Goal: Task Accomplishment & Management: Manage account settings

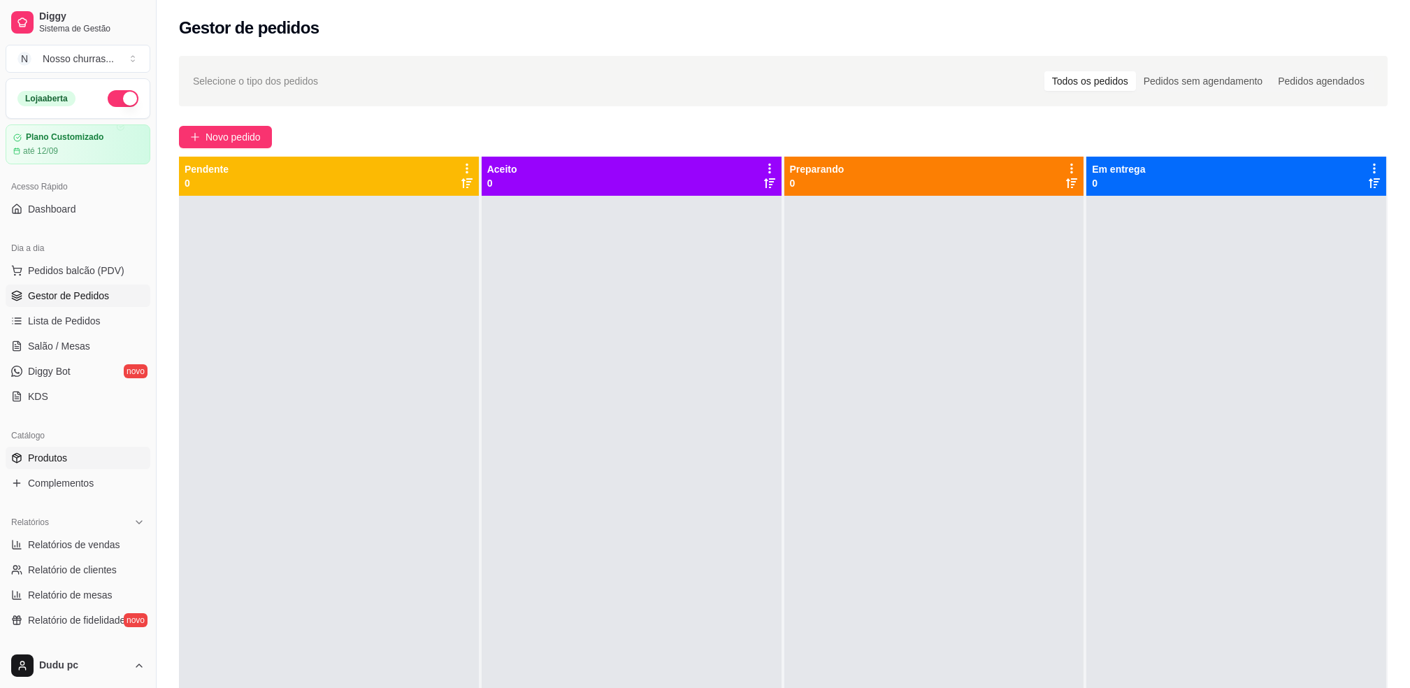
click at [75, 459] on link "Produtos" at bounding box center [78, 458] width 145 height 22
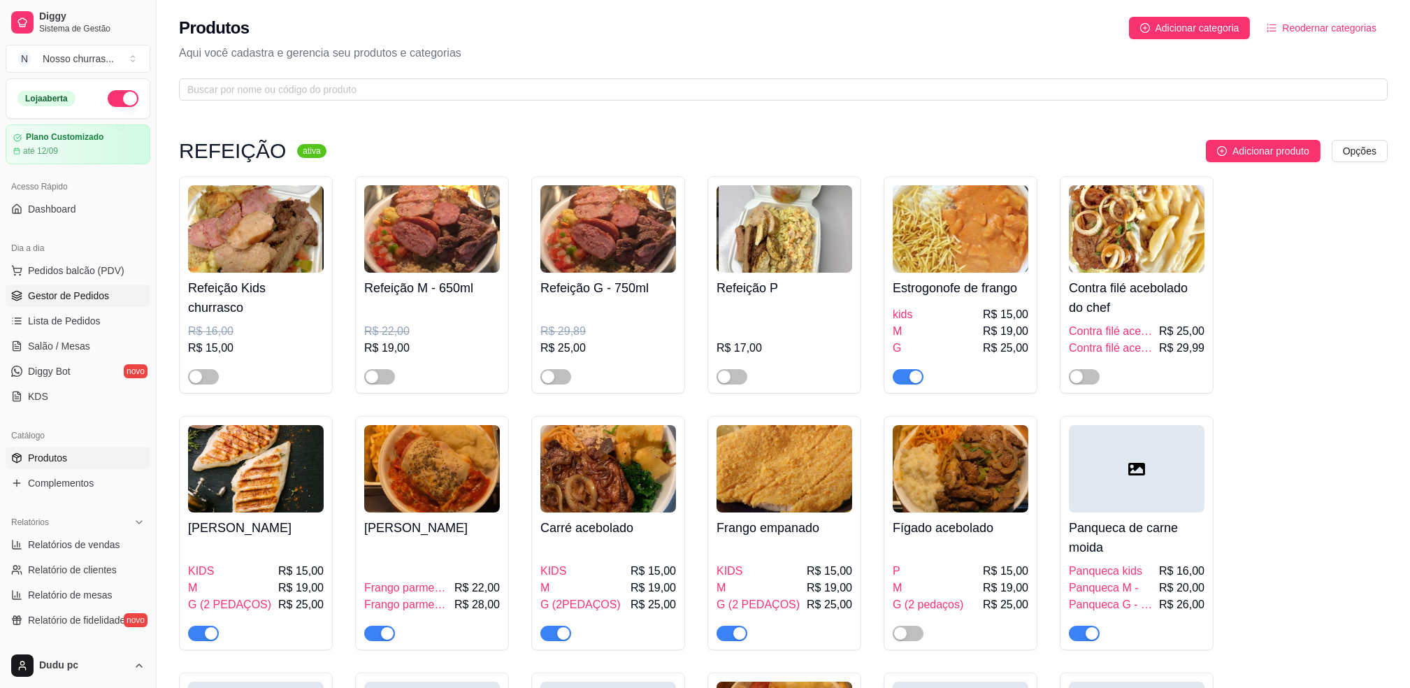
click at [65, 289] on span "Gestor de Pedidos" at bounding box center [68, 296] width 81 height 14
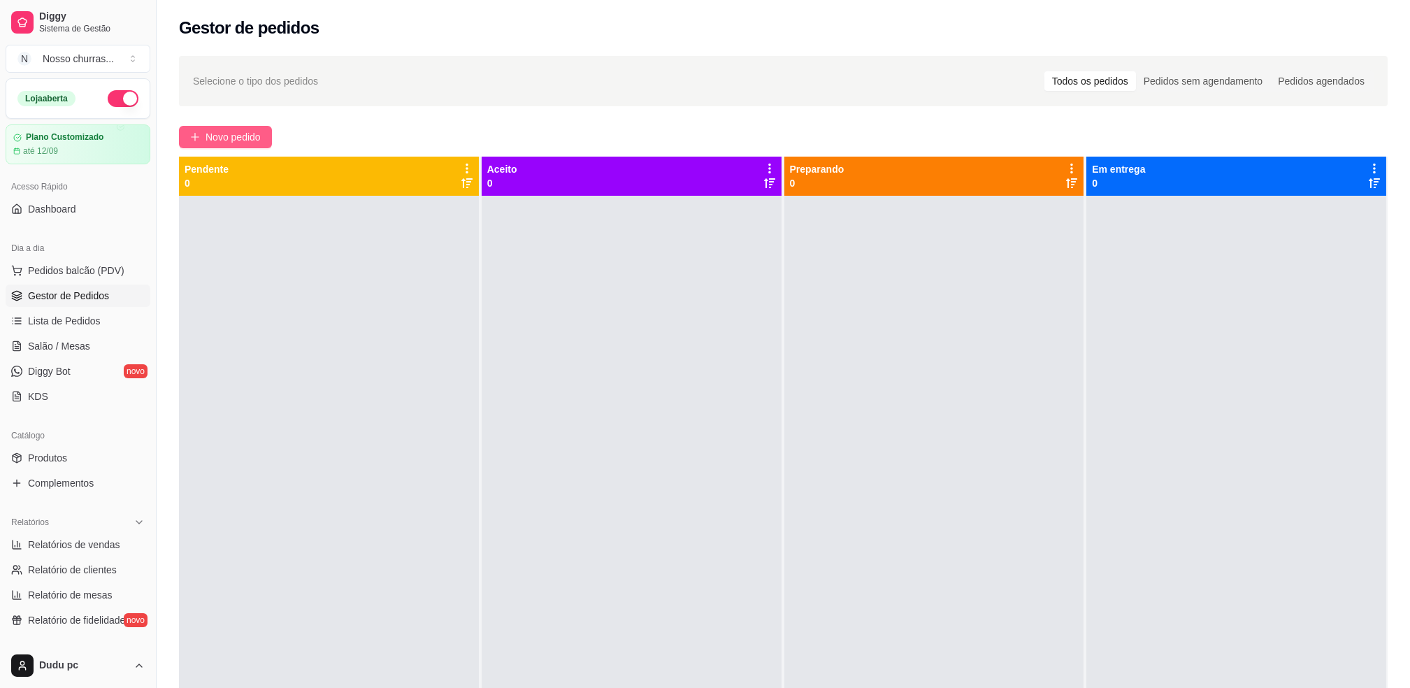
click at [199, 133] on icon "plus" at bounding box center [195, 137] width 10 height 10
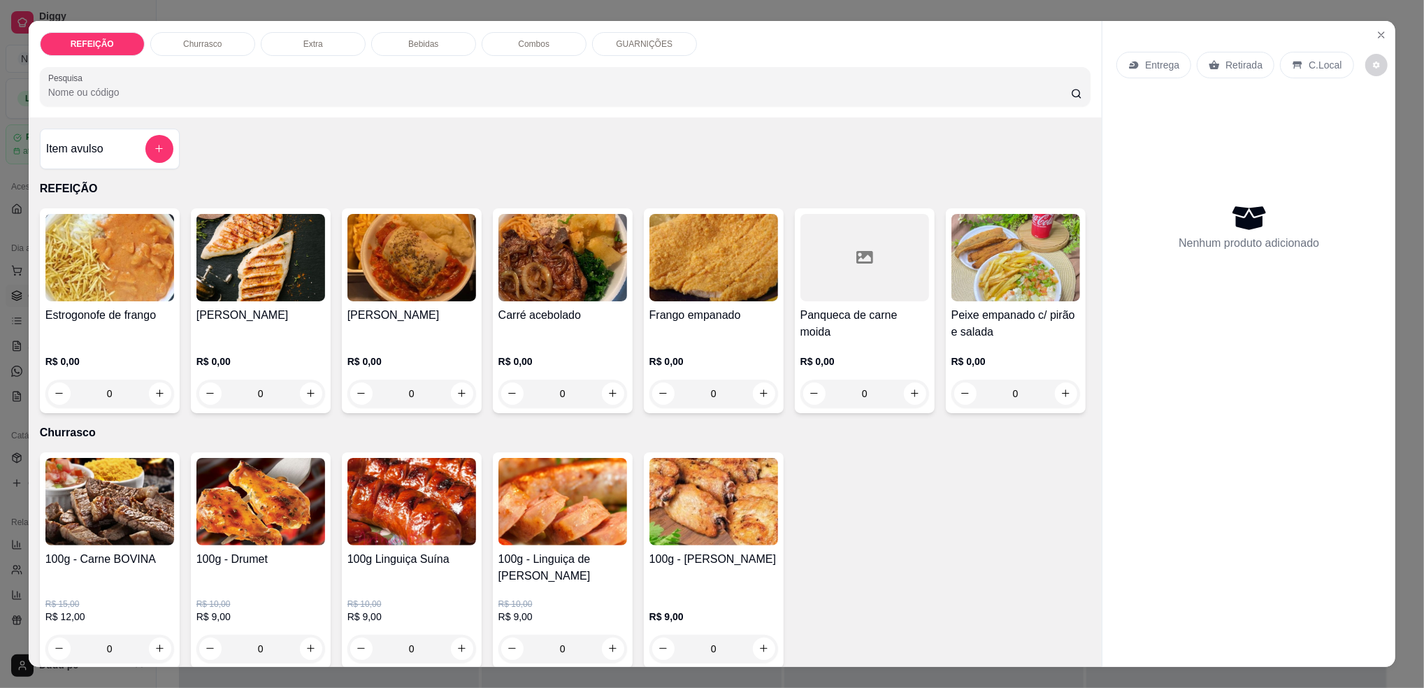
click at [199, 133] on div "Item avulso REFEIÇÃO Estrogonofe de frango R$ 0,00 0 Frango grelhado R$ 0,00 0 …" at bounding box center [566, 392] width 1074 height 550
click at [229, 132] on div "Item avulso REFEIÇÃO Estrogonofe de frango R$ 0,00 0 Frango grelhado R$ 0,00 0 …" at bounding box center [566, 392] width 1074 height 550
click at [5, 58] on div "REFEIÇÃO Churrasco Extra Bebidas Combos GUARNIÇÕES Pesquisa Item avulso REFEIÇÃ…" at bounding box center [712, 344] width 1424 height 688
click at [1378, 27] on button "Close" at bounding box center [1381, 35] width 22 height 22
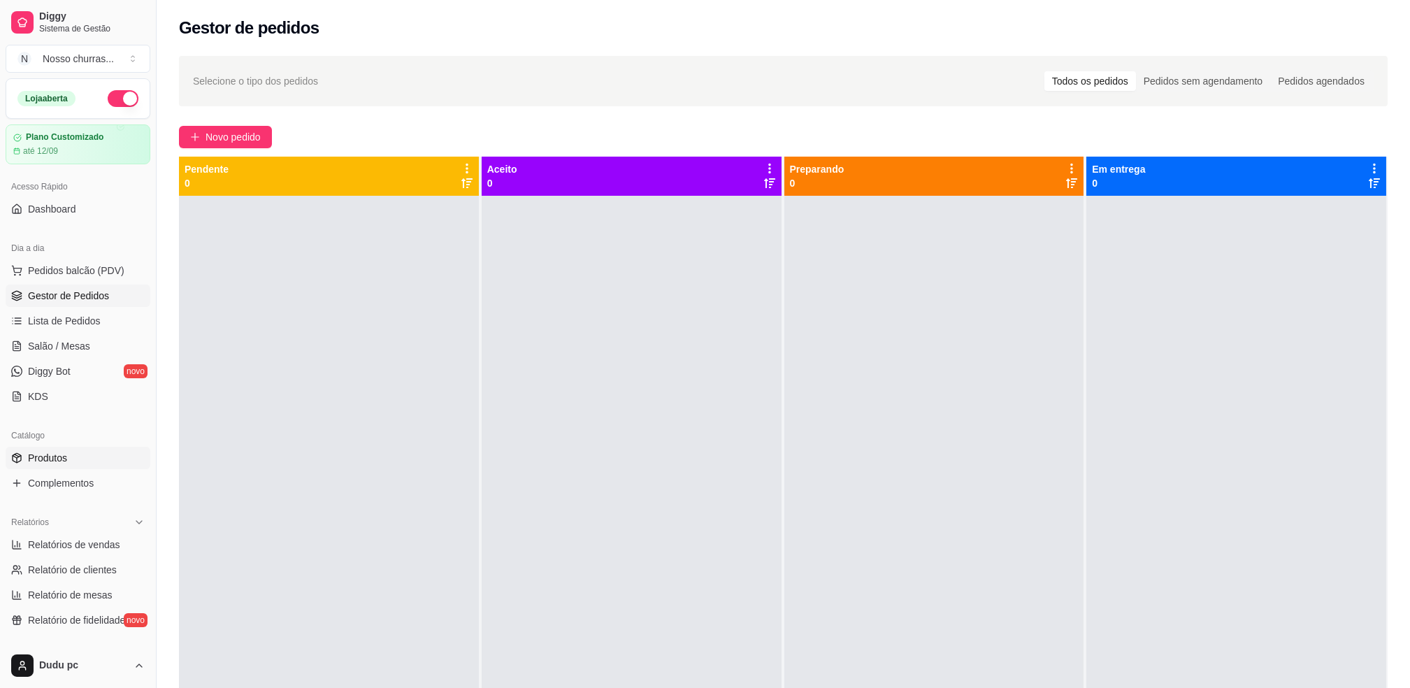
click at [30, 457] on span "Produtos" at bounding box center [47, 458] width 39 height 14
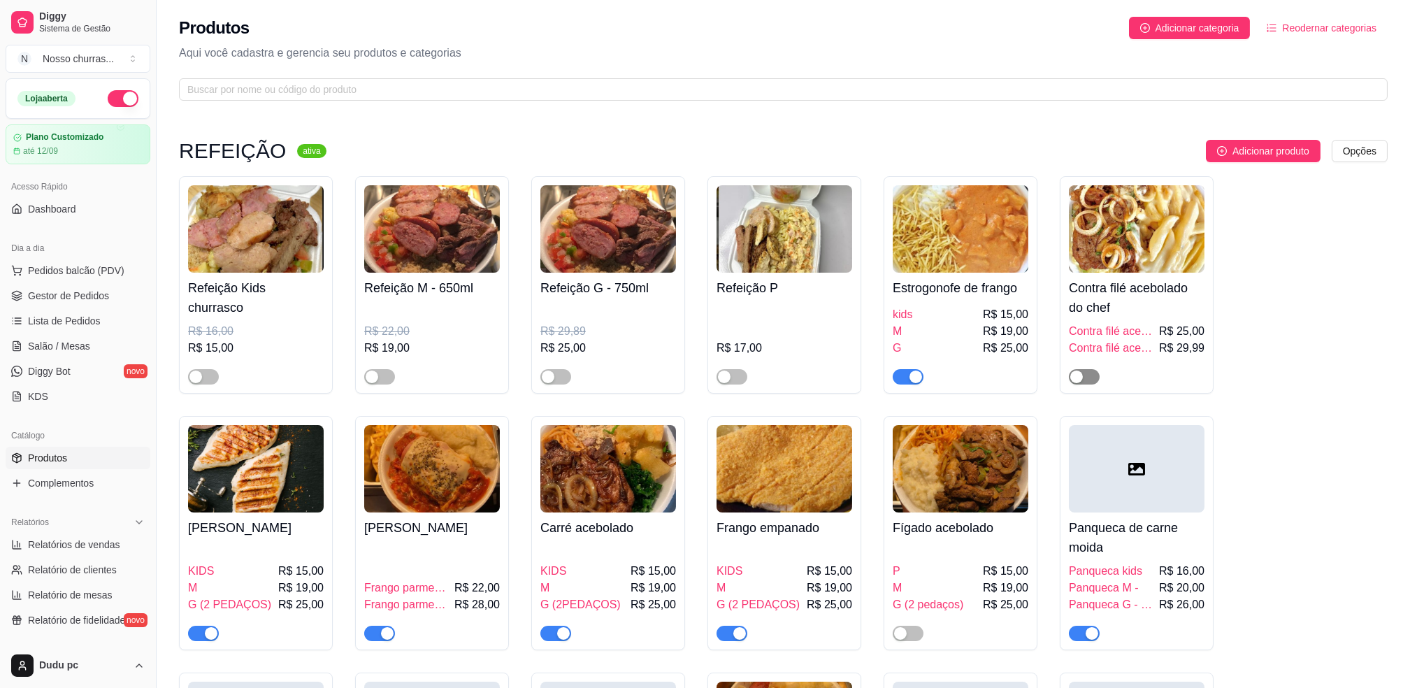
click at [1078, 375] on div "button" at bounding box center [1076, 377] width 13 height 13
click at [906, 630] on div "button" at bounding box center [900, 633] width 13 height 13
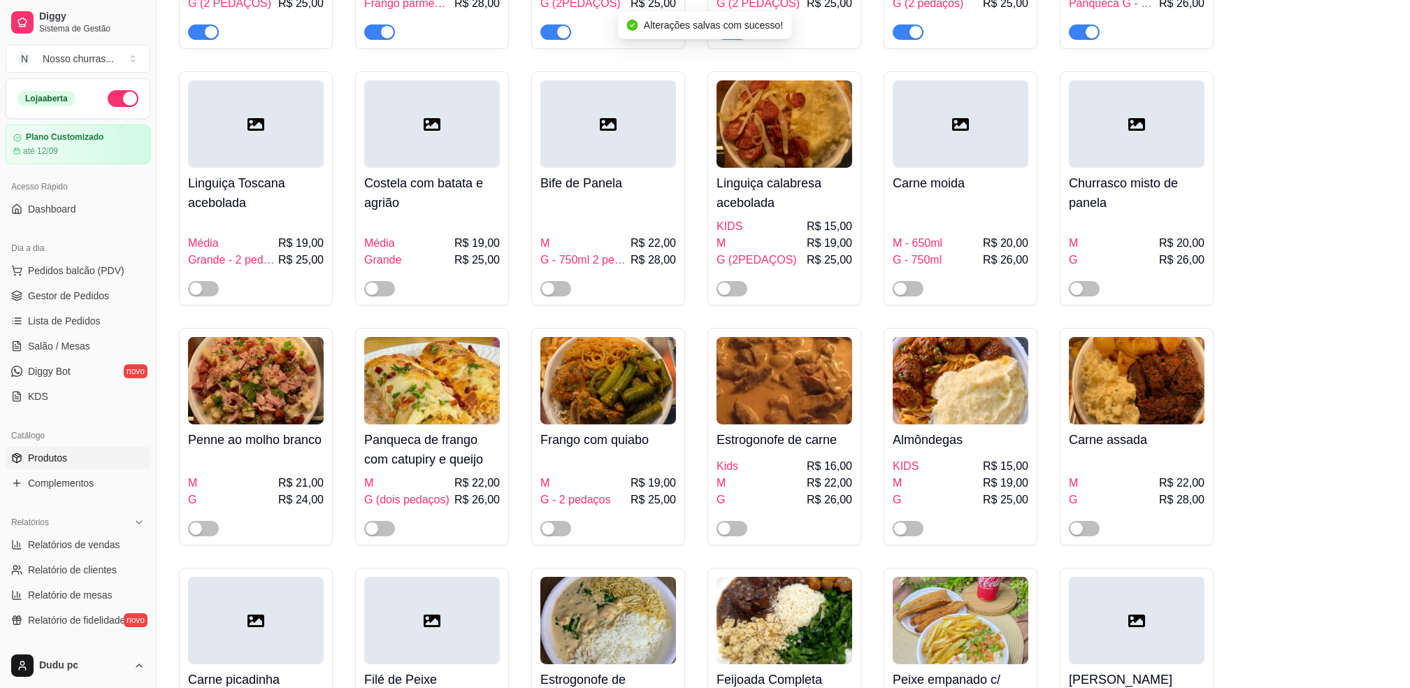
scroll to position [1203, 0]
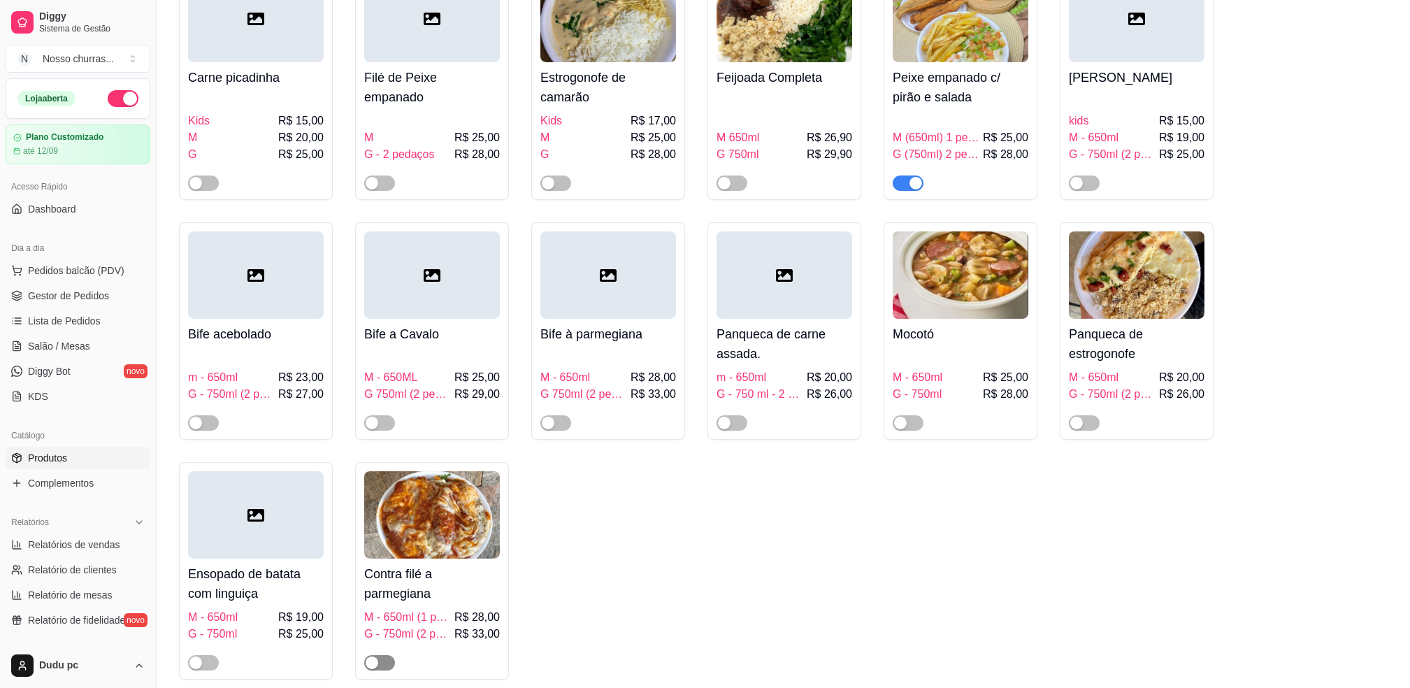
click at [373, 669] on div "button" at bounding box center [372, 663] width 13 height 13
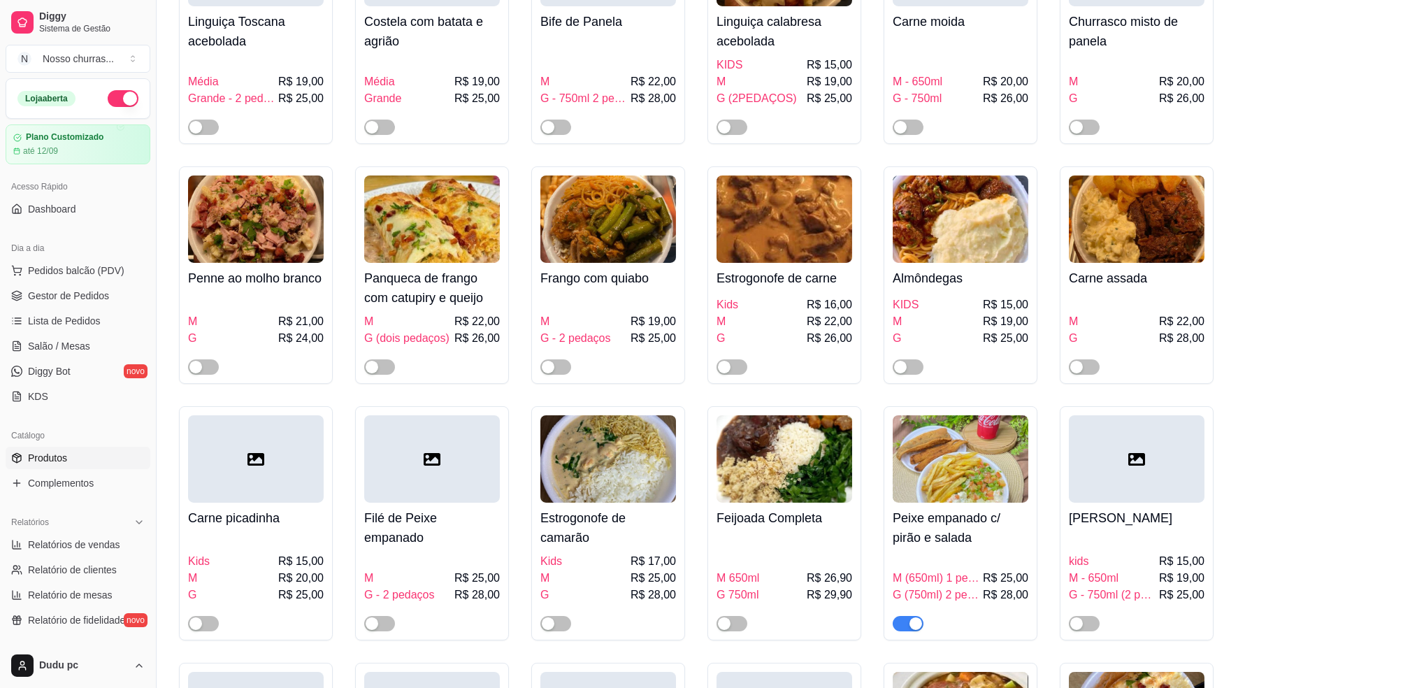
scroll to position [674, 0]
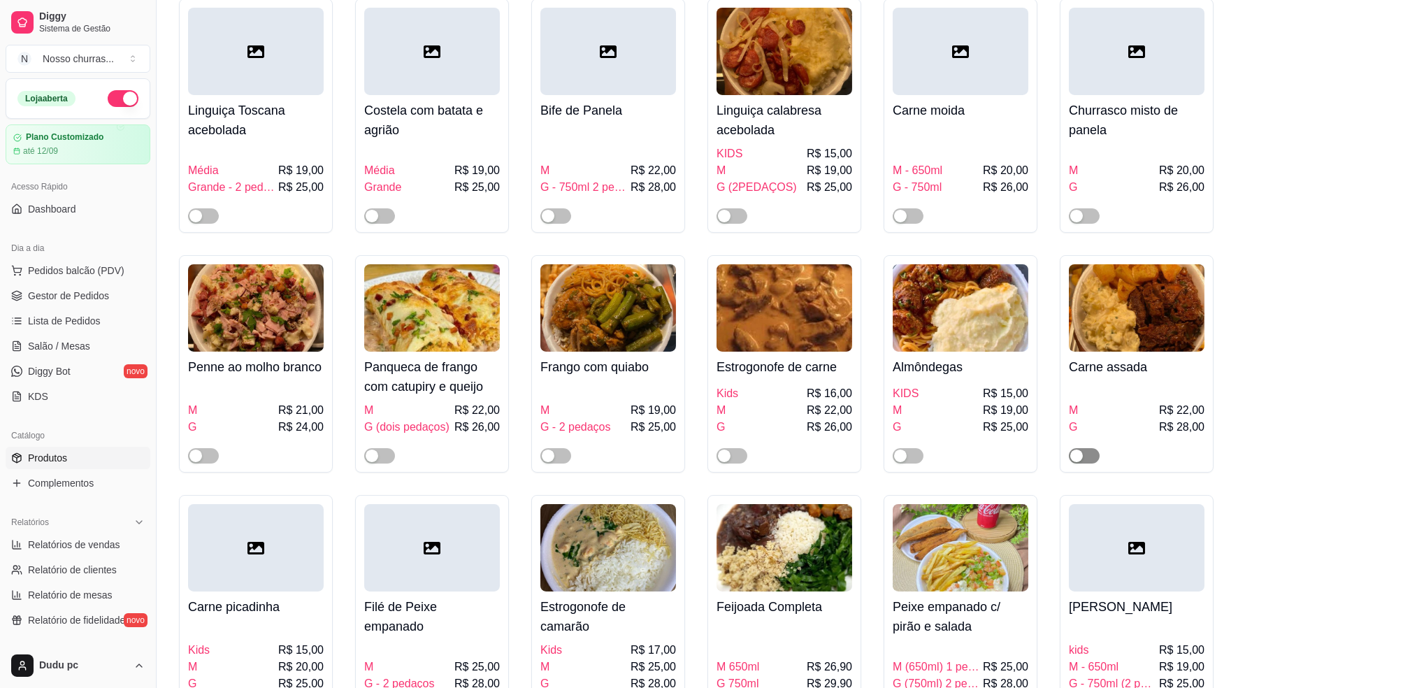
click at [1075, 462] on div "button" at bounding box center [1076, 456] width 13 height 13
drag, startPoint x: 1075, startPoint y: 463, endPoint x: 513, endPoint y: 213, distance: 616.0
click at [513, 213] on div "Refeição Kids churrasco R$ 16,00 R$ 15,00 Refeição M - 650ml R$ 22,00 R$ 19,00 …" at bounding box center [783, 355] width 1209 height 1707
click at [687, 483] on div "Refeição Kids churrasco R$ 16,00 R$ 15,00 Refeição M - 650ml R$ 22,00 R$ 19,00 …" at bounding box center [783, 355] width 1209 height 1707
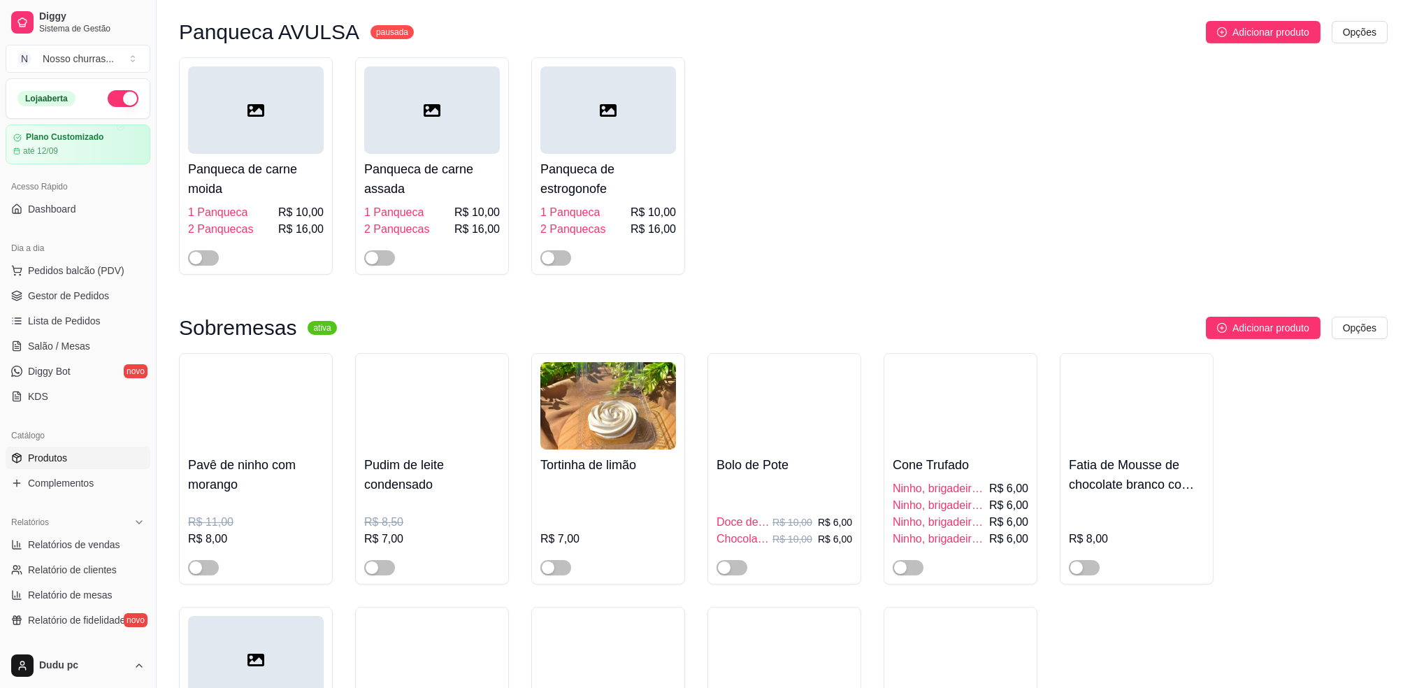
scroll to position [1993, 0]
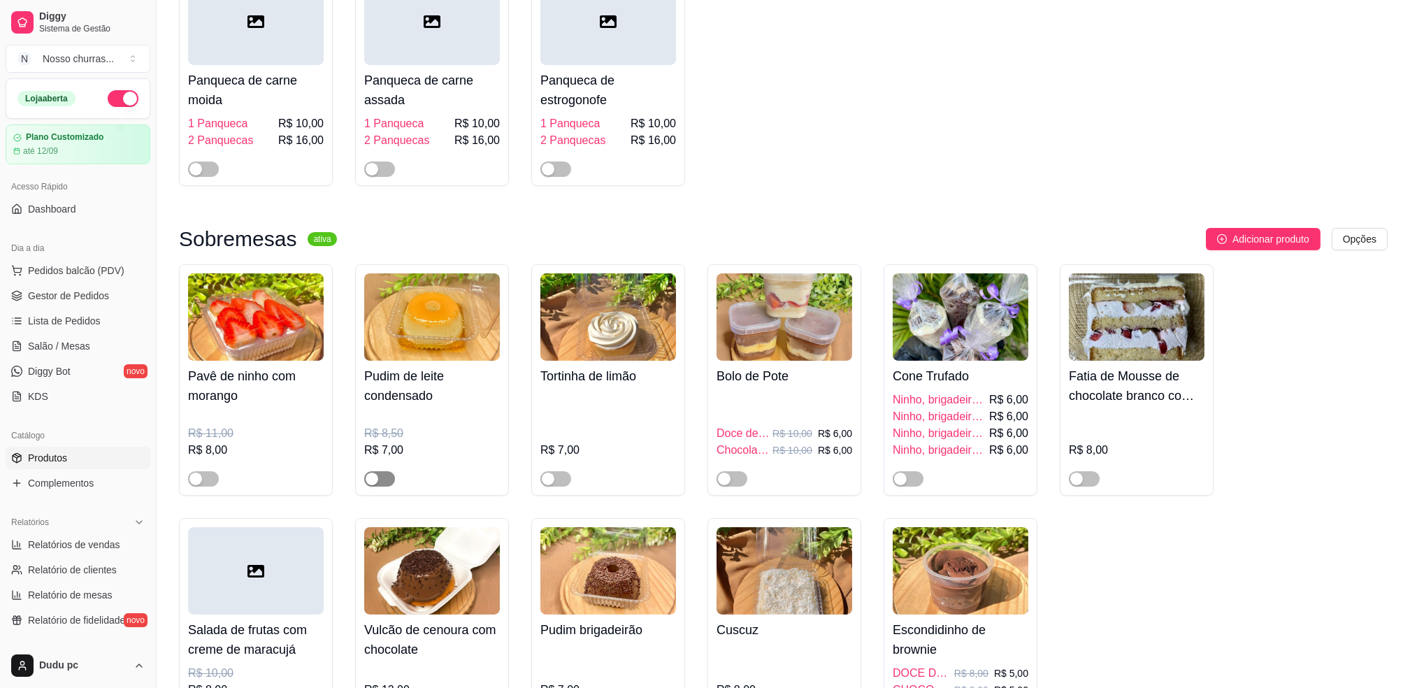
click at [374, 482] on div "button" at bounding box center [372, 479] width 13 height 13
click at [1273, 247] on span "Adicionar produto" at bounding box center [1271, 238] width 77 height 15
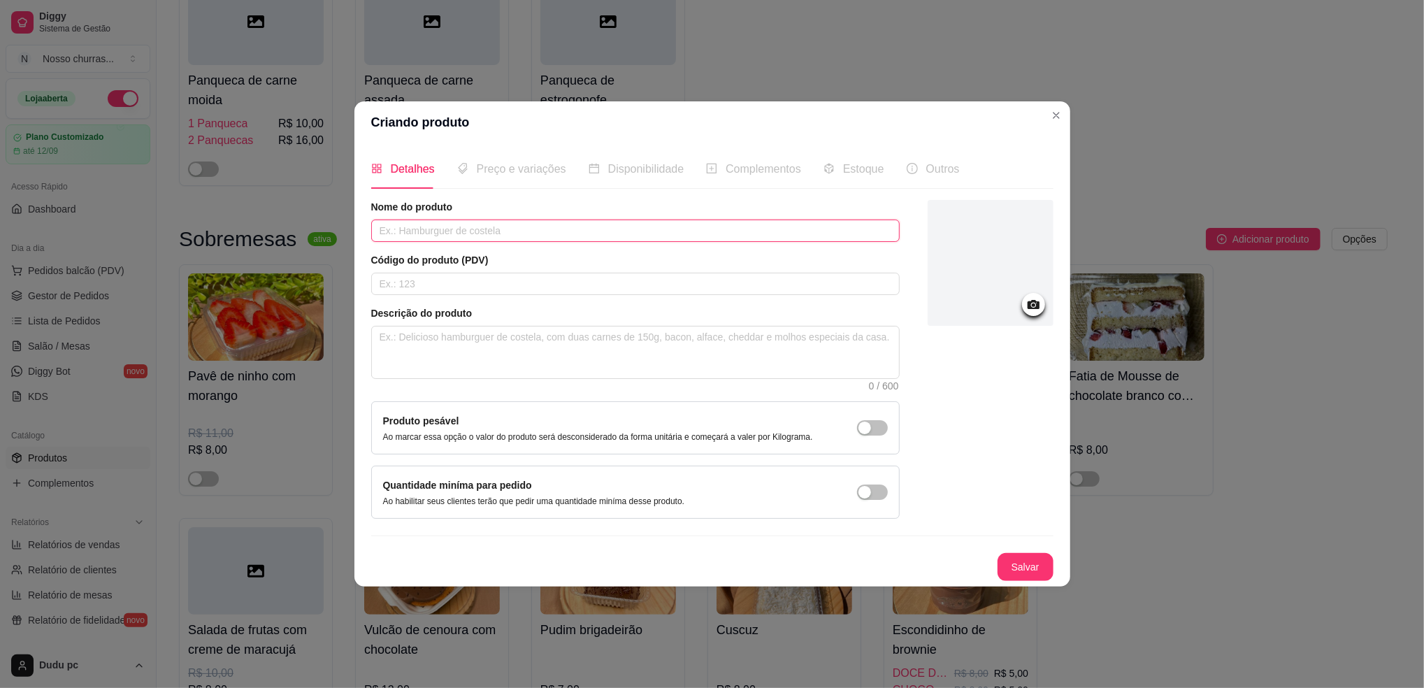
click at [712, 226] on input "text" at bounding box center [635, 231] width 529 height 22
type input "p"
click at [388, 232] on input "Pave de maracujá com chocolate" at bounding box center [635, 231] width 529 height 22
type input "Torta de maracujá com chocolate"
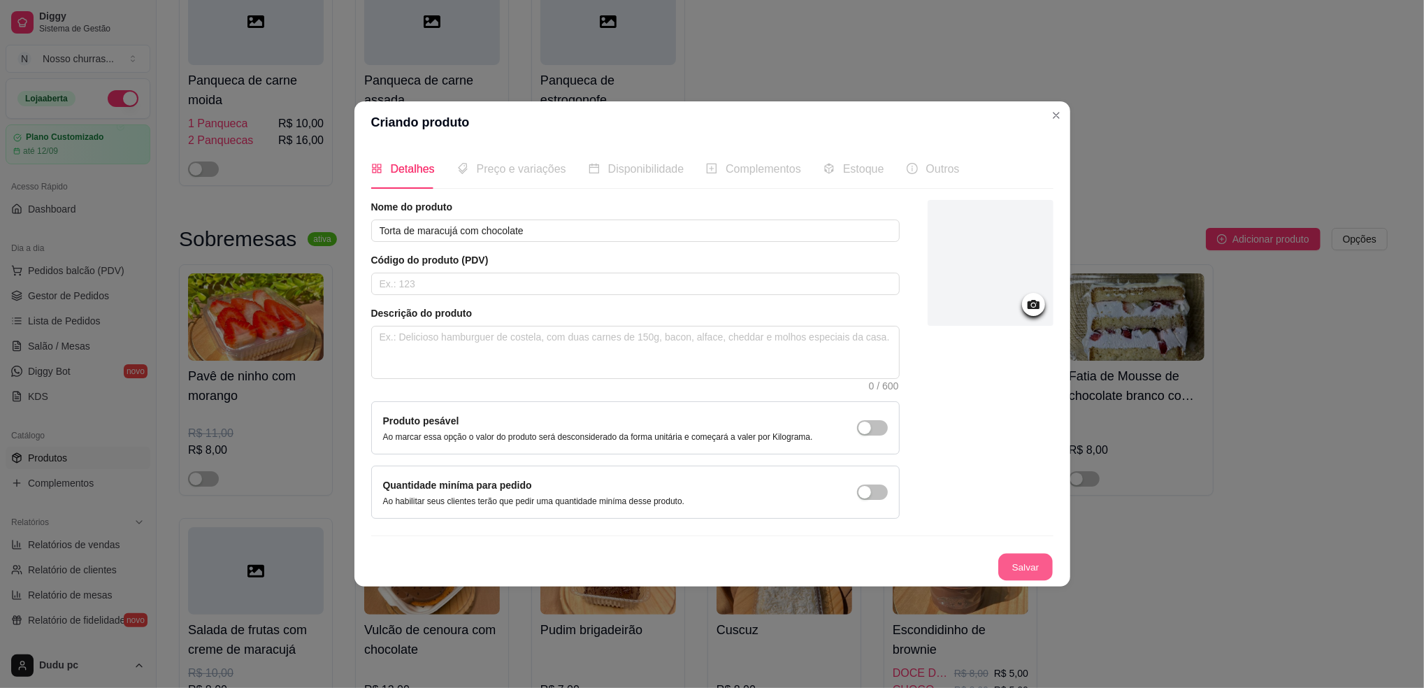
click at [1005, 566] on button "Salvar" at bounding box center [1025, 567] width 55 height 27
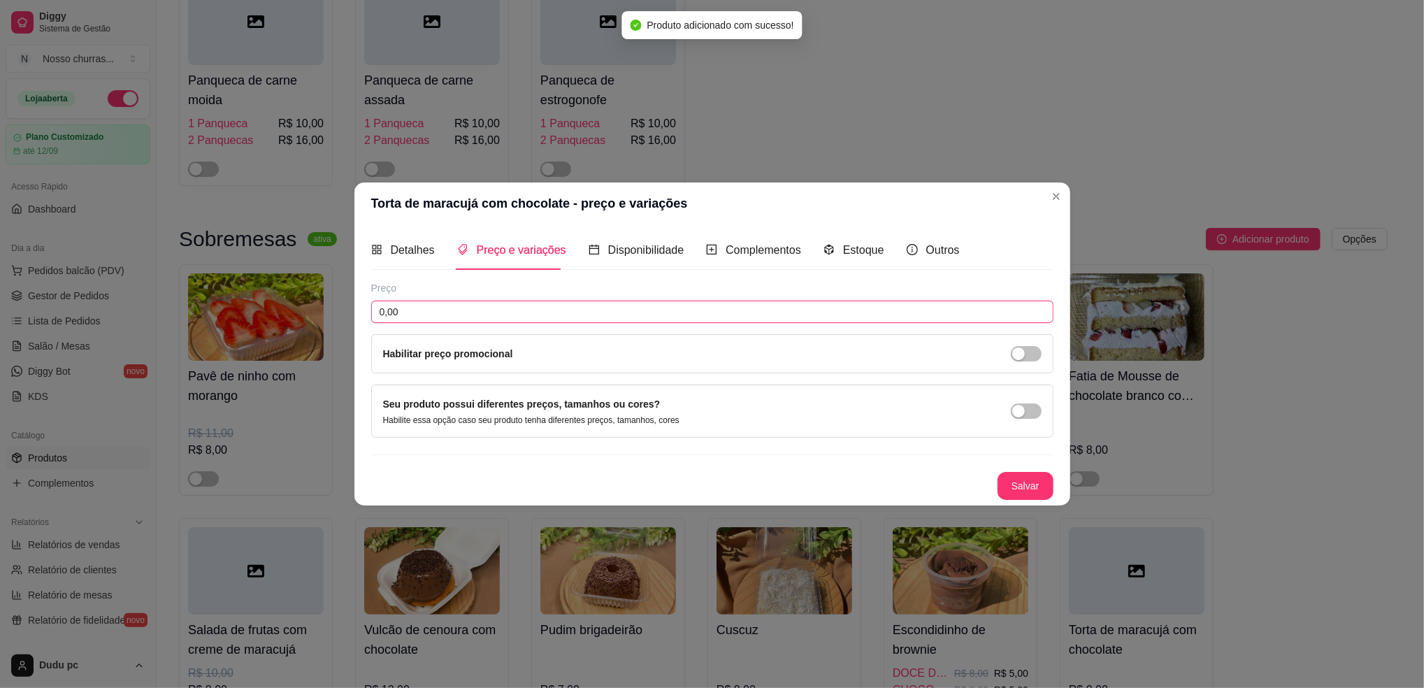
click at [727, 314] on input "0,00" at bounding box center [712, 312] width 682 height 22
type input "8,00"
click at [1010, 492] on button "Salvar" at bounding box center [1025, 486] width 55 height 27
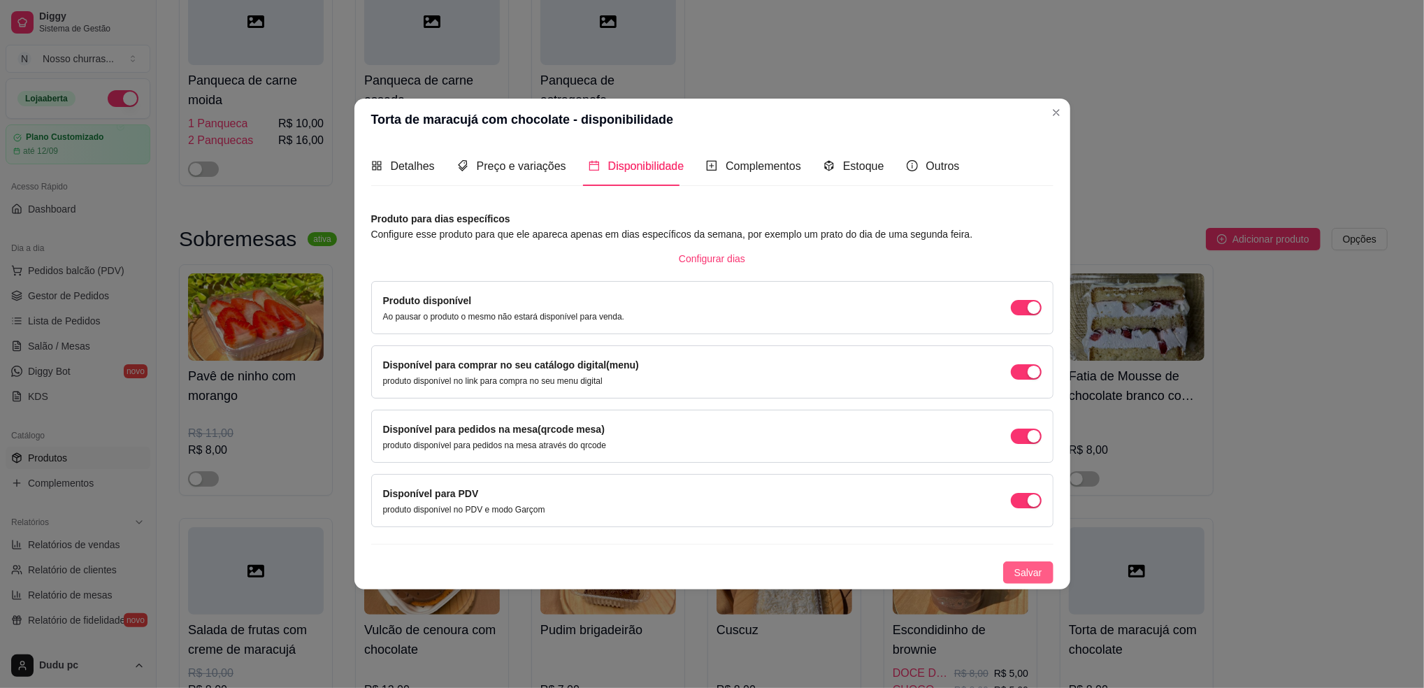
click at [1026, 578] on span "Salvar" at bounding box center [1029, 572] width 28 height 15
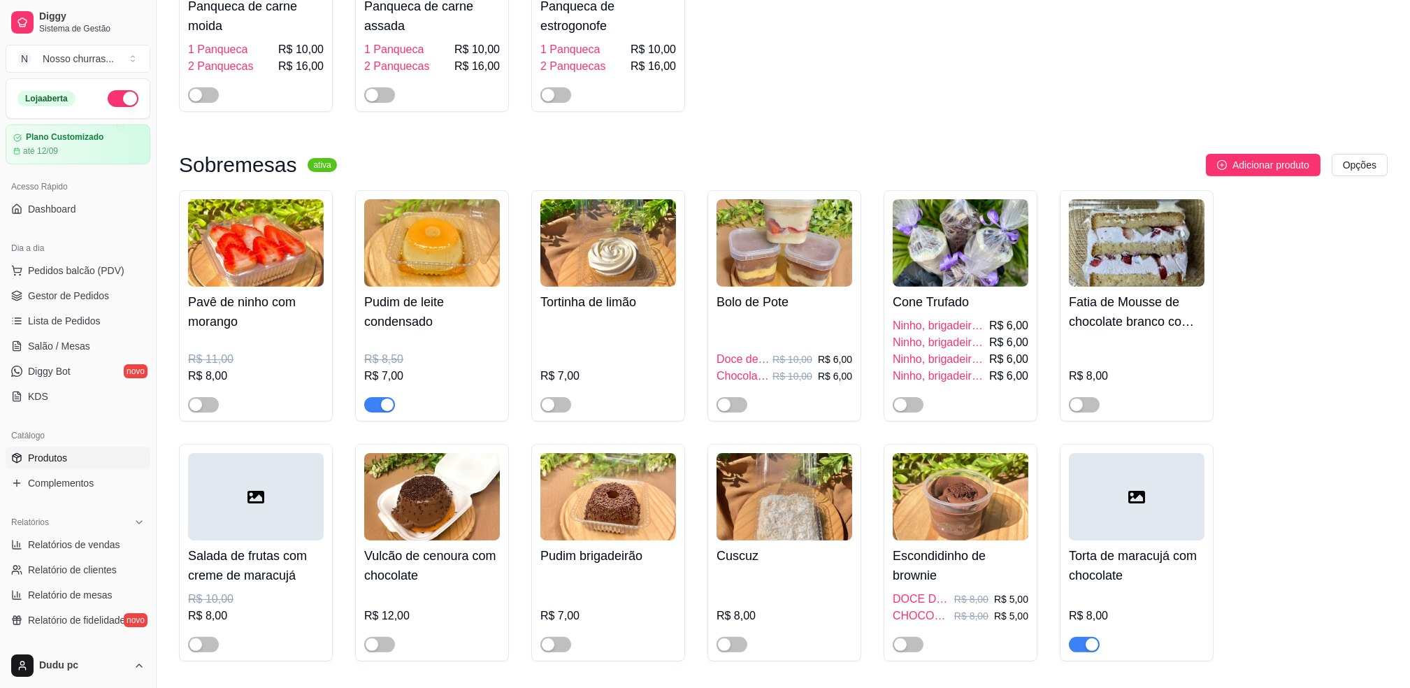
scroll to position [2105, 0]
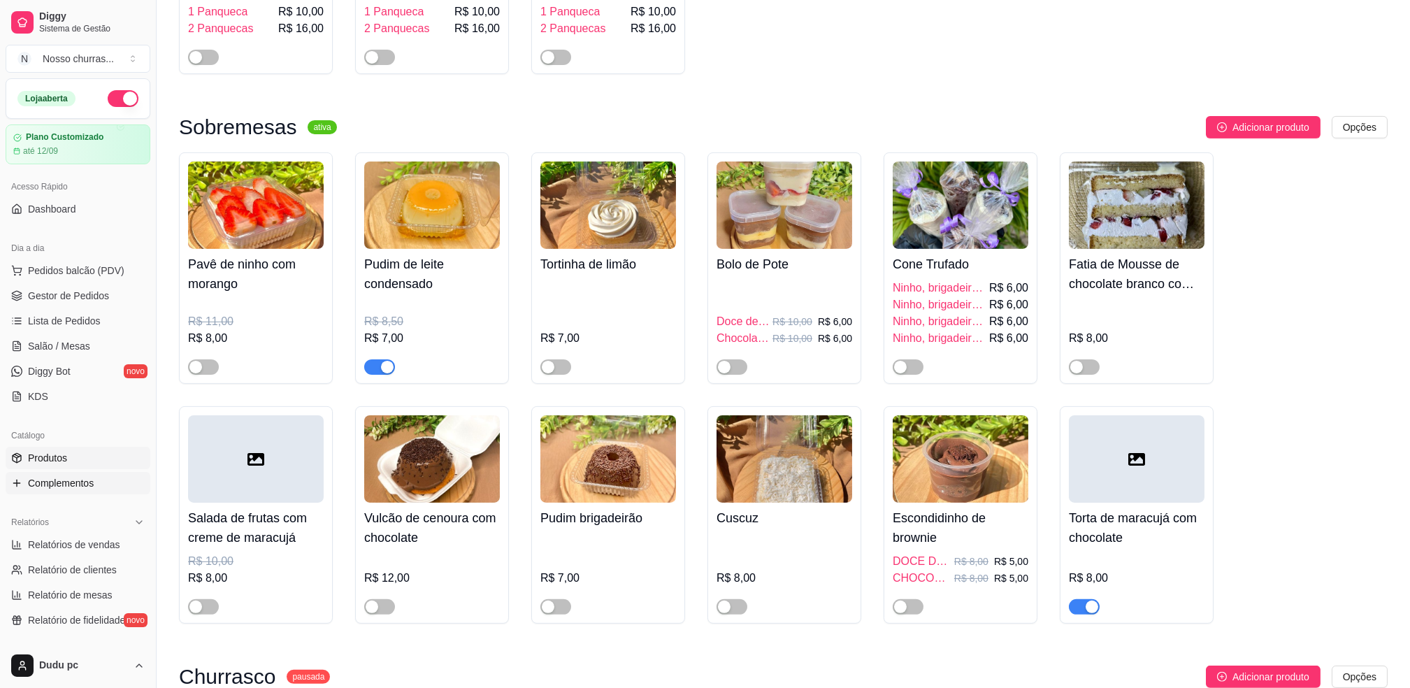
click at [63, 485] on span "Complementos" at bounding box center [61, 483] width 66 height 14
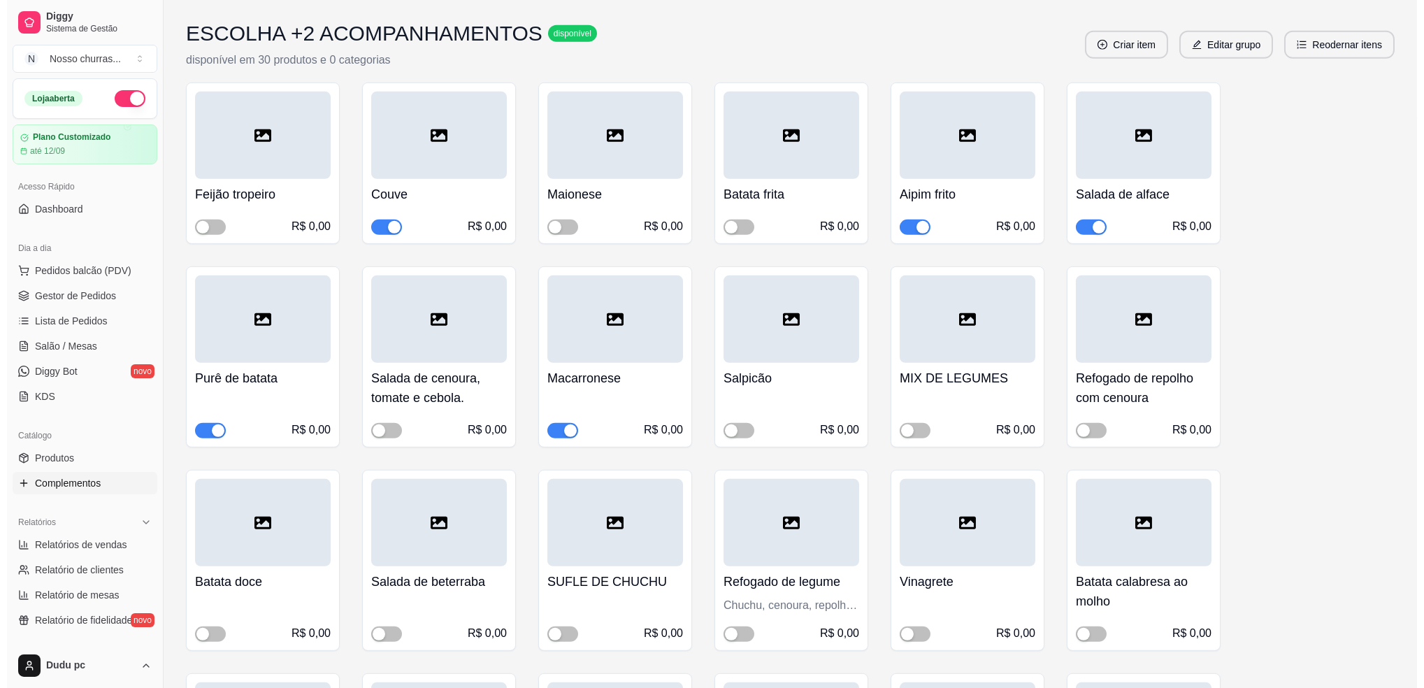
scroll to position [4213, 0]
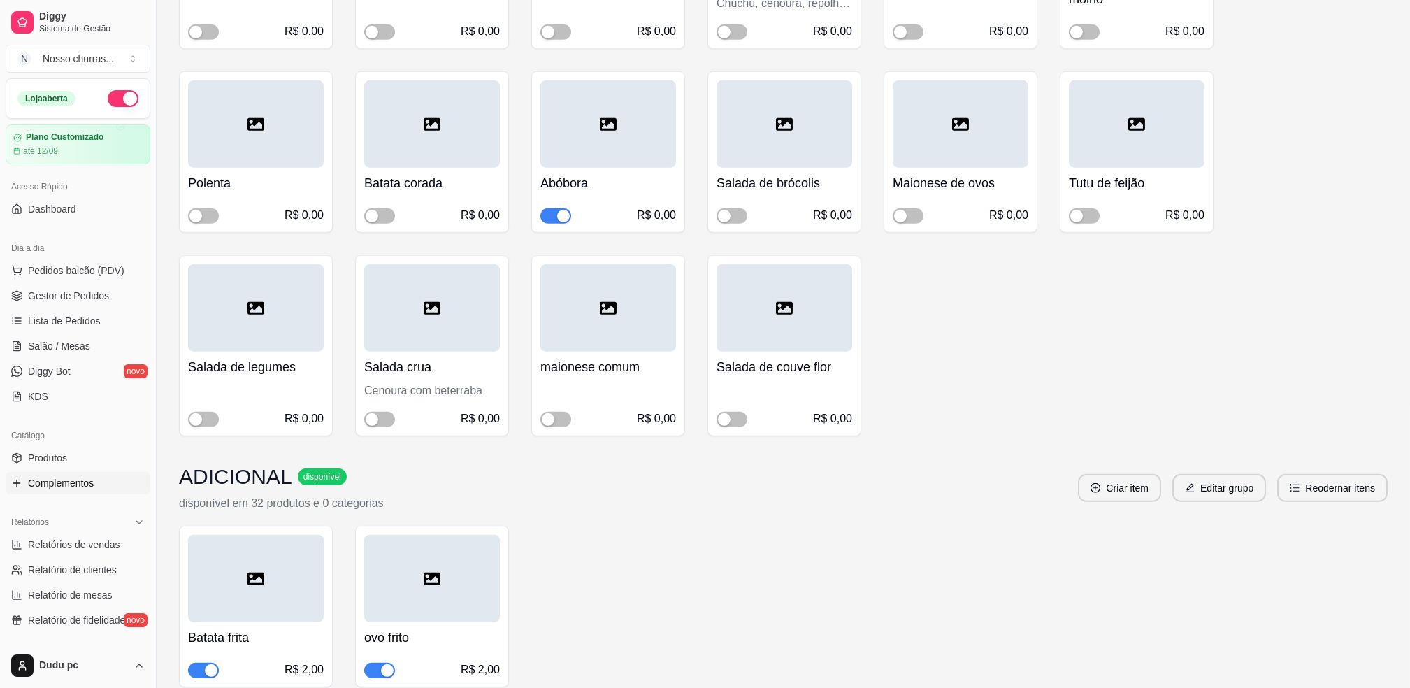
click at [552, 208] on span "button" at bounding box center [555, 215] width 31 height 15
click at [200, 392] on div "R$ 0,00" at bounding box center [256, 409] width 136 height 36
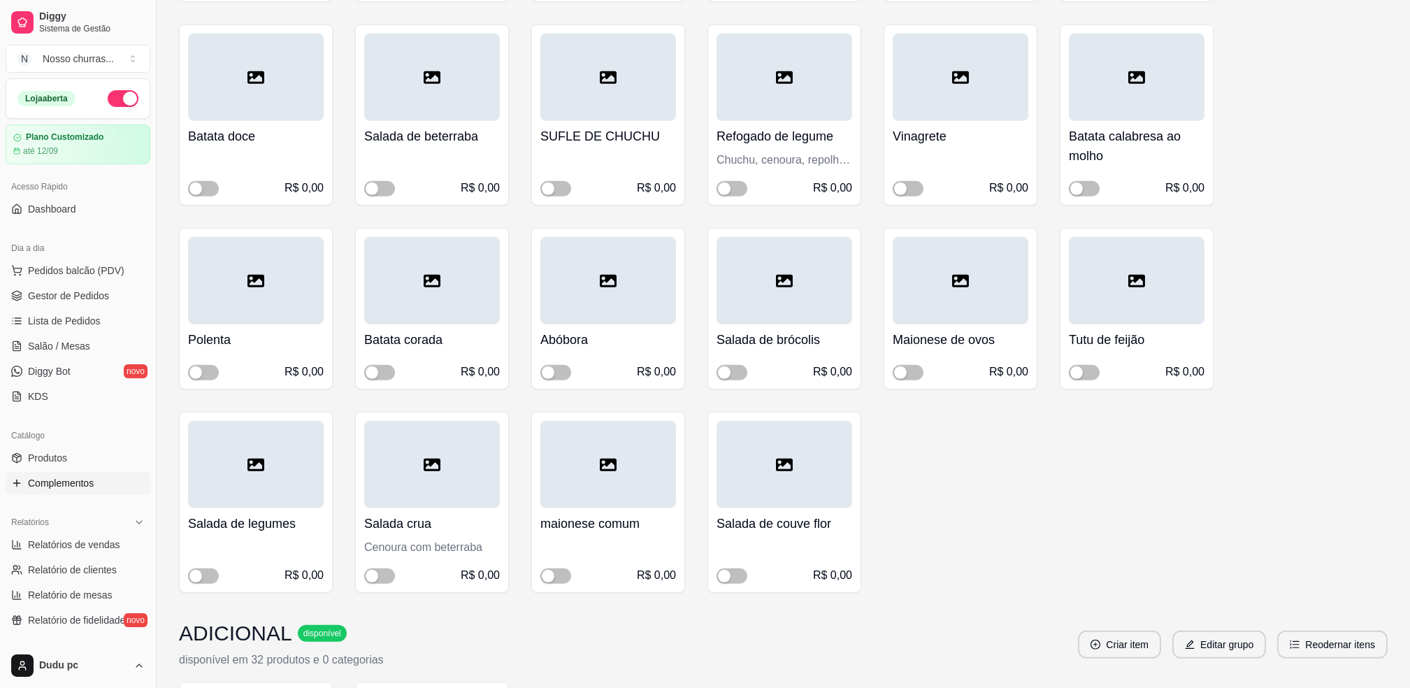
scroll to position [4059, 0]
click at [196, 567] on div "button" at bounding box center [195, 573] width 13 height 13
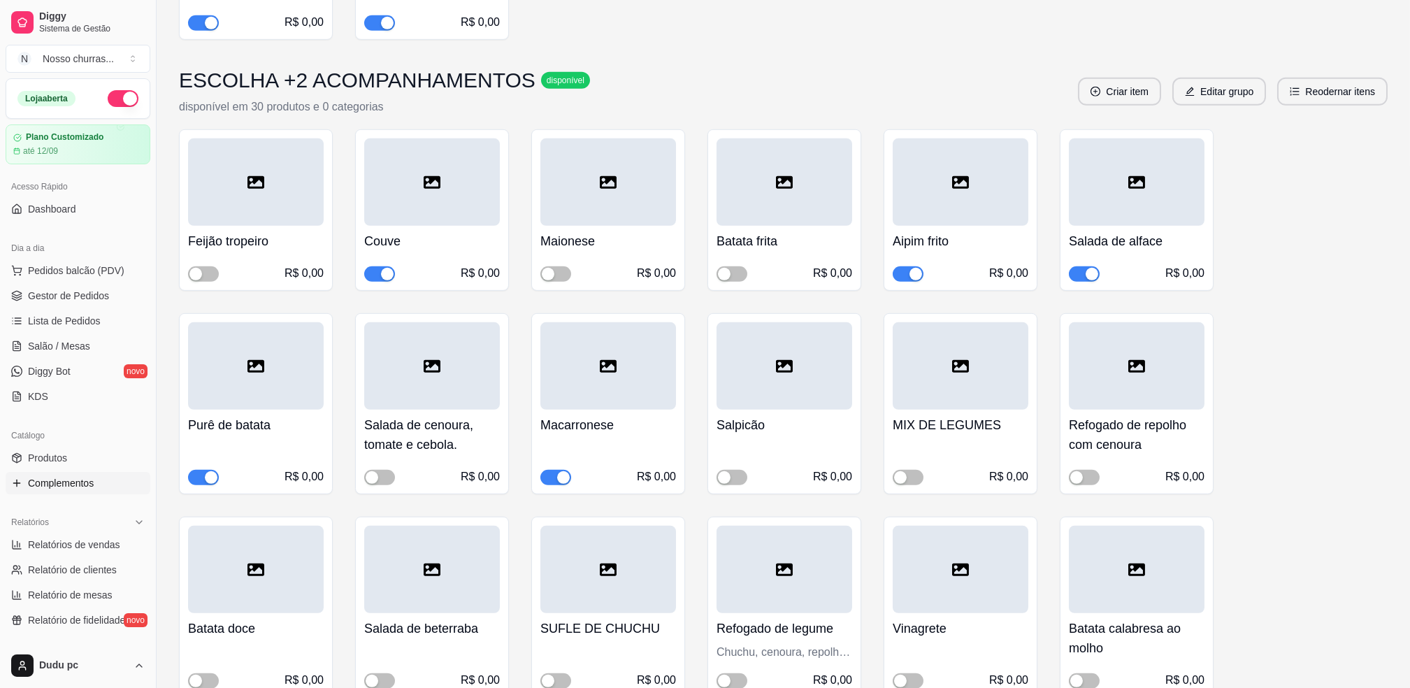
scroll to position [3550, 0]
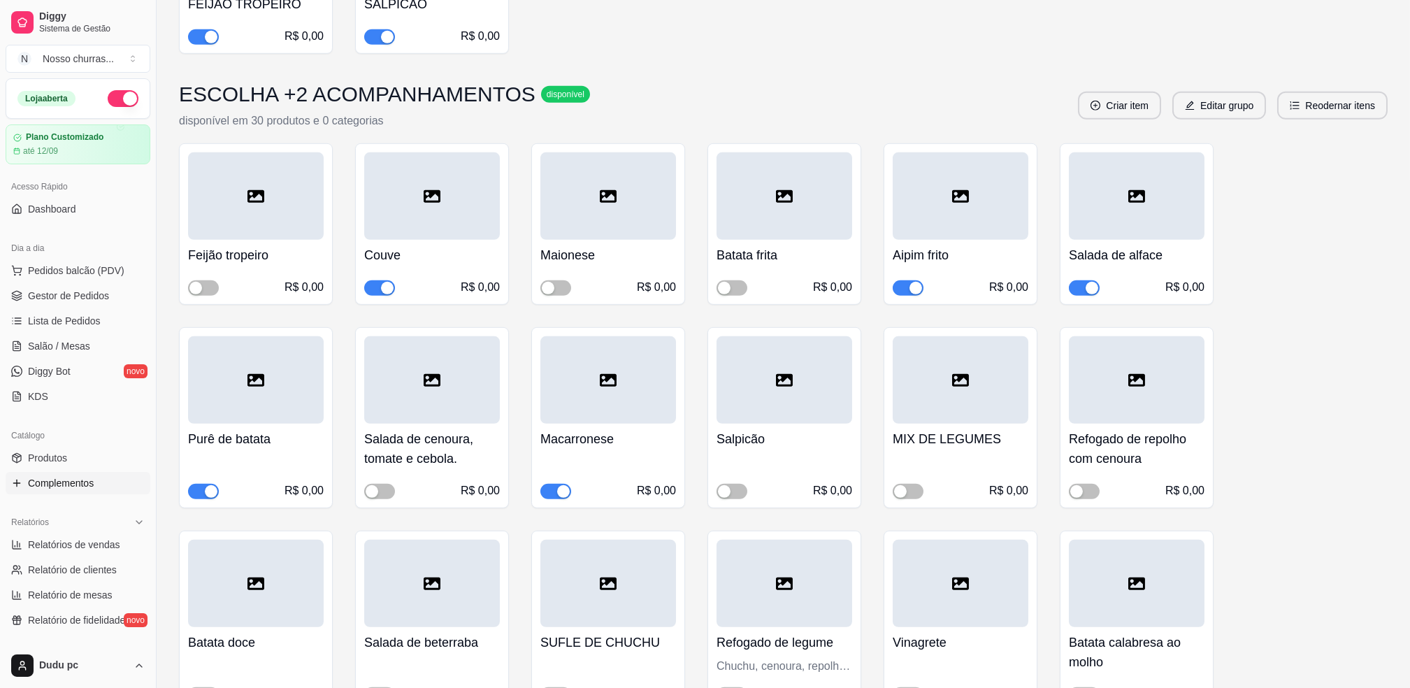
click at [384, 280] on span "button" at bounding box center [379, 287] width 31 height 15
click at [1110, 92] on button "Criar item" at bounding box center [1120, 105] width 80 height 27
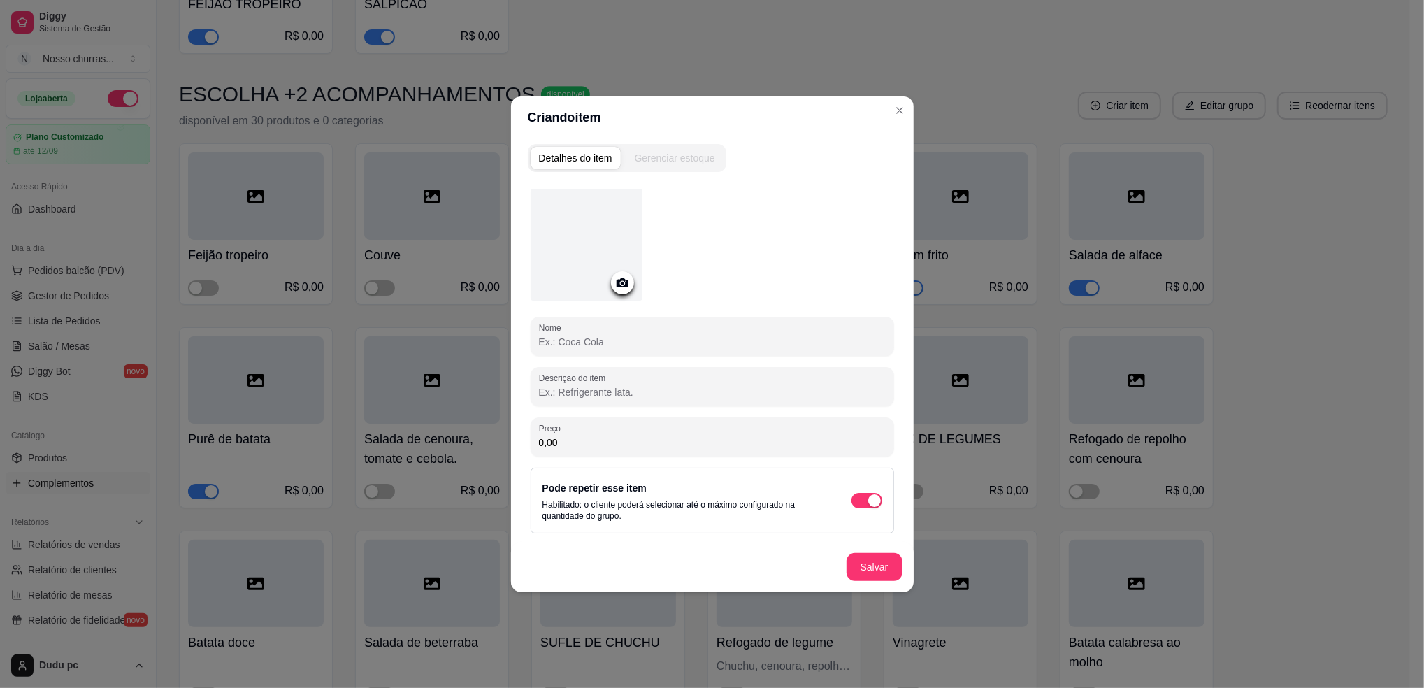
click at [608, 339] on input "Nome" at bounding box center [712, 342] width 347 height 14
type input "[PERSON_NAME]"
click at [876, 559] on button "Salvar" at bounding box center [874, 566] width 55 height 27
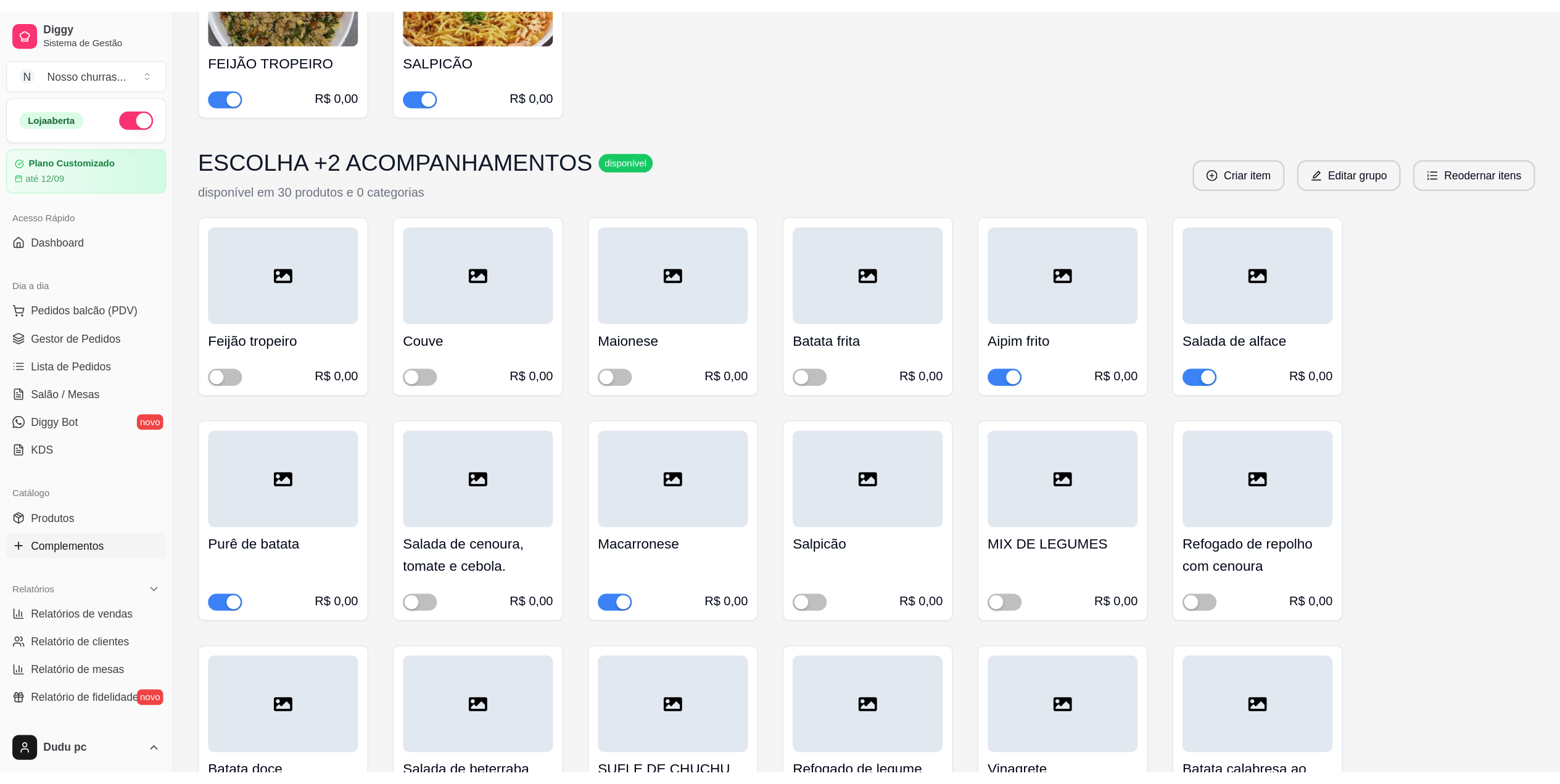
scroll to position [3093, 0]
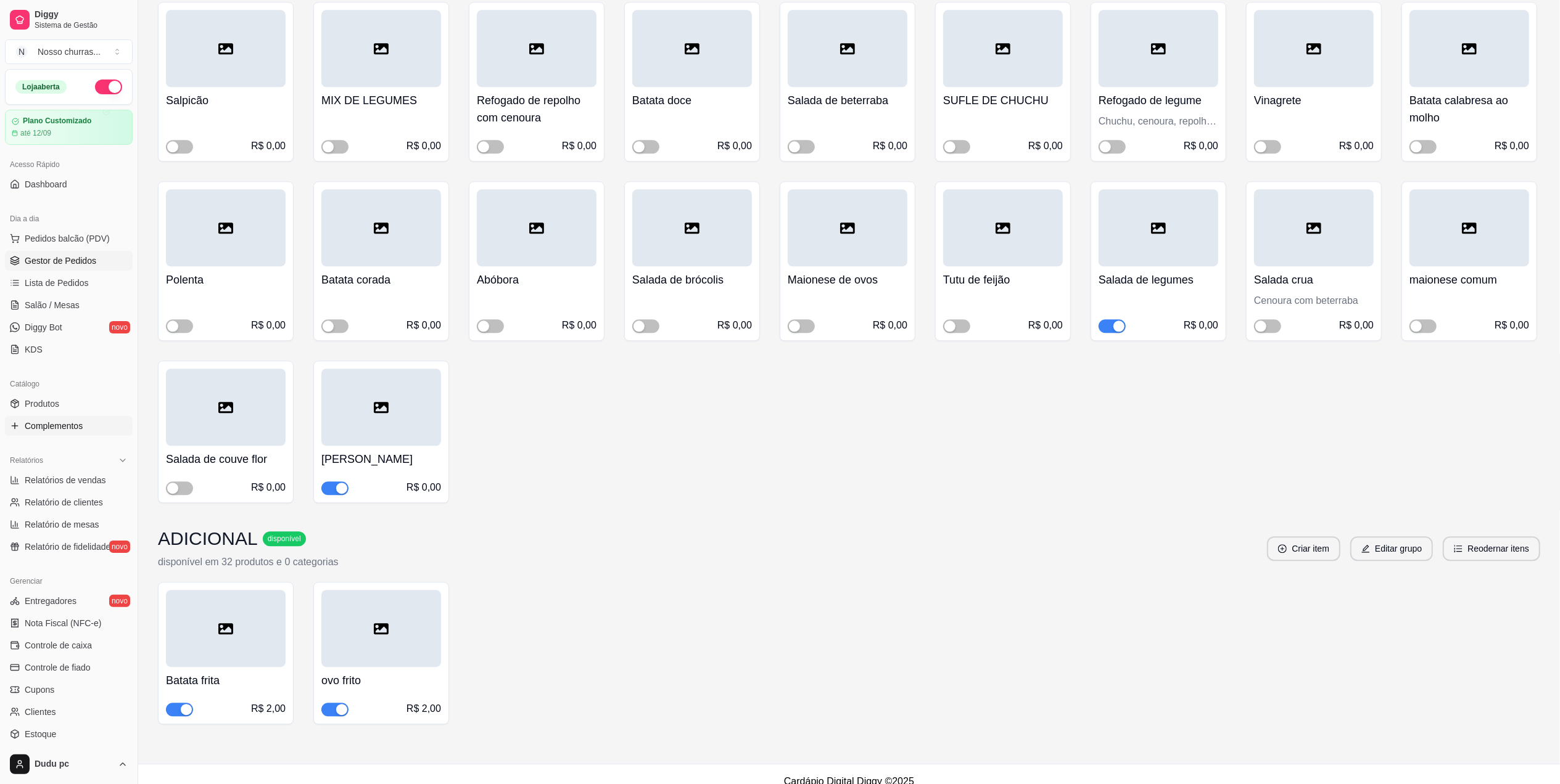
click at [63, 258] on span "Gestor de Pedidos" at bounding box center [60, 261] width 71 height 12
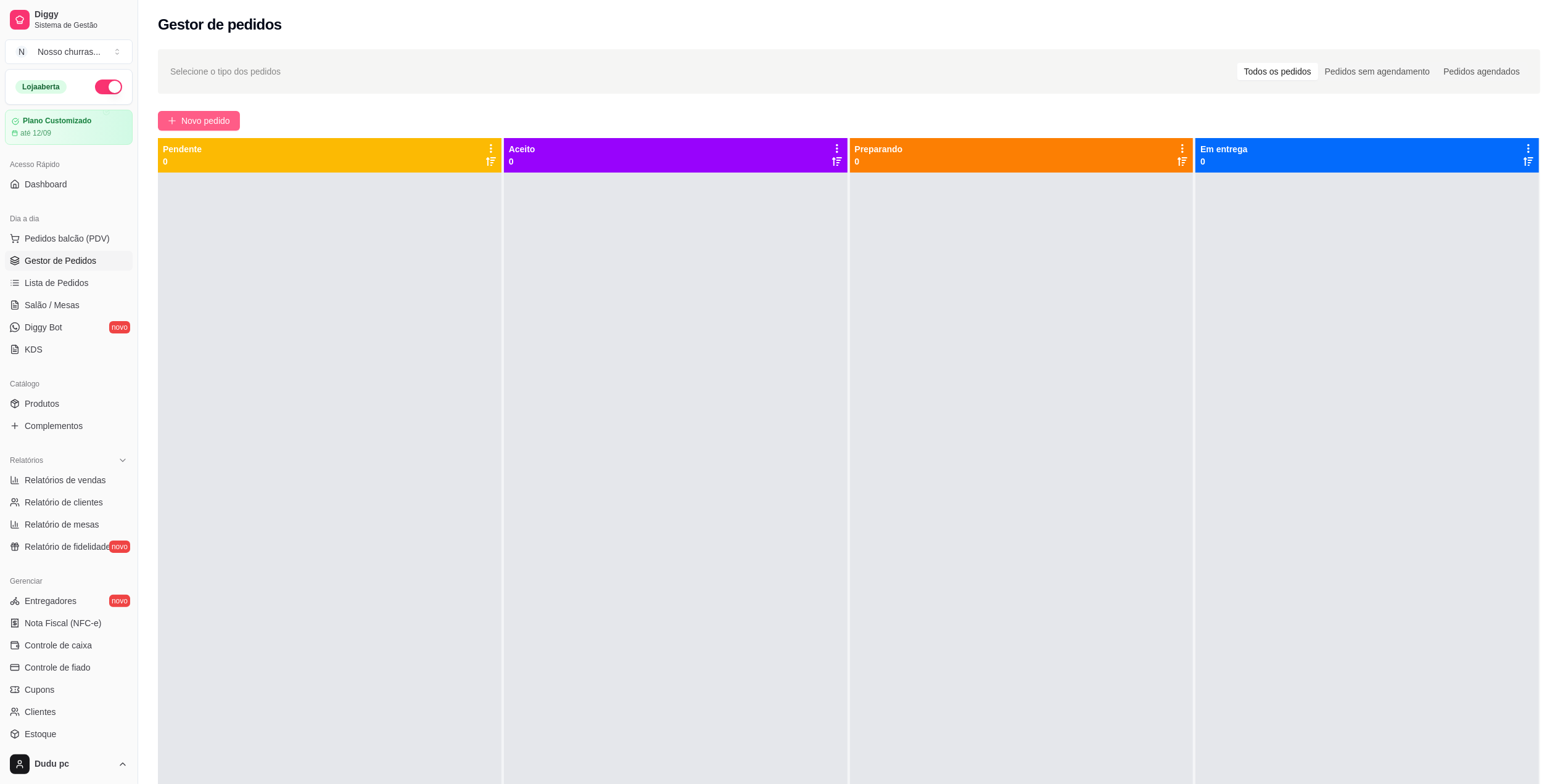
click at [198, 124] on span "Novo pedido" at bounding box center [206, 120] width 49 height 13
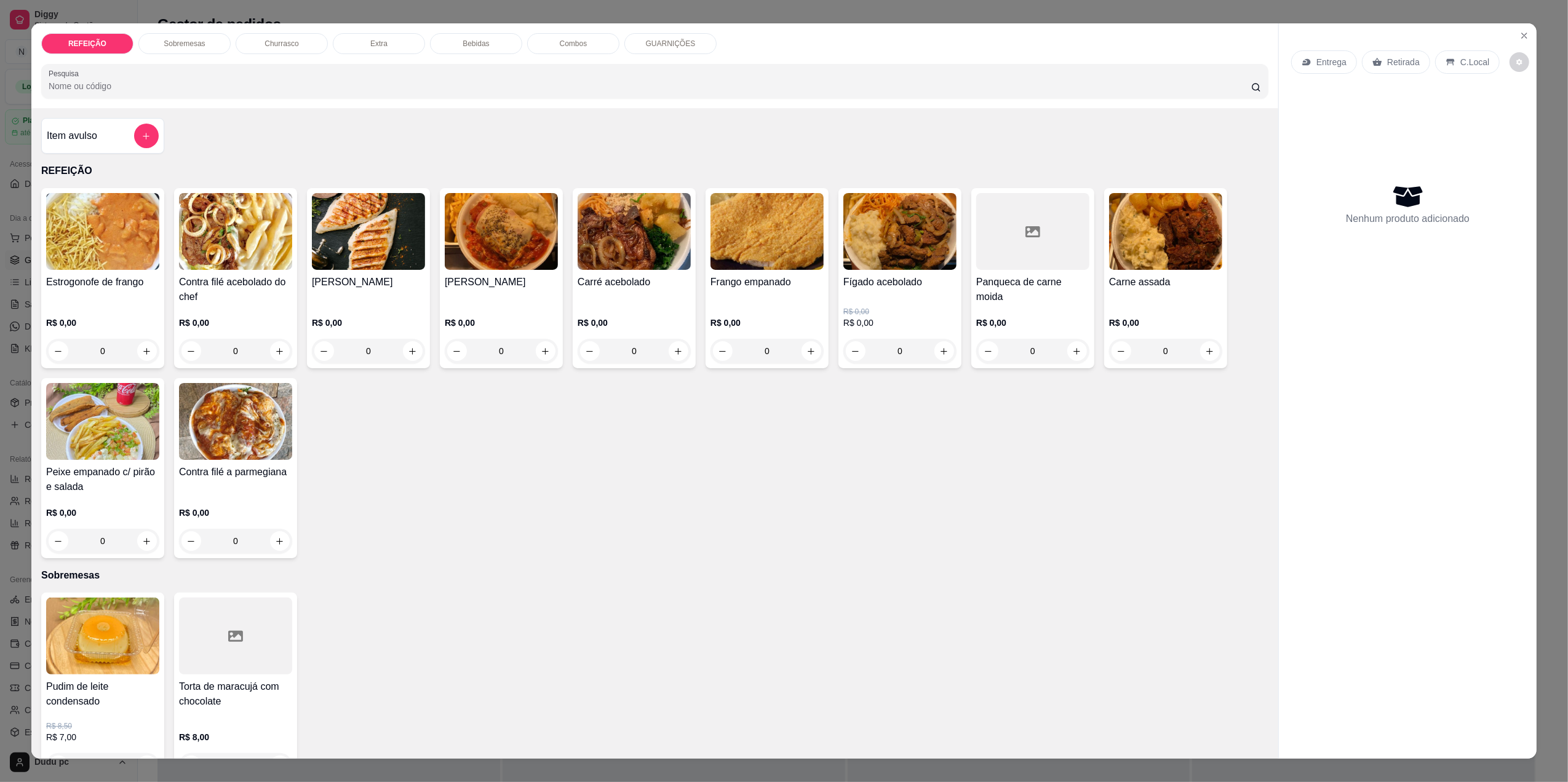
click at [801, 348] on div "0" at bounding box center [767, 351] width 114 height 25
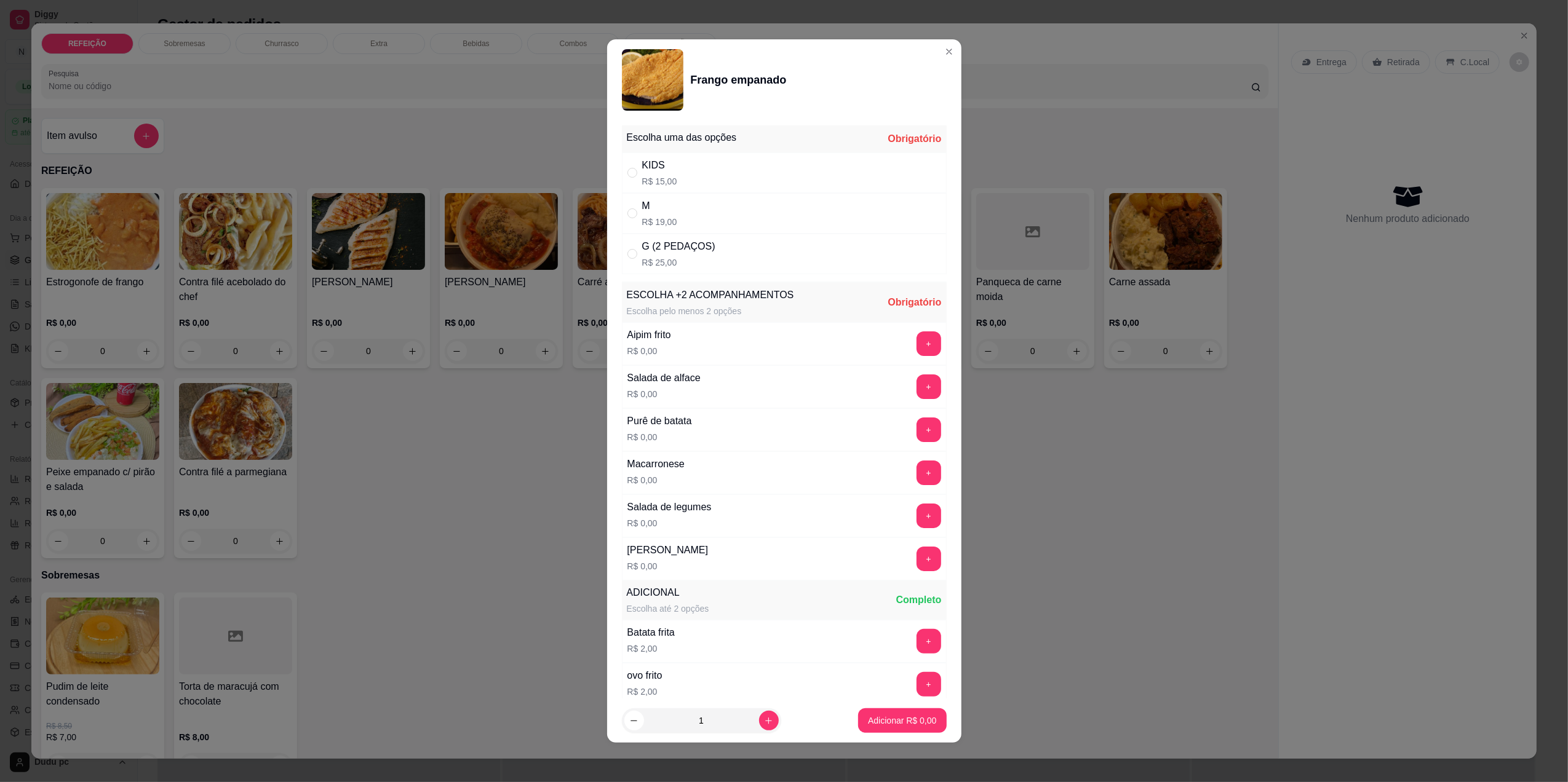
click at [748, 256] on div "G (2 PEDAÇOS) R$ 25,00" at bounding box center [784, 254] width 325 height 40
radio input "true"
click at [917, 340] on button "+" at bounding box center [928, 344] width 24 height 24
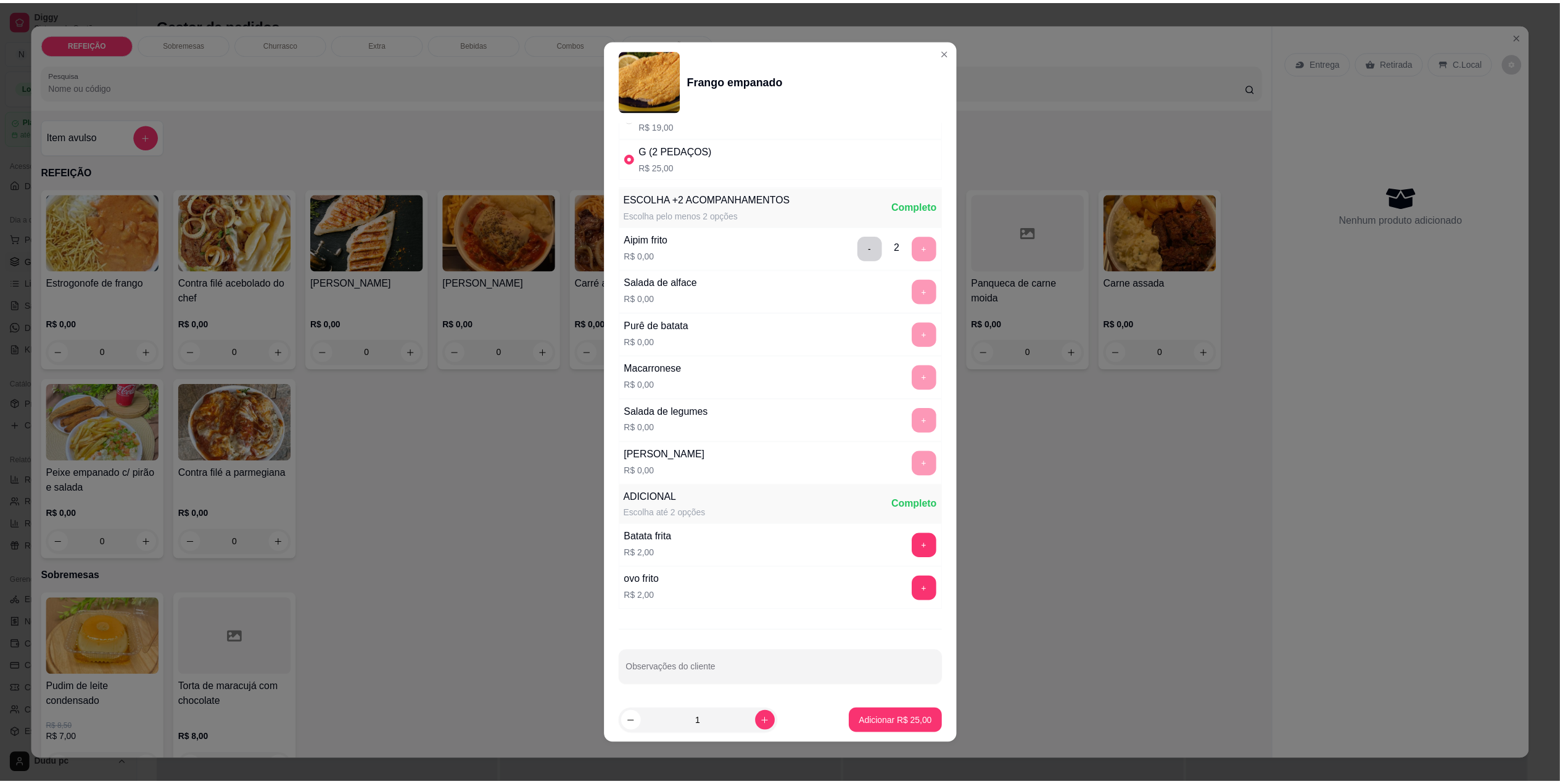
scroll to position [105, 0]
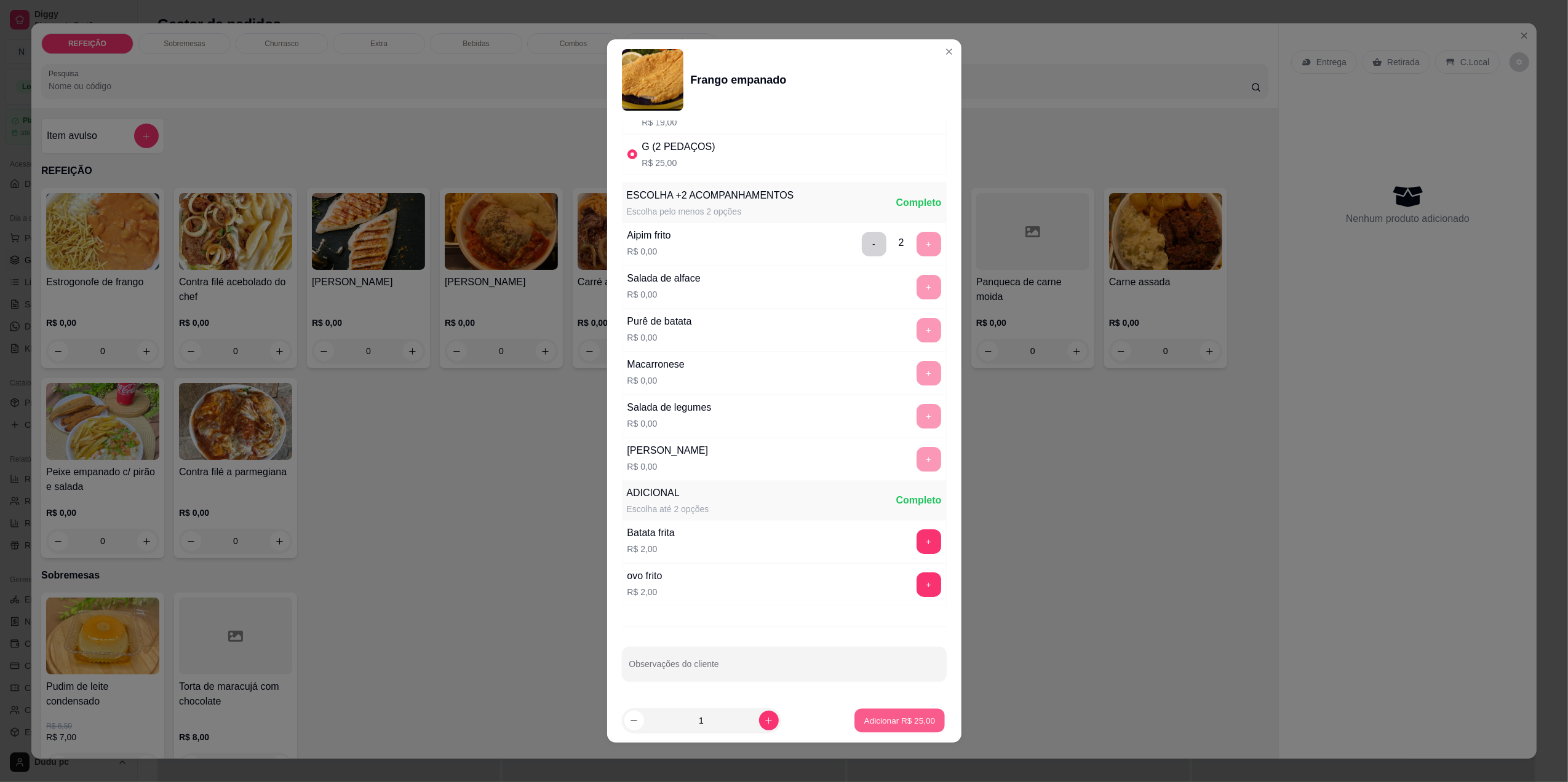
click at [916, 604] on button "Adicionar R$ 25,00" at bounding box center [900, 720] width 91 height 24
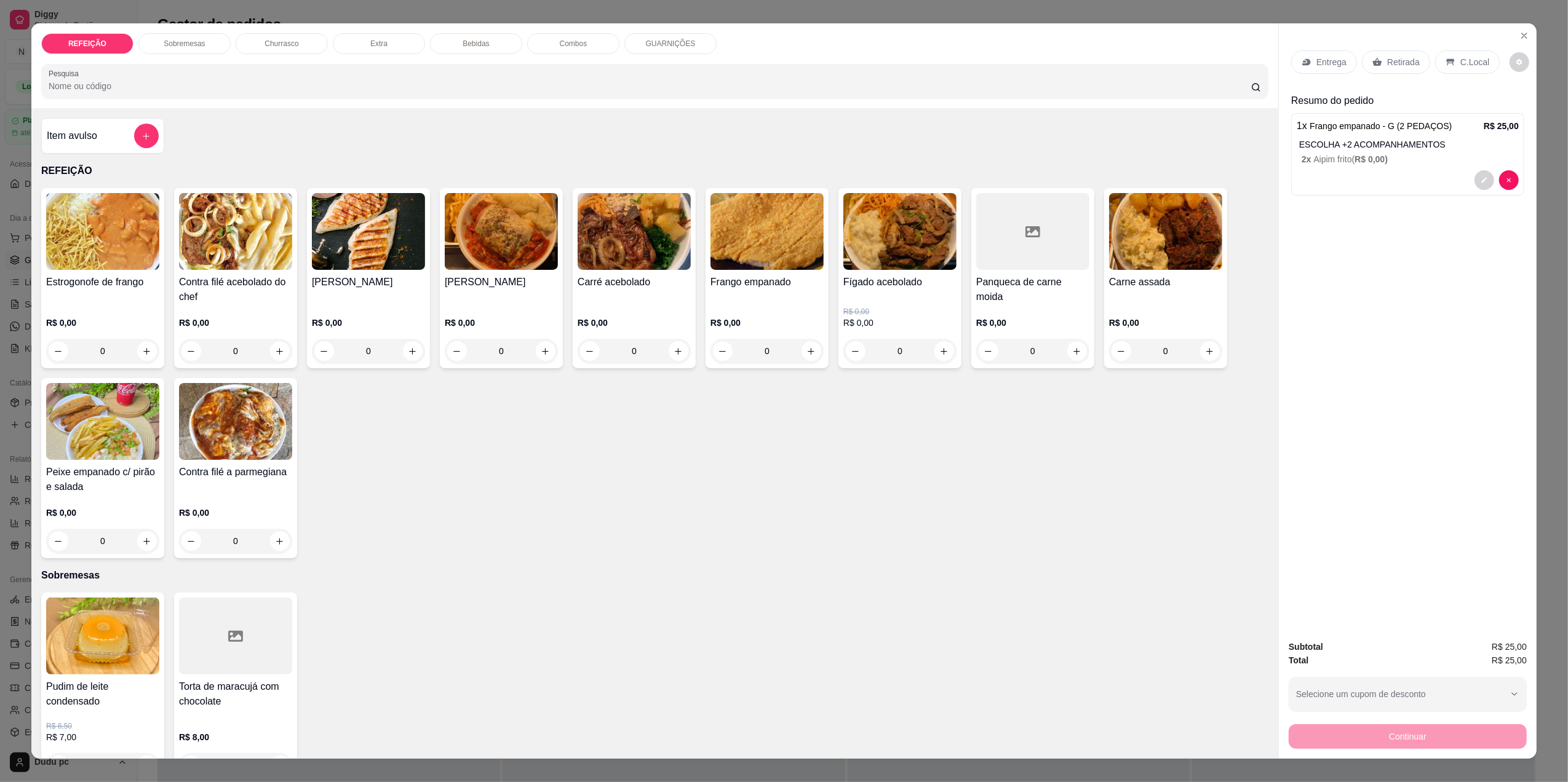
click at [1253, 67] on p "Retirada" at bounding box center [1403, 62] width 33 height 12
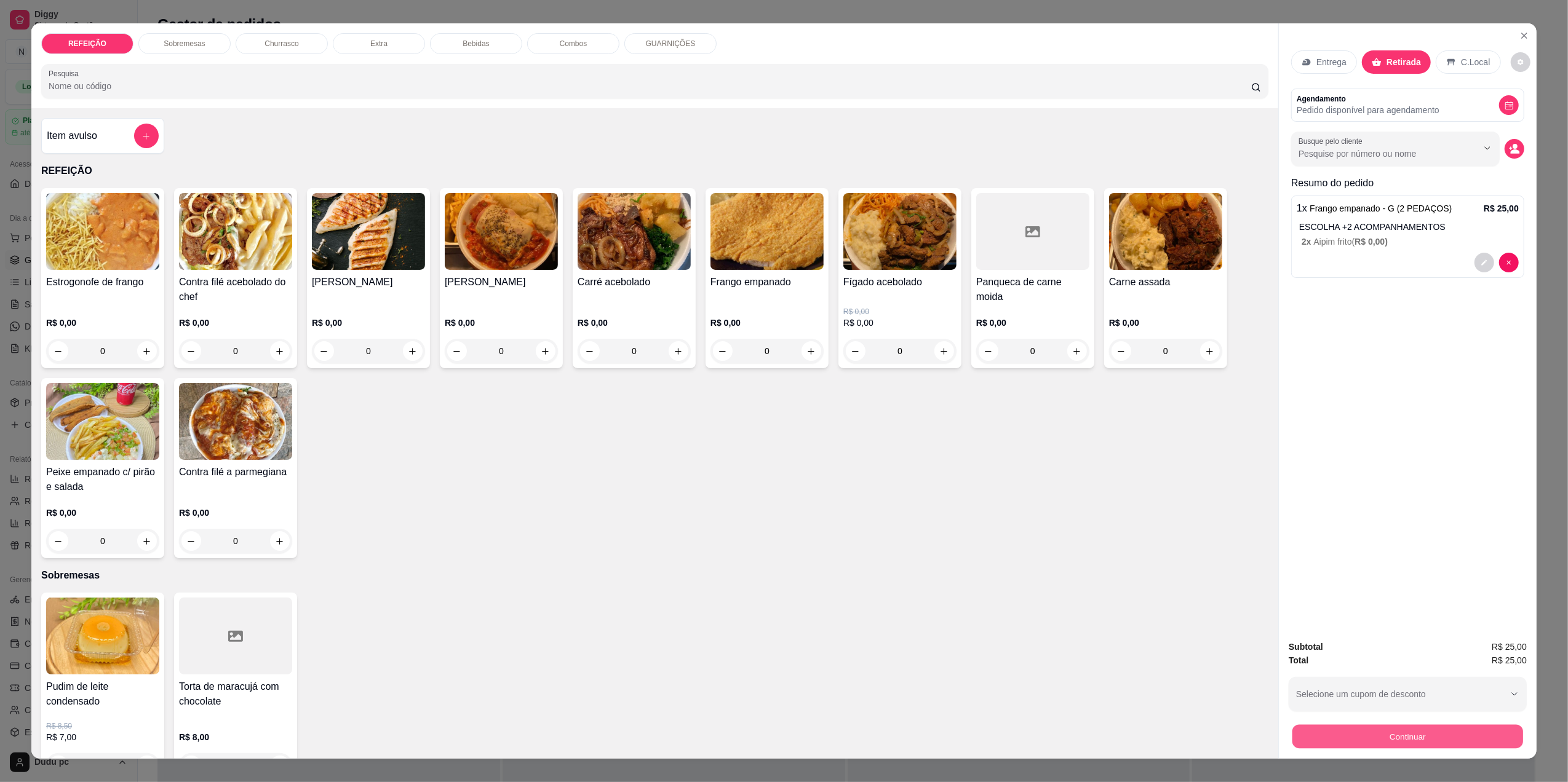
click at [1253, 604] on button "Continuar" at bounding box center [1408, 736] width 231 height 24
click at [1253, 604] on button "Continuar" at bounding box center [1408, 737] width 238 height 25
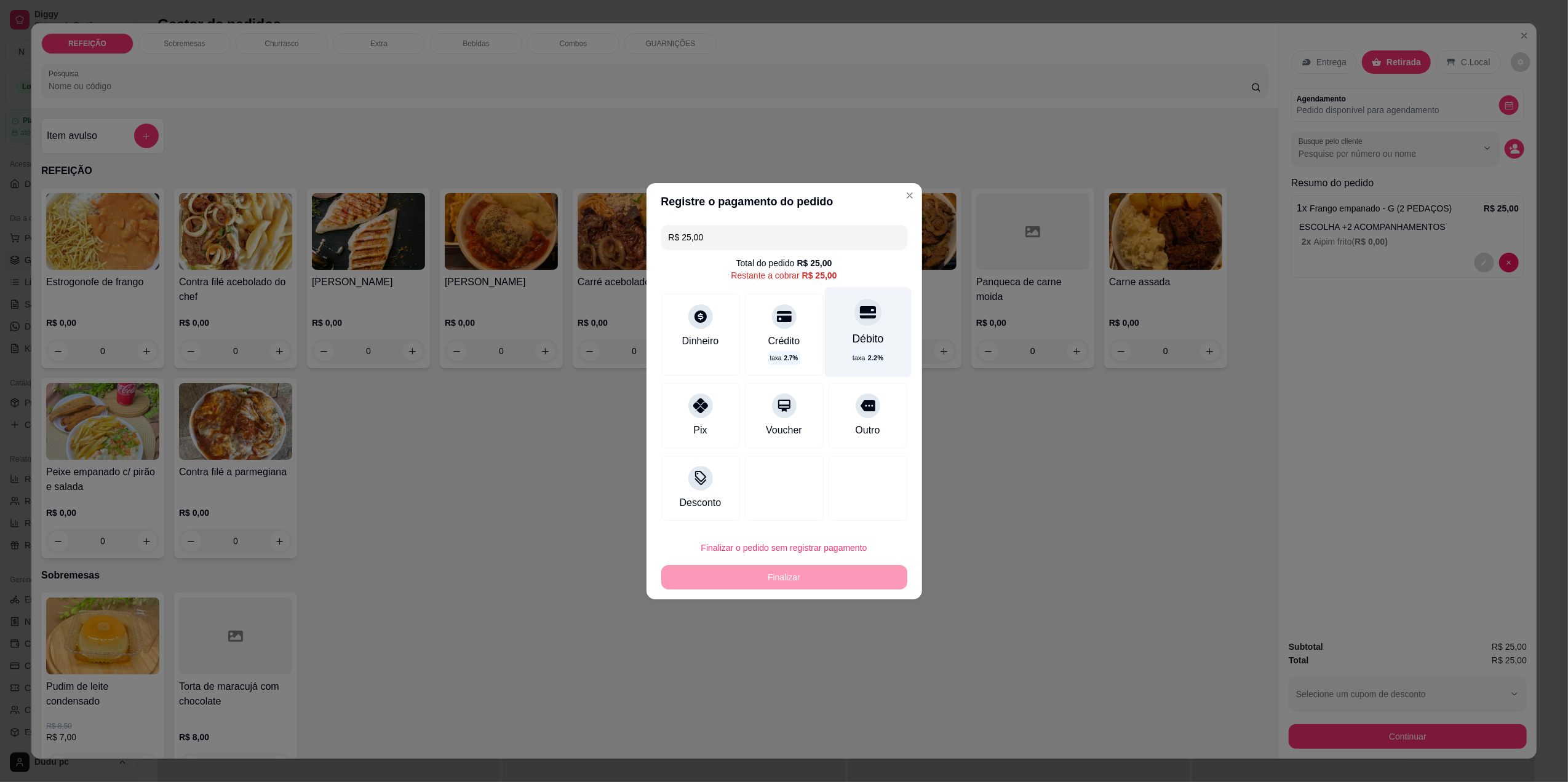
click at [856, 299] on div at bounding box center [868, 312] width 27 height 27
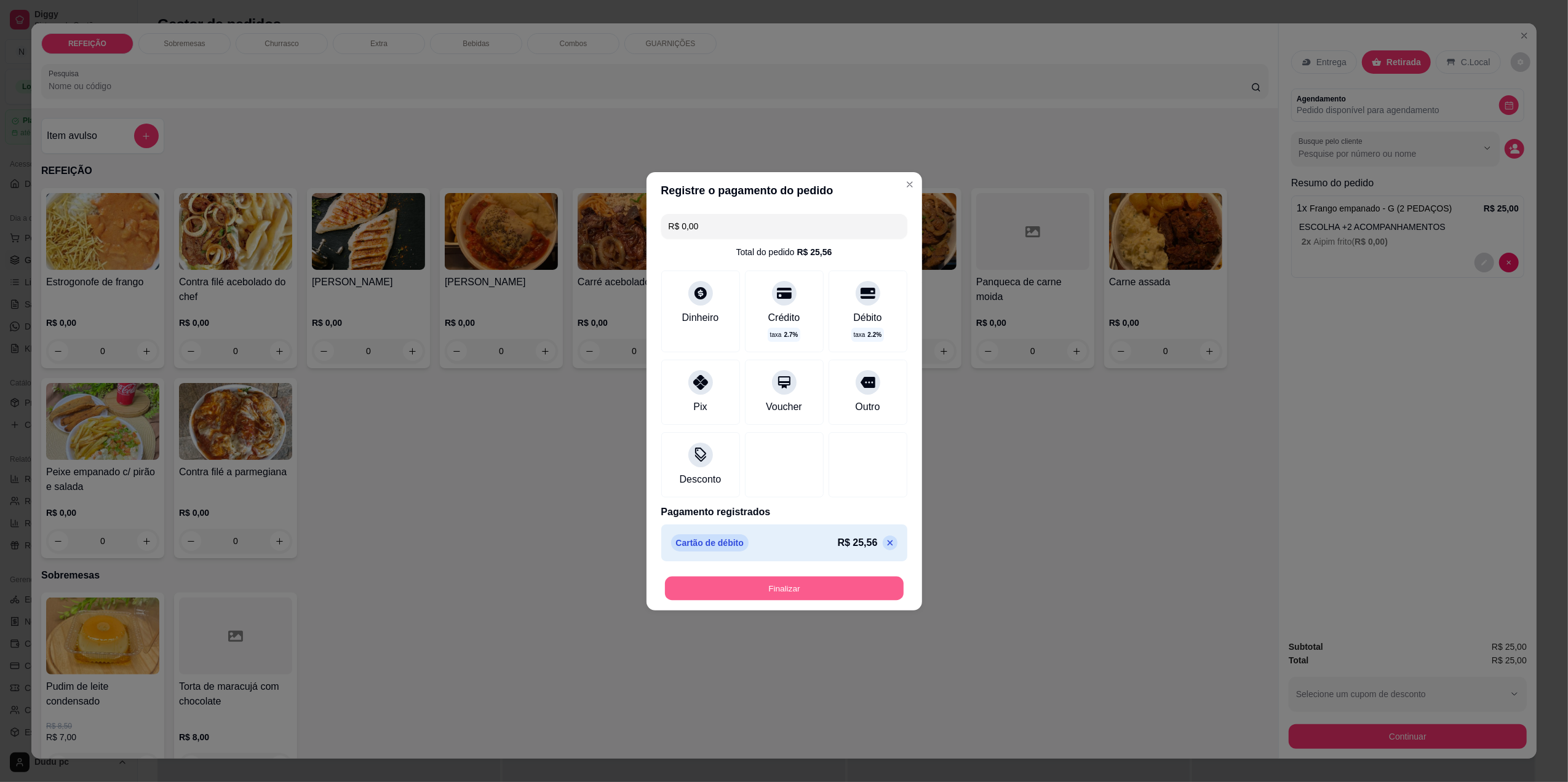
click at [778, 594] on button "Finalizar" at bounding box center [784, 588] width 238 height 24
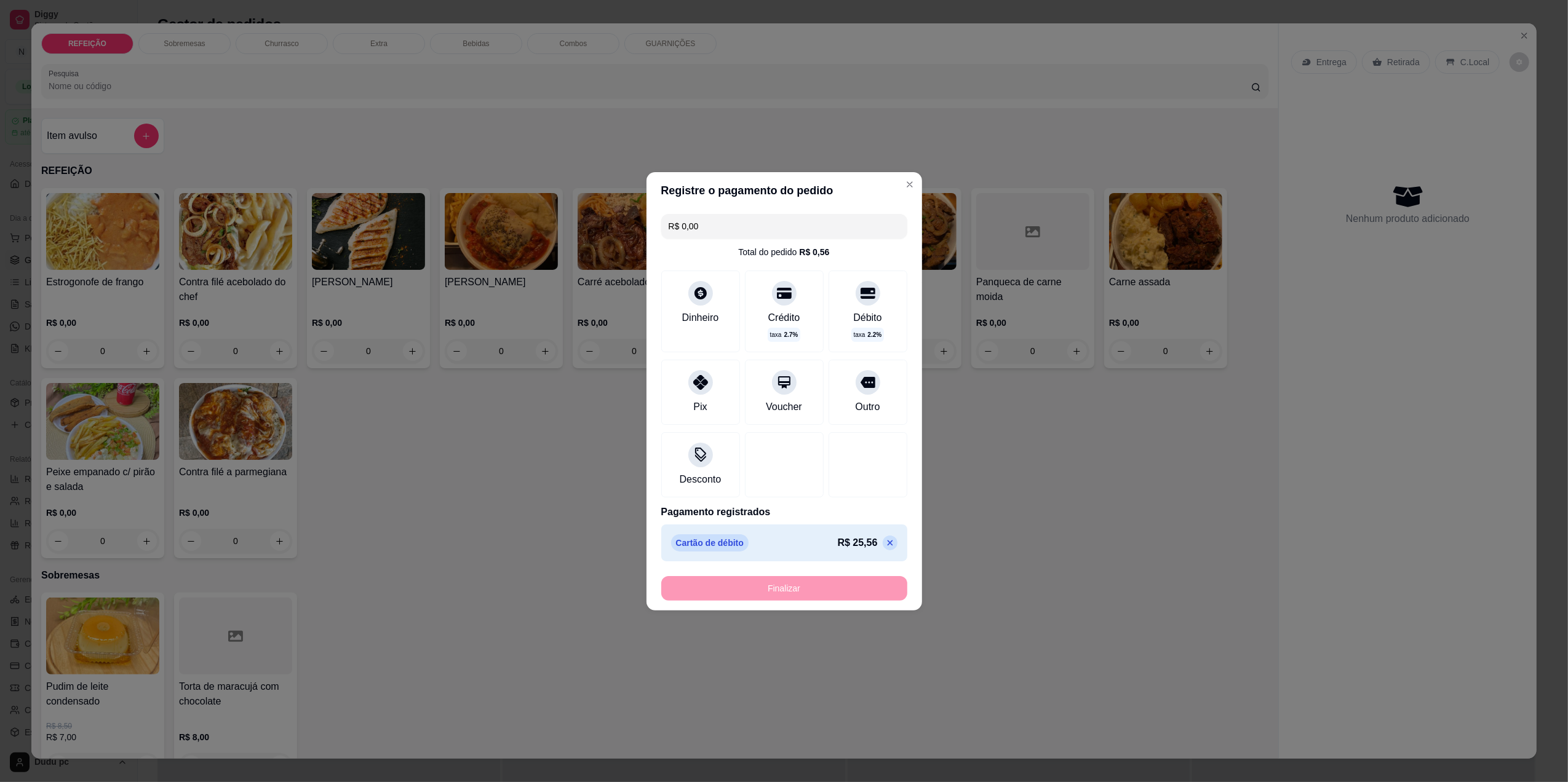
type input "-R$ 25,00"
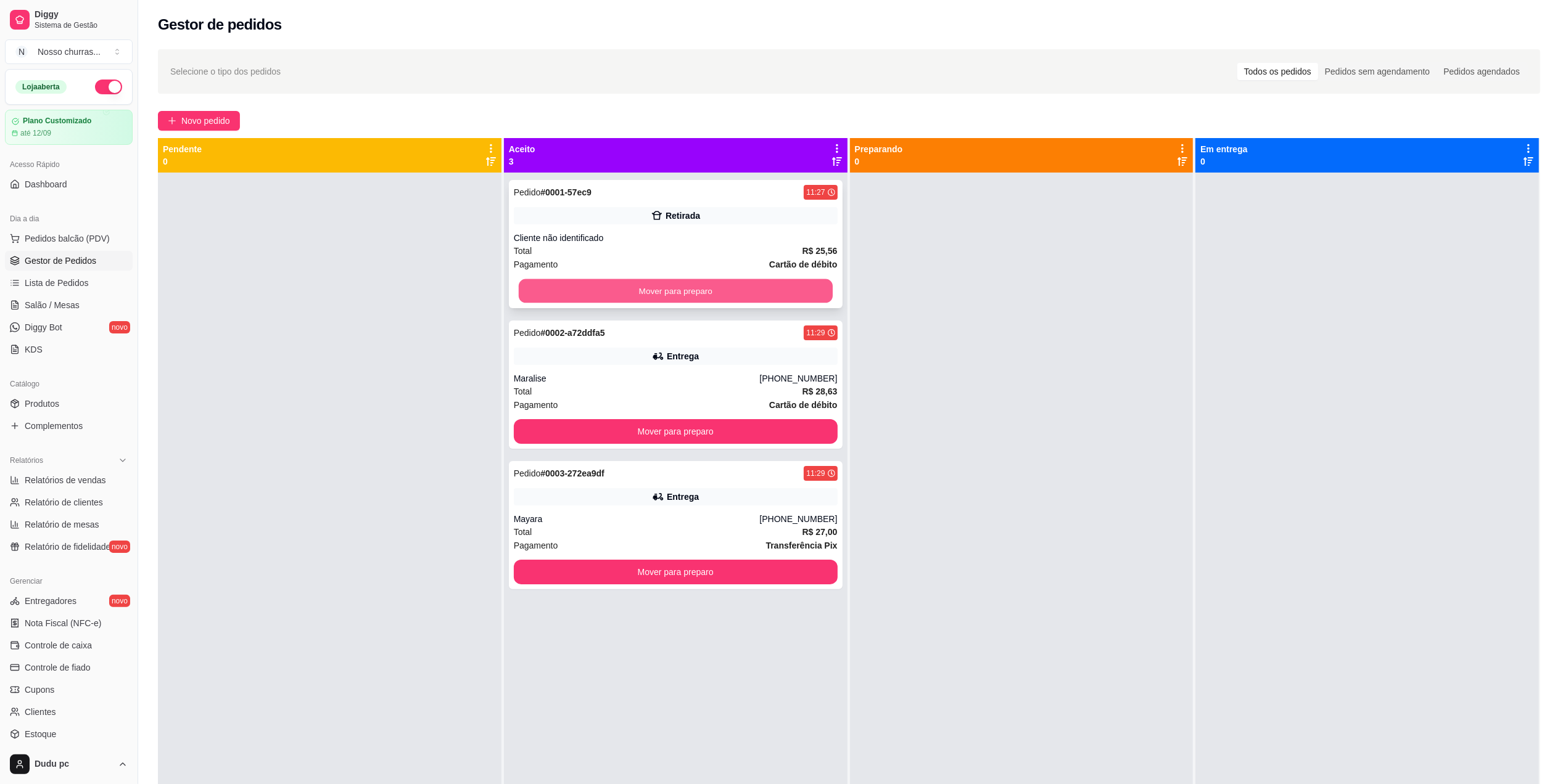
click at [791, 299] on button "Mover para preparo" at bounding box center [676, 291] width 314 height 24
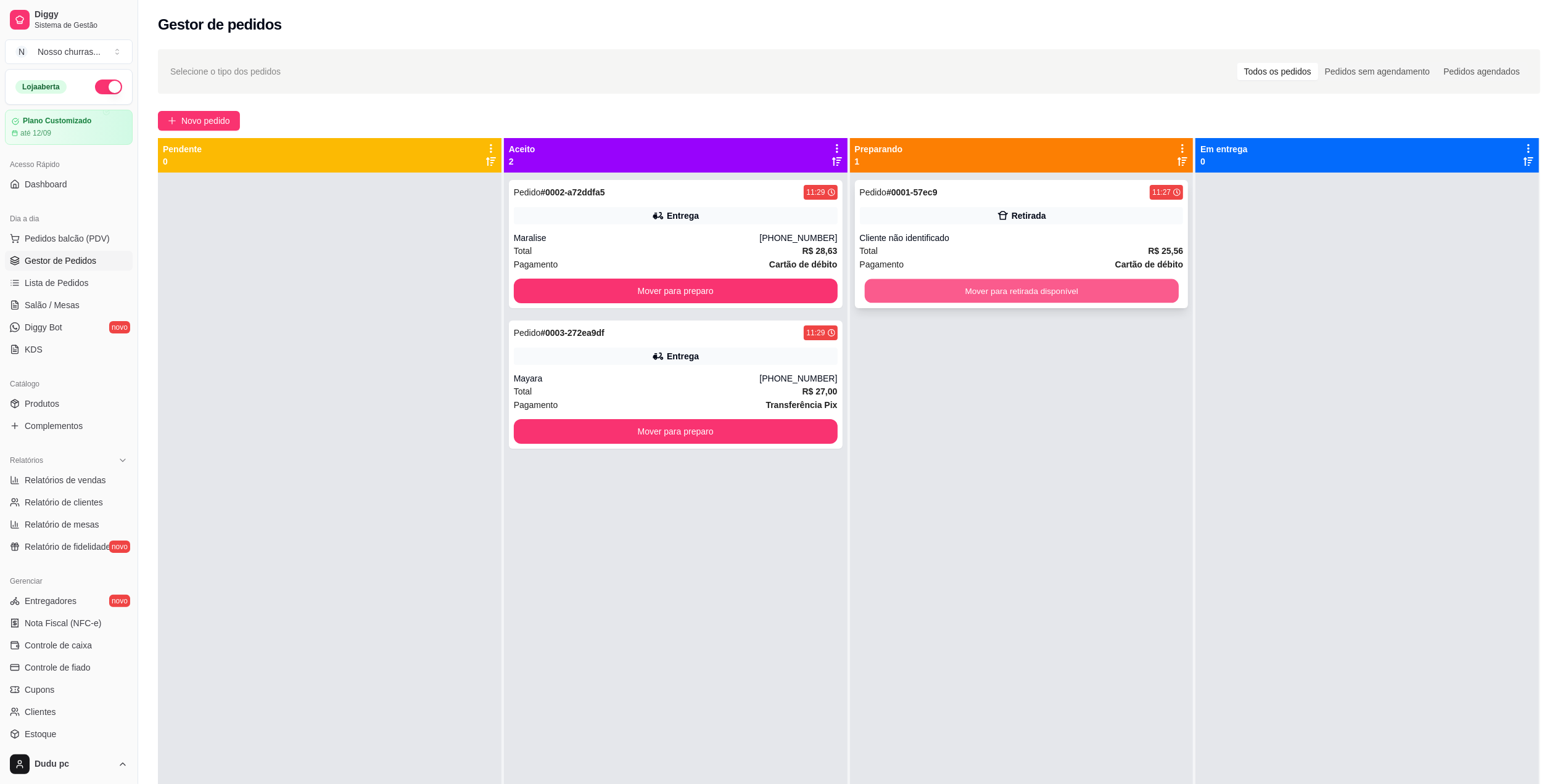
click at [942, 303] on button "Mover para retirada disponível" at bounding box center [1022, 291] width 314 height 24
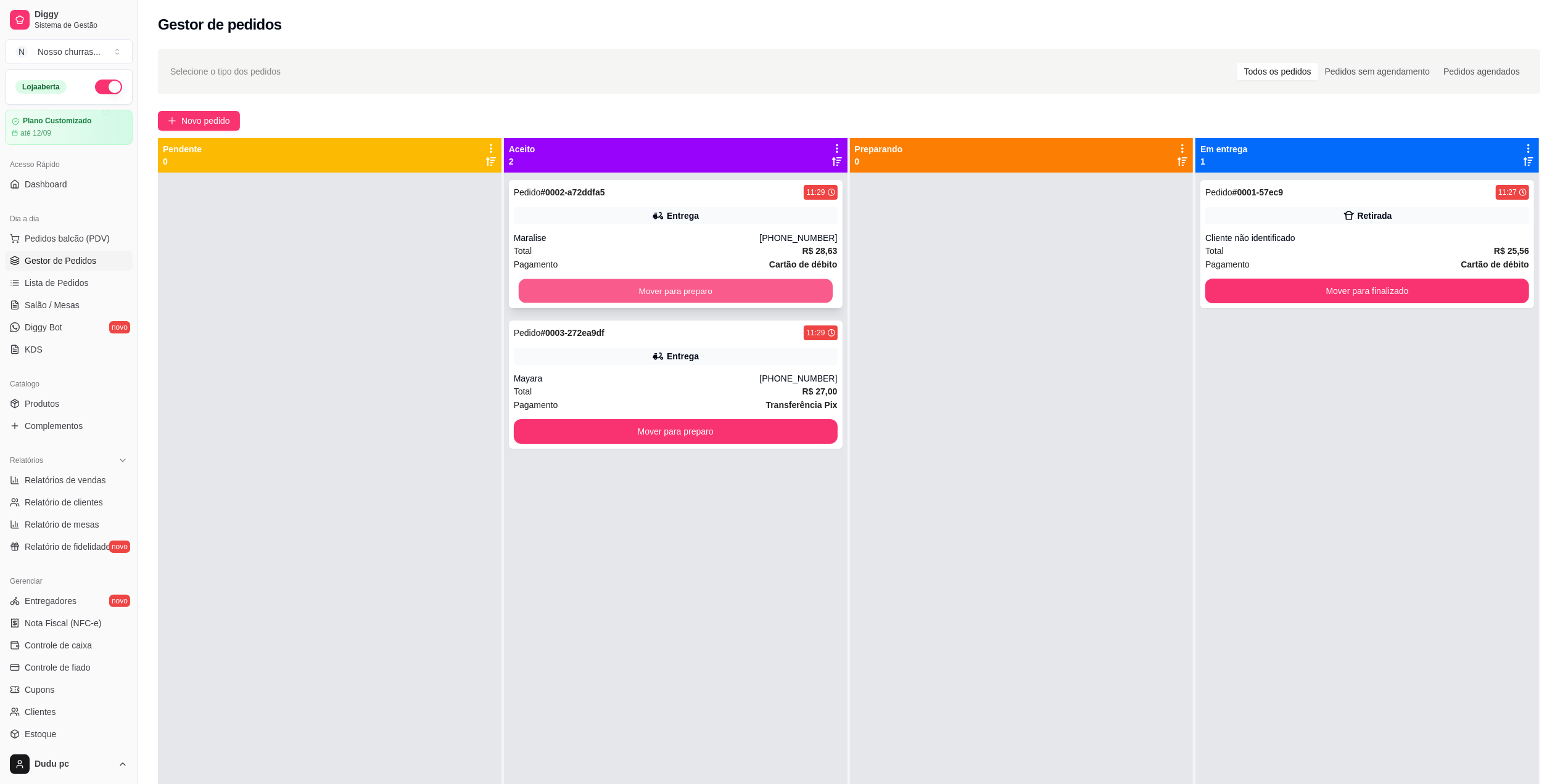
click at [790, 302] on button "Mover para preparo" at bounding box center [676, 291] width 314 height 24
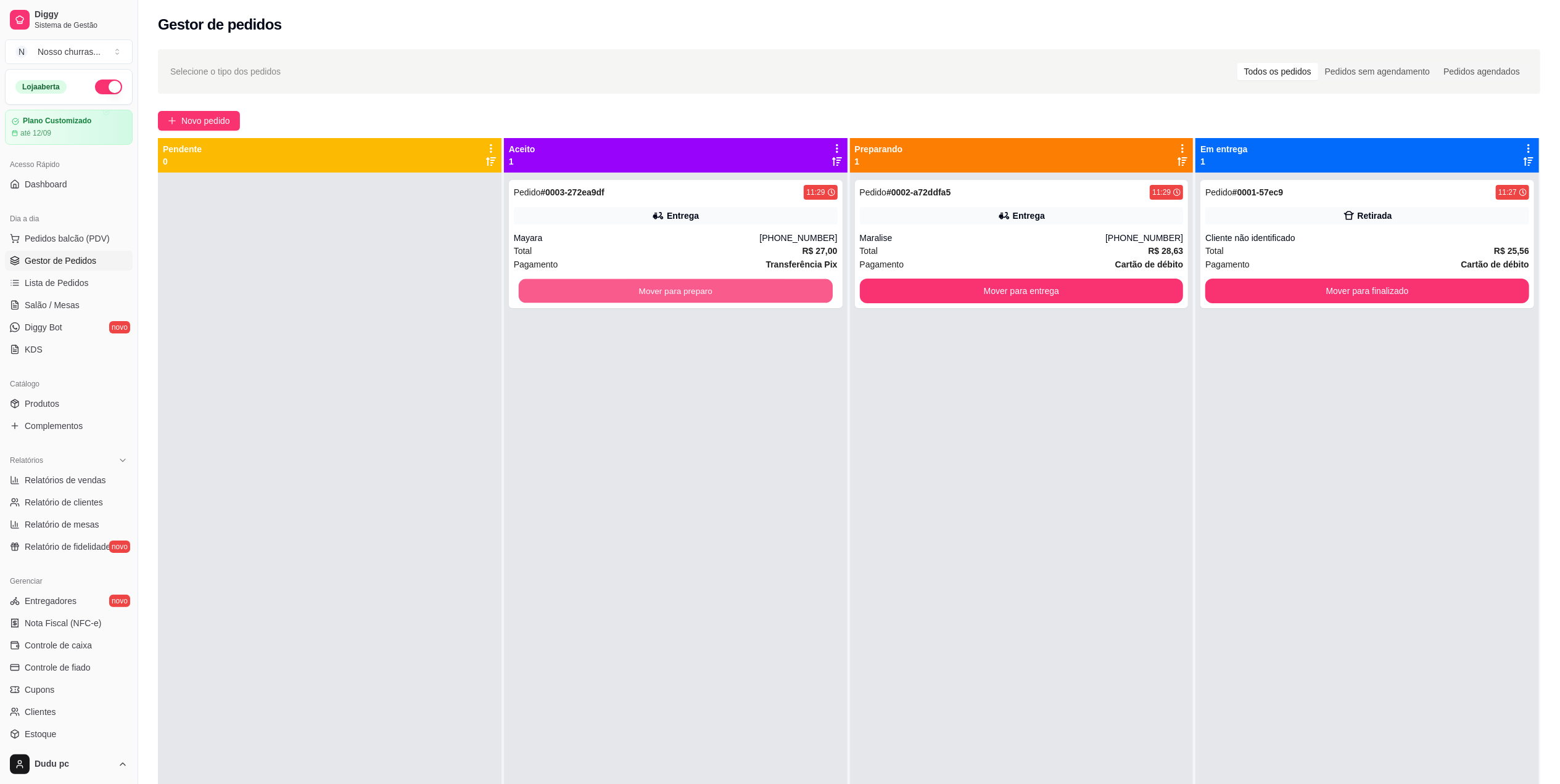
click at [790, 302] on button "Mover para preparo" at bounding box center [676, 291] width 314 height 24
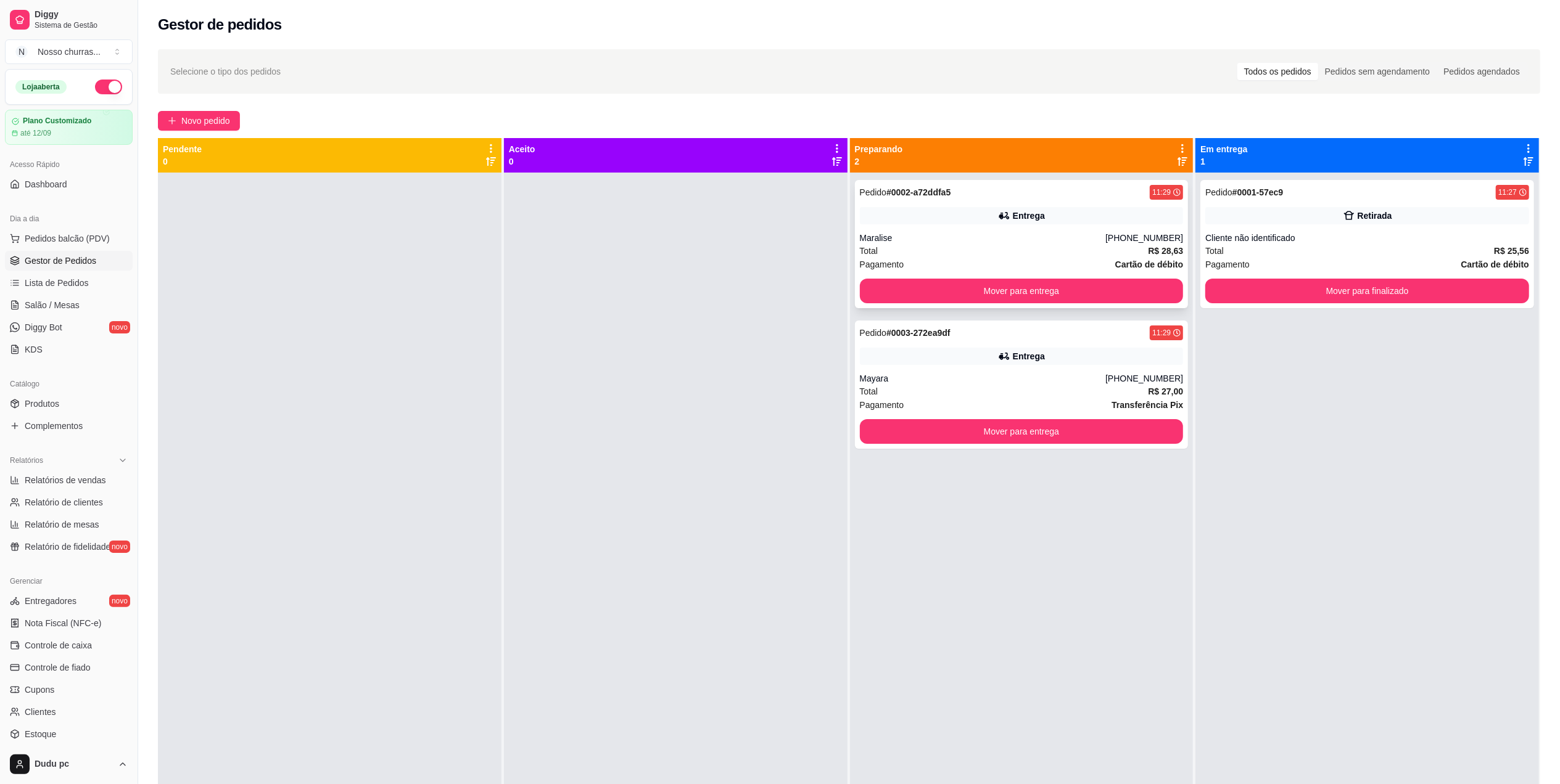
click at [1017, 261] on div "Pagamento Cartão de débito" at bounding box center [1022, 264] width 324 height 13
click at [1008, 198] on div "Pedido # 0002-a72ddfa5 11:29" at bounding box center [1022, 192] width 324 height 15
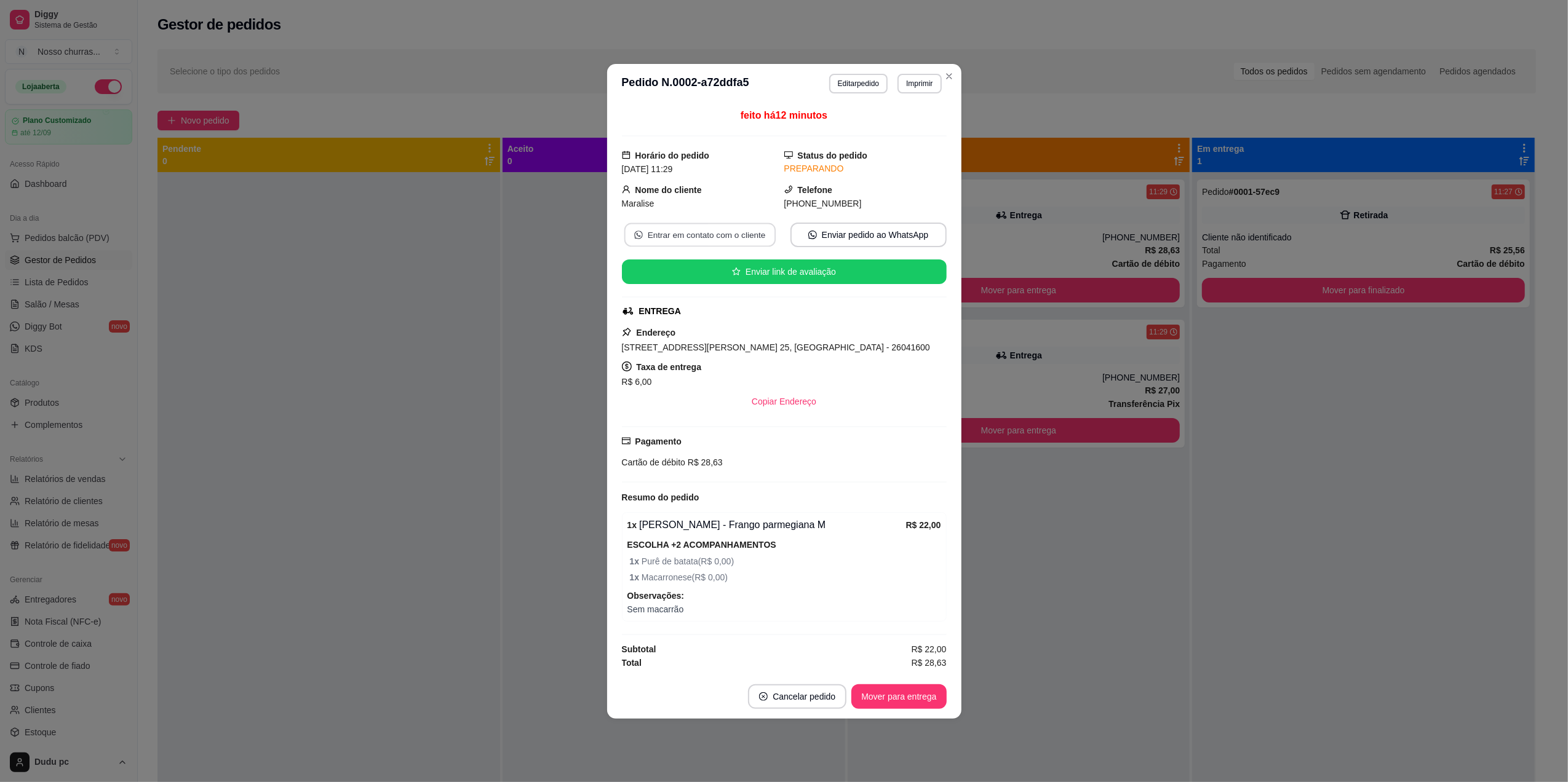
click at [731, 237] on button "Entrar em contato com o cliente" at bounding box center [700, 234] width 151 height 24
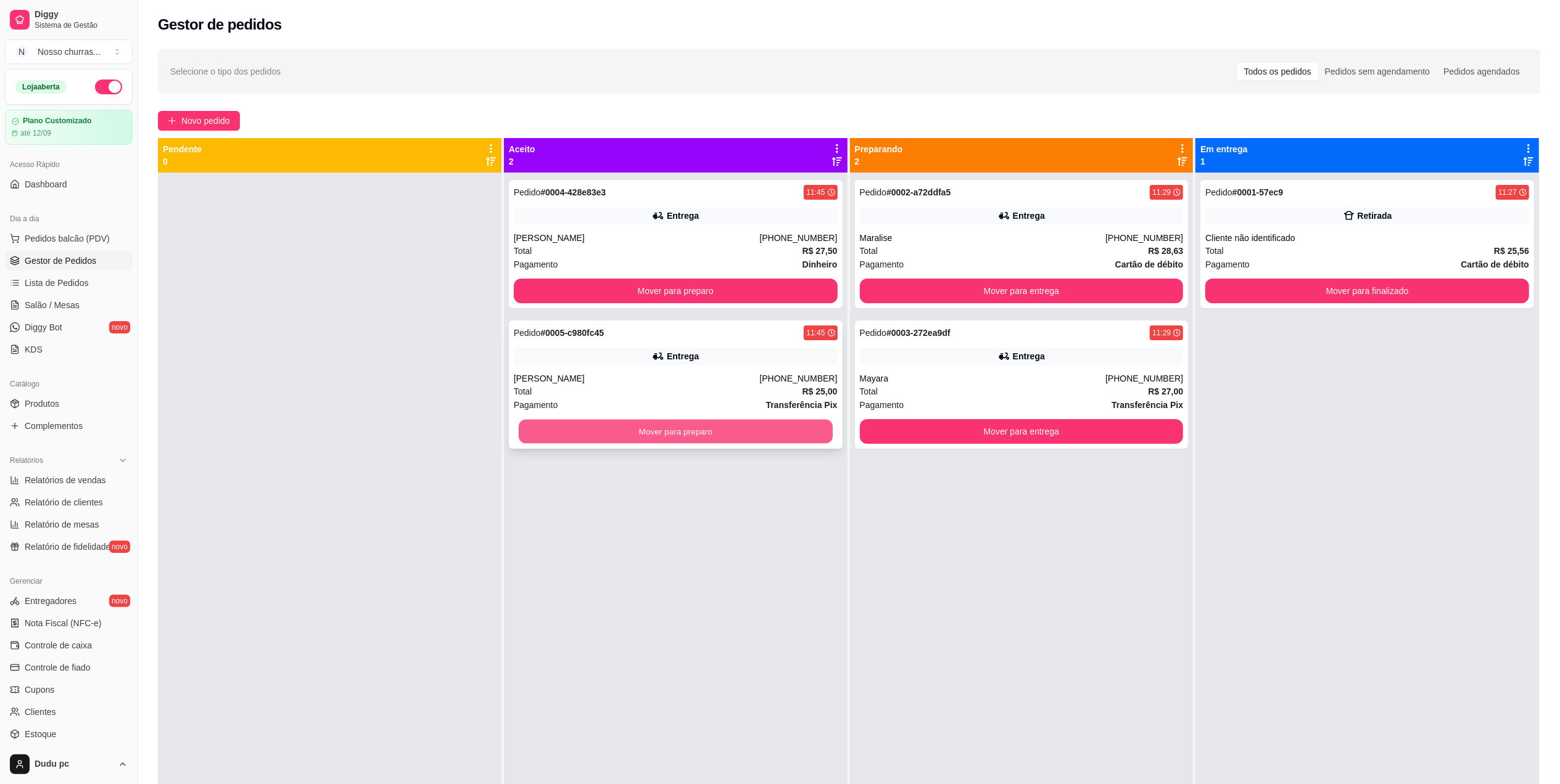
click at [583, 430] on button "Mover para preparo" at bounding box center [676, 431] width 314 height 24
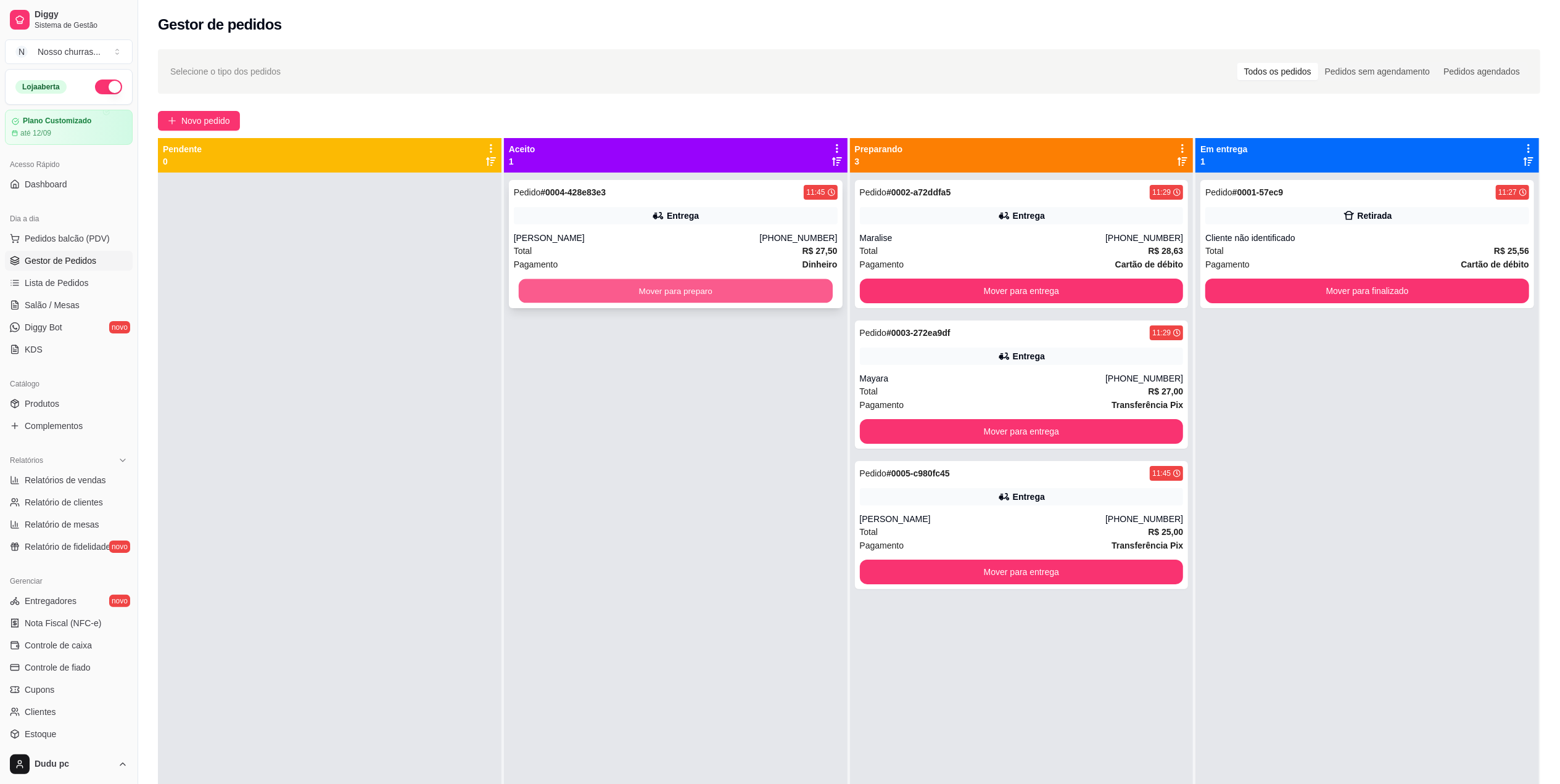
click at [583, 292] on button "Mover para preparo" at bounding box center [676, 291] width 314 height 24
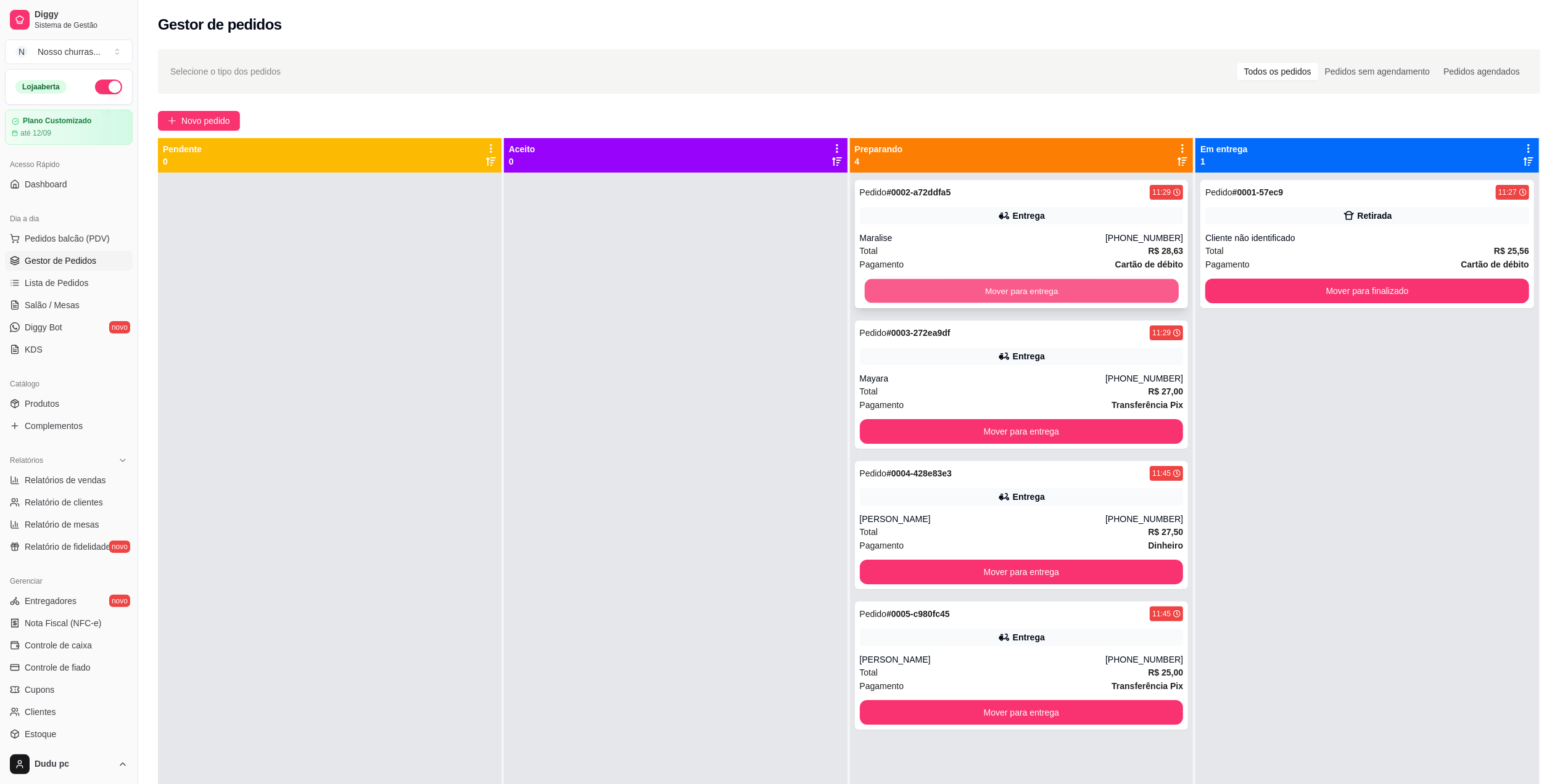
click at [904, 280] on button "Mover para entrega" at bounding box center [1022, 291] width 314 height 24
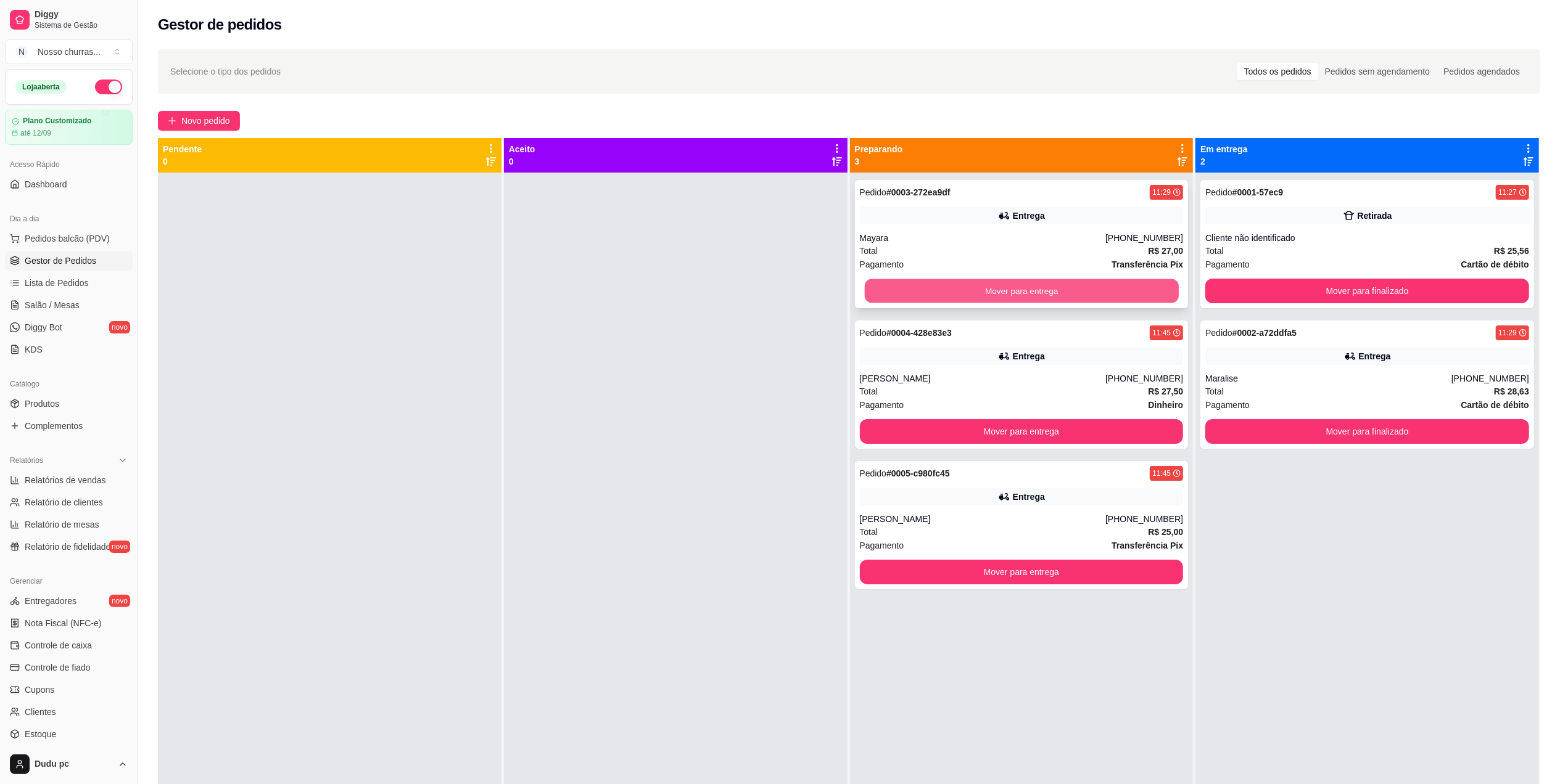
click at [904, 301] on button "Mover para entrega" at bounding box center [1022, 291] width 314 height 24
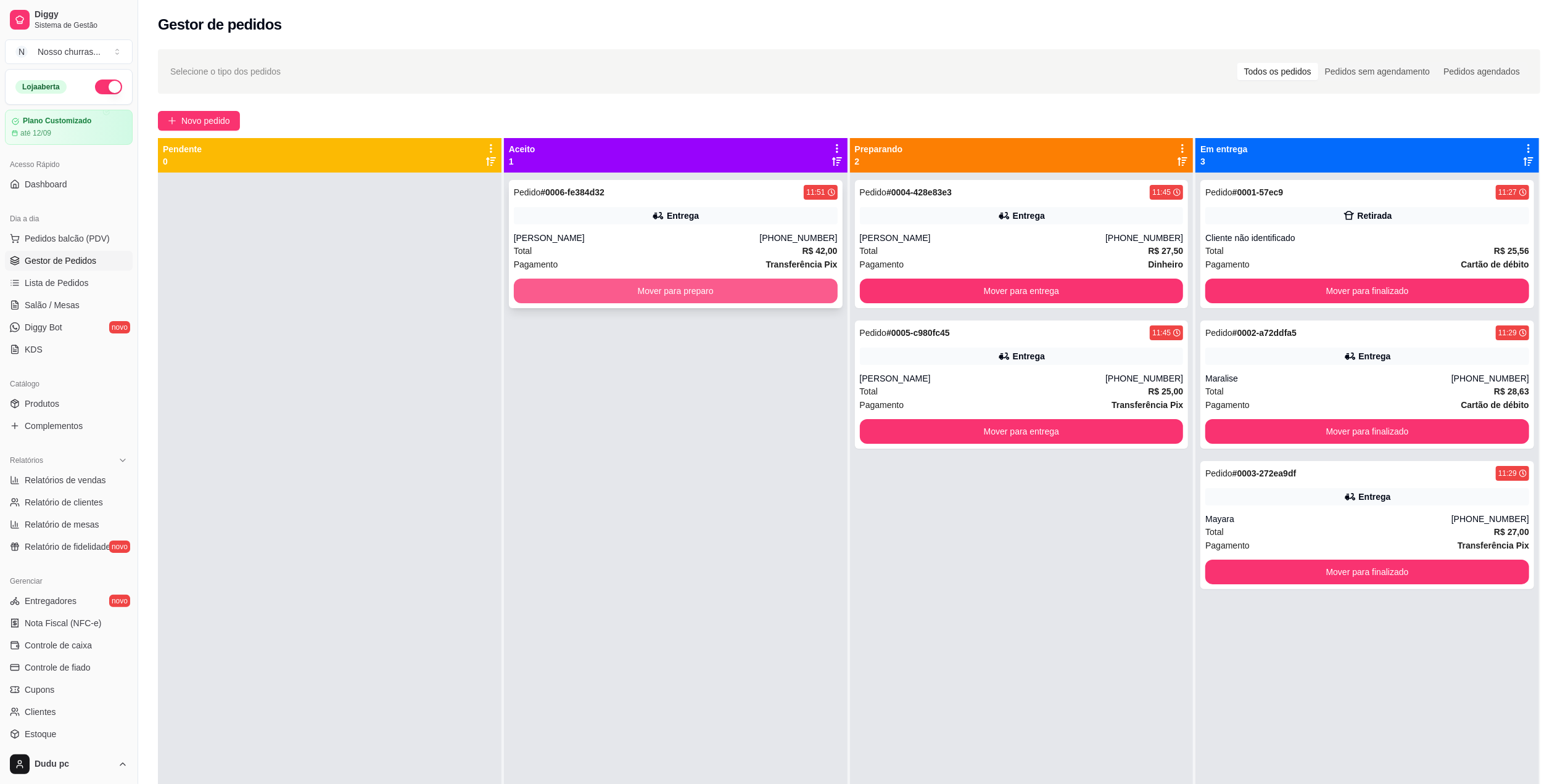
click at [790, 282] on button "Mover para preparo" at bounding box center [675, 291] width 324 height 25
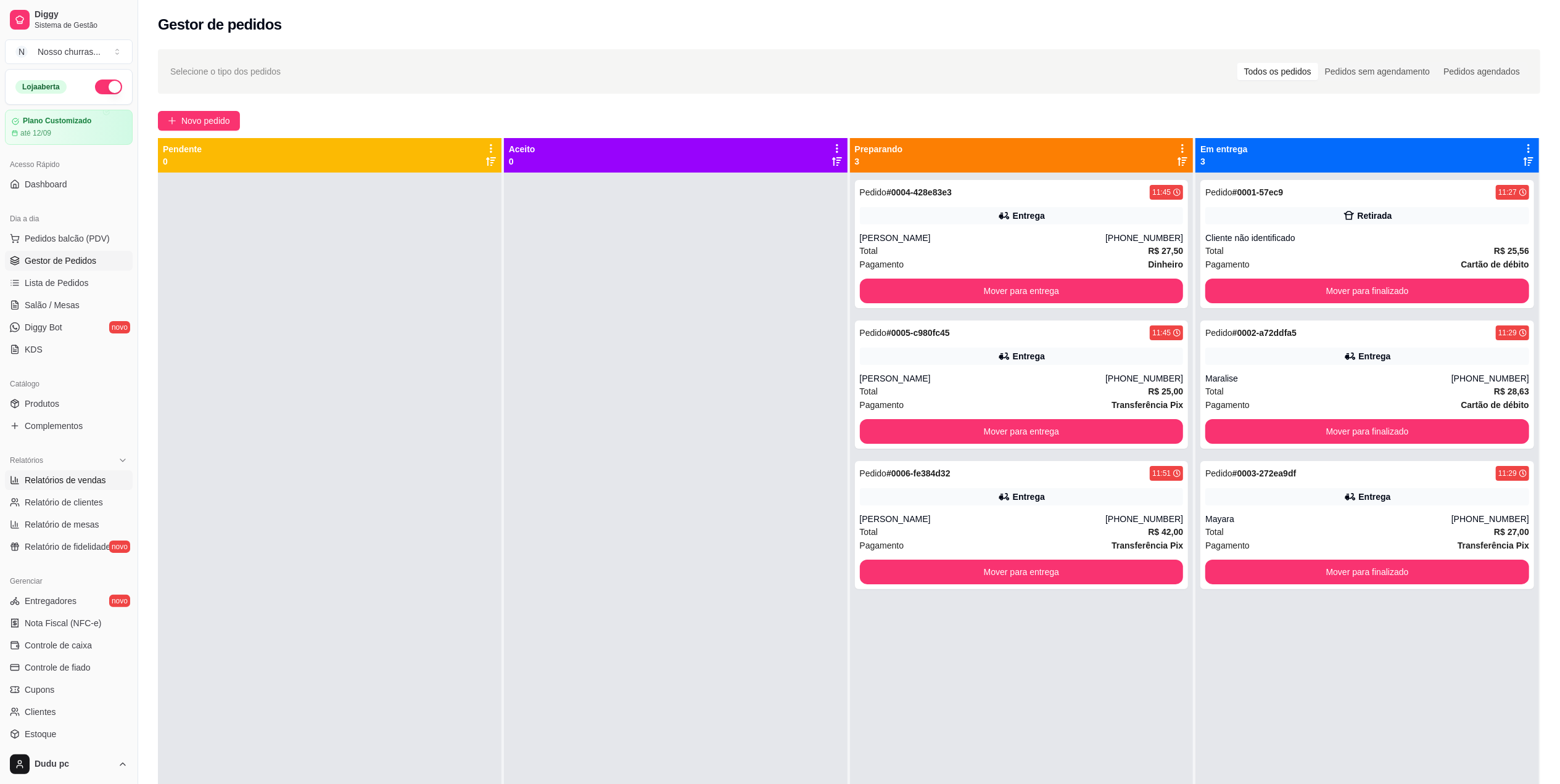
click at [71, 483] on span "Relatórios de vendas" at bounding box center [65, 481] width 81 height 12
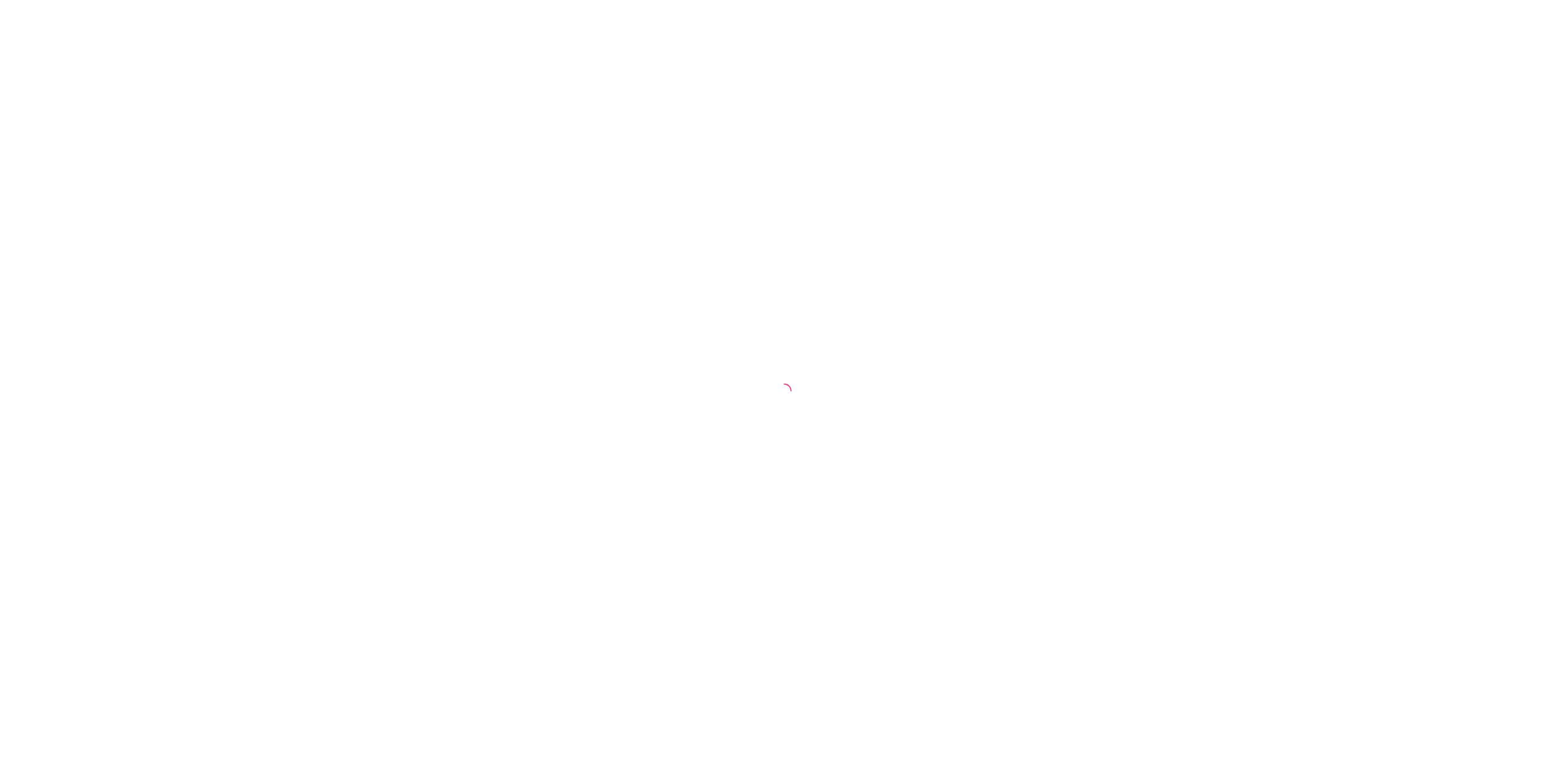
select select "ALL"
select select "0"
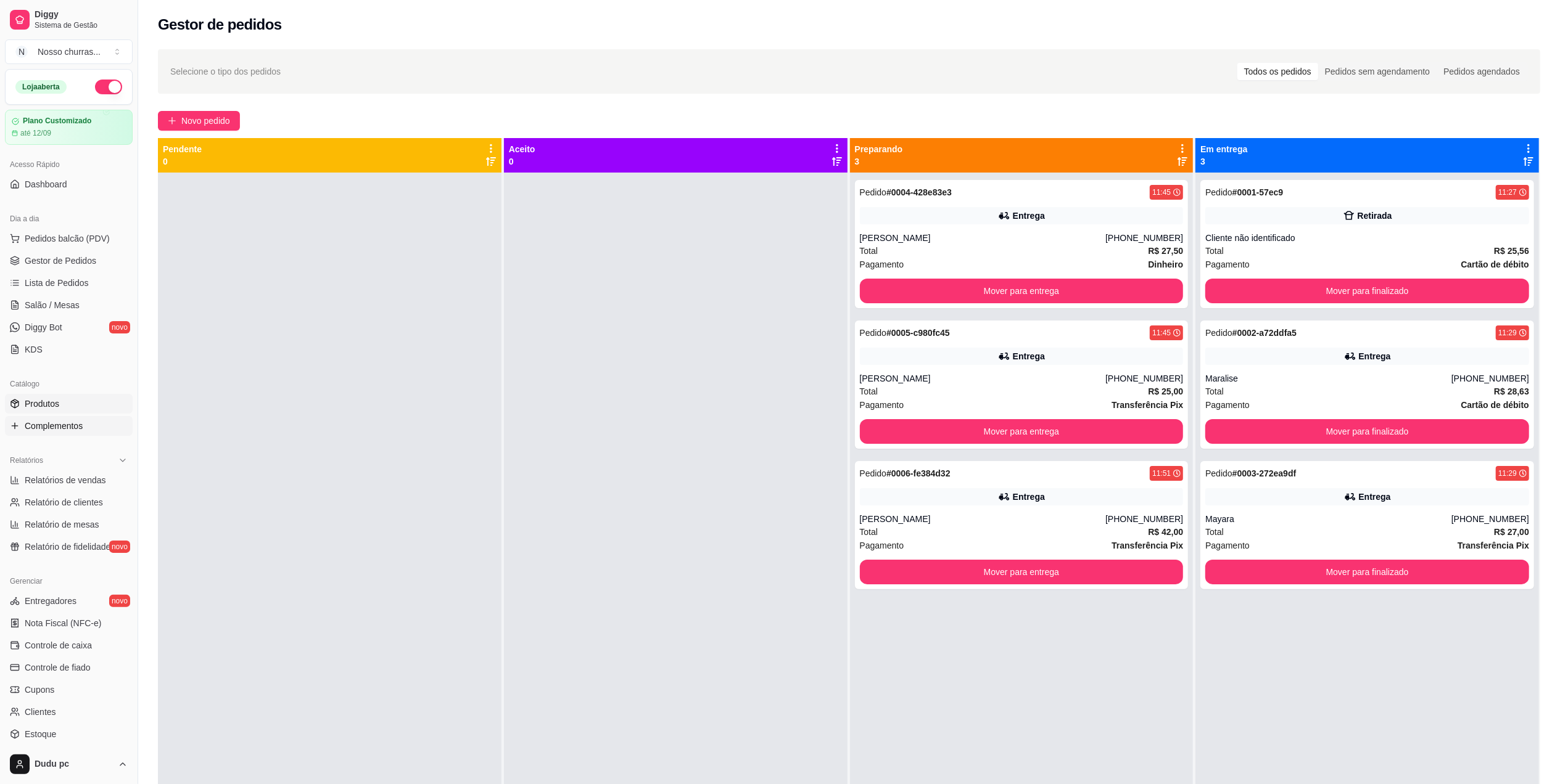
click at [67, 411] on link "Produtos" at bounding box center [69, 404] width 128 height 19
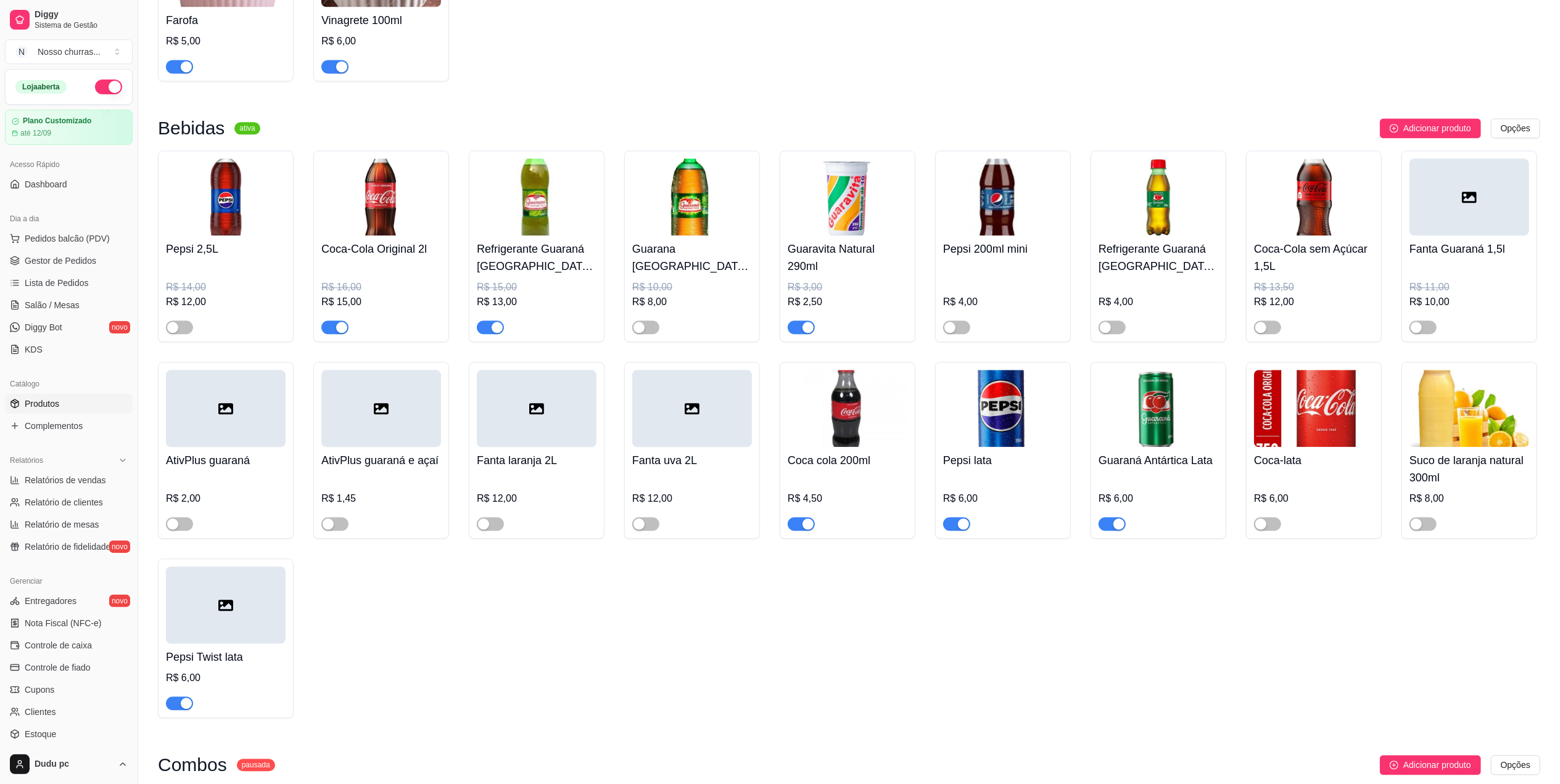
scroll to position [2862, 0]
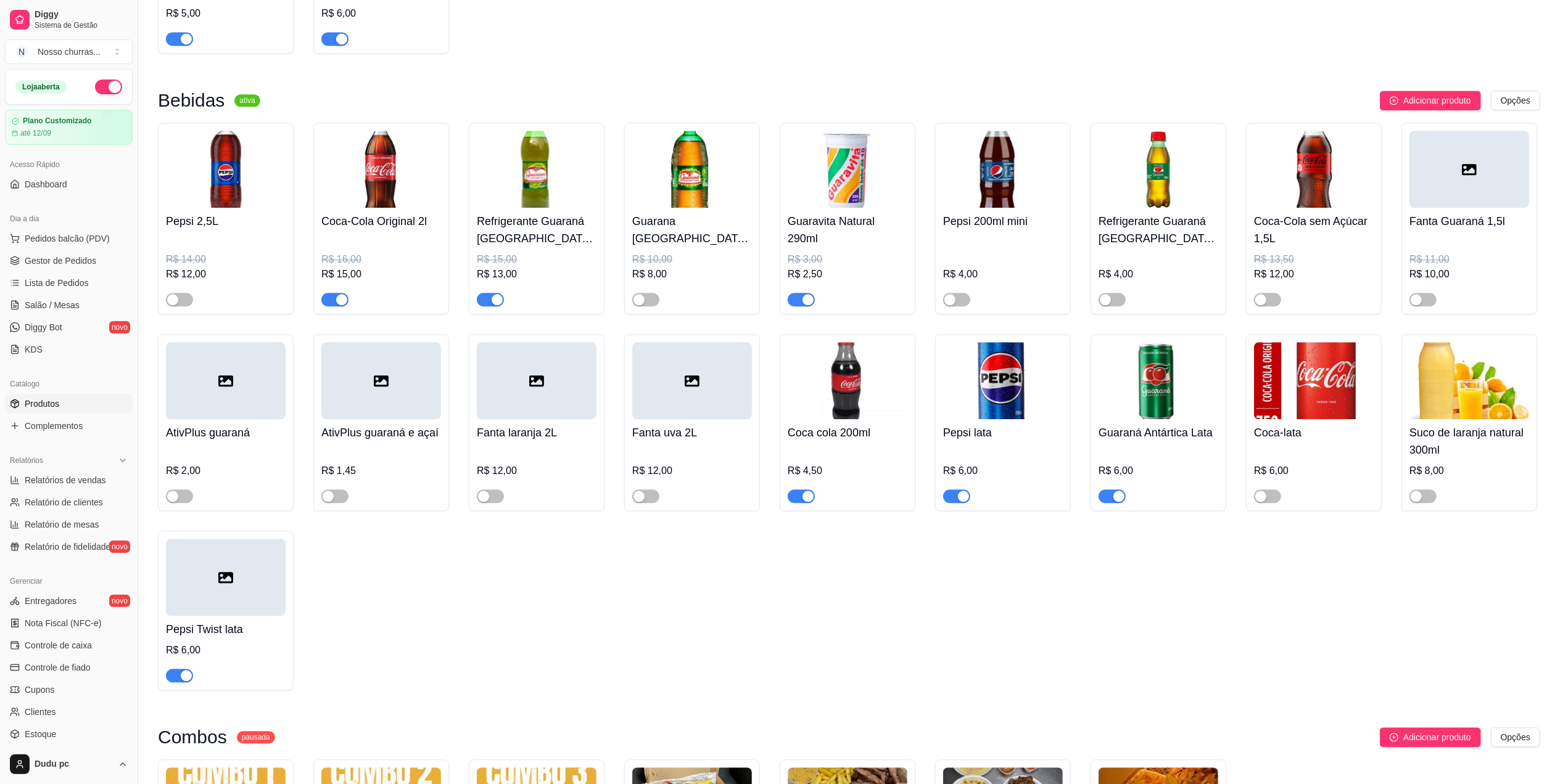
click at [961, 502] on div "button" at bounding box center [964, 497] width 11 height 11
click at [49, 258] on span "Gestor de Pedidos" at bounding box center [60, 261] width 71 height 12
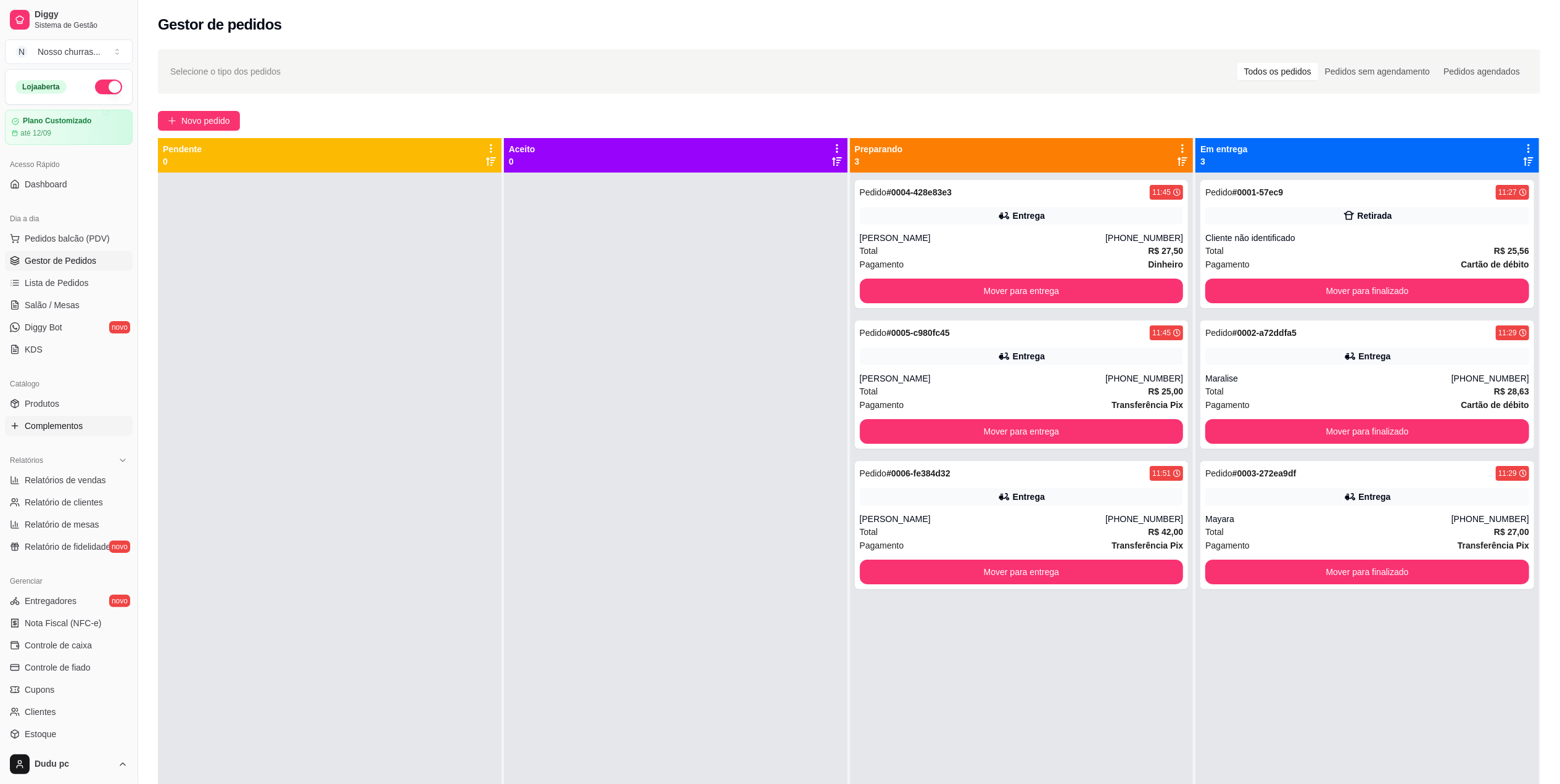
click at [94, 425] on link "Complementos" at bounding box center [69, 426] width 128 height 19
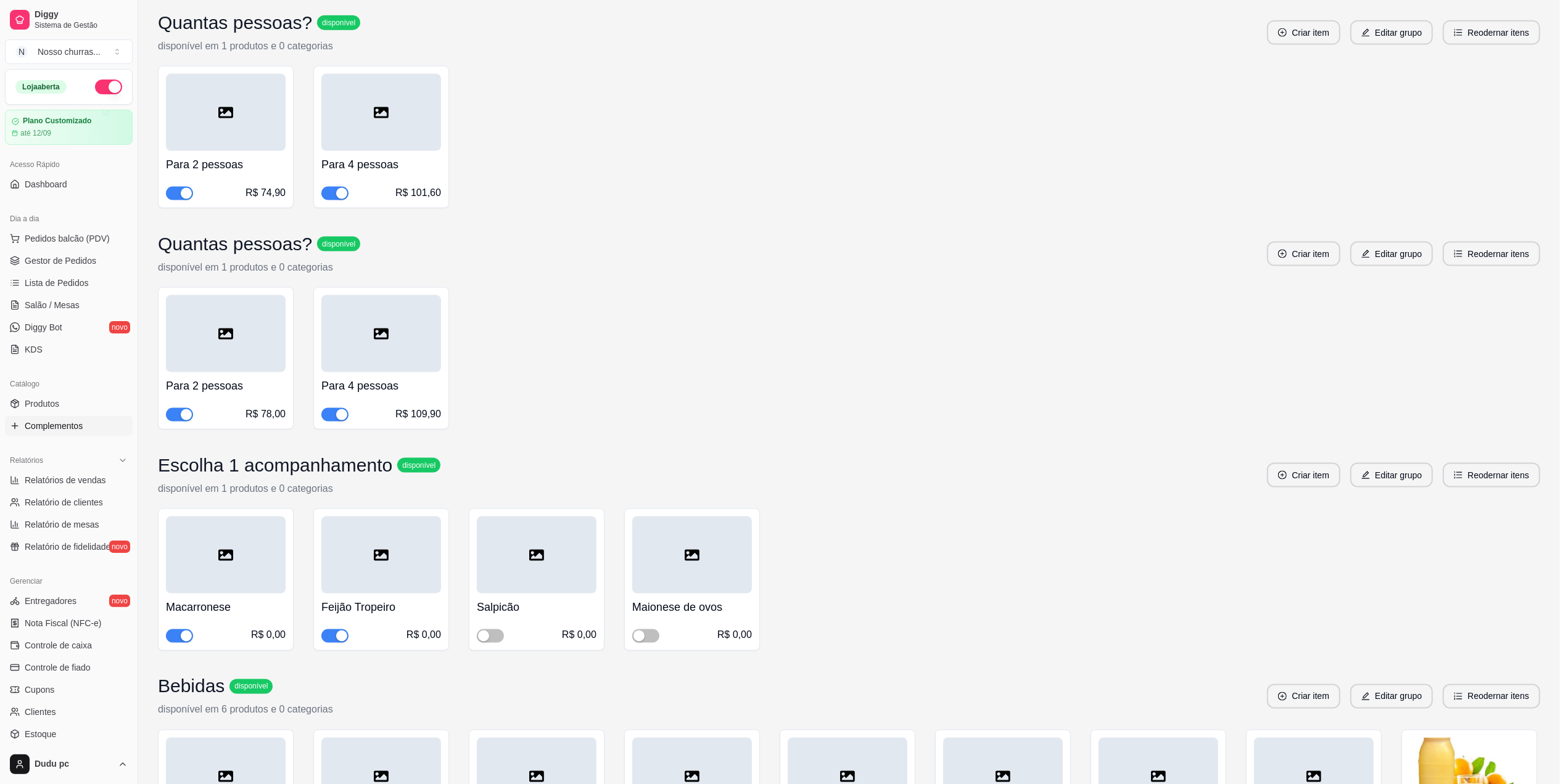
scroll to position [1931, 0]
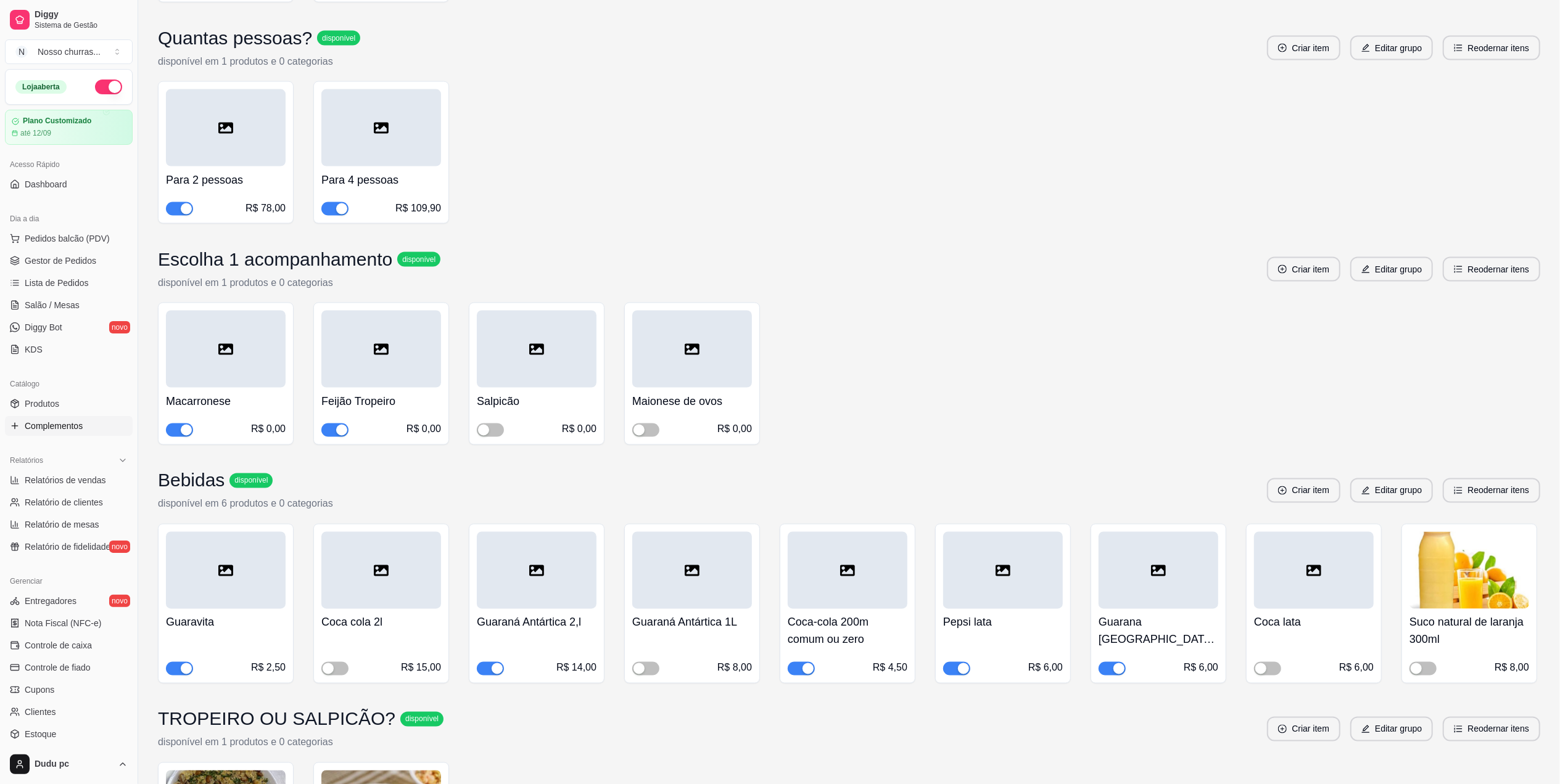
click at [963, 663] on div "button" at bounding box center [964, 668] width 11 height 11
click at [52, 262] on span "Gestor de Pedidos" at bounding box center [60, 261] width 71 height 12
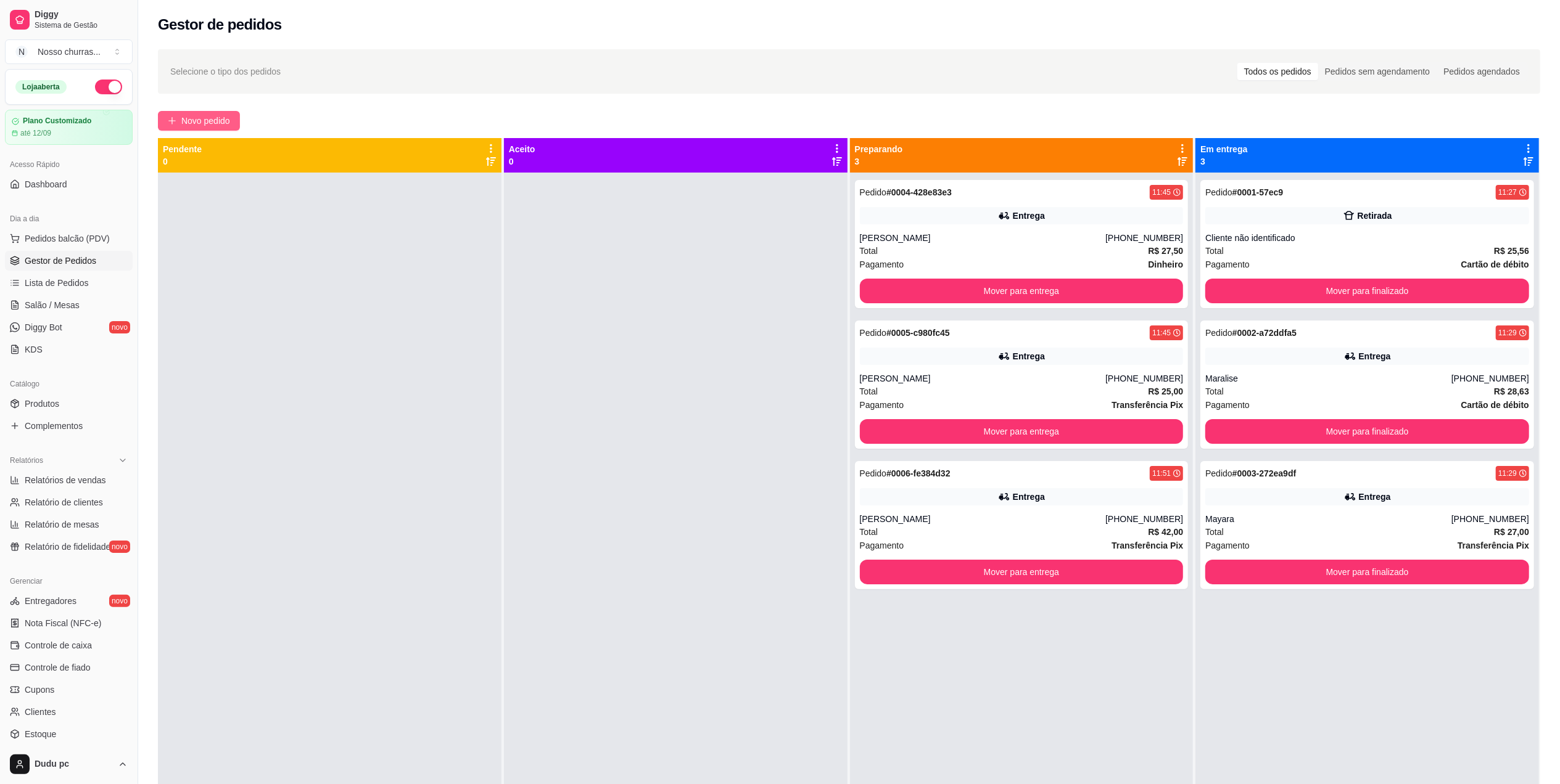
click at [178, 126] on button "Novo pedido" at bounding box center [199, 121] width 82 height 19
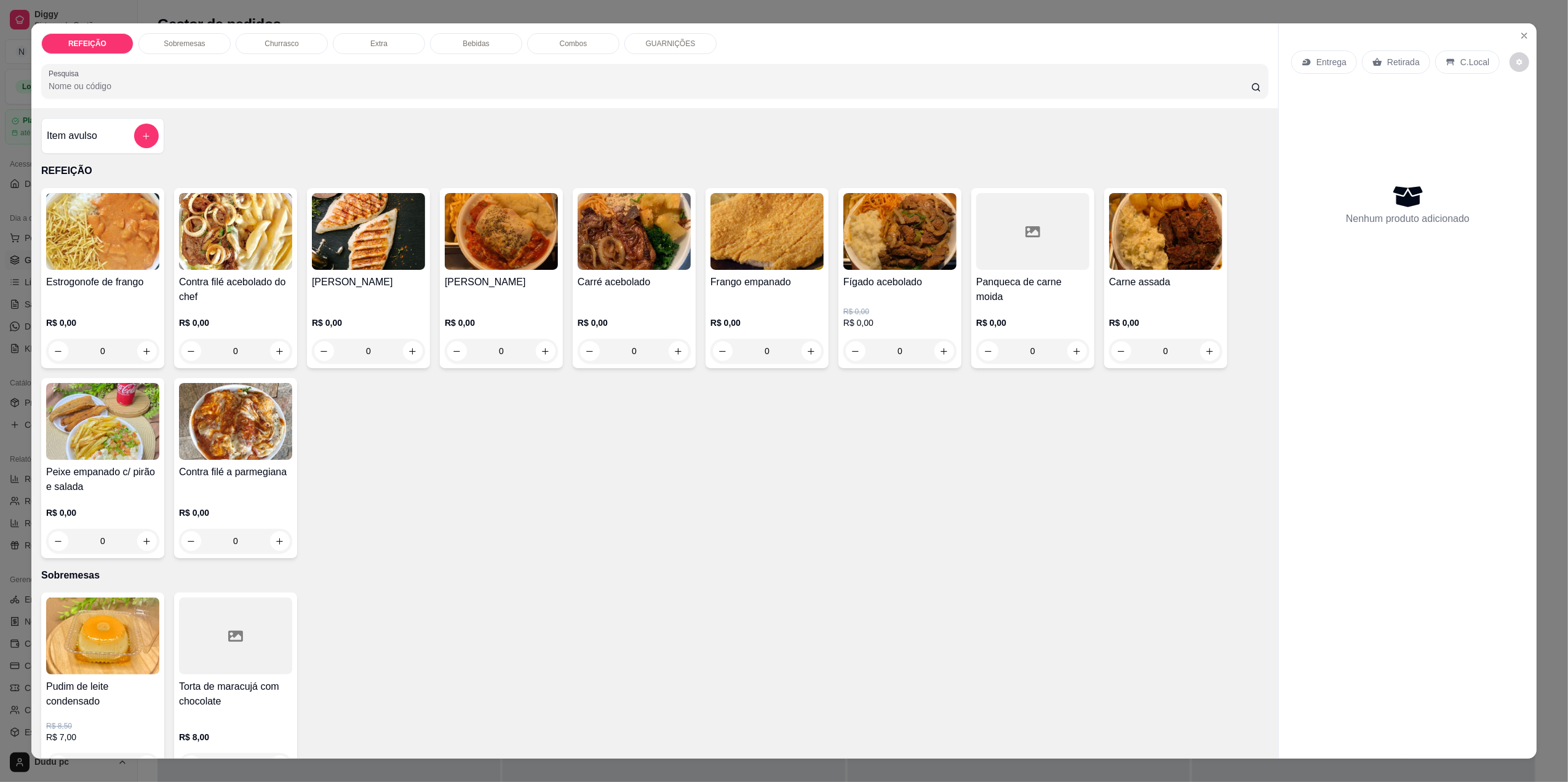
click at [807, 351] on div "0" at bounding box center [767, 351] width 114 height 25
click at [807, 351] on div "Aipim frito R$ 0,00 +" at bounding box center [784, 342] width 333 height 44
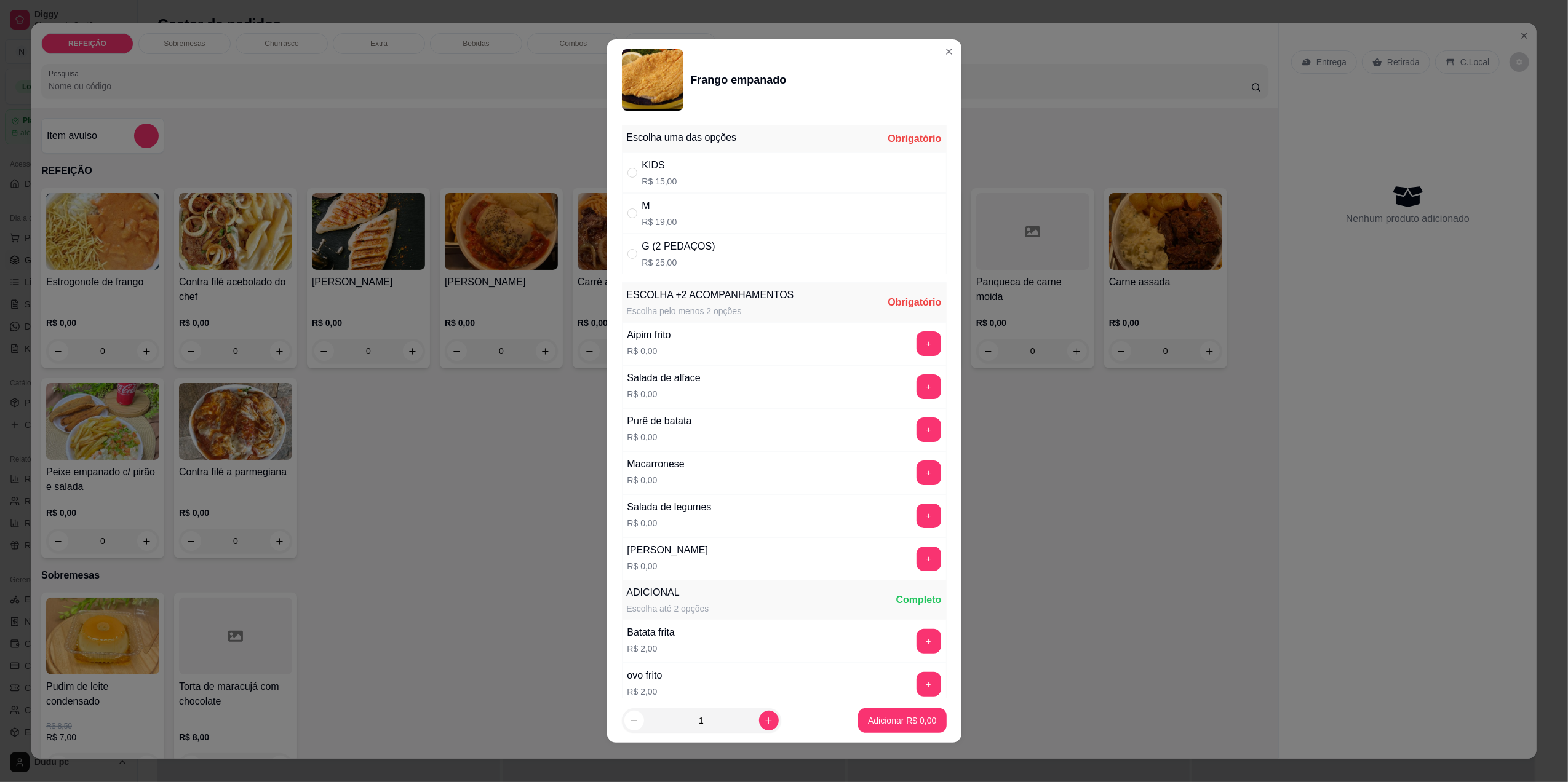
drag, startPoint x: 807, startPoint y: 351, endPoint x: 733, endPoint y: 252, distance: 123.6
click at [733, 252] on div "G (2 PEDAÇOS) R$ 25,00" at bounding box center [784, 254] width 325 height 40
radio input "true"
click at [917, 554] on button "+" at bounding box center [928, 559] width 24 height 24
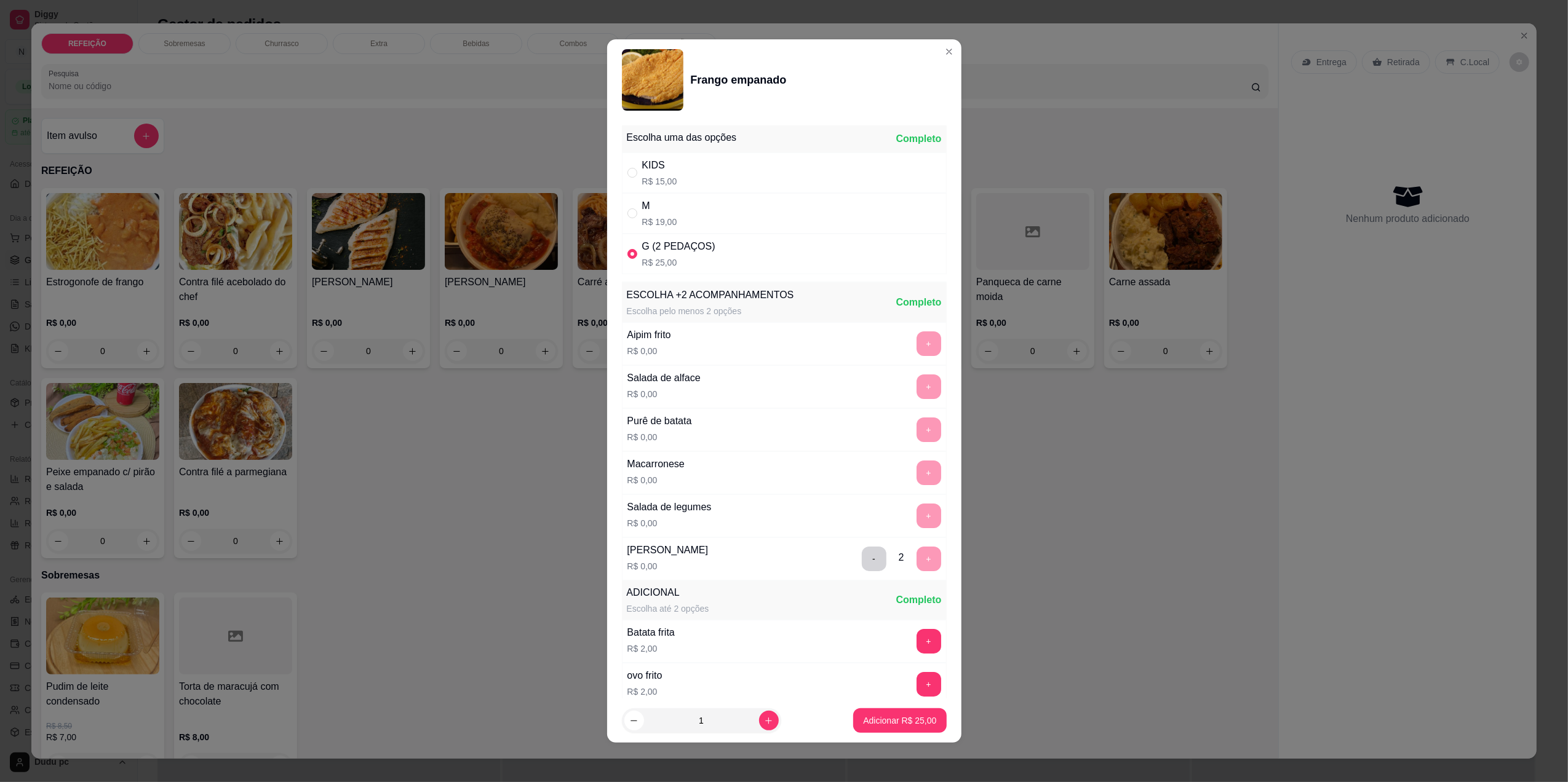
scroll to position [105, 0]
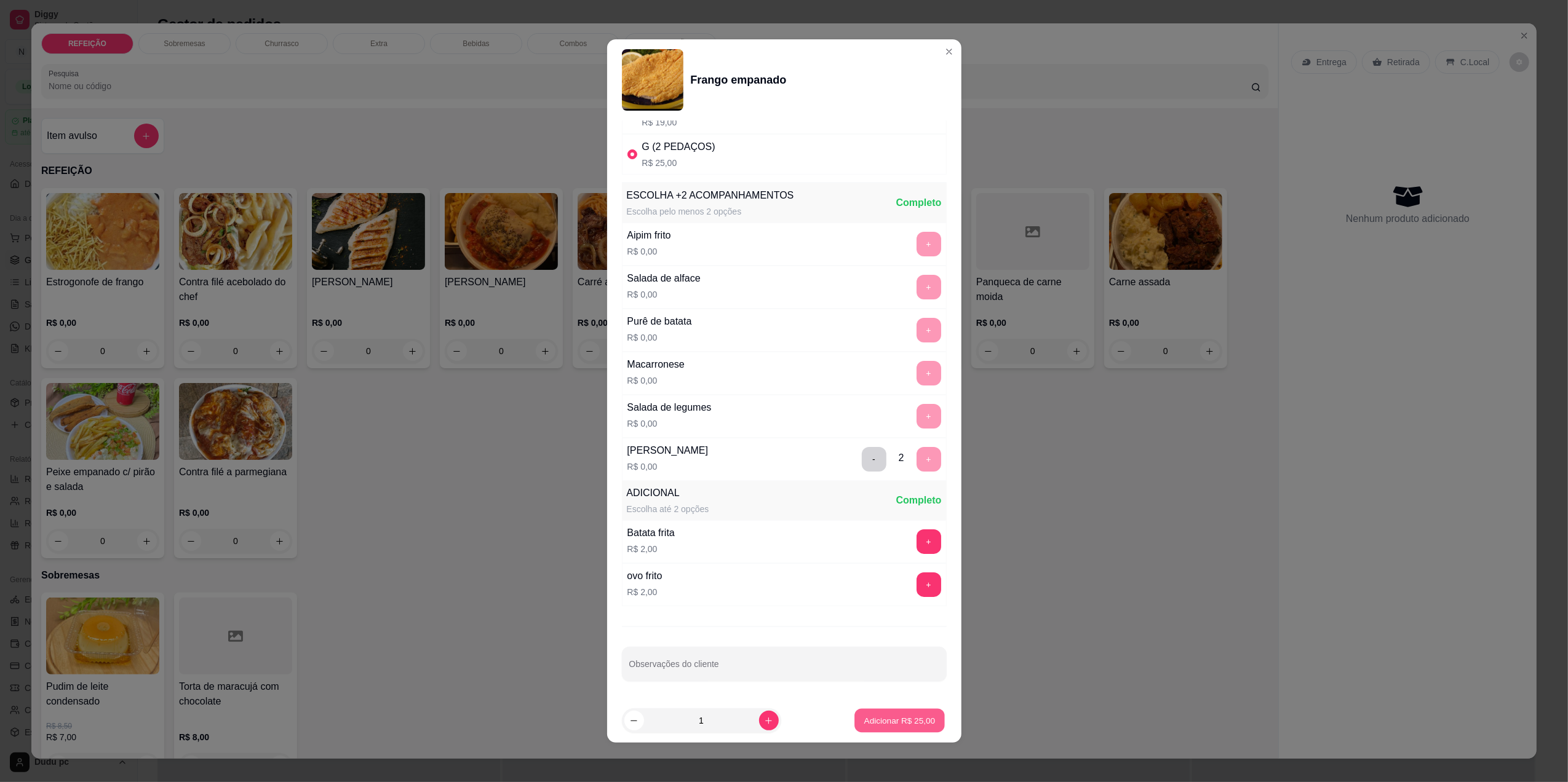
click at [886, 717] on p "Adicionar R$ 25,00" at bounding box center [899, 720] width 71 height 11
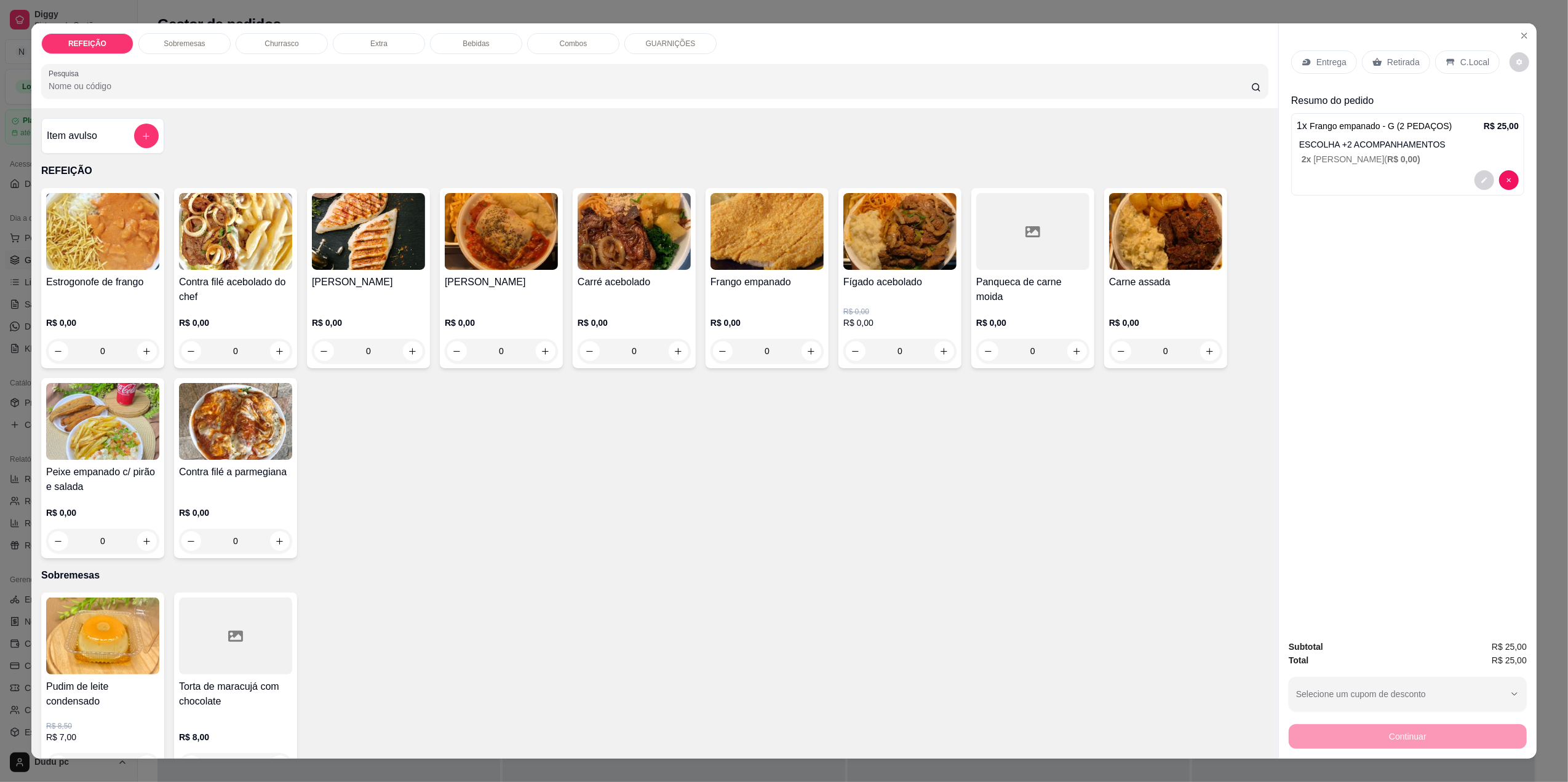
click at [1461, 65] on p "C.Local" at bounding box center [1475, 62] width 29 height 12
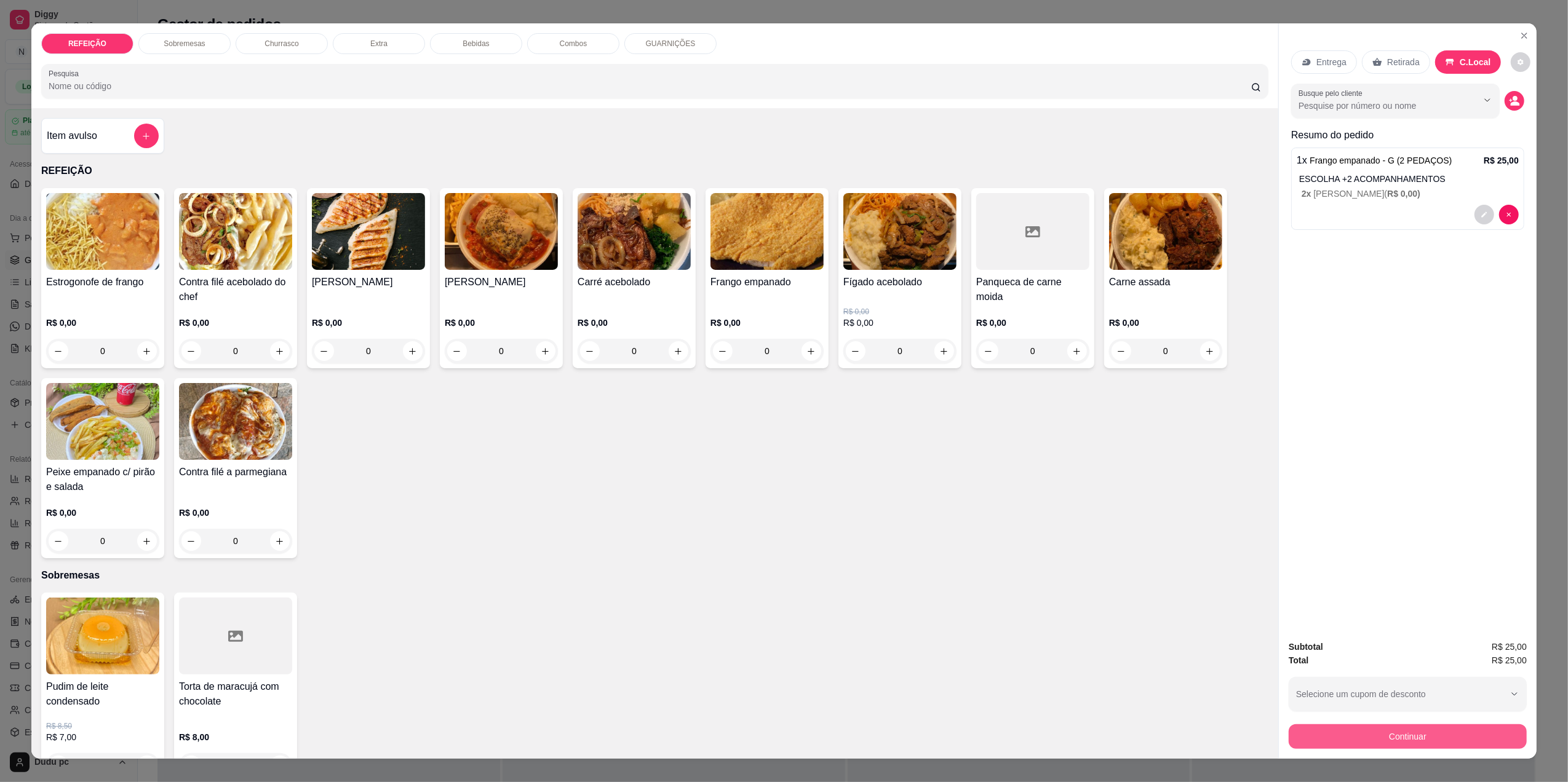
click at [1341, 738] on button "Continuar" at bounding box center [1408, 737] width 238 height 25
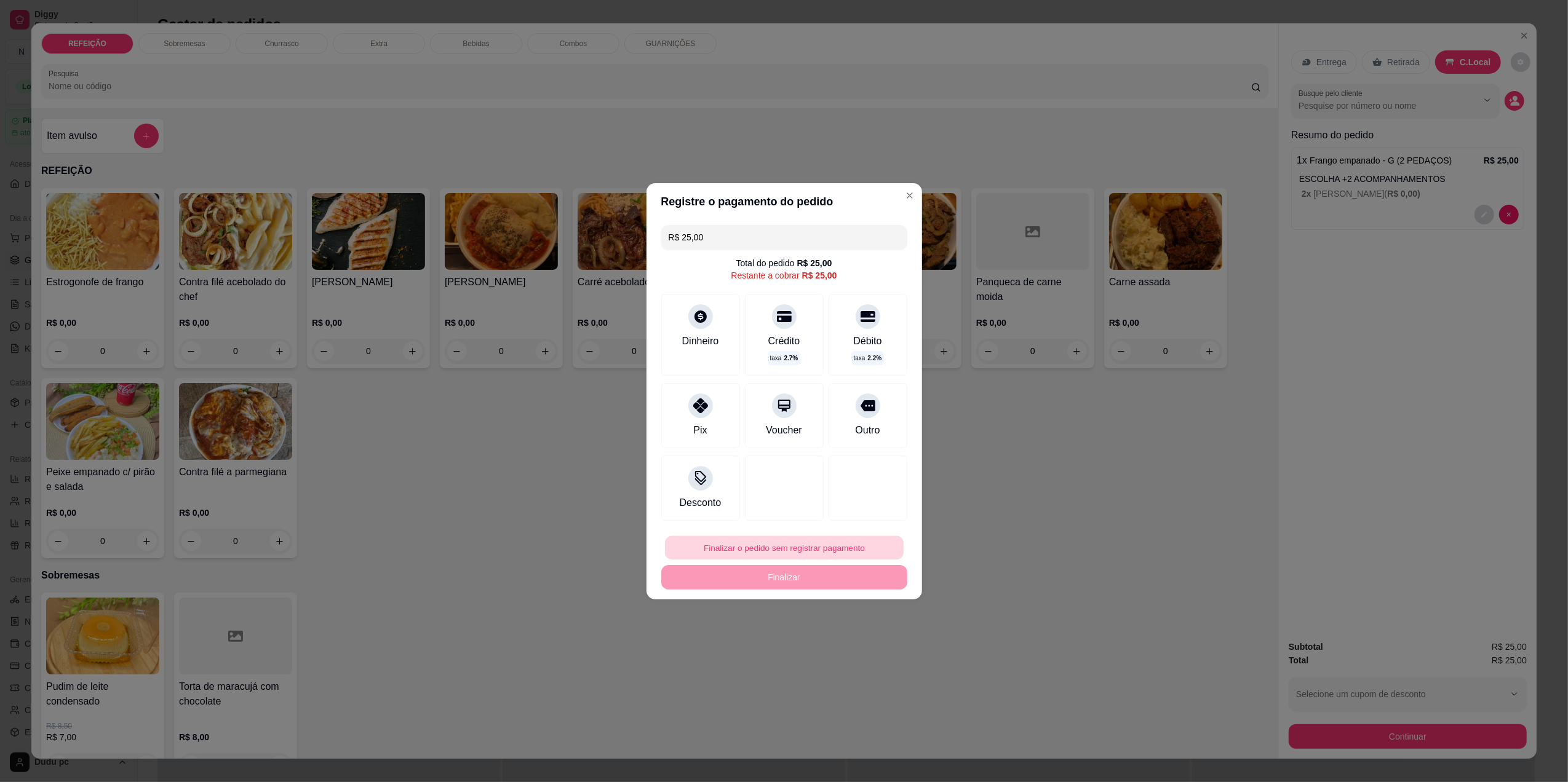
click at [840, 547] on button "Finalizar o pedido sem registrar pagamento" at bounding box center [784, 547] width 238 height 24
click at [852, 658] on button "Confirmar" at bounding box center [860, 649] width 46 height 19
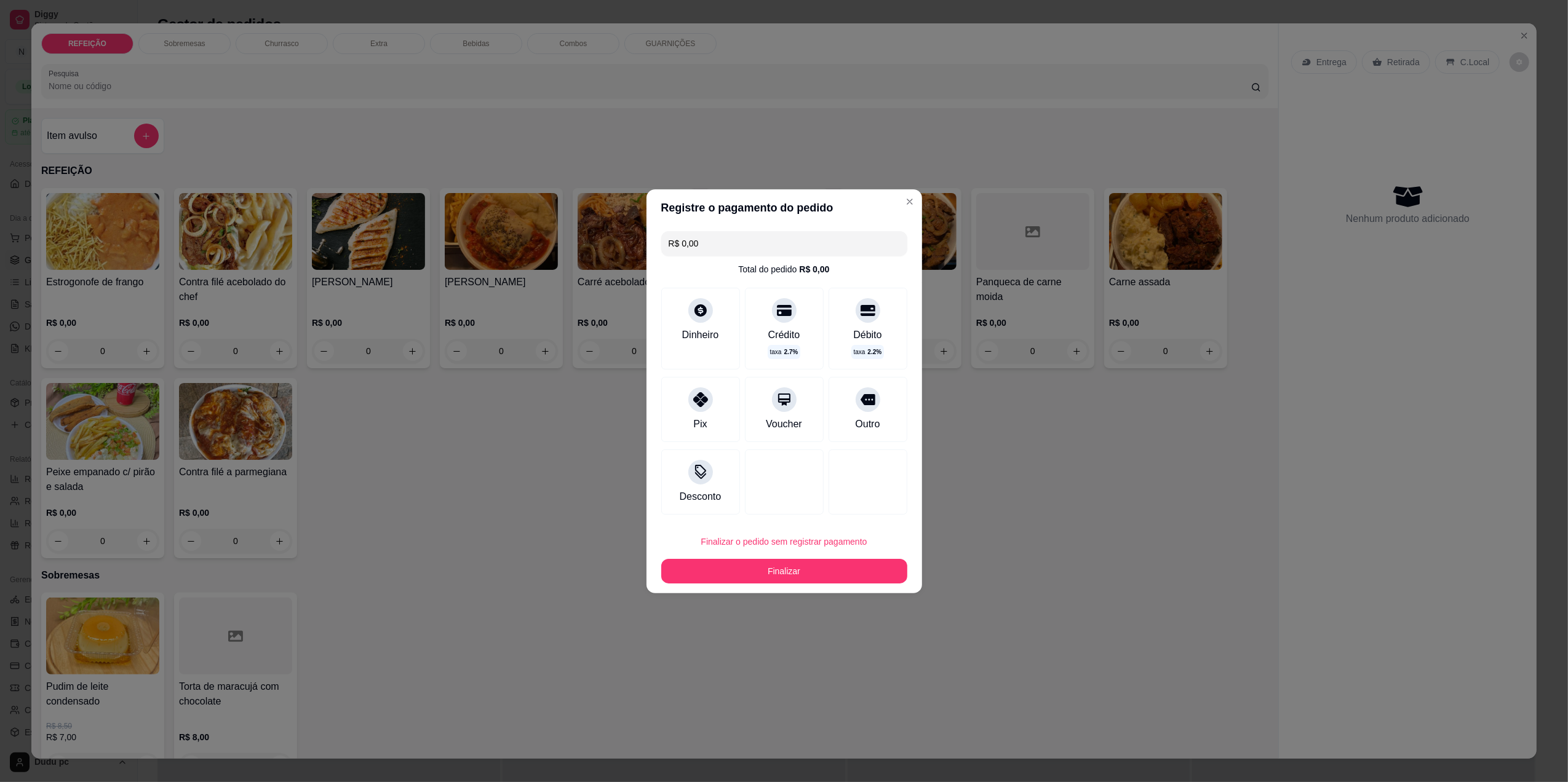
type input "R$ 0,00"
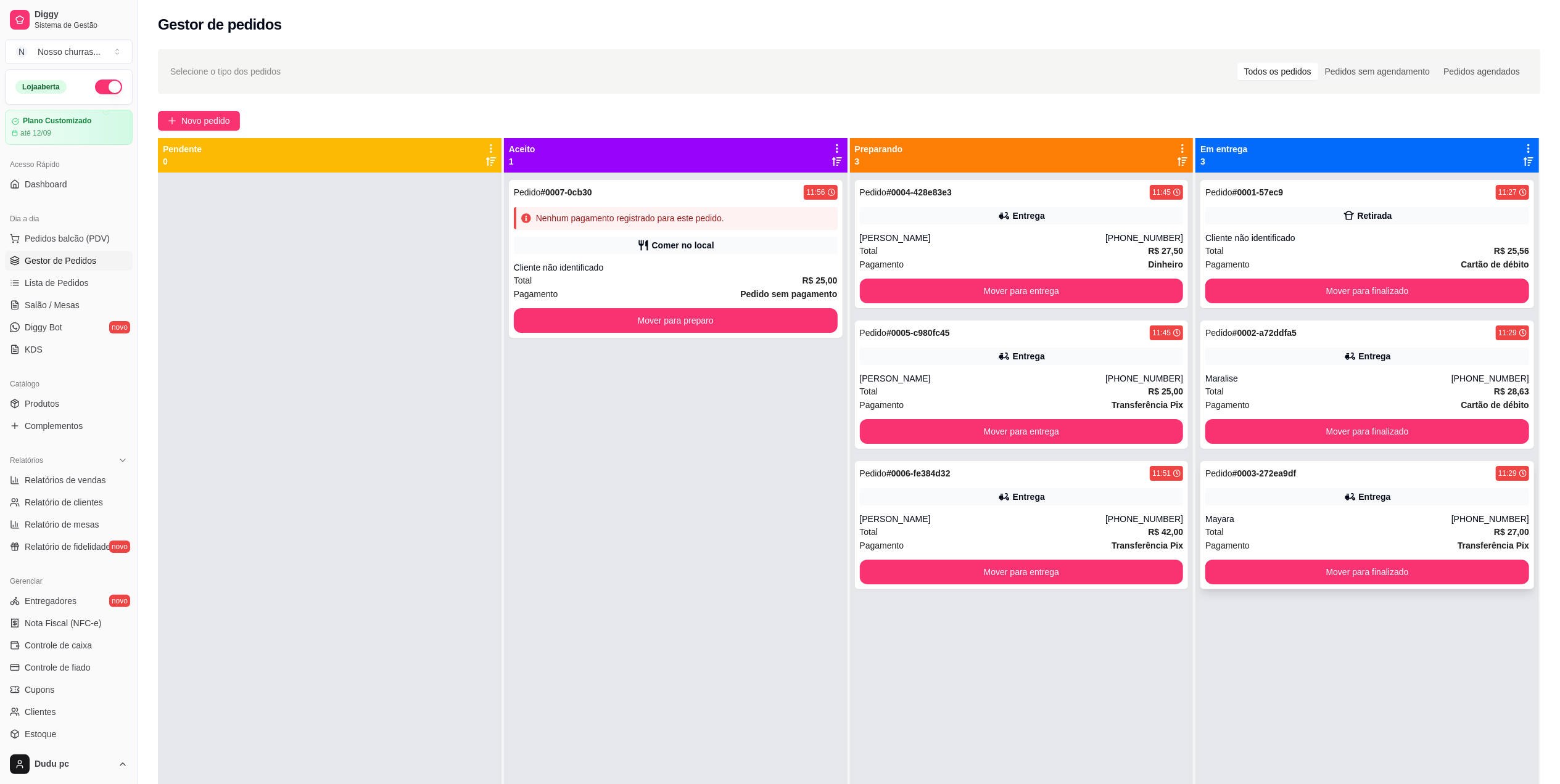
click at [1311, 495] on div "Entrega" at bounding box center [1367, 497] width 324 height 18
click at [1316, 432] on button "Mover para finalizado" at bounding box center [1368, 431] width 314 height 24
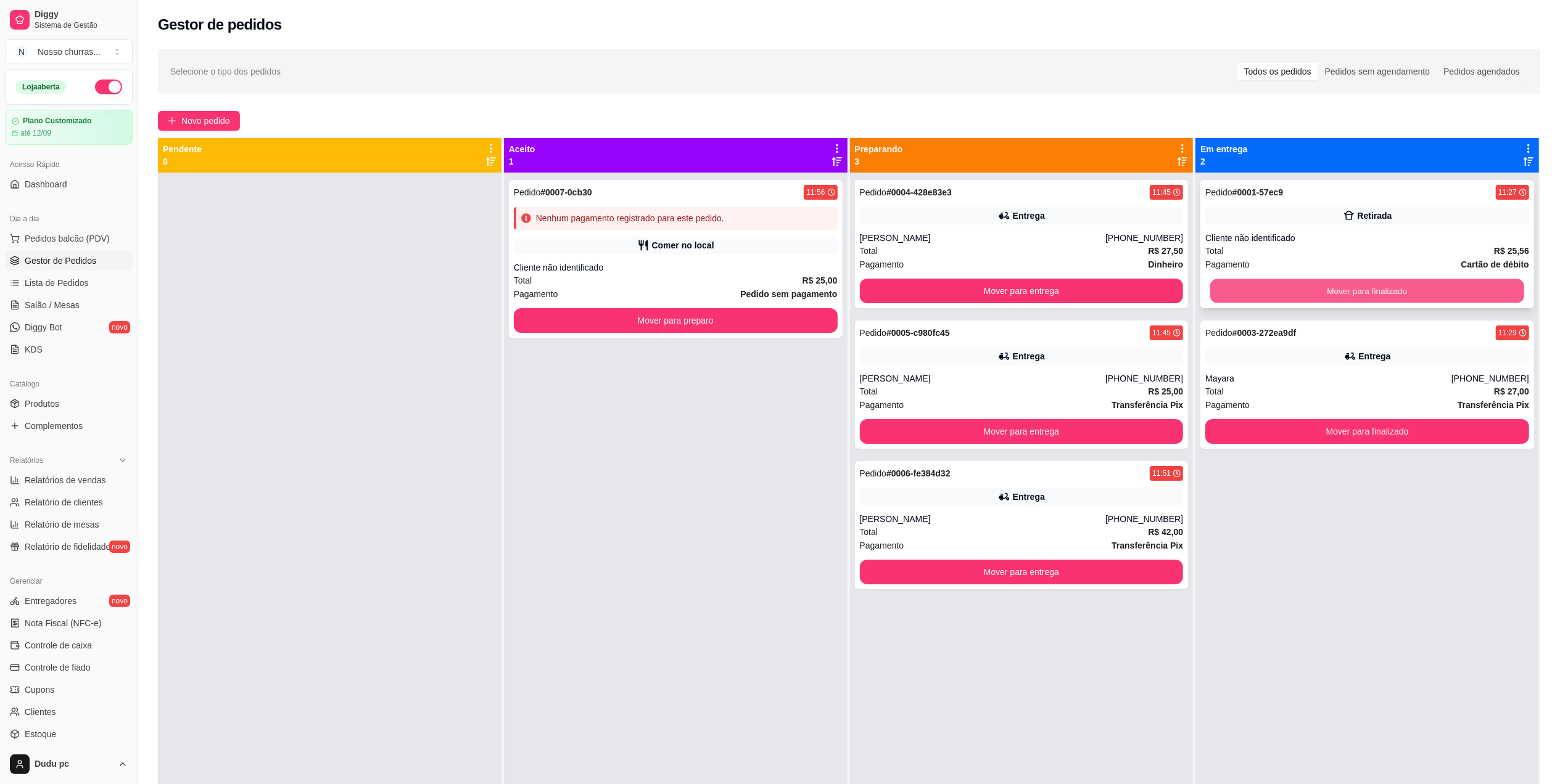
click at [1316, 292] on button "Mover para finalizado" at bounding box center [1368, 291] width 314 height 24
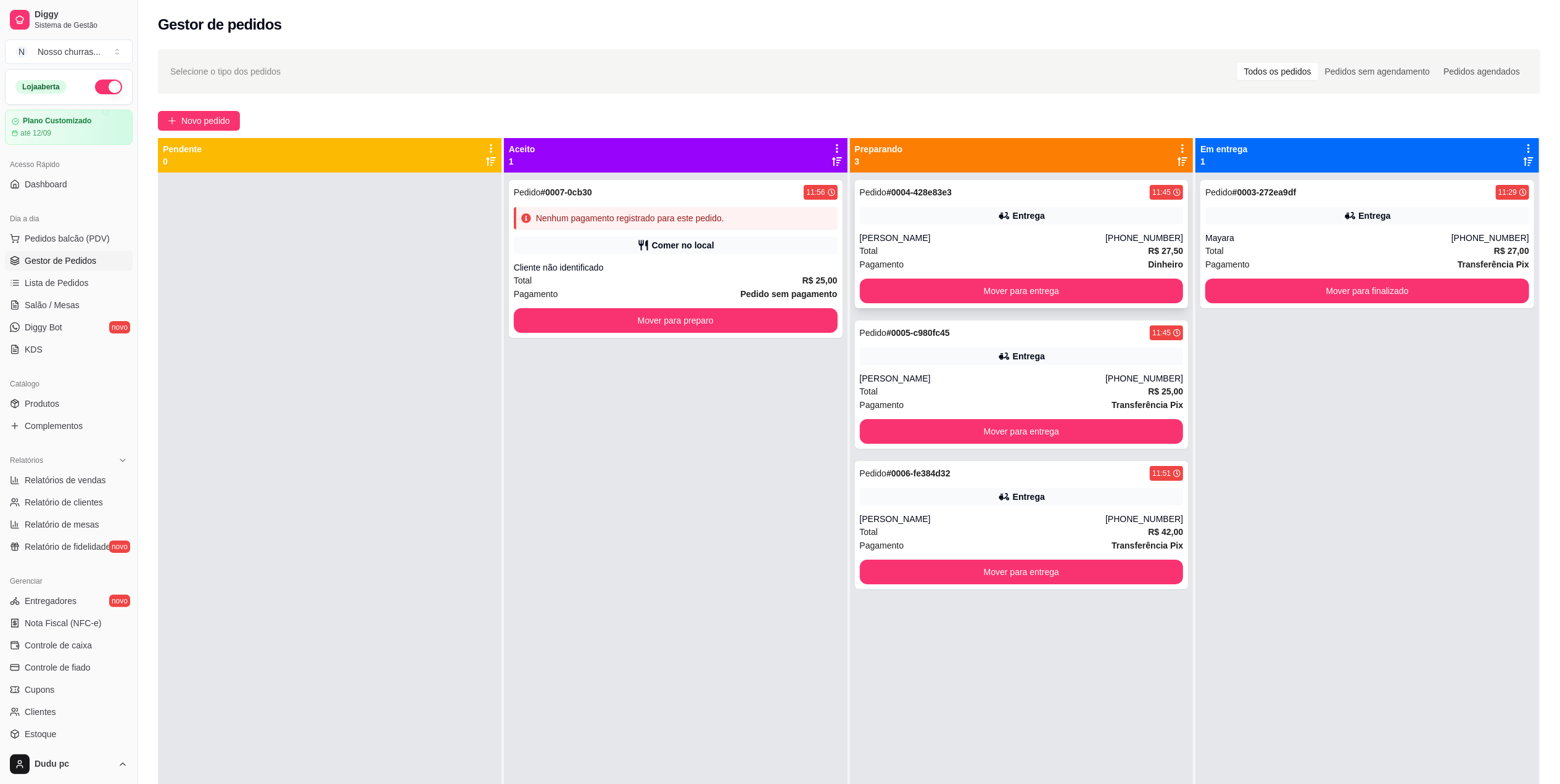
click at [1151, 229] on div "Pedido # 0004-428e83e3 11:45 Entrega Fernanda (21) 98409-9998 Total R$ 27,50 Pa…" at bounding box center [1022, 243] width 334 height 128
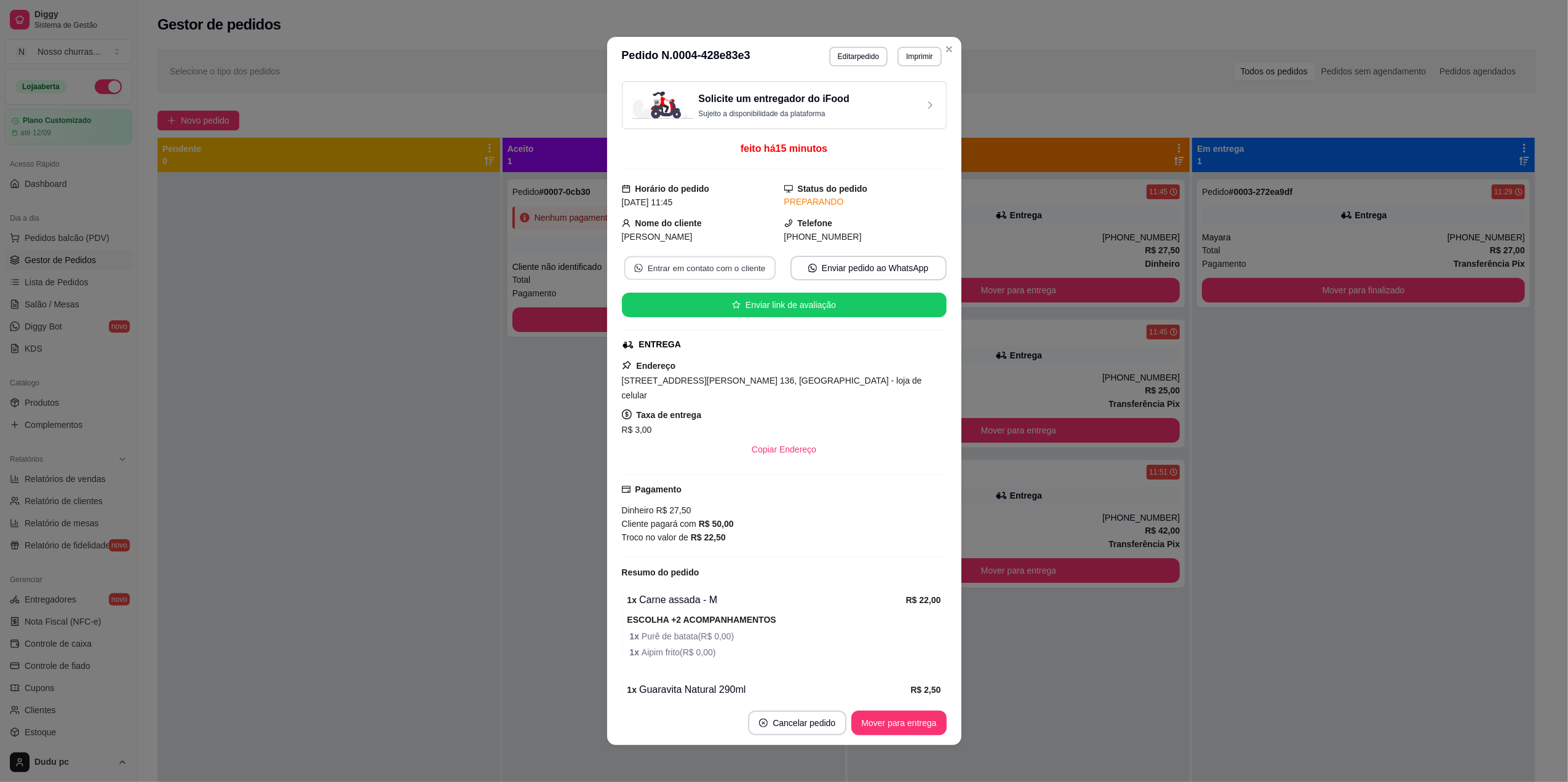
click at [725, 269] on button "Entrar em contato com o cliente" at bounding box center [700, 268] width 151 height 24
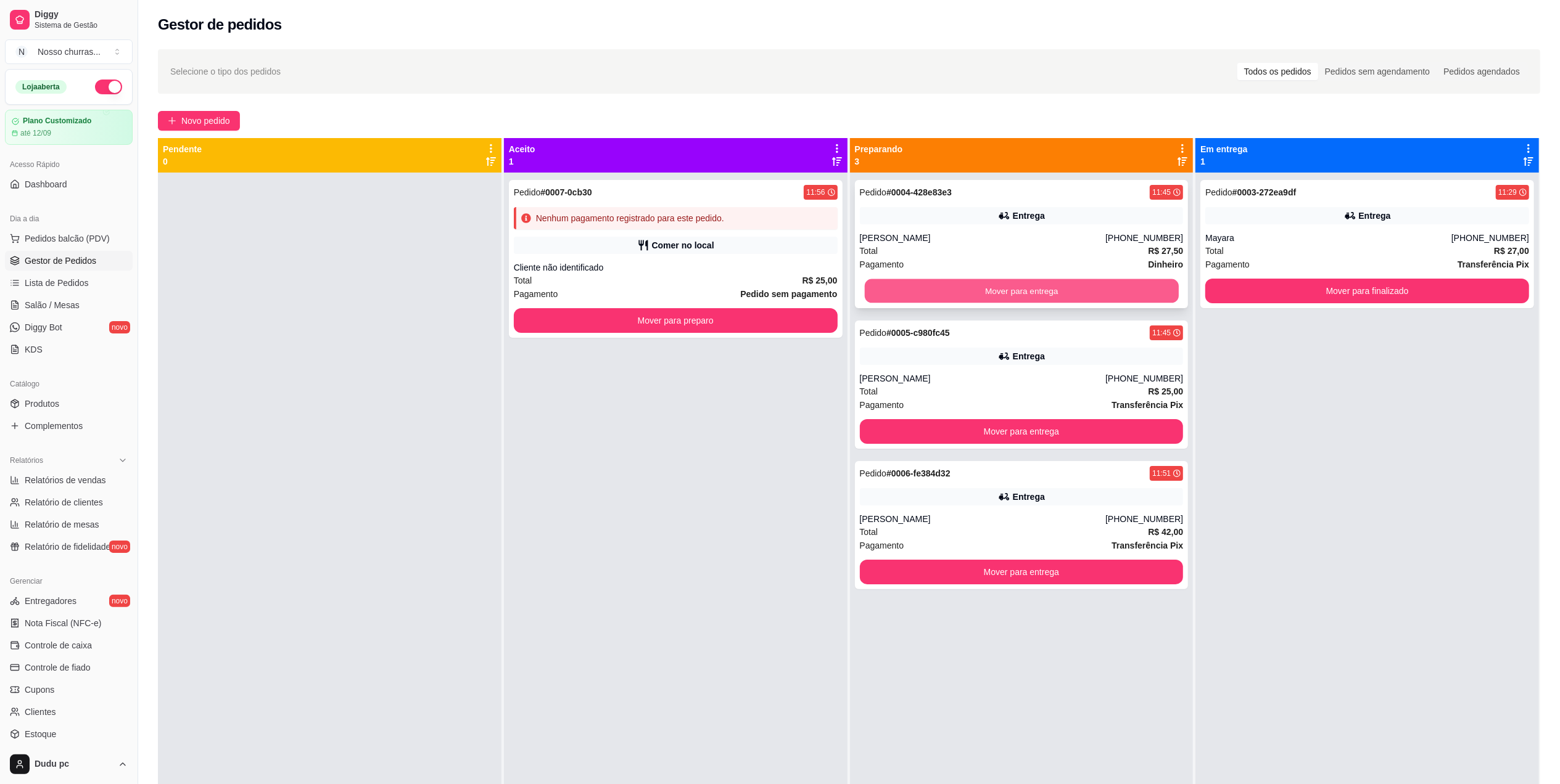
click at [1006, 286] on button "Mover para entrega" at bounding box center [1022, 291] width 314 height 24
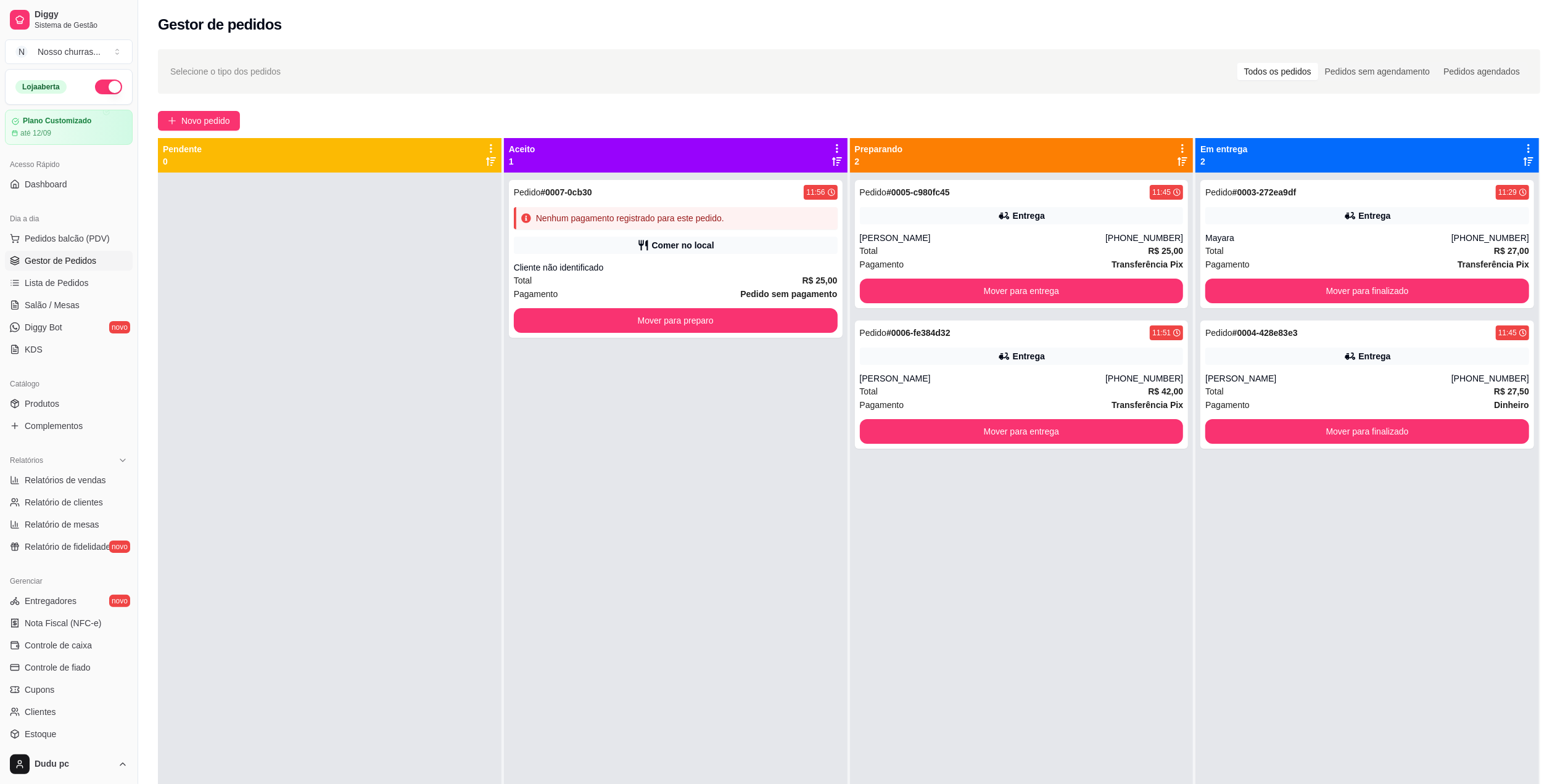
click at [744, 351] on div "Pedido # 0007-0cb30 11:56 Nenhum pagamento registrado para este pedido. Comer n…" at bounding box center [675, 564] width 343 height 784
click at [893, 250] on div "Total R$ 25,00" at bounding box center [1022, 250] width 324 height 13
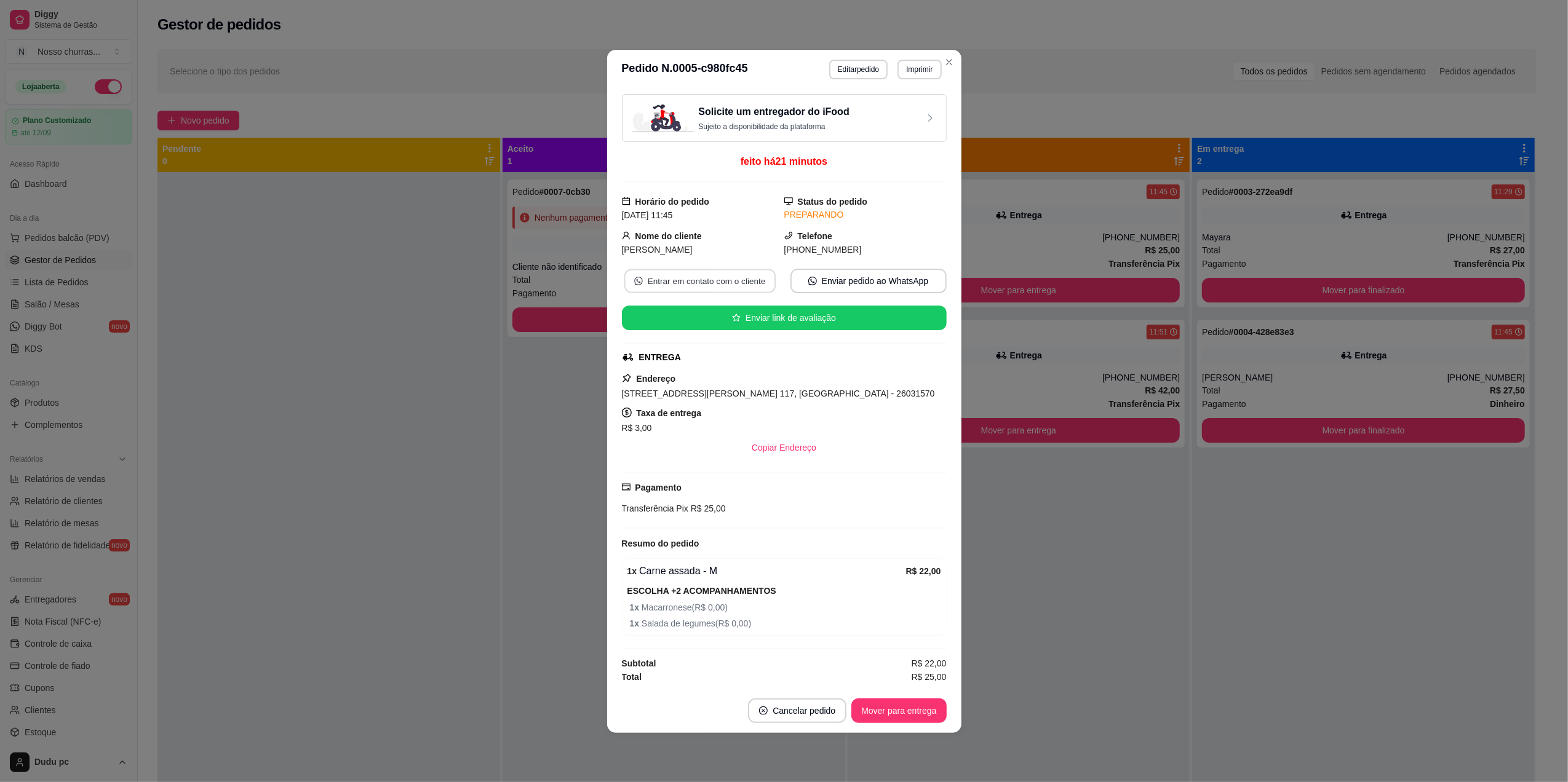
click at [707, 279] on button "Entrar em contato com o cliente" at bounding box center [700, 281] width 151 height 24
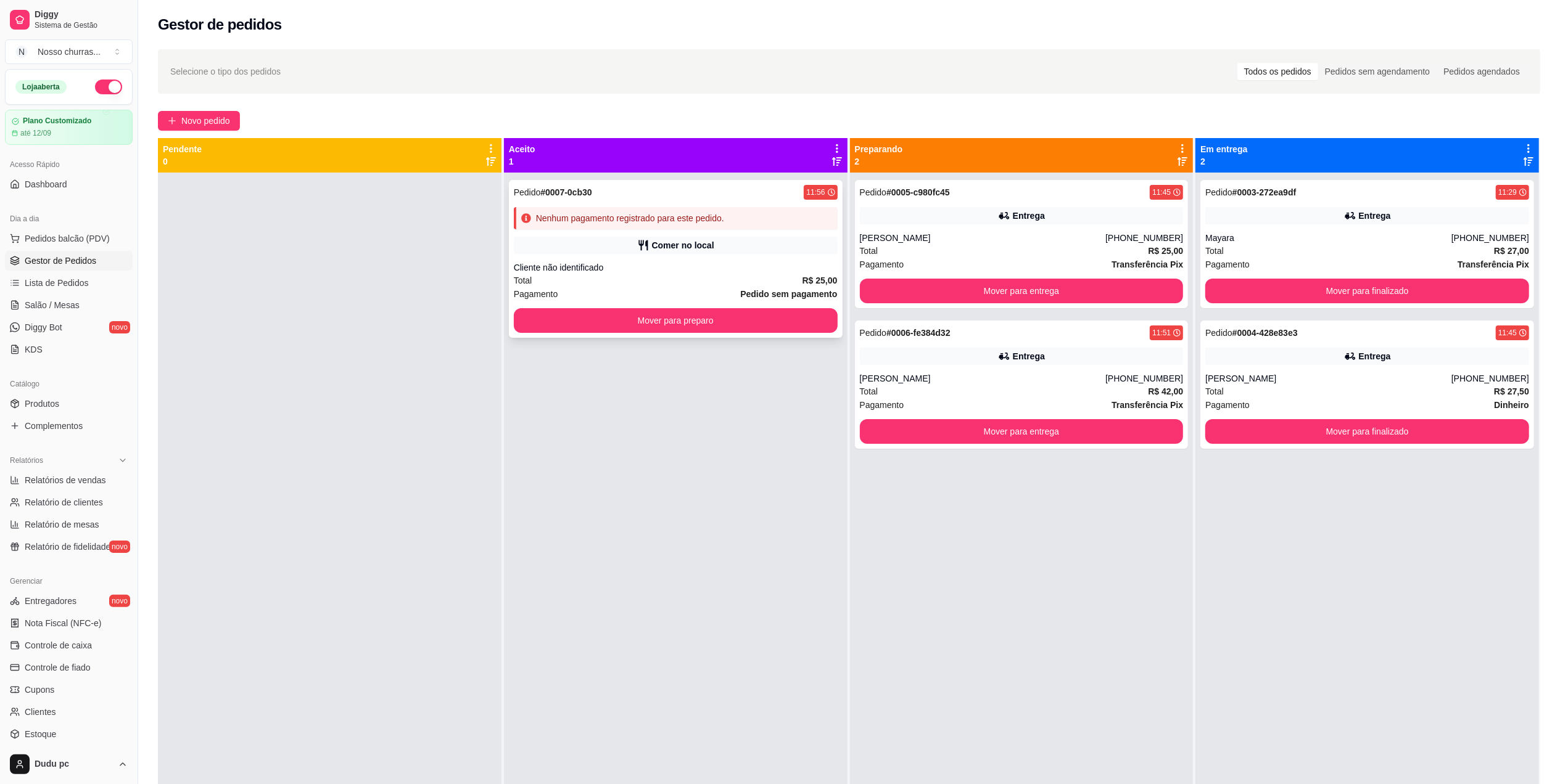
click at [521, 263] on div "Cliente não identificado" at bounding box center [675, 267] width 324 height 12
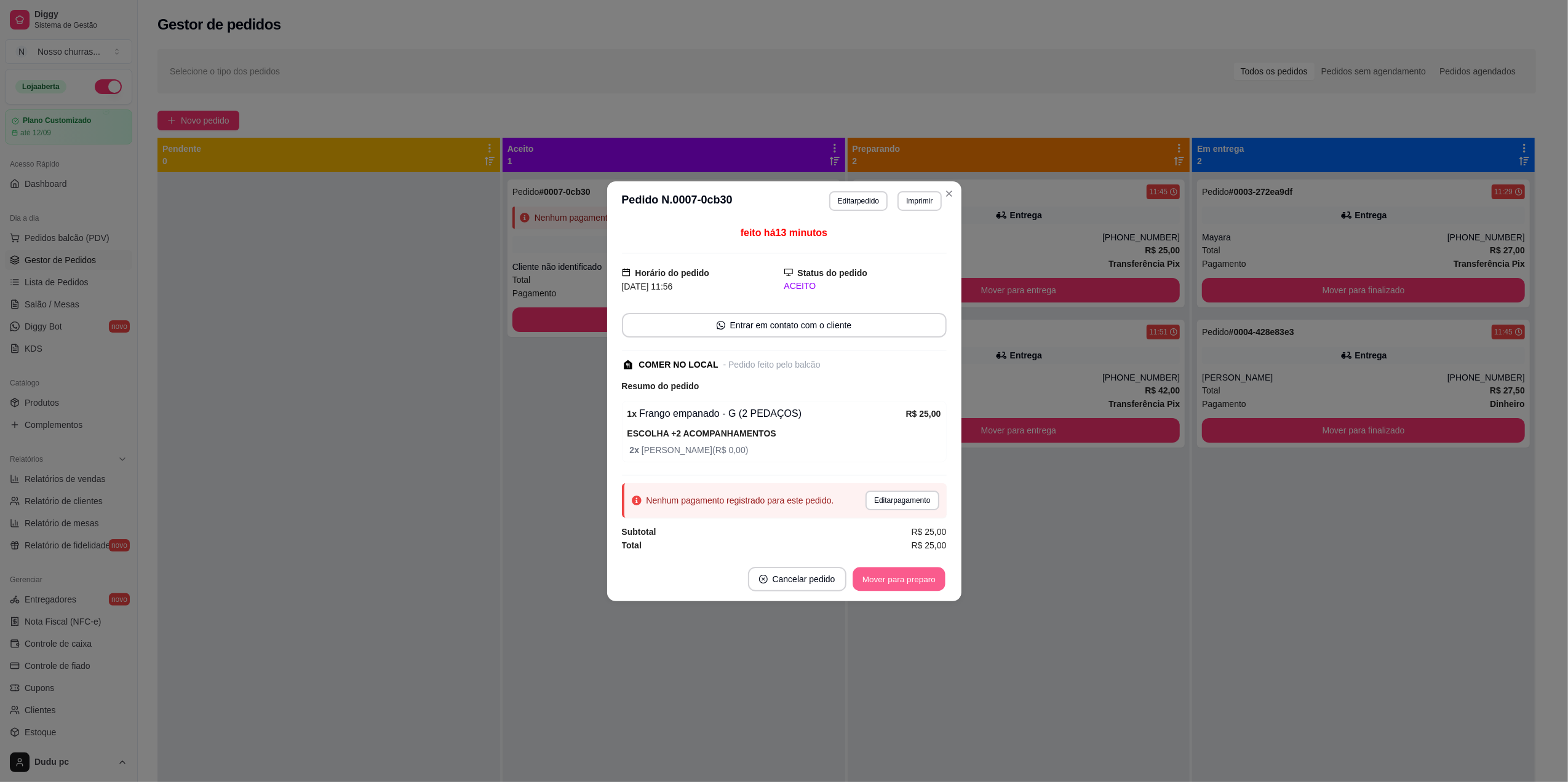
click at [875, 580] on button "Mover para preparo" at bounding box center [898, 579] width 92 height 24
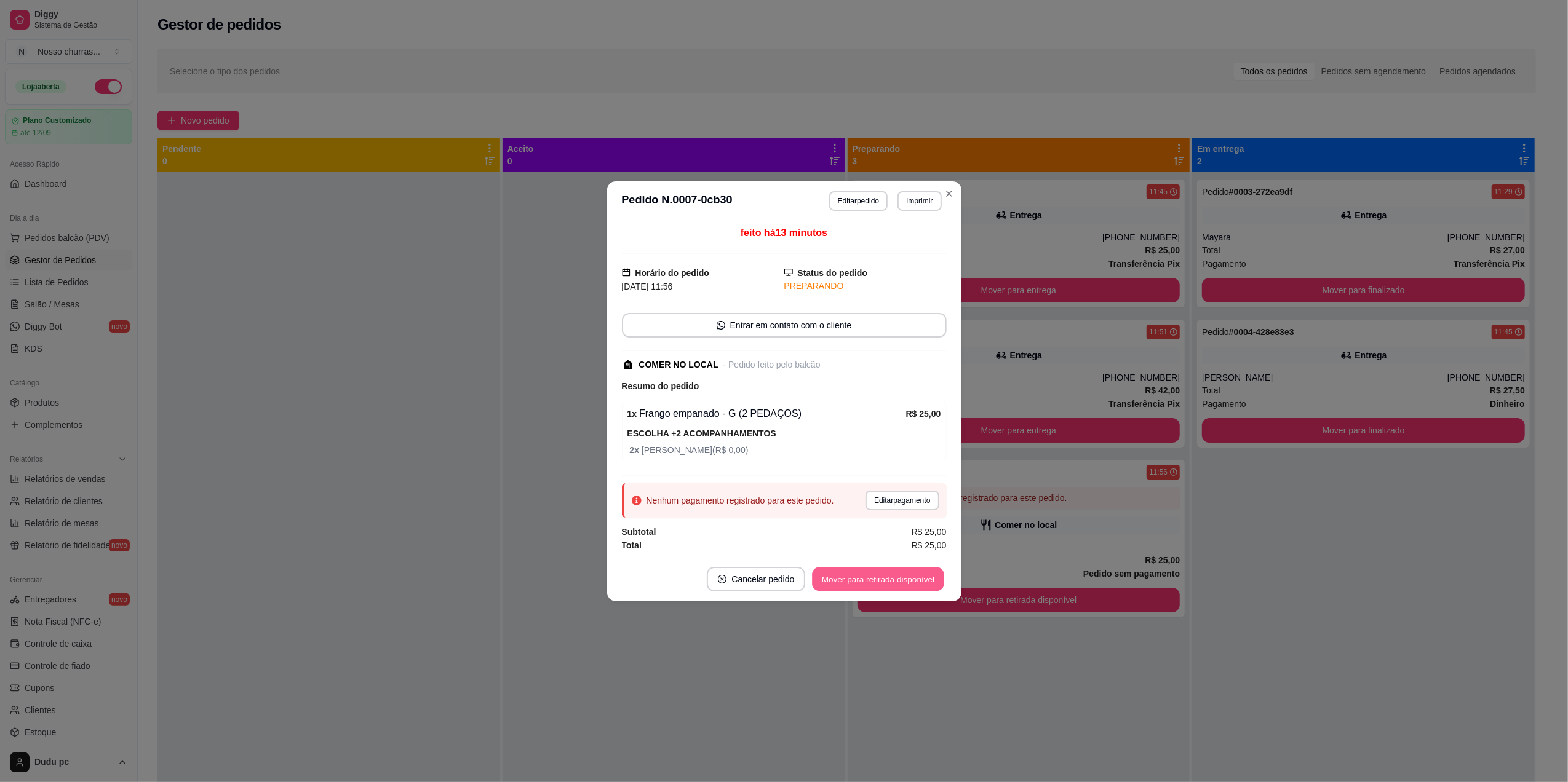
click at [921, 583] on button "Mover para retirada disponível" at bounding box center [879, 579] width 132 height 24
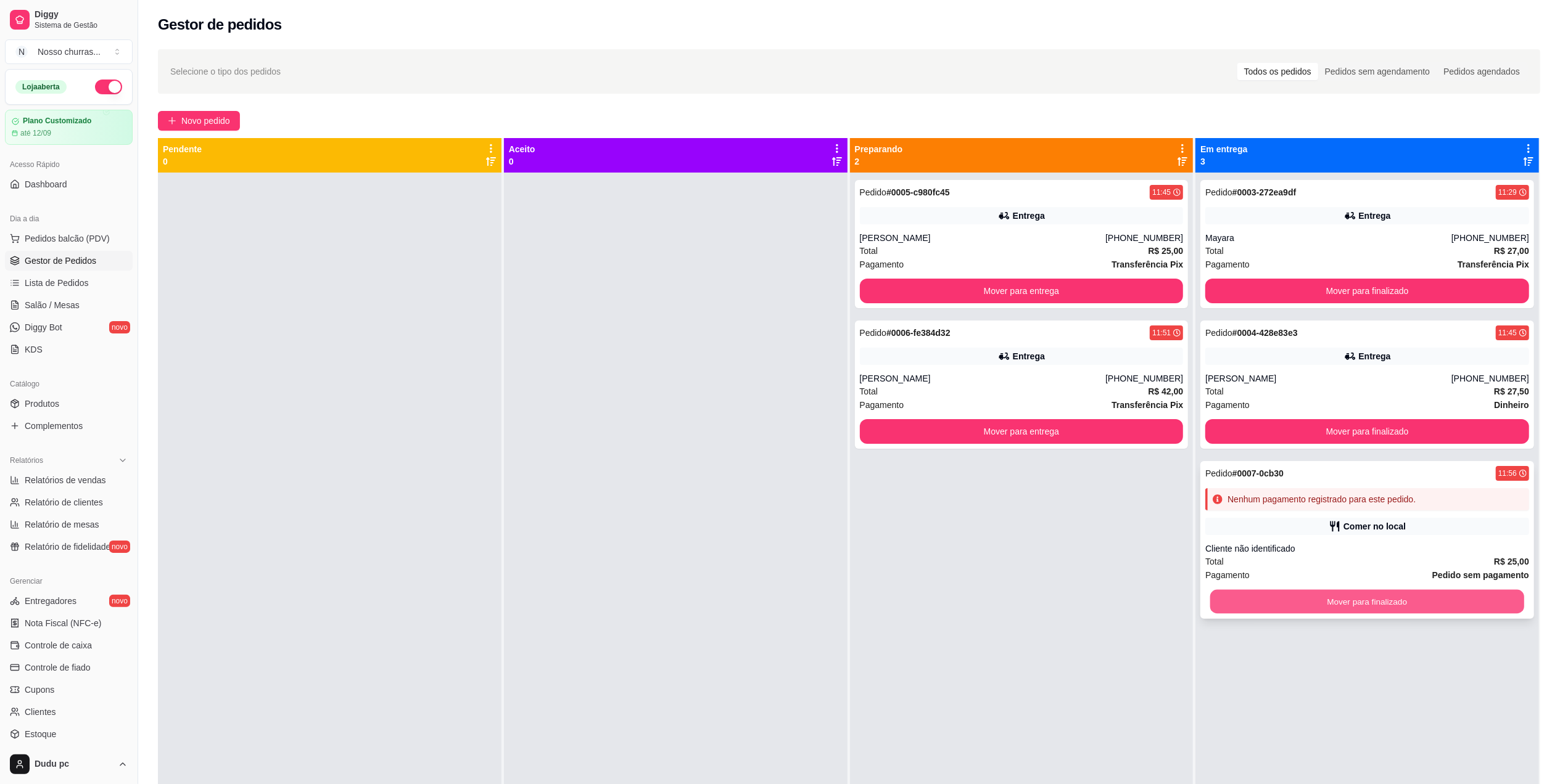
click at [1249, 600] on button "Mover para finalizado" at bounding box center [1368, 601] width 314 height 24
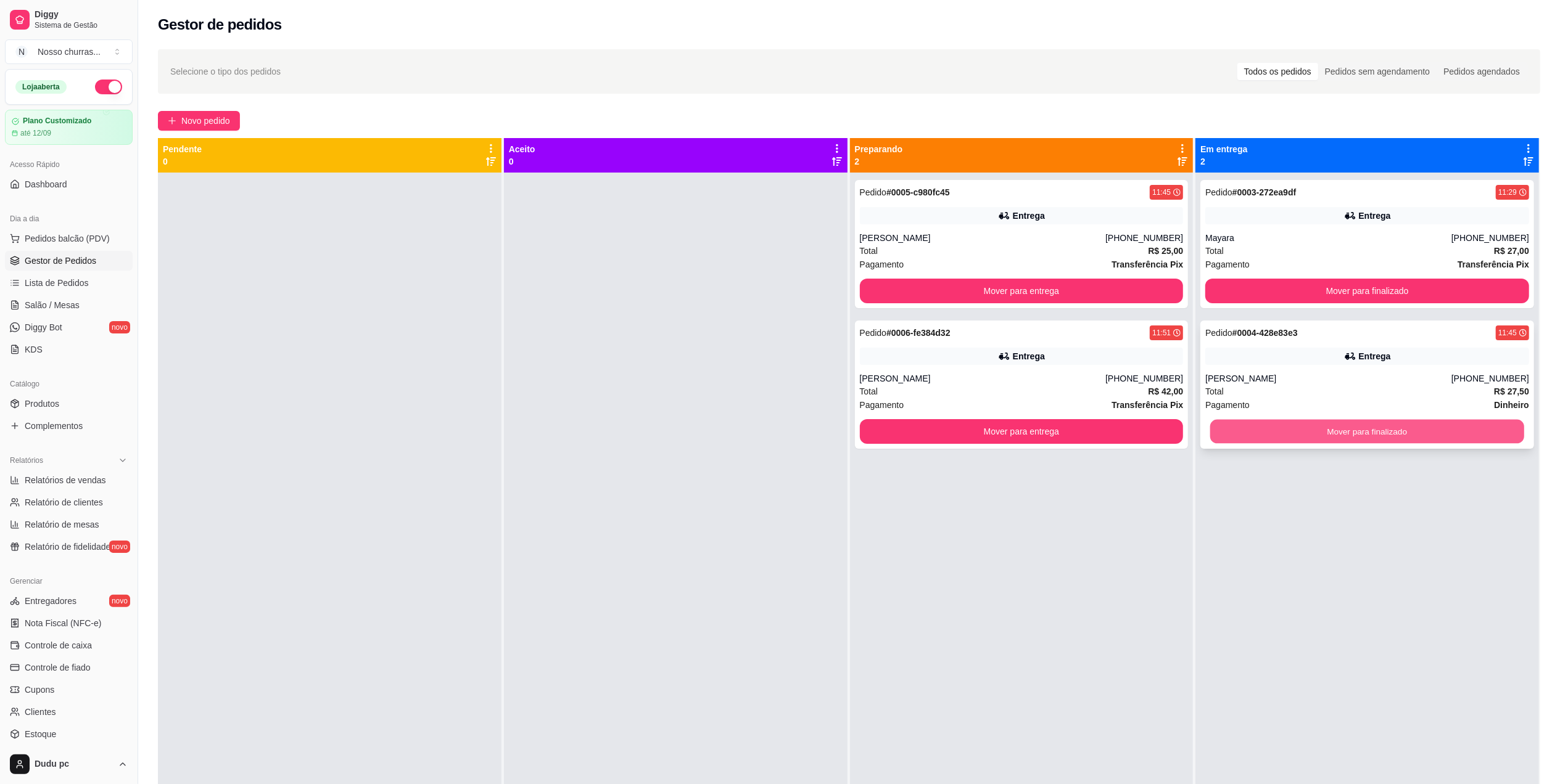
click at [1273, 437] on button "Mover para finalizado" at bounding box center [1368, 431] width 314 height 24
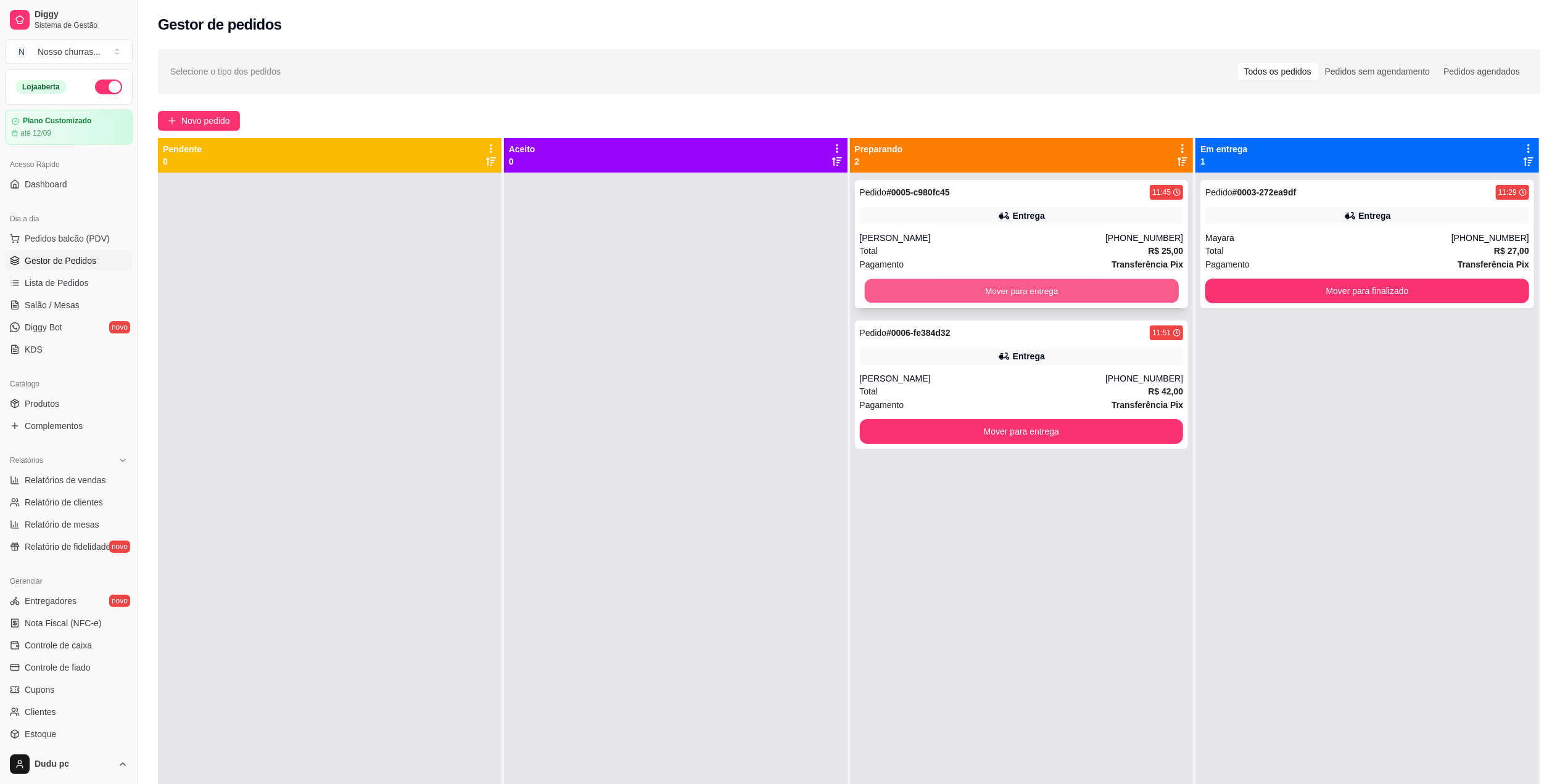
click at [1145, 288] on button "Mover para entrega" at bounding box center [1022, 291] width 314 height 24
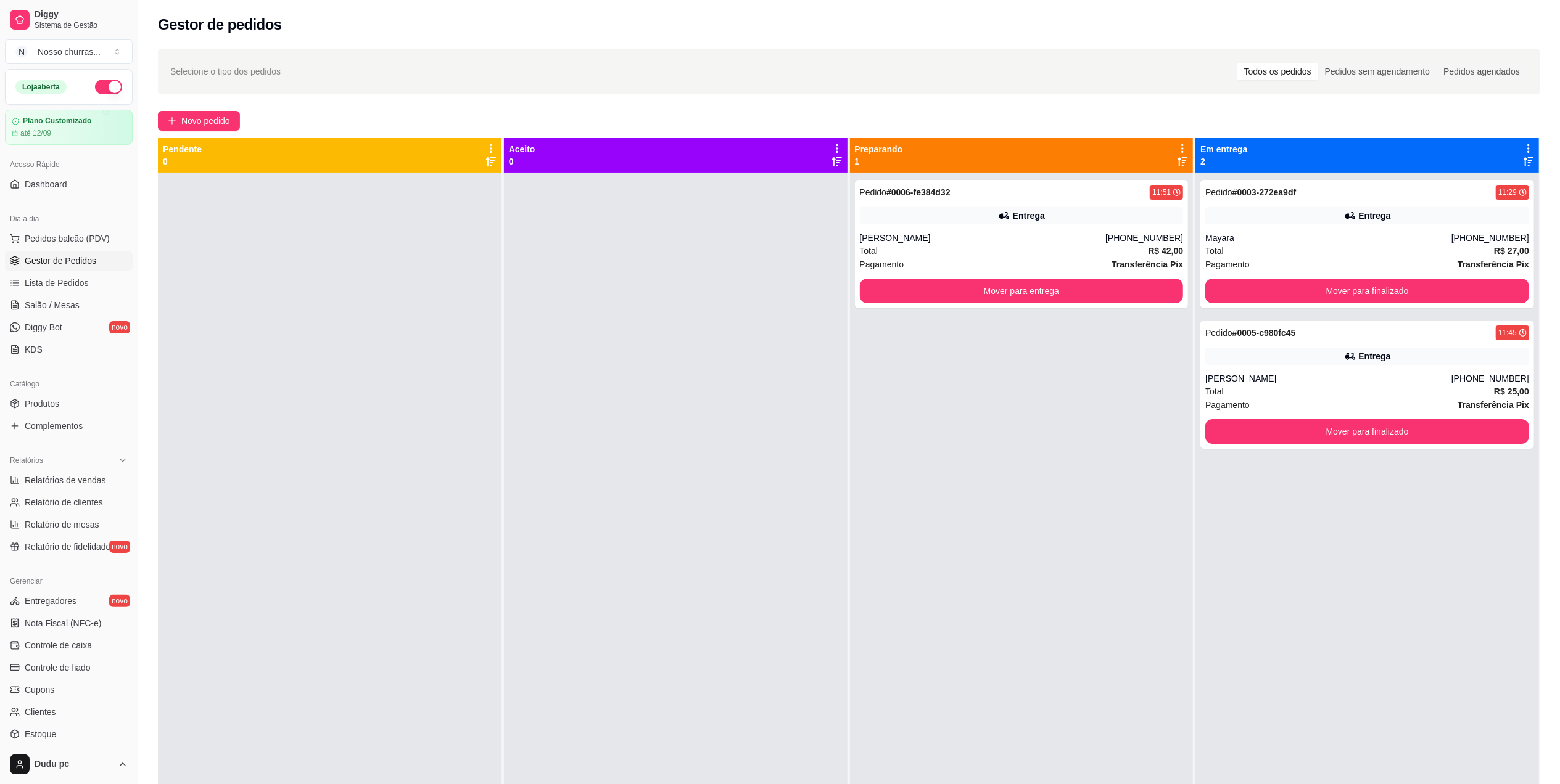
click at [1305, 310] on div "Pedido # 0003-272ea9df 11:29 Entrega Mayara (21) 97460-2816 Total R$ 27,00 Paga…" at bounding box center [1367, 564] width 343 height 784
click at [1291, 205] on div "Pedido # 0003-272ea9df 11:29 Entrega Mayara (21) 97460-2816 Total R$ 27,00 Paga…" at bounding box center [1368, 243] width 334 height 128
click at [296, 335] on div at bounding box center [329, 564] width 343 height 784
click at [1247, 428] on button "Mover para finalizado" at bounding box center [1368, 431] width 314 height 24
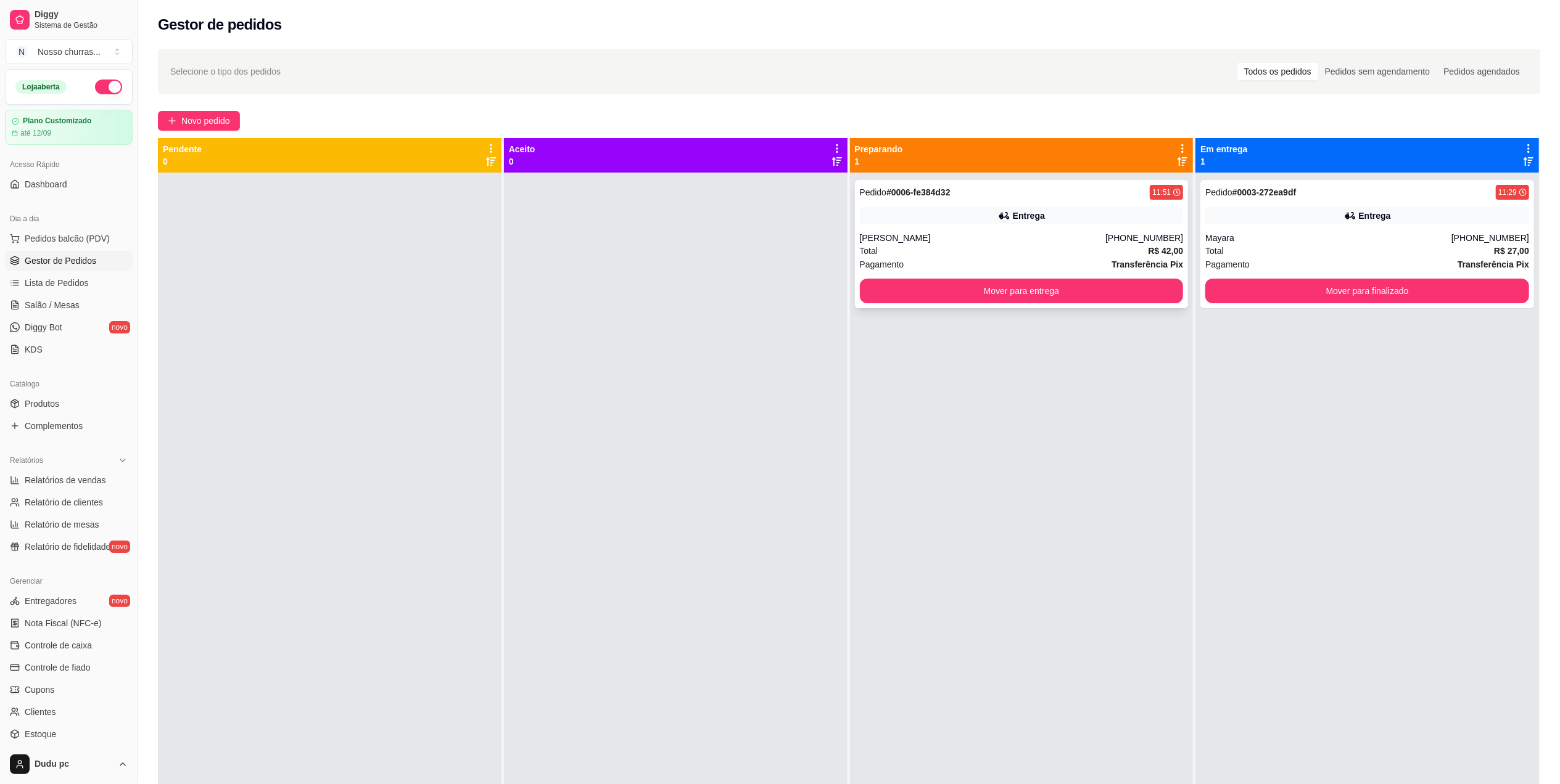
click at [1121, 240] on div "(21) 97275-2674" at bounding box center [1144, 238] width 78 height 12
click at [1104, 299] on button "Mover para entrega" at bounding box center [1022, 291] width 324 height 25
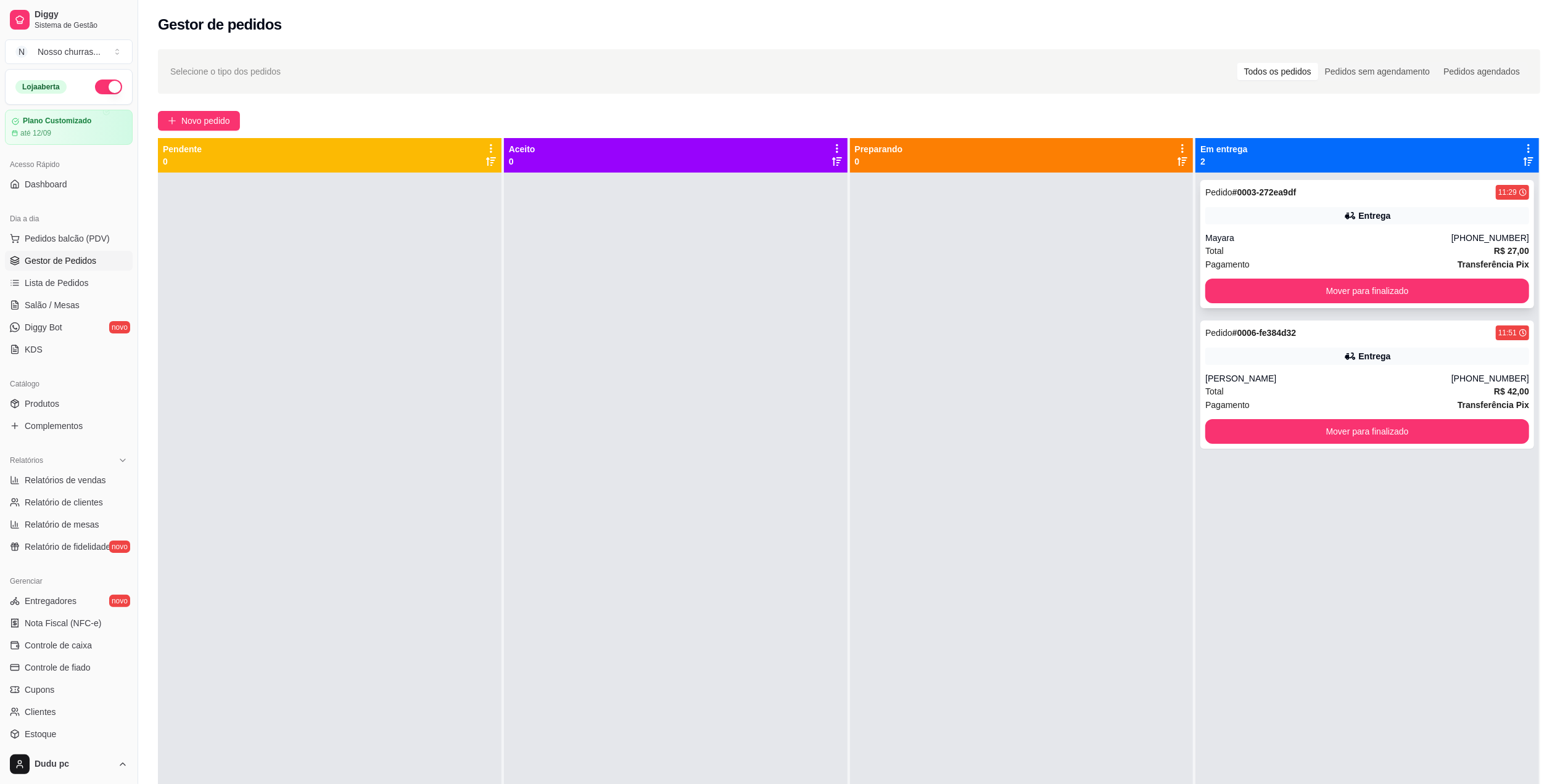
click at [1261, 225] on div "Pedido # 0003-272ea9df 11:29 Entrega Mayara (21) 97460-2816 Total R$ 27,00 Paga…" at bounding box center [1368, 243] width 334 height 128
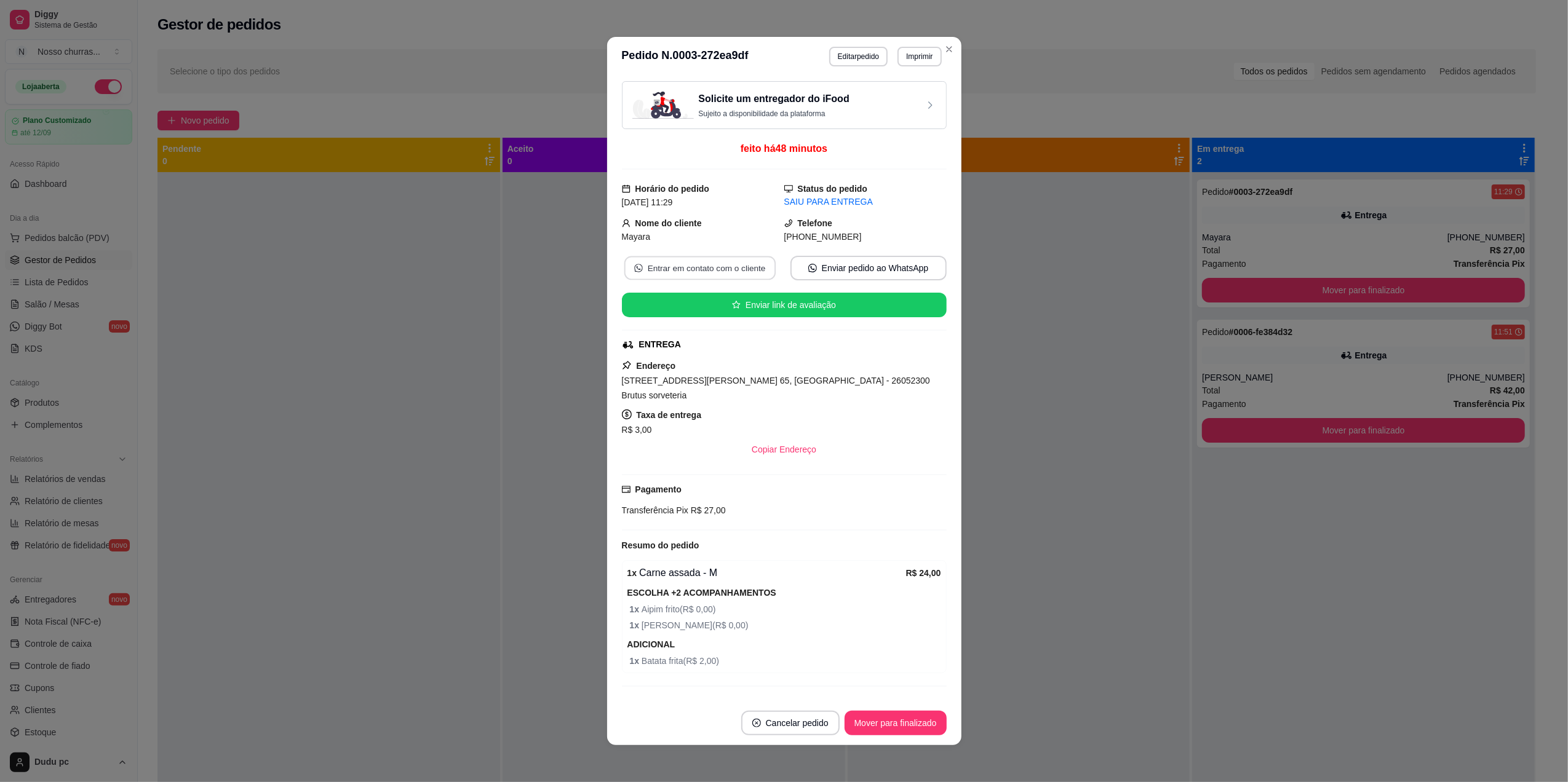
click at [690, 272] on button "Entrar em contato com o cliente" at bounding box center [700, 268] width 151 height 24
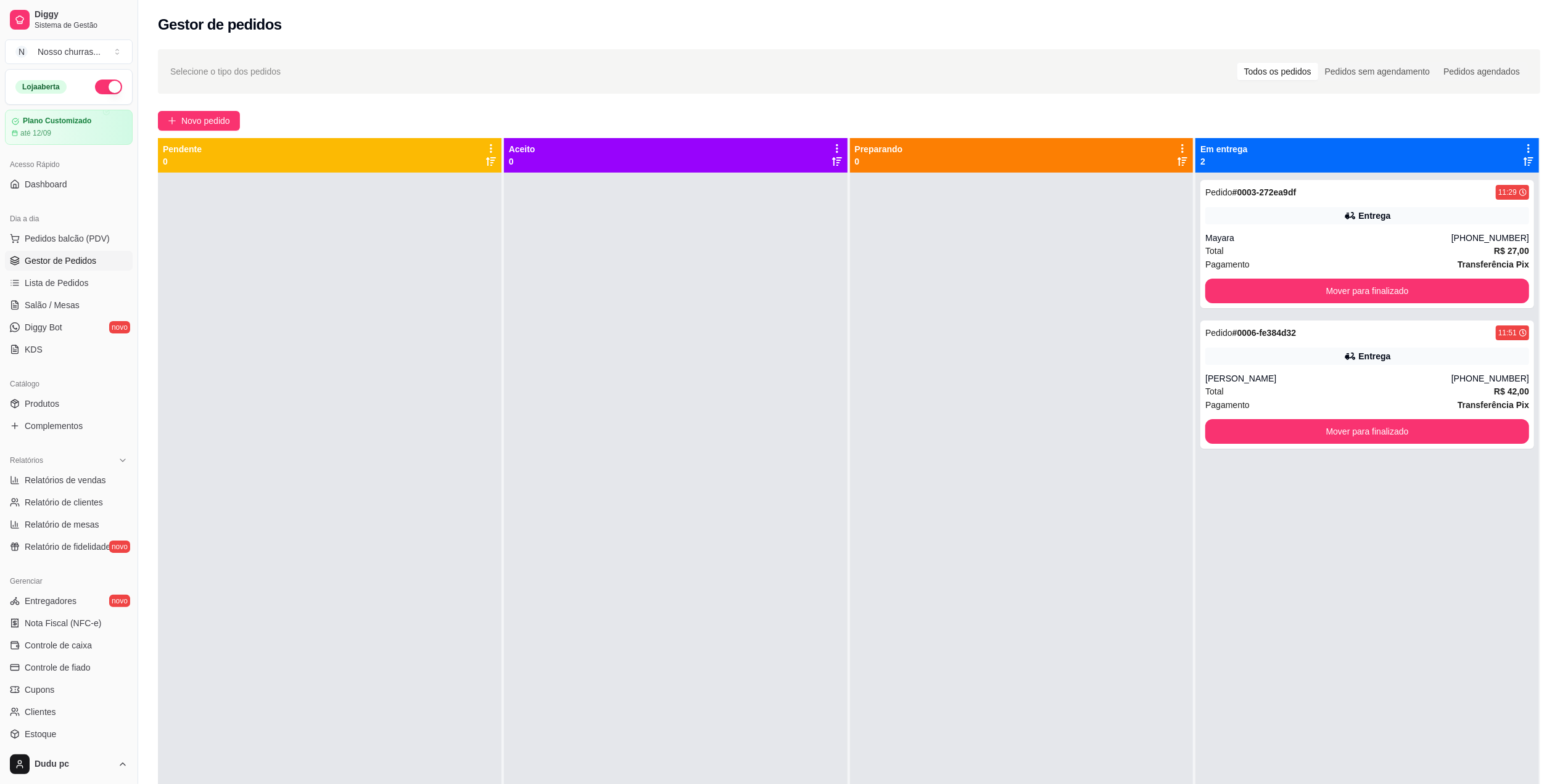
click at [60, 270] on link "Gestor de Pedidos" at bounding box center [69, 261] width 128 height 19
click at [64, 287] on span "Lista de Pedidos" at bounding box center [56, 283] width 64 height 12
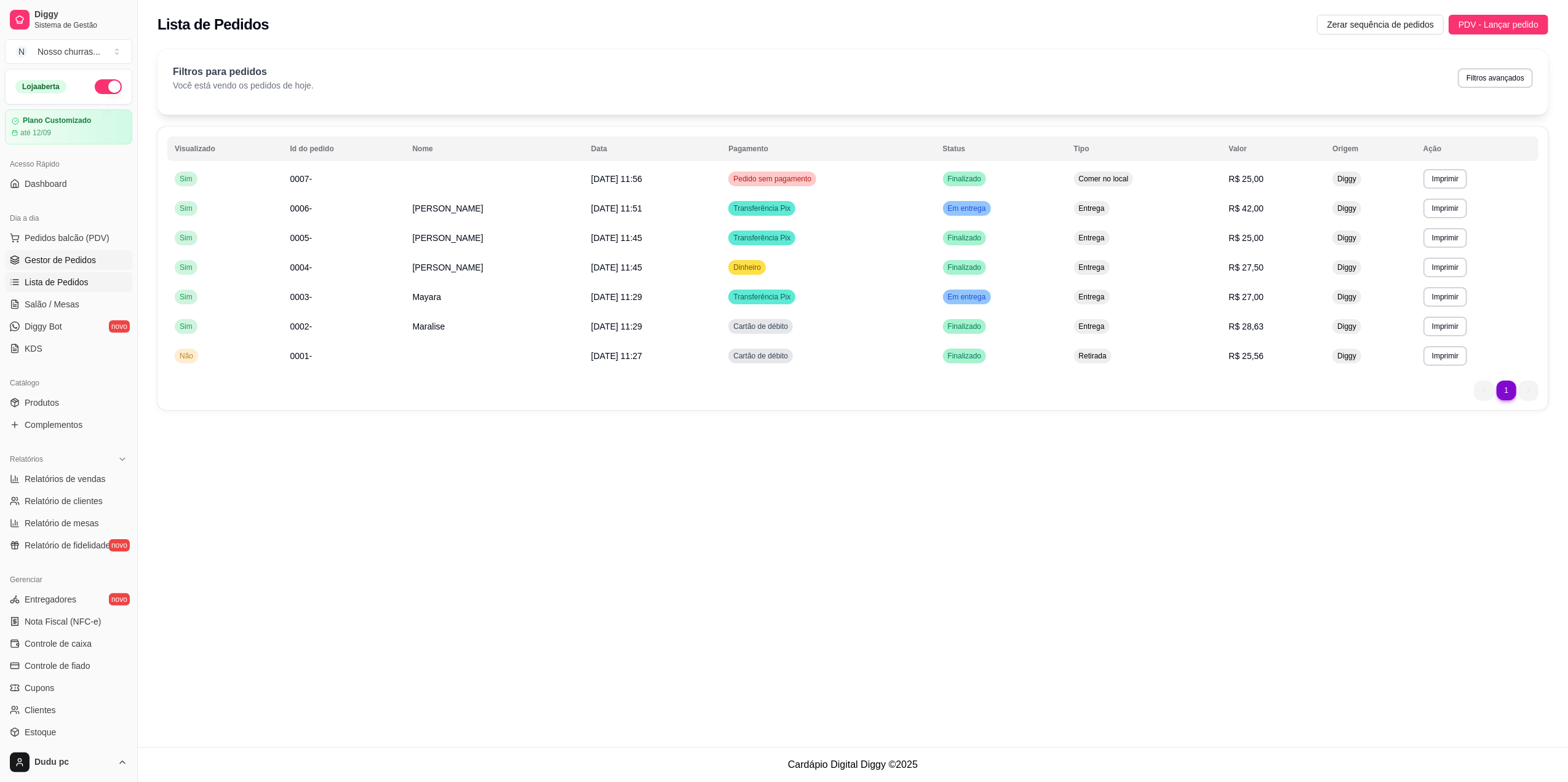
click at [64, 254] on span "Gestor de Pedidos" at bounding box center [60, 260] width 71 height 12
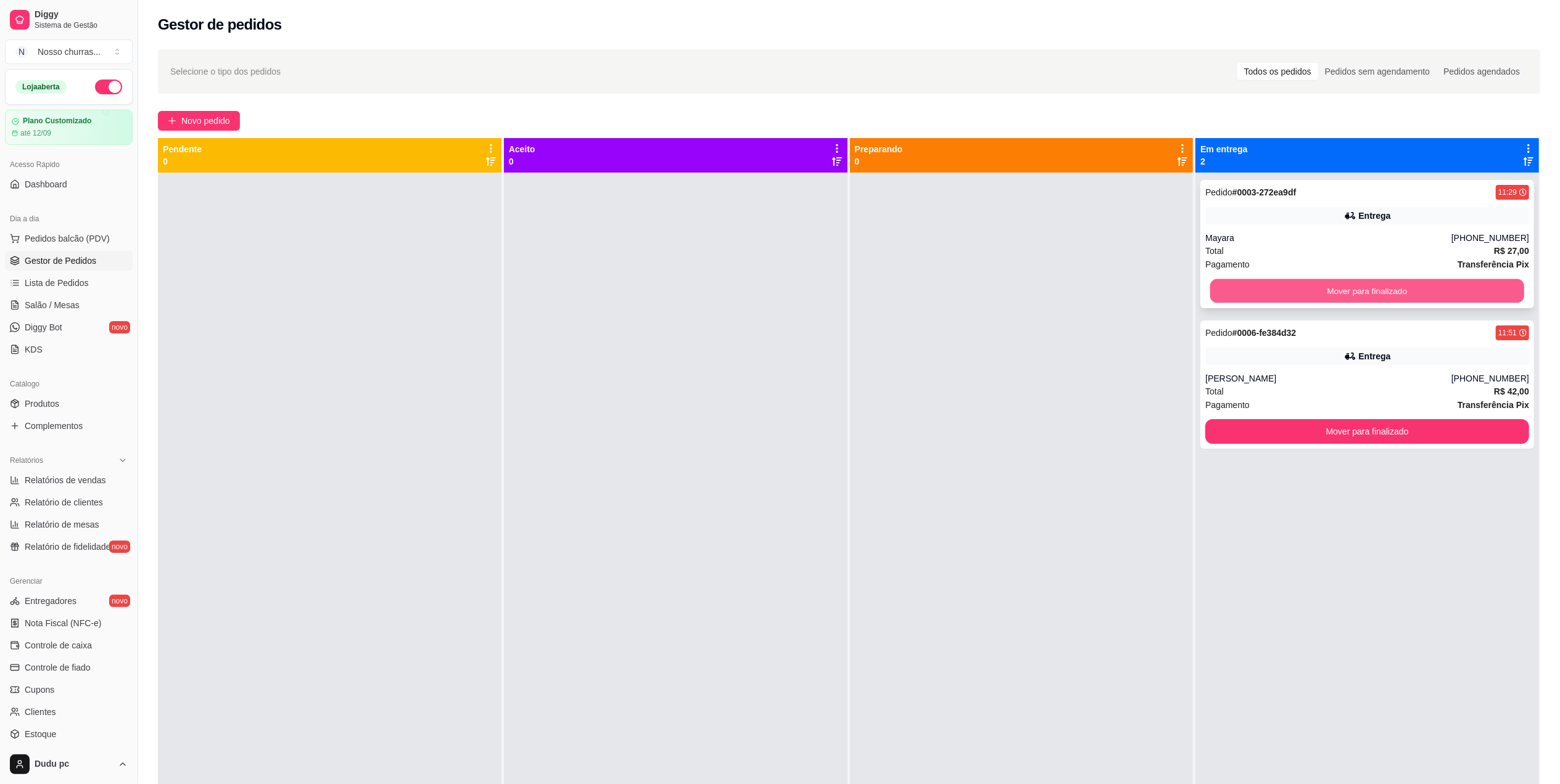
click at [1264, 282] on button "Mover para finalizado" at bounding box center [1368, 291] width 314 height 24
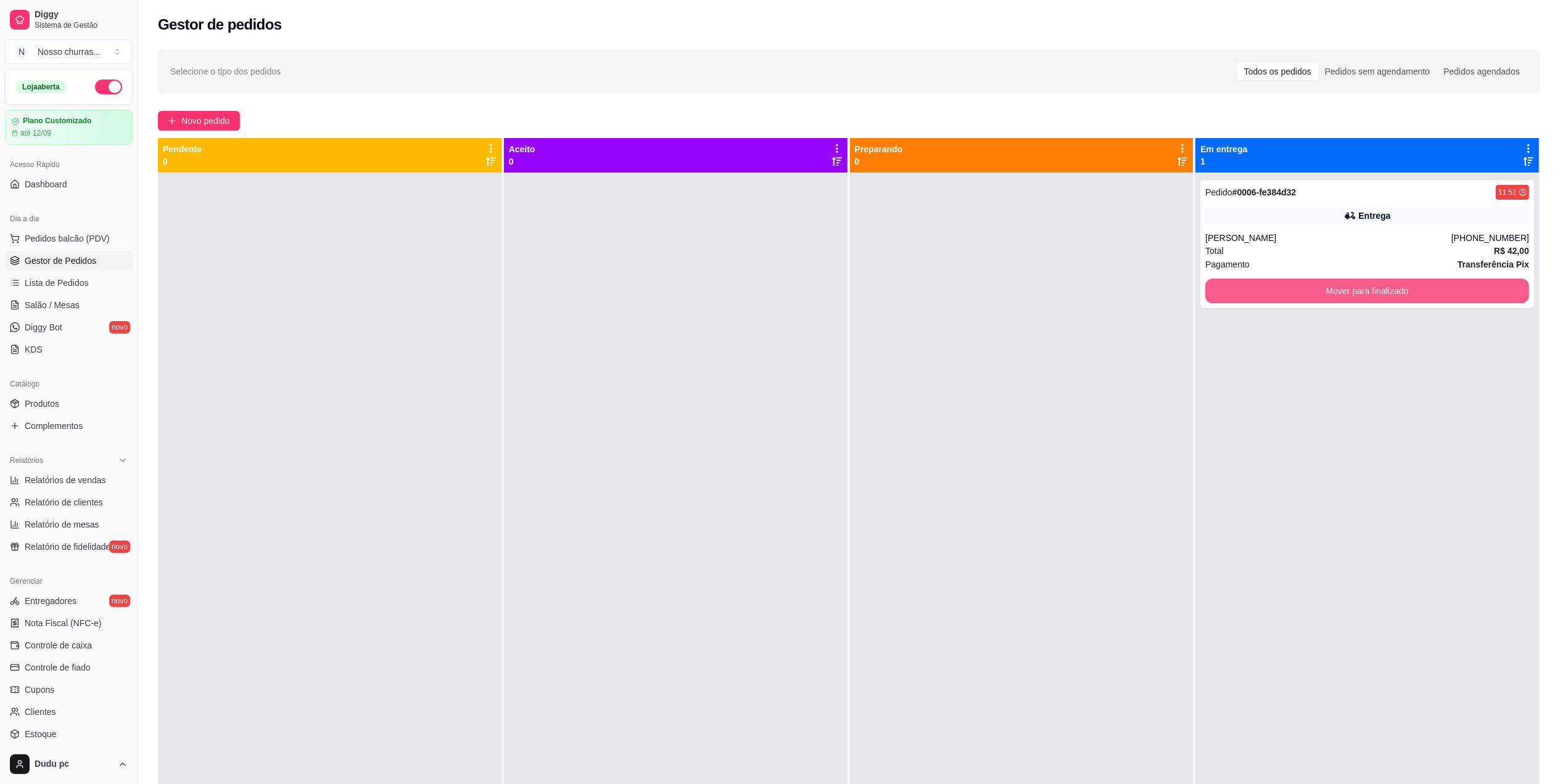
click at [1264, 282] on button "Mover para finalizado" at bounding box center [1367, 291] width 324 height 25
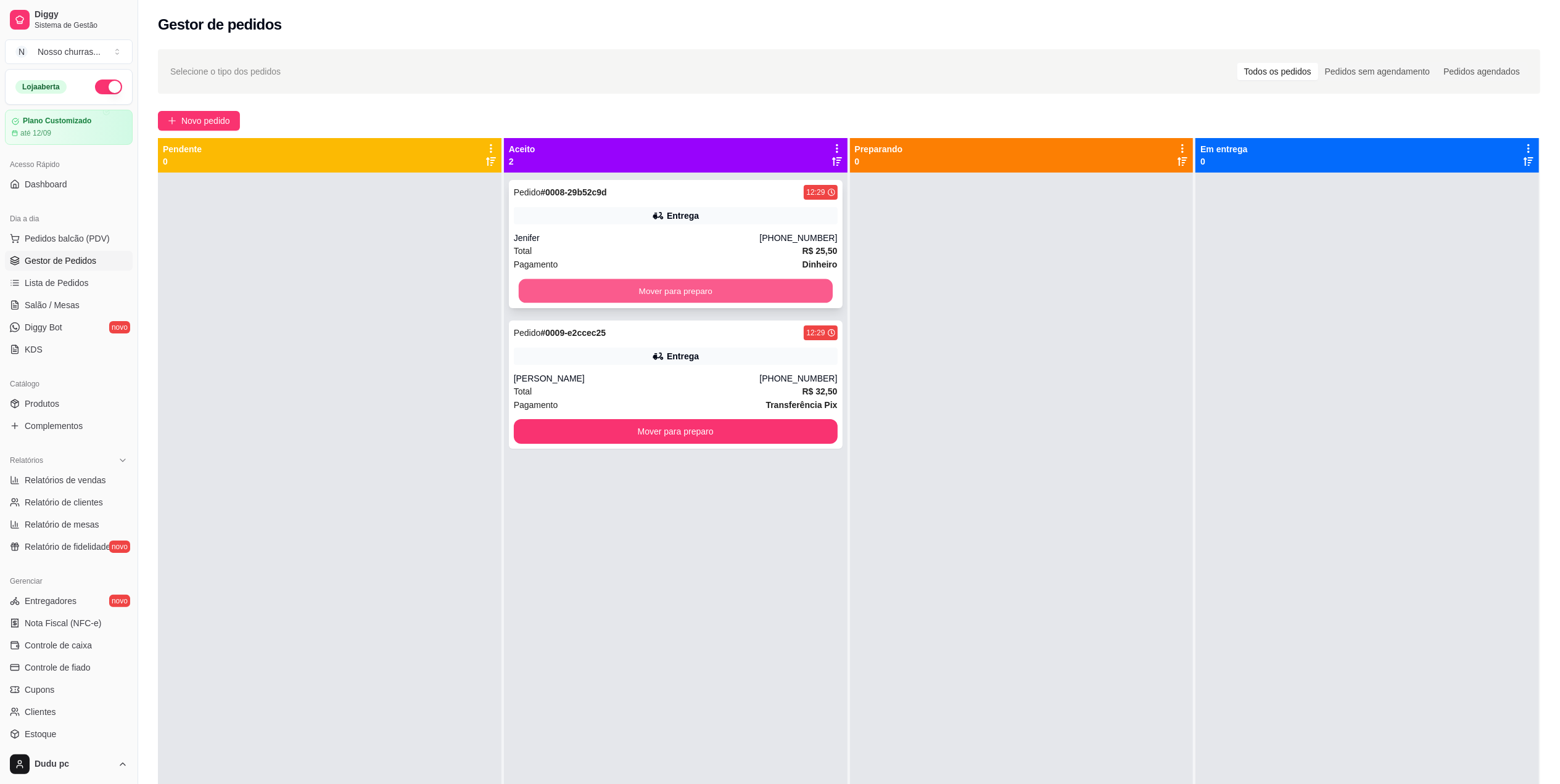
click at [580, 294] on button "Mover para preparo" at bounding box center [676, 291] width 314 height 24
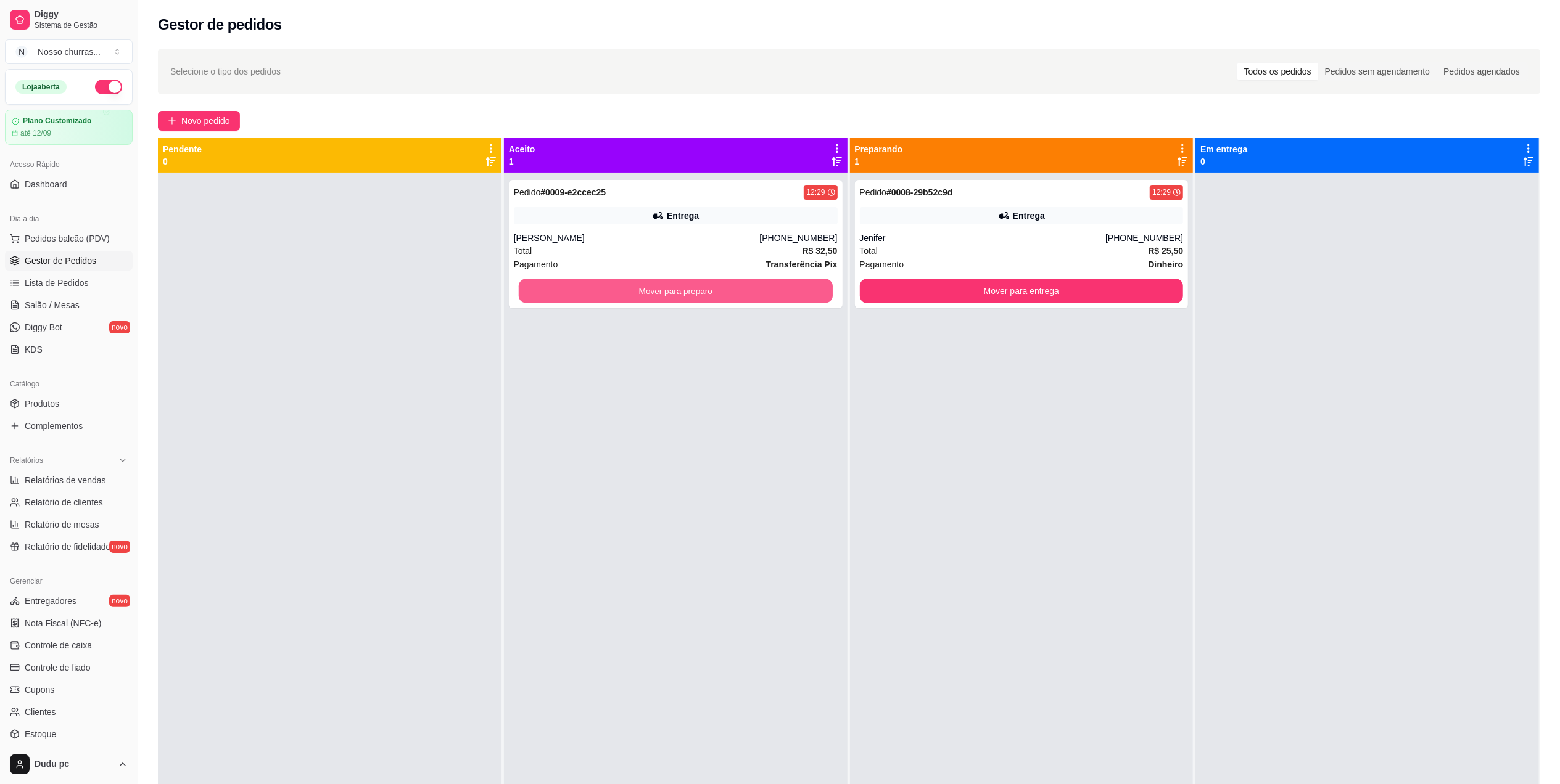
click at [580, 294] on button "Mover para preparo" at bounding box center [676, 291] width 314 height 24
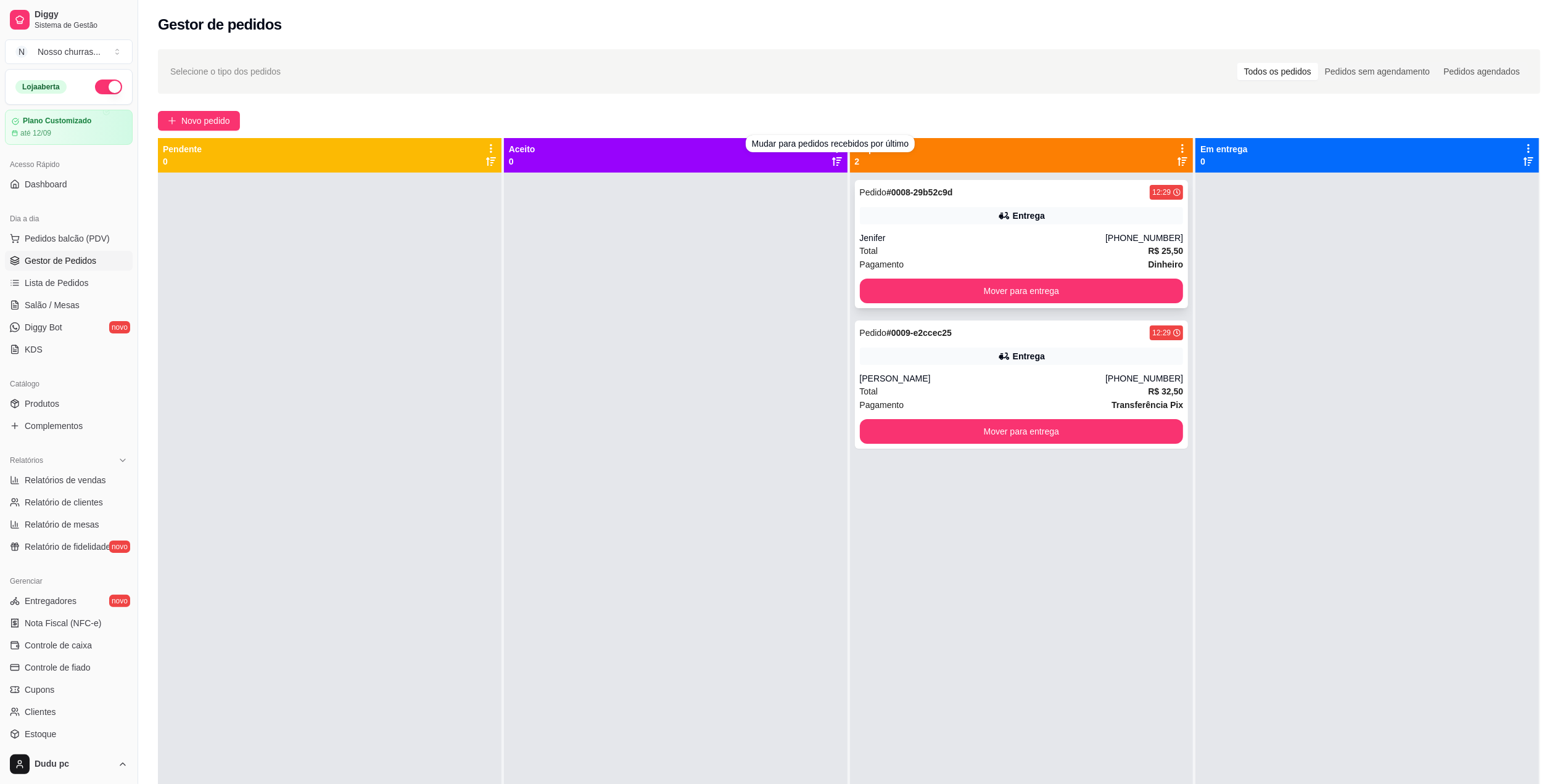
click at [916, 250] on div "Total R$ 25,50" at bounding box center [1022, 250] width 324 height 13
click at [916, 235] on div "Jenifer" at bounding box center [983, 238] width 246 height 12
click at [1088, 354] on div "Entrega" at bounding box center [1022, 356] width 324 height 18
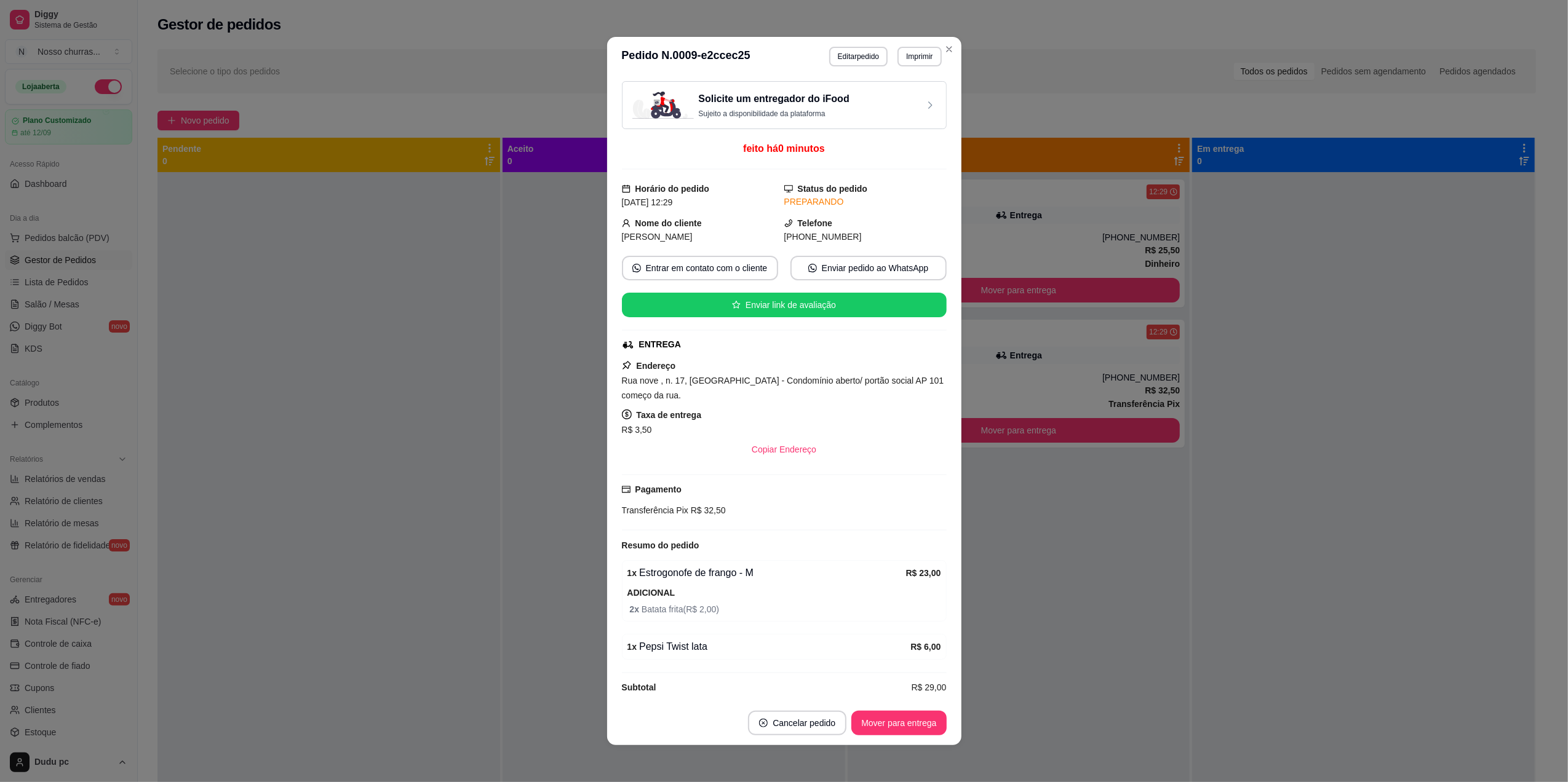
scroll to position [3, 0]
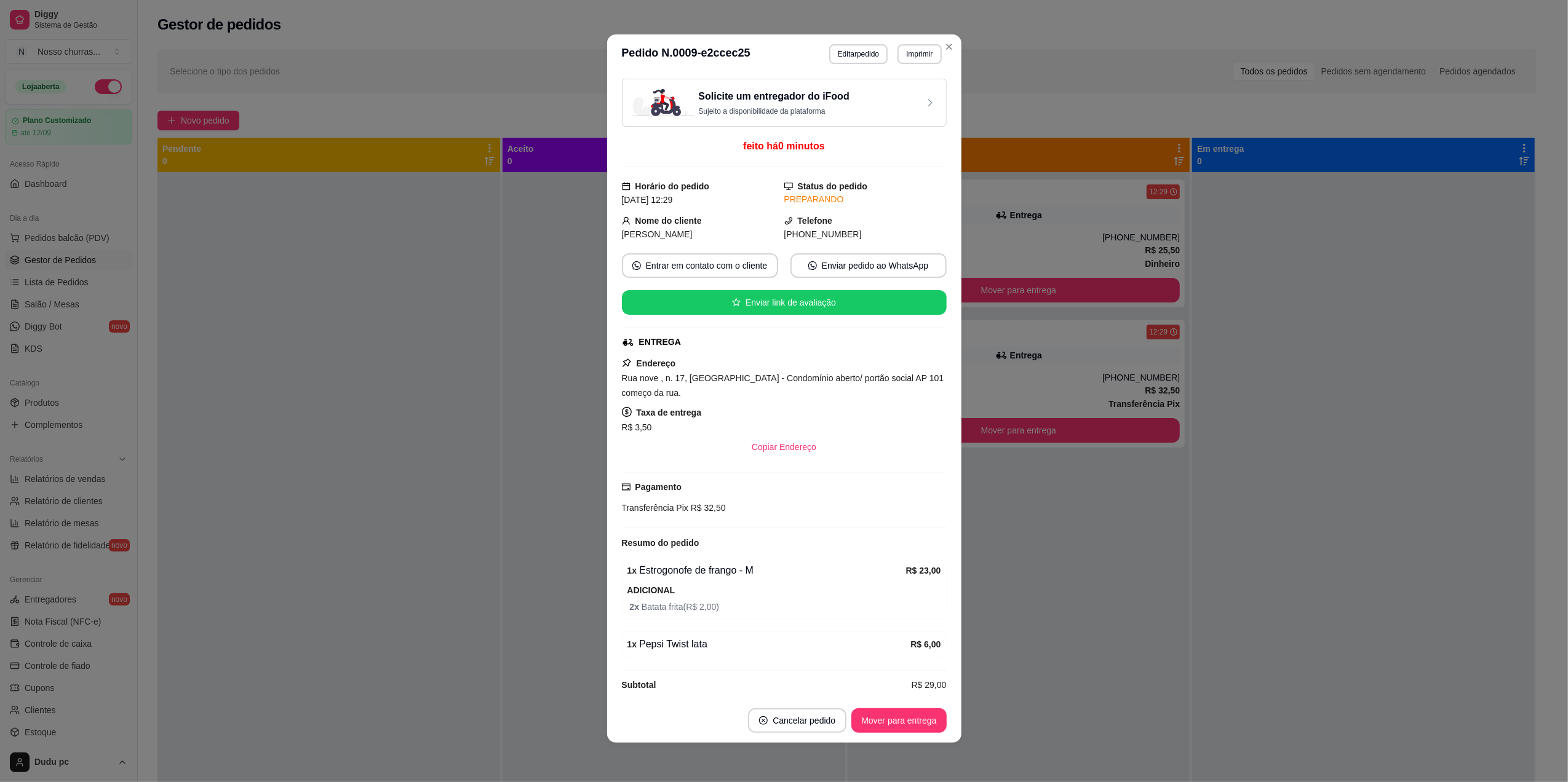
click at [927, 674] on div "Solicite um entregador do iFood Sujeito a disponibilidade da plataforma feito h…" at bounding box center [784, 385] width 325 height 615
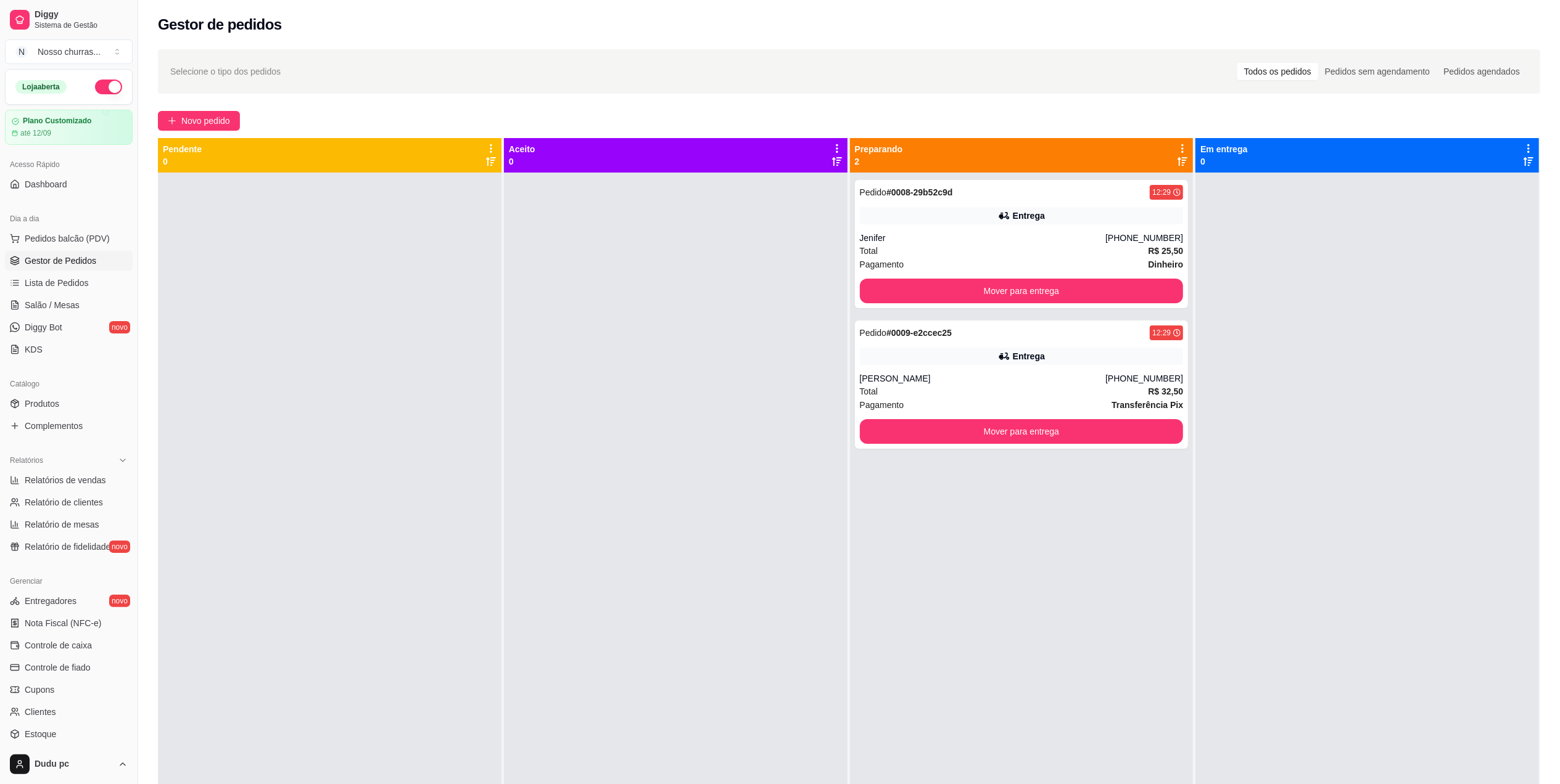
click at [213, 118] on span "Novo pedido" at bounding box center [206, 120] width 49 height 13
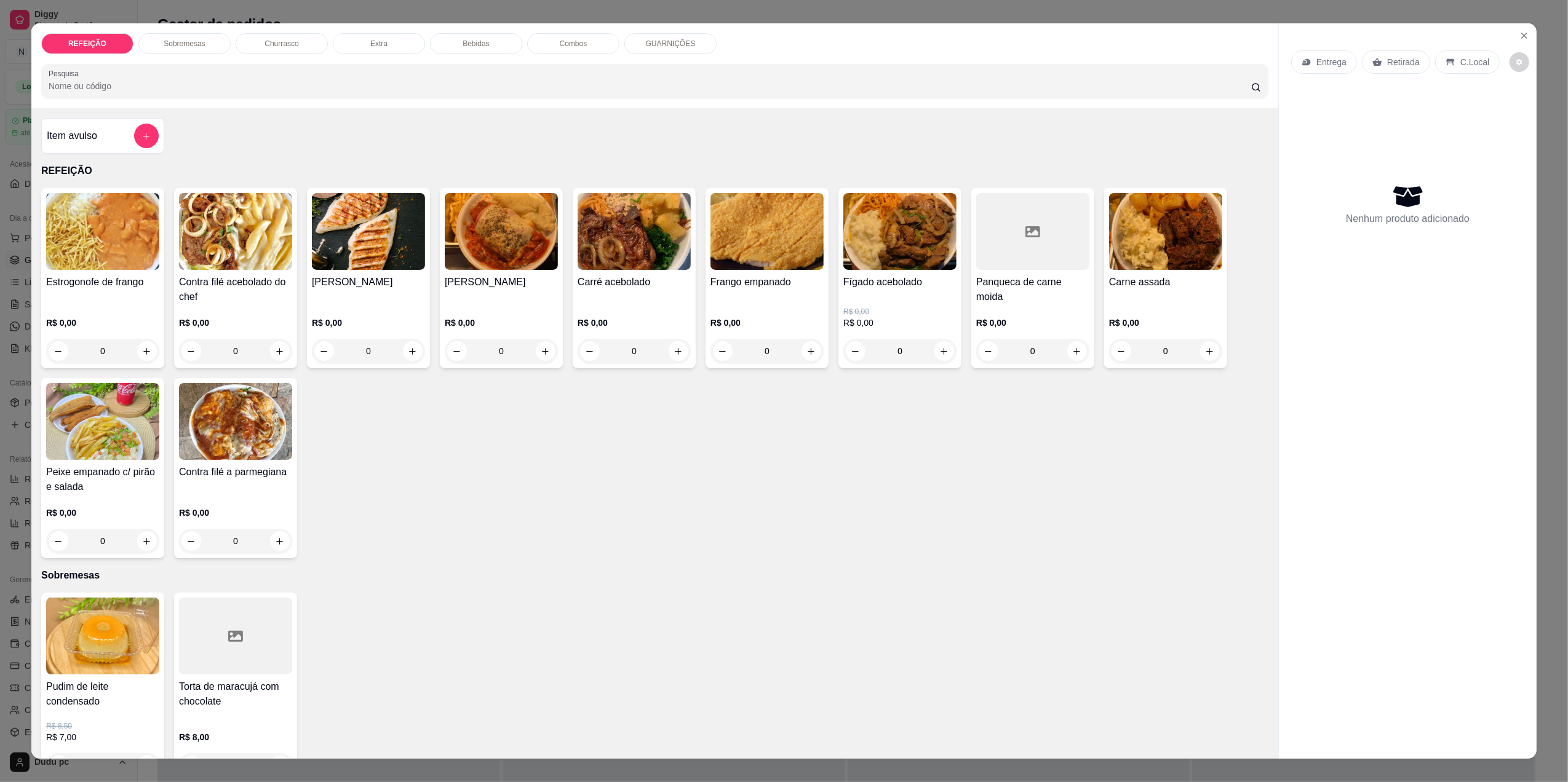
click at [212, 118] on div "Item avulso REFEIÇÃO Estrogonofe de frango R$ 0,00 0 Contra filé acebolado do c…" at bounding box center [655, 434] width 1247 height 651
click at [271, 544] on div "0" at bounding box center [235, 541] width 114 height 25
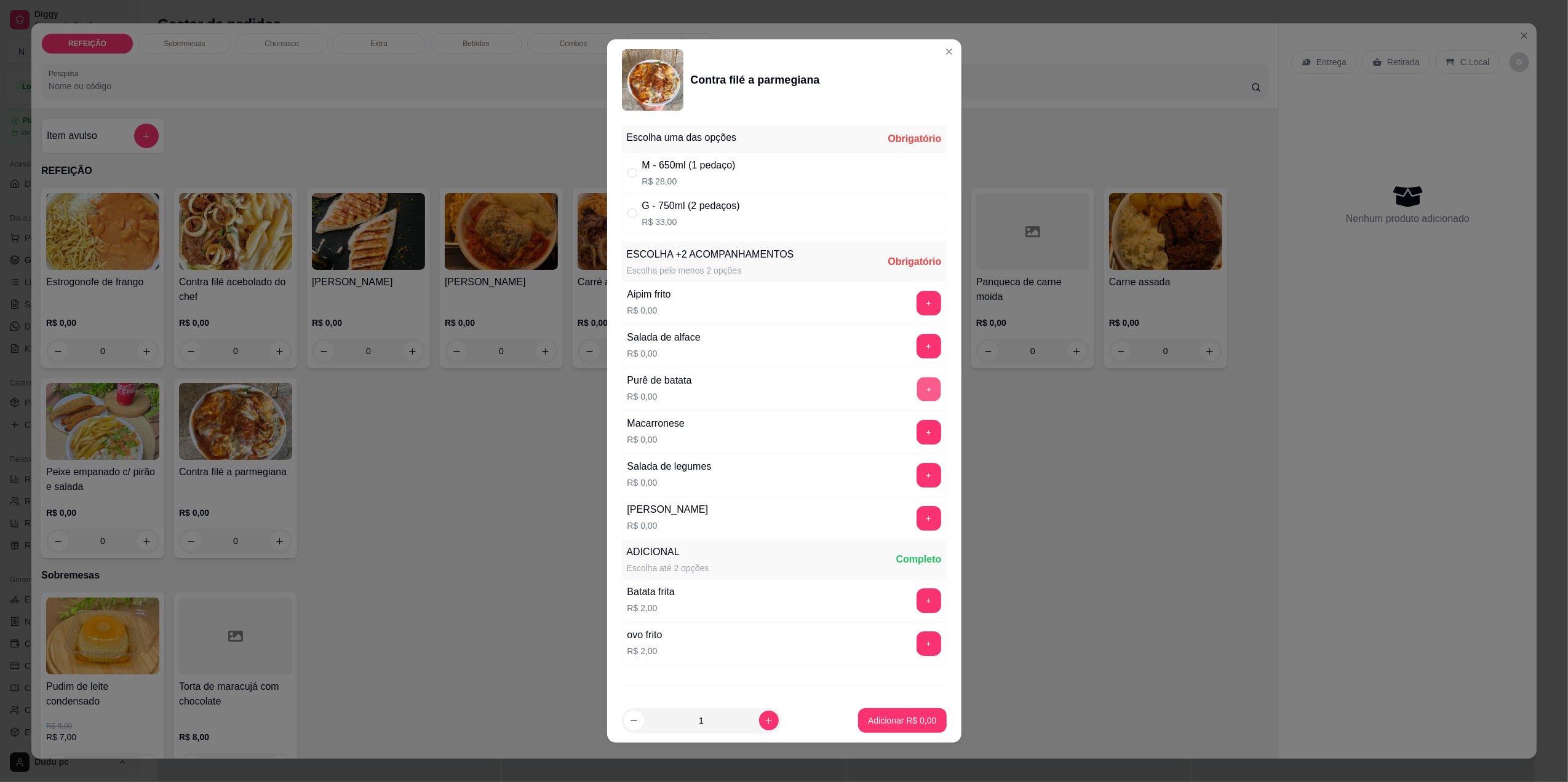
click at [917, 391] on button "+" at bounding box center [928, 389] width 24 height 24
click at [917, 566] on button "+" at bounding box center [928, 560] width 24 height 24
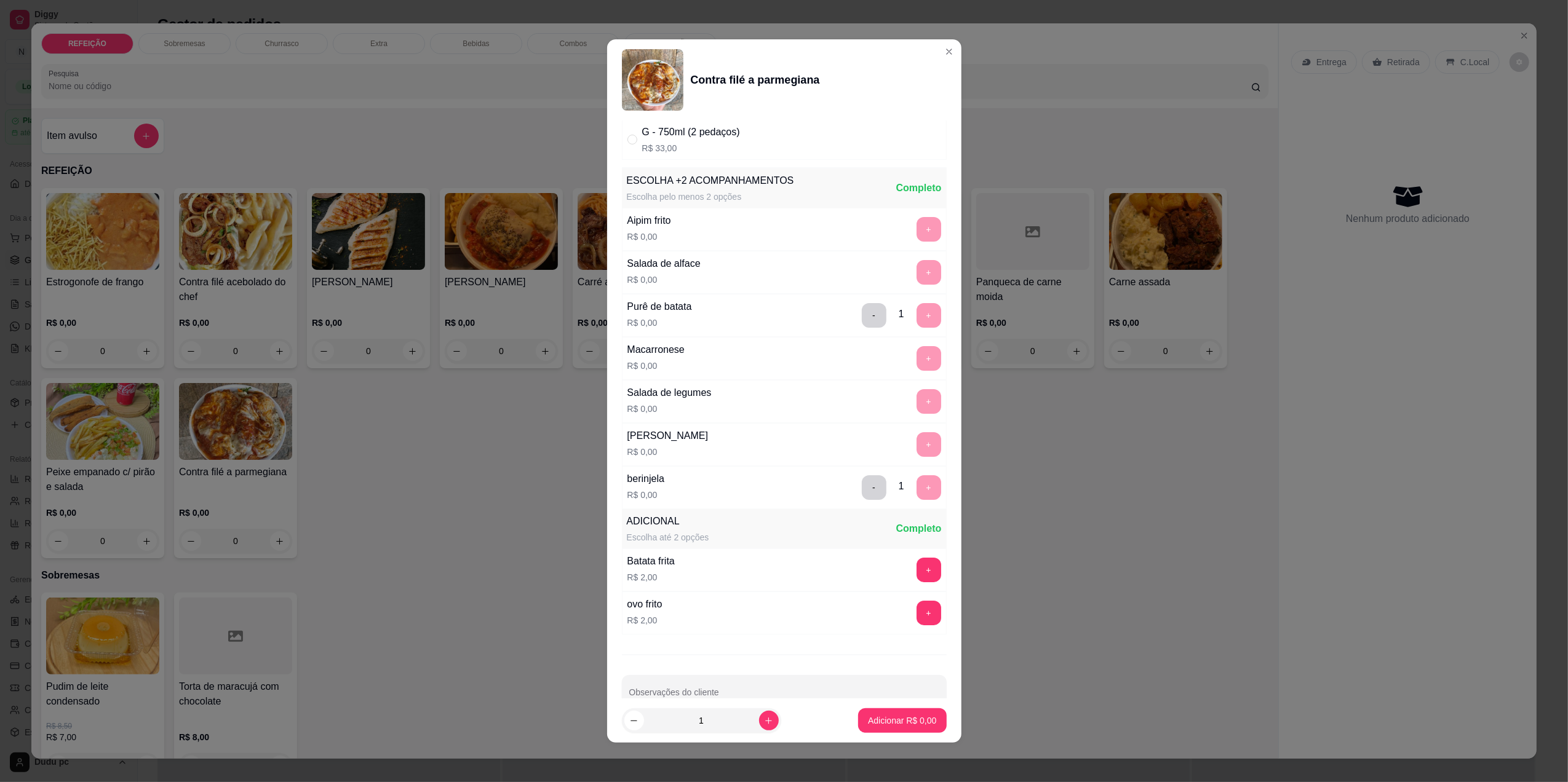
scroll to position [106, 0]
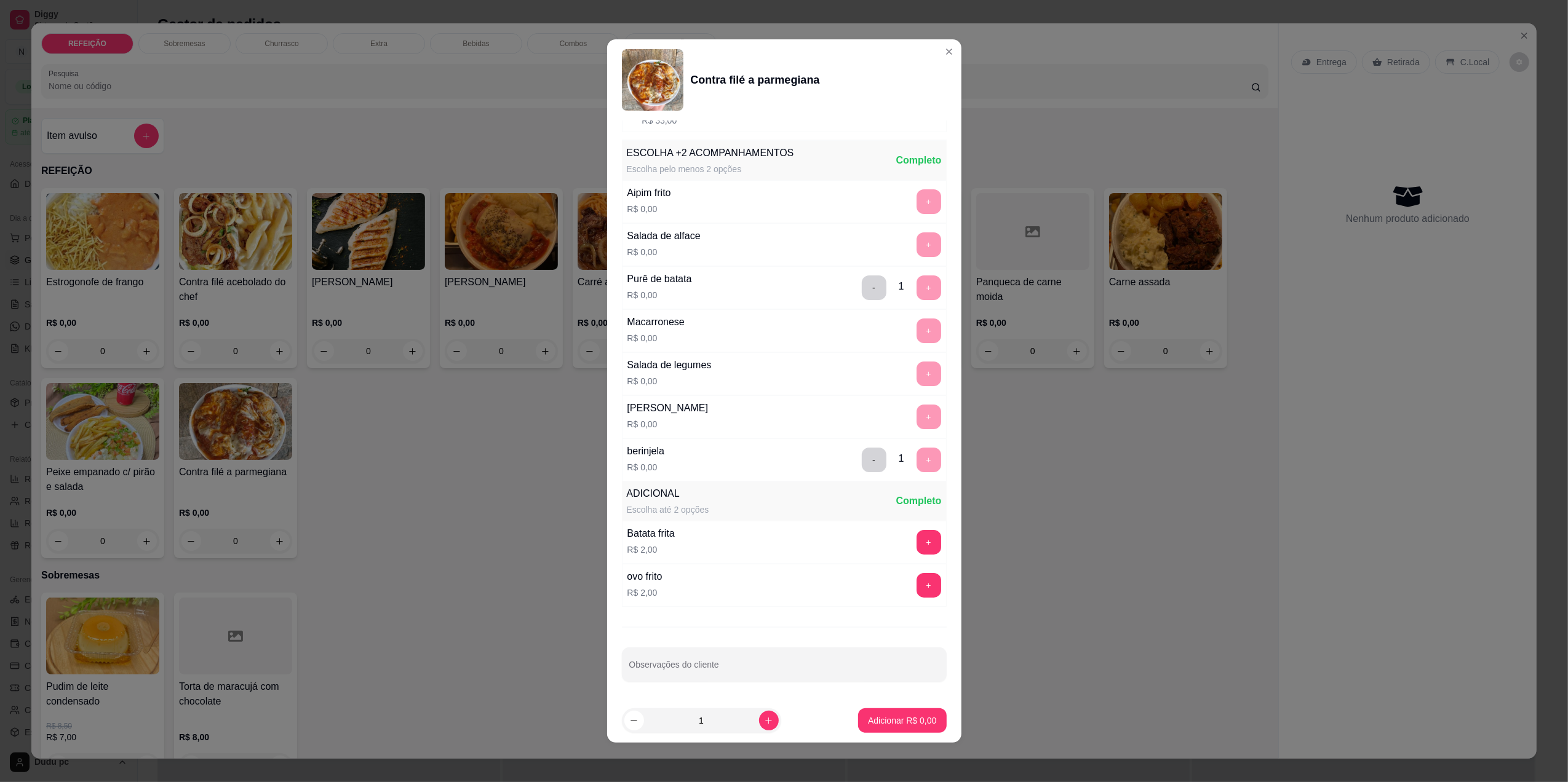
click at [935, 167] on div "Escolha uma das opções Obrigatório M - 650ml (1 pedaço) R$ 28,00 G - 750ml (2 p…" at bounding box center [784, 410] width 355 height 579
drag, startPoint x: 935, startPoint y: 167, endPoint x: 942, endPoint y: 172, distance: 8.6
click at [942, 172] on div "Escolha uma das opções Obrigatório M - 650ml (1 pedaço) R$ 28,00 G - 750ml (2 p…" at bounding box center [784, 410] width 355 height 579
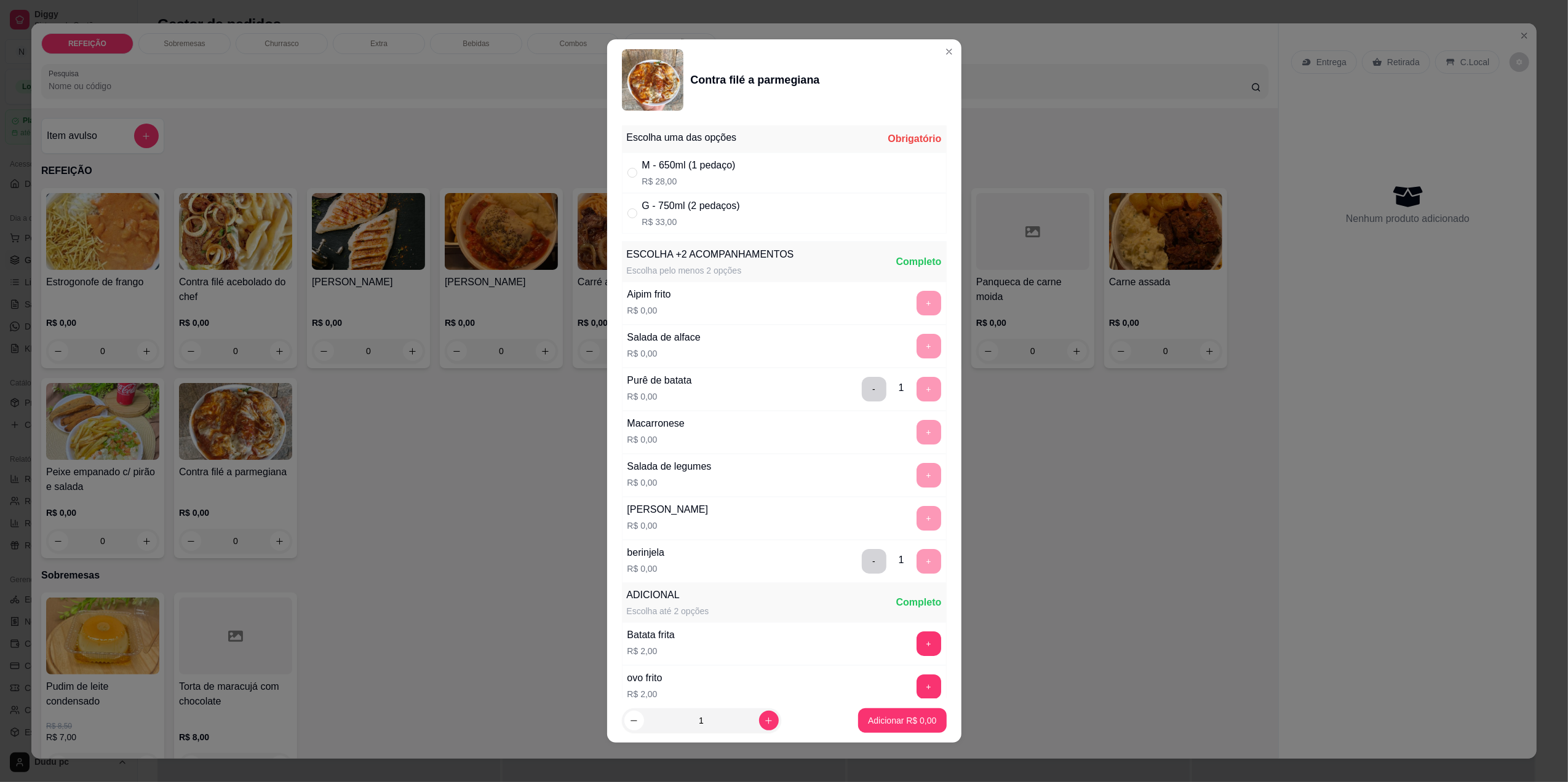
click at [845, 182] on div "M - 650ml (1 pedaço) R$ 28,00" at bounding box center [784, 172] width 325 height 40
radio input "true"
click at [921, 722] on p "Adicionar R$ 28,00" at bounding box center [899, 720] width 73 height 12
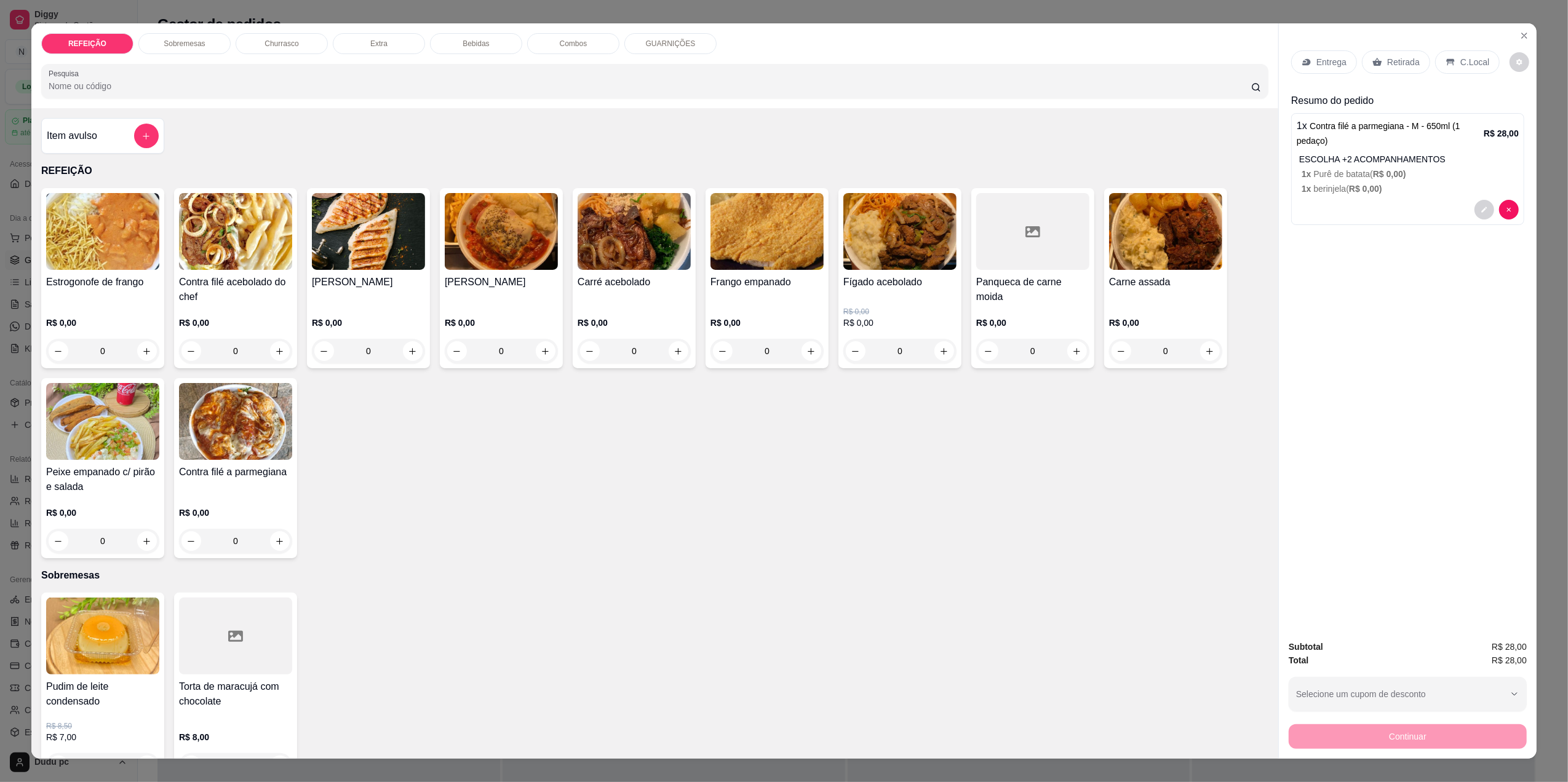
click at [1305, 71] on div "Entrega" at bounding box center [1324, 62] width 66 height 24
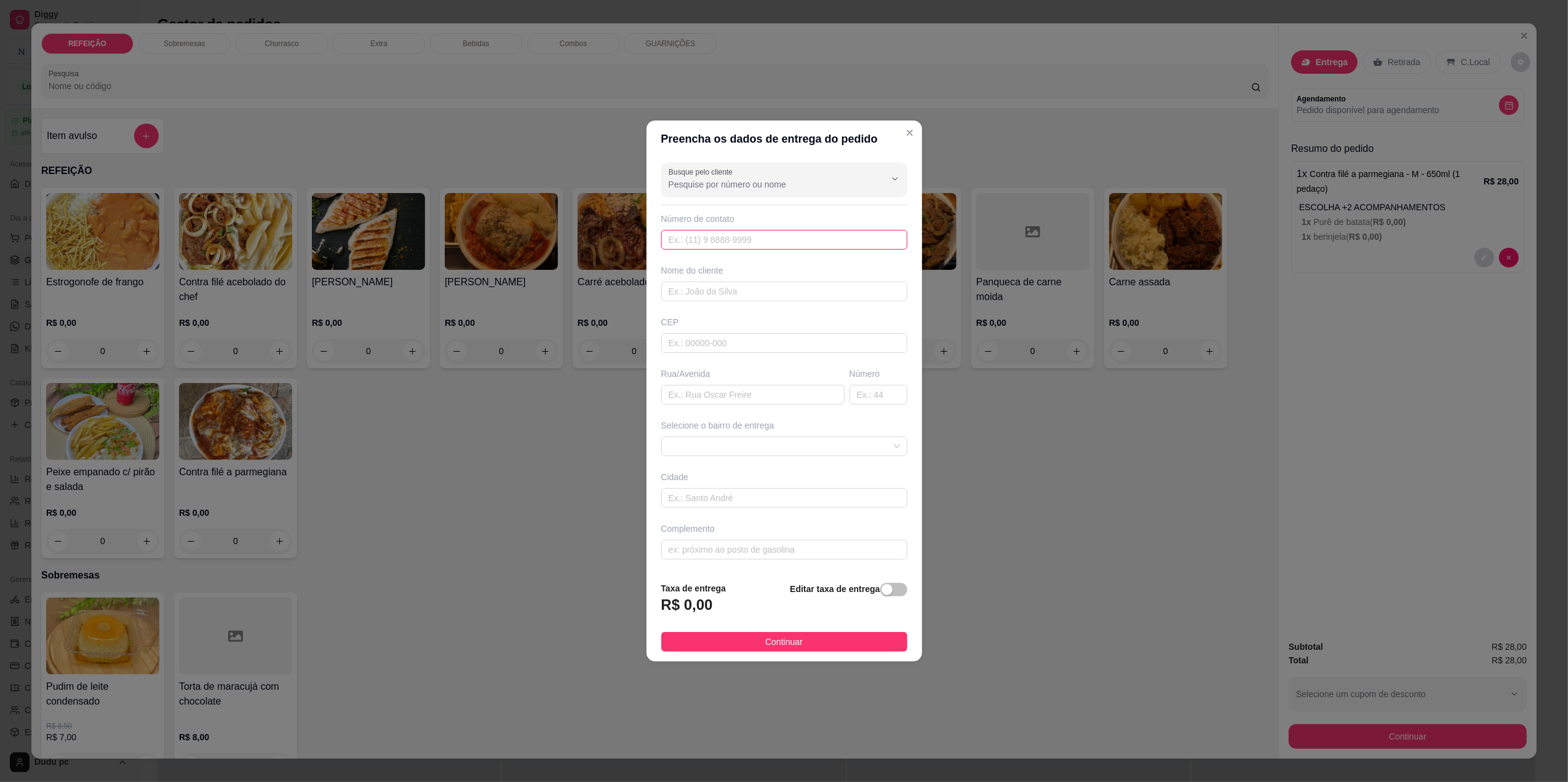
click at [857, 234] on input "text" at bounding box center [785, 239] width 246 height 19
click at [843, 180] on input "Busque pelo cliente" at bounding box center [767, 185] width 197 height 12
click at [805, 212] on span "[PERSON_NAME]" at bounding box center [772, 213] width 201 height 12
type input "[PERSON_NAME]"
type input "21980720586"
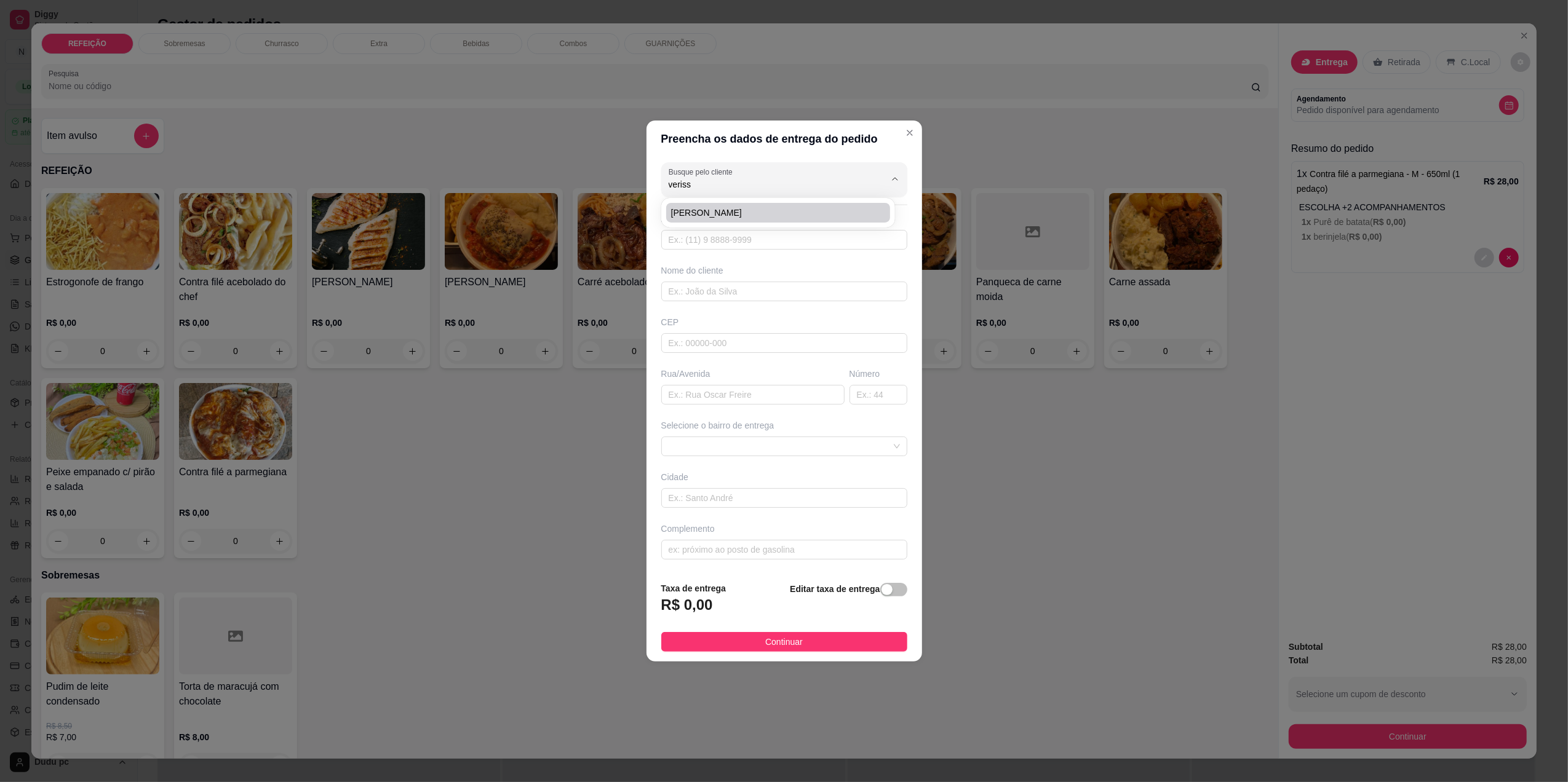
type input "[PERSON_NAME]"
type input "Rua Zilda Machado"
type input "52"
type input "[GEOGRAPHIC_DATA]"
type input "Lojinha pague menos"
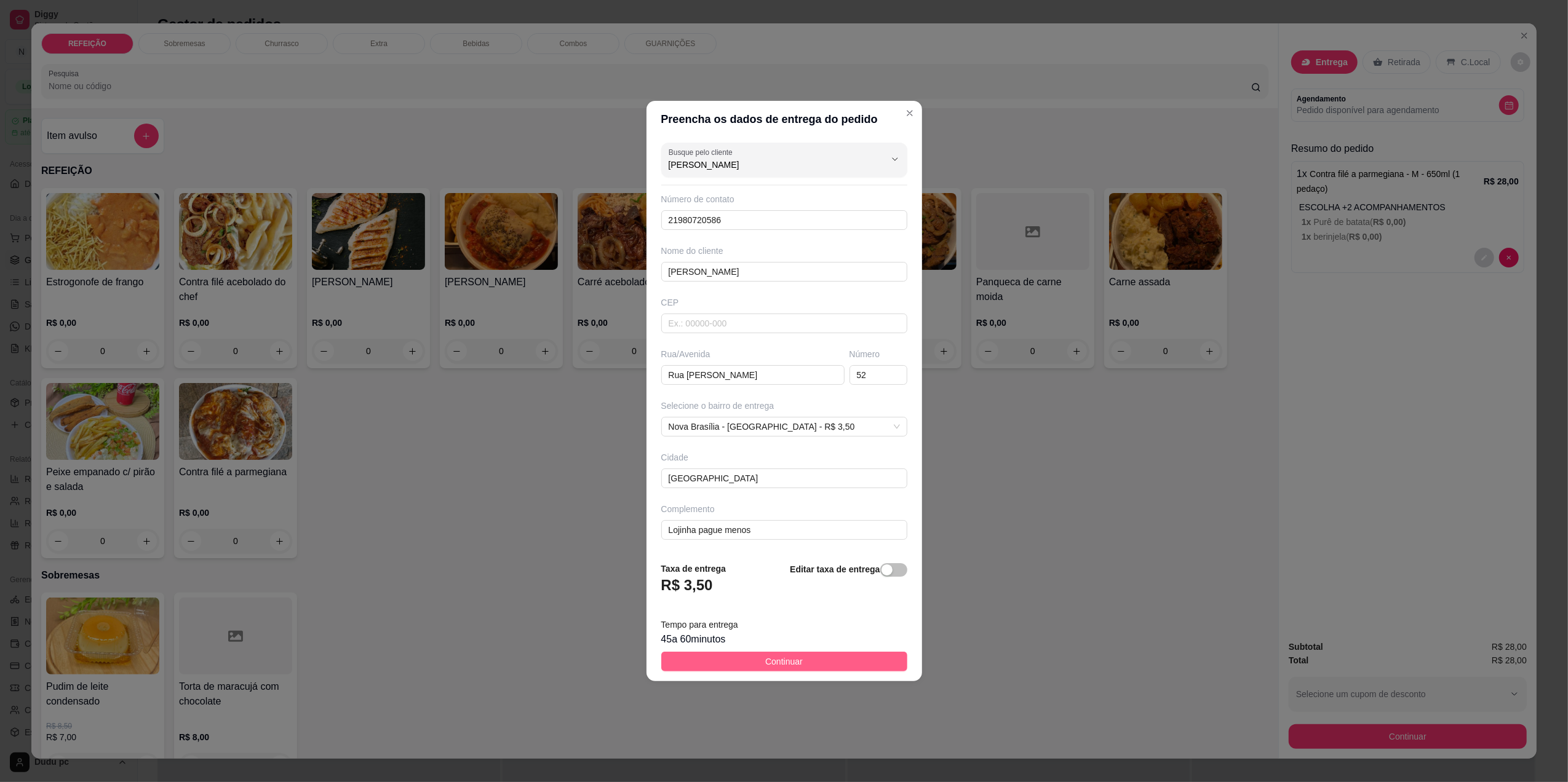
type input "[PERSON_NAME]"
click at [783, 654] on button "Continuar" at bounding box center [785, 661] width 246 height 19
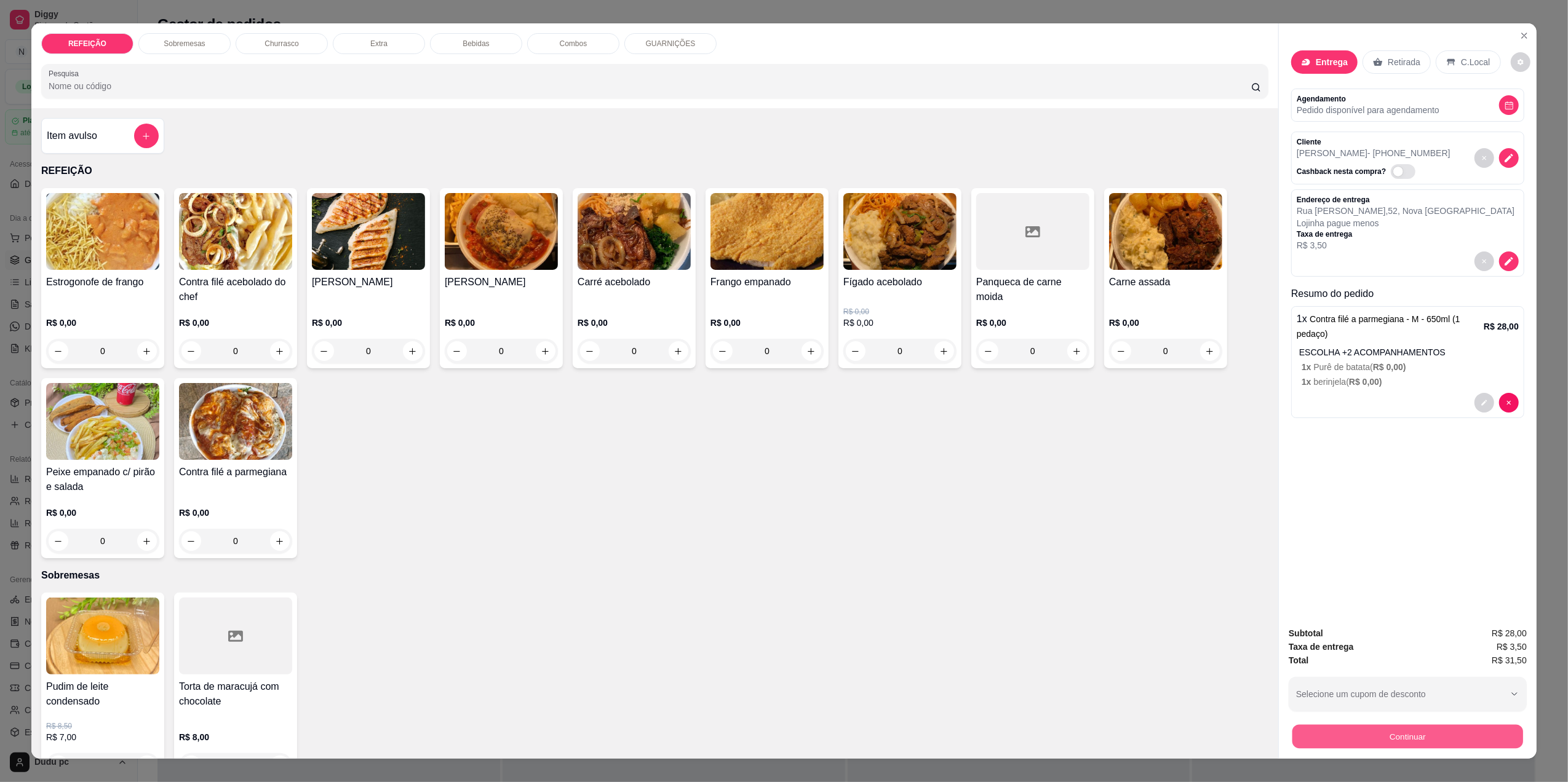
click at [1374, 733] on button "Continuar" at bounding box center [1408, 736] width 231 height 24
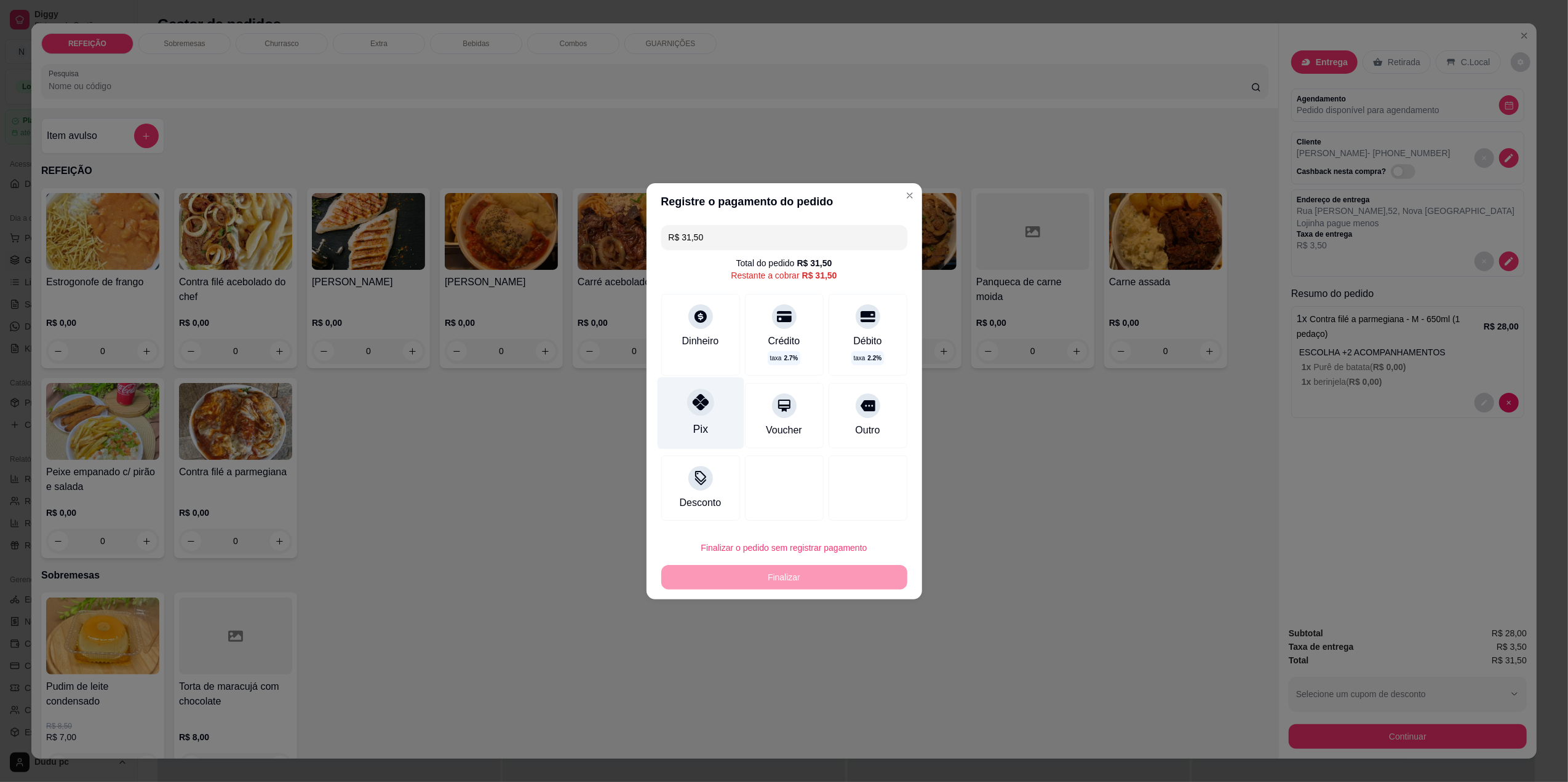
click at [692, 421] on div "Pix" at bounding box center [700, 429] width 15 height 16
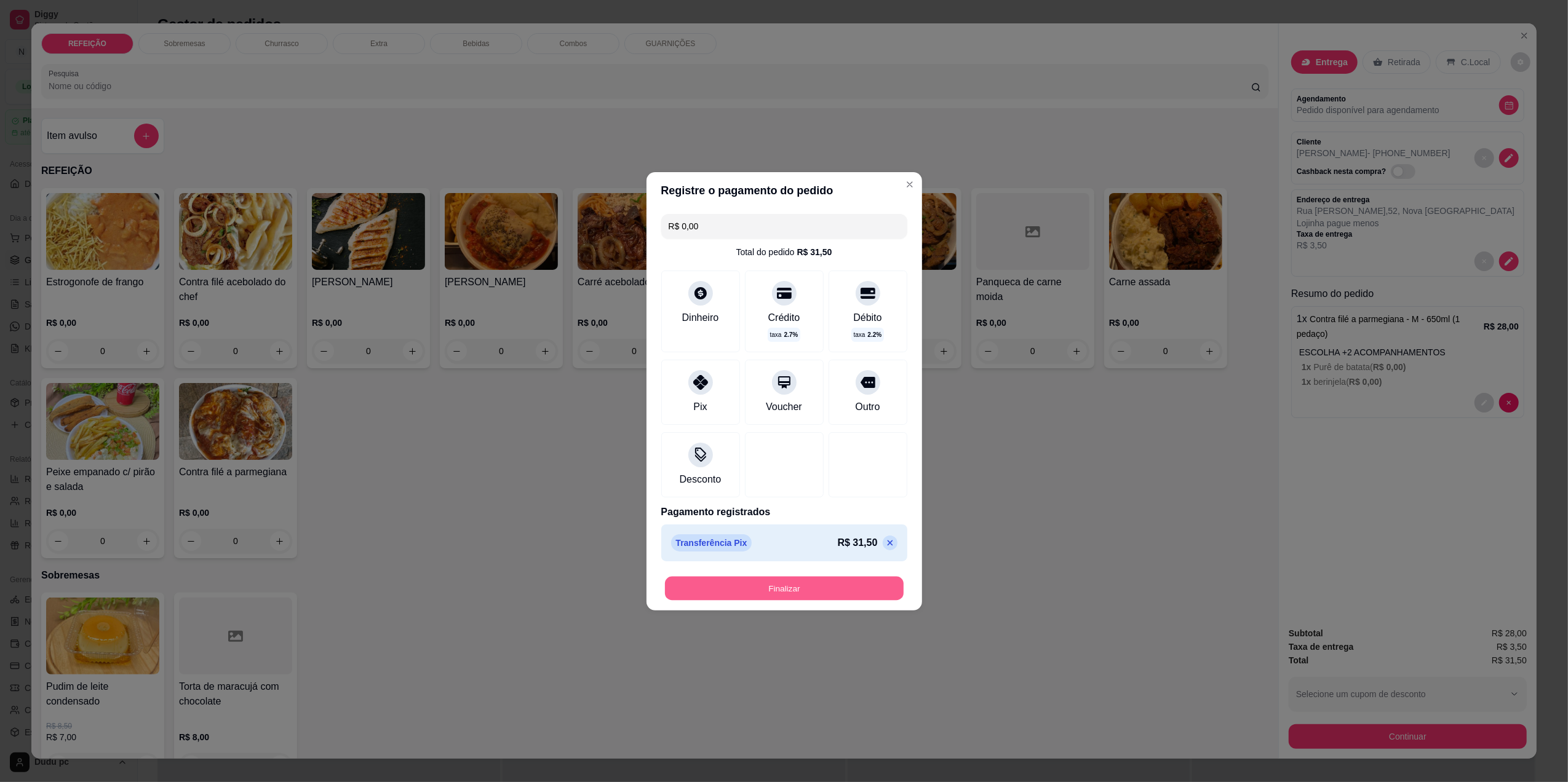
click at [850, 583] on button "Finalizar" at bounding box center [784, 588] width 238 height 24
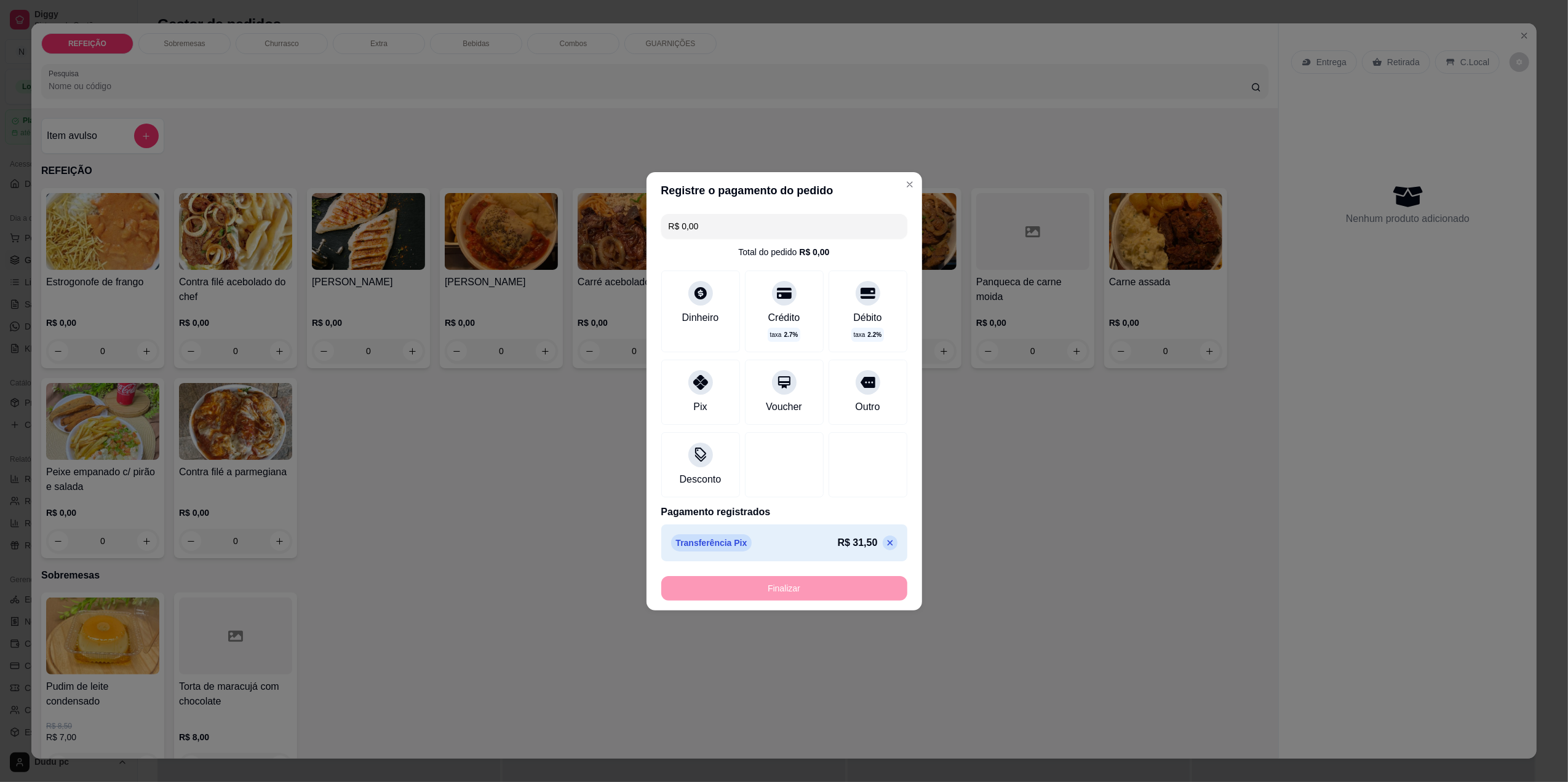
type input "-R$ 31,50"
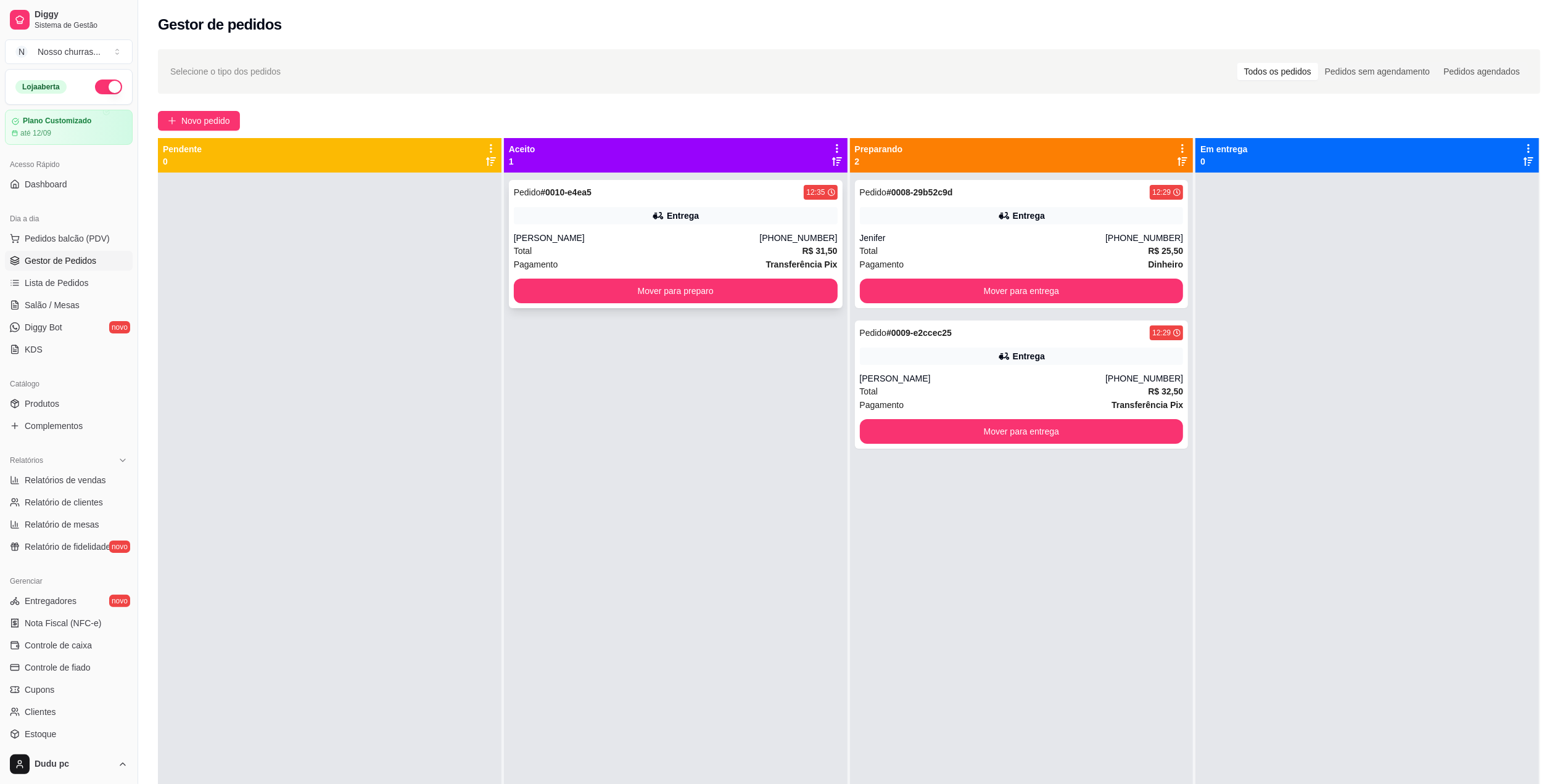
click at [643, 211] on div "Entrega" at bounding box center [675, 216] width 324 height 18
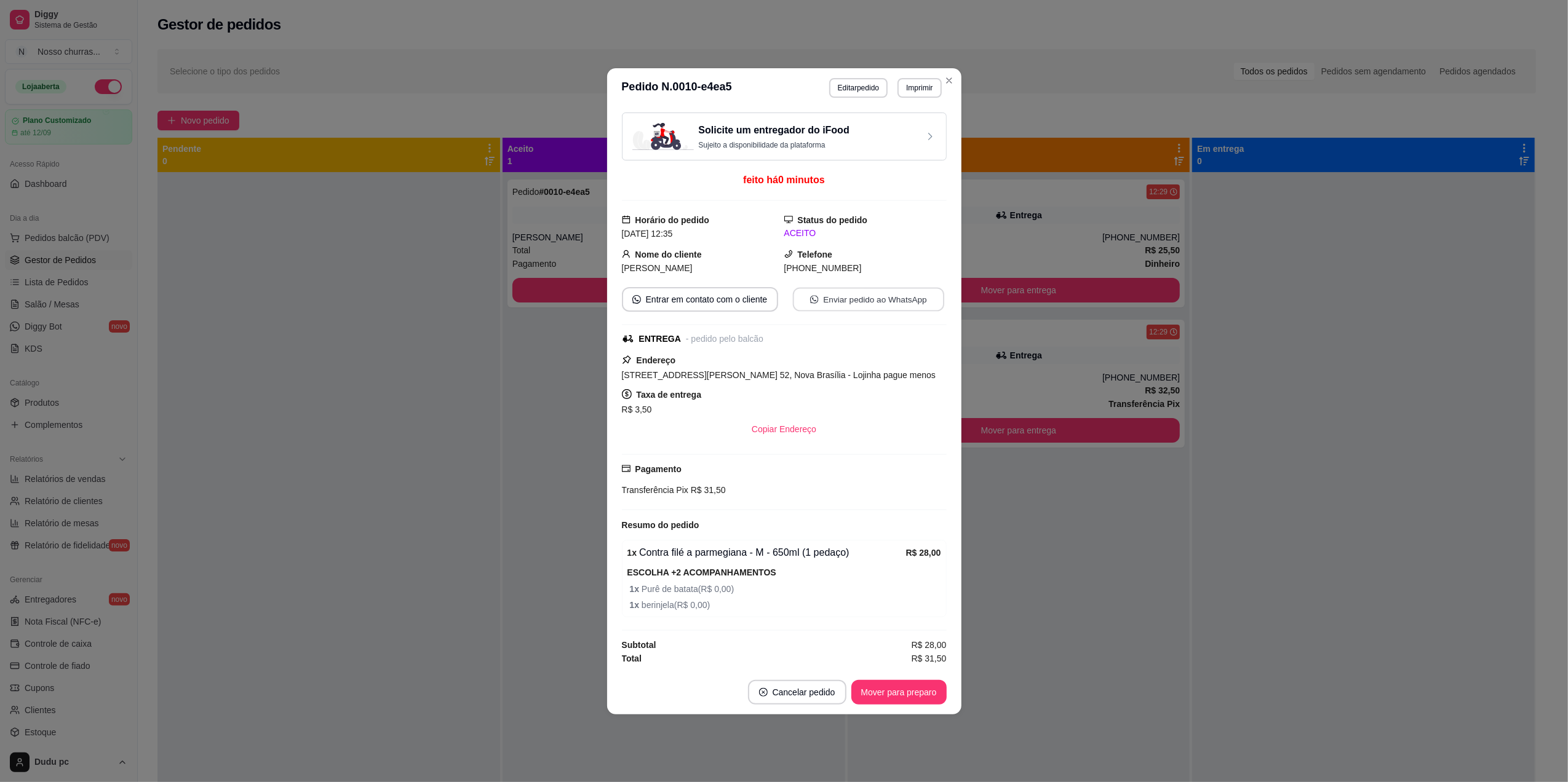
click at [854, 308] on button "Enviar pedido ao WhatsApp" at bounding box center [868, 299] width 151 height 24
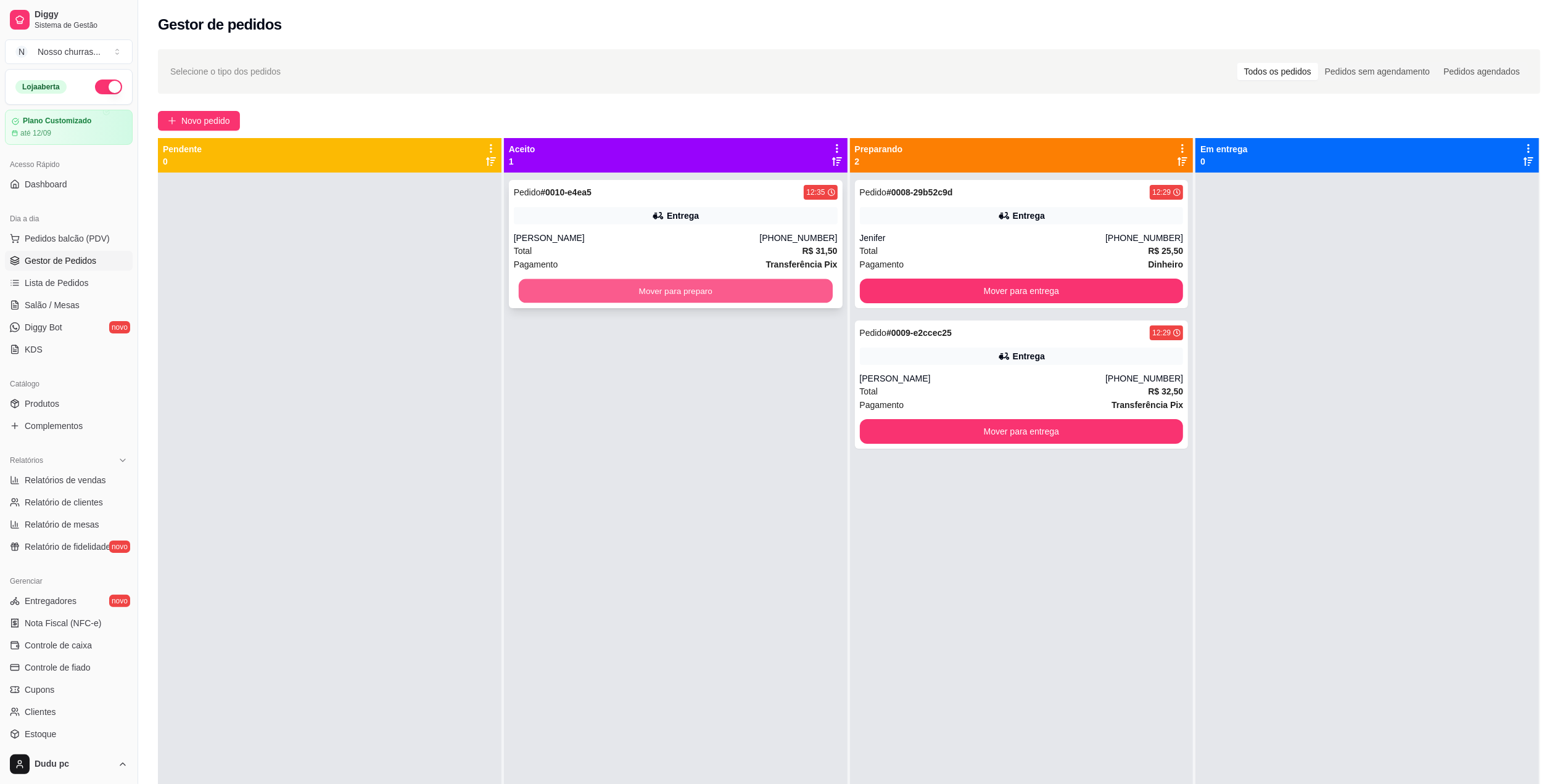
click at [581, 289] on button "Mover para preparo" at bounding box center [676, 291] width 314 height 24
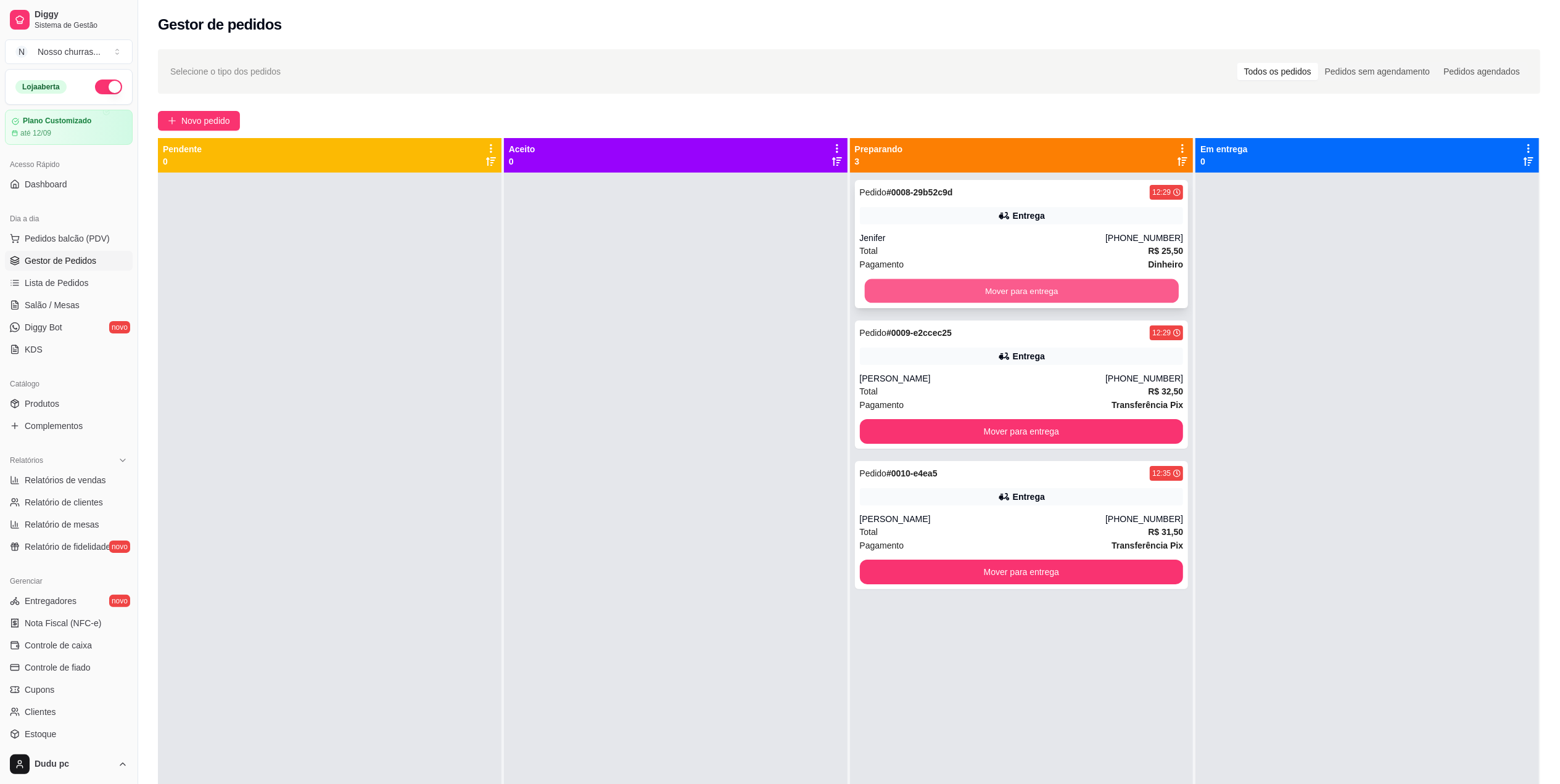
click at [923, 299] on button "Mover para entrega" at bounding box center [1022, 291] width 314 height 24
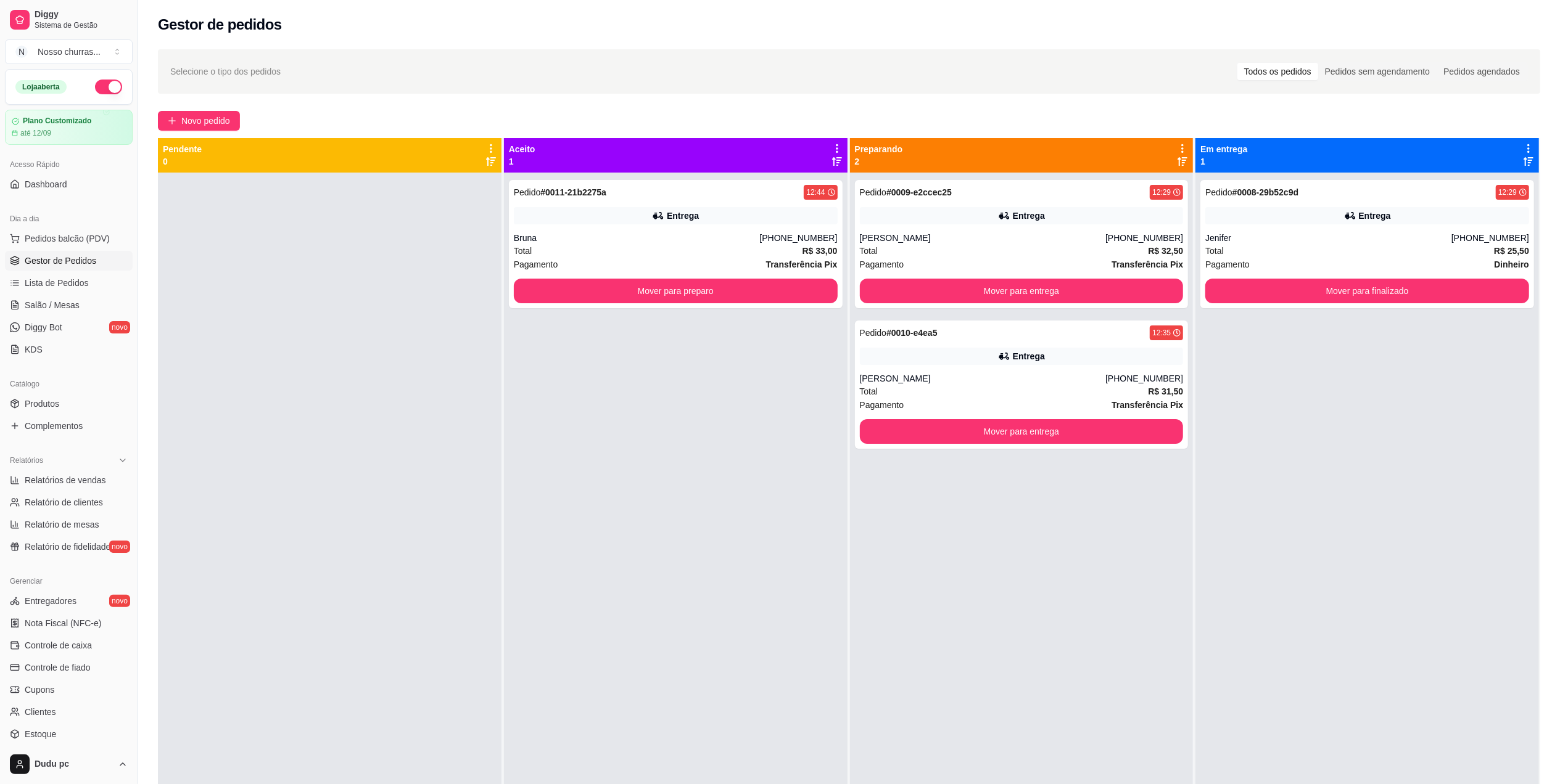
click at [1097, 575] on div "Pedido # 0009-e2ccec25 12:29 Entrega Vinícius (21) 97411-4461 Total R$ 32,50 Pa…" at bounding box center [1021, 564] width 343 height 784
click at [760, 291] on button "Mover para preparo" at bounding box center [676, 291] width 314 height 24
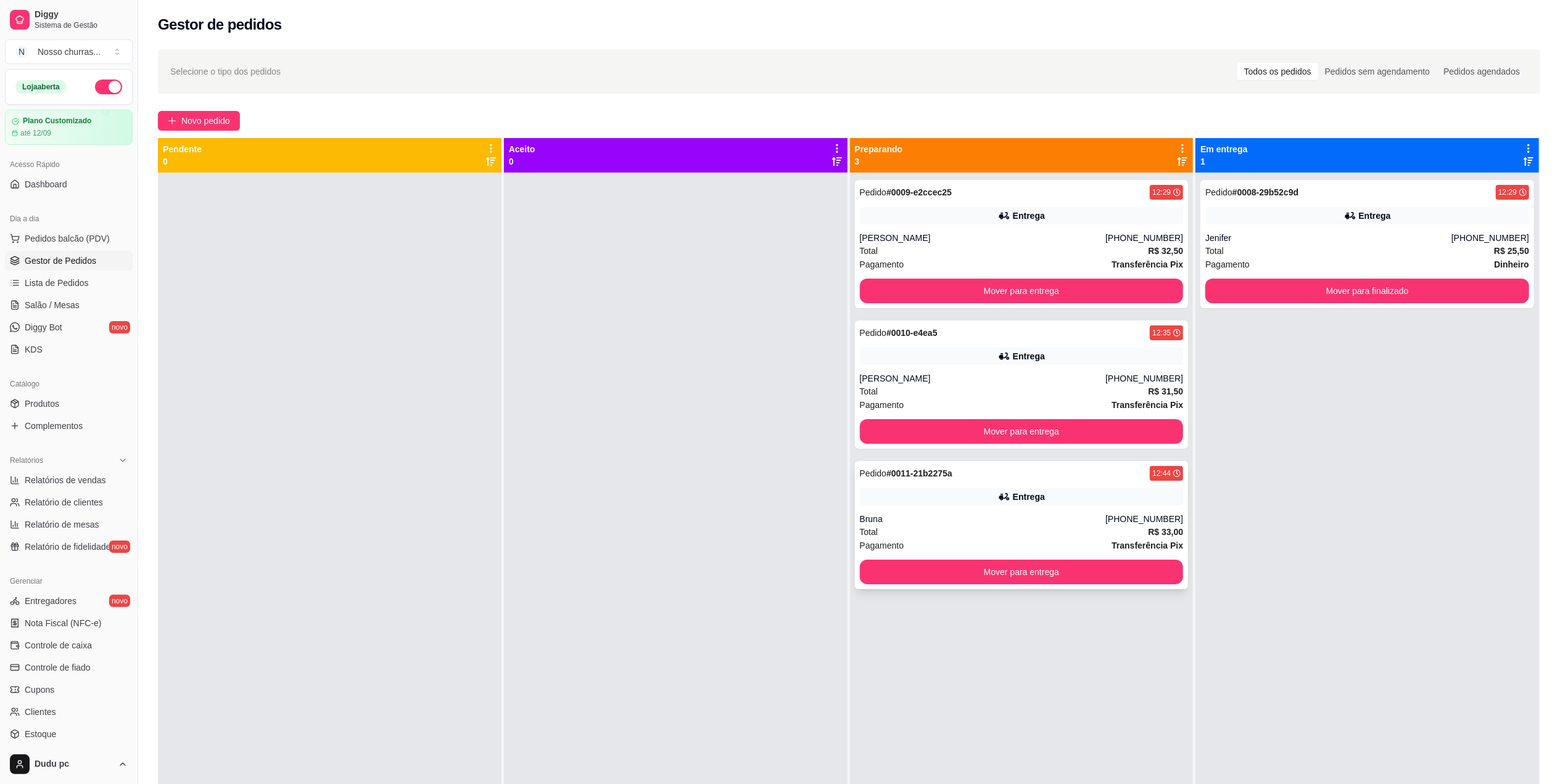
click at [971, 480] on div "Pedido # 0011-21b2275a 12:44" at bounding box center [1022, 474] width 324 height 15
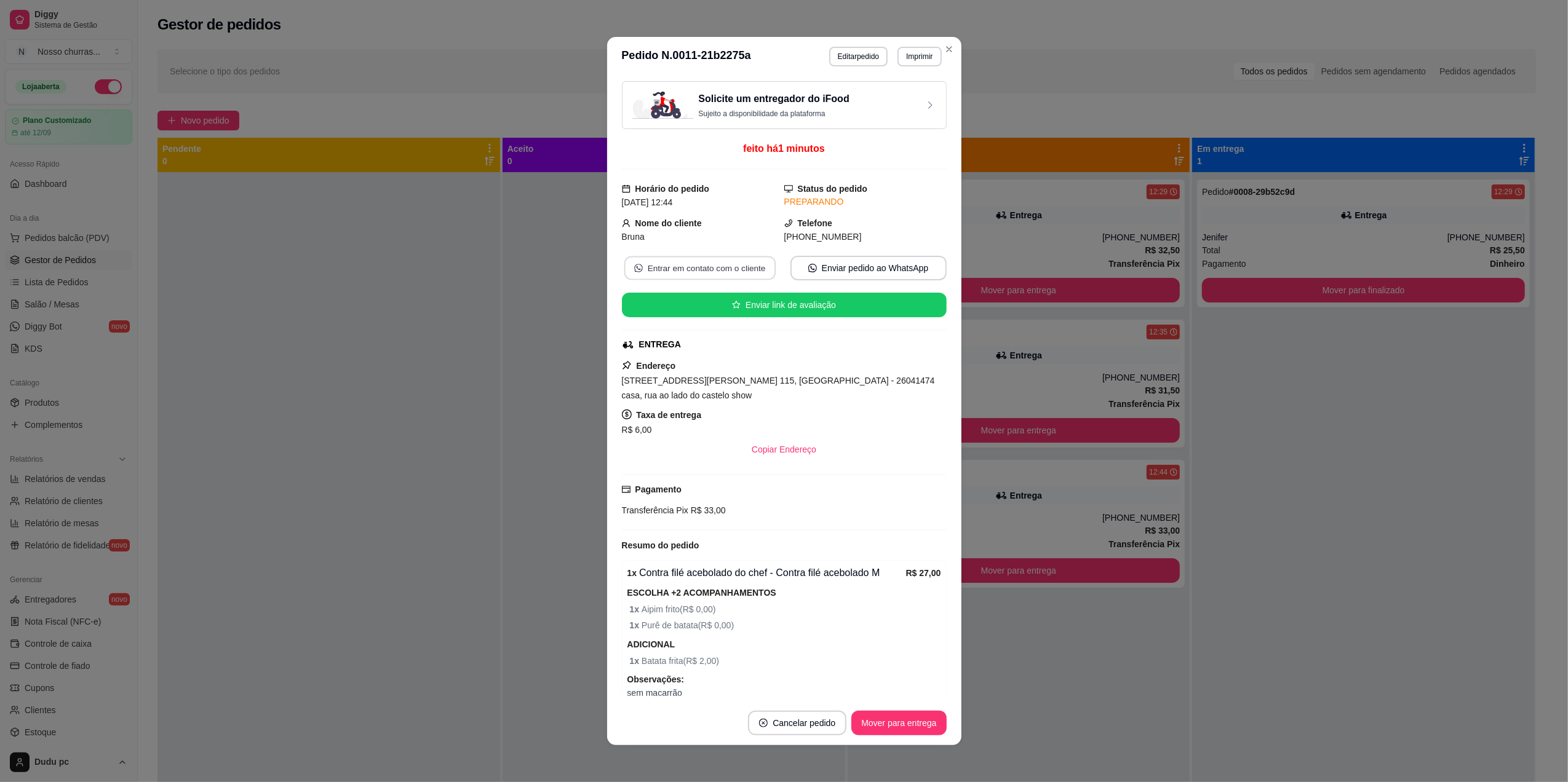
click at [699, 272] on button "Entrar em contato com o cliente" at bounding box center [700, 268] width 151 height 24
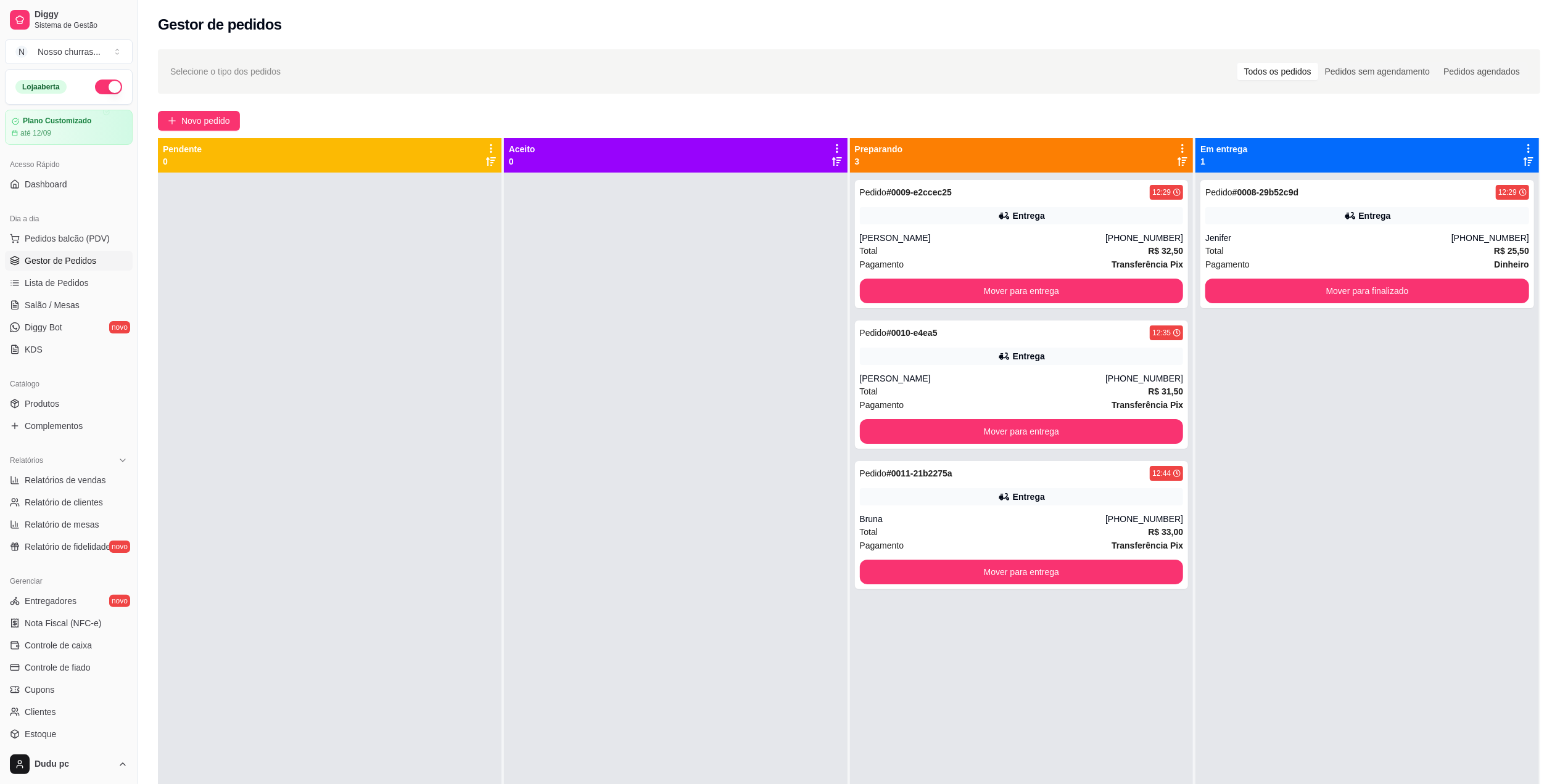
click at [208, 116] on span "Novo pedido" at bounding box center [206, 120] width 49 height 13
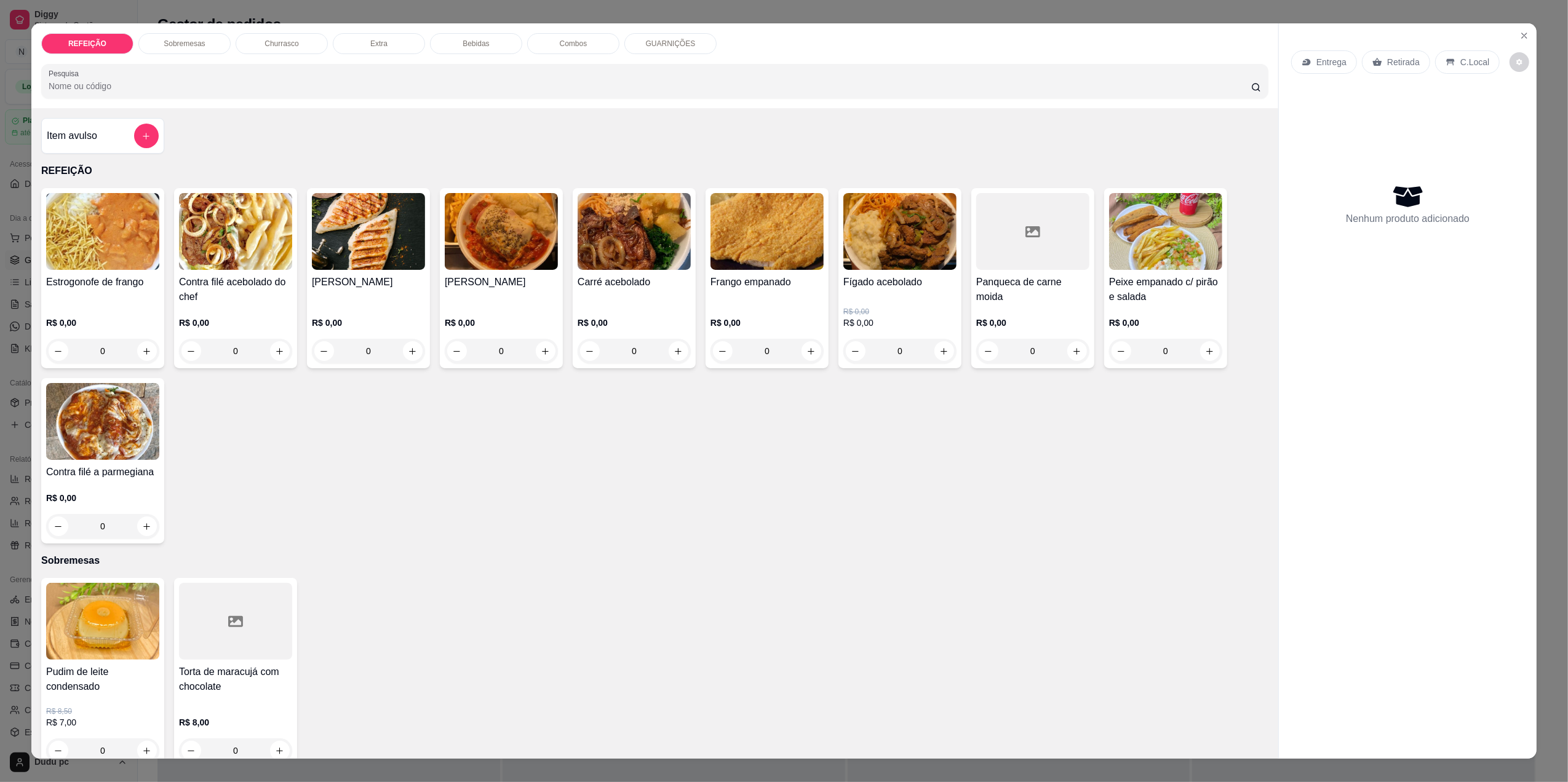
click at [138, 353] on div "0" at bounding box center [102, 351] width 114 height 25
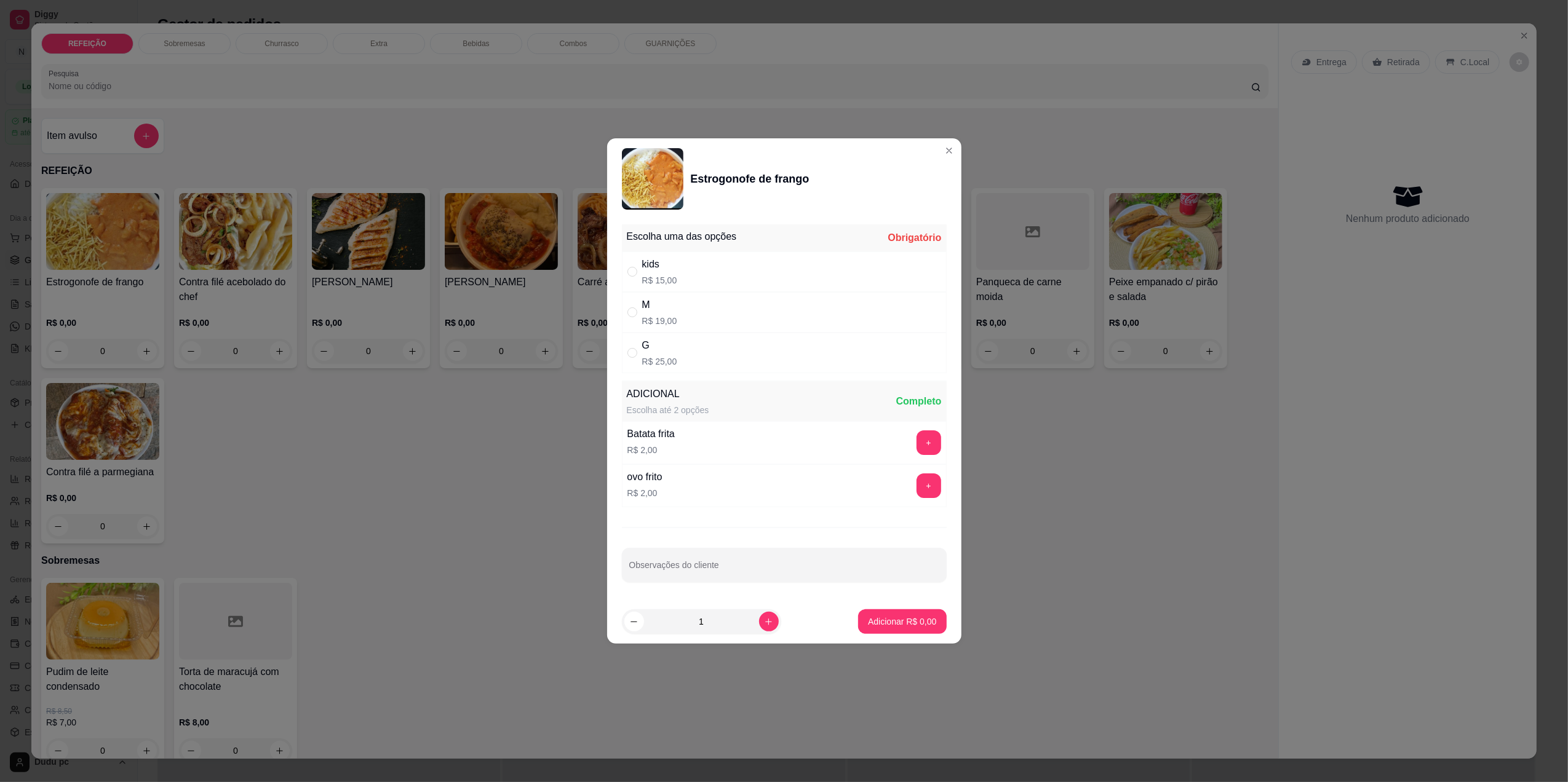
click at [725, 349] on div "G R$ 25,00" at bounding box center [784, 353] width 325 height 40
radio input "true"
click at [719, 574] on input "Observações do cliente" at bounding box center [784, 570] width 310 height 12
click at [660, 574] on input "uma conha de feijão" at bounding box center [784, 570] width 310 height 12
type input "uma cocnha de feijão"
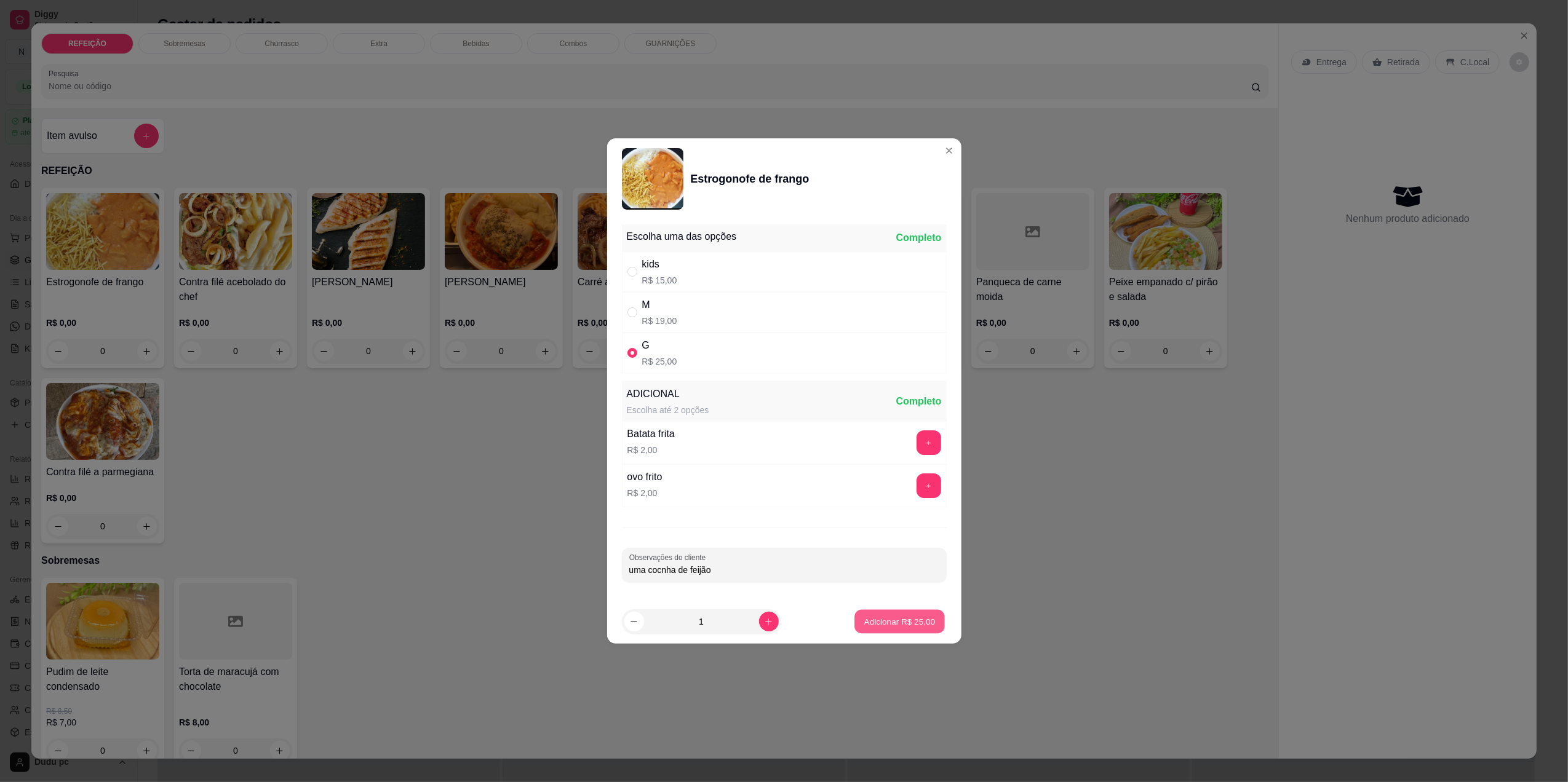
click at [889, 610] on button "Adicionar R$ 25,00" at bounding box center [900, 622] width 91 height 24
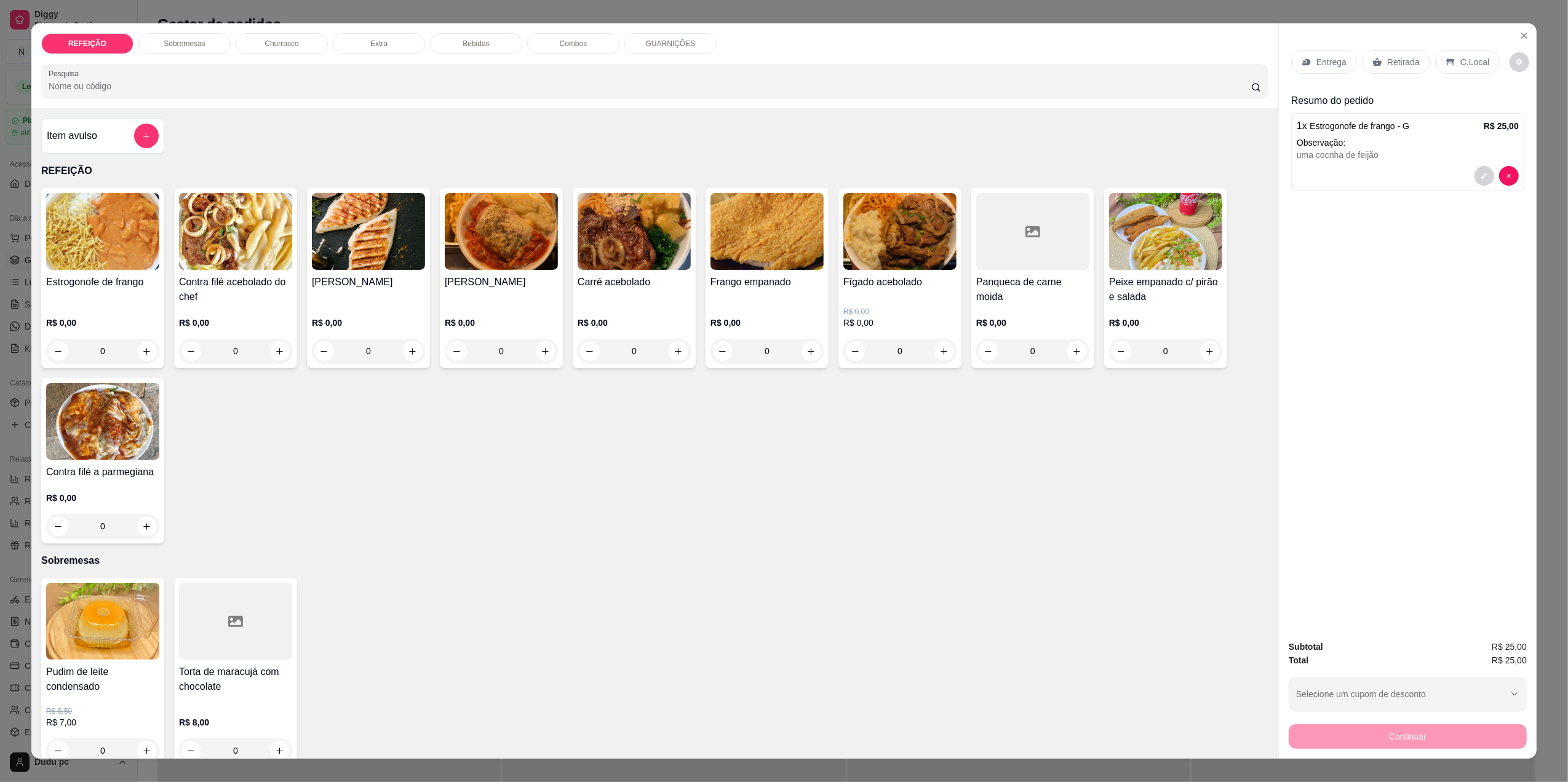
click at [1315, 78] on div "Entrega Retirada C.Local" at bounding box center [1408, 62] width 233 height 43
click at [1316, 62] on p "Entrega" at bounding box center [1331, 62] width 30 height 12
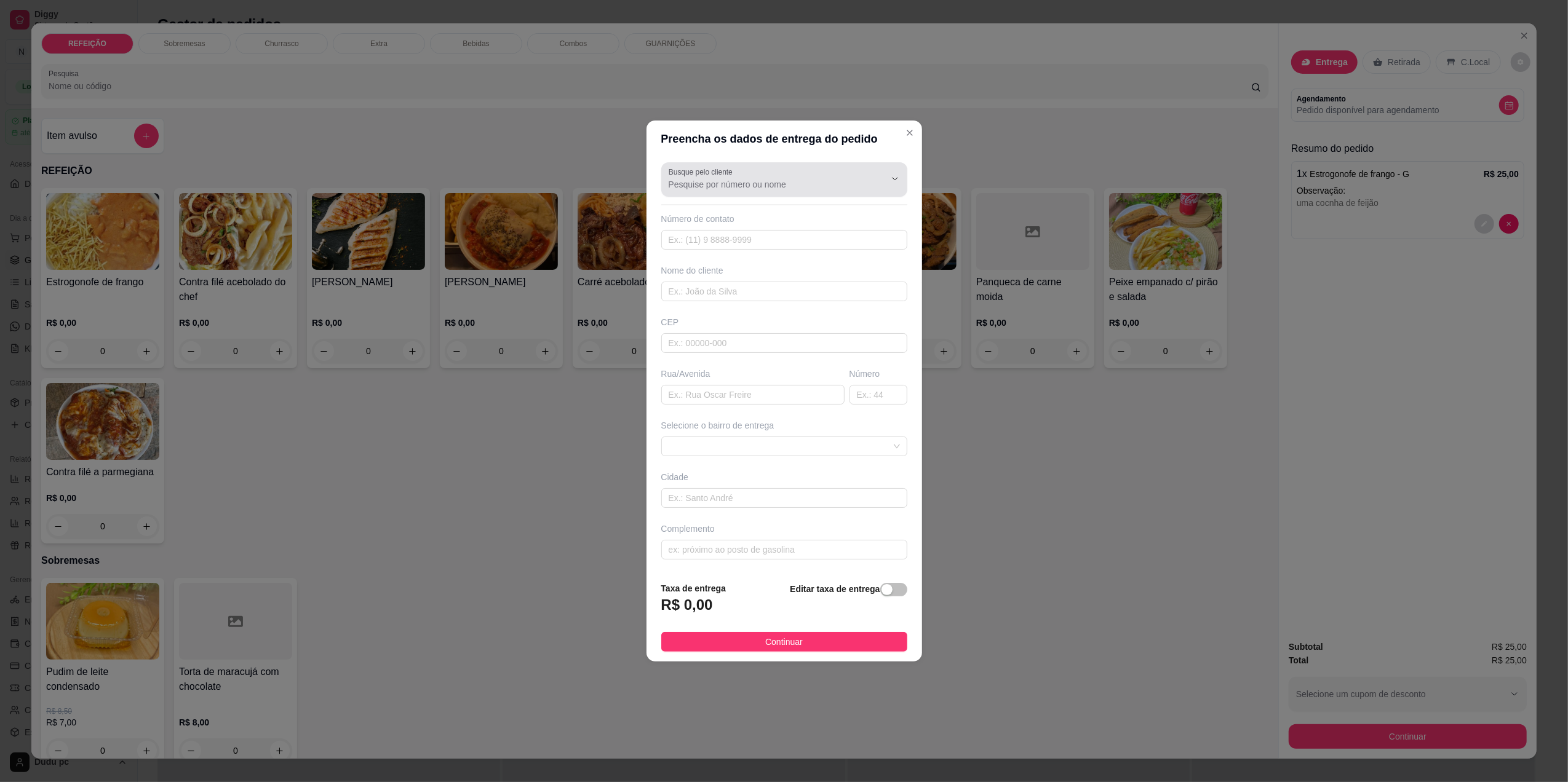
click at [812, 172] on div at bounding box center [784, 179] width 231 height 25
click at [793, 212] on span "Victoria" at bounding box center [772, 213] width 201 height 12
type input "Victoria"
type input "21988268548"
type input "Victoria"
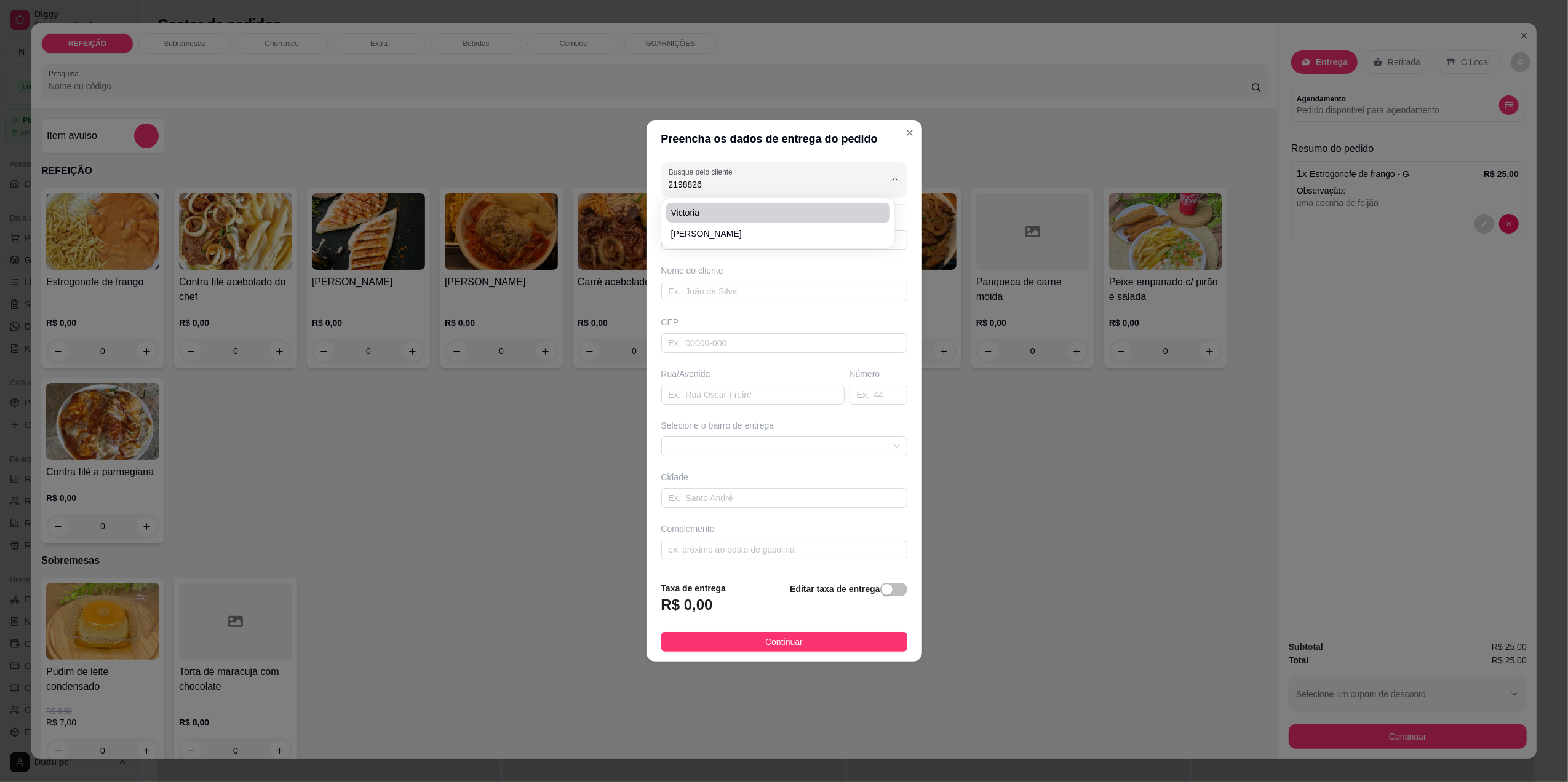
type input "26051360"
type input "Rua Luciana"
type input "314"
type input "[GEOGRAPHIC_DATA]"
type input "Casa"
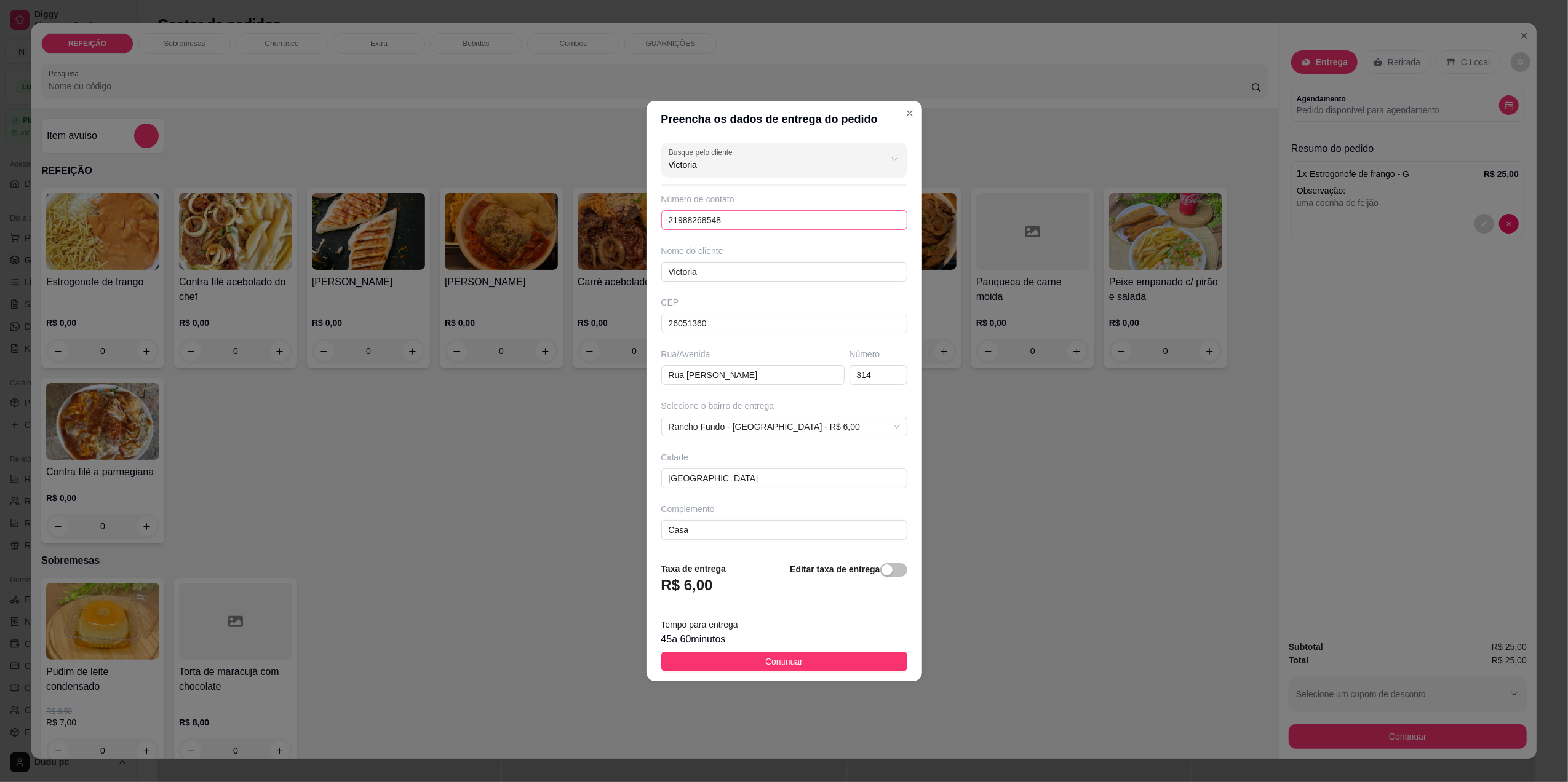
type input "Victoria"
click at [738, 224] on input "21988268548" at bounding box center [785, 220] width 246 height 19
type input "(21) 98826-8538"
click at [714, 264] on input "Victoria" at bounding box center [785, 272] width 246 height 19
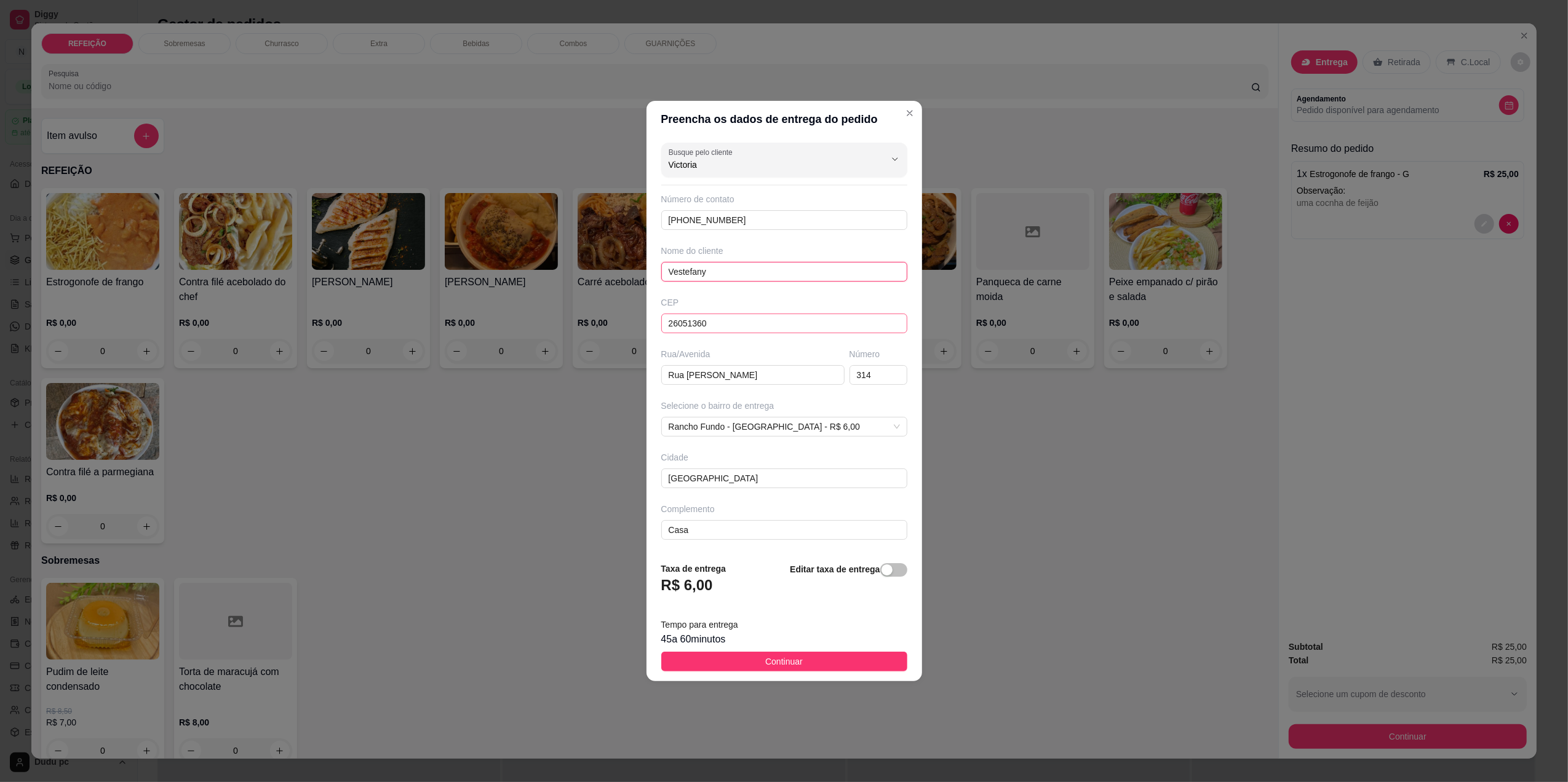
type input "Vestefany"
click at [711, 330] on input "26051360" at bounding box center [785, 324] width 246 height 19
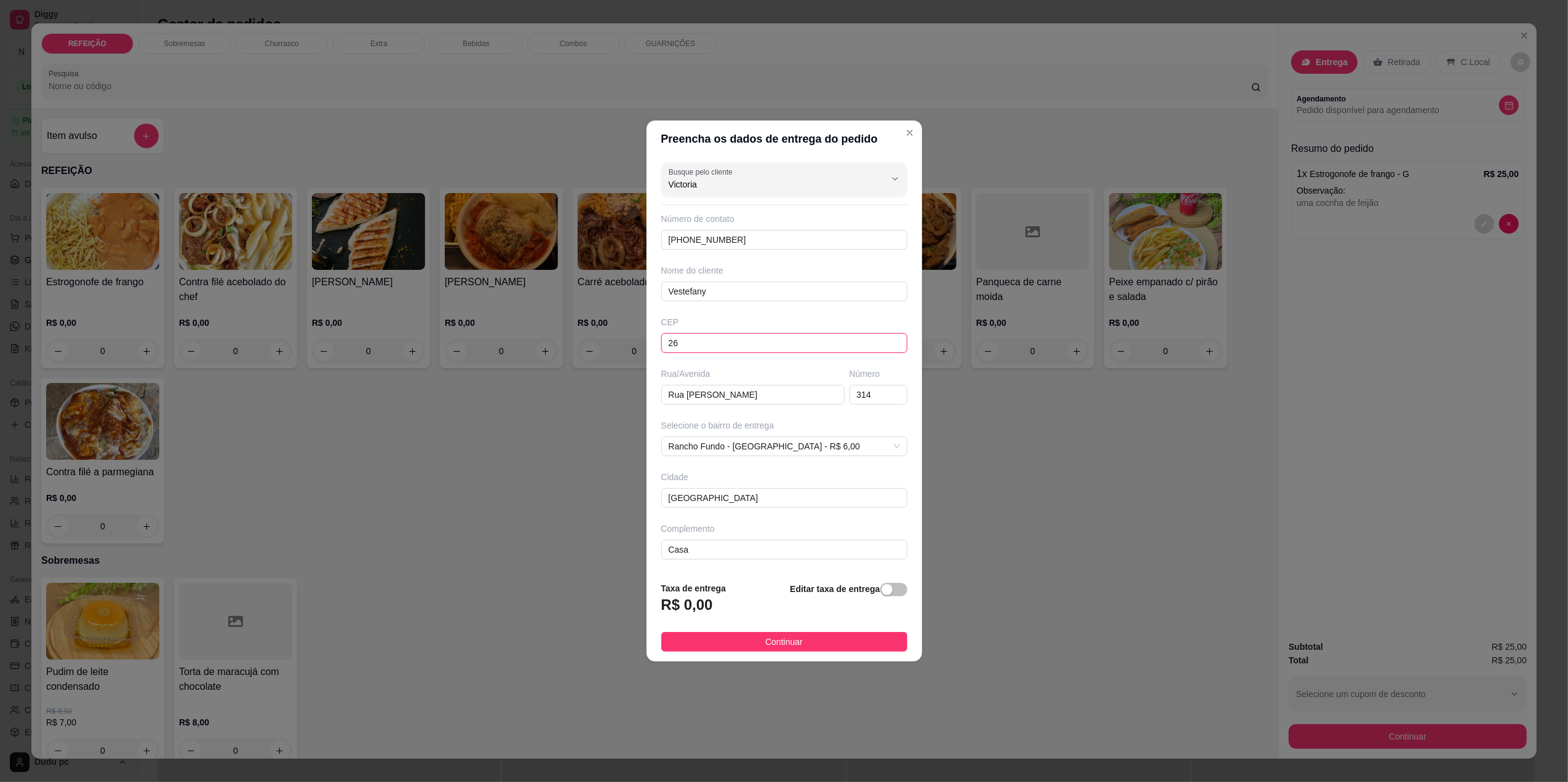
type input "2"
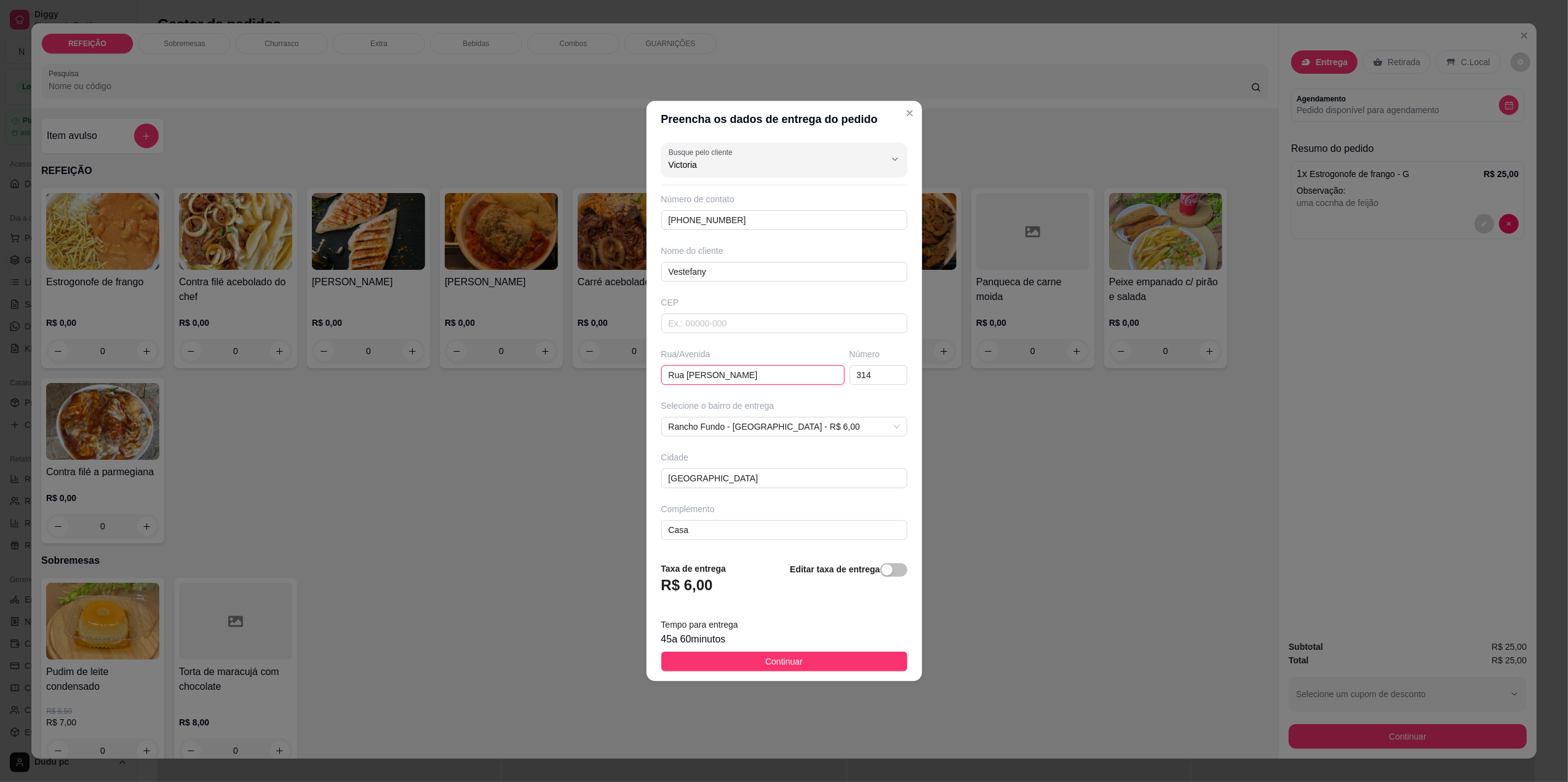
click at [734, 379] on input "Rua Luciana" at bounding box center [753, 375] width 183 height 19
click at [883, 367] on input "314" at bounding box center [879, 375] width 58 height 19
click at [810, 653] on footer "Taxa de entrega R$ 6,00 Editar taxa de entrega Tempo para entrega 45 a 60 minut…" at bounding box center [784, 617] width 275 height 129
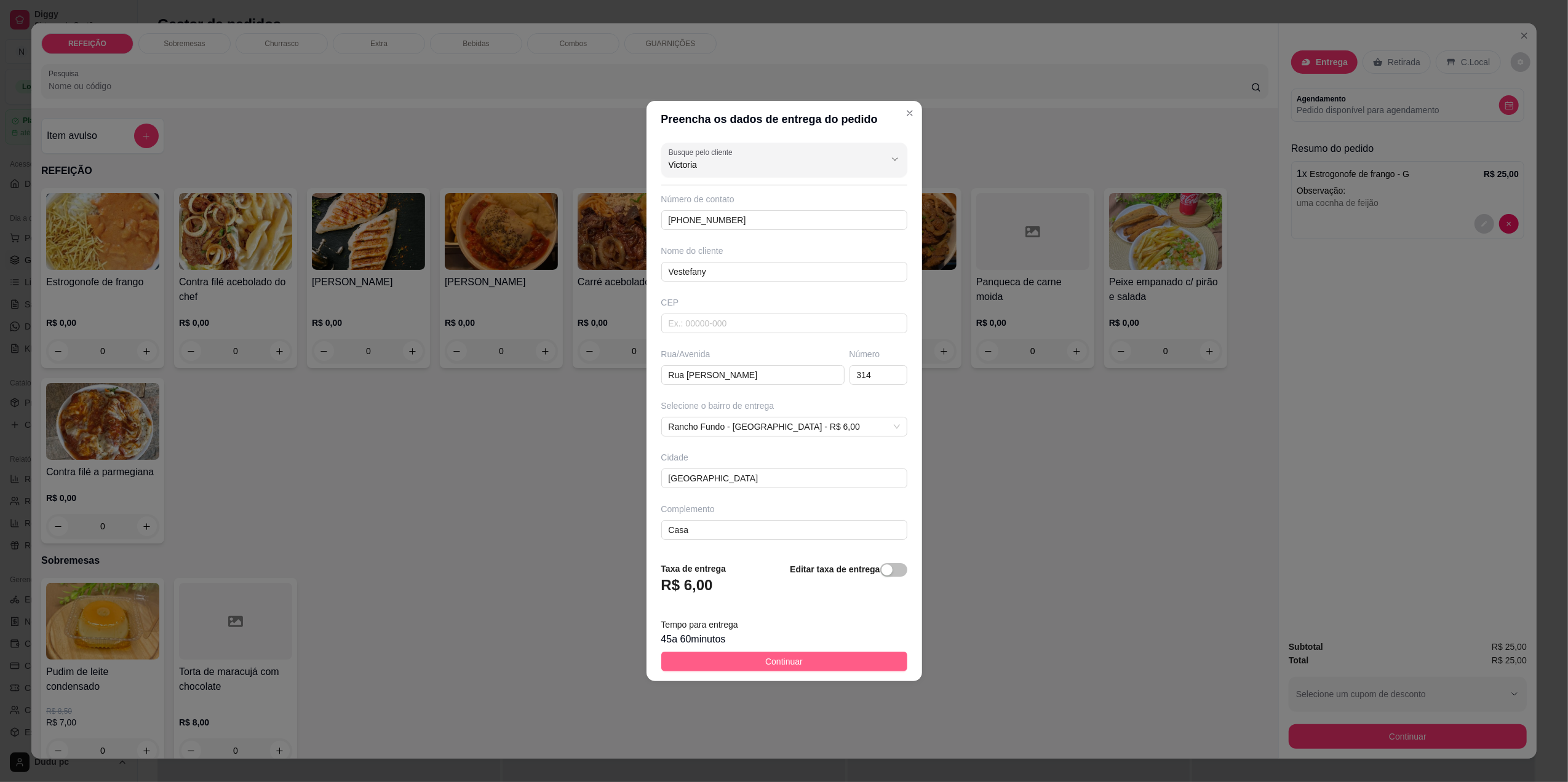
click at [812, 660] on button "Continuar" at bounding box center [785, 661] width 246 height 19
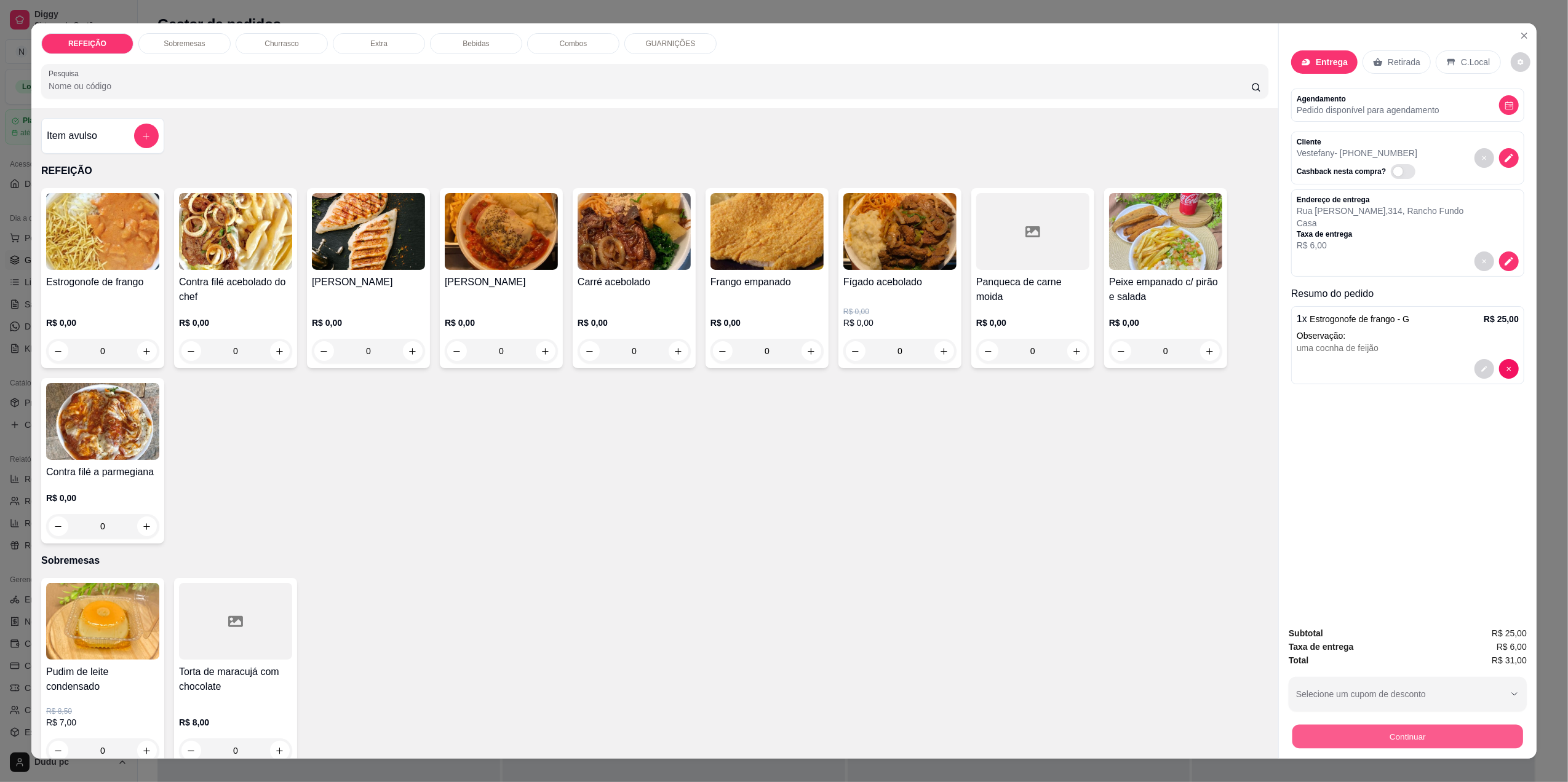
click at [1455, 728] on button "Continuar" at bounding box center [1408, 736] width 231 height 24
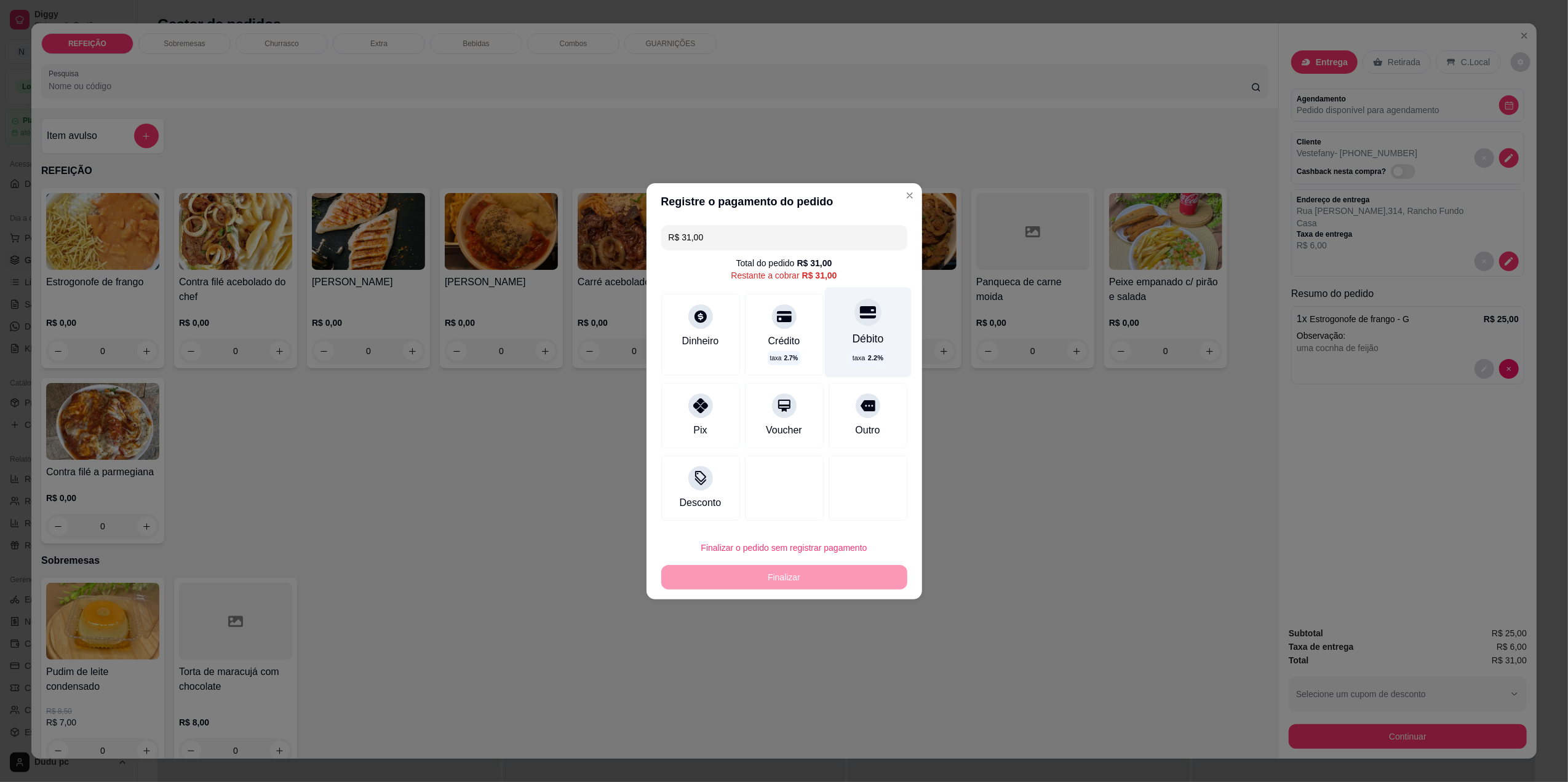
click at [860, 306] on icon at bounding box center [868, 312] width 16 height 12
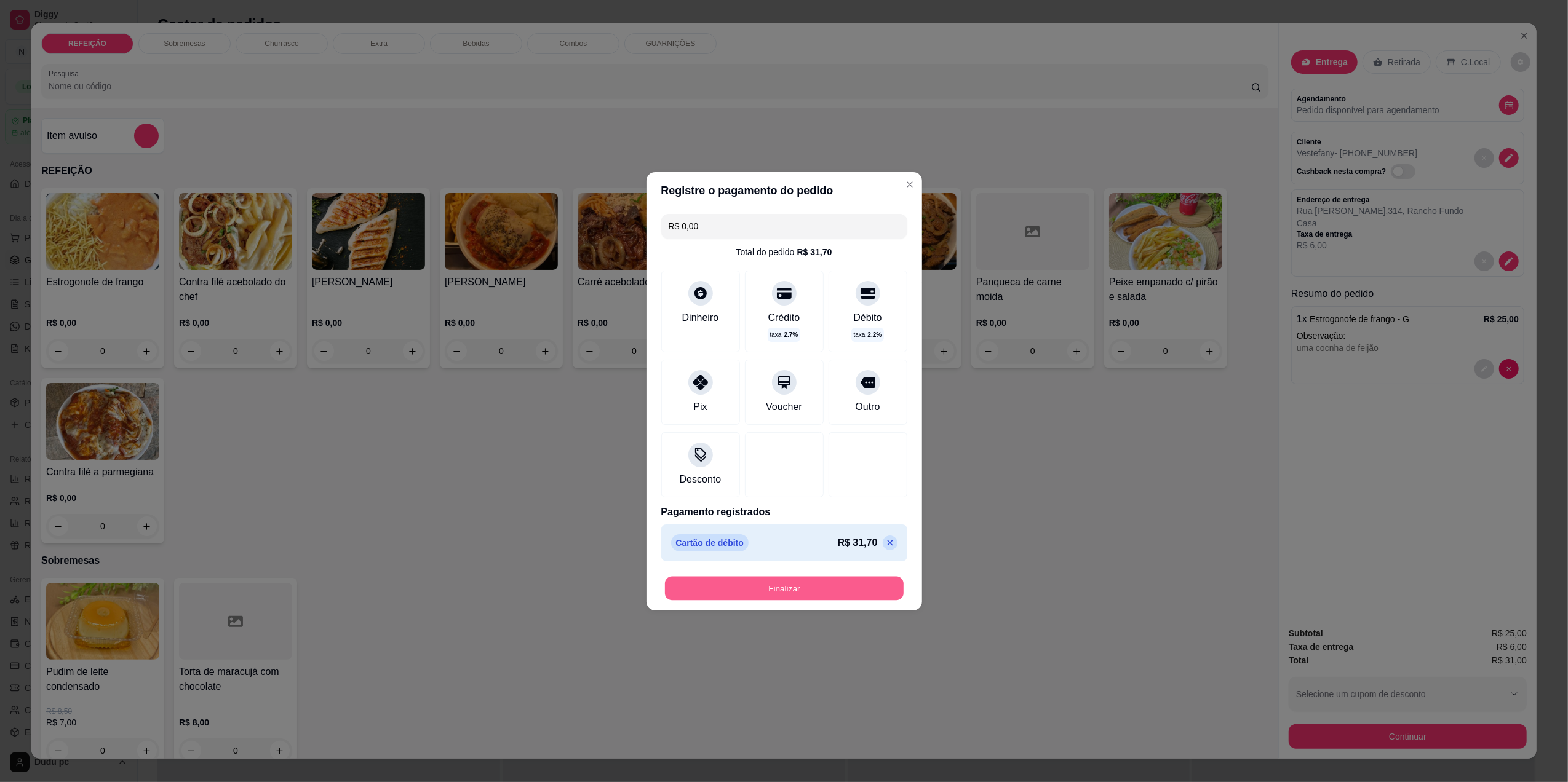
click at [864, 590] on button "Finalizar" at bounding box center [784, 588] width 238 height 24
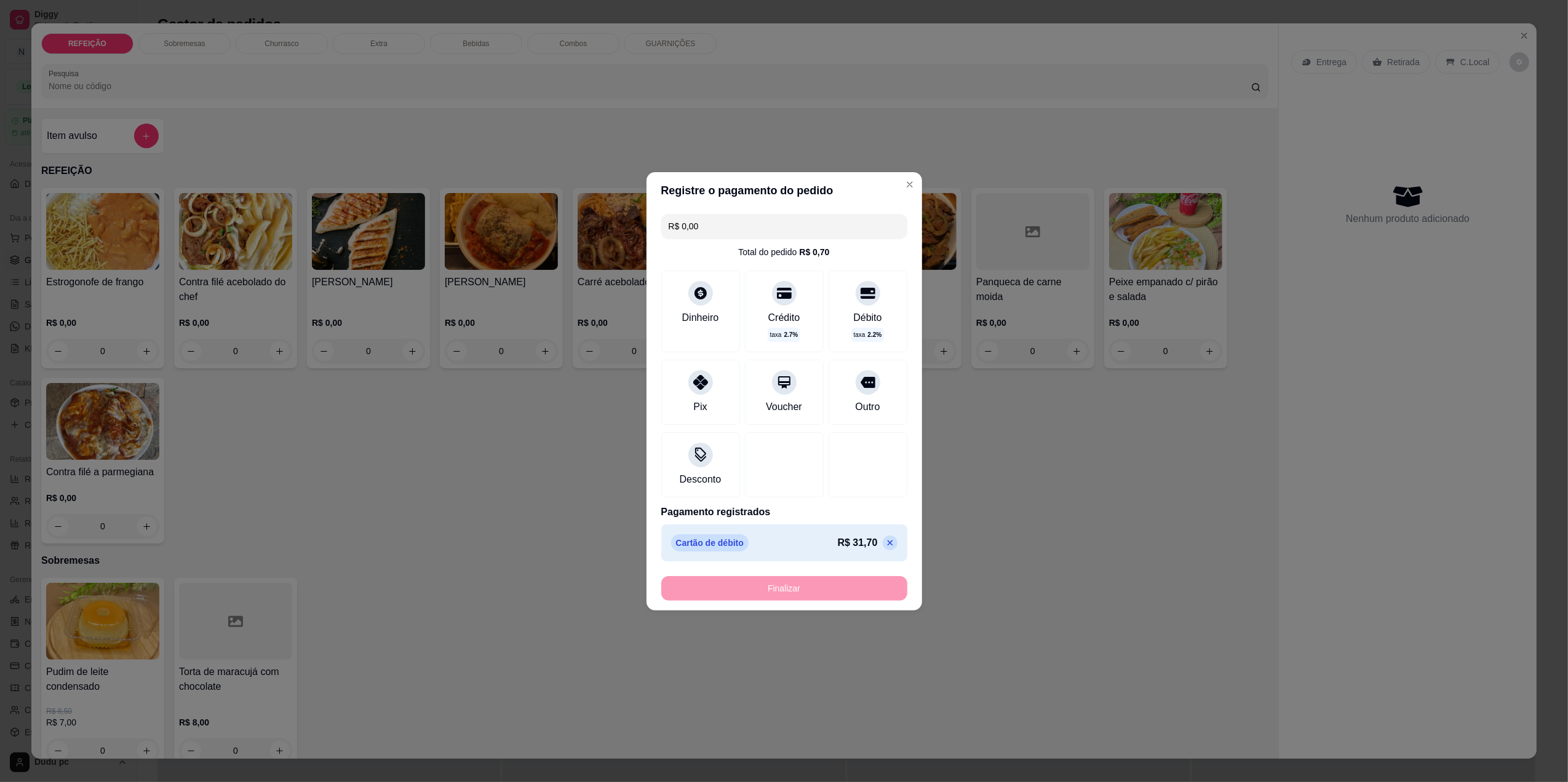
type input "-R$ 31,00"
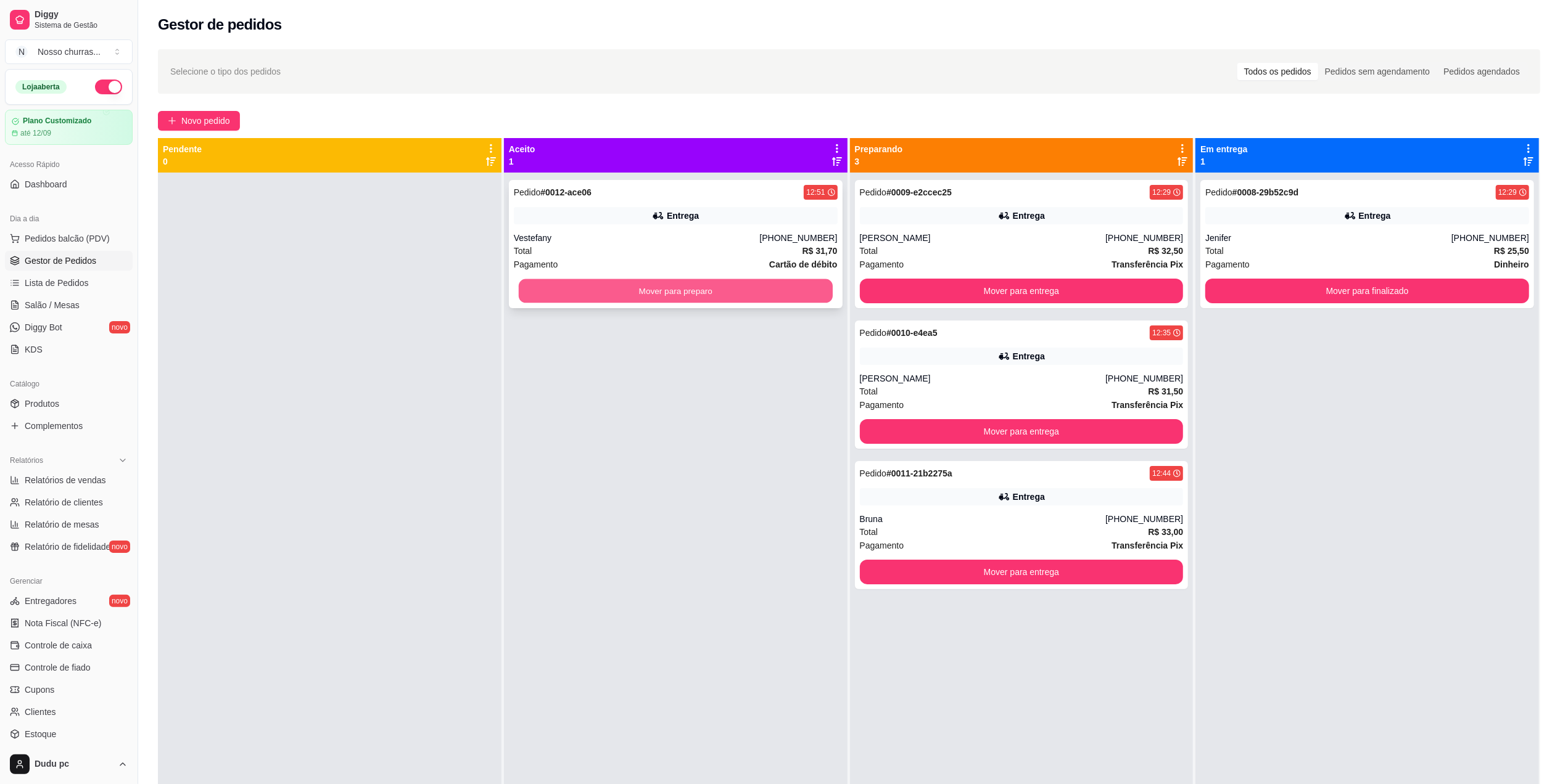
click at [692, 290] on button "Mover para preparo" at bounding box center [676, 291] width 314 height 24
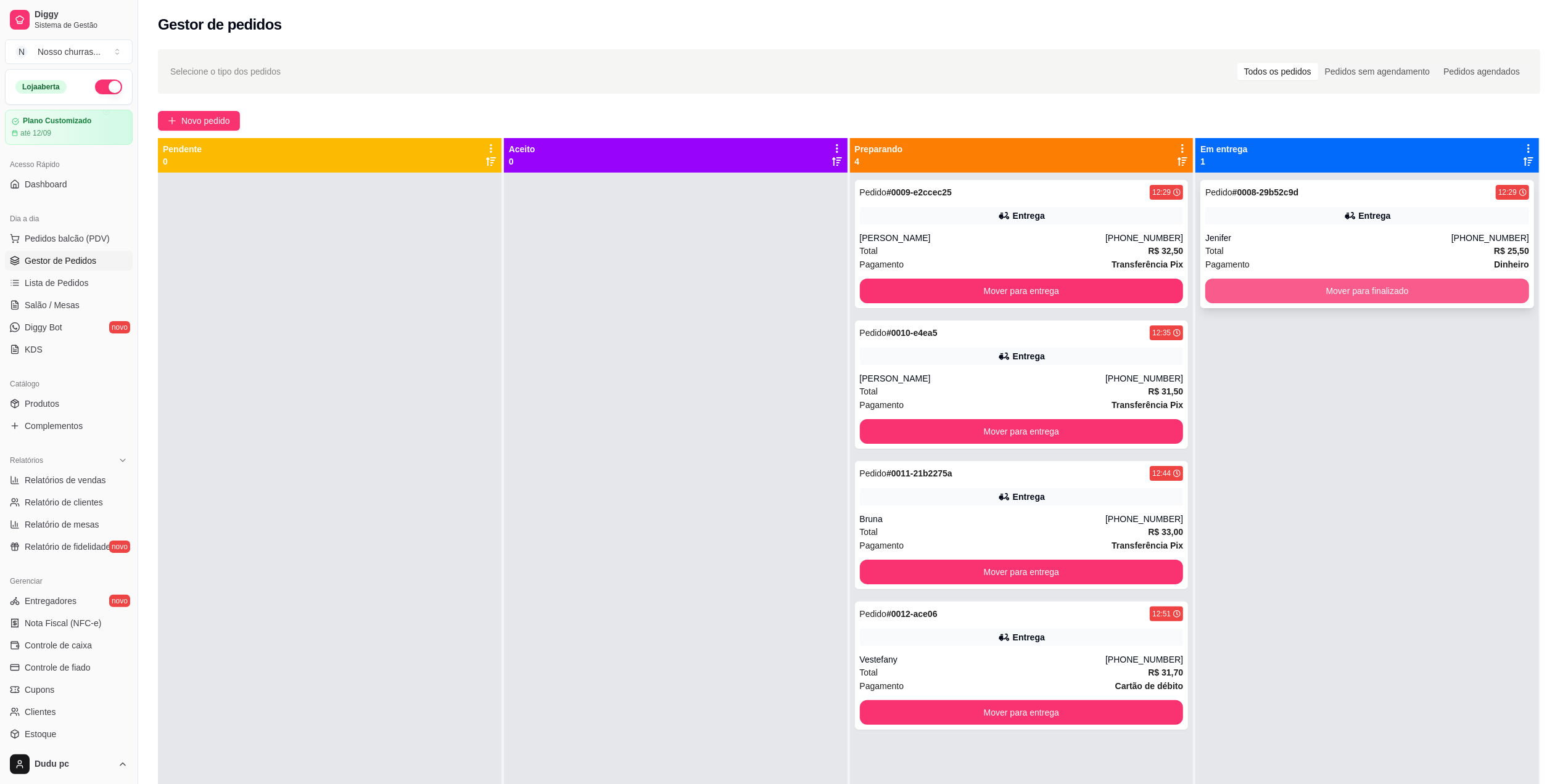
click at [1289, 300] on button "Mover para finalizado" at bounding box center [1367, 291] width 324 height 25
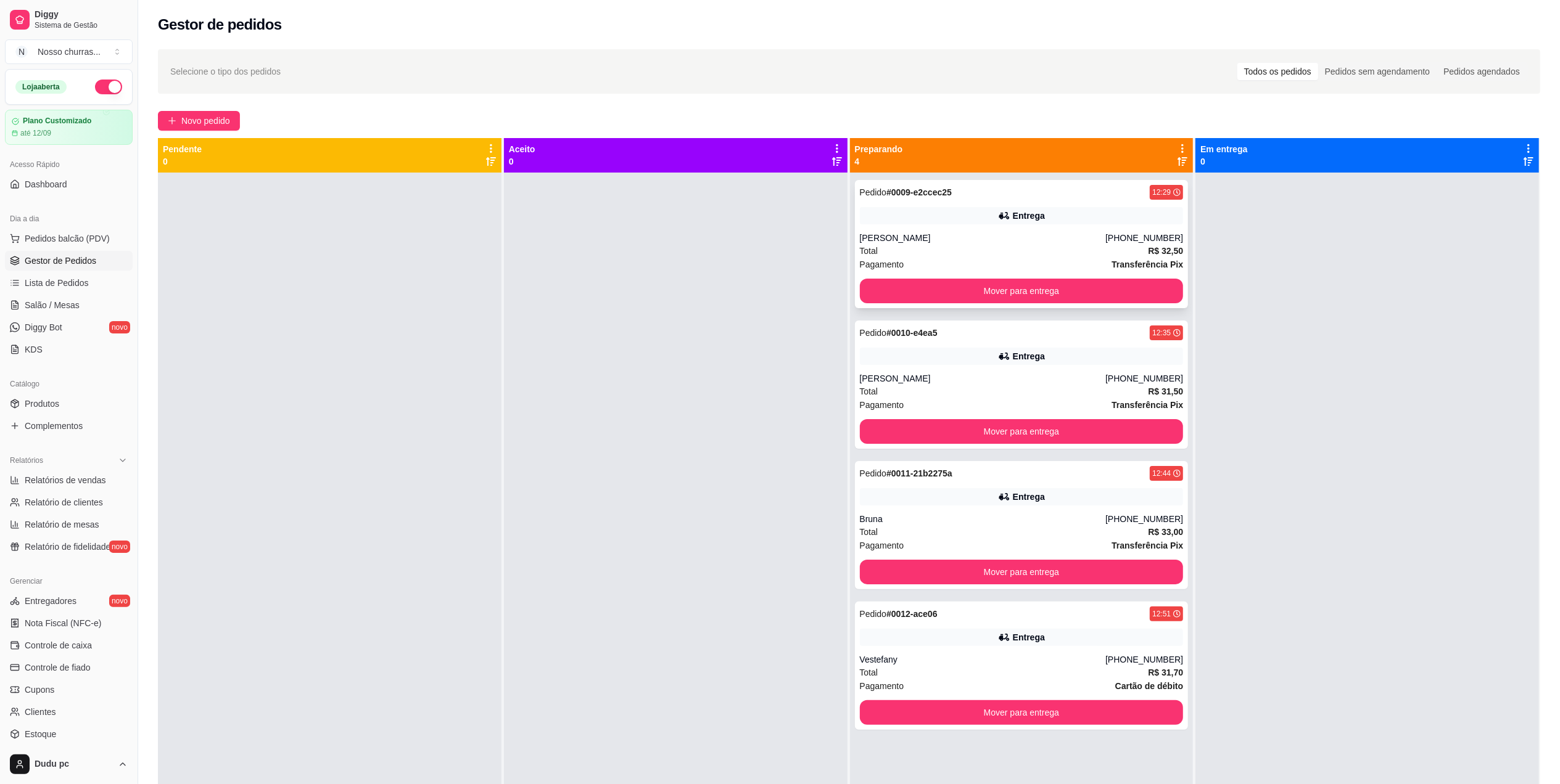
click at [908, 198] on strong "# 0009-e2ccec25" at bounding box center [919, 192] width 65 height 10
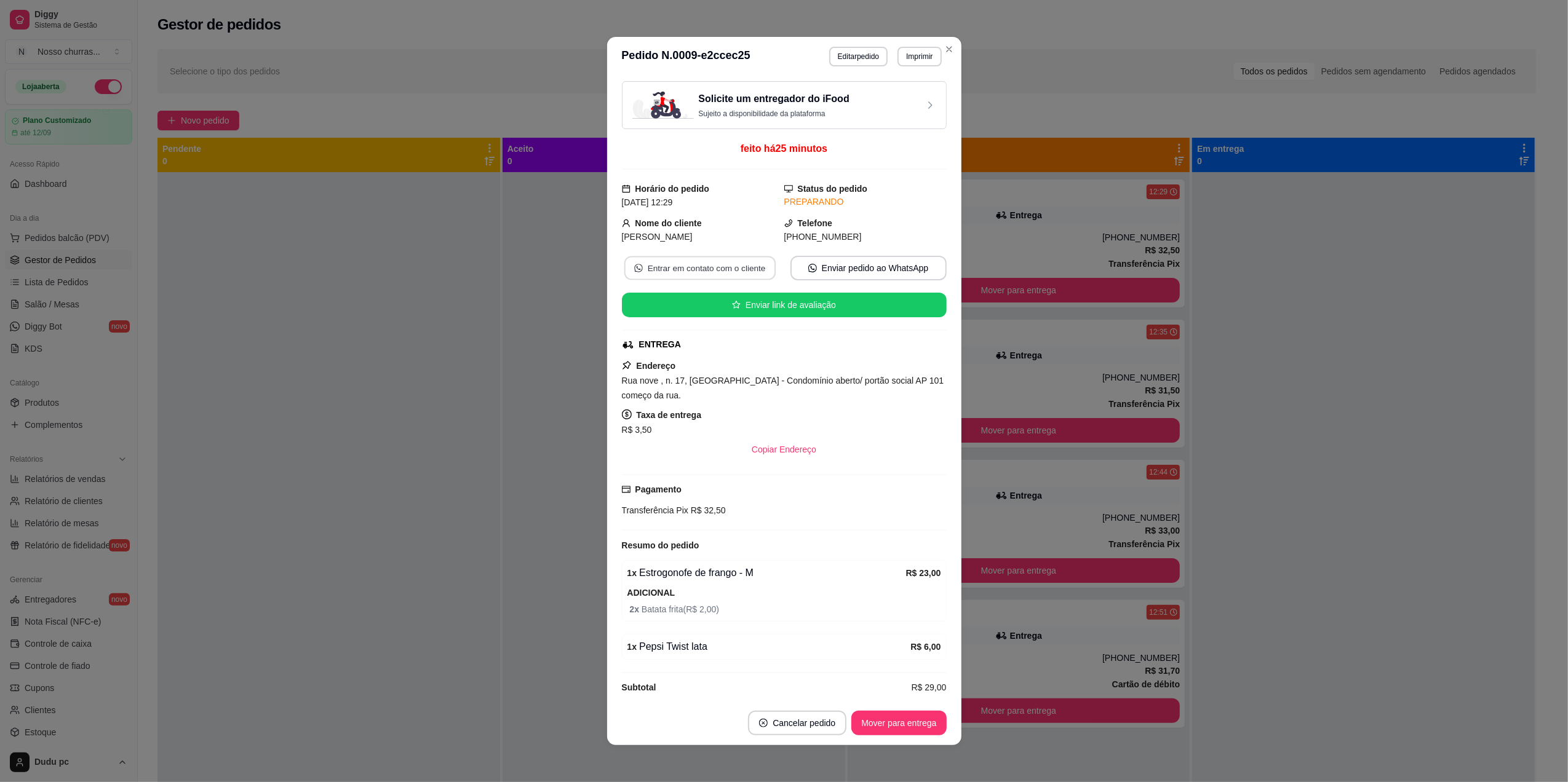
click at [724, 269] on button "Entrar em contato com o cliente" at bounding box center [700, 268] width 151 height 24
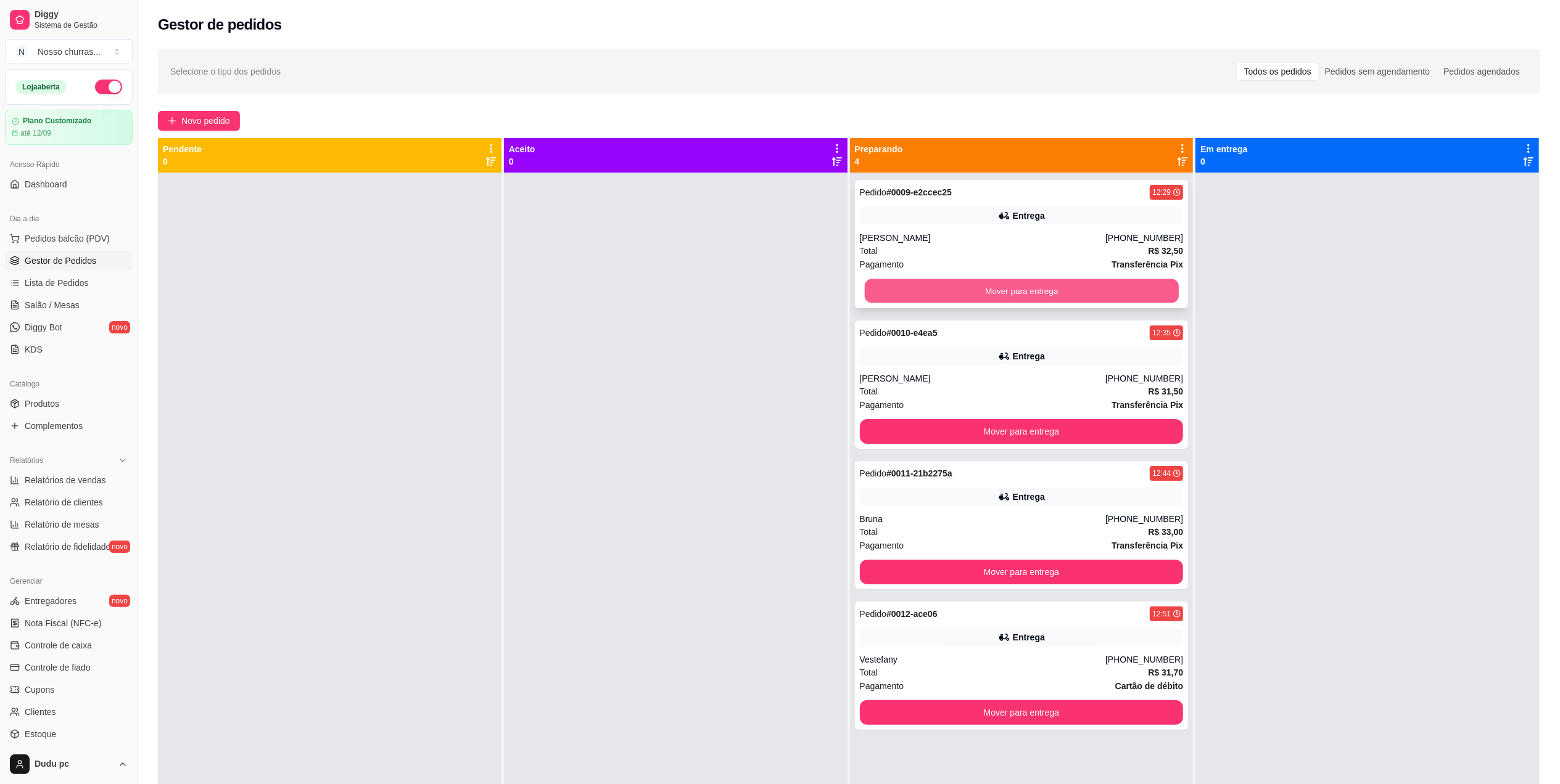
click at [985, 290] on button "Mover para entrega" at bounding box center [1022, 291] width 314 height 24
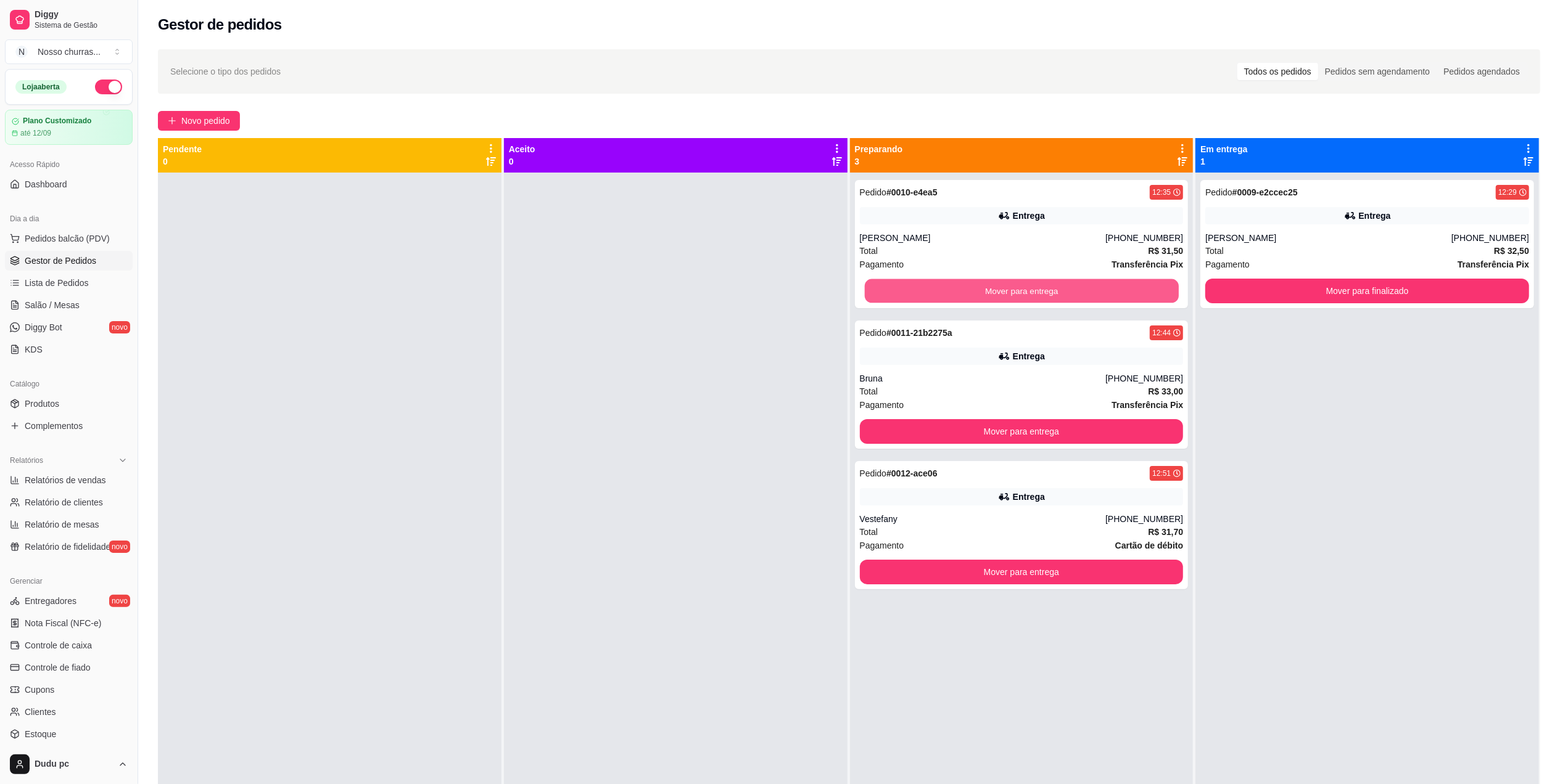
click at [985, 290] on button "Mover para entrega" at bounding box center [1022, 291] width 314 height 24
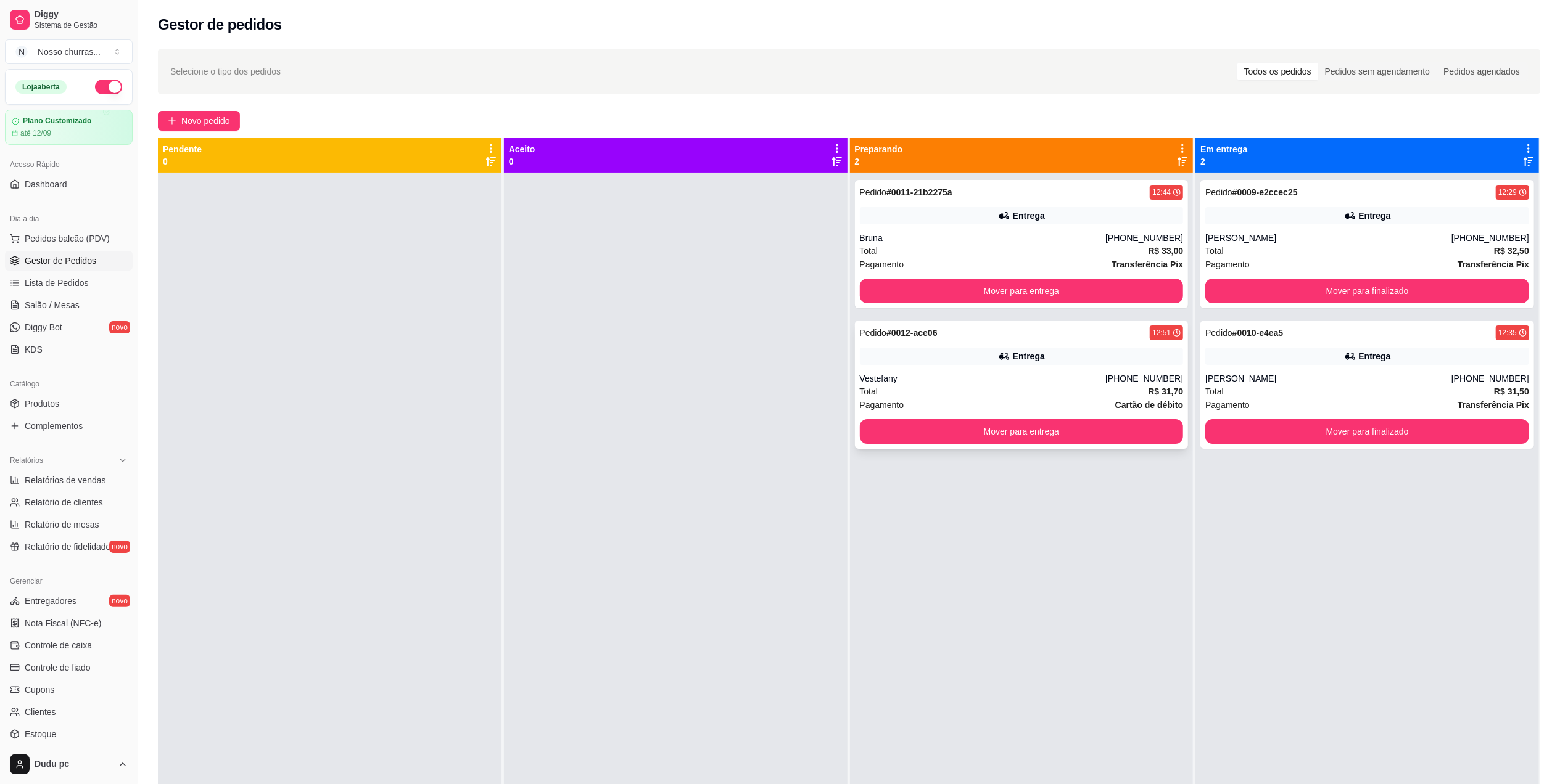
click at [971, 377] on div "Vestefany" at bounding box center [983, 378] width 246 height 12
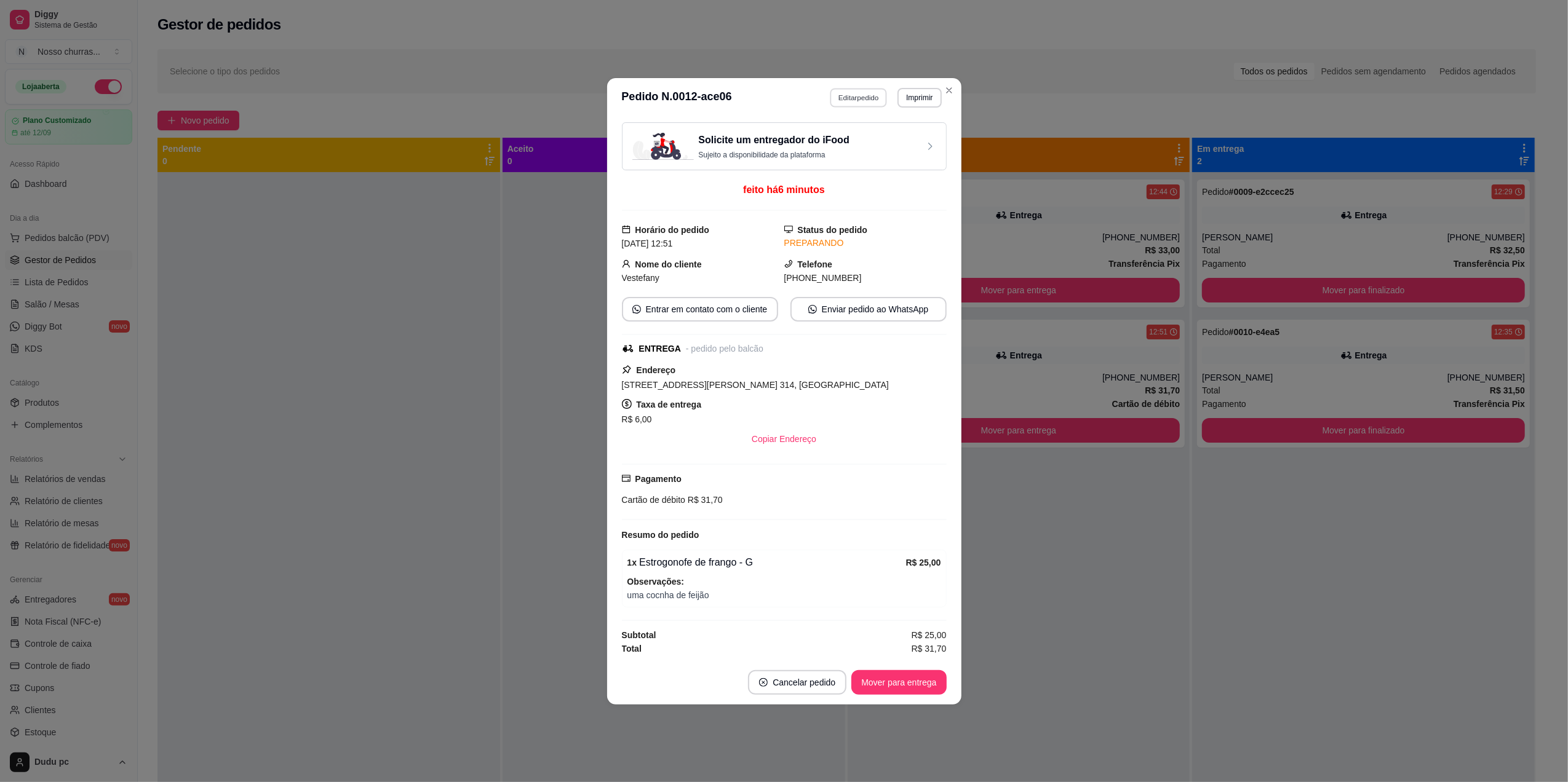
click at [852, 94] on button "Editar pedido" at bounding box center [858, 98] width 57 height 19
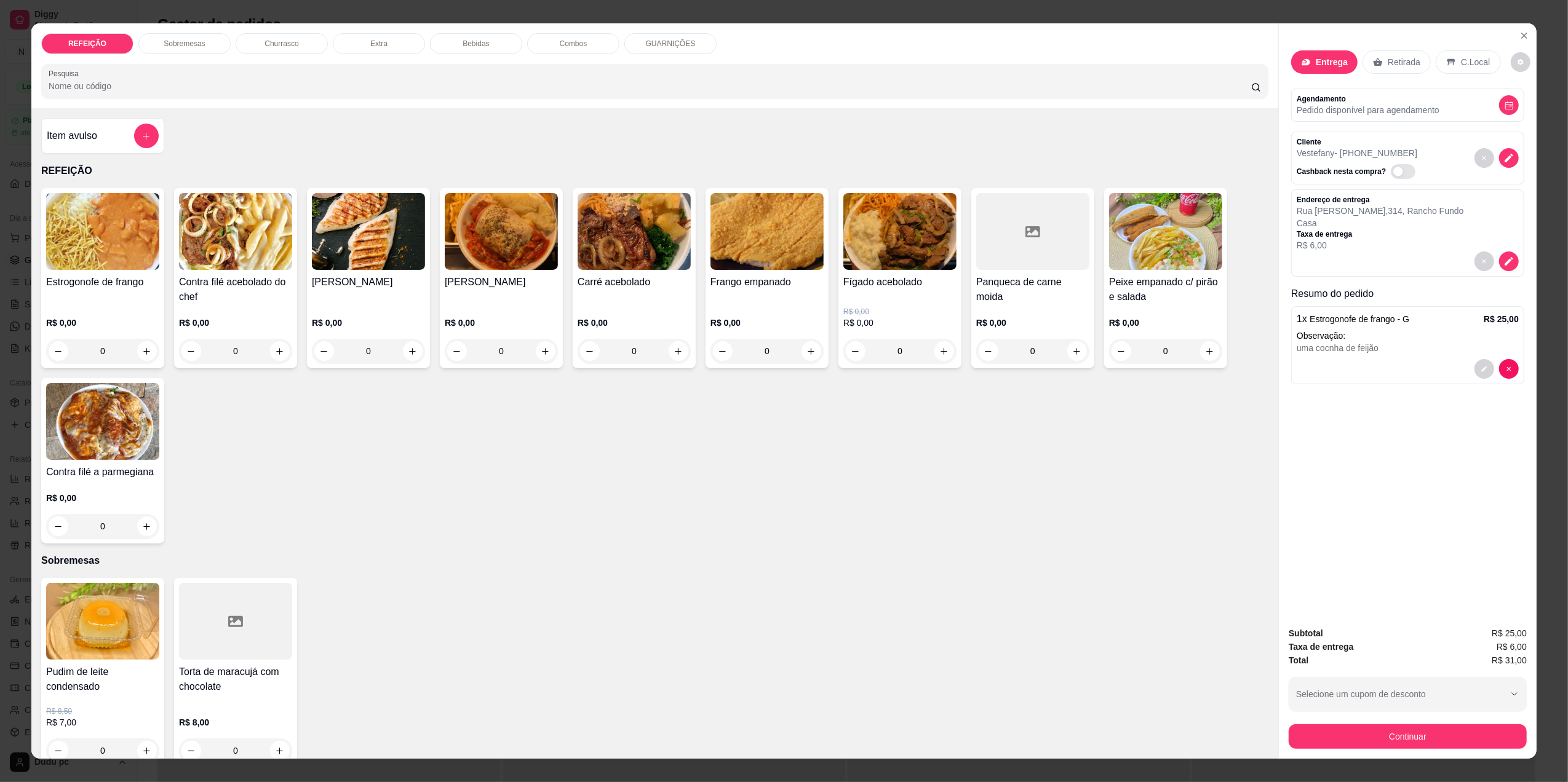
click at [461, 50] on div "Bebidas" at bounding box center [476, 44] width 92 height 21
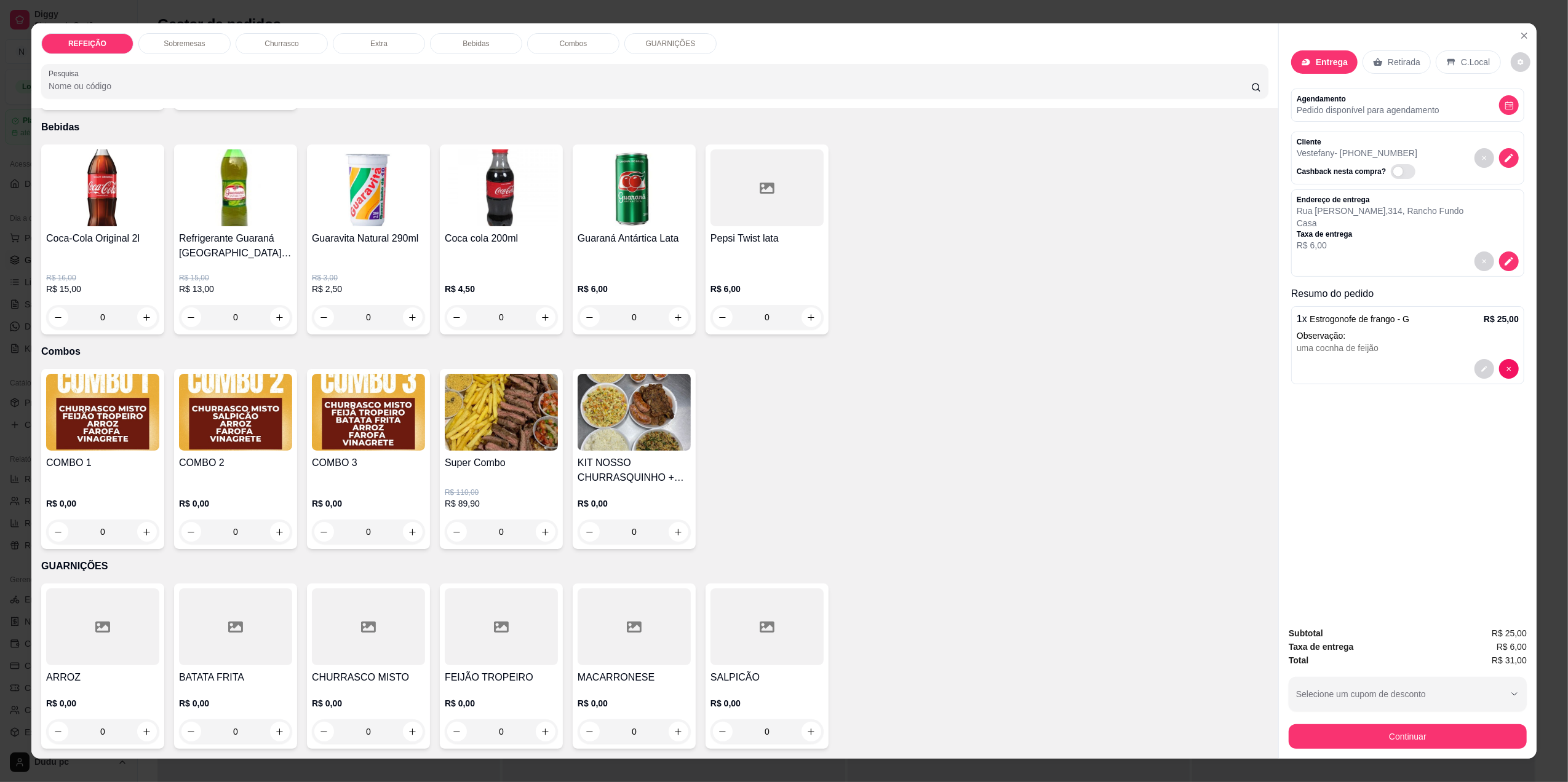
scroll to position [15, 0]
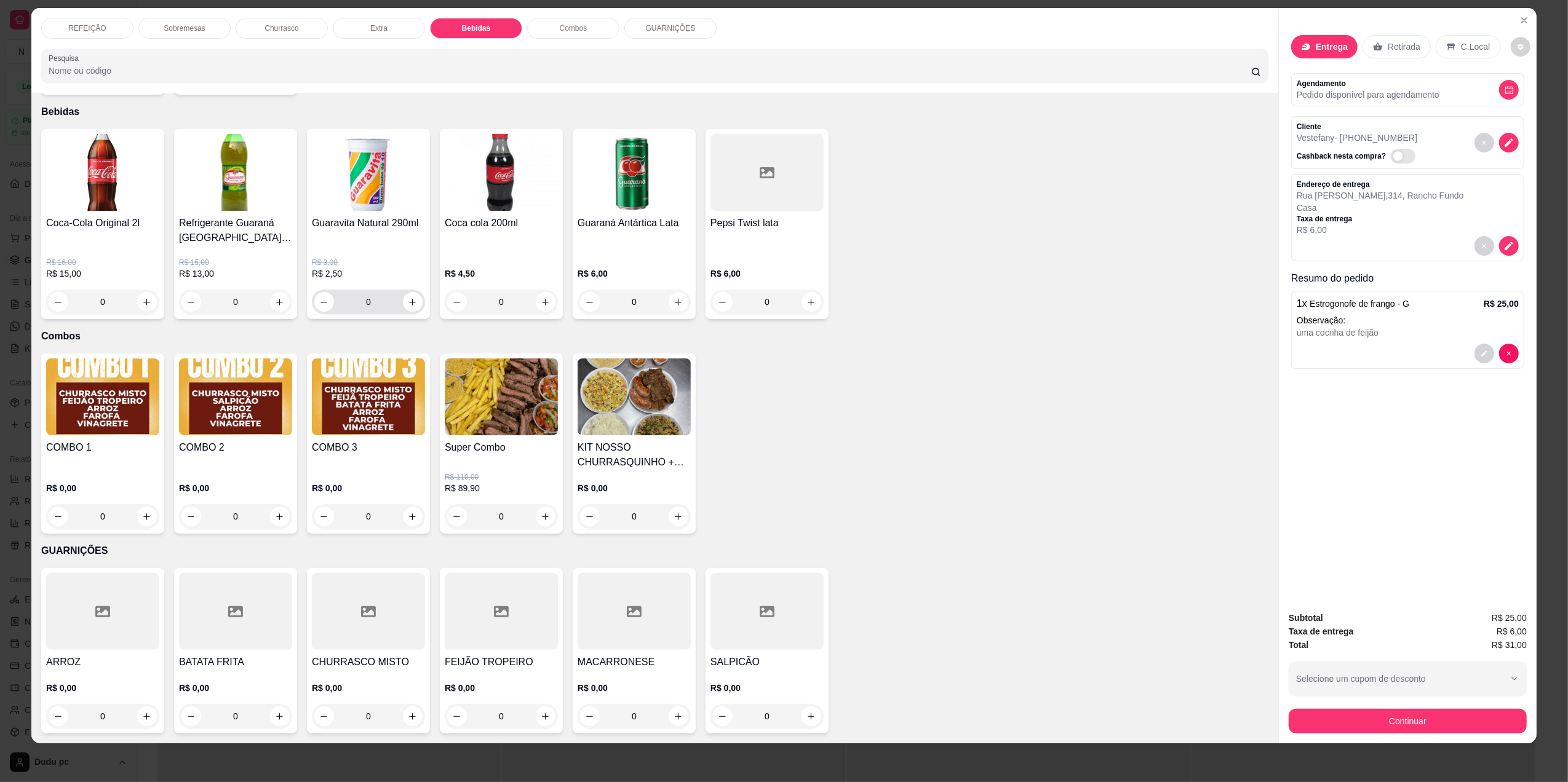
click at [412, 311] on div "0" at bounding box center [368, 302] width 108 height 25
click at [408, 300] on icon "increase-product-quantity" at bounding box center [413, 302] width 9 height 9
type input "1"
click at [1394, 727] on button "Continuar" at bounding box center [1408, 720] width 231 height 24
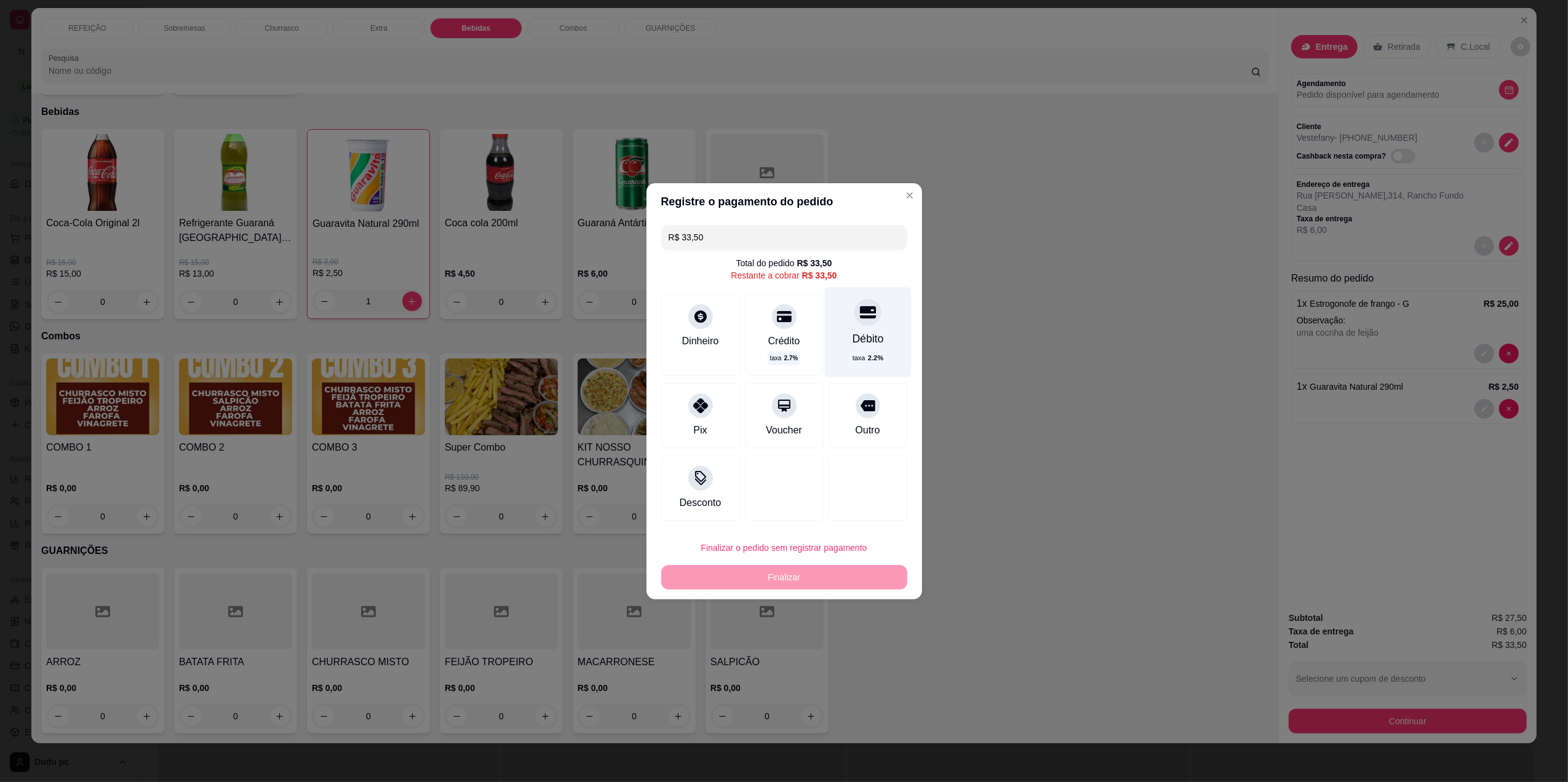
click at [852, 345] on div "Débito" at bounding box center [868, 339] width 32 height 16
type input "R$ 0,00"
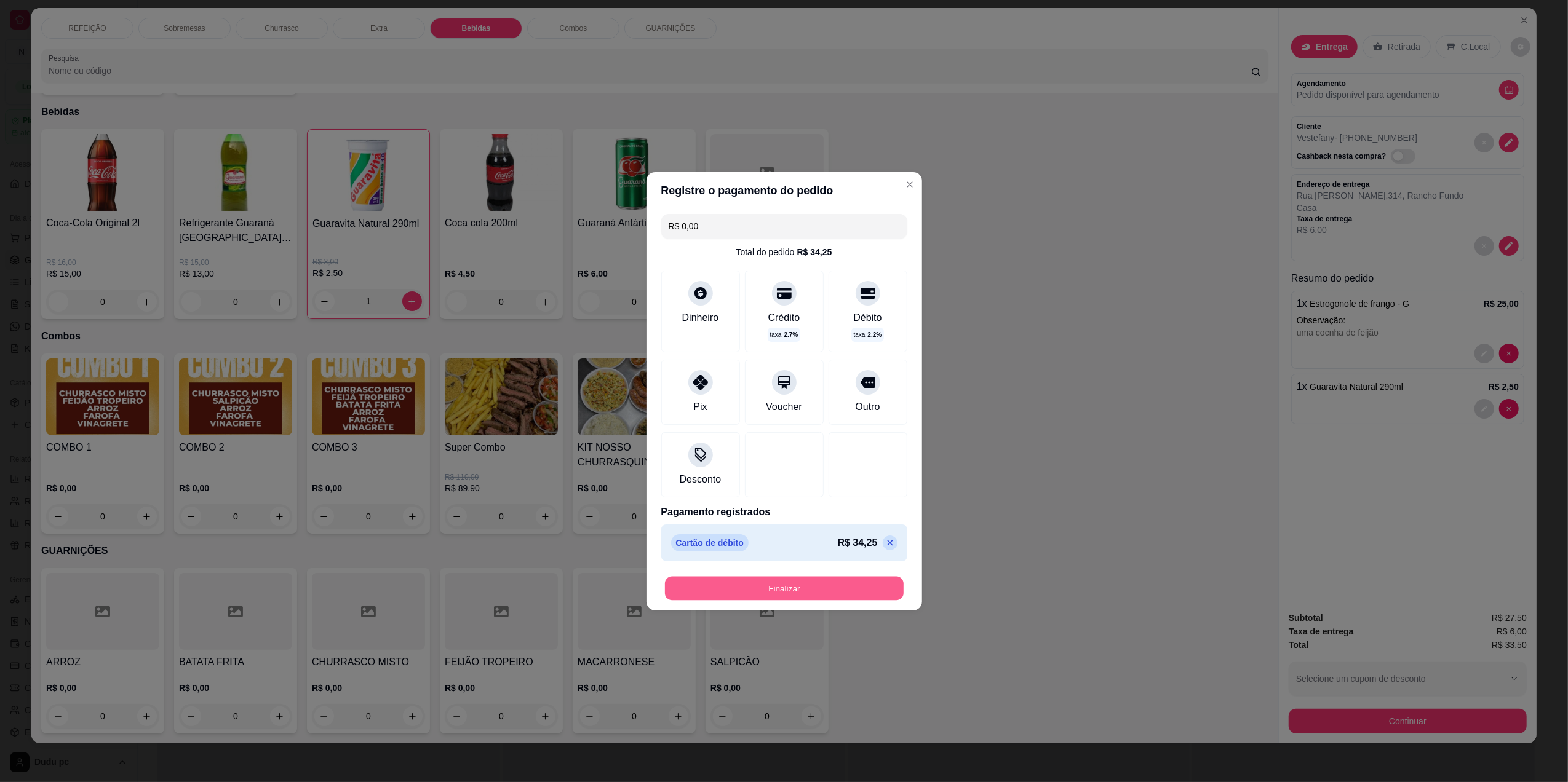
click at [803, 598] on button "Finalizar" at bounding box center [784, 588] width 238 height 24
type input "0"
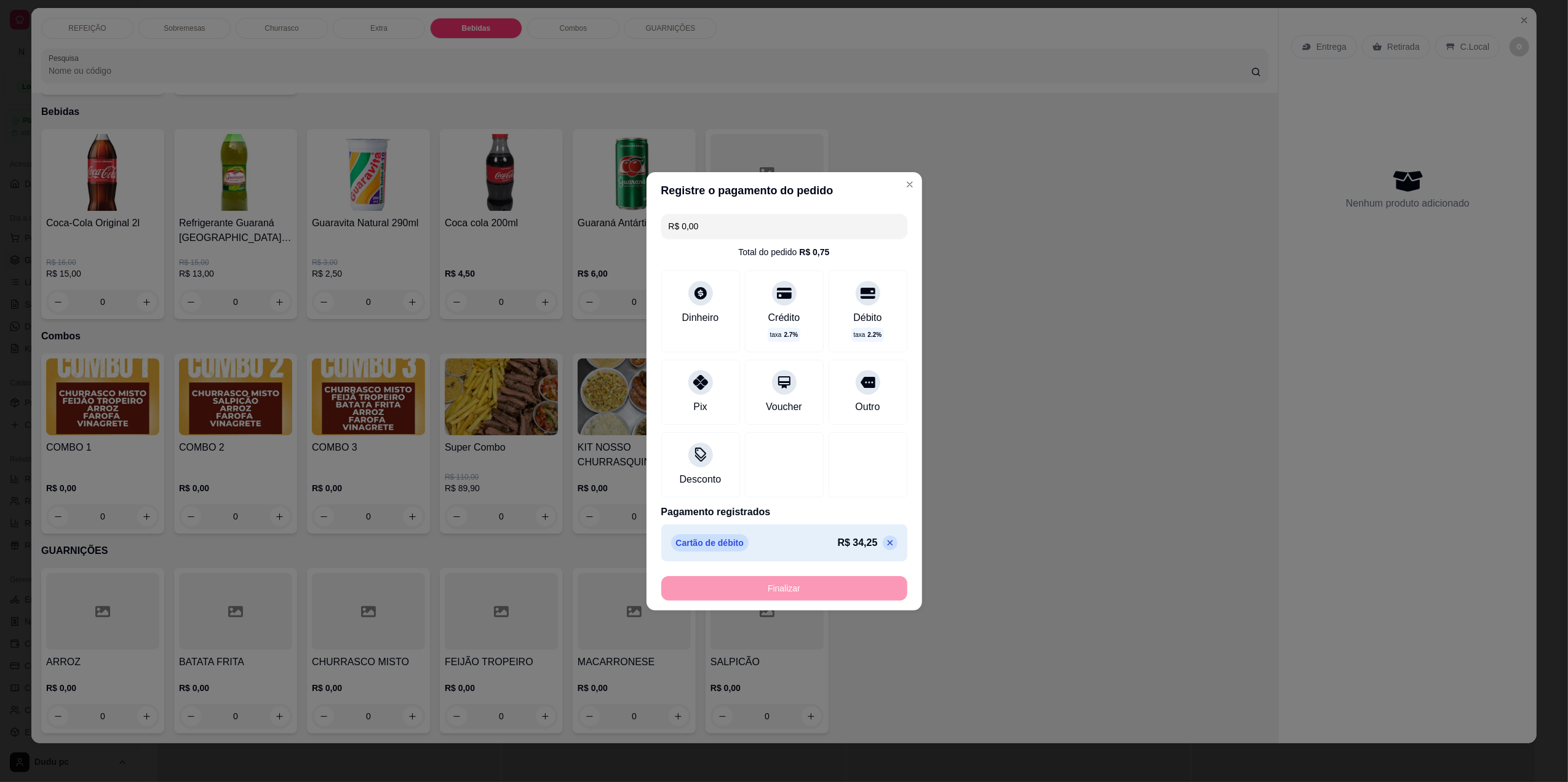
type input "-R$ 33,50"
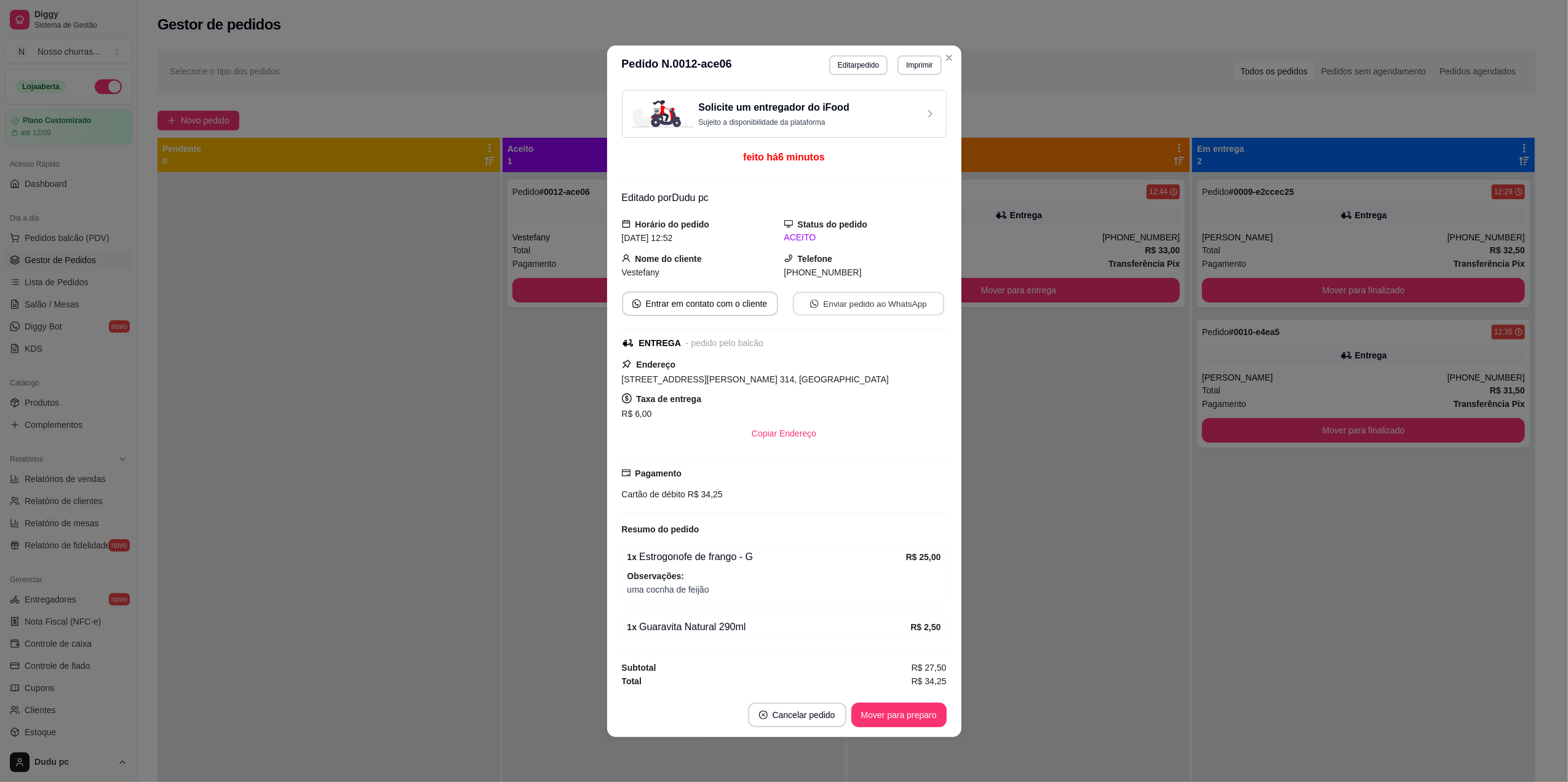
click at [883, 300] on button "Enviar pedido ao WhatsApp" at bounding box center [868, 303] width 151 height 24
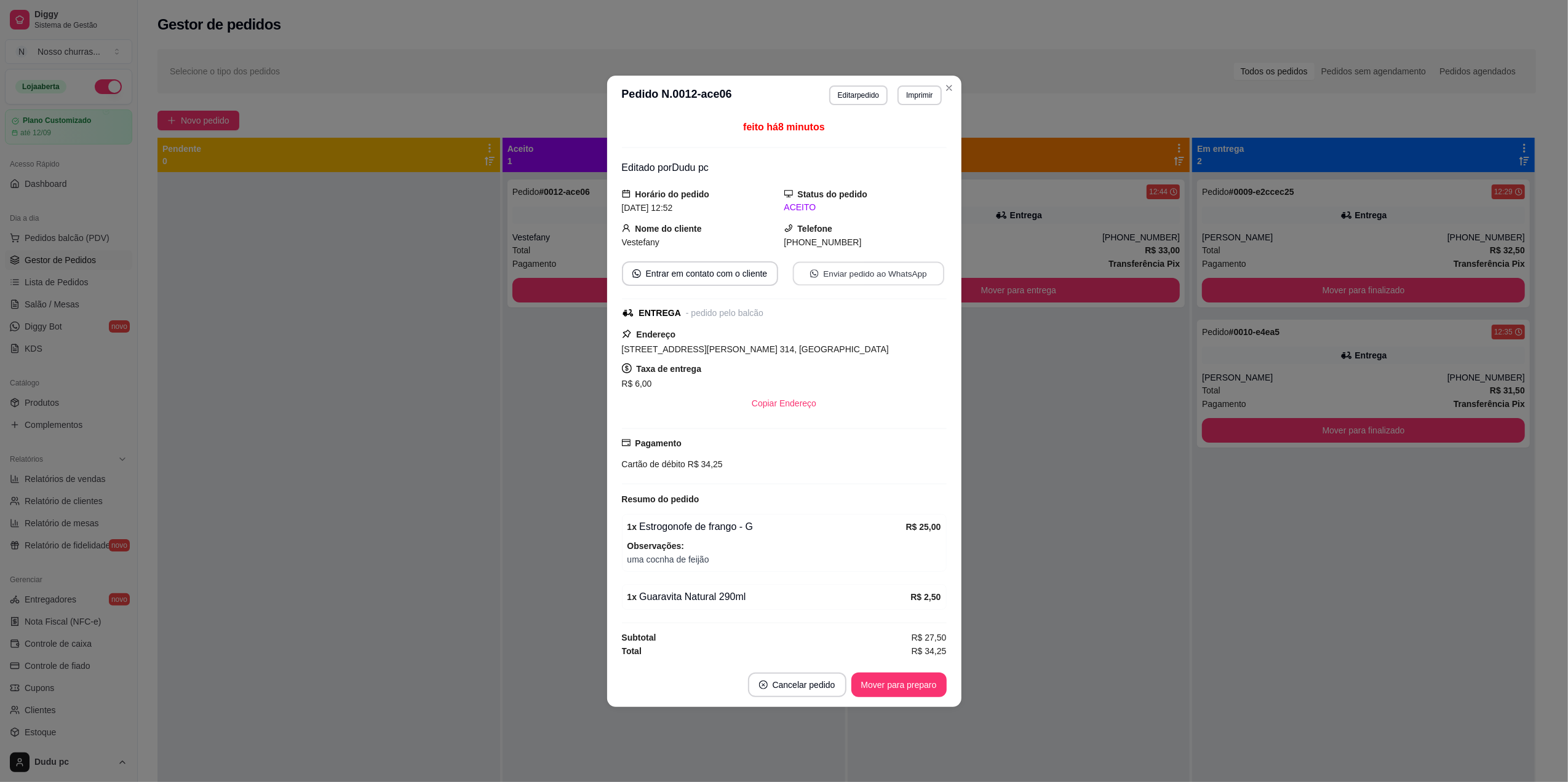
click at [862, 273] on button "Enviar pedido ao WhatsApp" at bounding box center [868, 273] width 151 height 24
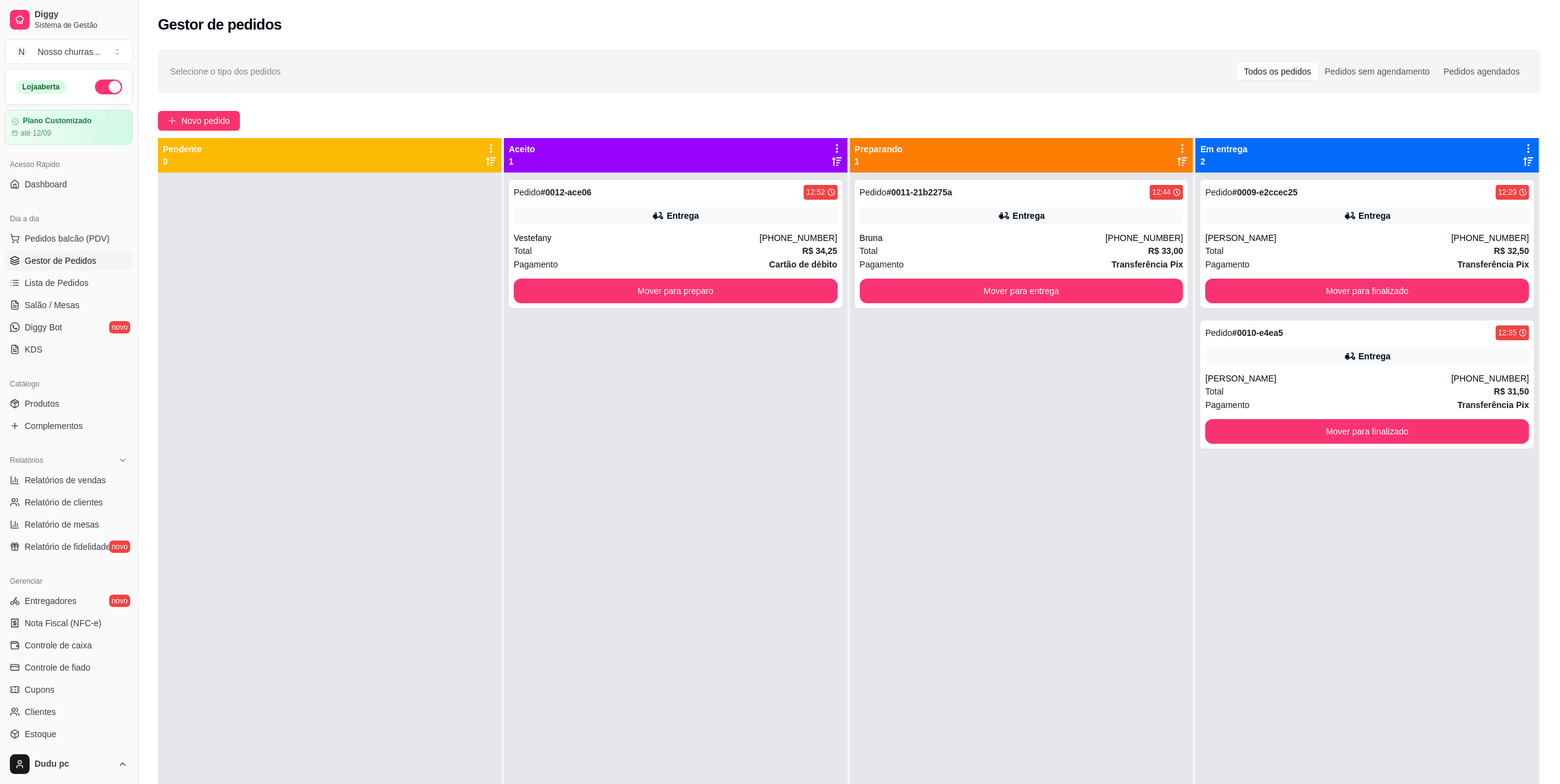
click at [337, 171] on div "Pendente 0" at bounding box center [329, 155] width 343 height 34
click at [612, 302] on button "Mover para preparo" at bounding box center [676, 291] width 314 height 24
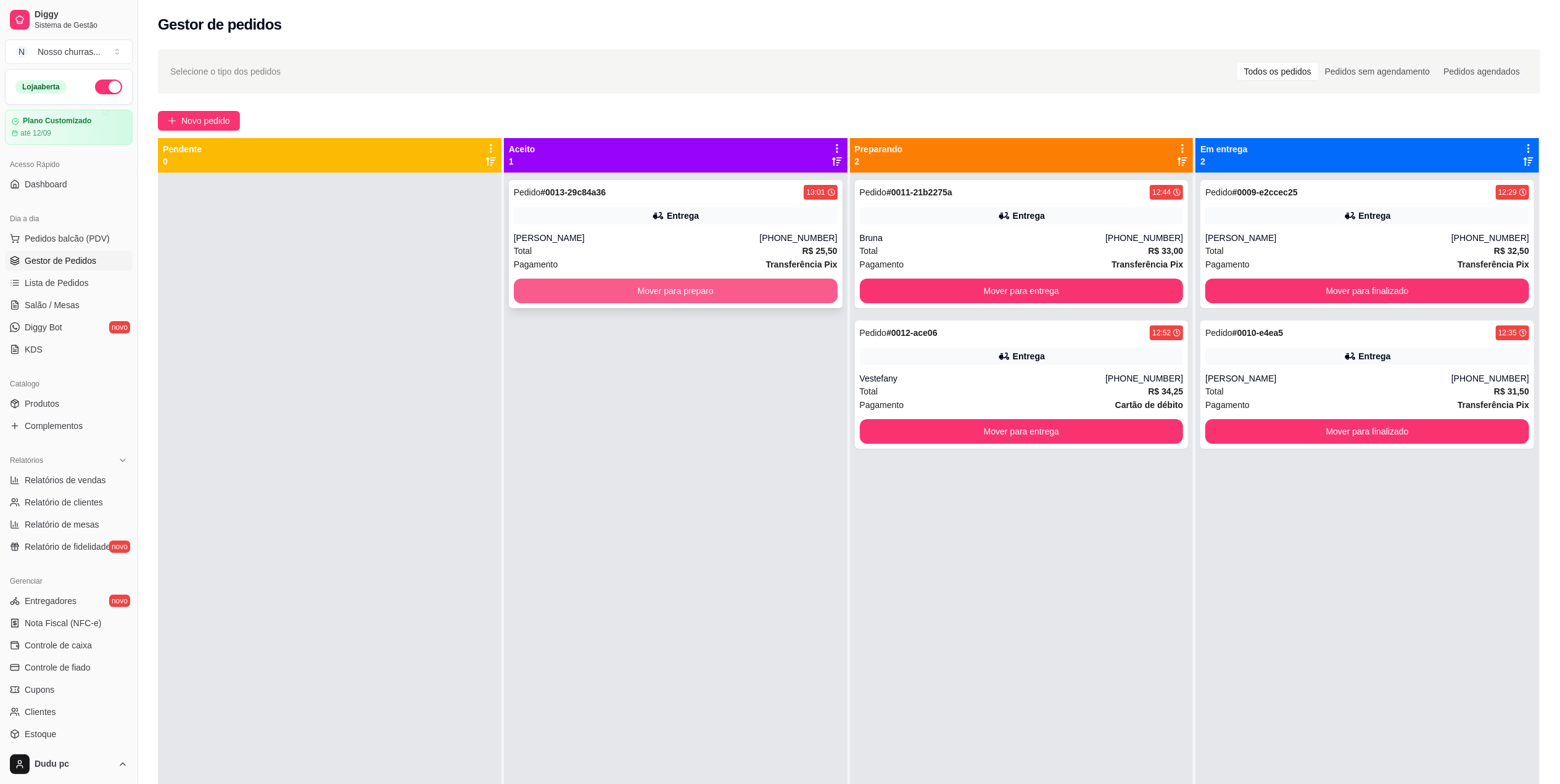
click at [635, 294] on button "Mover para preparo" at bounding box center [675, 291] width 324 height 25
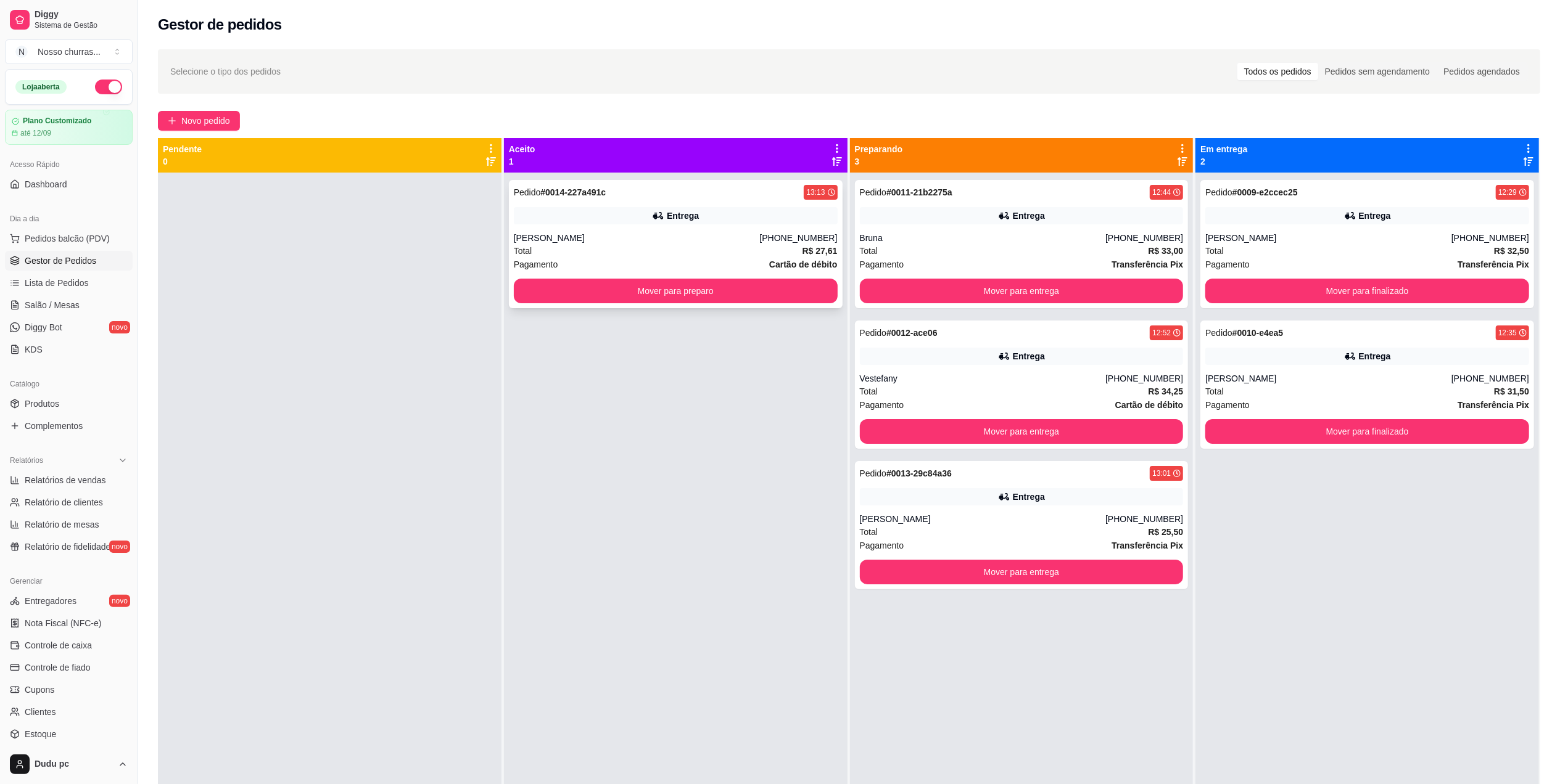
click at [640, 259] on div "Pagamento Cartão de débito" at bounding box center [675, 264] width 324 height 13
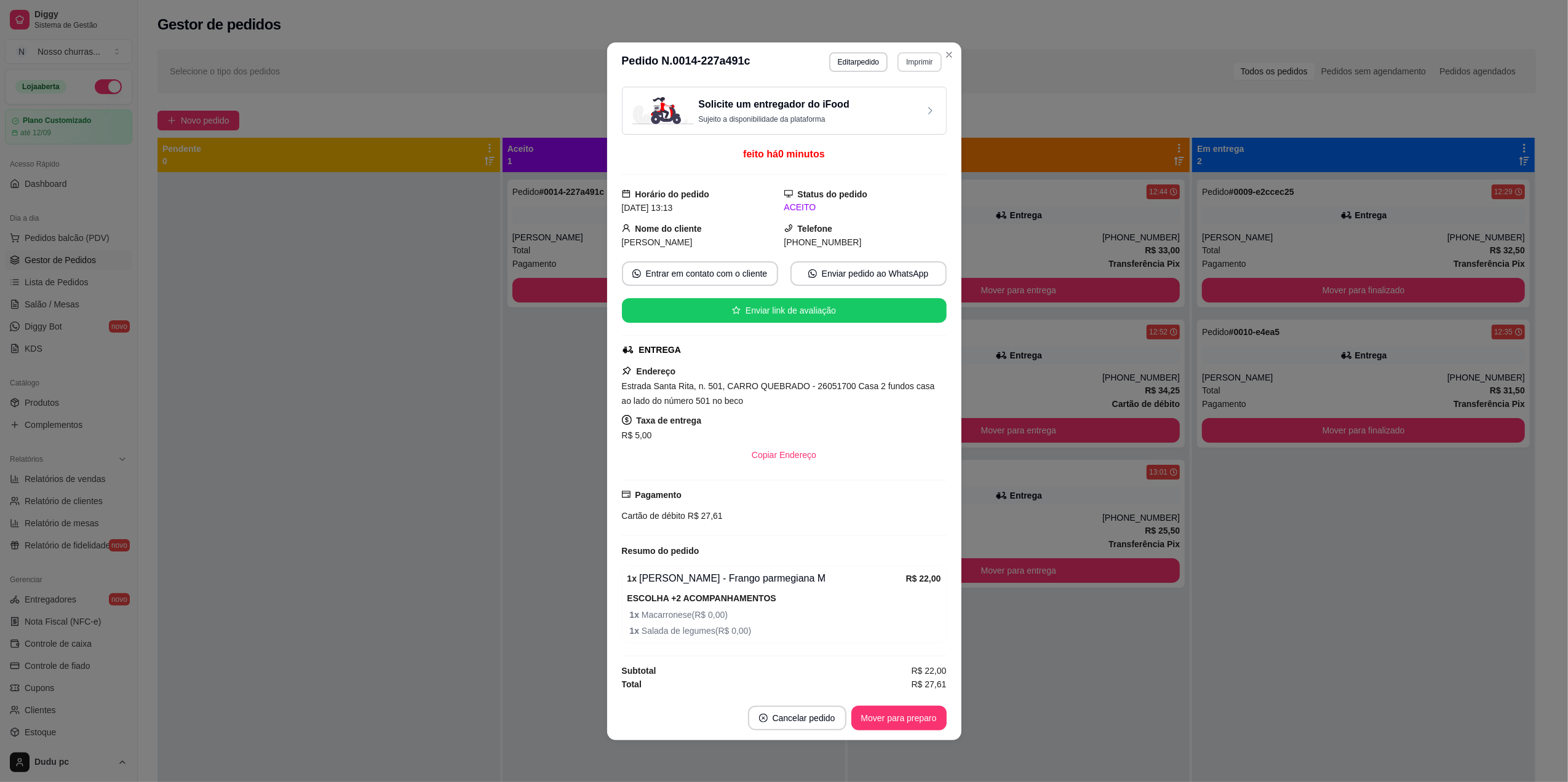
click at [924, 59] on button "Imprimir" at bounding box center [920, 62] width 44 height 19
click at [905, 105] on button "IMPRESSORA" at bounding box center [892, 101] width 86 height 19
click at [905, 69] on header "**********" at bounding box center [784, 62] width 355 height 40
click at [919, 60] on button "Imprimir" at bounding box center [920, 62] width 42 height 19
click at [870, 99] on button "IMPRESSORA" at bounding box center [891, 101] width 86 height 19
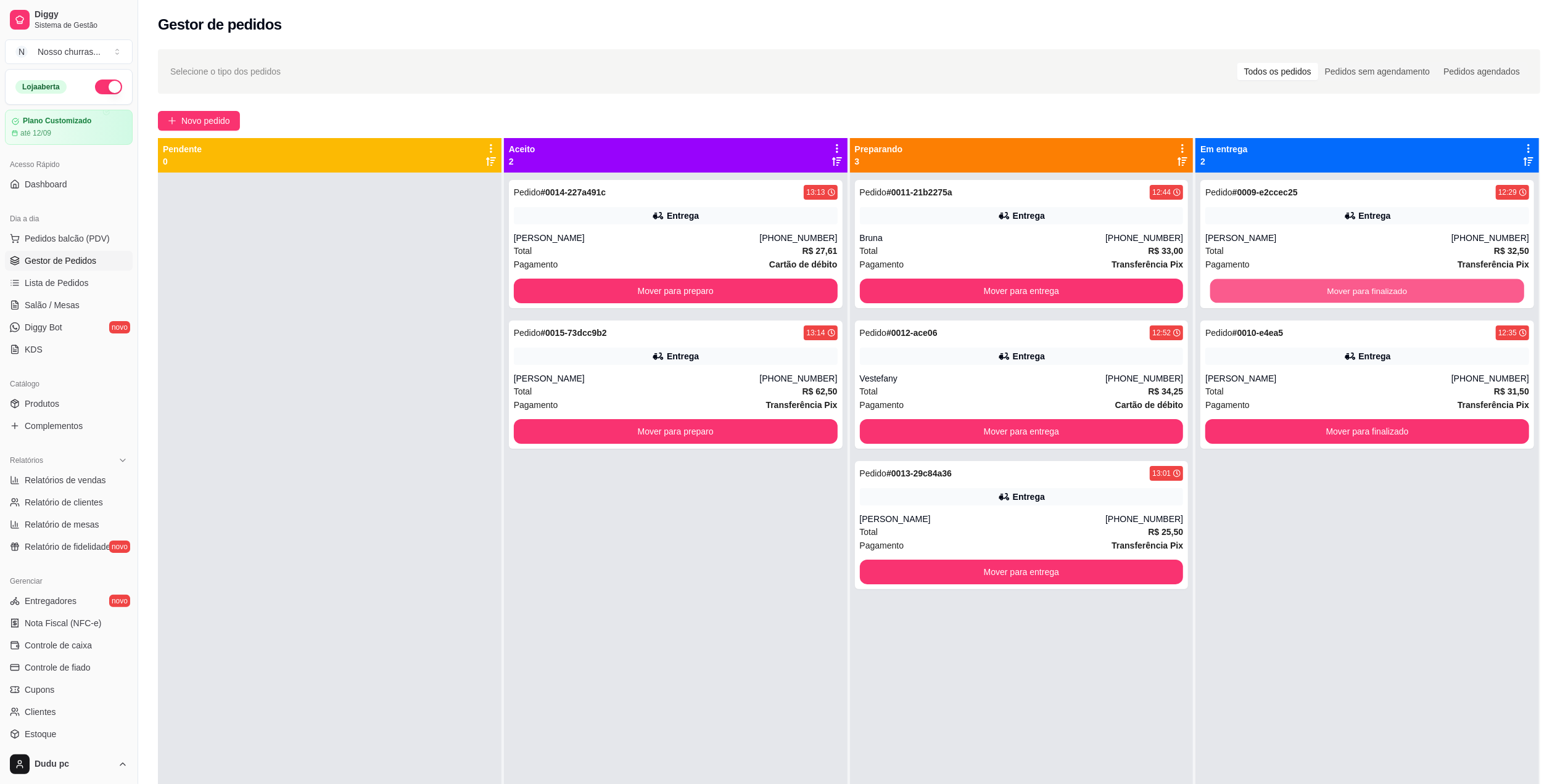
click at [1335, 286] on button "Mover para finalizado" at bounding box center [1368, 291] width 314 height 24
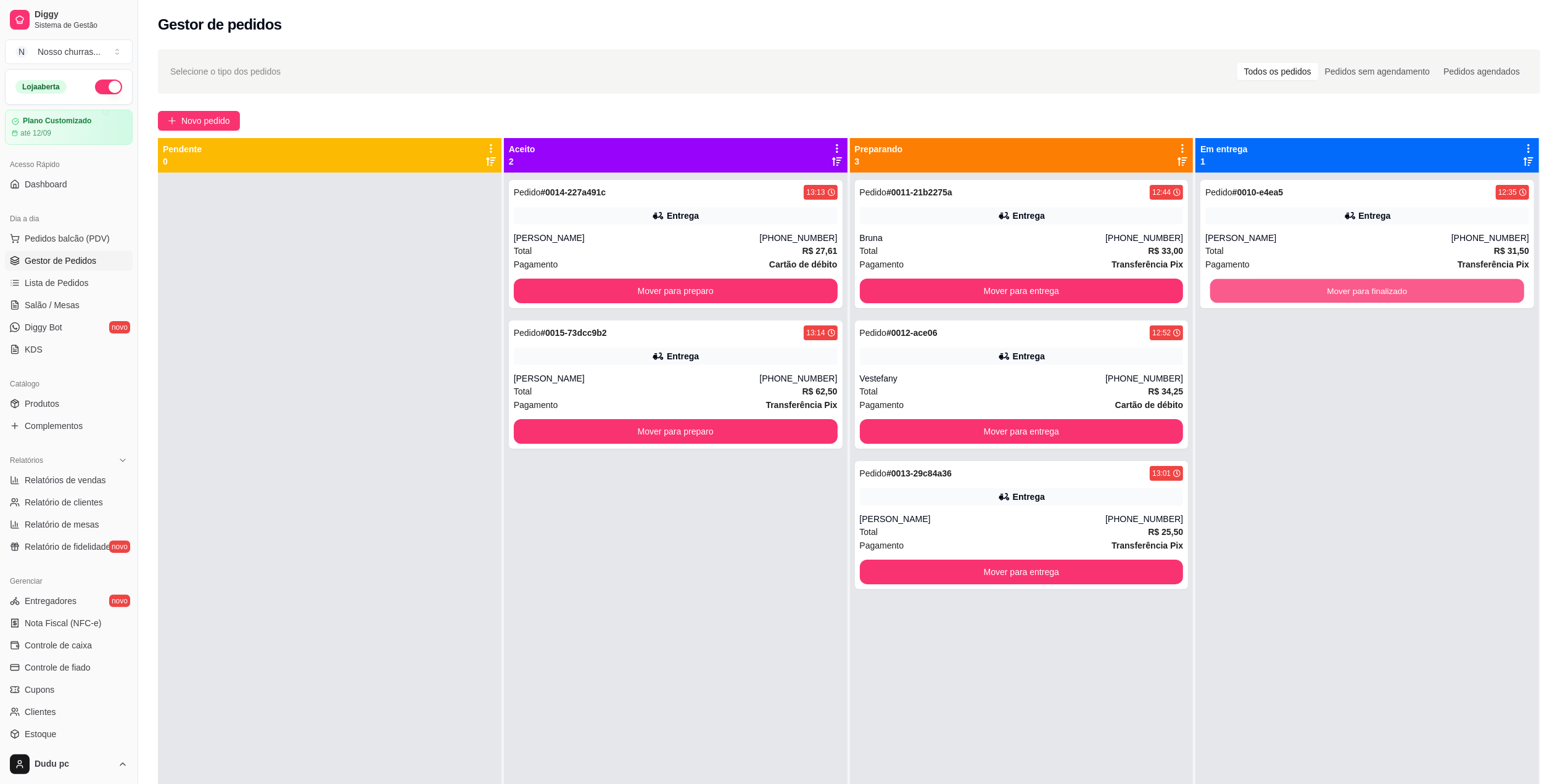
click at [1335, 286] on button "Mover para finalizado" at bounding box center [1368, 291] width 314 height 24
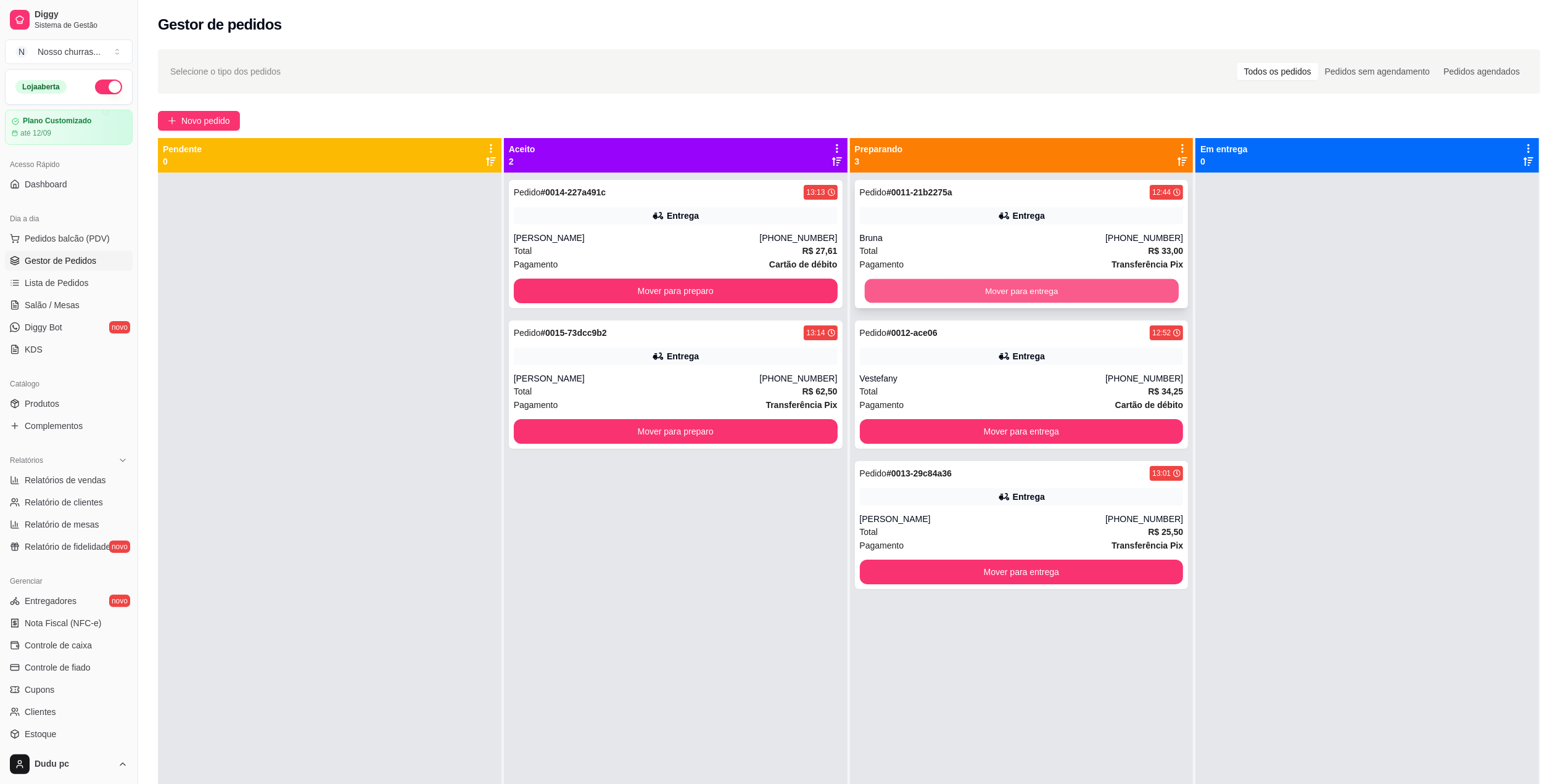
click at [1129, 287] on button "Mover para entrega" at bounding box center [1022, 291] width 314 height 24
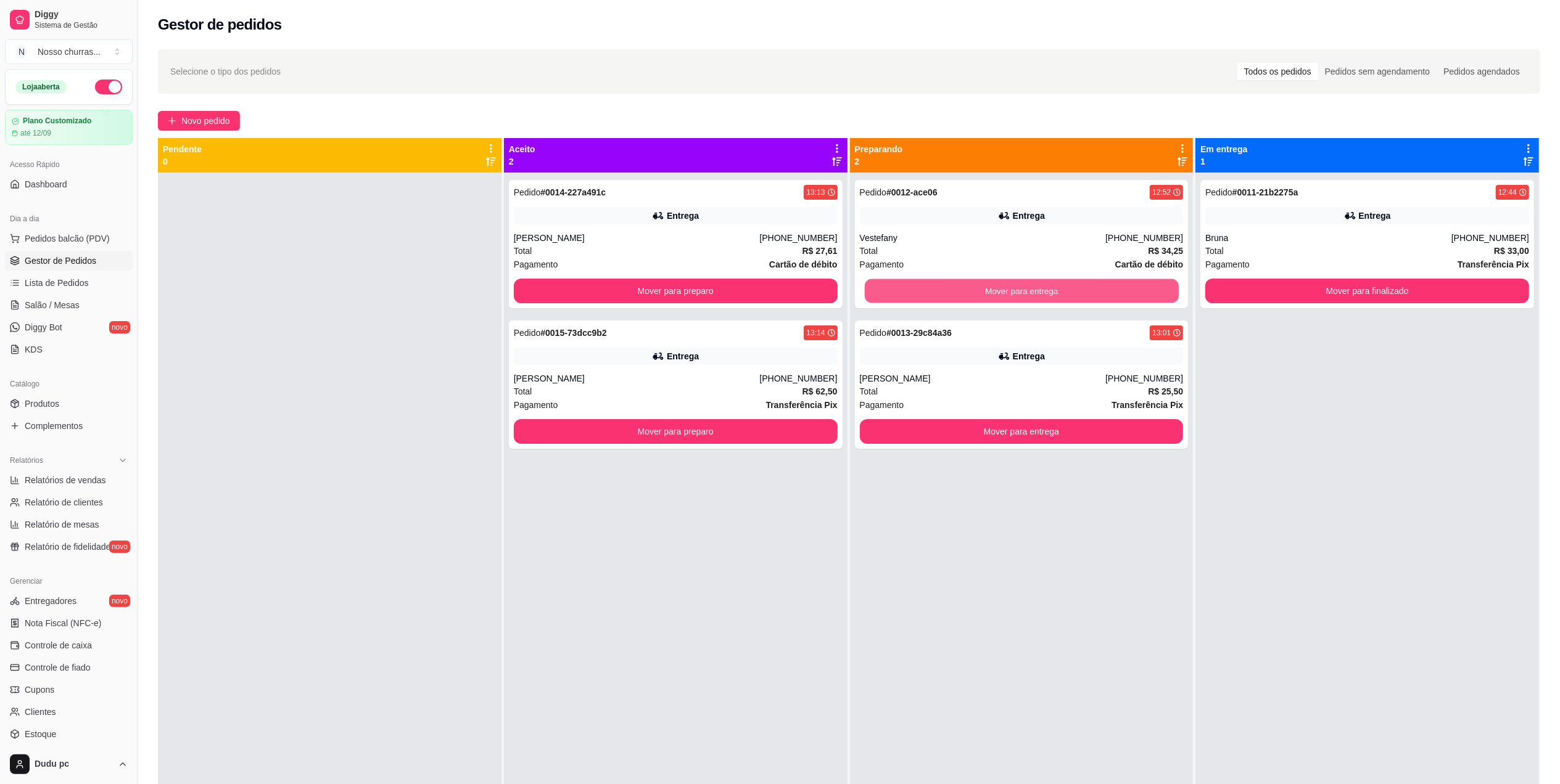
click at [1129, 287] on button "Mover para entrega" at bounding box center [1022, 291] width 314 height 24
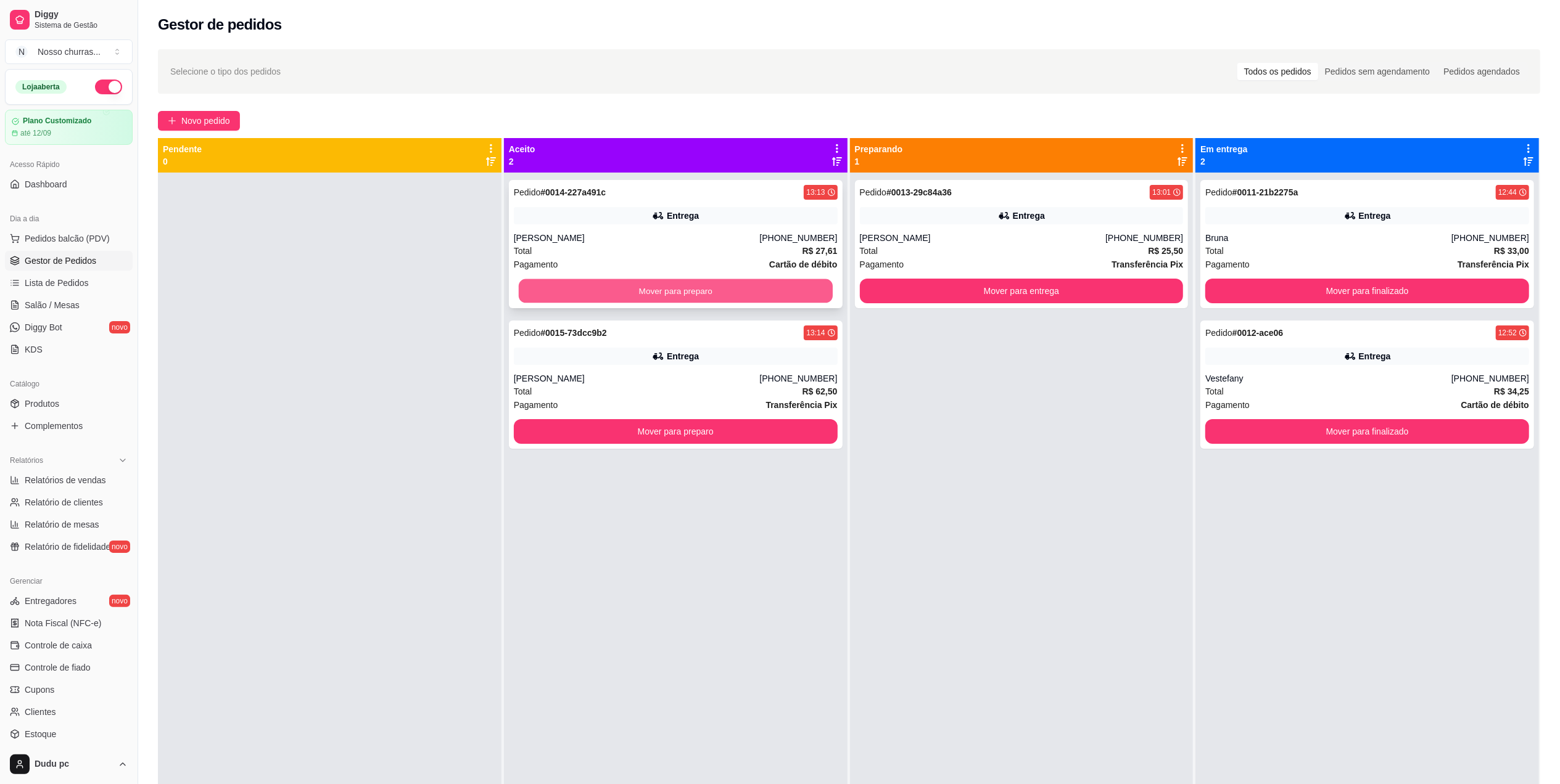
click at [809, 295] on button "Mover para preparo" at bounding box center [676, 291] width 314 height 24
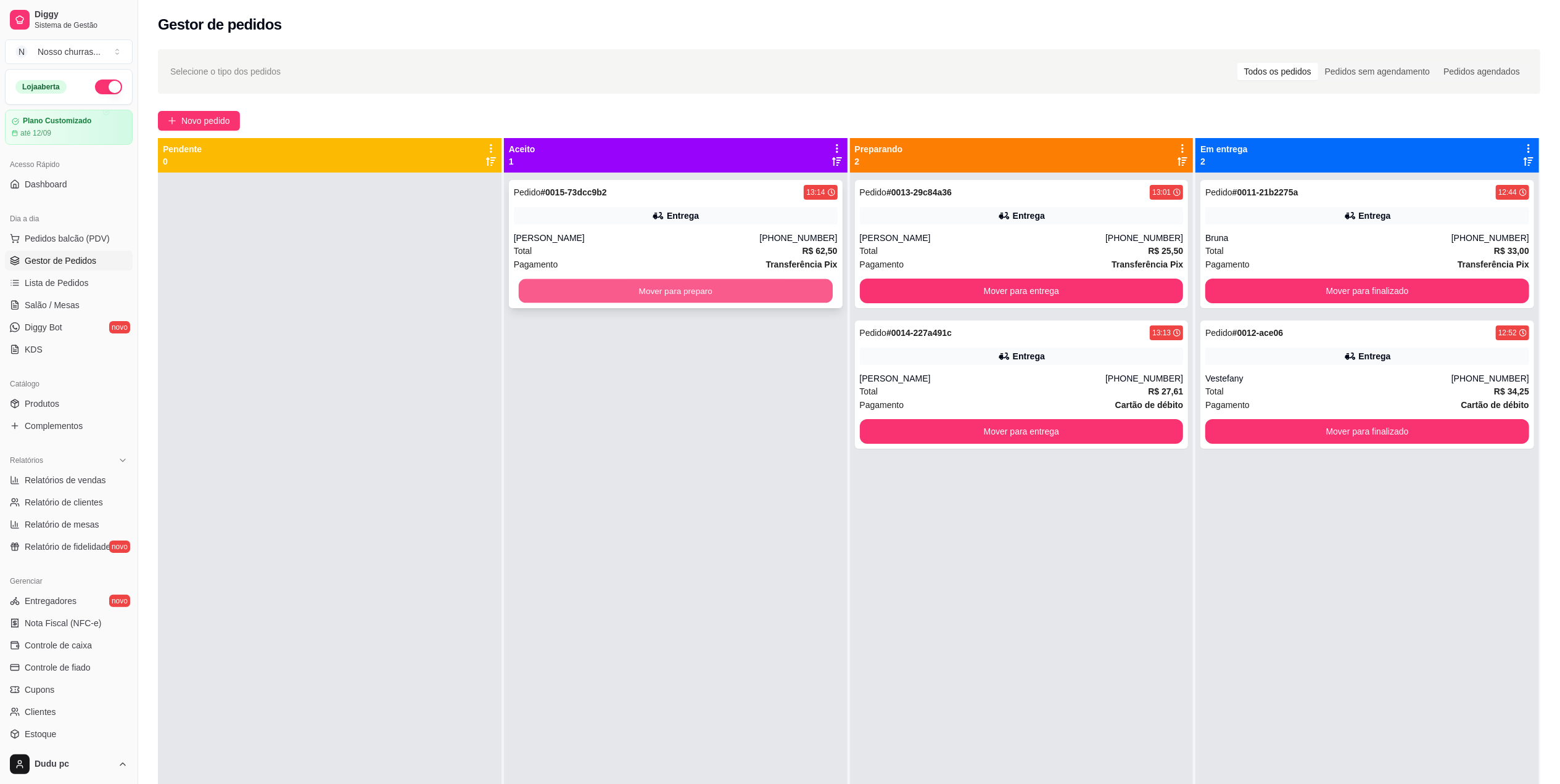
click at [809, 296] on button "Mover para preparo" at bounding box center [676, 291] width 314 height 24
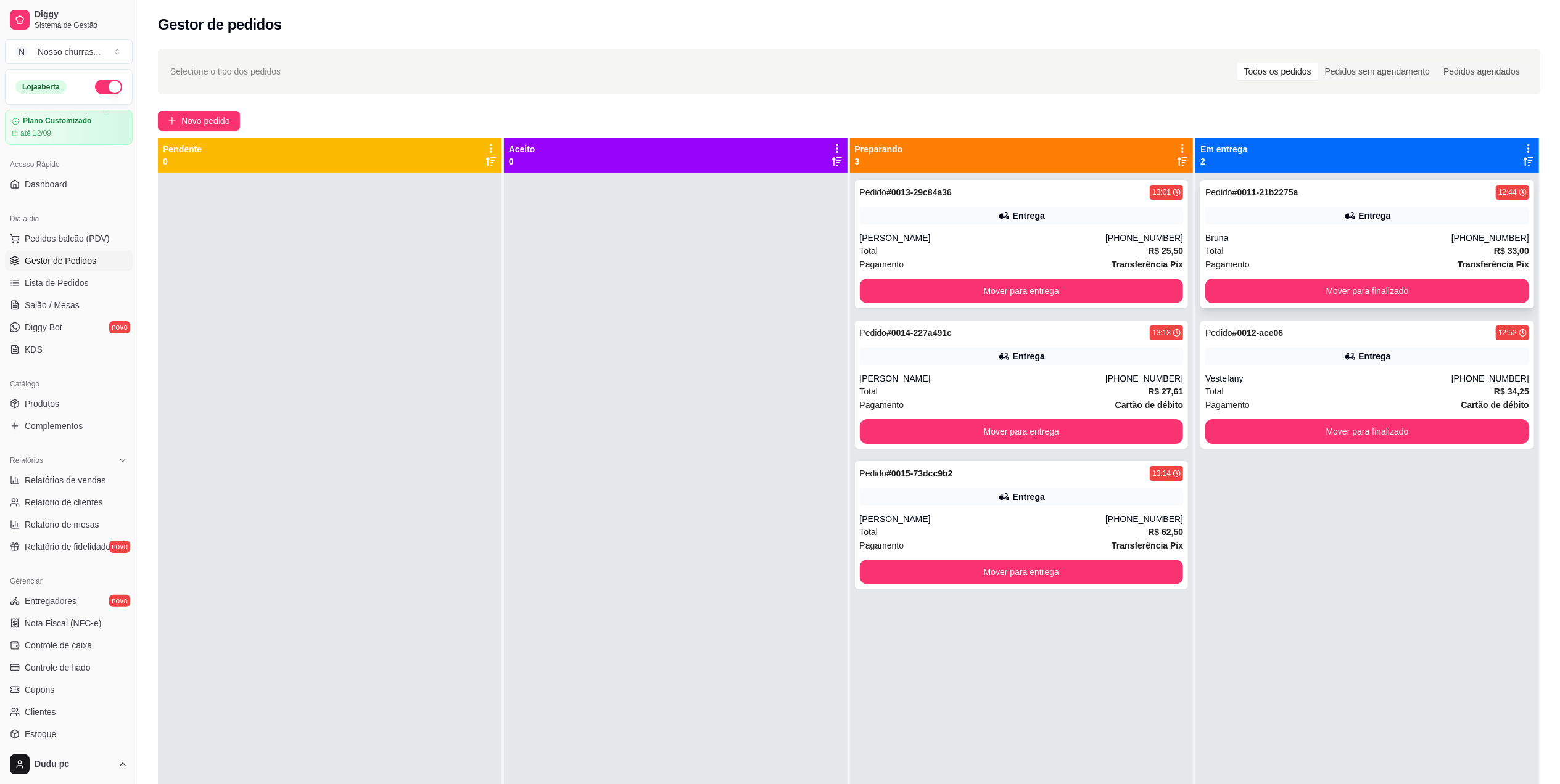
click at [1229, 235] on div "Bruna" at bounding box center [1328, 238] width 246 height 12
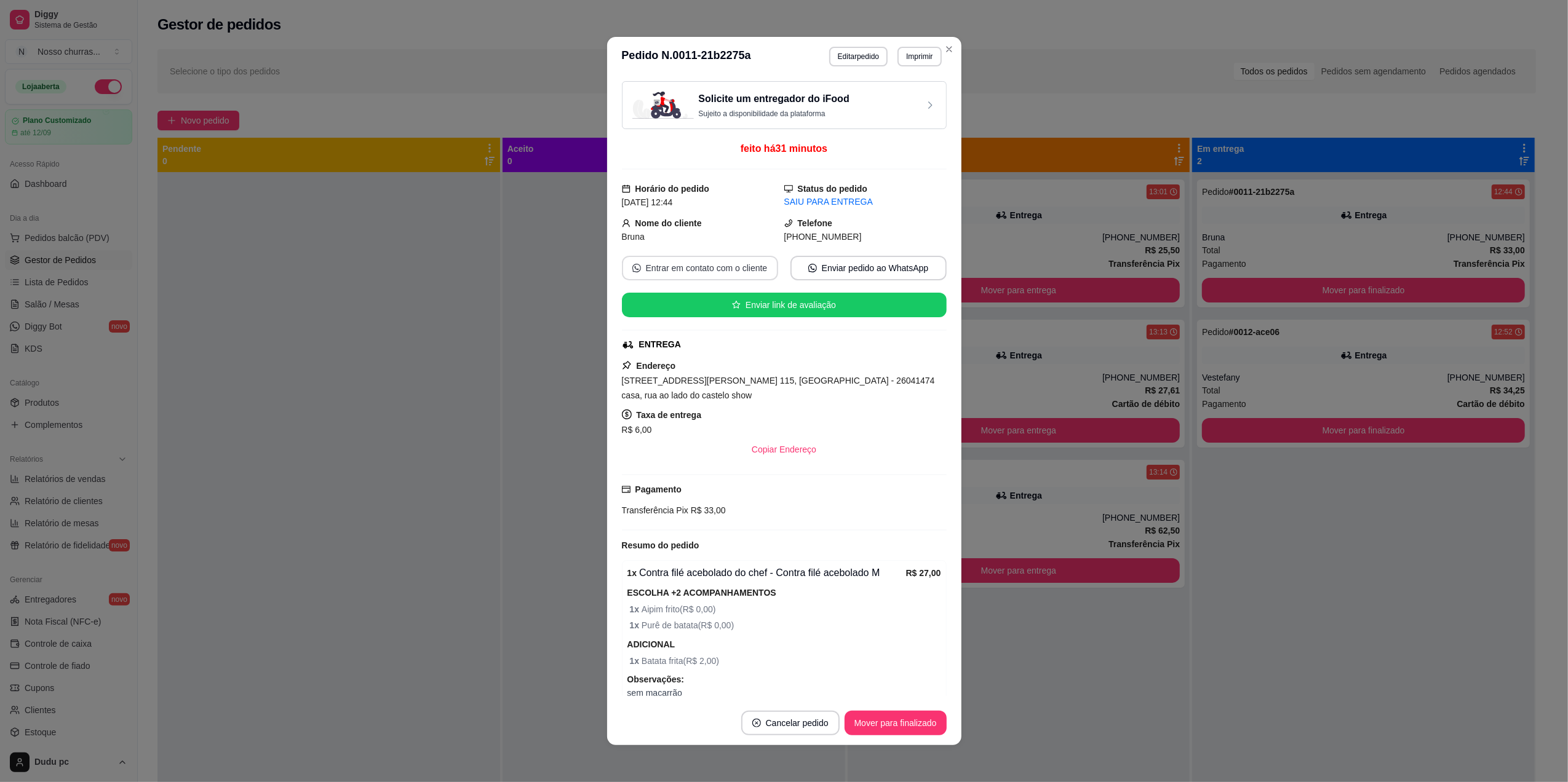
click at [707, 281] on button "Entrar em contato com o cliente" at bounding box center [700, 268] width 157 height 25
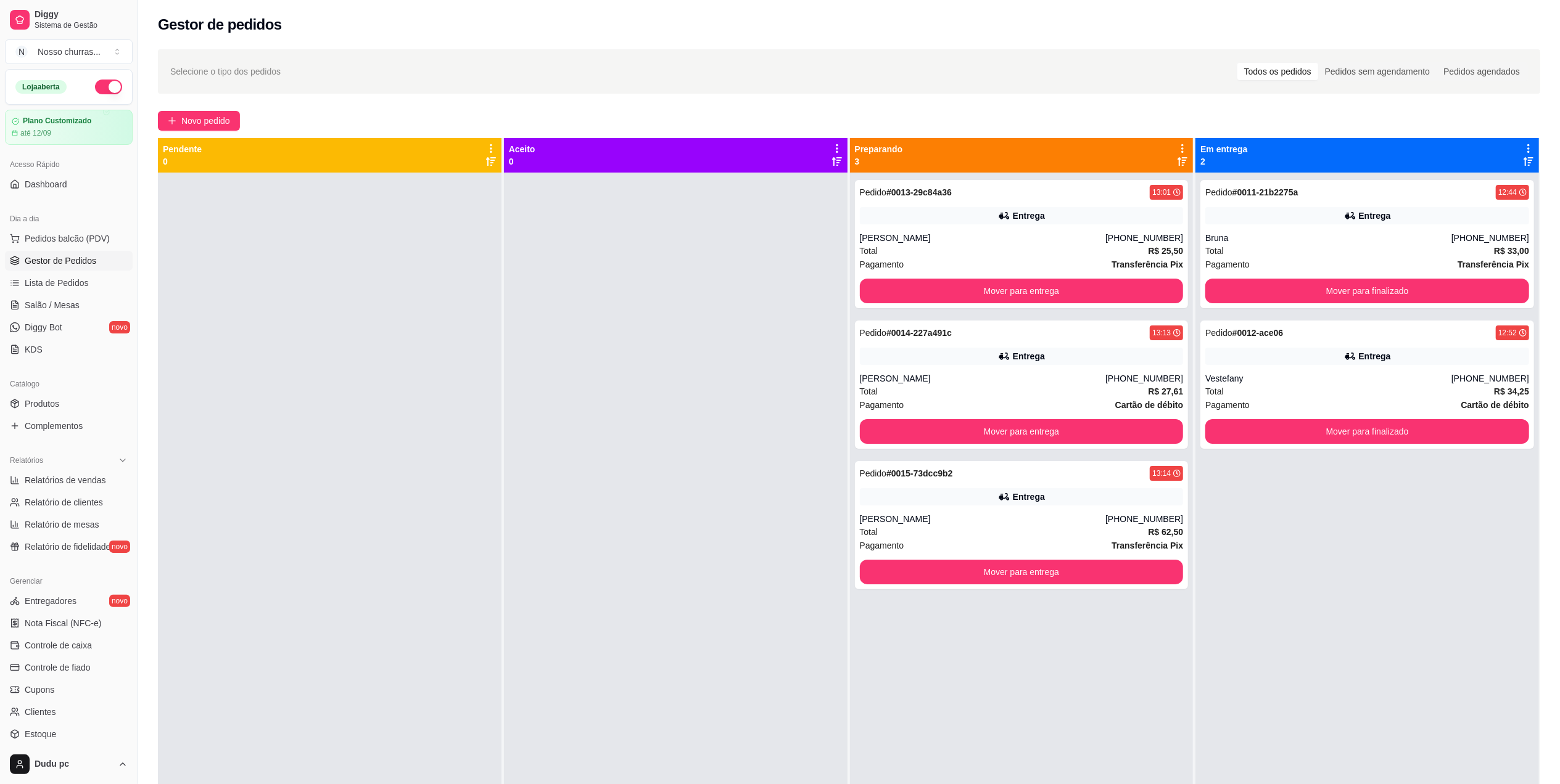
click at [1308, 383] on div "Vestefany" at bounding box center [1328, 378] width 246 height 12
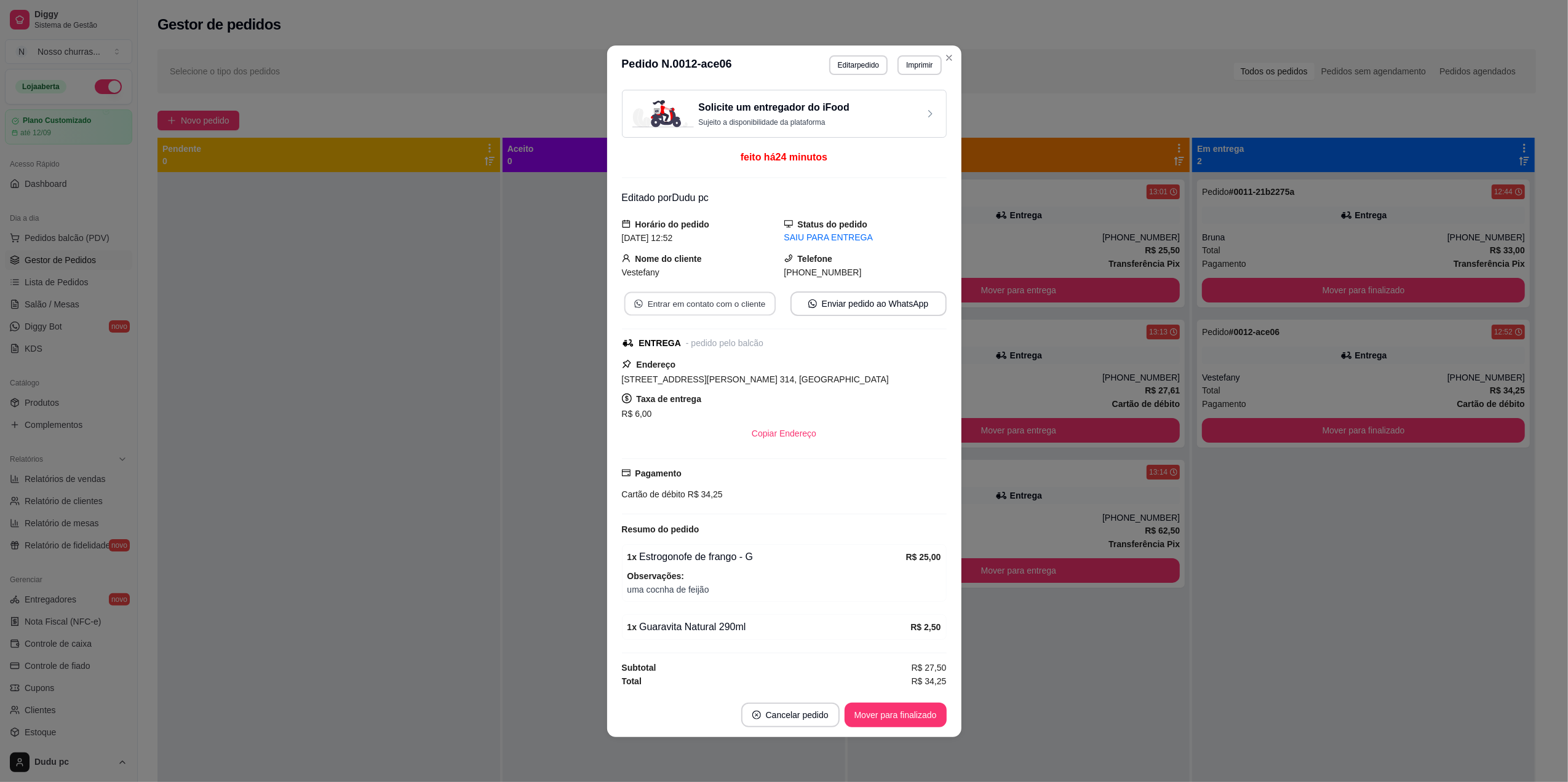
click at [741, 312] on button "Entrar em contato com o cliente" at bounding box center [700, 303] width 151 height 24
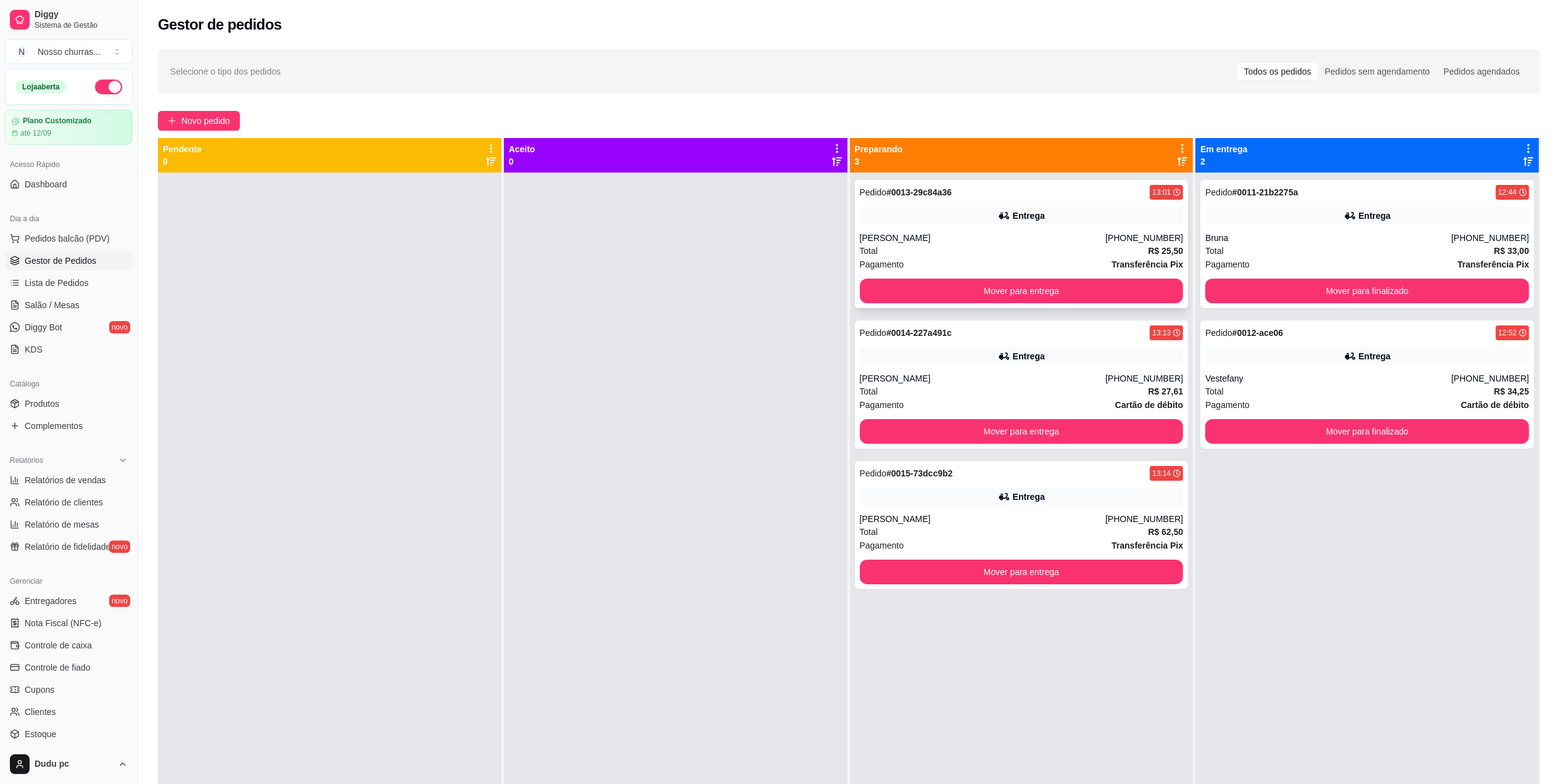
click at [887, 230] on div "Pedido # 0013-29c84a36 13:01 Entrega Rayssa de Oliveira (21) 96518-1456 Total R…" at bounding box center [1022, 243] width 334 height 128
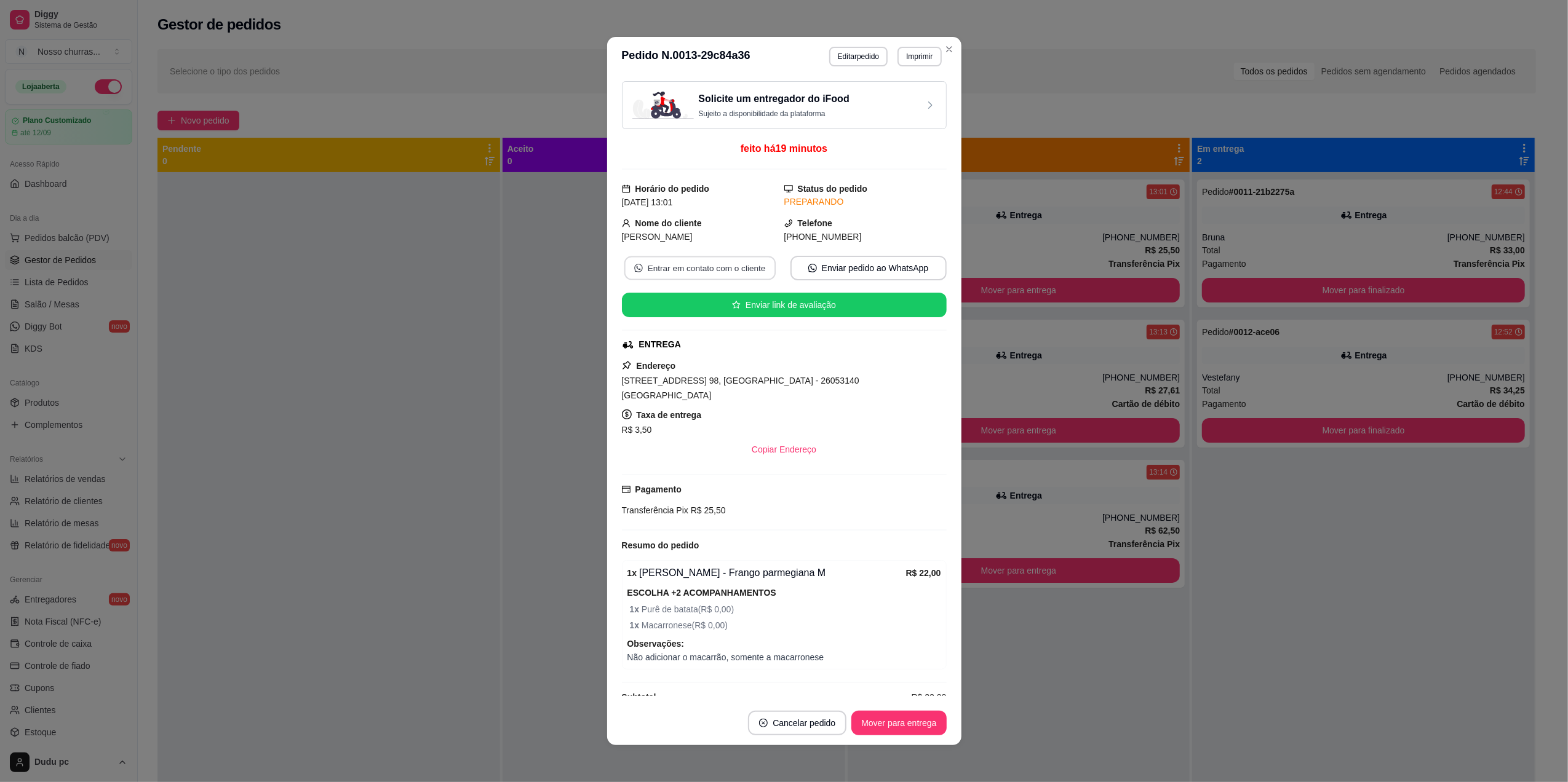
click at [688, 272] on button "Entrar em contato com o cliente" at bounding box center [700, 268] width 151 height 24
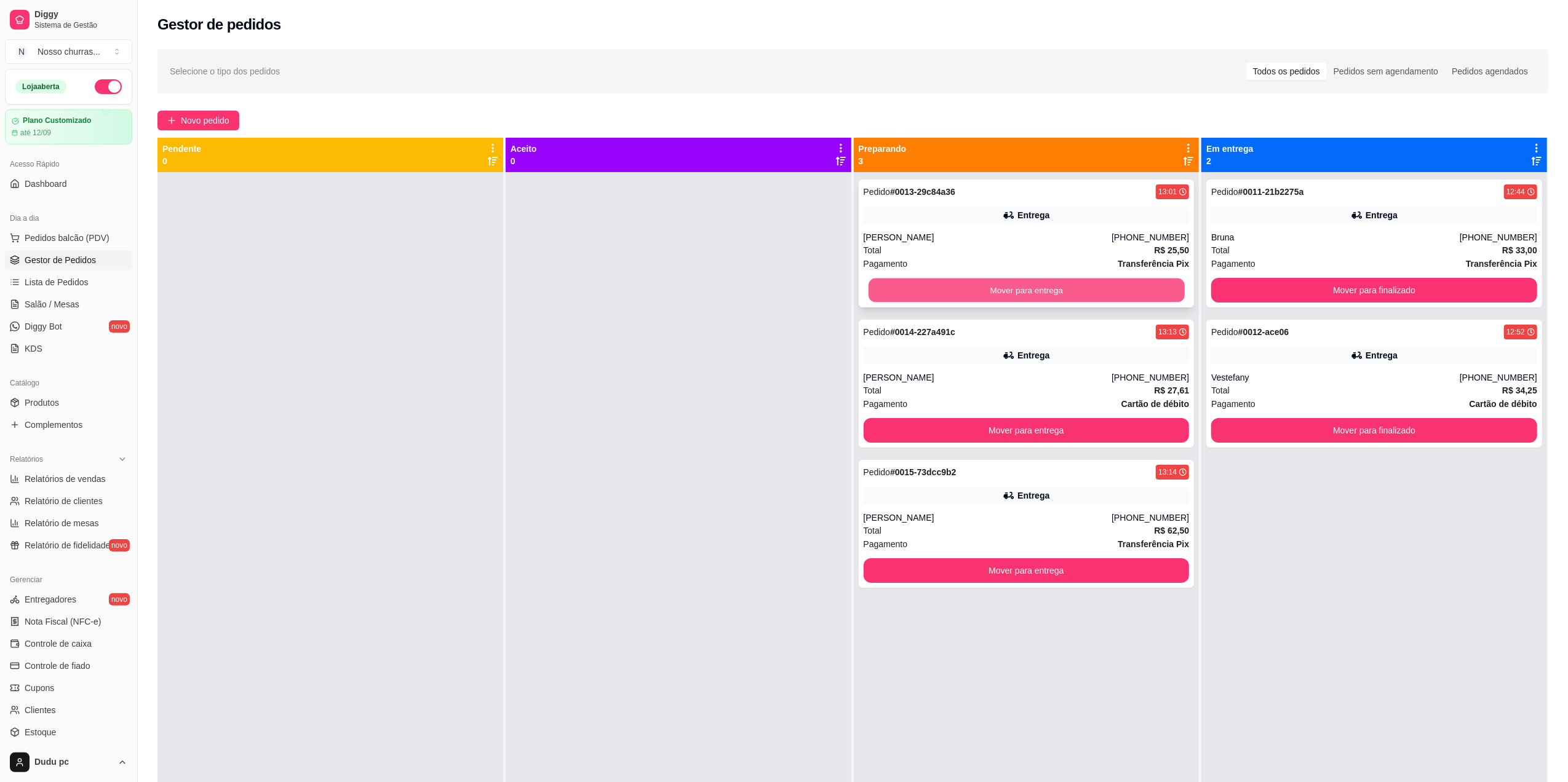
click at [1150, 290] on button "Mover para entrega" at bounding box center [1026, 290] width 316 height 24
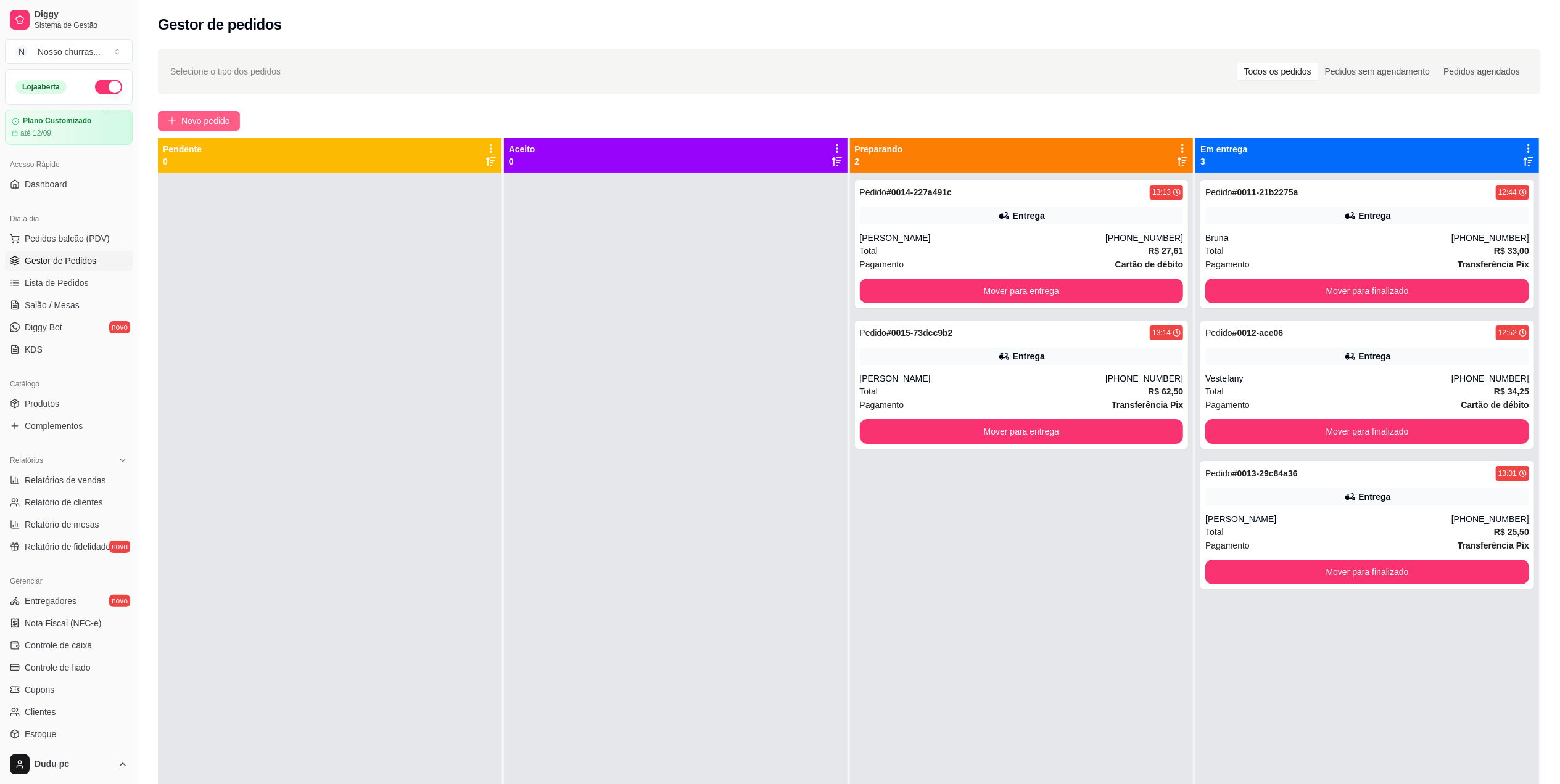
click at [221, 119] on span "Novo pedido" at bounding box center [206, 120] width 49 height 13
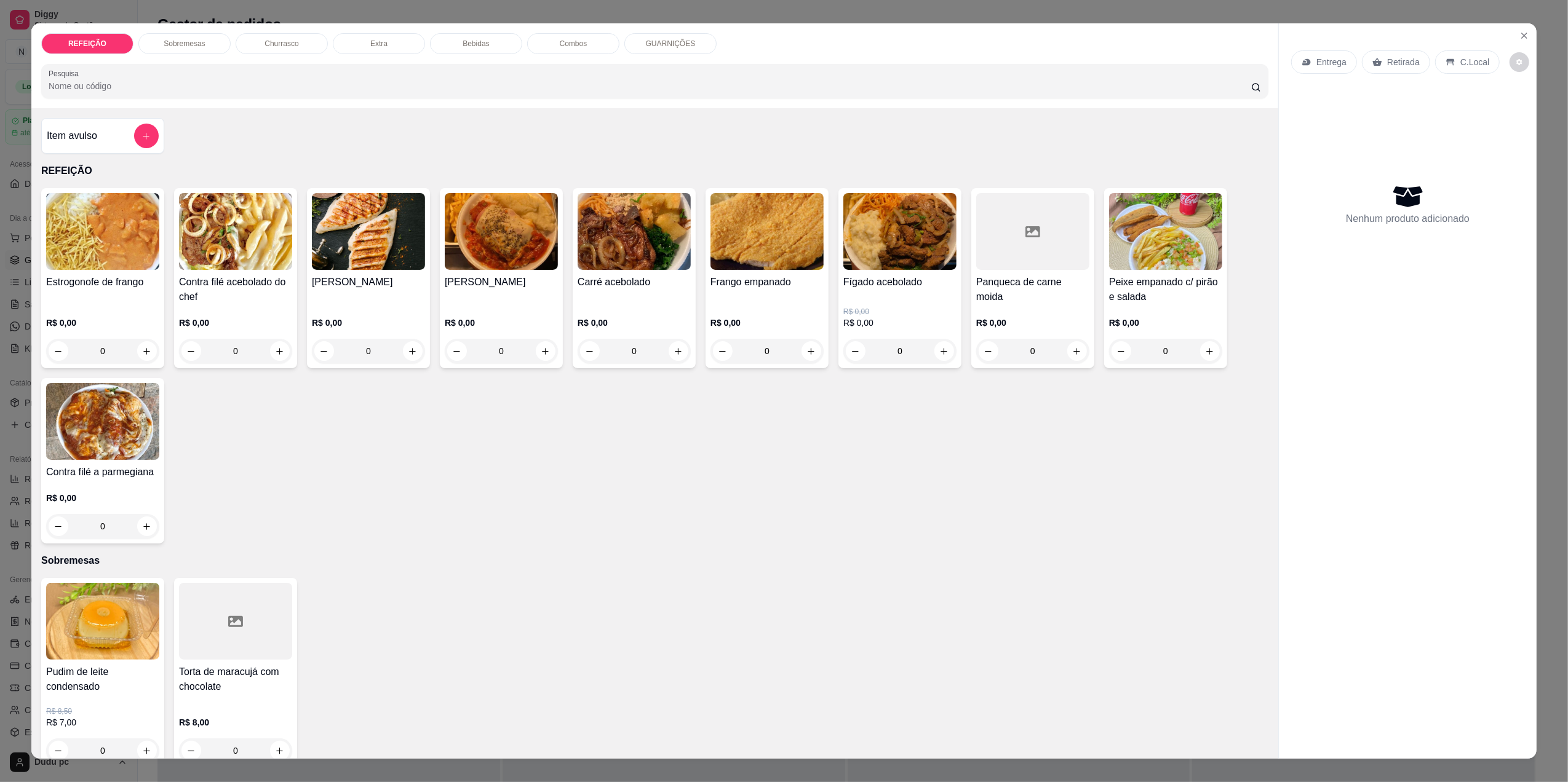
click at [812, 352] on div "0" at bounding box center [767, 351] width 114 height 25
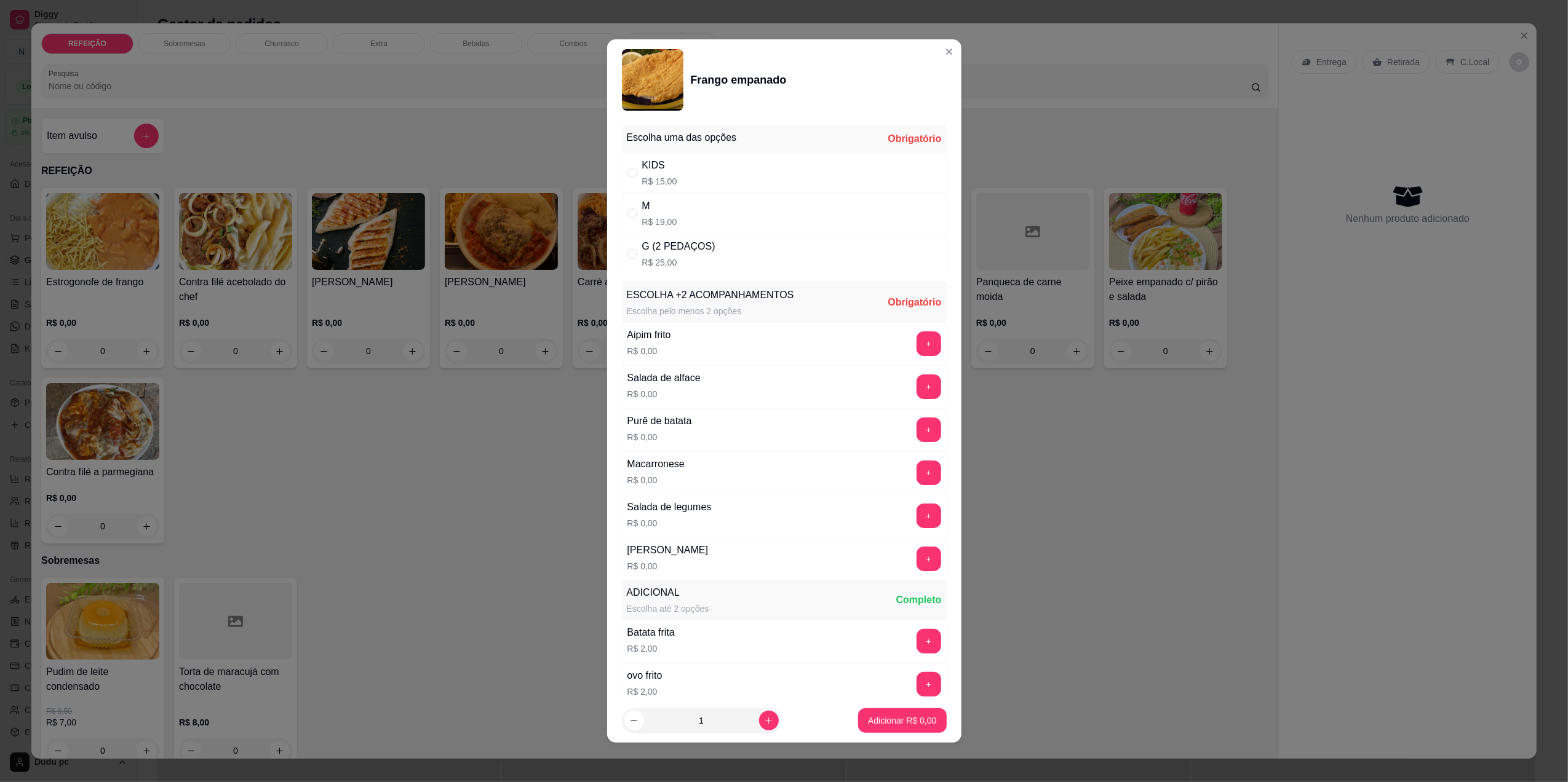
click at [708, 208] on div "M R$ 19,00" at bounding box center [784, 214] width 325 height 40
radio input "true"
click at [917, 347] on button "+" at bounding box center [929, 344] width 25 height 25
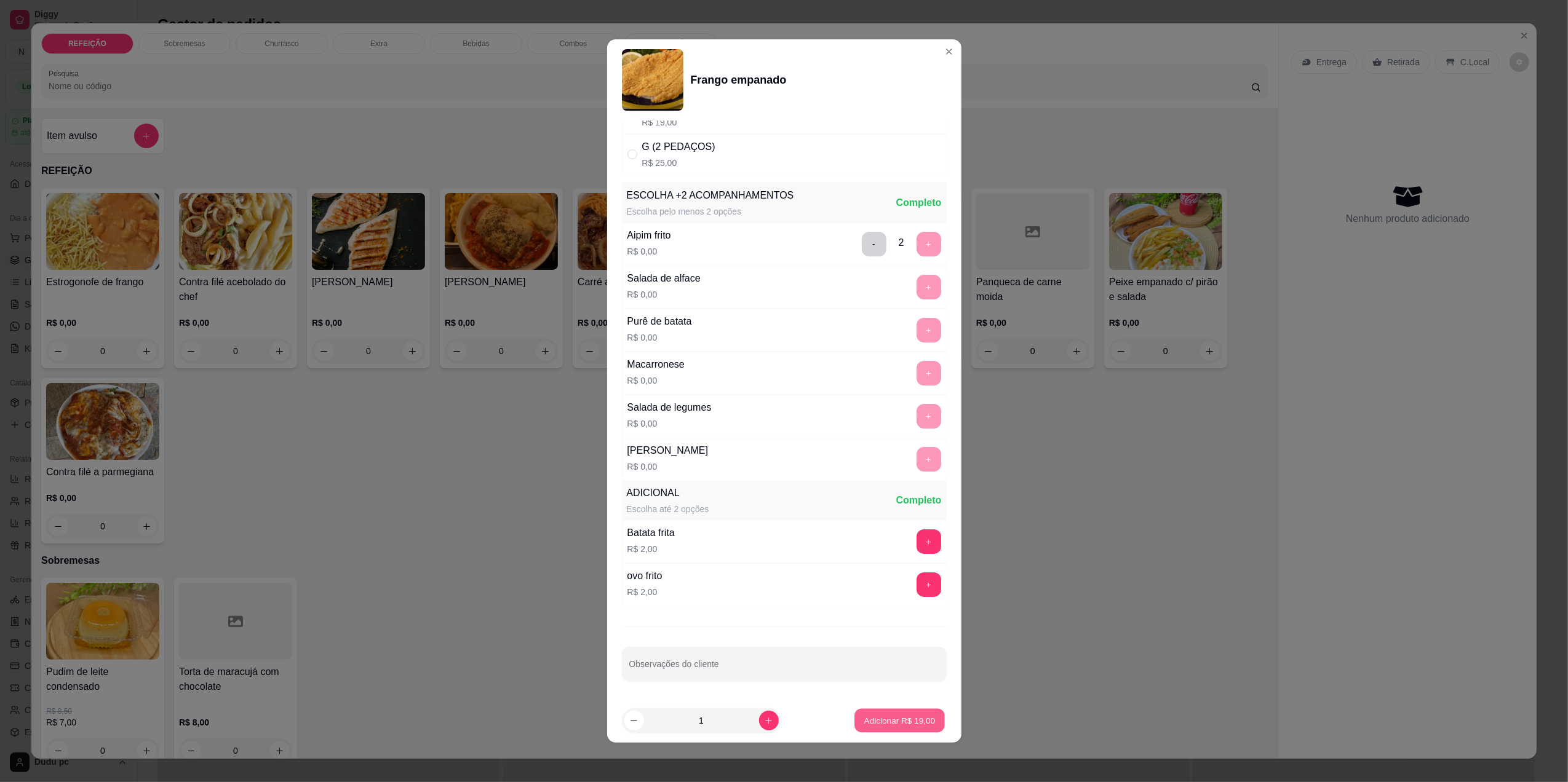
click at [872, 715] on p "Adicionar R$ 19,00" at bounding box center [899, 720] width 71 height 11
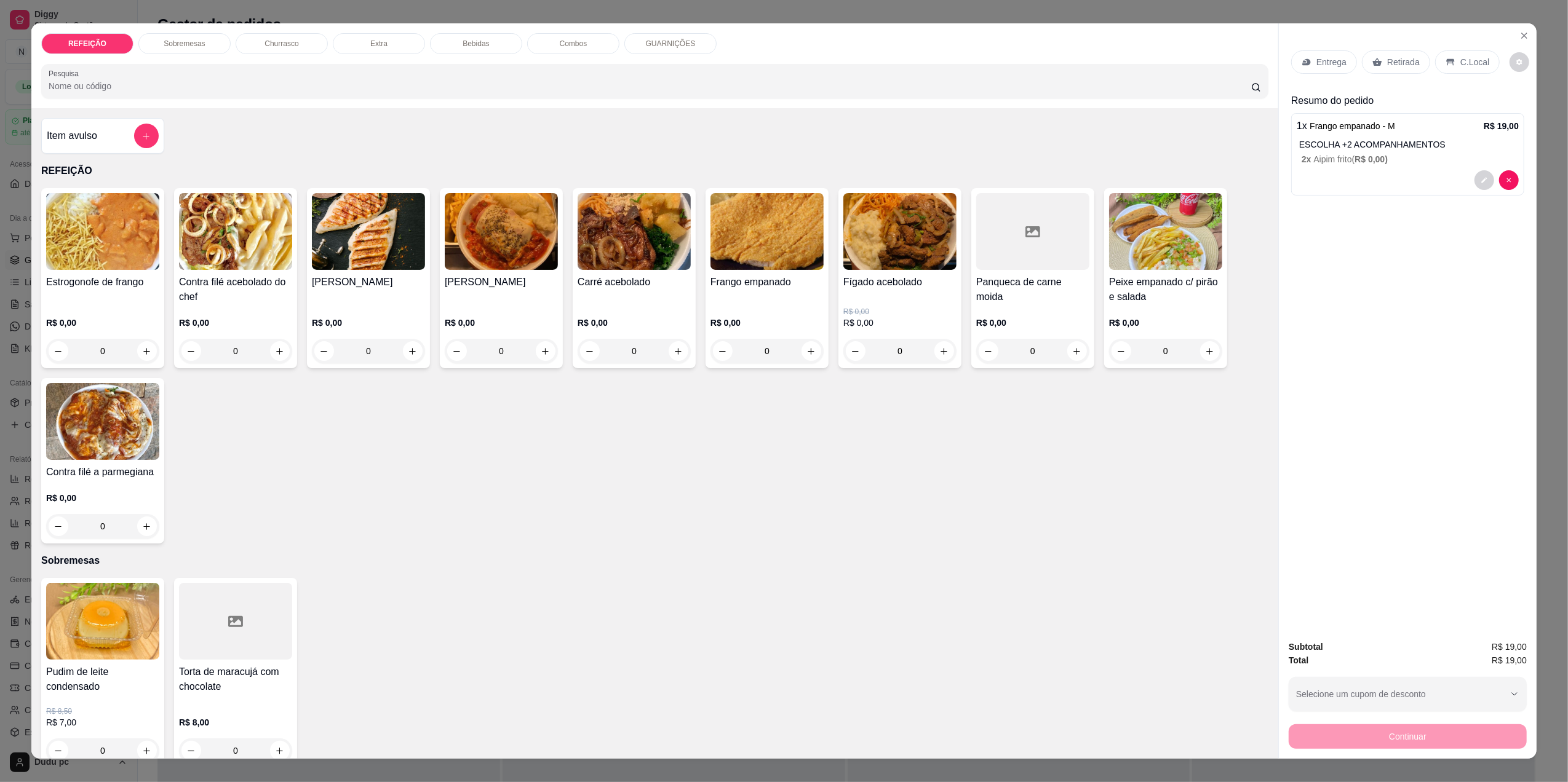
click at [1463, 56] on p "C.Local" at bounding box center [1475, 62] width 29 height 12
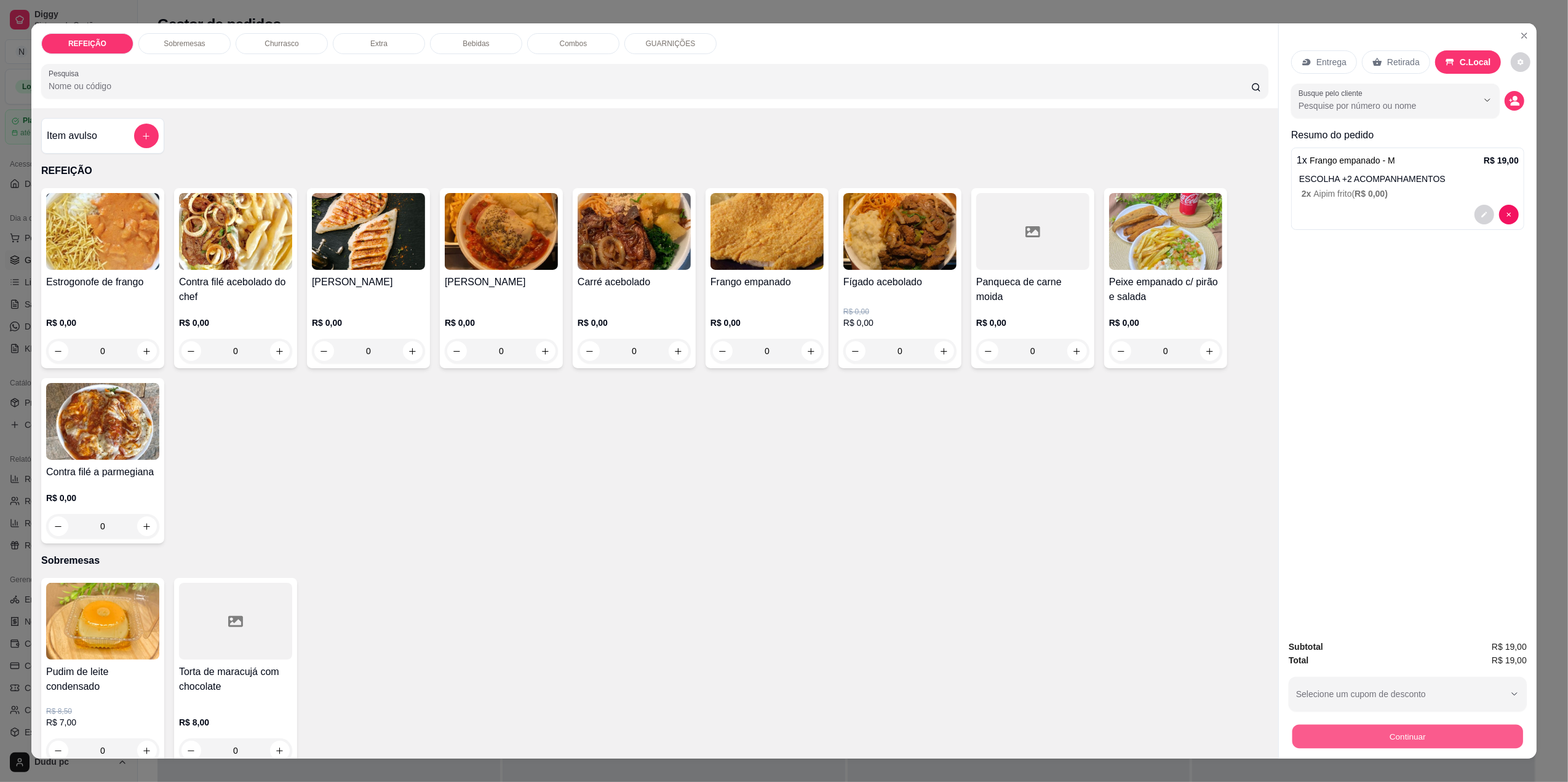
click at [1300, 743] on button "Continuar" at bounding box center [1408, 736] width 231 height 24
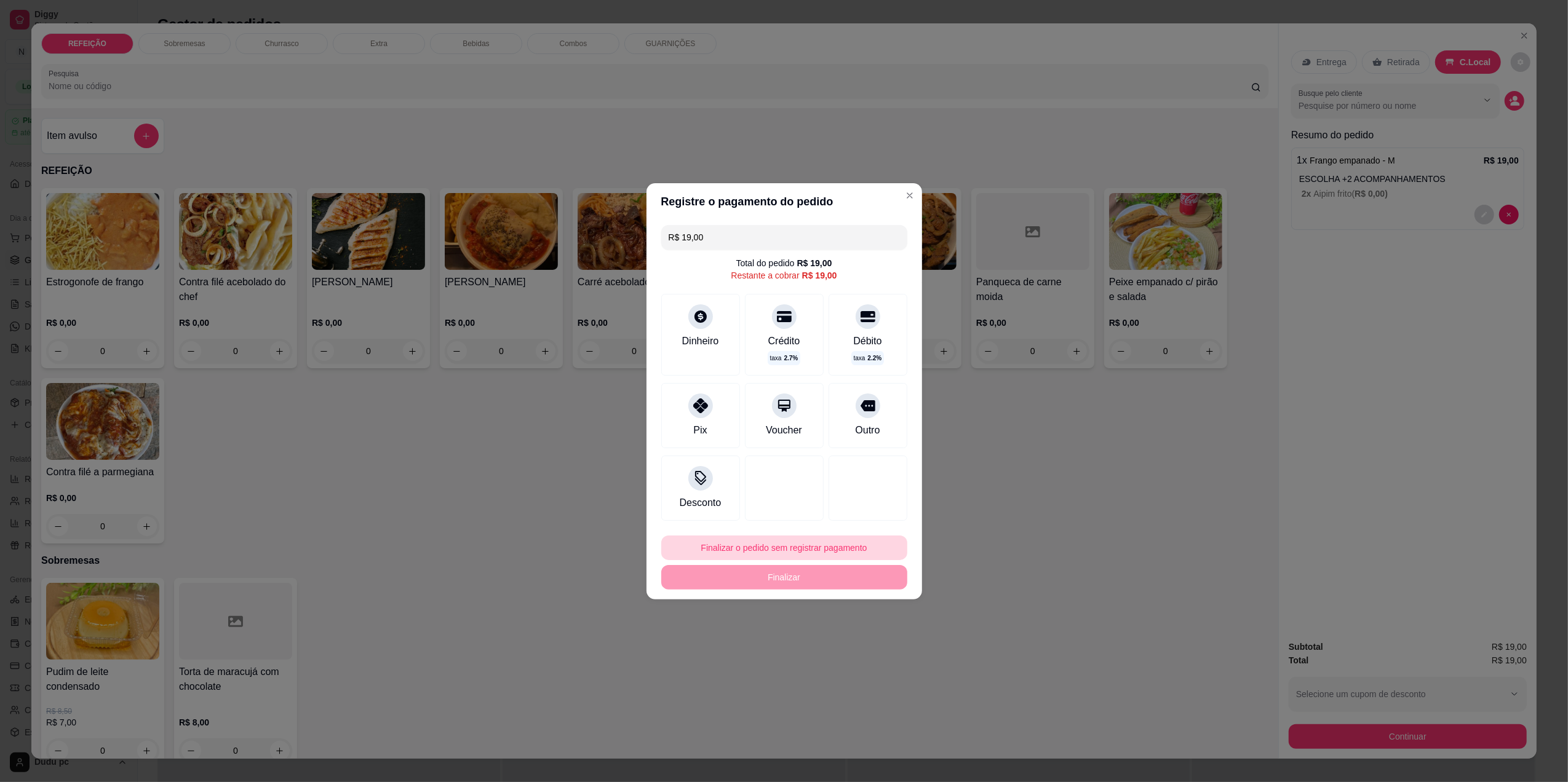
click at [776, 556] on button "Finalizar o pedido sem registrar pagamento" at bounding box center [785, 548] width 246 height 25
click at [864, 654] on button "Confirmar" at bounding box center [860, 648] width 44 height 18
type input "R$ 0,00"
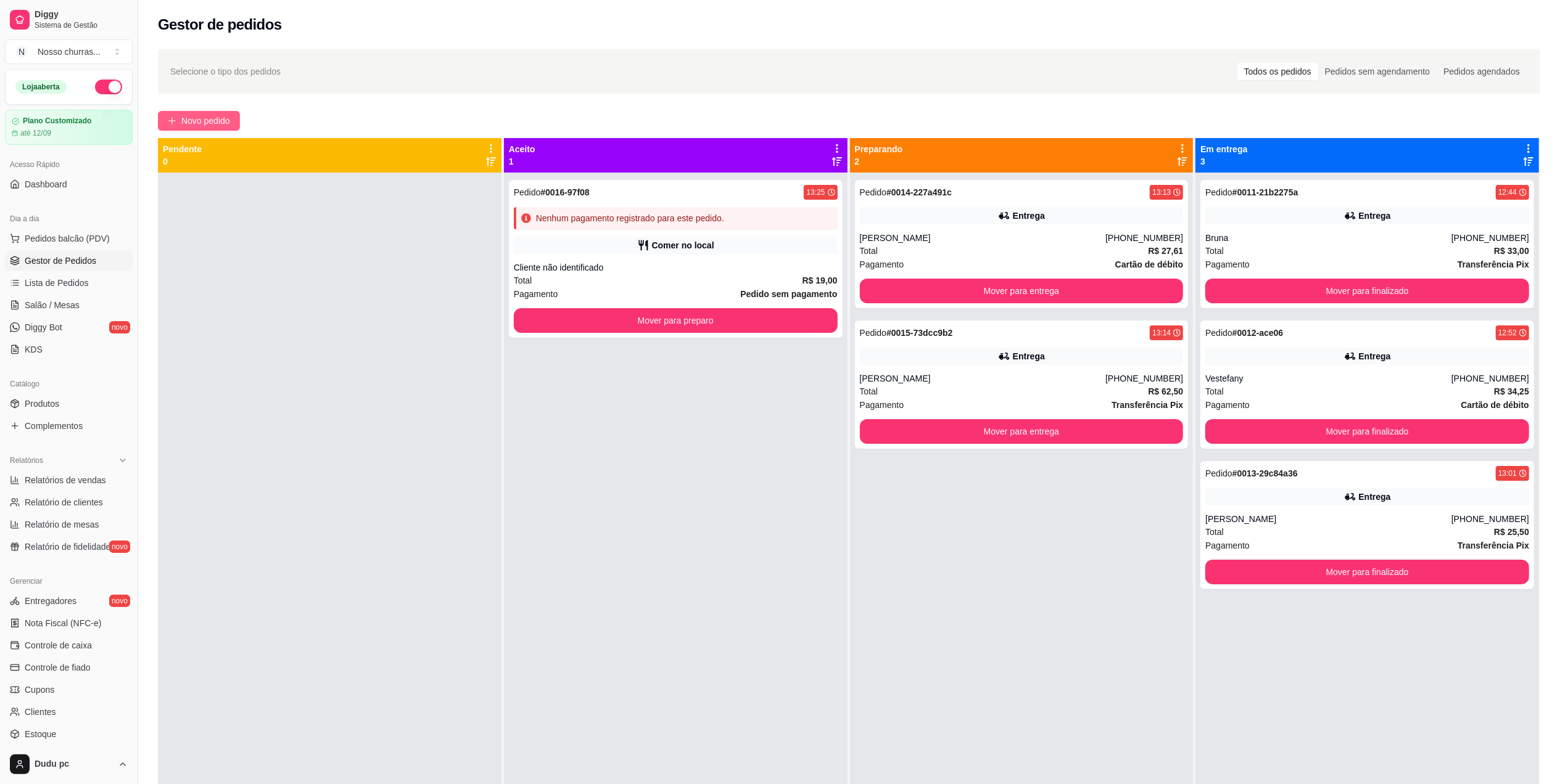
click at [179, 119] on button "Novo pedido" at bounding box center [199, 121] width 82 height 19
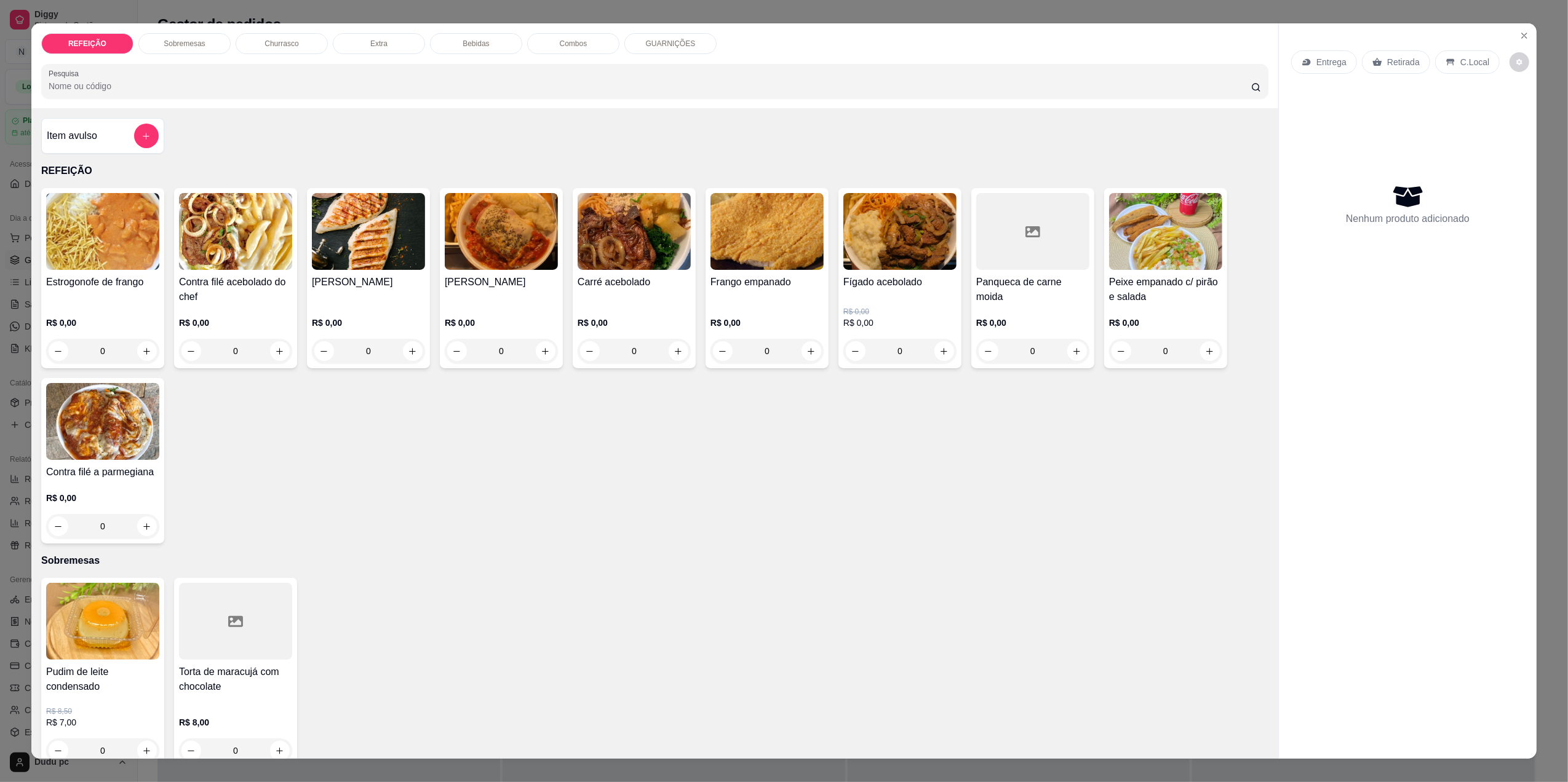
click at [1066, 355] on div "0" at bounding box center [1033, 351] width 114 height 25
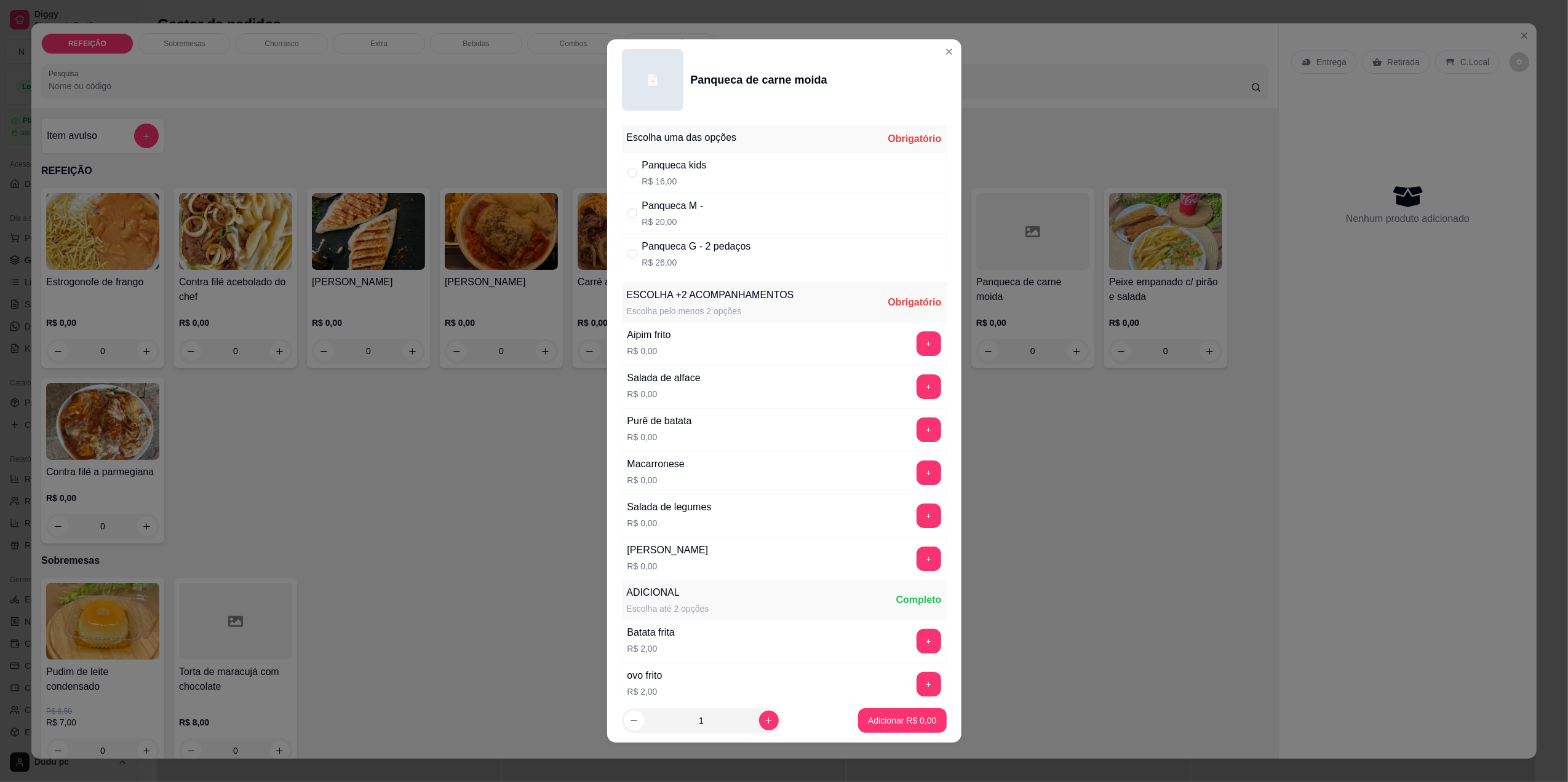
click at [768, 201] on div "Panqueca M - R$ 20,00" at bounding box center [784, 214] width 325 height 40
radio input "true"
click at [905, 488] on div "Macarronese R$ 0,00 +" at bounding box center [784, 472] width 325 height 43
drag, startPoint x: 905, startPoint y: 488, endPoint x: 899, endPoint y: 554, distance: 66.3
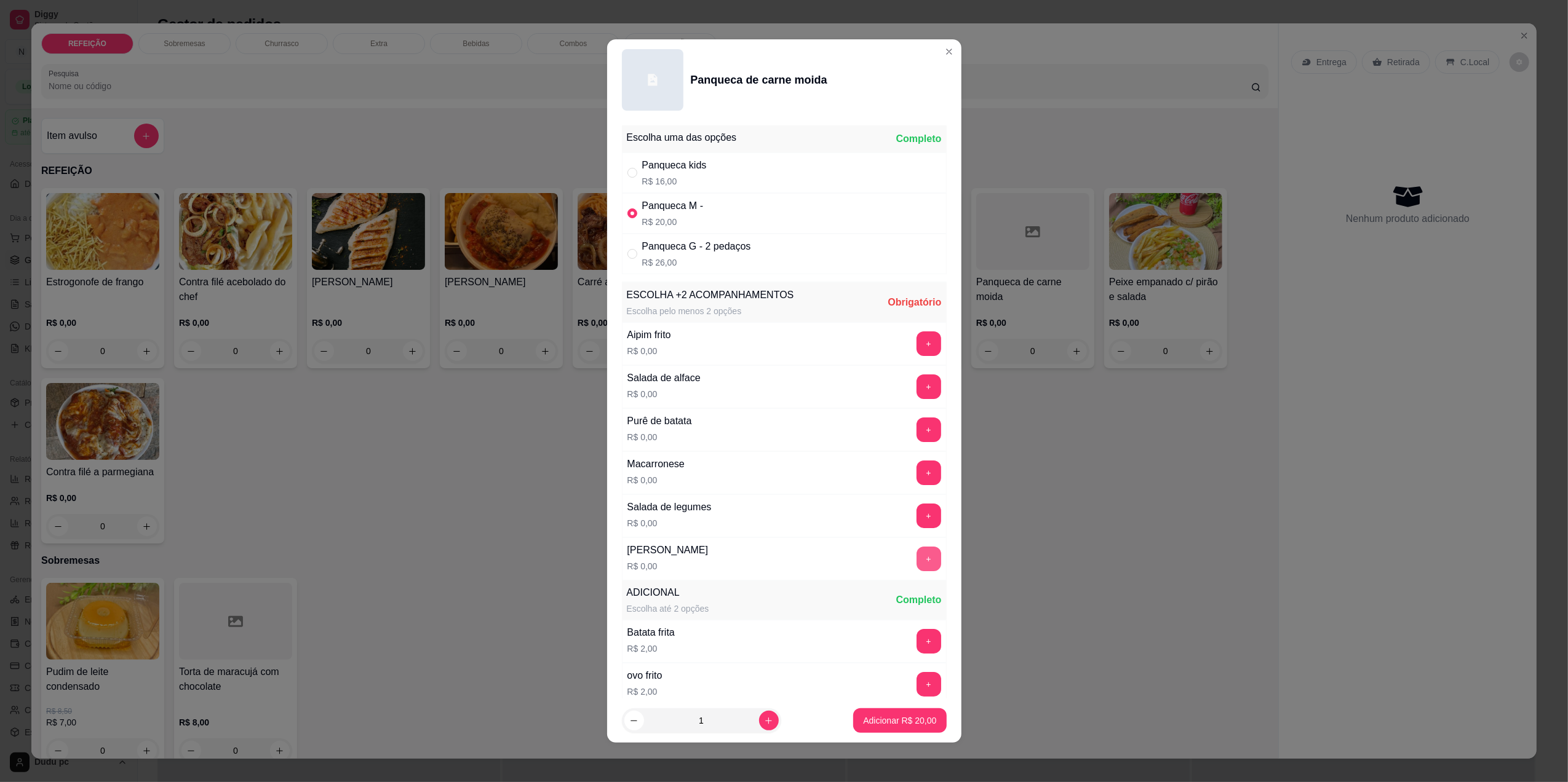
click at [899, 554] on div "Feijão Fradinho R$ 0,00 +" at bounding box center [784, 559] width 325 height 43
click at [917, 554] on button "+" at bounding box center [929, 559] width 25 height 25
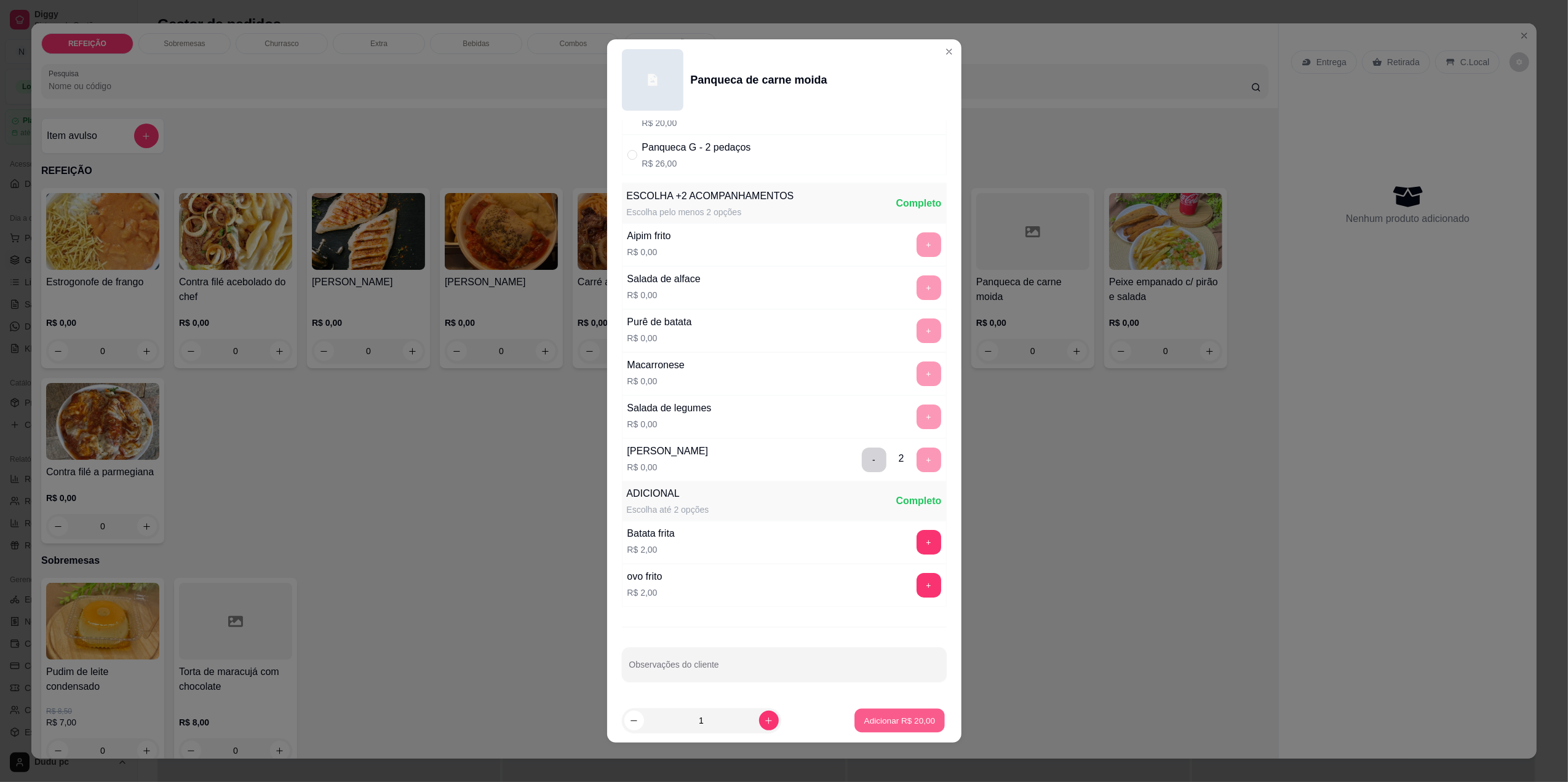
click at [881, 719] on p "Adicionar R$ 20,00" at bounding box center [899, 720] width 71 height 11
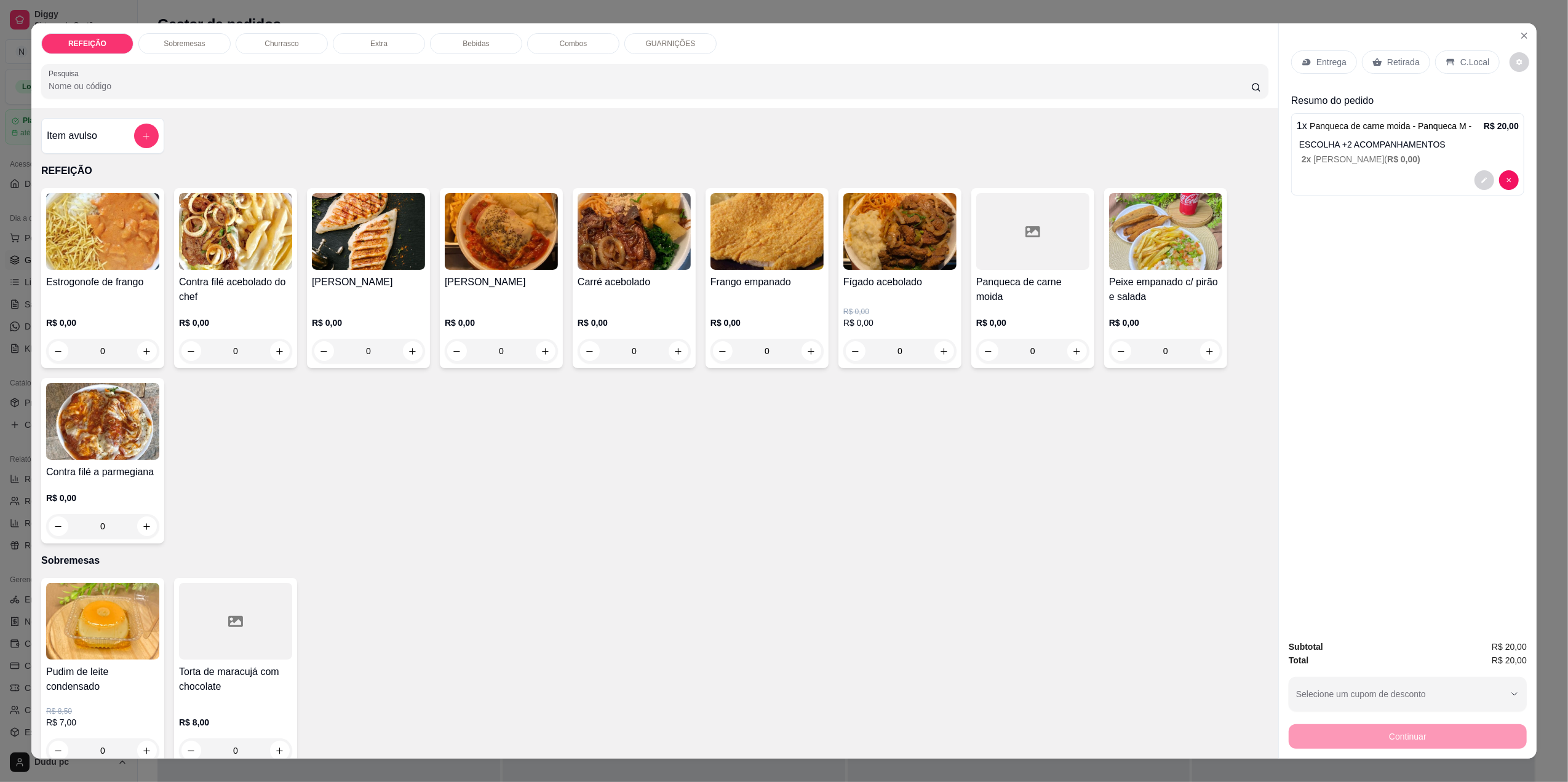
click at [1435, 52] on div "C.Local" at bounding box center [1467, 62] width 64 height 24
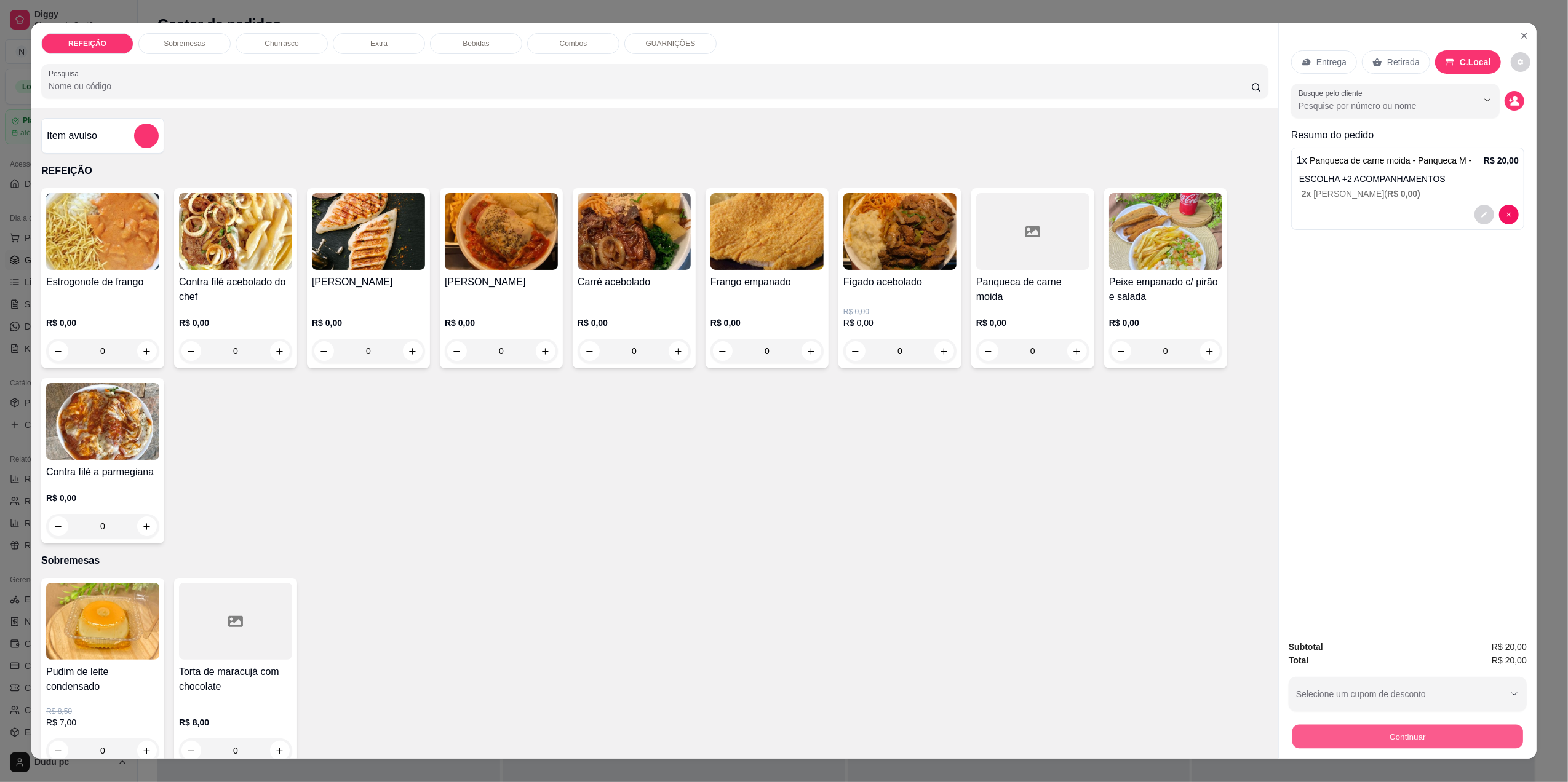
click at [1315, 748] on button "Continuar" at bounding box center [1408, 736] width 231 height 24
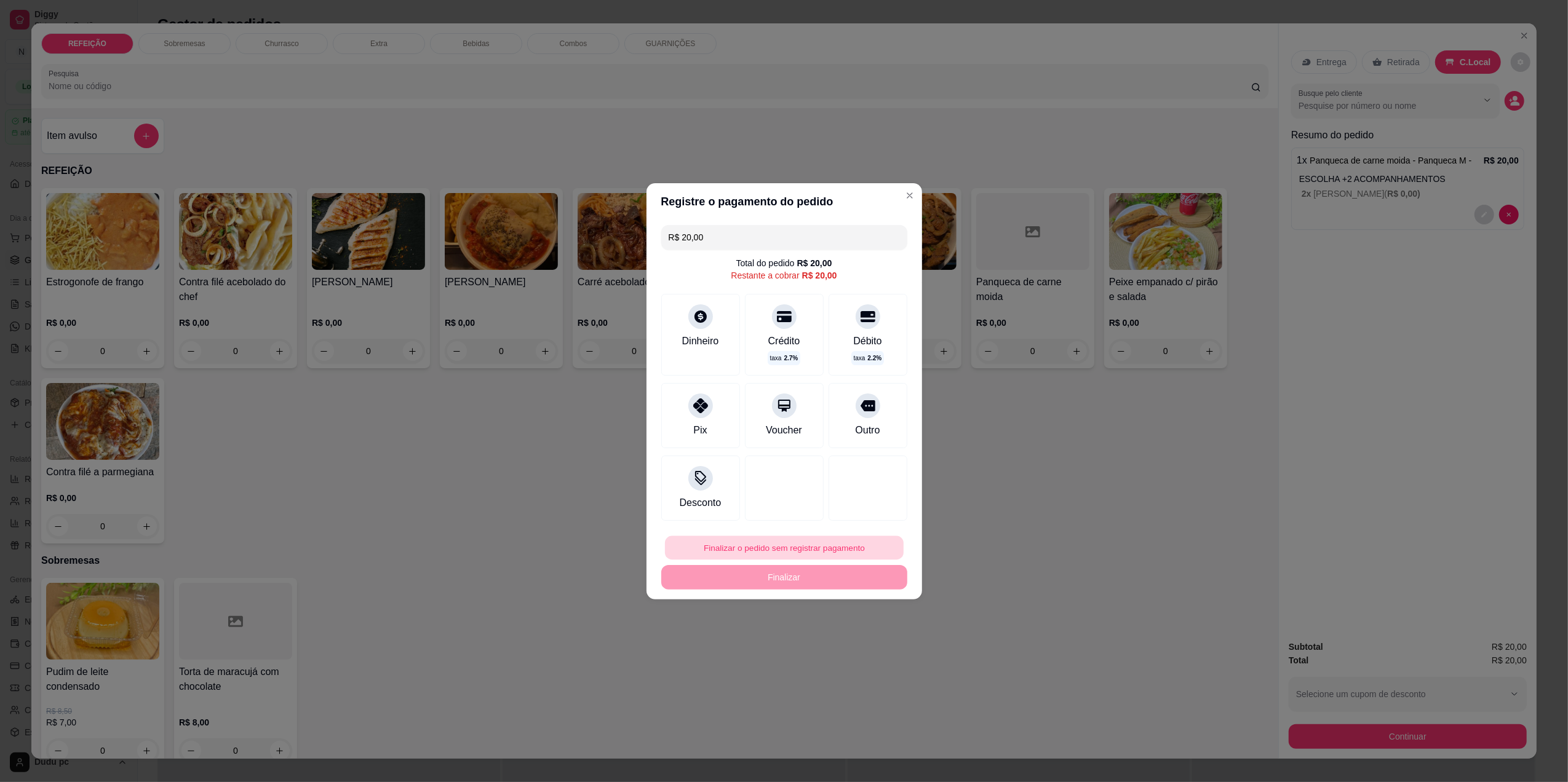
click at [774, 550] on button "Finalizar o pedido sem registrar pagamento" at bounding box center [784, 547] width 238 height 24
click at [860, 655] on button "Confirmar" at bounding box center [860, 648] width 44 height 18
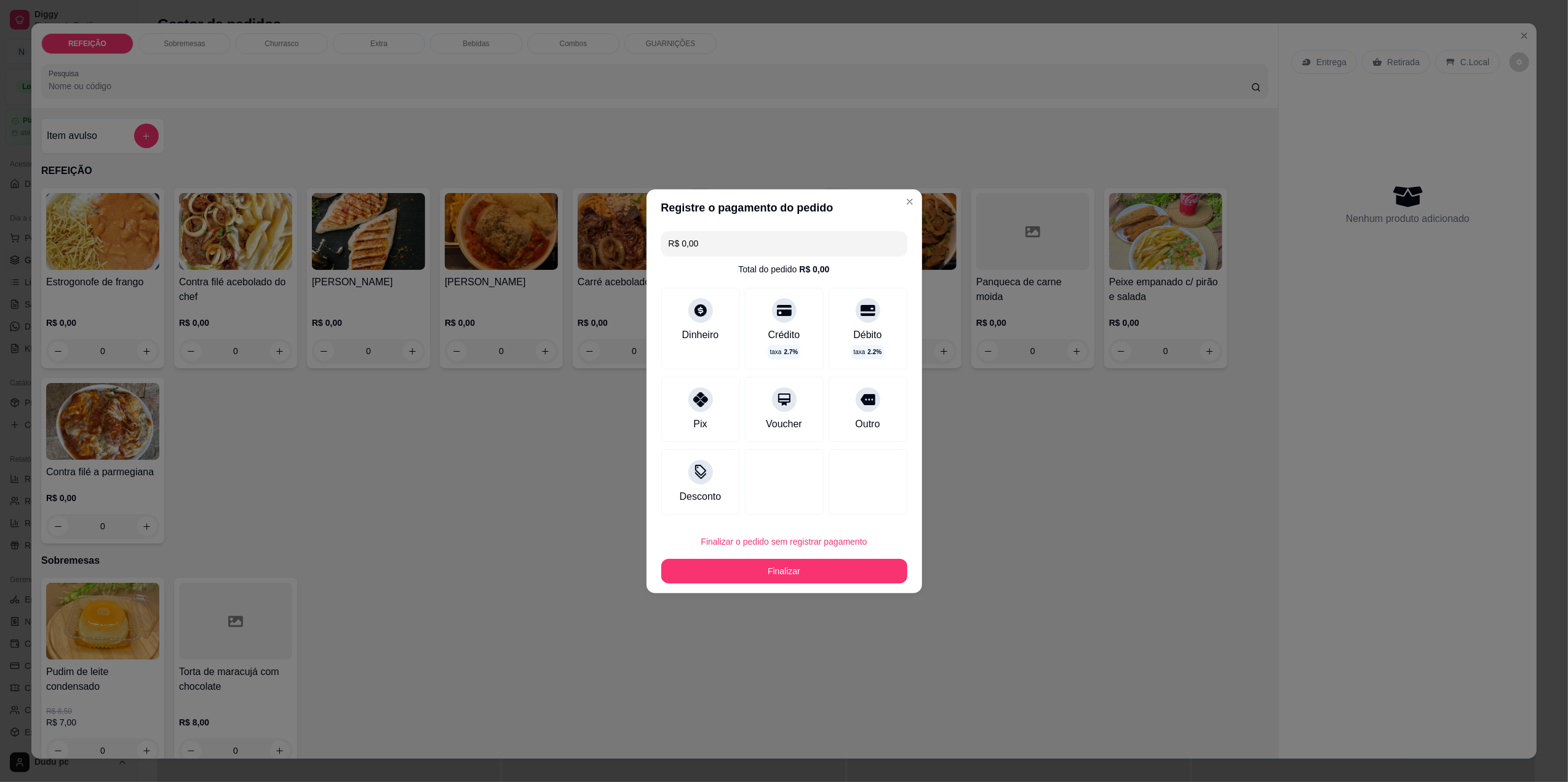
type input "R$ 0,00"
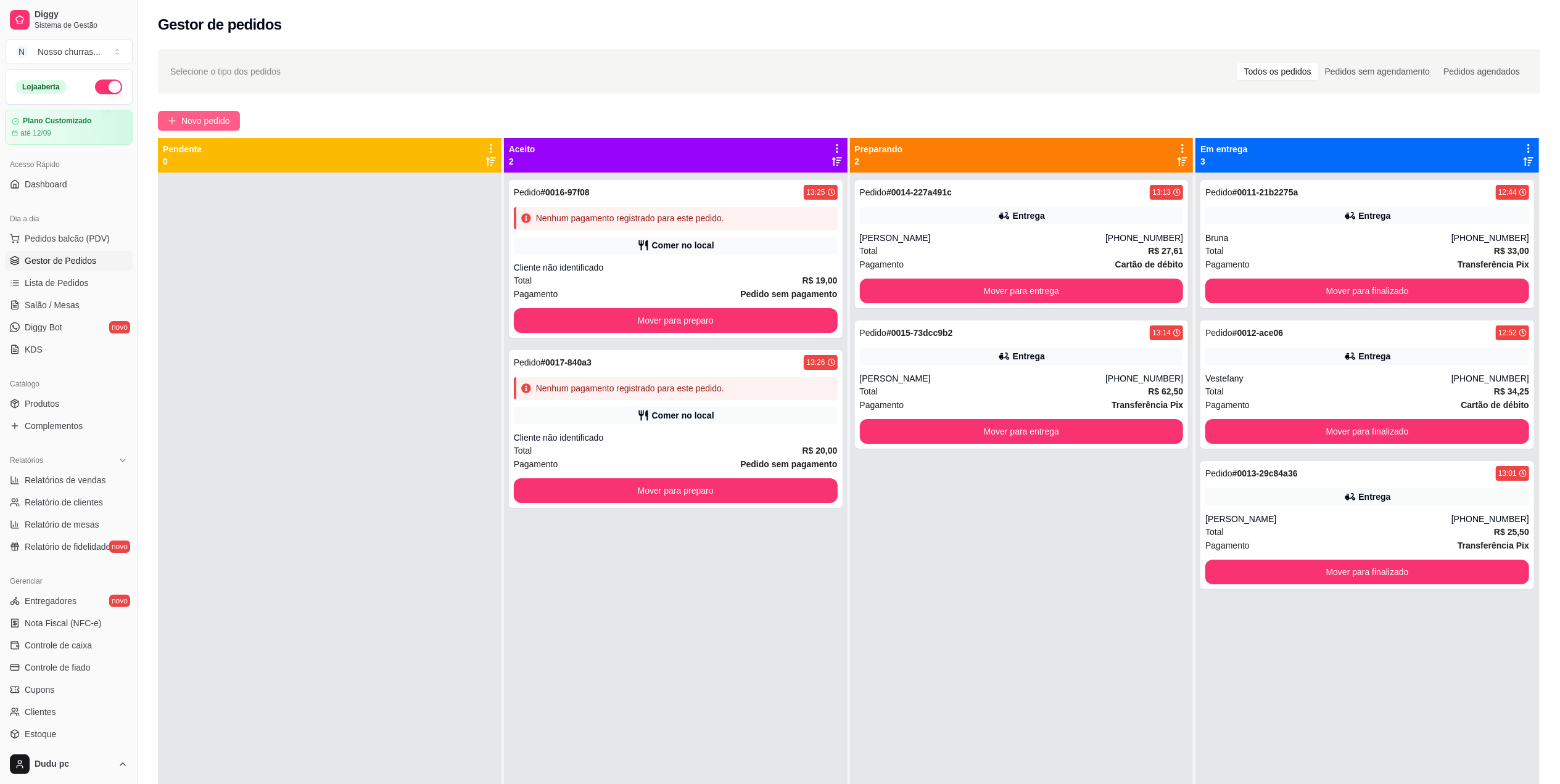
click at [219, 122] on span "Novo pedido" at bounding box center [206, 120] width 49 height 13
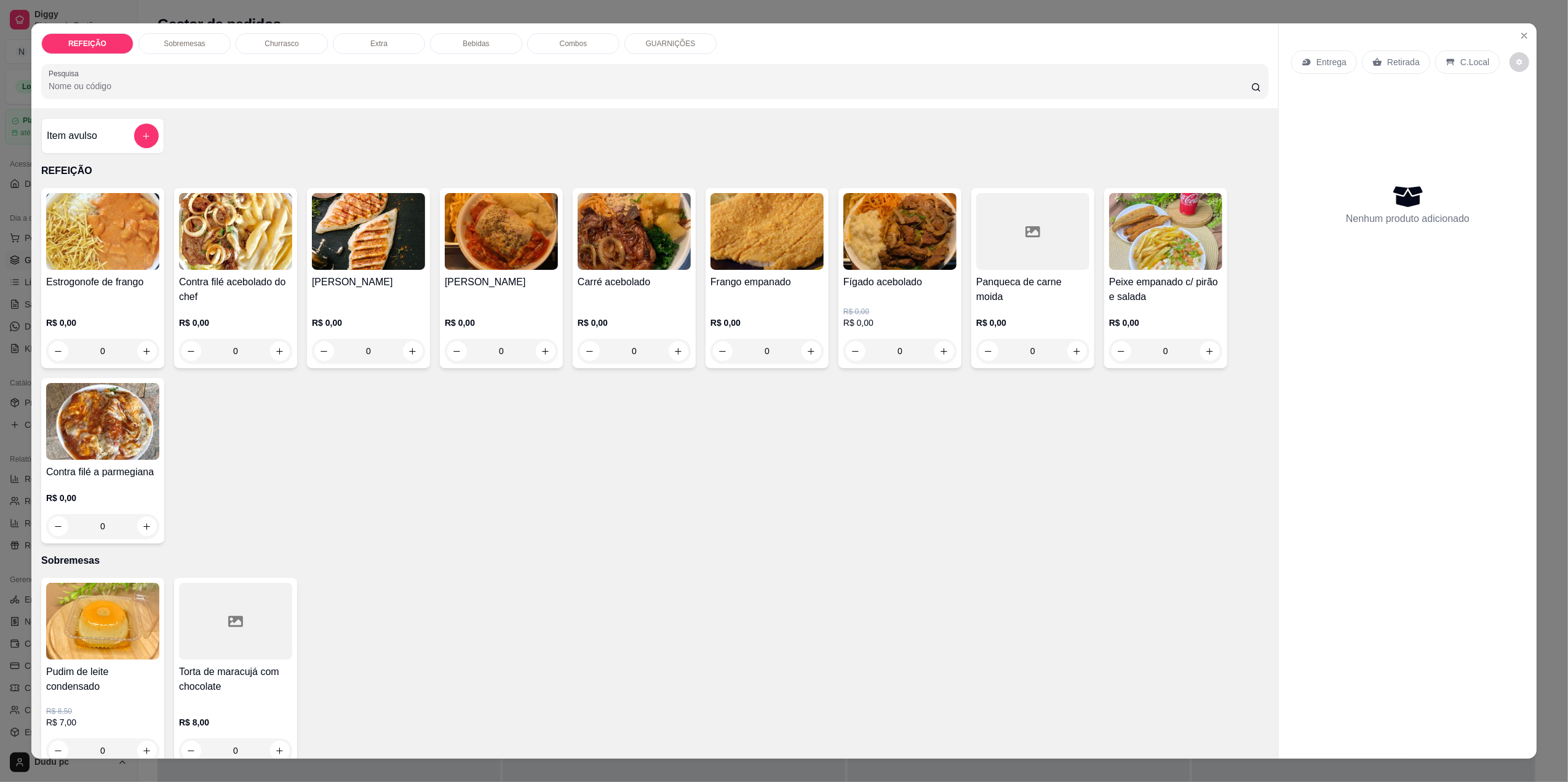
click at [795, 354] on div "0" at bounding box center [767, 351] width 114 height 25
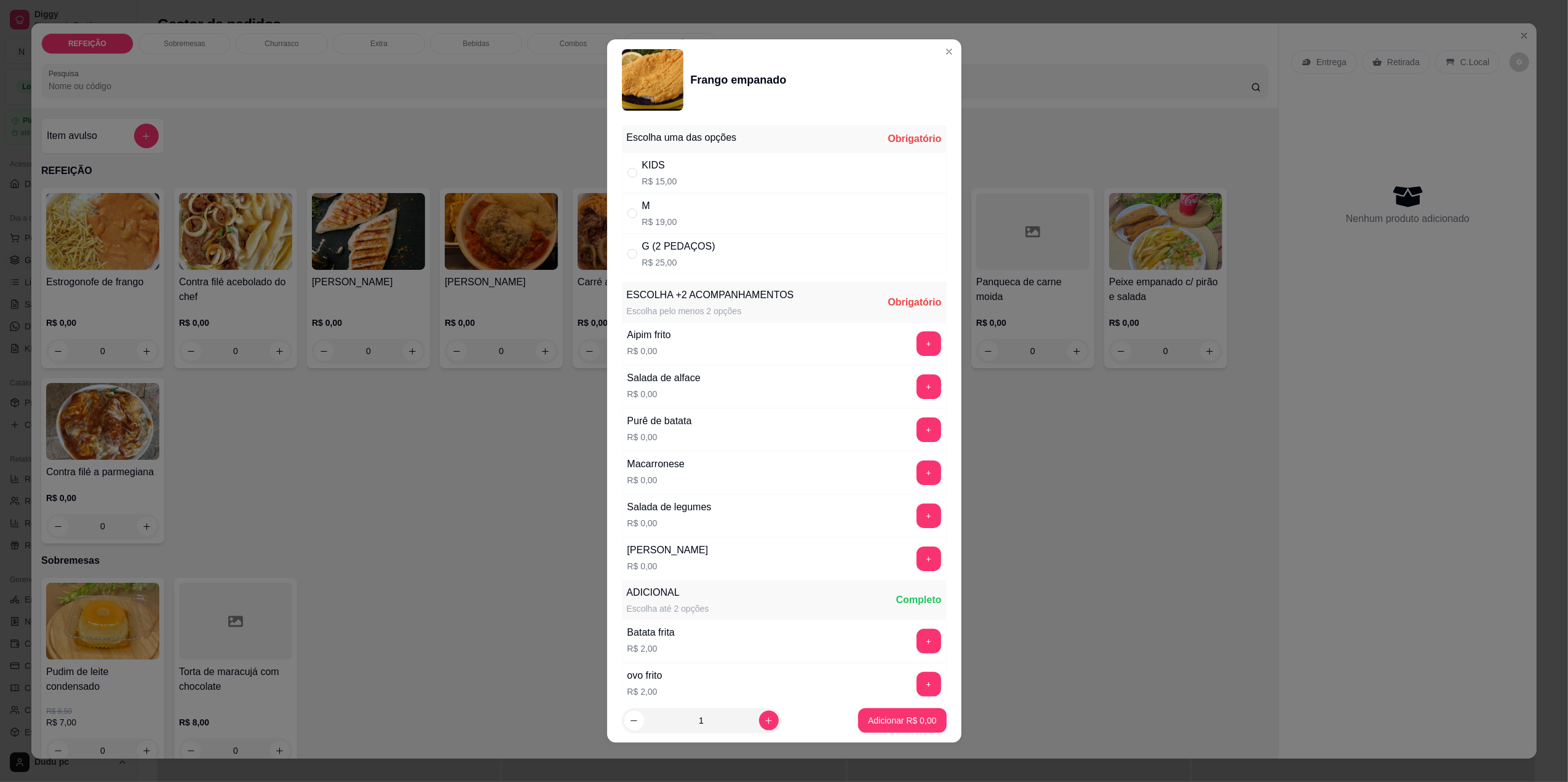
click at [838, 218] on div "M R$ 19,00" at bounding box center [784, 214] width 325 height 40
radio input "true"
click at [917, 562] on button "+" at bounding box center [929, 559] width 25 height 25
click at [917, 562] on button "+" at bounding box center [928, 559] width 24 height 24
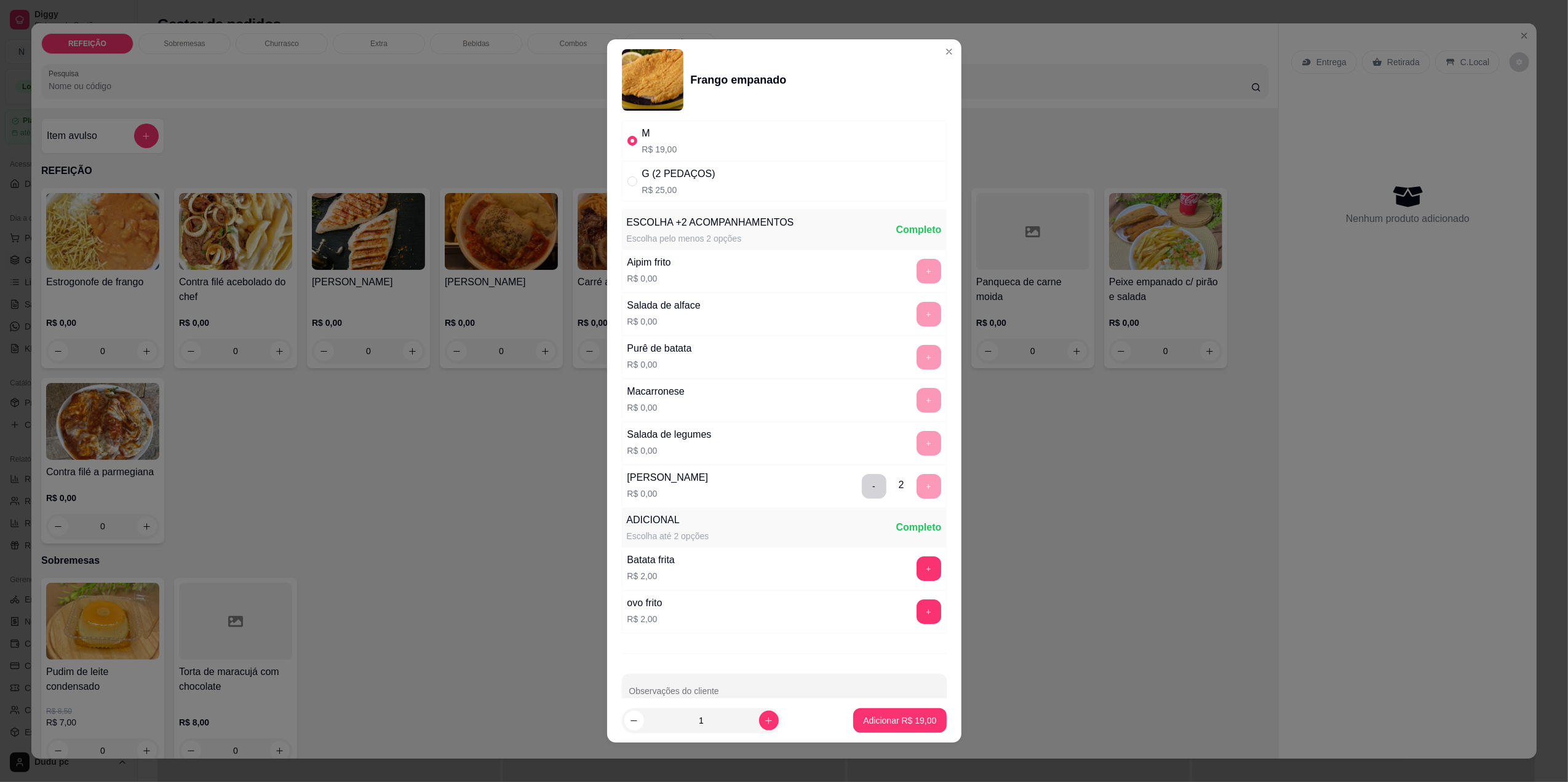
scroll to position [105, 0]
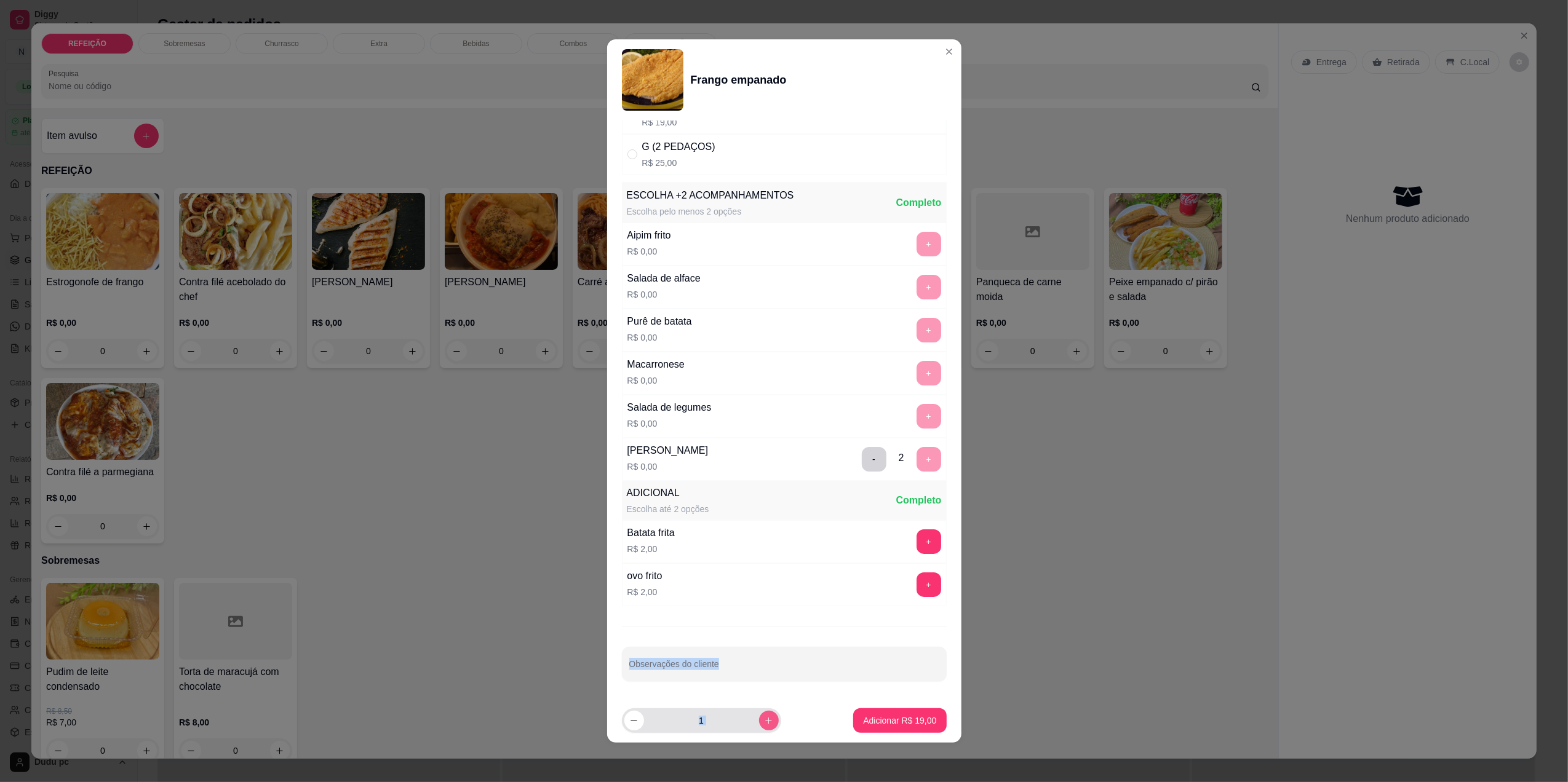
drag, startPoint x: 899, startPoint y: 562, endPoint x: 762, endPoint y: 725, distance: 212.9
click at [762, 725] on section "Frango empanado Escolha uma das opções Completo KIDS R$ 15,00 M R$ 19,00 G (2 P…" at bounding box center [784, 391] width 355 height 705
click at [764, 725] on icon "increase-product-quantity" at bounding box center [768, 721] width 9 height 9
type input "2"
click at [883, 719] on p "Adicionar R$ 38,00" at bounding box center [899, 720] width 71 height 11
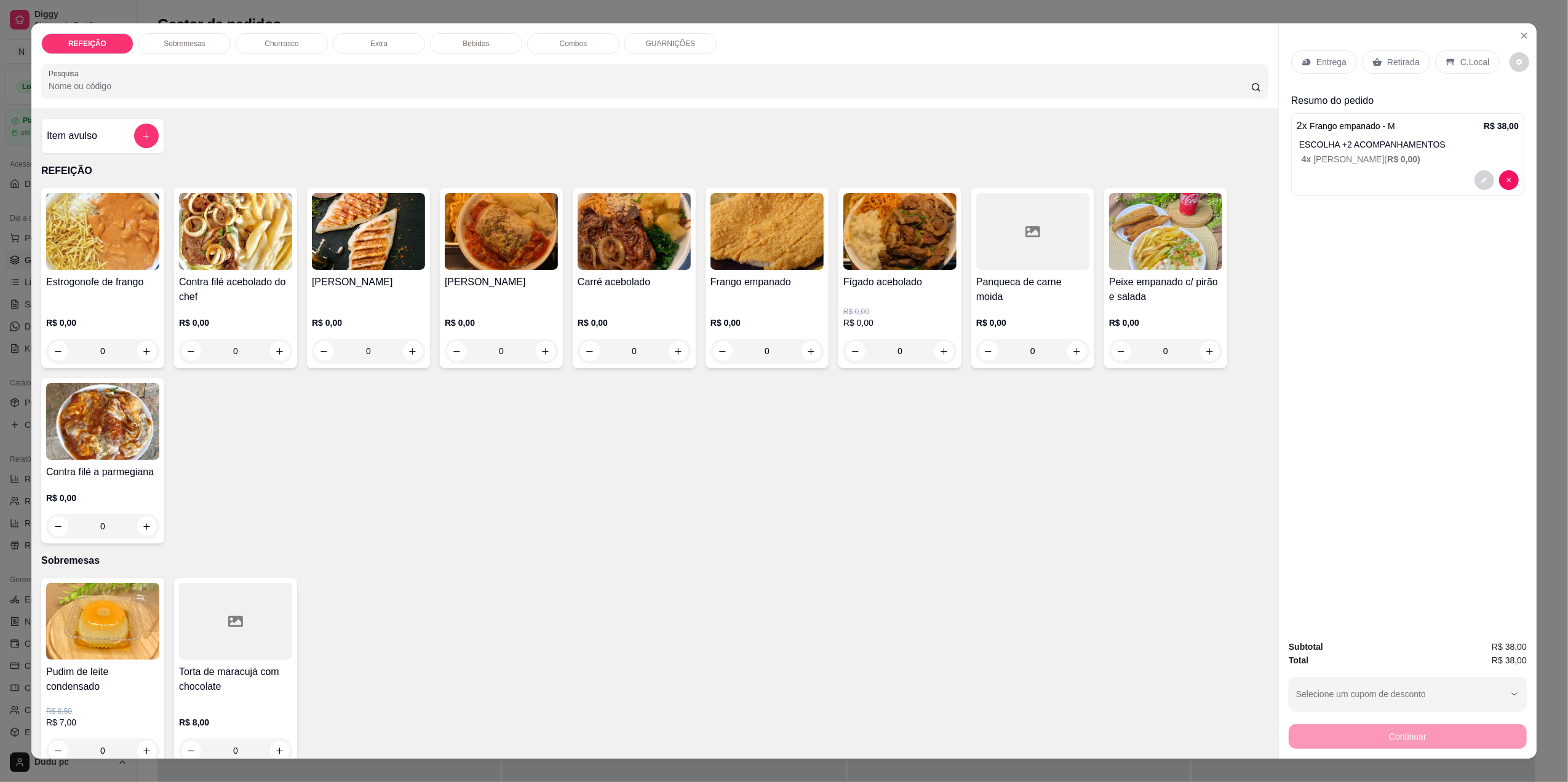
click at [468, 45] on p "Bebidas" at bounding box center [476, 43] width 26 height 10
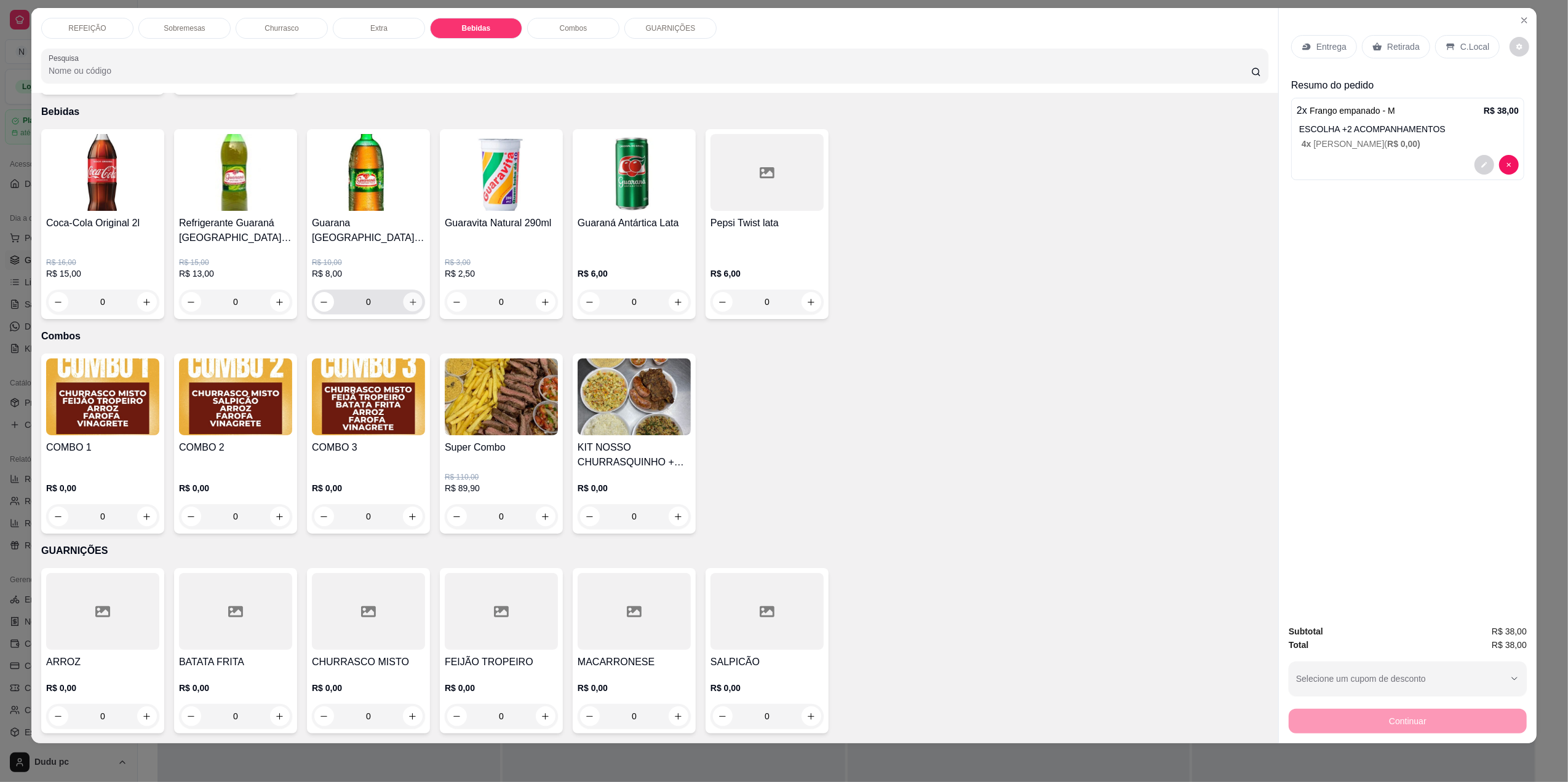
click at [408, 303] on icon "increase-product-quantity" at bounding box center [413, 302] width 9 height 9
click at [1310, 719] on div "Continuar" at bounding box center [1408, 720] width 238 height 27
click at [1380, 528] on div "Entrega Retirada C.Local Resumo do pedido 2 x Frango empanado - M R$ 38,00 ESCO…" at bounding box center [1408, 311] width 258 height 607
click at [1473, 33] on div "Entrega Retirada C.Local" at bounding box center [1408, 47] width 233 height 43
click at [1473, 42] on p "C.Local" at bounding box center [1475, 47] width 29 height 12
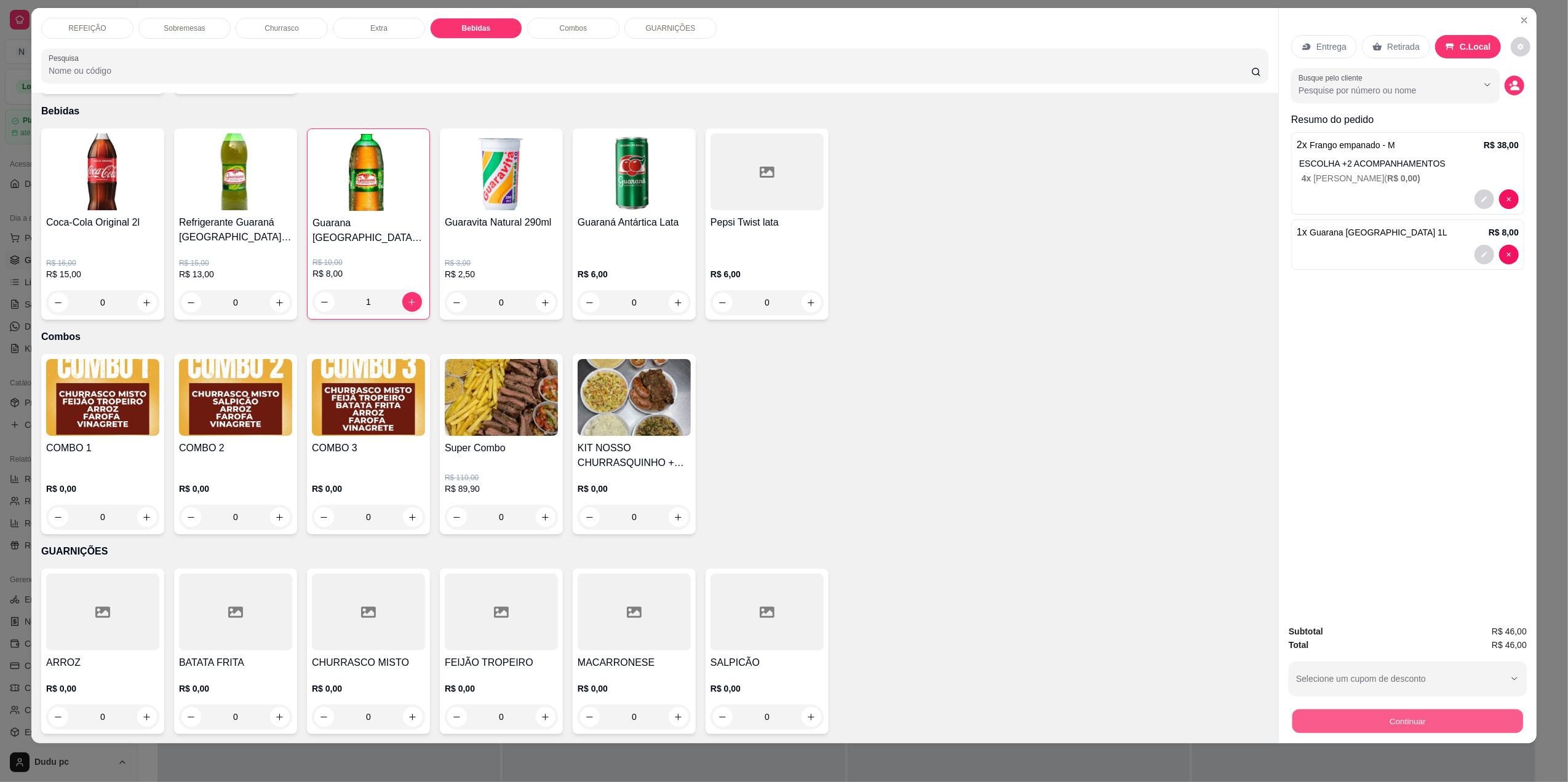
click at [1345, 717] on button "Continuar" at bounding box center [1408, 720] width 231 height 24
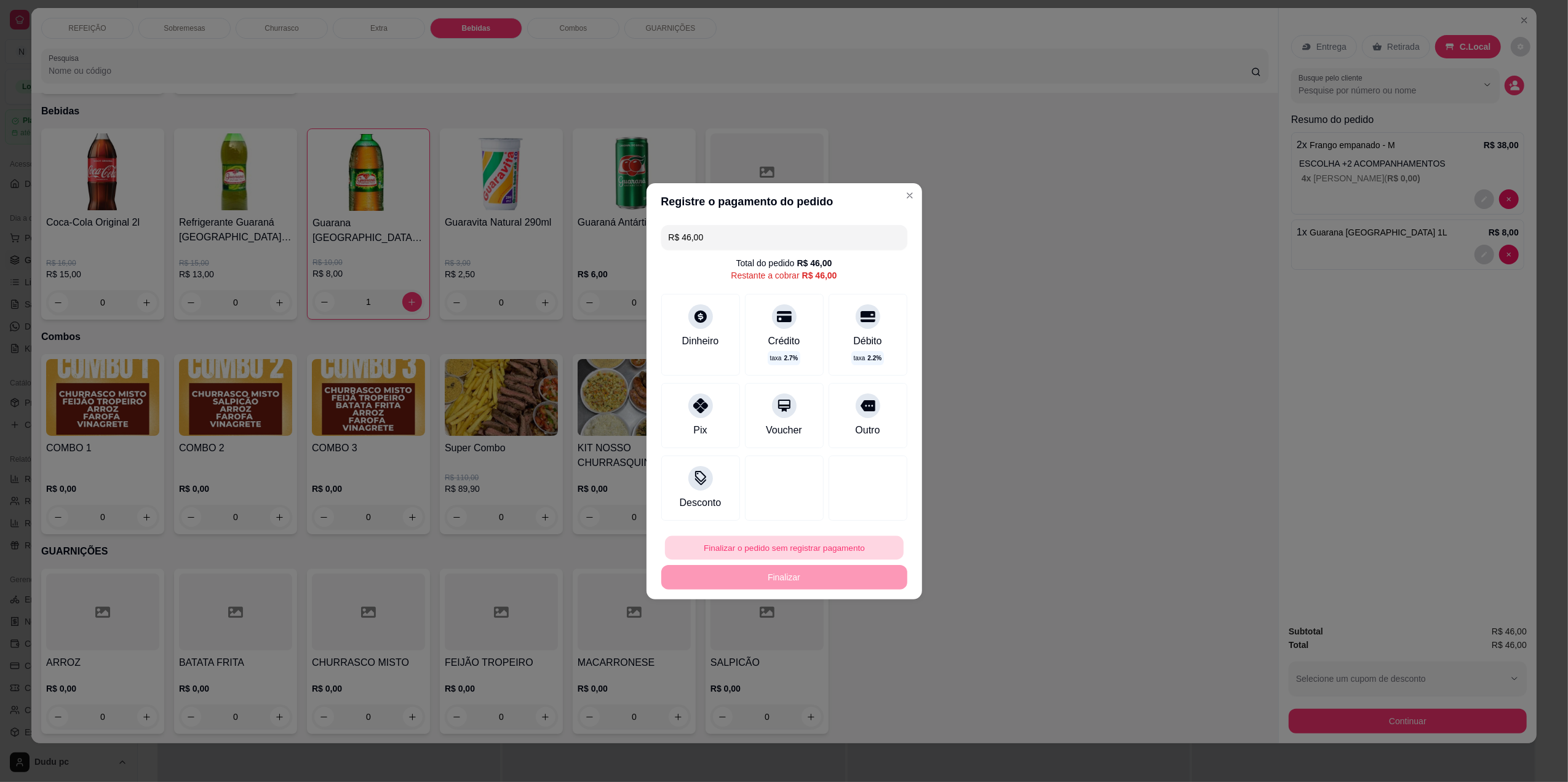
click at [794, 556] on button "Finalizar o pedido sem registrar pagamento" at bounding box center [784, 547] width 238 height 24
click at [847, 643] on button "Confirmar" at bounding box center [860, 648] width 44 height 18
type input "0"
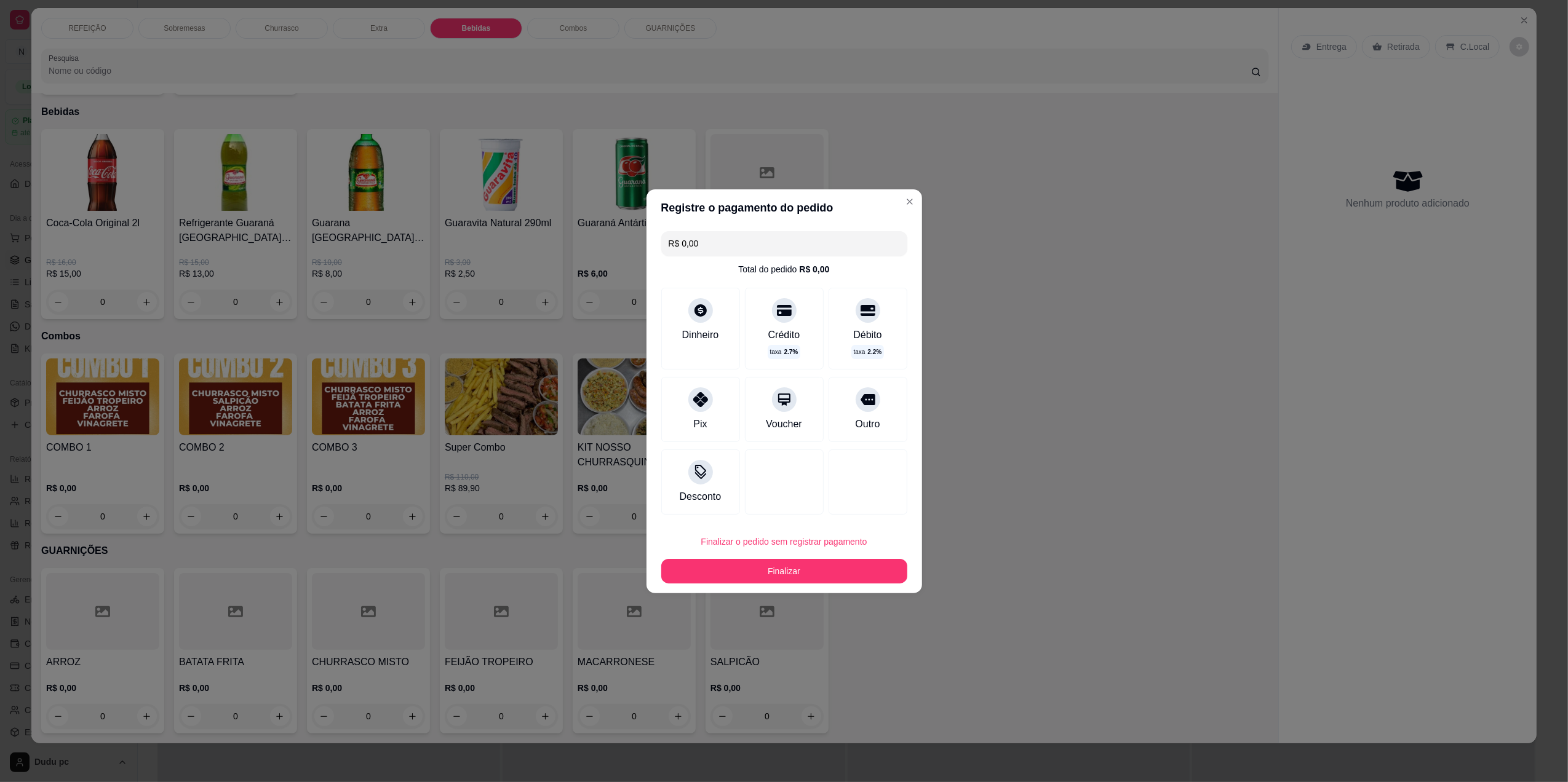
type input "R$ 0,00"
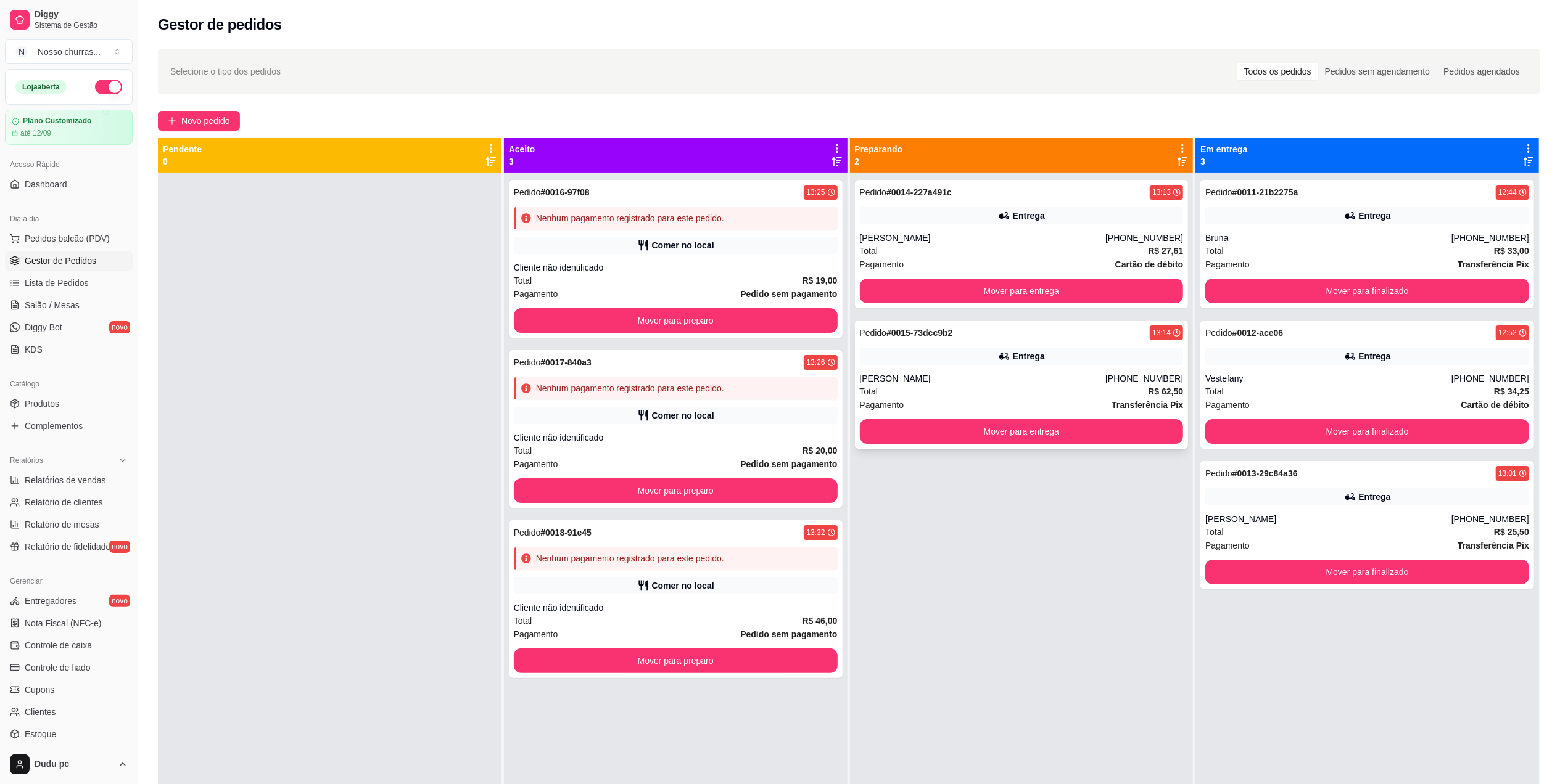
click at [1061, 378] on div "[PERSON_NAME]" at bounding box center [983, 378] width 246 height 12
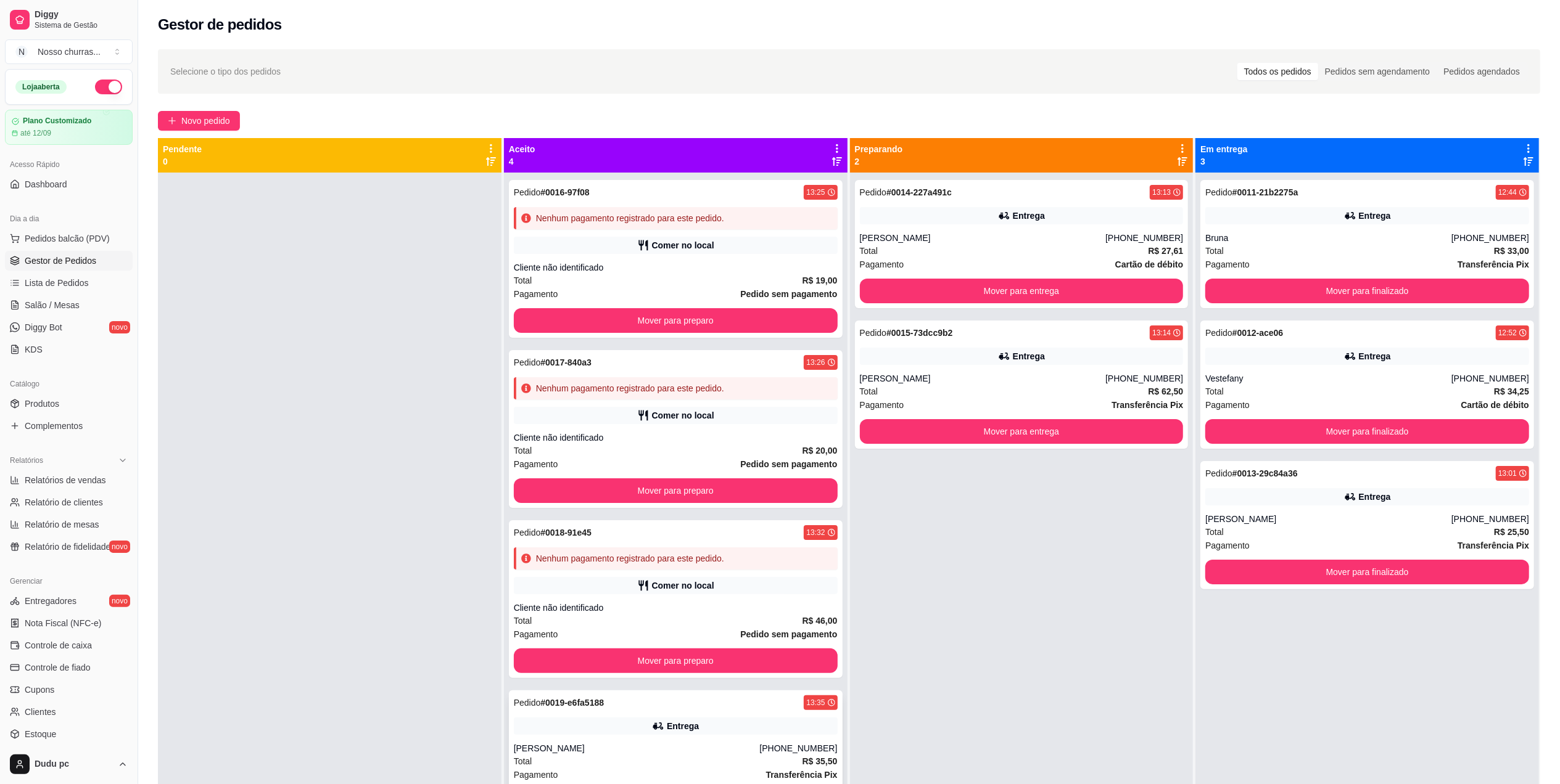
click at [805, 751] on div "(21) 96454-1091" at bounding box center [799, 749] width 78 height 12
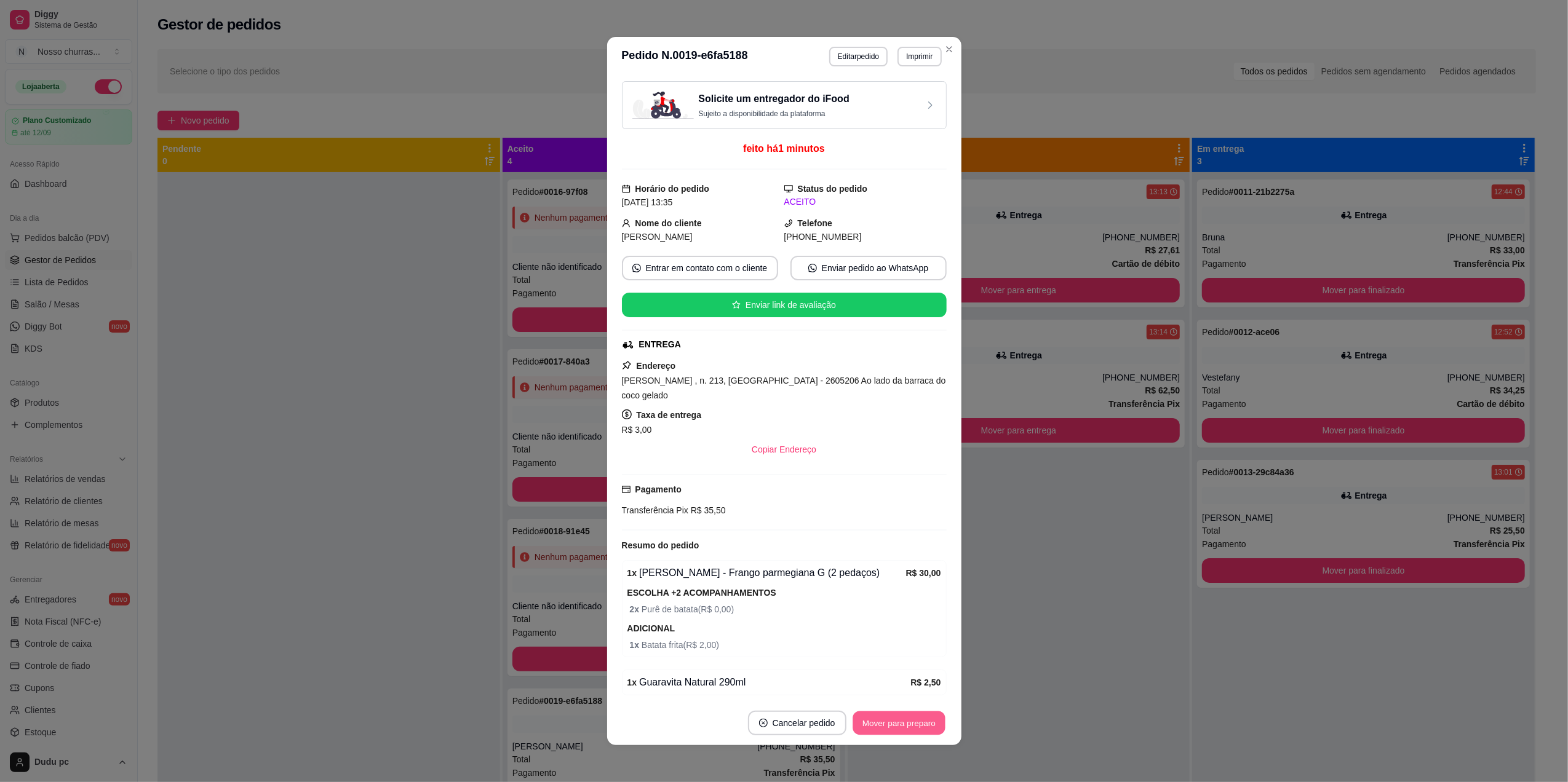
click at [881, 720] on button "Mover para preparo" at bounding box center [898, 723] width 92 height 24
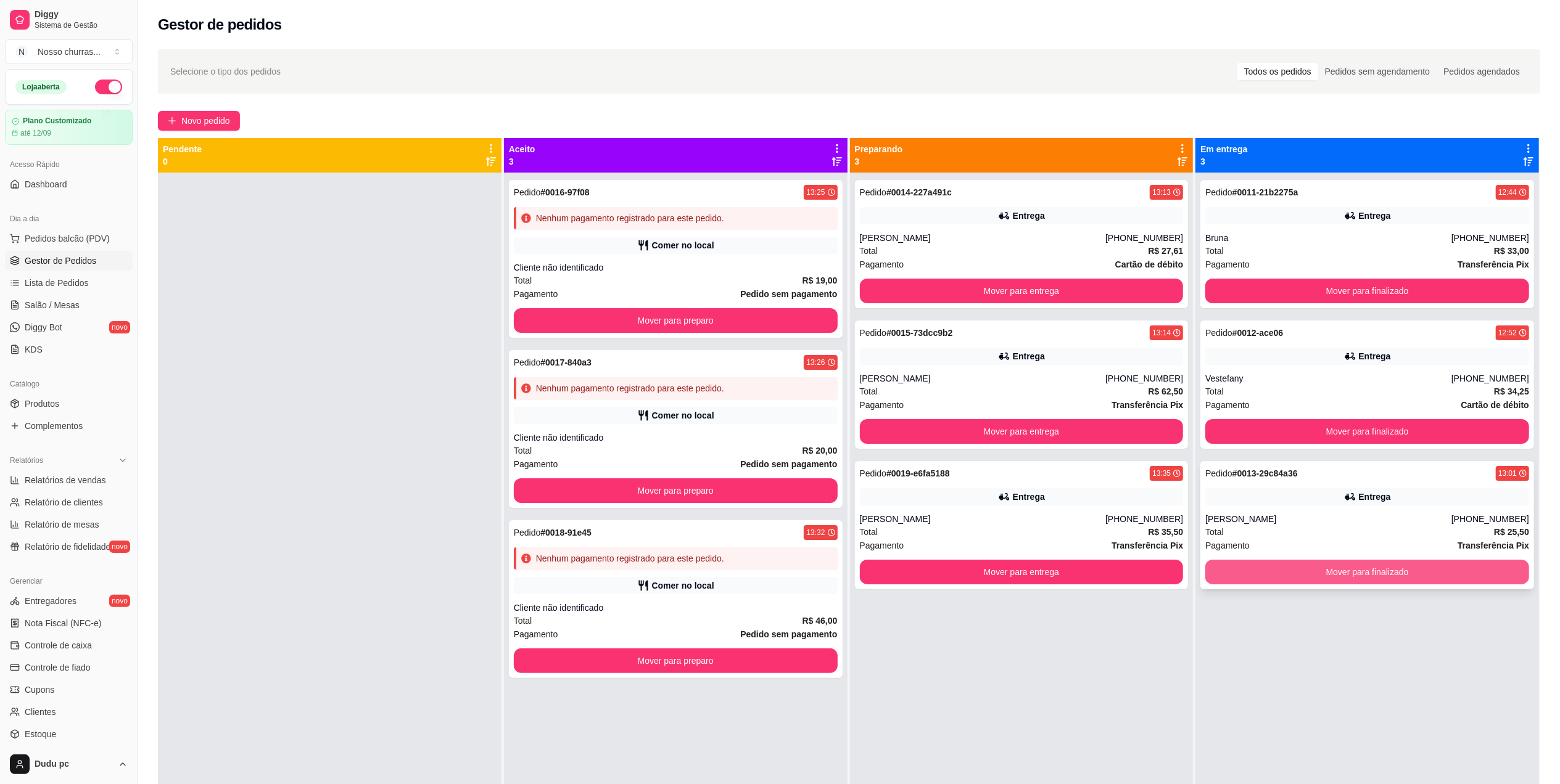
click at [1338, 580] on button "Mover para finalizado" at bounding box center [1367, 572] width 324 height 25
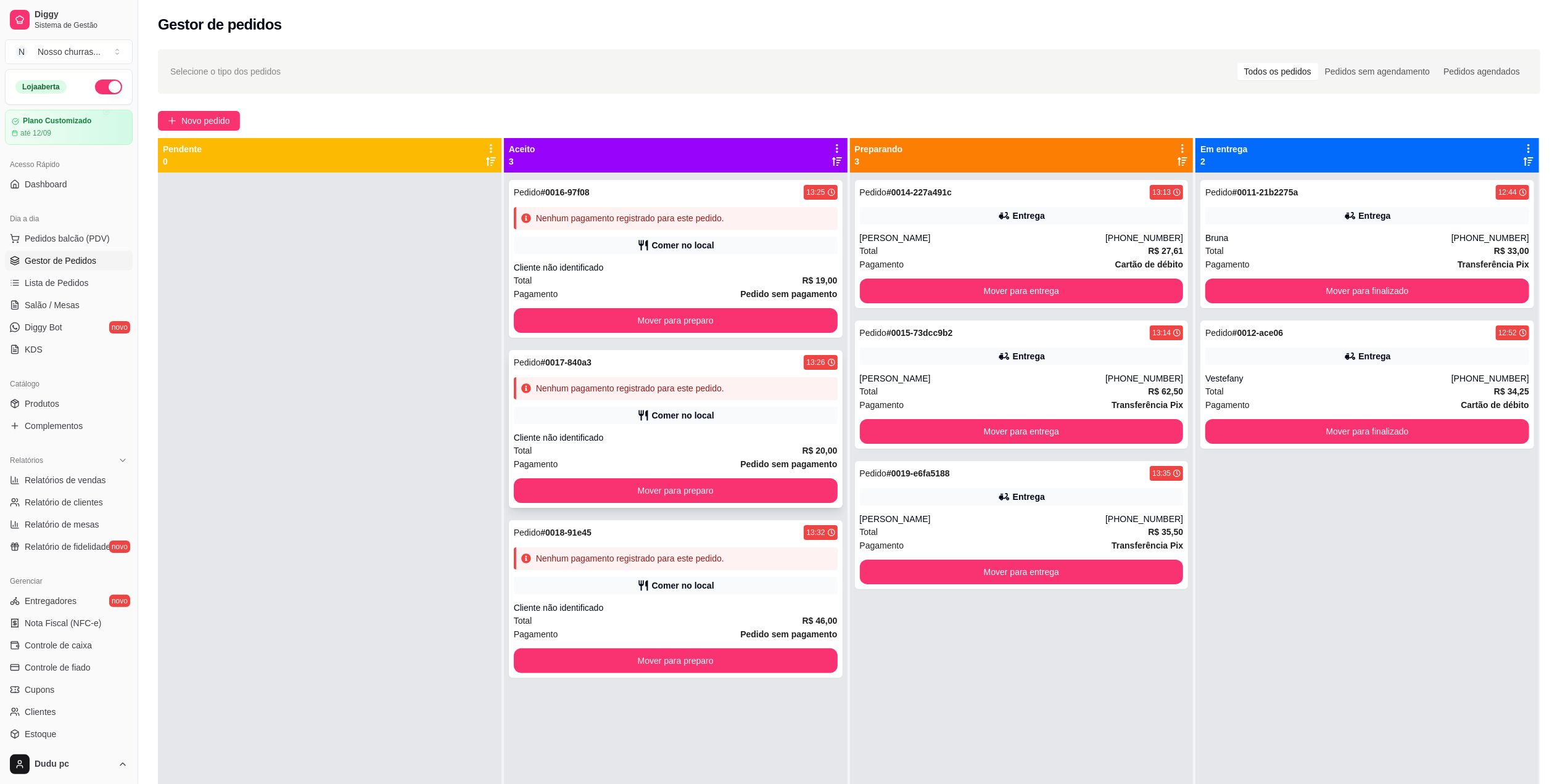
click at [700, 504] on div "Pedido # 0017-840a3 13:26 Nenhum pagamento registrado para este pedido. Comer n…" at bounding box center [676, 429] width 334 height 158
click at [571, 494] on button "Mover para preparo" at bounding box center [676, 490] width 314 height 24
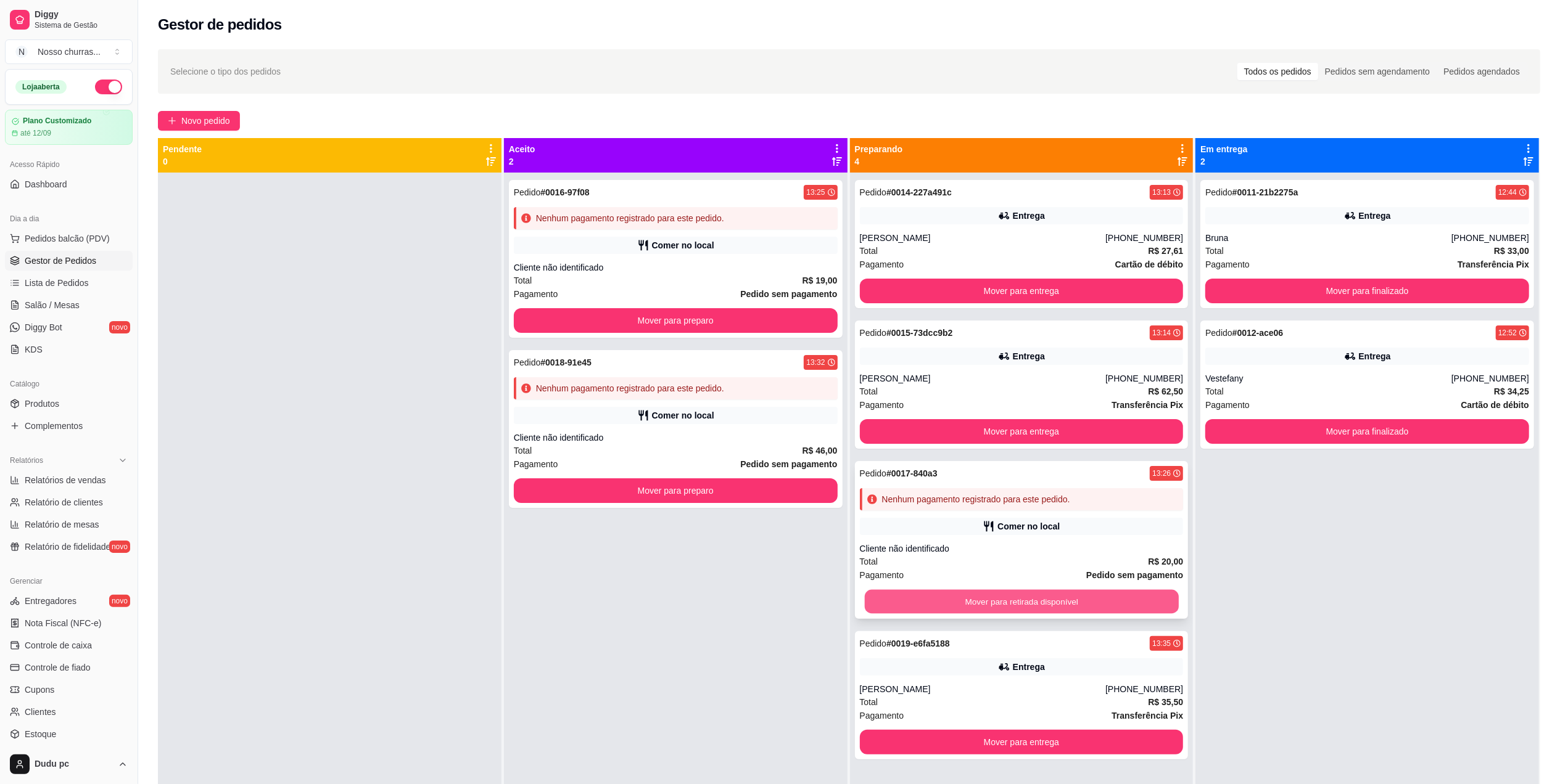
click at [950, 607] on button "Mover para retirada disponível" at bounding box center [1022, 601] width 314 height 24
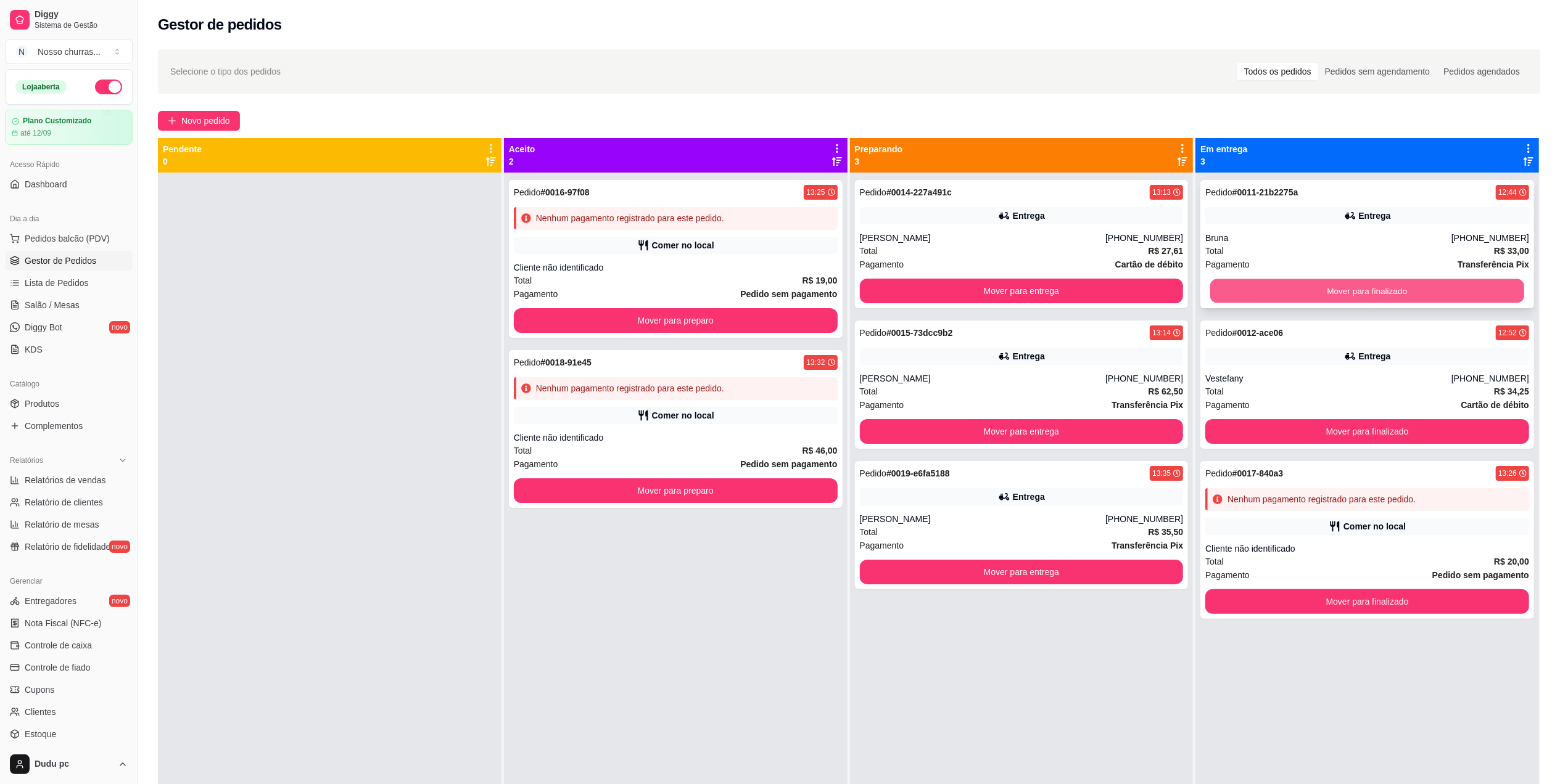
click at [1256, 294] on button "Mover para finalizado" at bounding box center [1368, 291] width 314 height 24
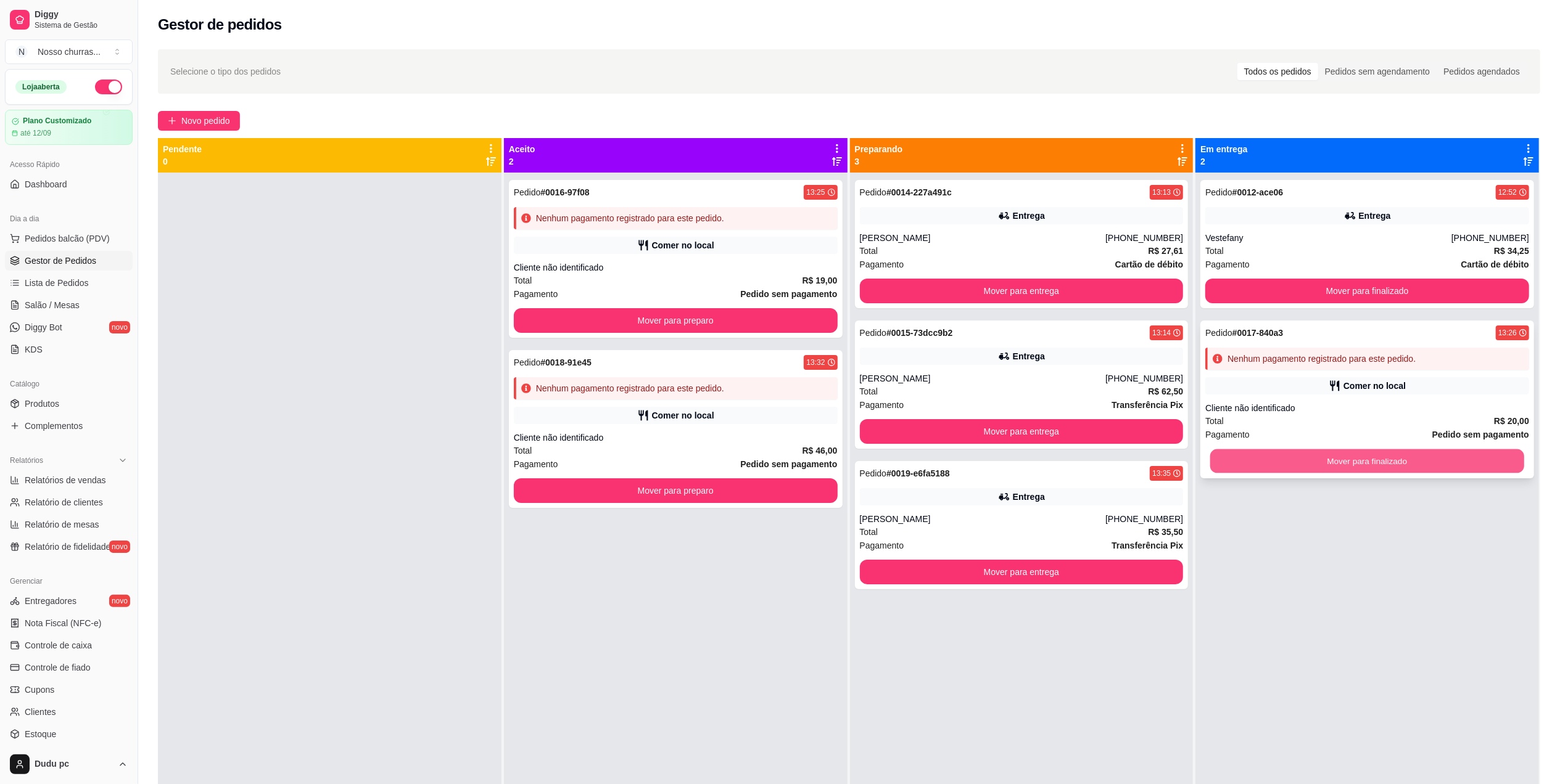
click at [1309, 454] on button "Mover para finalizado" at bounding box center [1368, 461] width 314 height 24
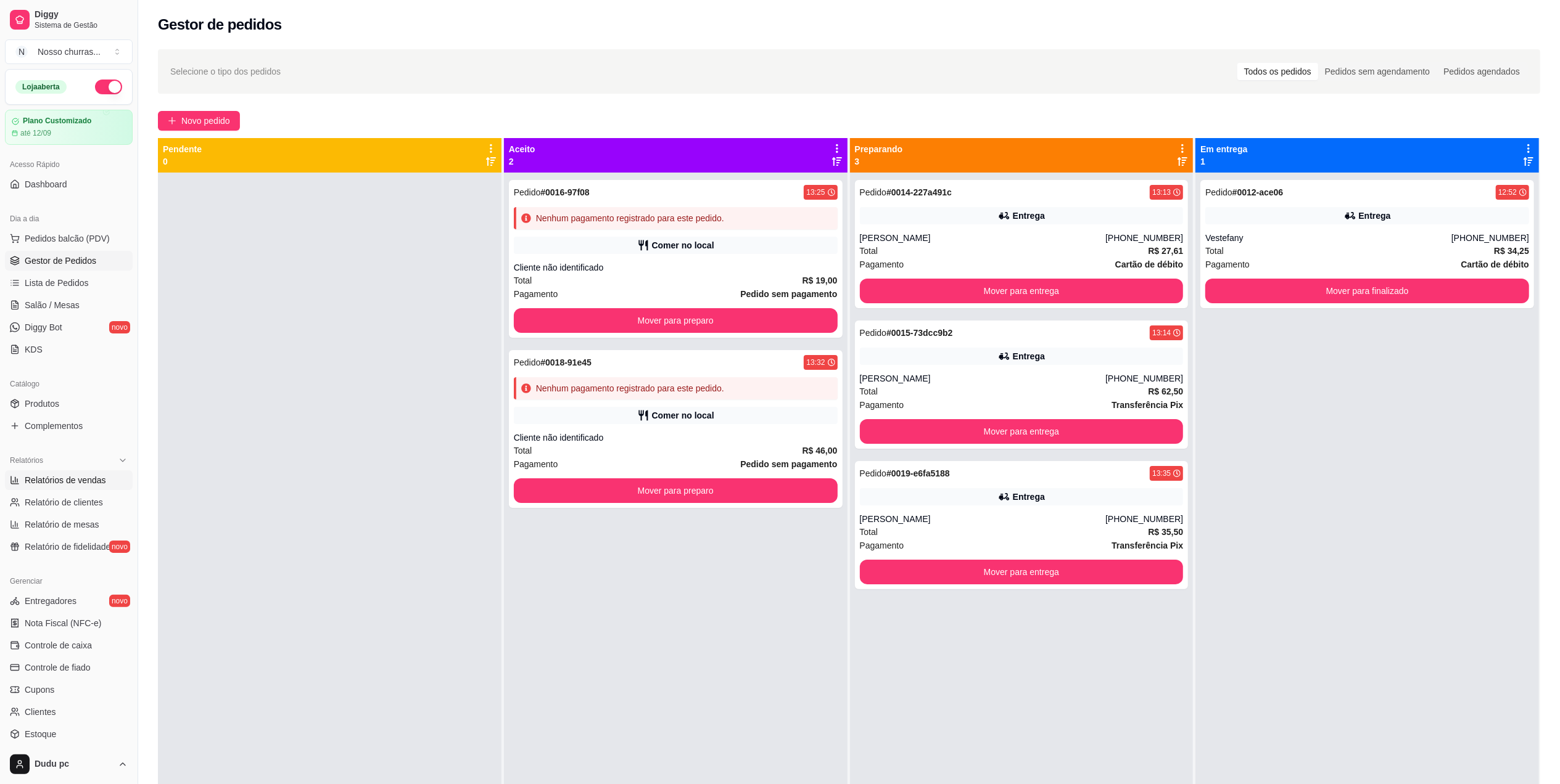
click at [41, 479] on span "Relatórios de vendas" at bounding box center [65, 481] width 81 height 12
select select "ALL"
select select "0"
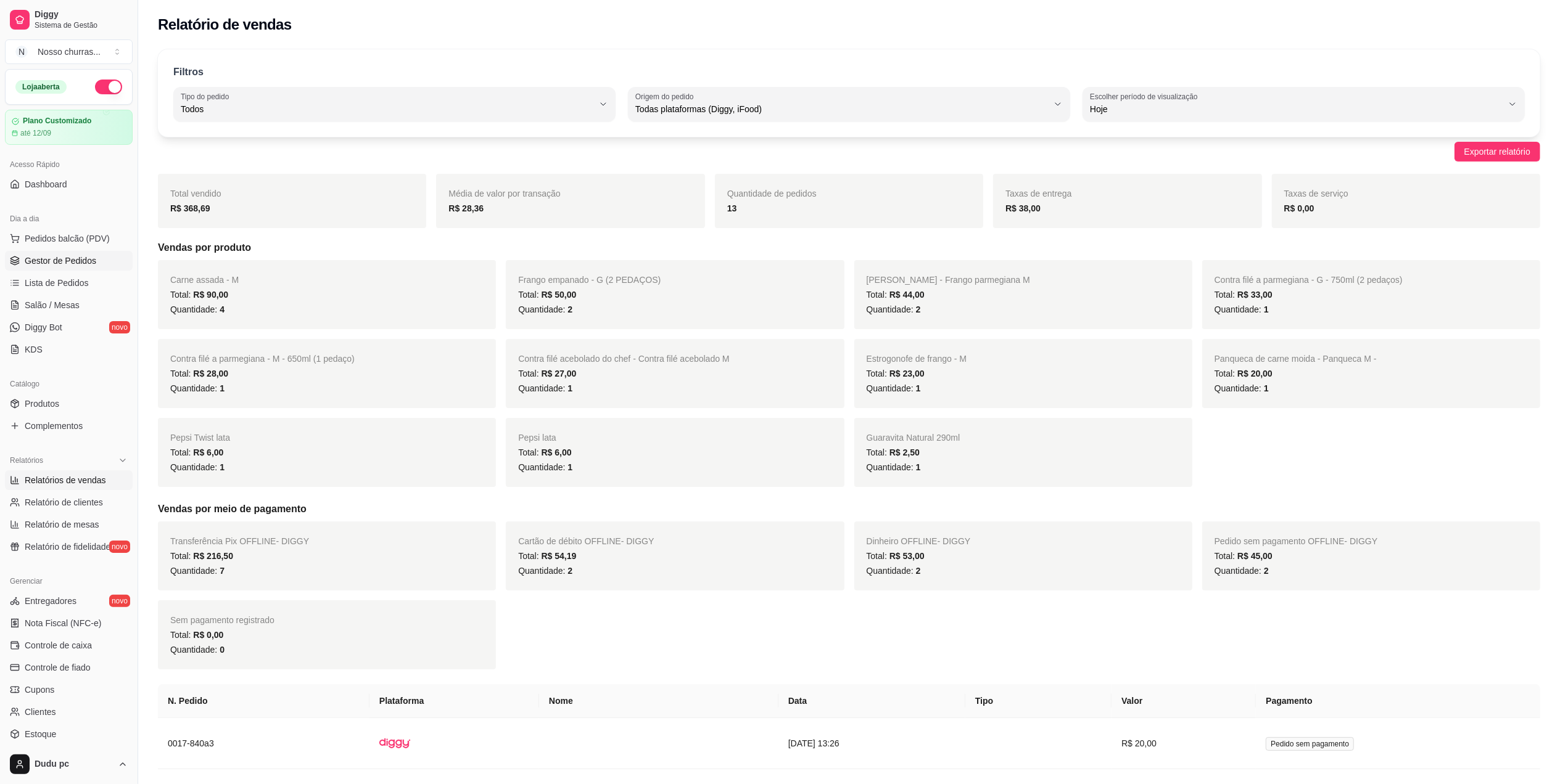
click at [22, 251] on link "Gestor de Pedidos" at bounding box center [69, 261] width 128 height 19
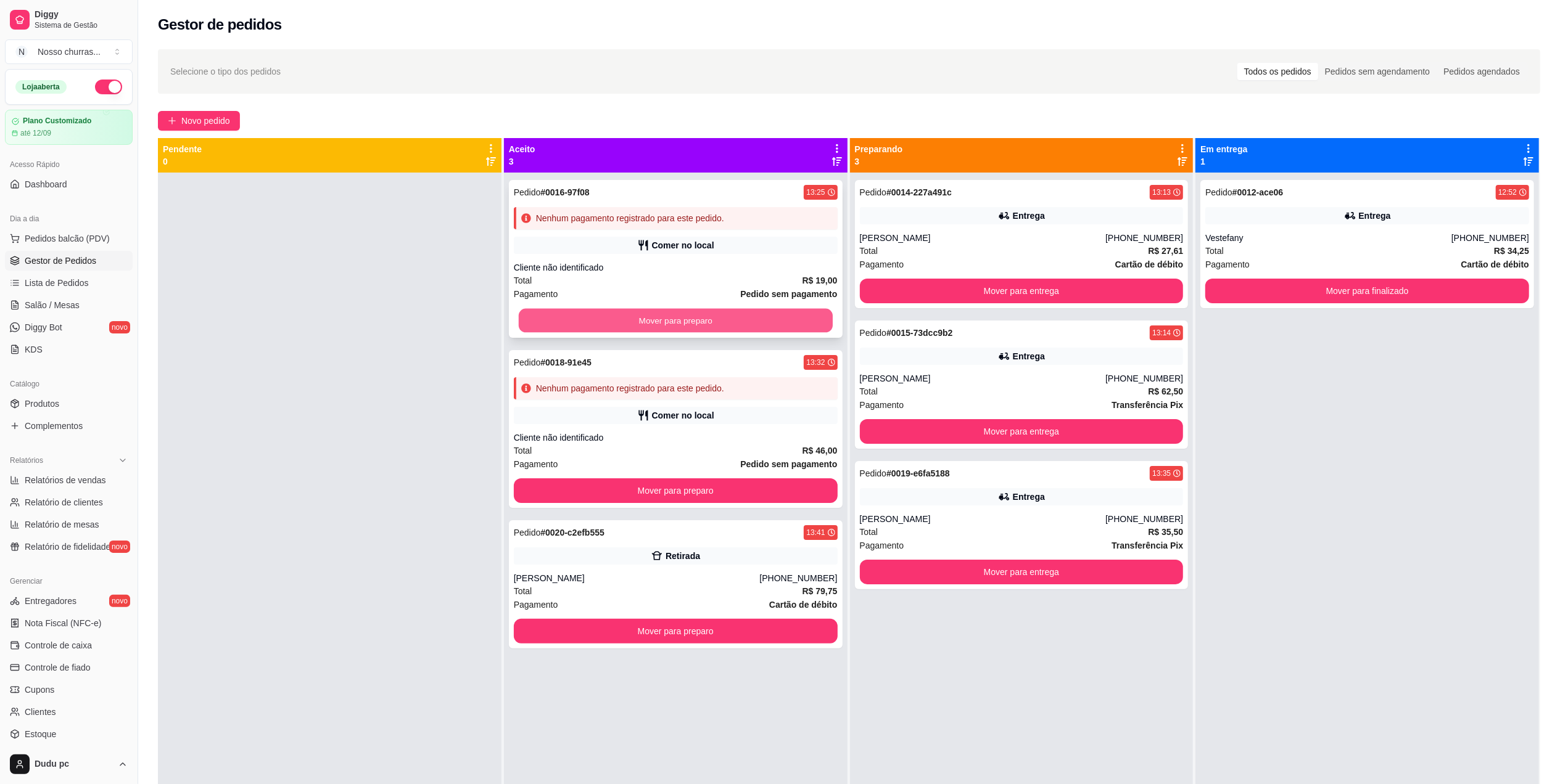
click at [716, 317] on button "Mover para preparo" at bounding box center [676, 320] width 314 height 24
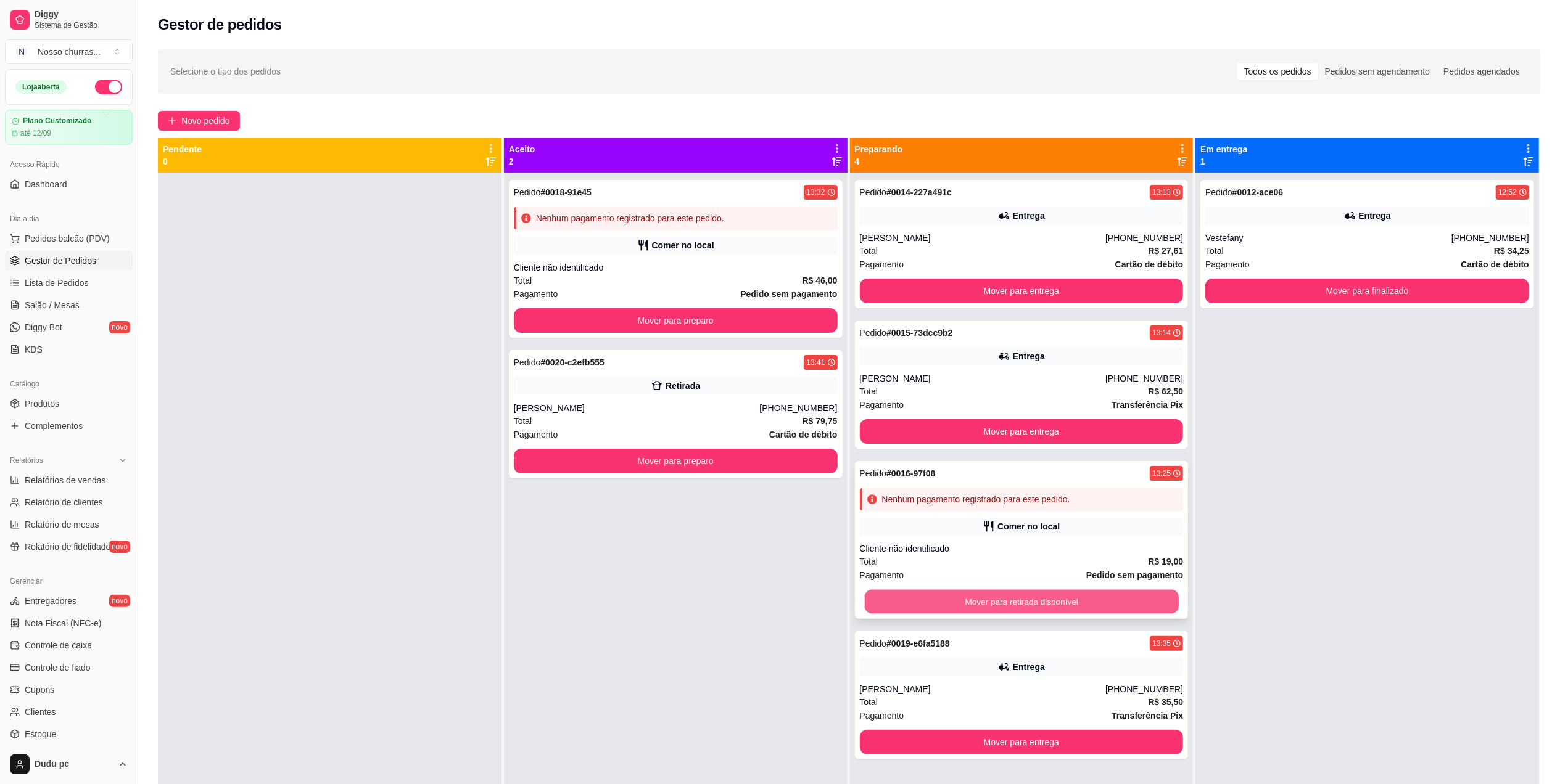
click at [909, 610] on button "Mover para retirada disponível" at bounding box center [1022, 601] width 314 height 24
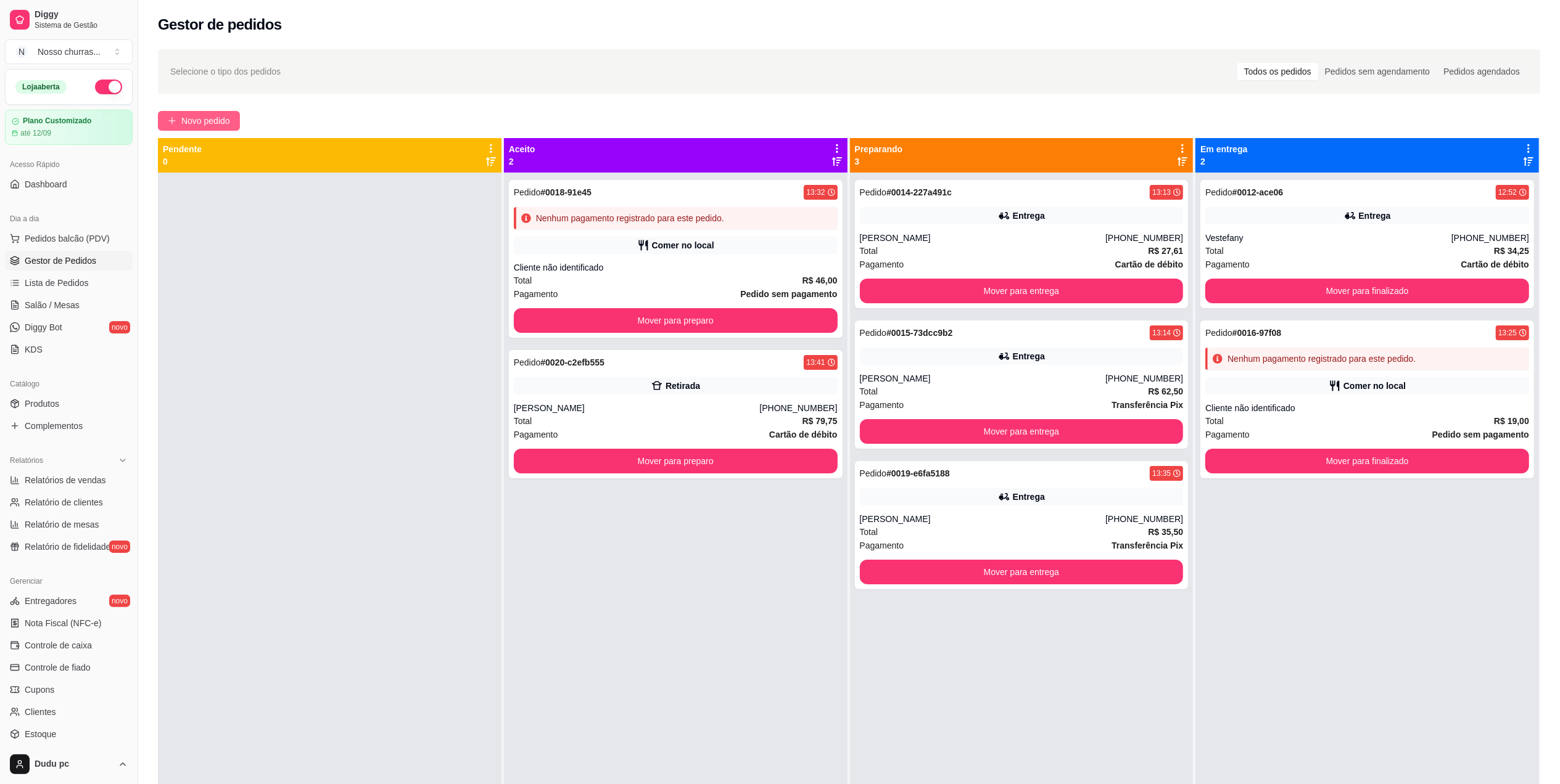
click at [208, 124] on span "Novo pedido" at bounding box center [206, 120] width 49 height 13
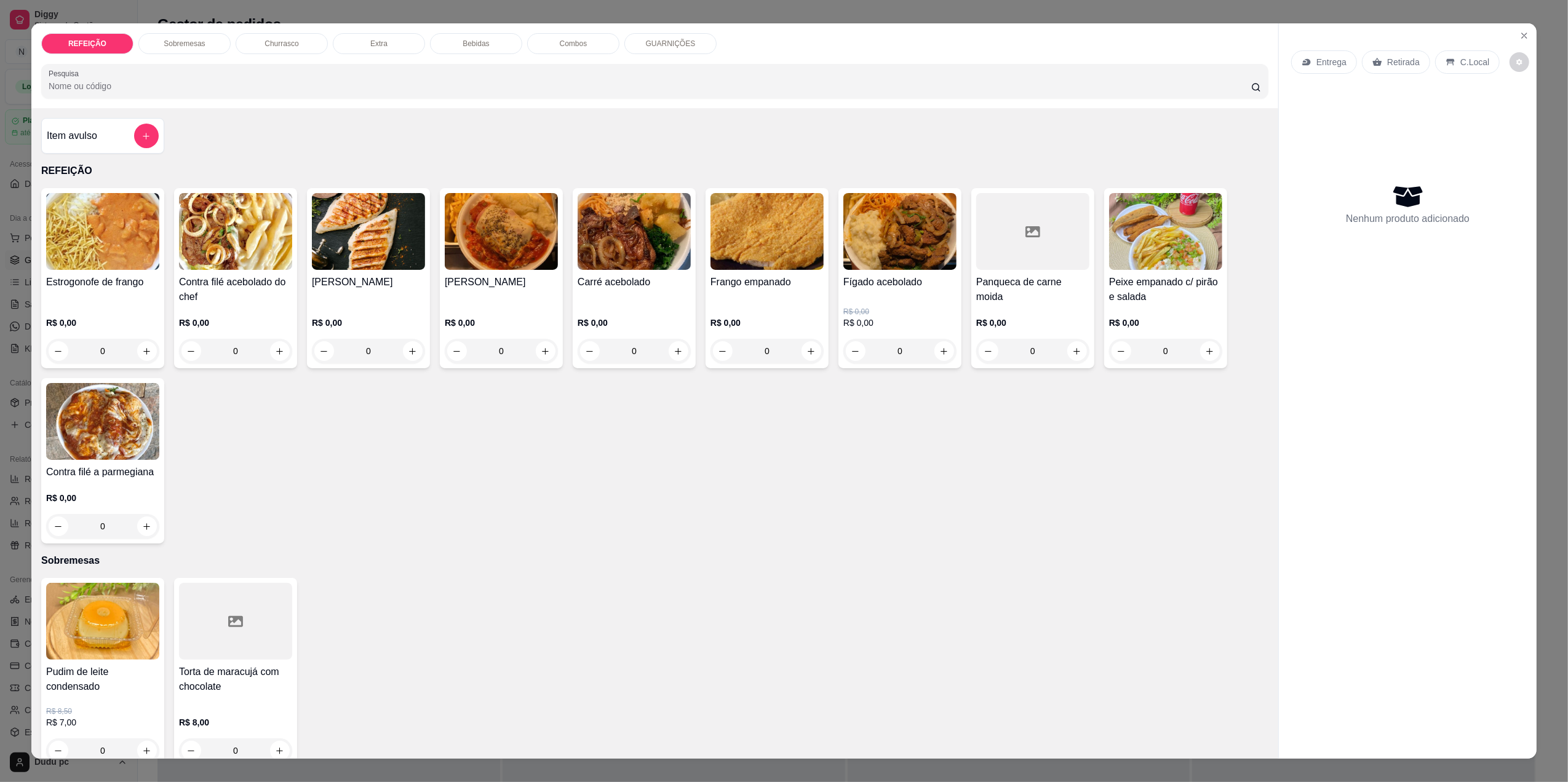
click at [275, 353] on div "0" at bounding box center [235, 351] width 114 height 25
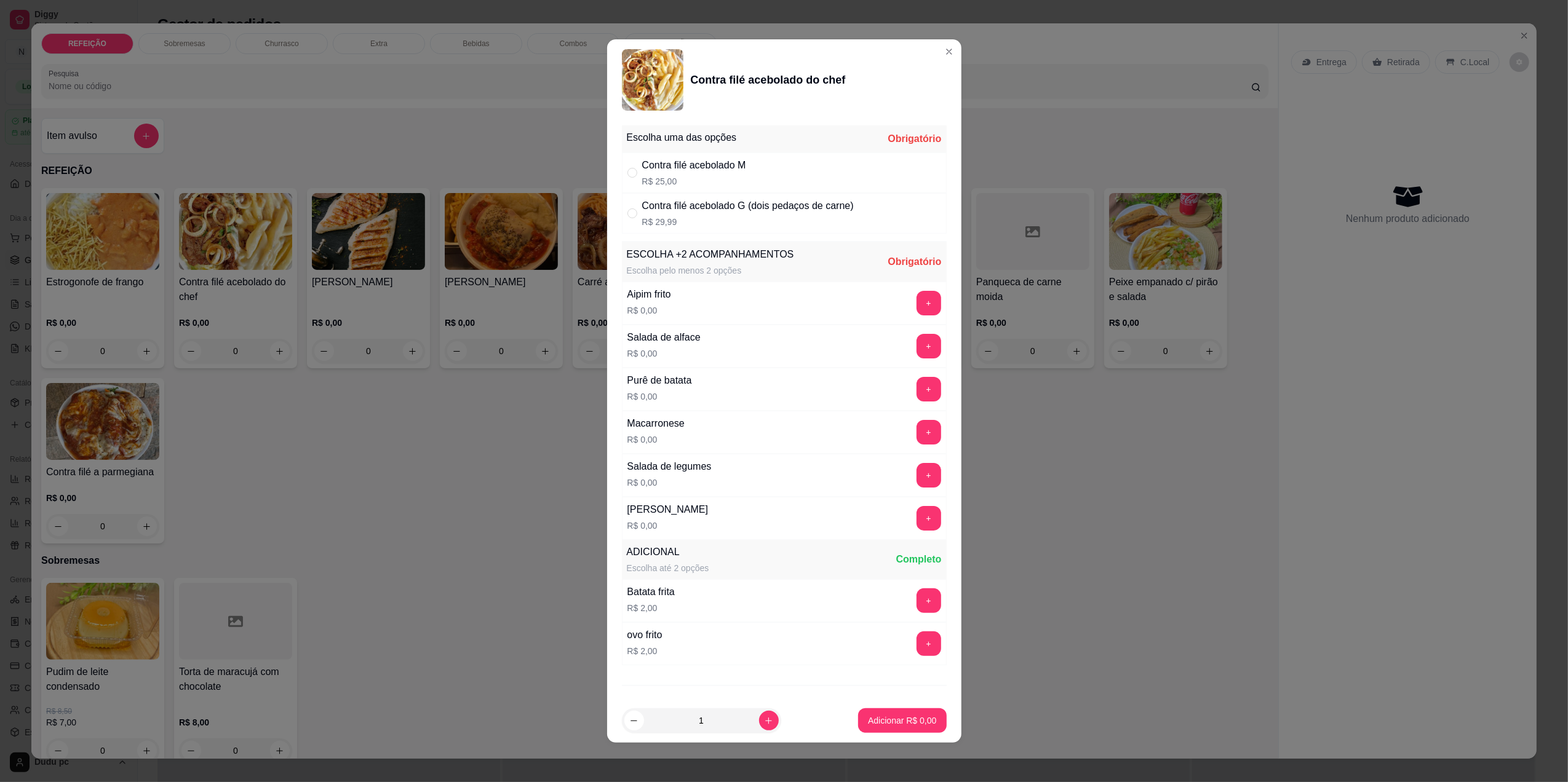
click at [649, 171] on div "Contra filé acebolado M" at bounding box center [694, 165] width 104 height 15
radio input "true"
click at [917, 442] on button "+" at bounding box center [928, 432] width 24 height 24
click at [917, 473] on button "+" at bounding box center [928, 474] width 24 height 24
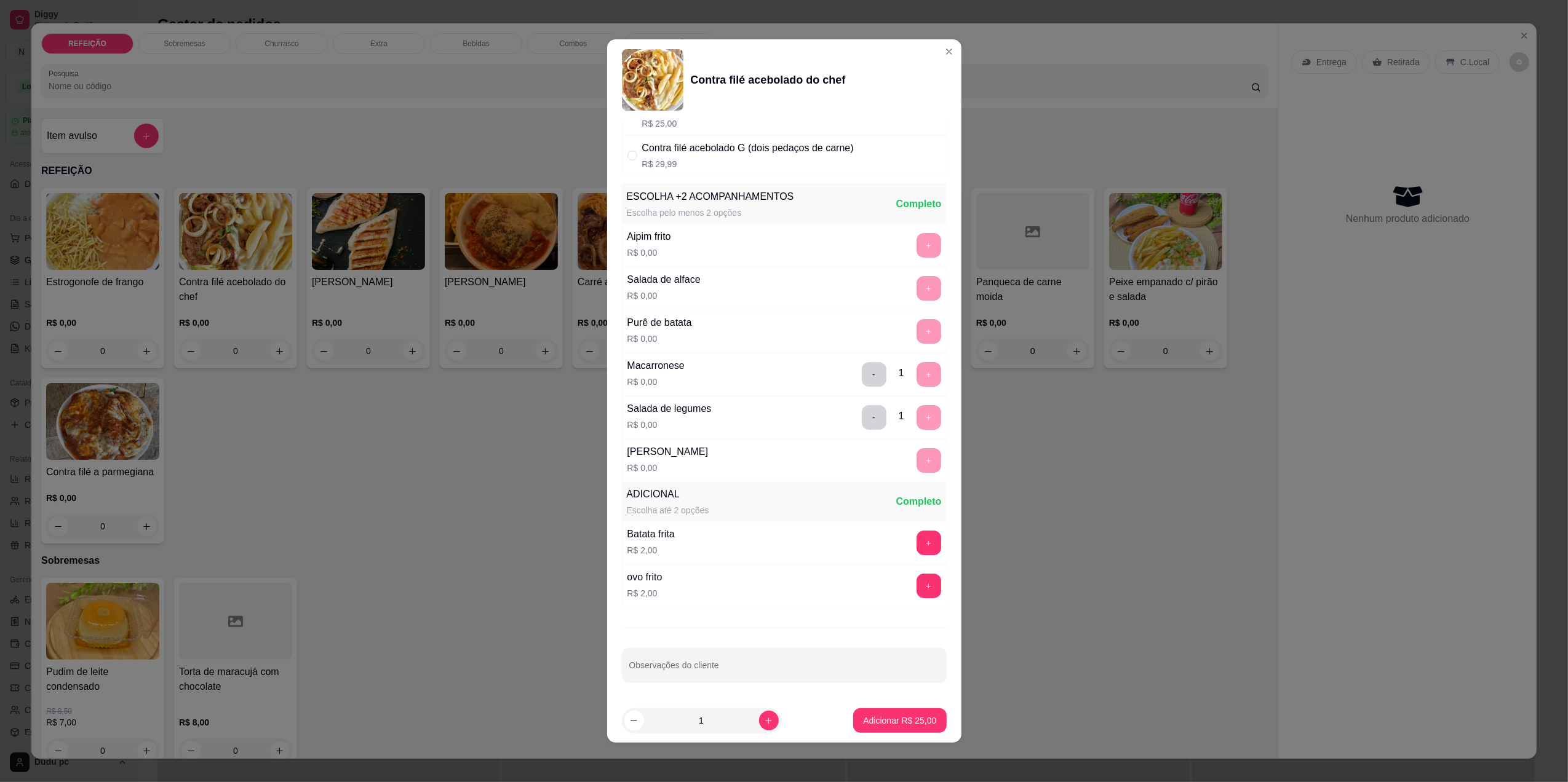
scroll to position [62, 0]
click at [887, 729] on button "Adicionar R$ 25,00" at bounding box center [900, 720] width 91 height 24
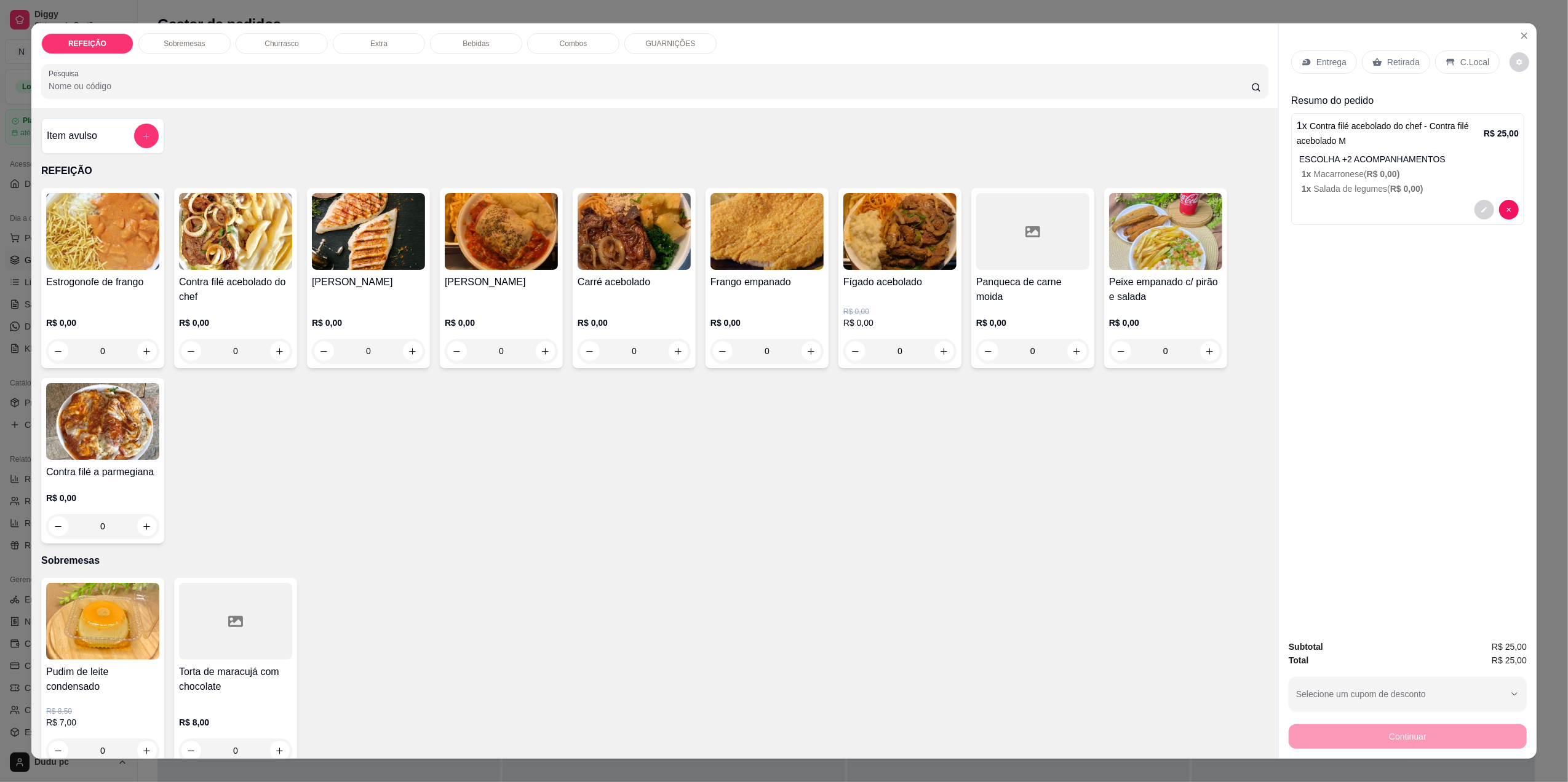
click at [1374, 62] on icon at bounding box center [1378, 62] width 9 height 8
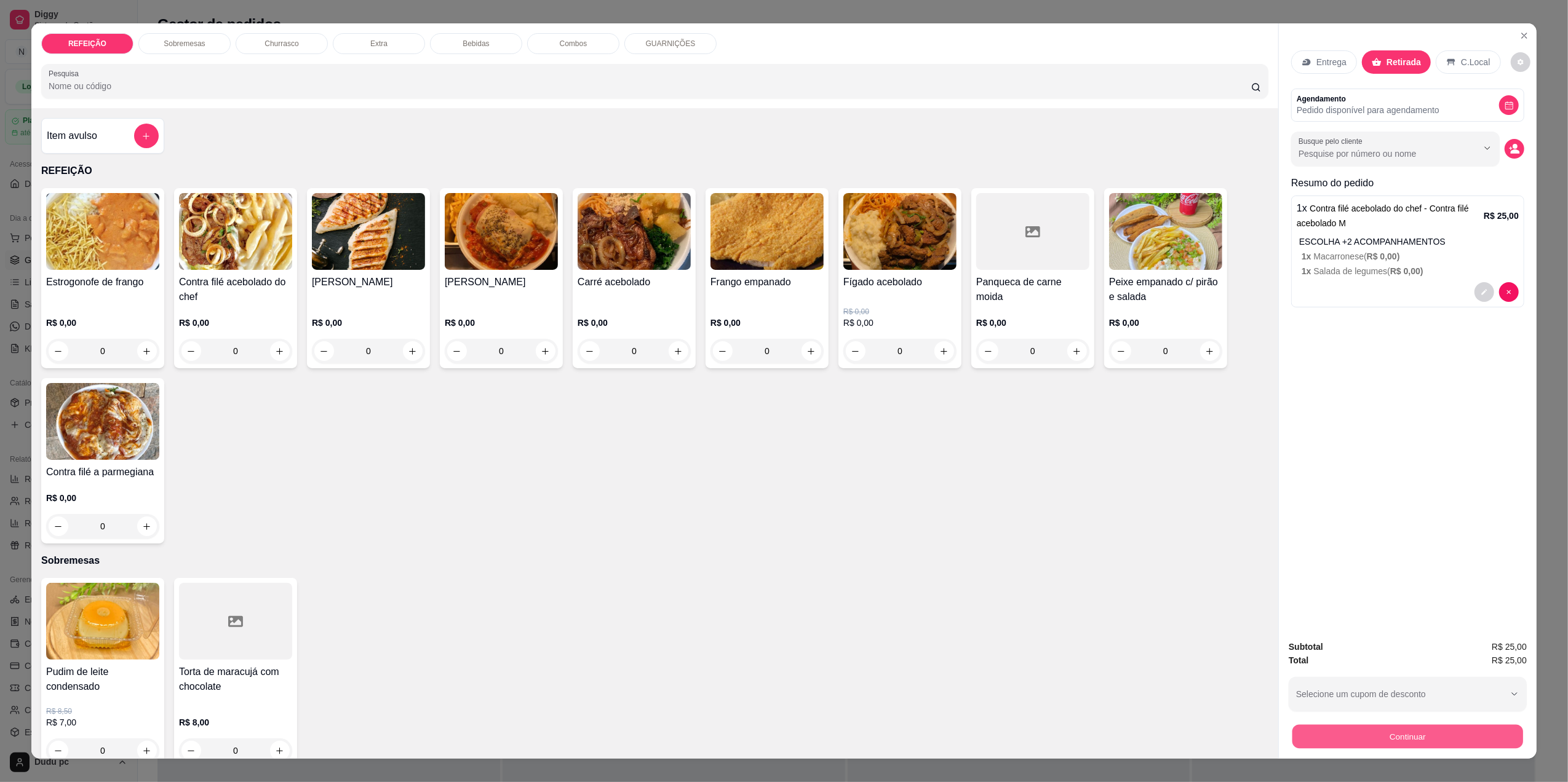
click at [1324, 743] on button "Continuar" at bounding box center [1408, 736] width 231 height 24
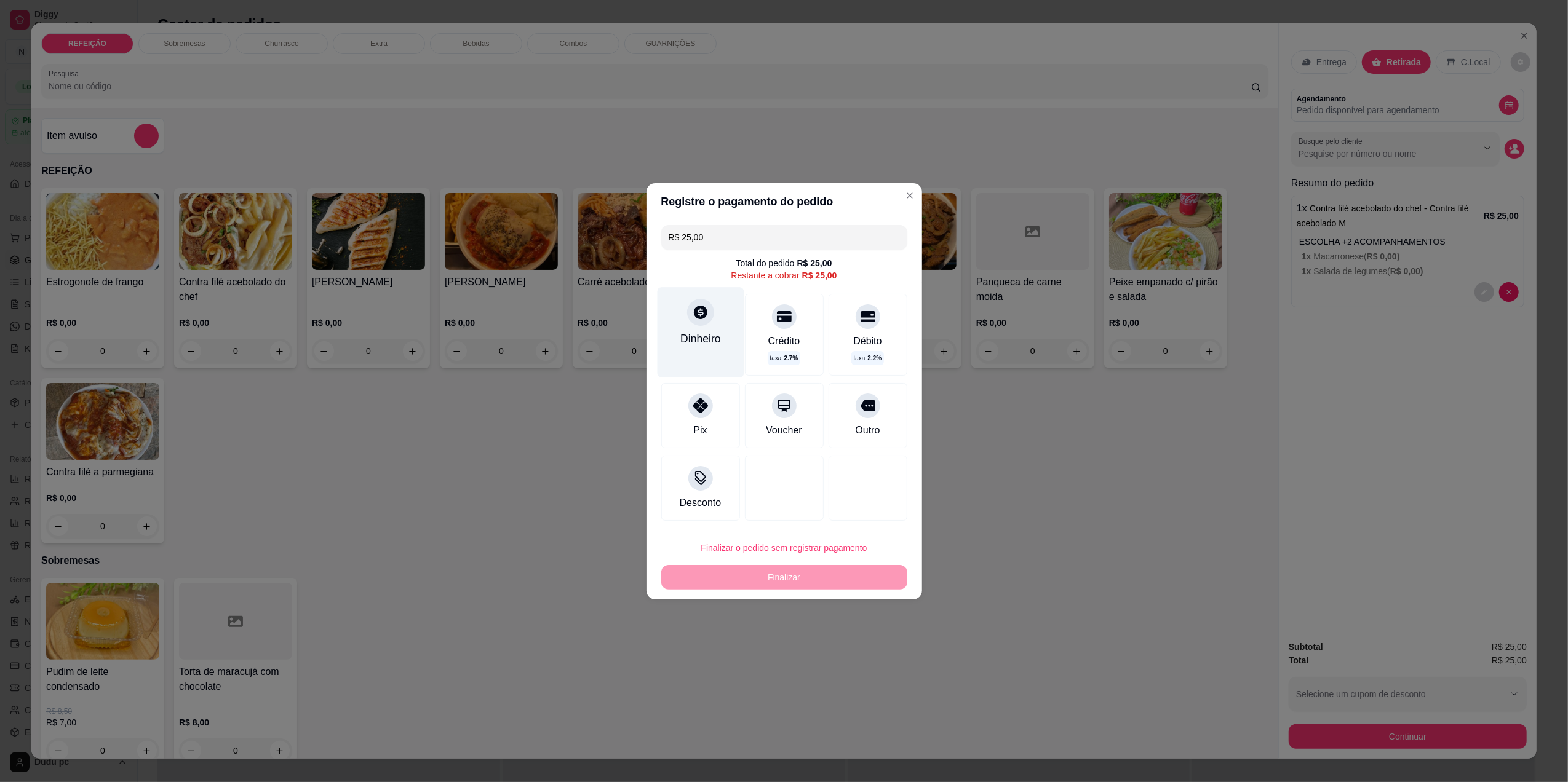
click at [685, 336] on div "Dinheiro" at bounding box center [700, 339] width 40 height 16
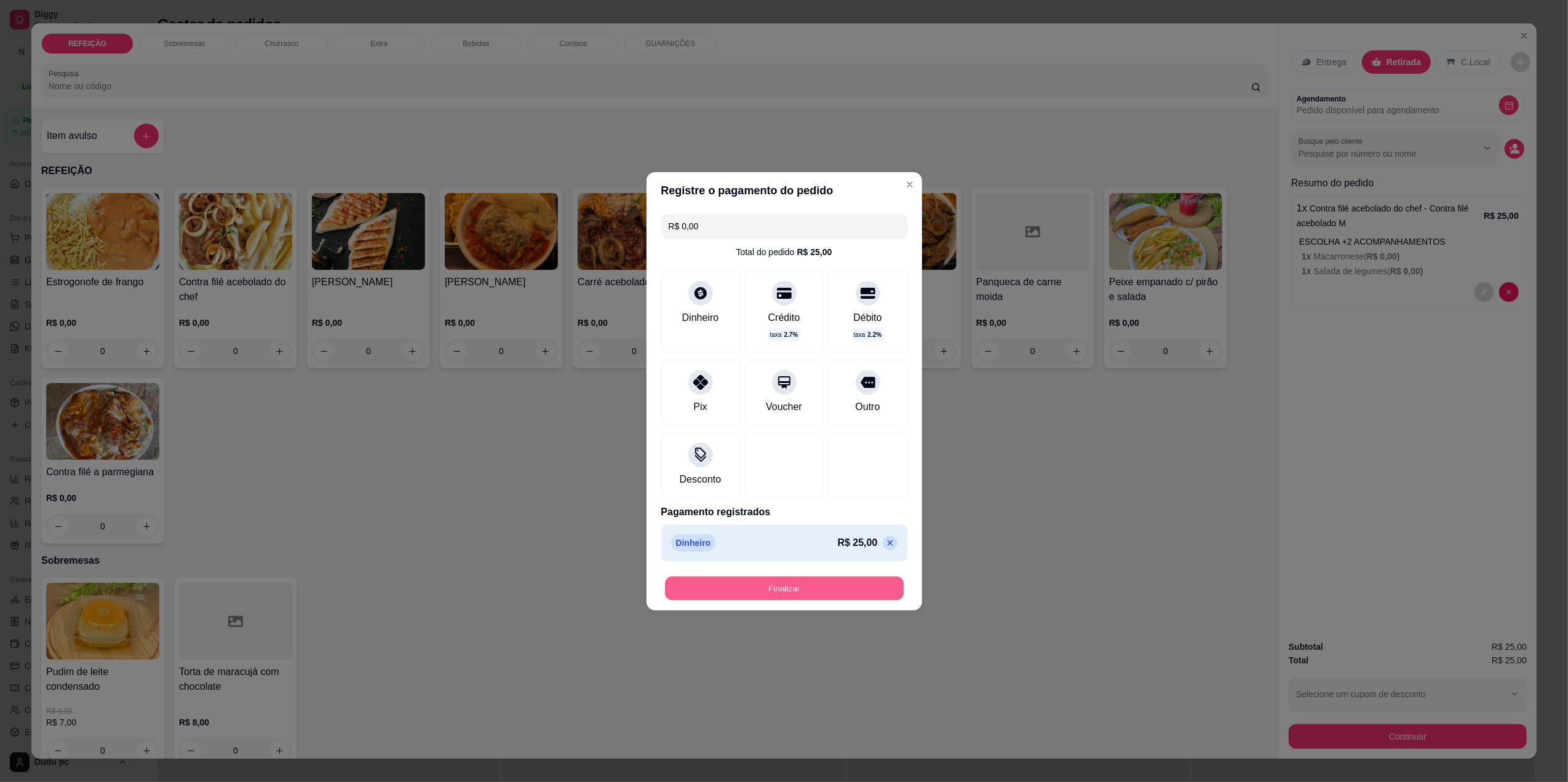
click at [788, 598] on button "Finalizar" at bounding box center [784, 588] width 238 height 24
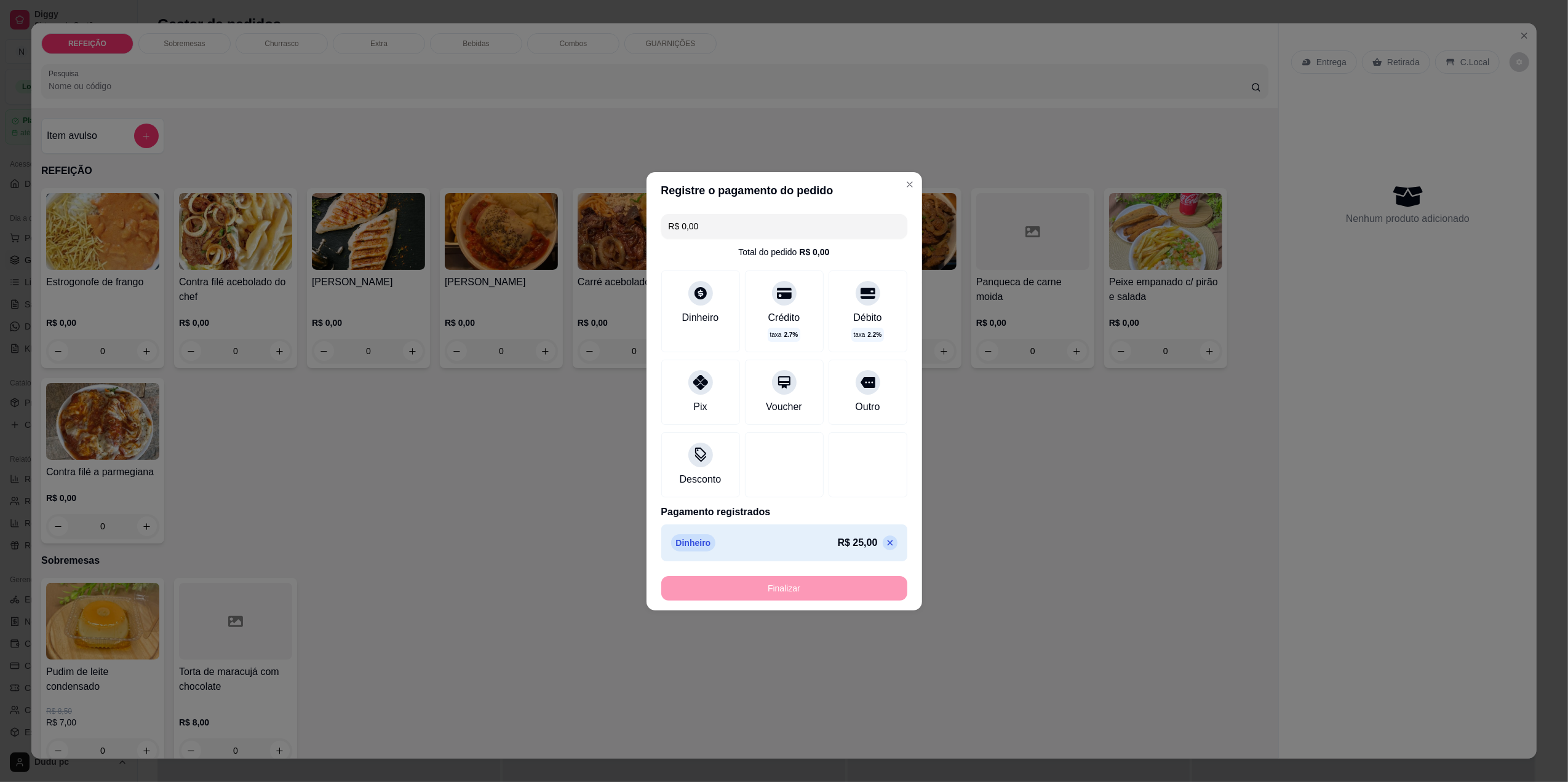
type input "-R$ 25,00"
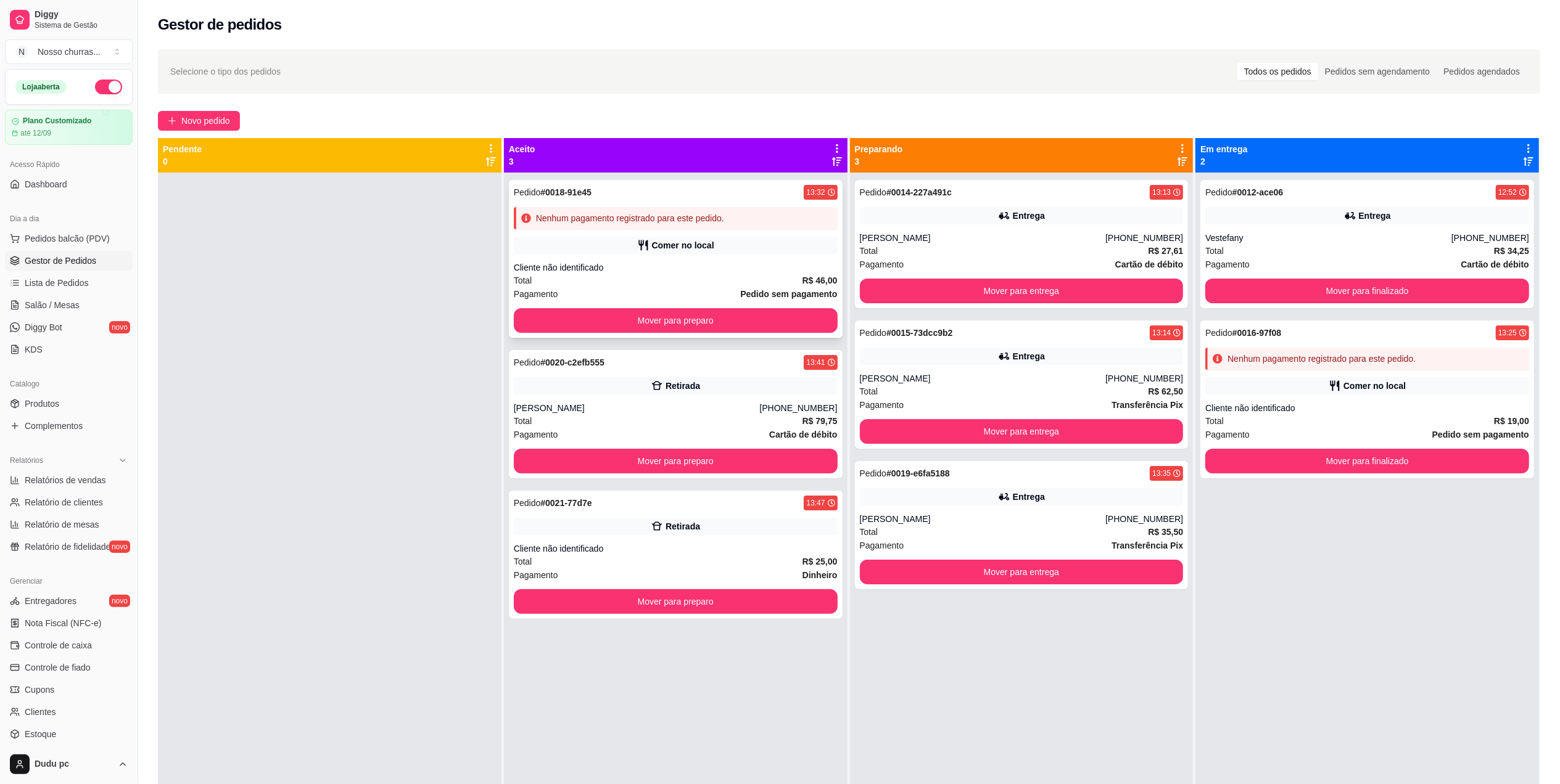
click at [785, 273] on div "Cliente não identificado" at bounding box center [675, 267] width 324 height 12
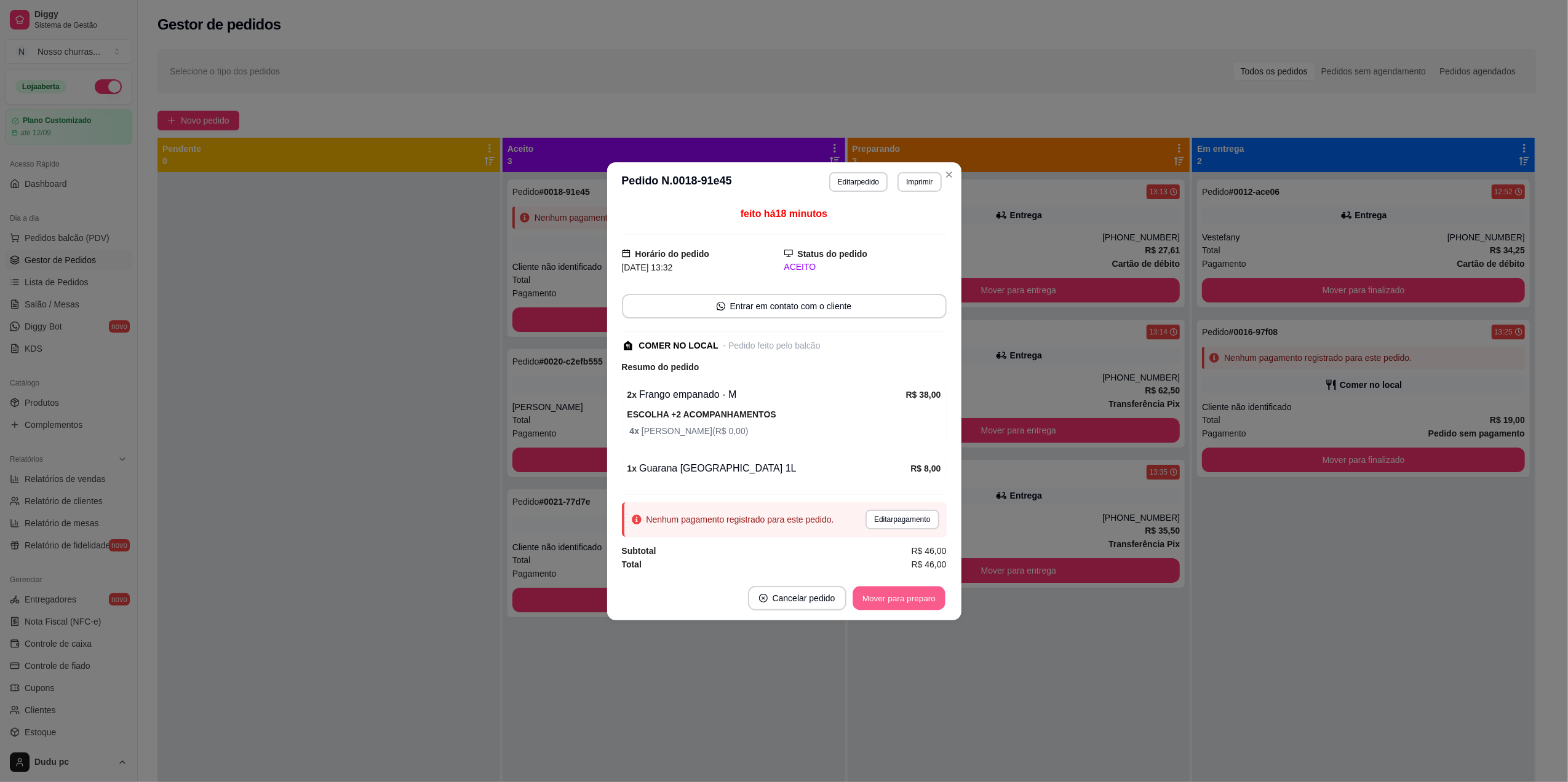
click at [887, 600] on button "Mover para preparo" at bounding box center [898, 597] width 92 height 24
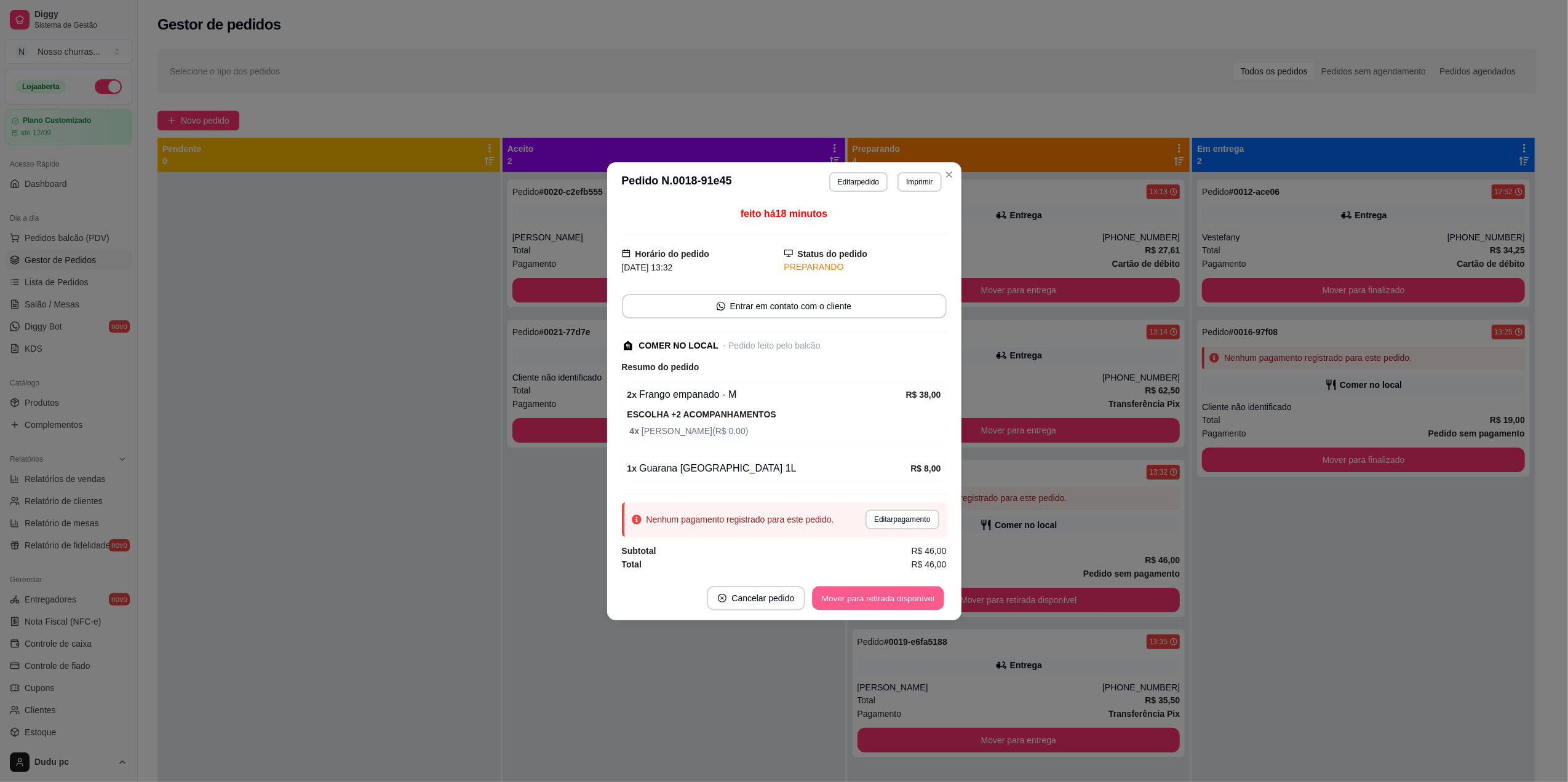
click at [887, 600] on button "Mover para retirada disponível" at bounding box center [879, 597] width 132 height 24
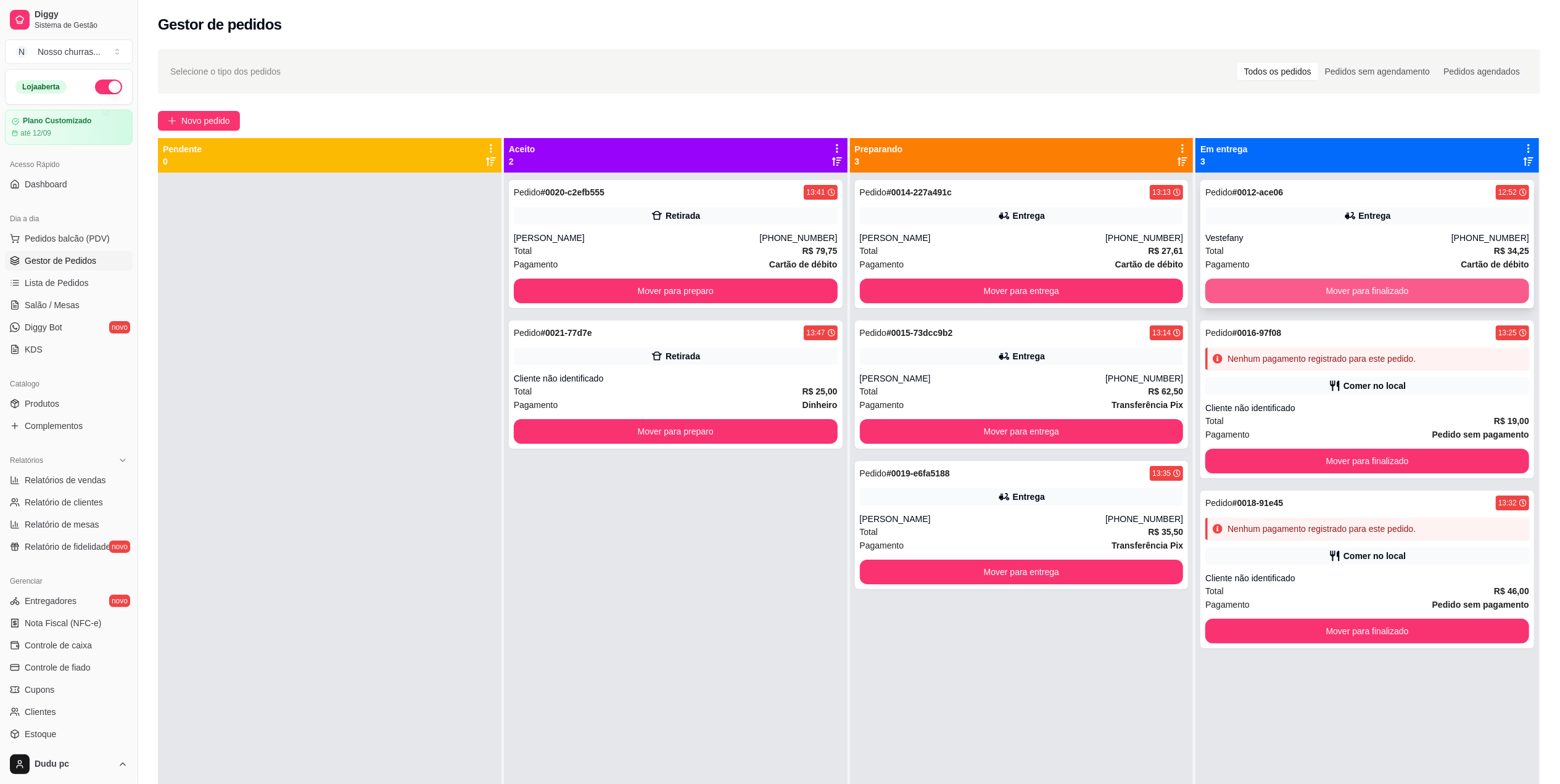
click at [1241, 287] on button "Mover para finalizado" at bounding box center [1367, 291] width 324 height 25
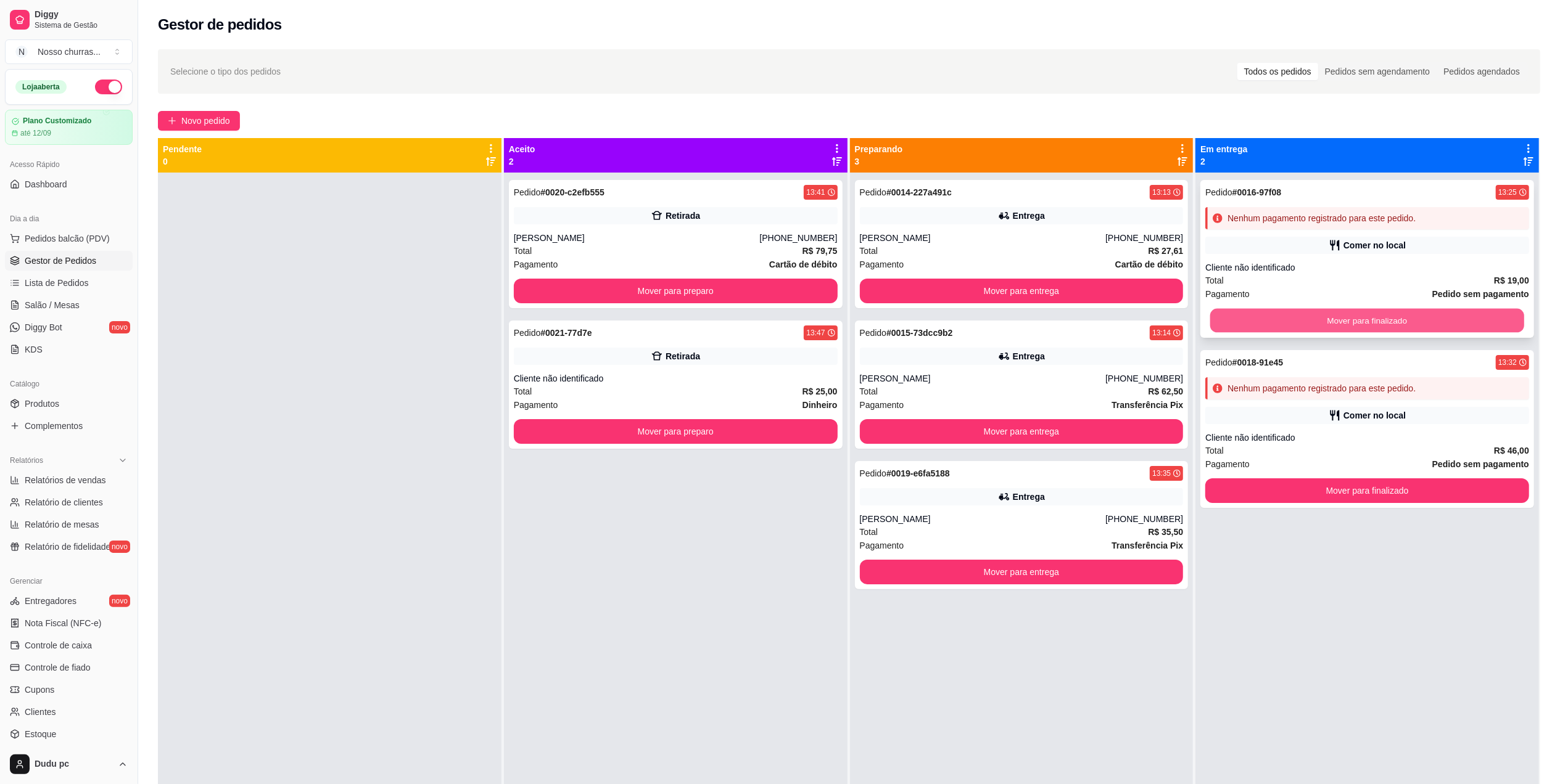
click at [1244, 331] on button "Mover para finalizado" at bounding box center [1368, 320] width 314 height 24
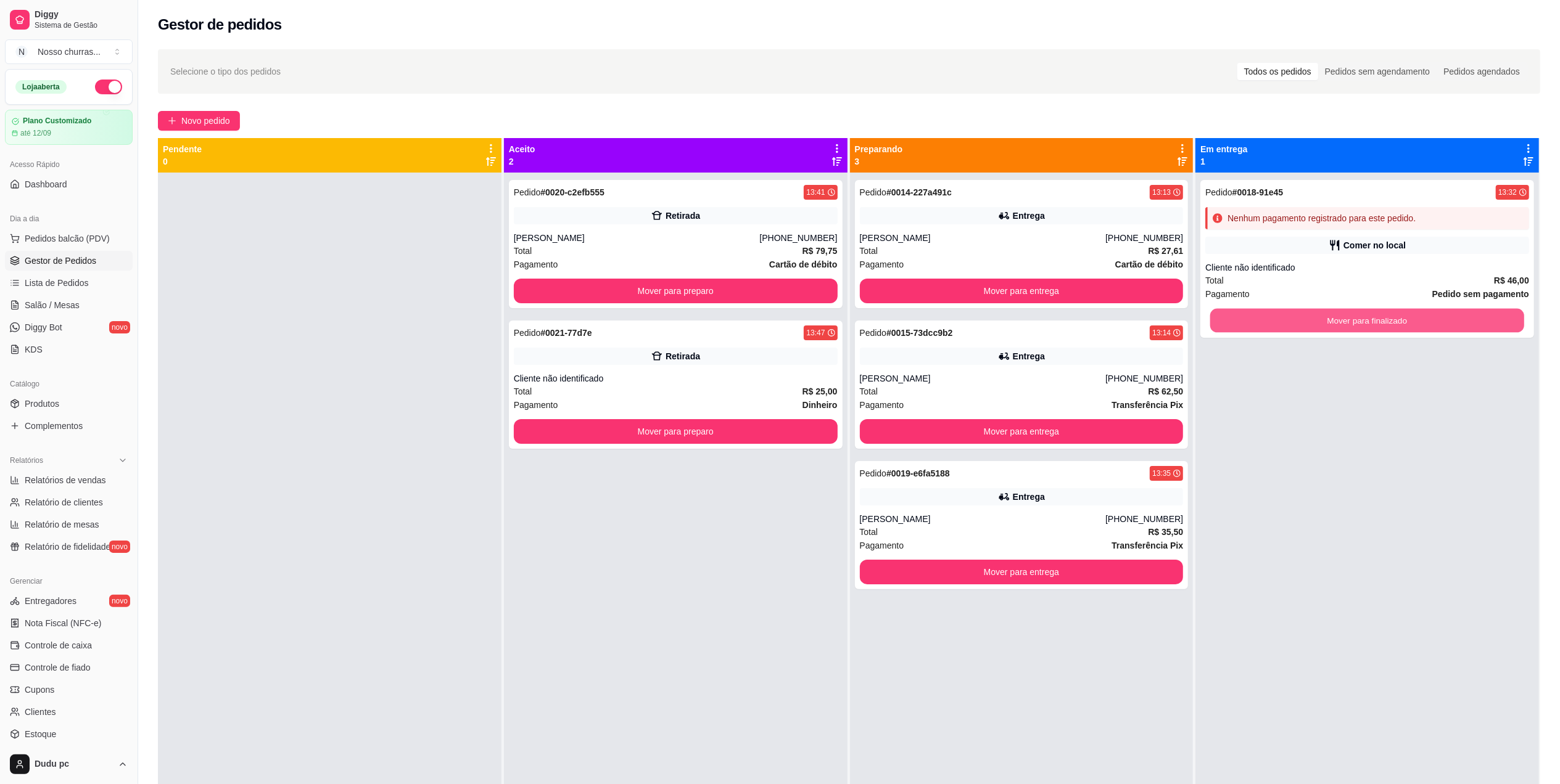
click at [1244, 331] on button "Mover para finalizado" at bounding box center [1368, 320] width 314 height 24
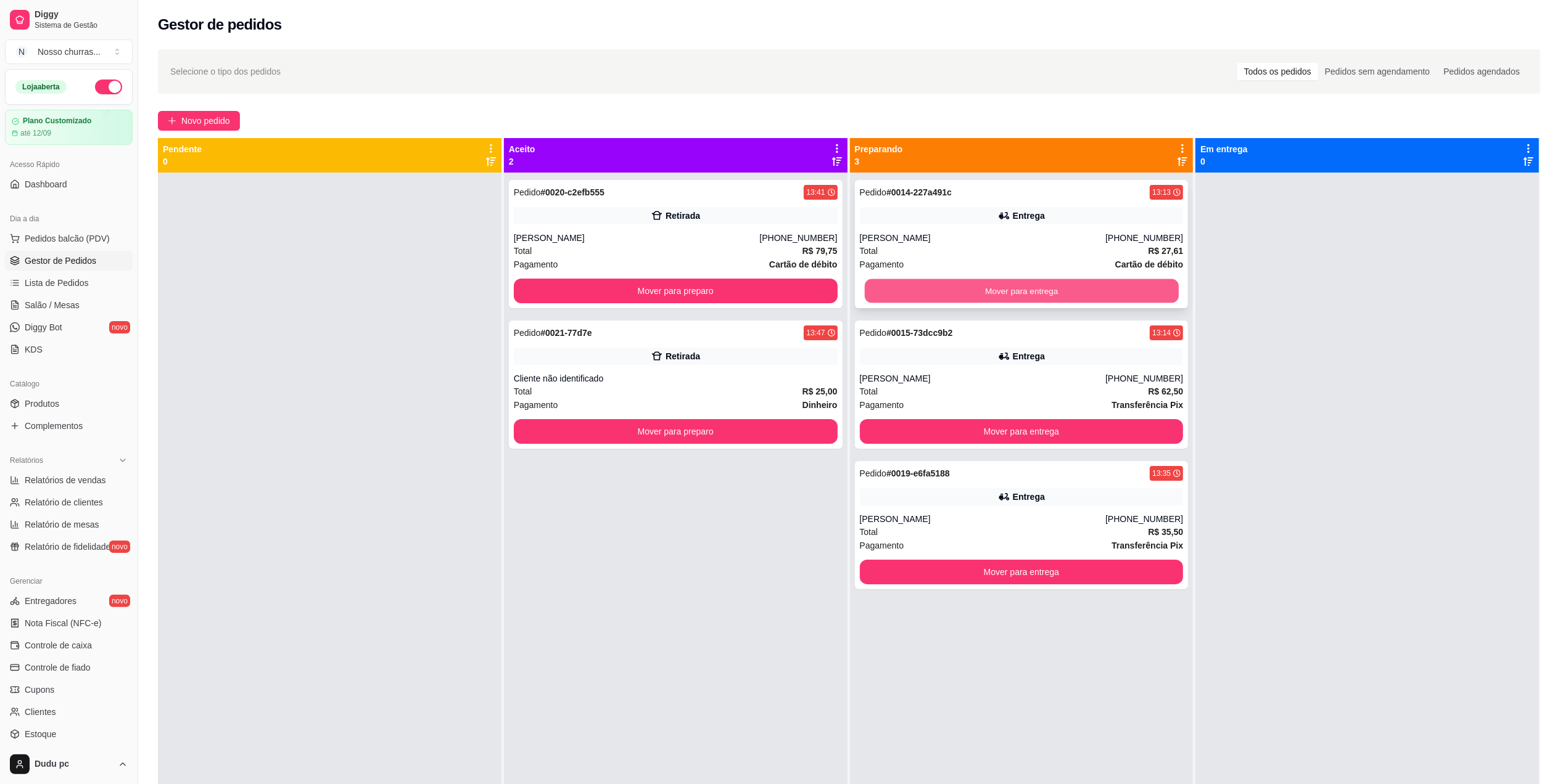
click at [921, 294] on button "Mover para entrega" at bounding box center [1022, 291] width 314 height 24
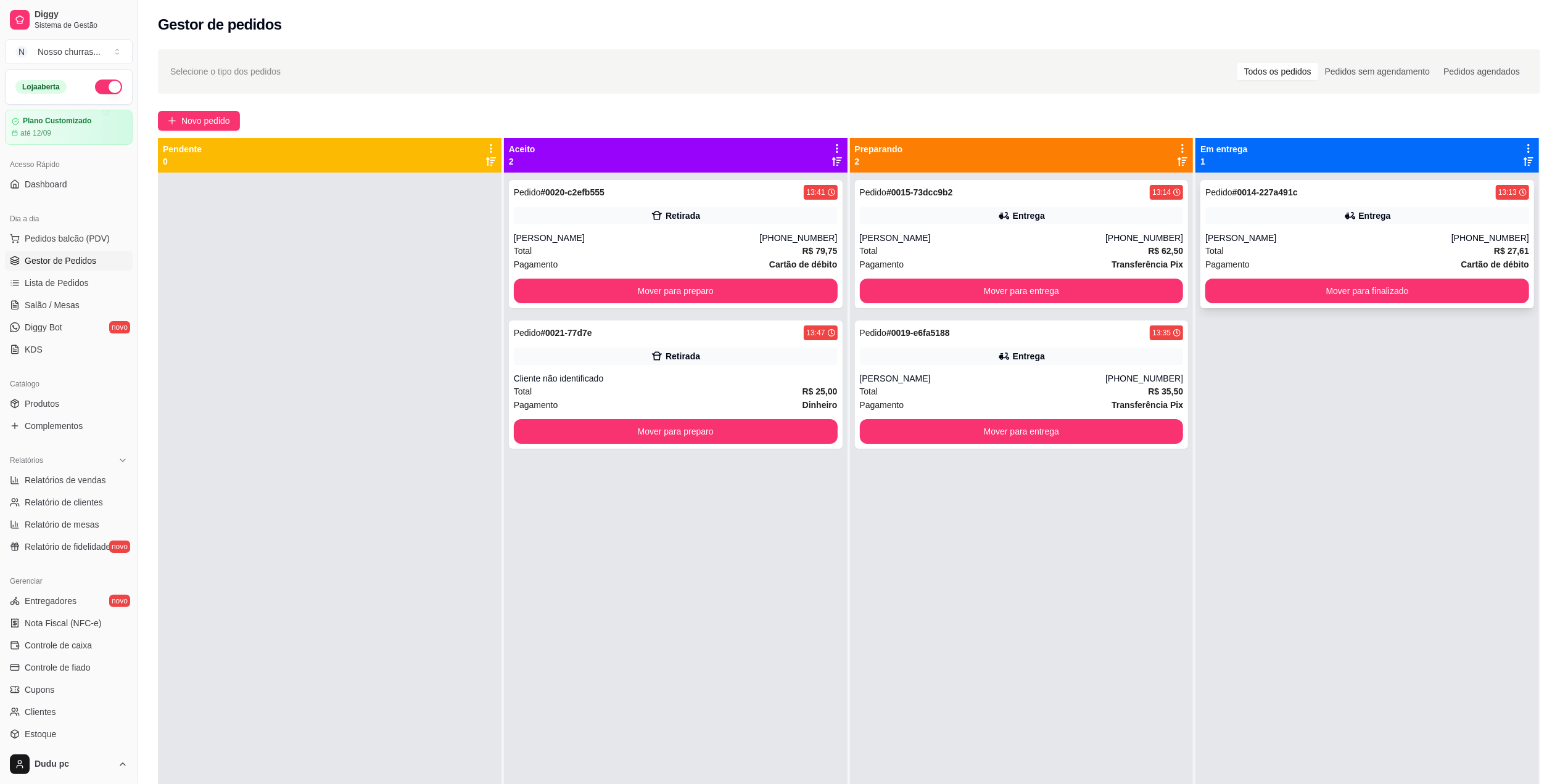
click at [1248, 226] on div "Pedido # 0014-227a491c 13:13 Entrega Stephanie (21) 96542-2192 Total R$ 27,61 P…" at bounding box center [1368, 243] width 334 height 128
click at [1099, 257] on div "Total R$ 62,50" at bounding box center [1022, 250] width 324 height 13
click at [1077, 391] on div "Total R$ 35,50" at bounding box center [1022, 391] width 324 height 13
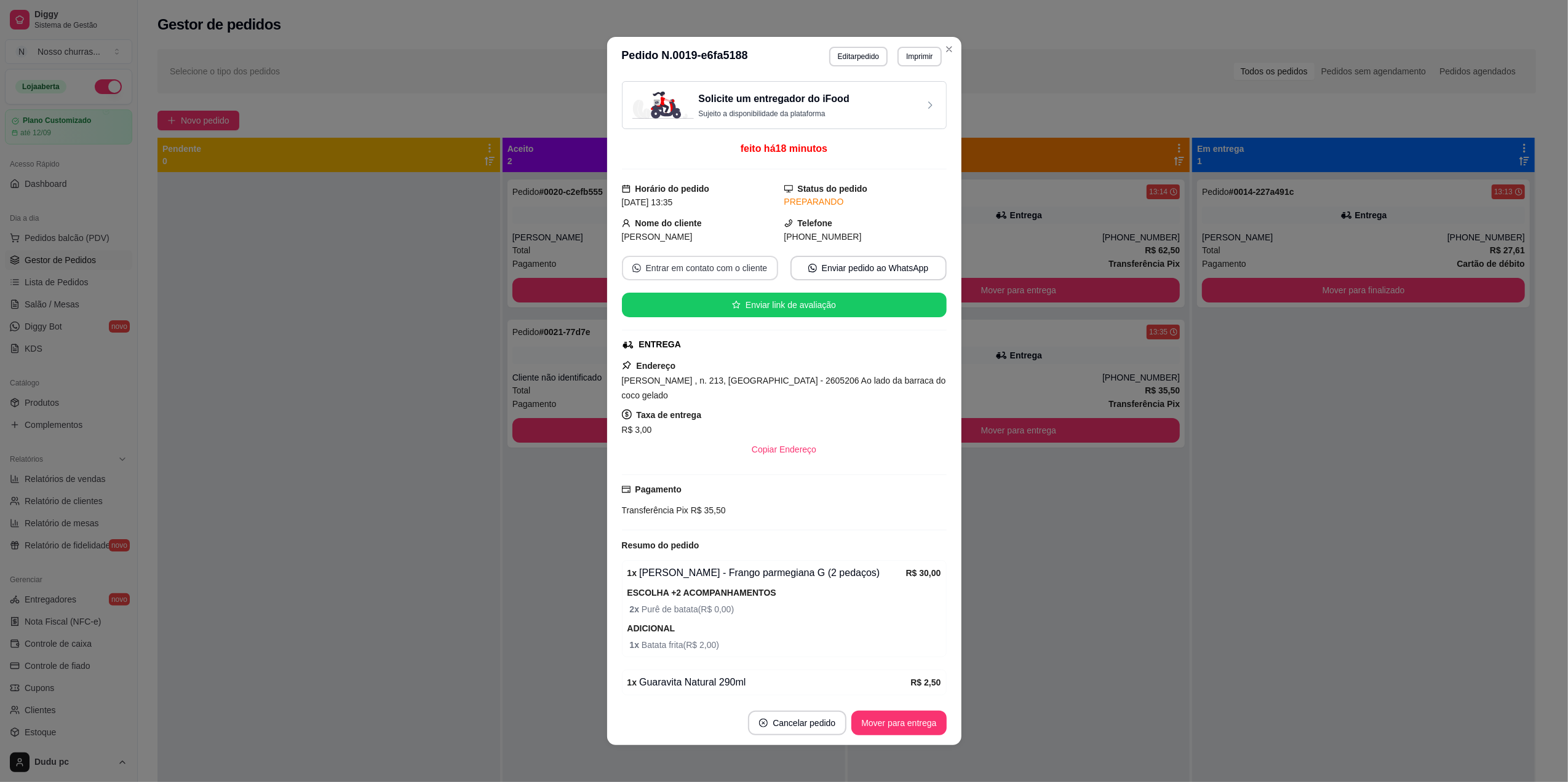
click at [751, 274] on button "Entrar em contato com o cliente" at bounding box center [700, 268] width 157 height 25
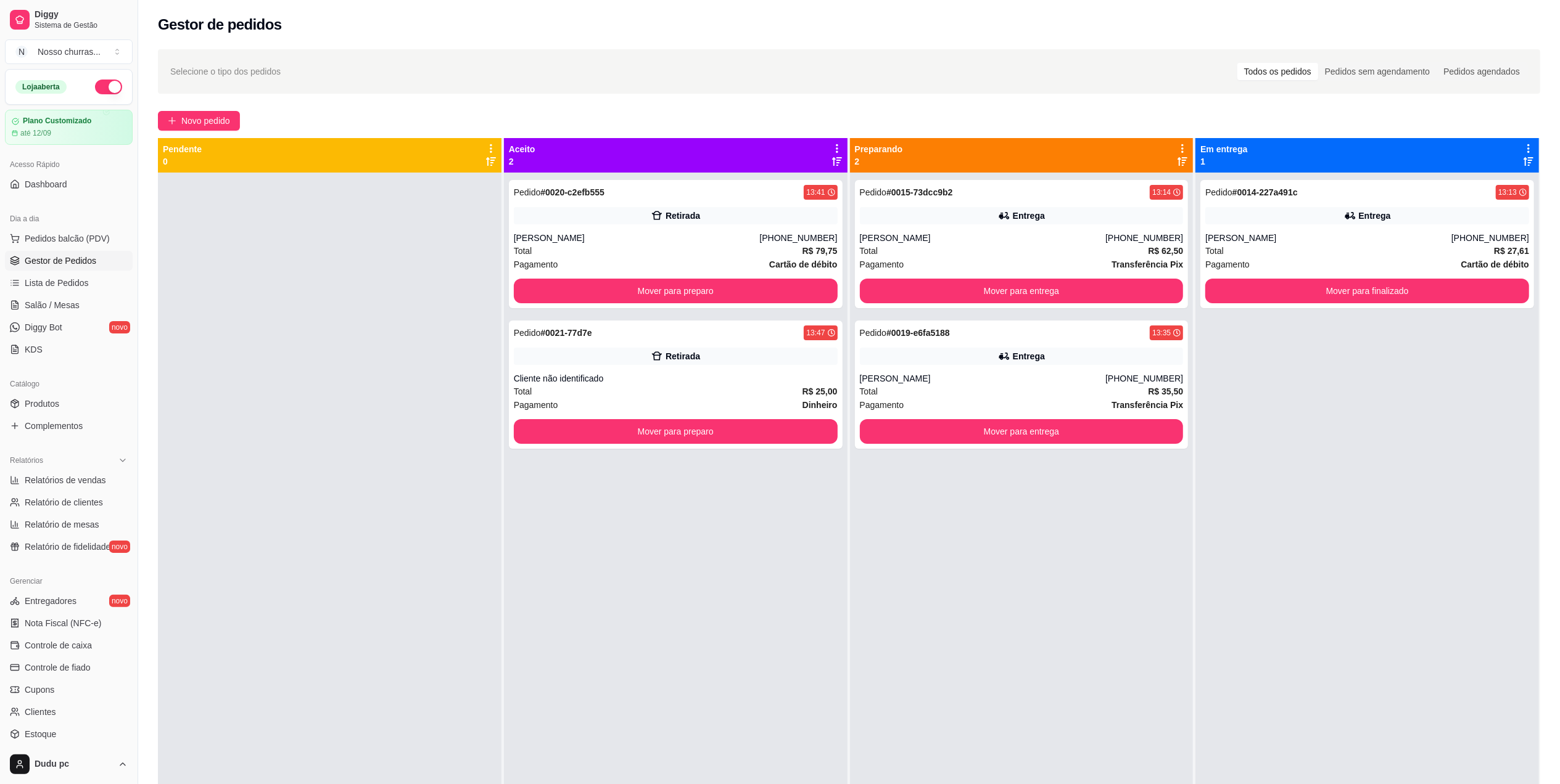
click at [1150, 520] on div "Pedido # 0015-73dcc9b2 13:14 Entrega Jessica (21) 97251-4929 Total R$ 62,50 Pag…" at bounding box center [1021, 564] width 343 height 784
click at [692, 292] on button "Mover para preparo" at bounding box center [676, 291] width 314 height 24
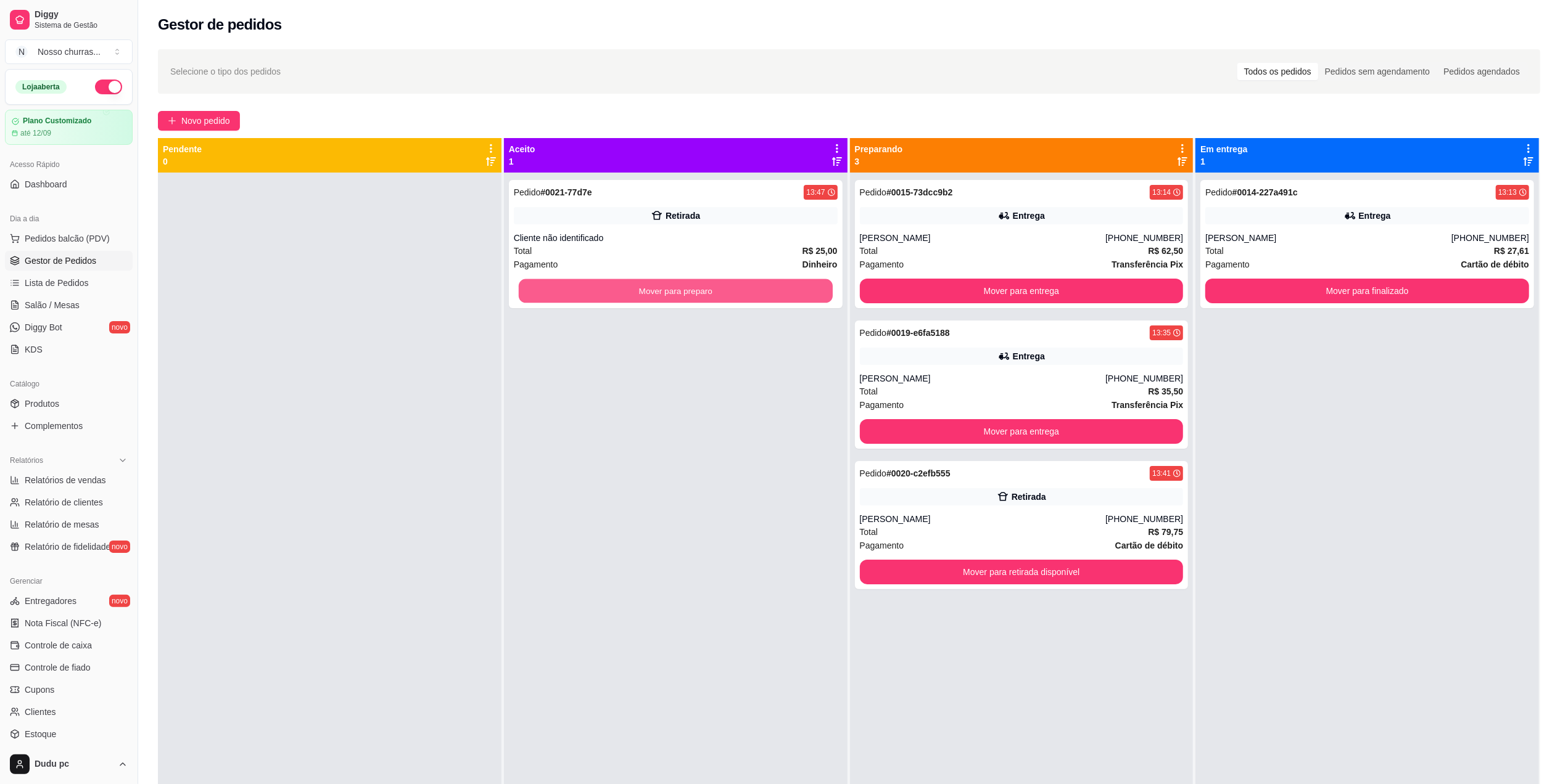
click at [692, 292] on button "Mover para preparo" at bounding box center [676, 291] width 314 height 24
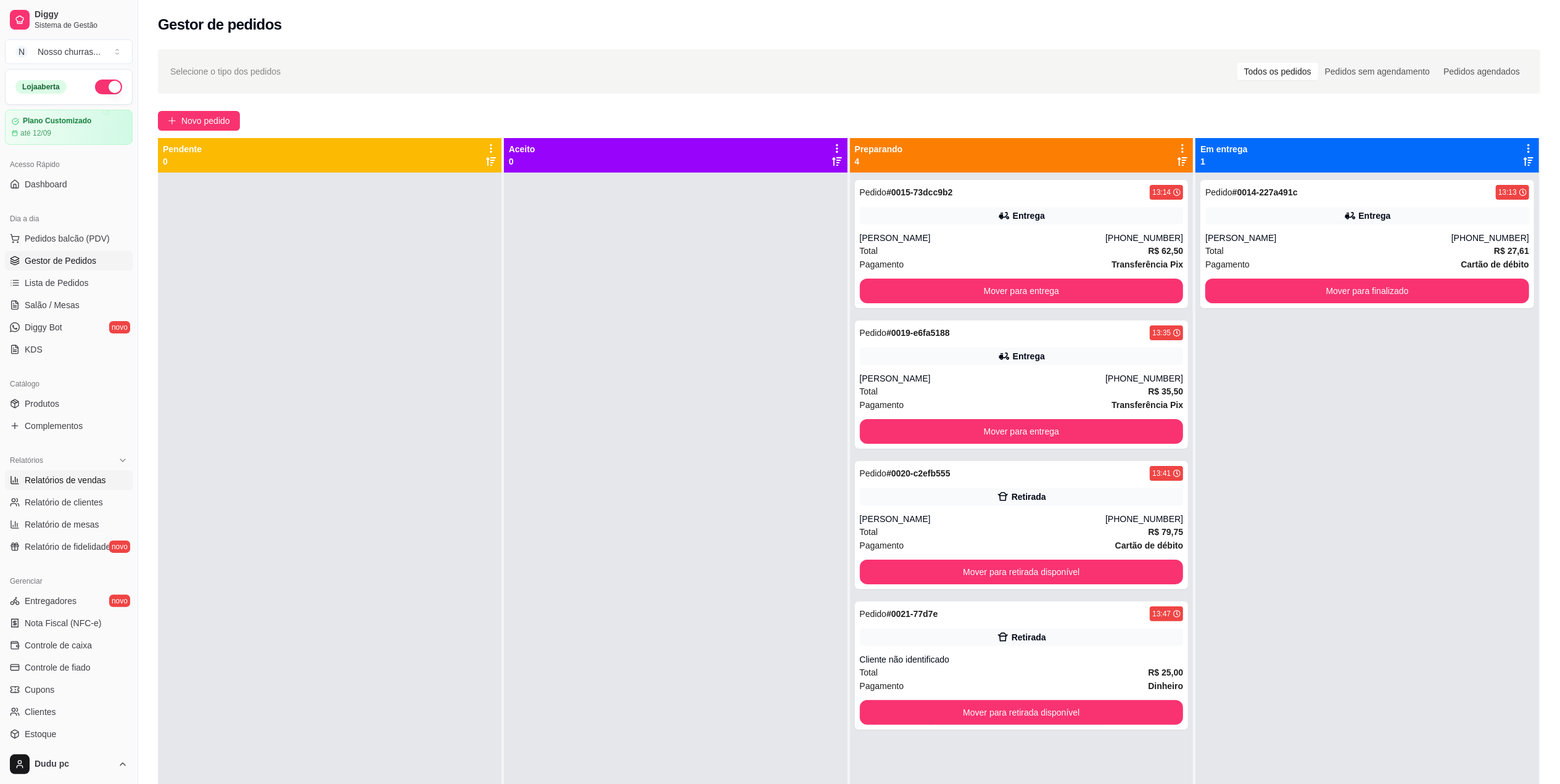
click at [77, 476] on span "Relatórios de vendas" at bounding box center [65, 481] width 81 height 12
select select "ALL"
select select "0"
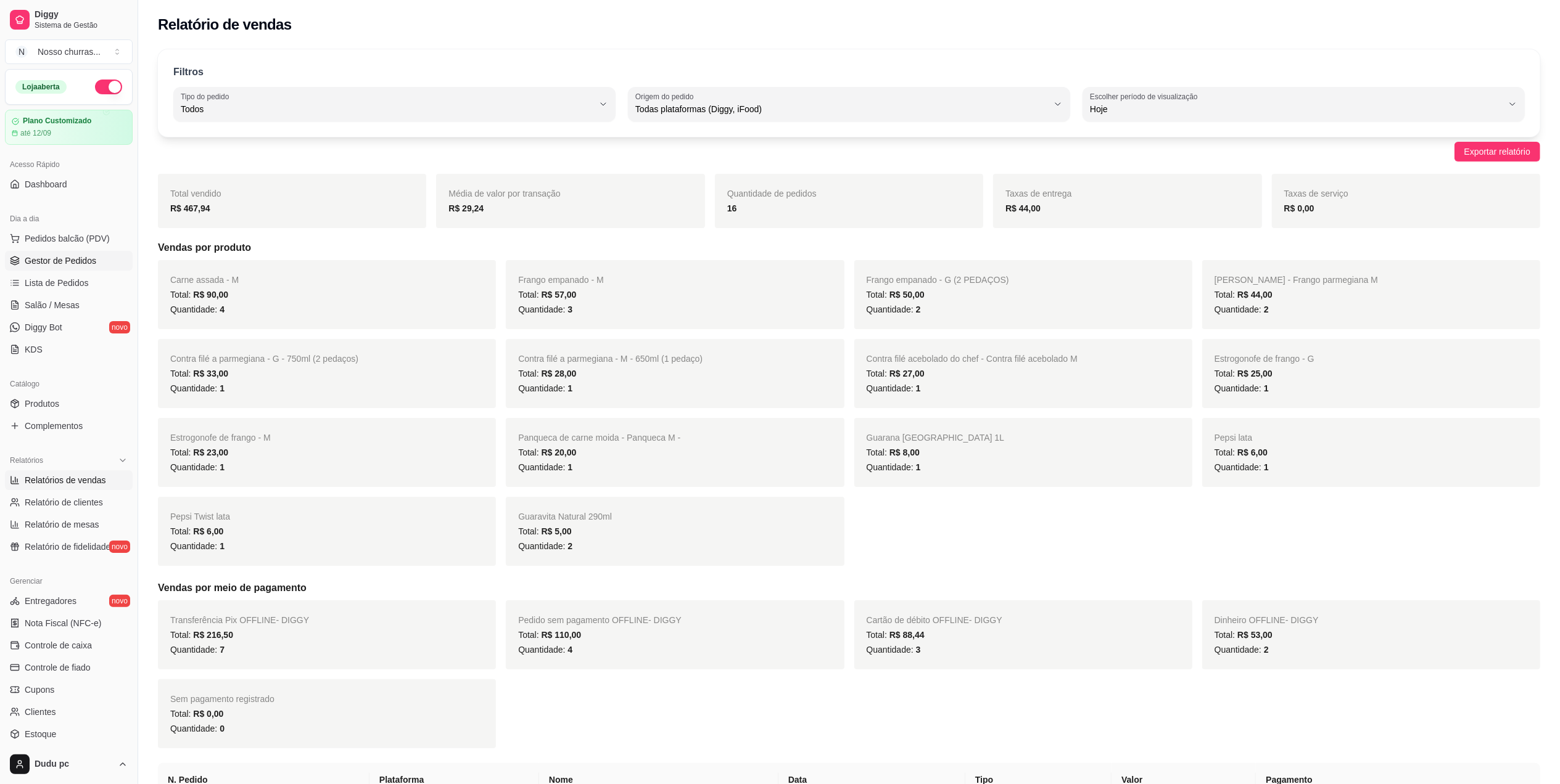
click at [75, 269] on link "Gestor de Pedidos" at bounding box center [69, 261] width 128 height 19
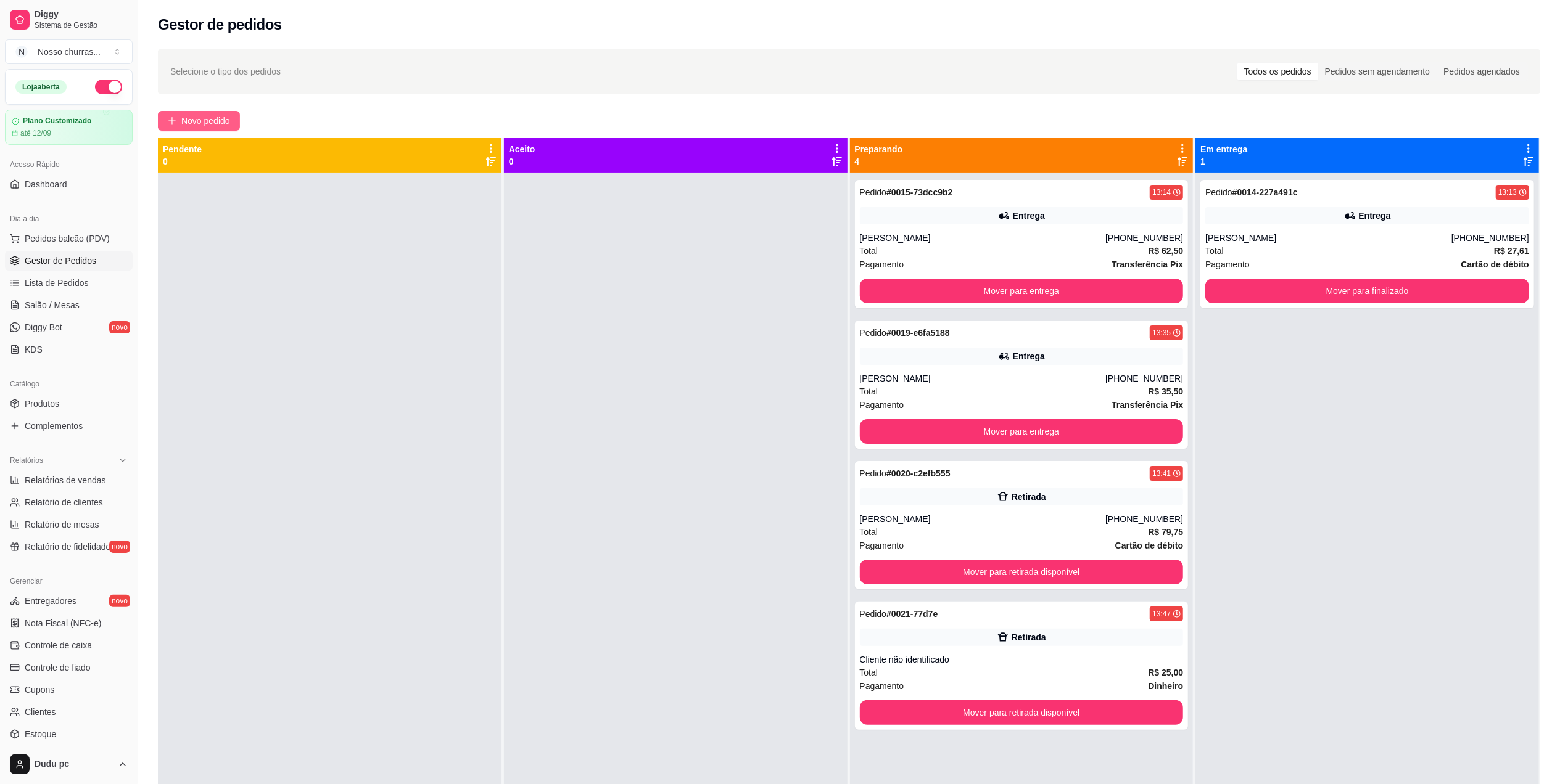
click at [207, 117] on span "Novo pedido" at bounding box center [206, 120] width 49 height 13
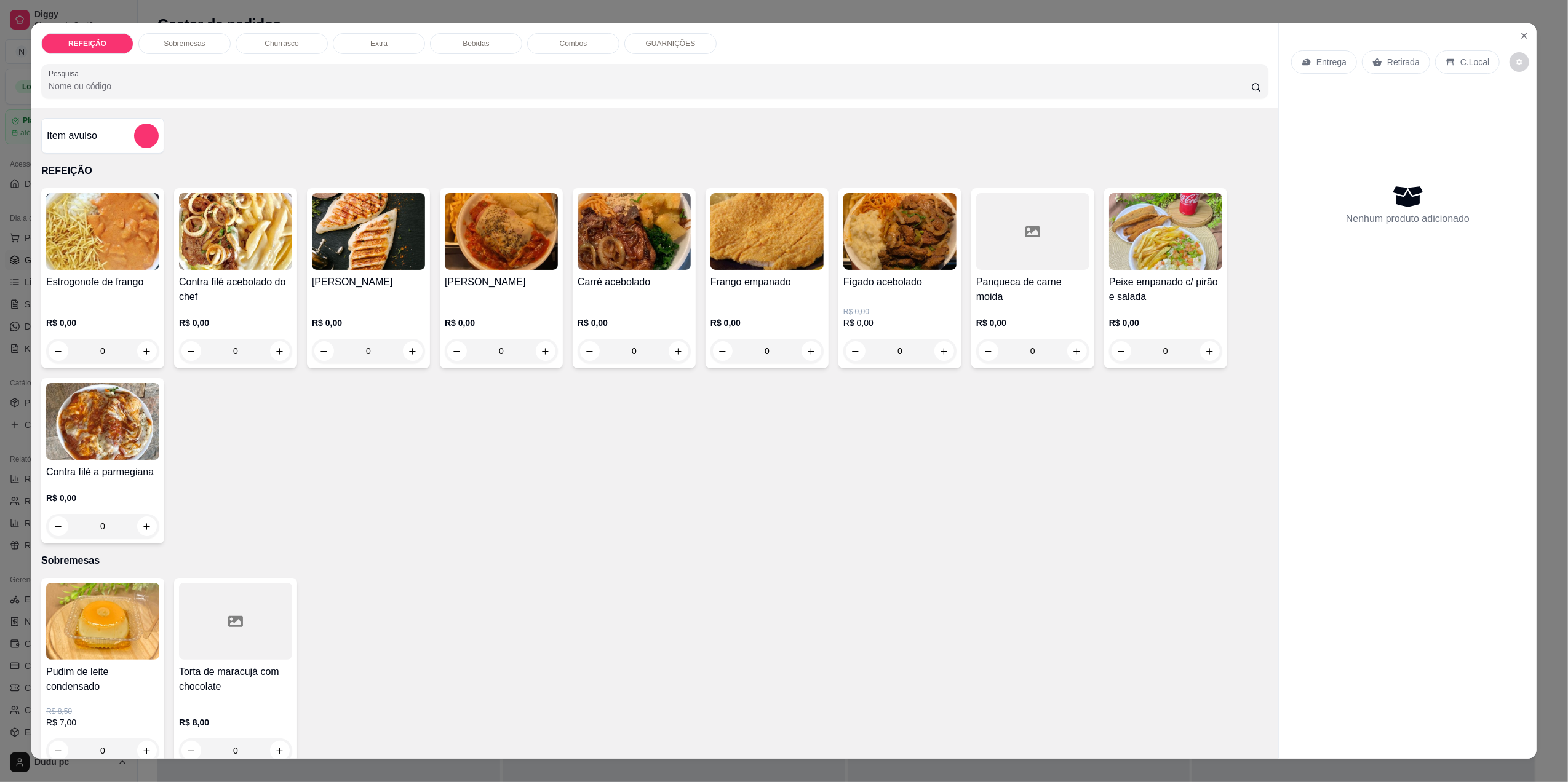
click at [943, 351] on div "0" at bounding box center [900, 351] width 114 height 25
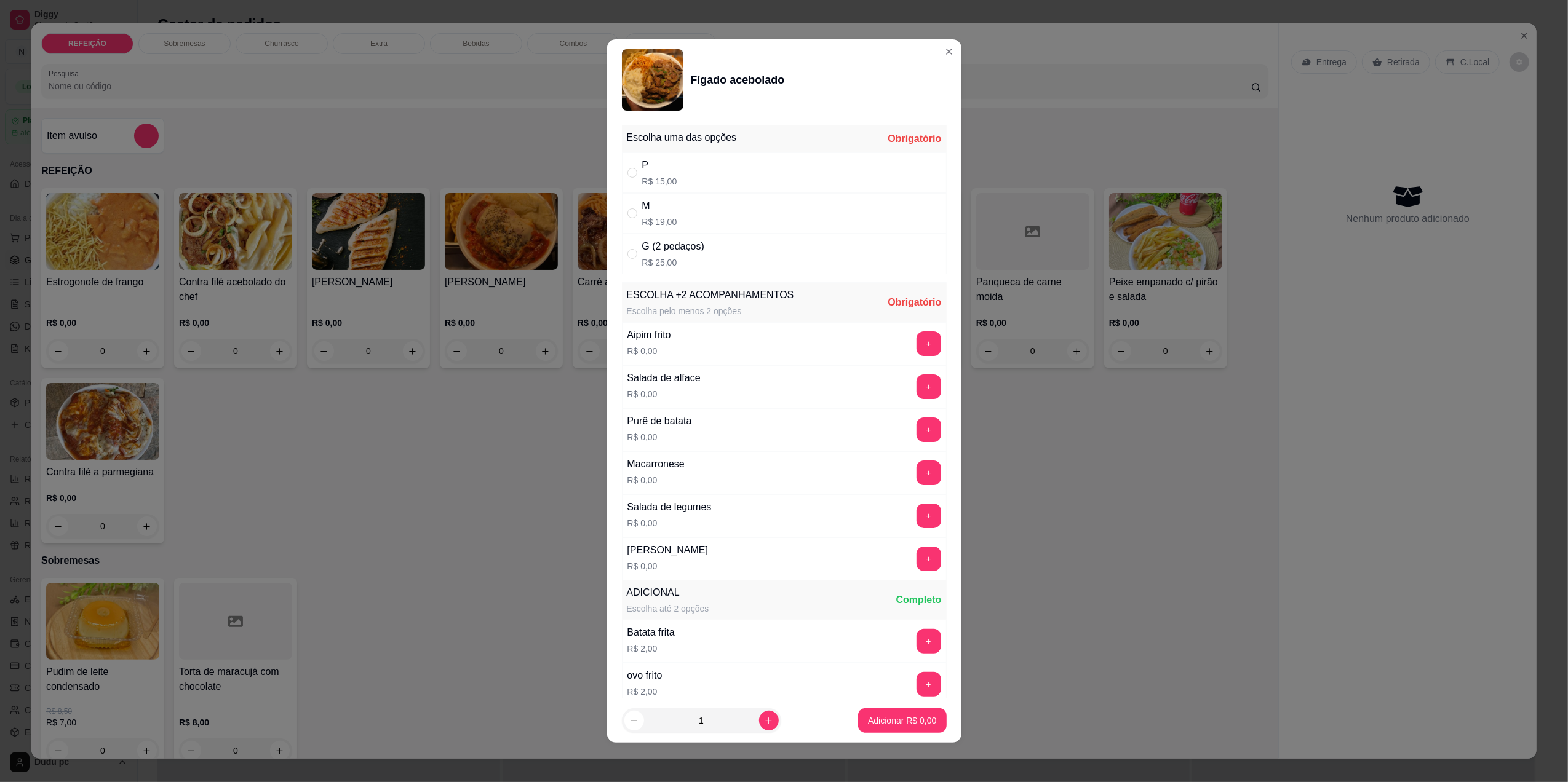
click at [750, 226] on div "M R$ 19,00" at bounding box center [784, 214] width 325 height 40
radio input "true"
click at [917, 510] on button "+" at bounding box center [929, 516] width 25 height 25
click at [917, 423] on button "+" at bounding box center [928, 429] width 24 height 24
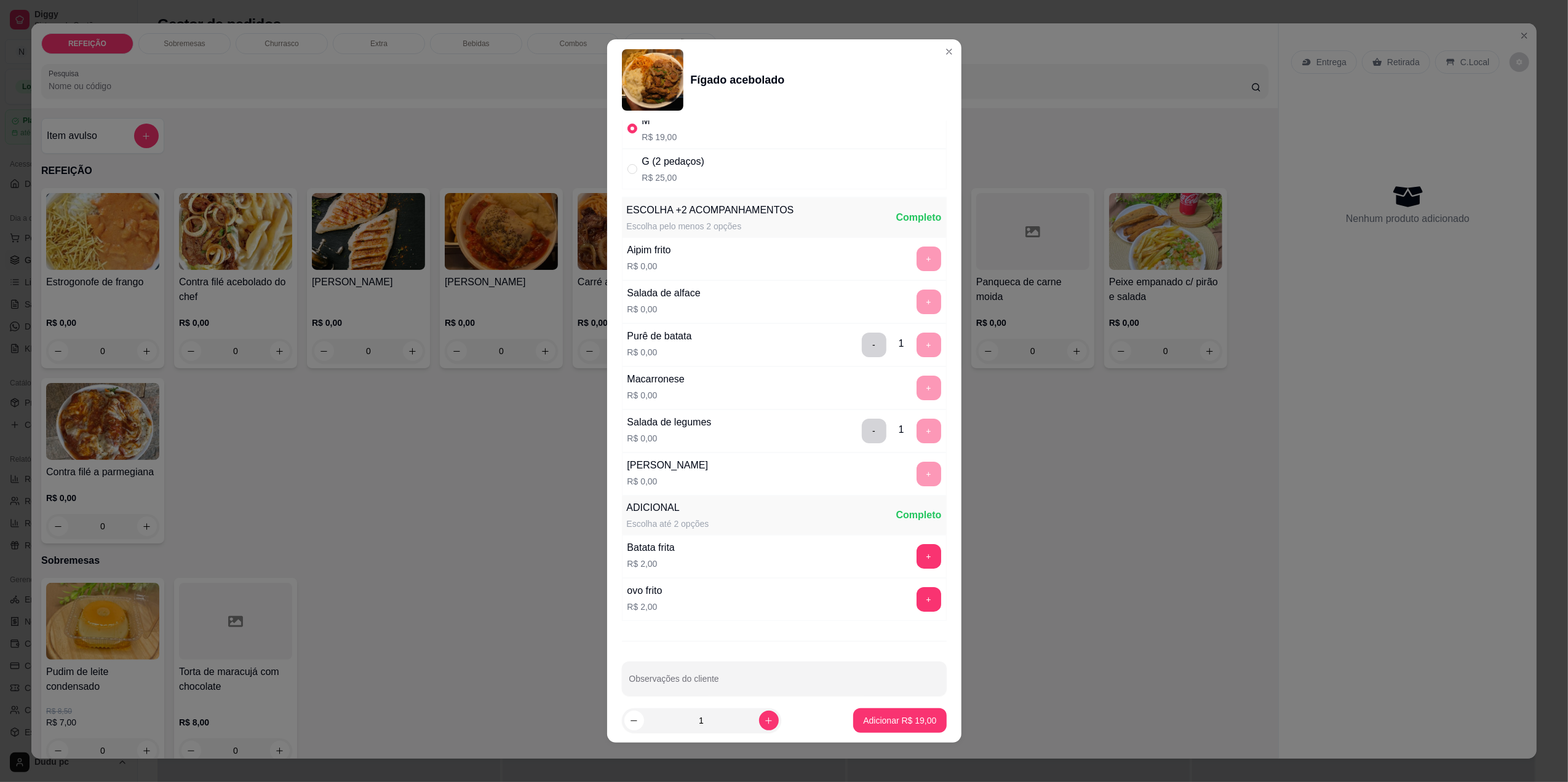
scroll to position [104, 0]
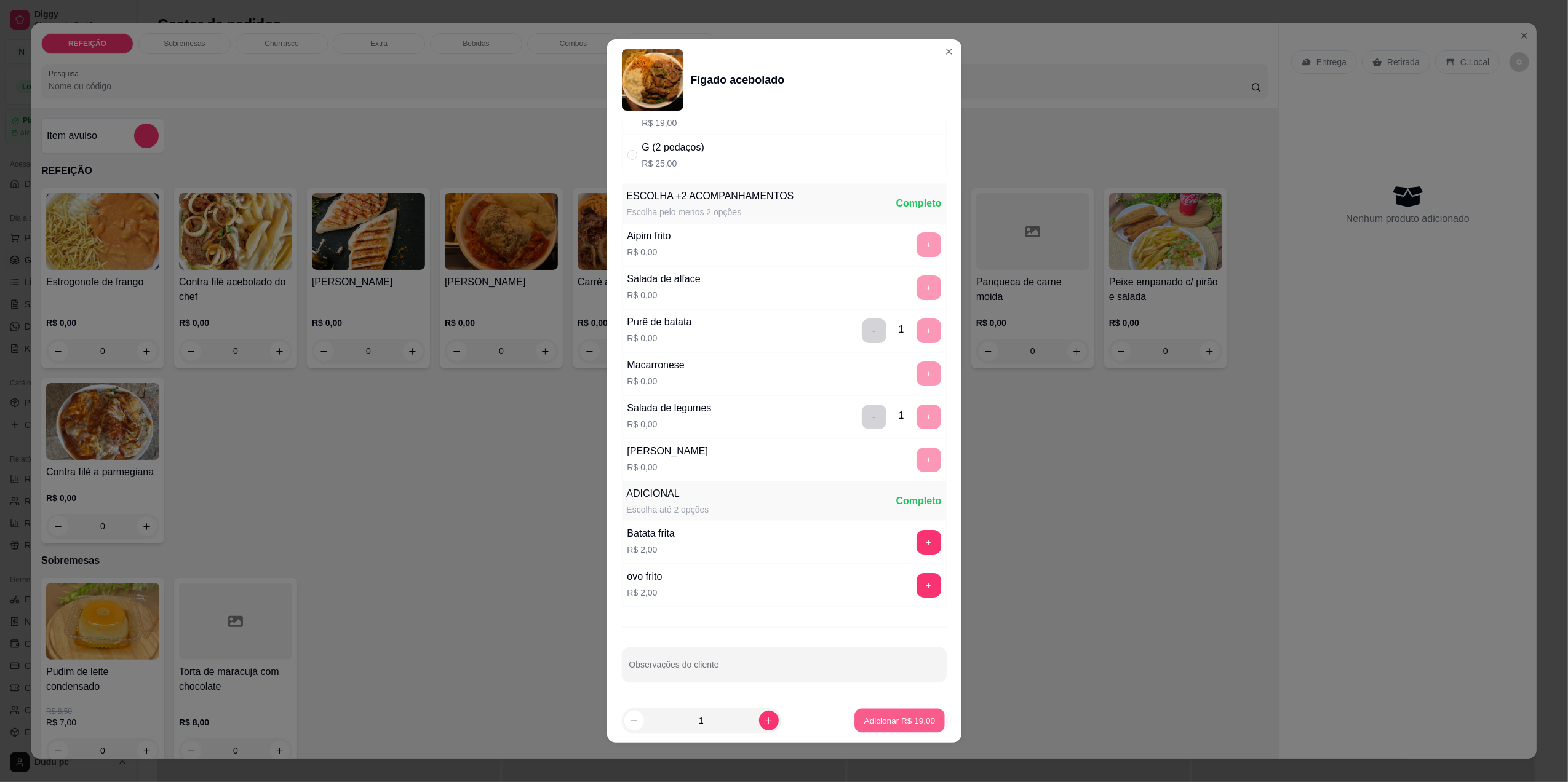
click at [889, 725] on p "Adicionar R$ 19,00" at bounding box center [899, 720] width 71 height 11
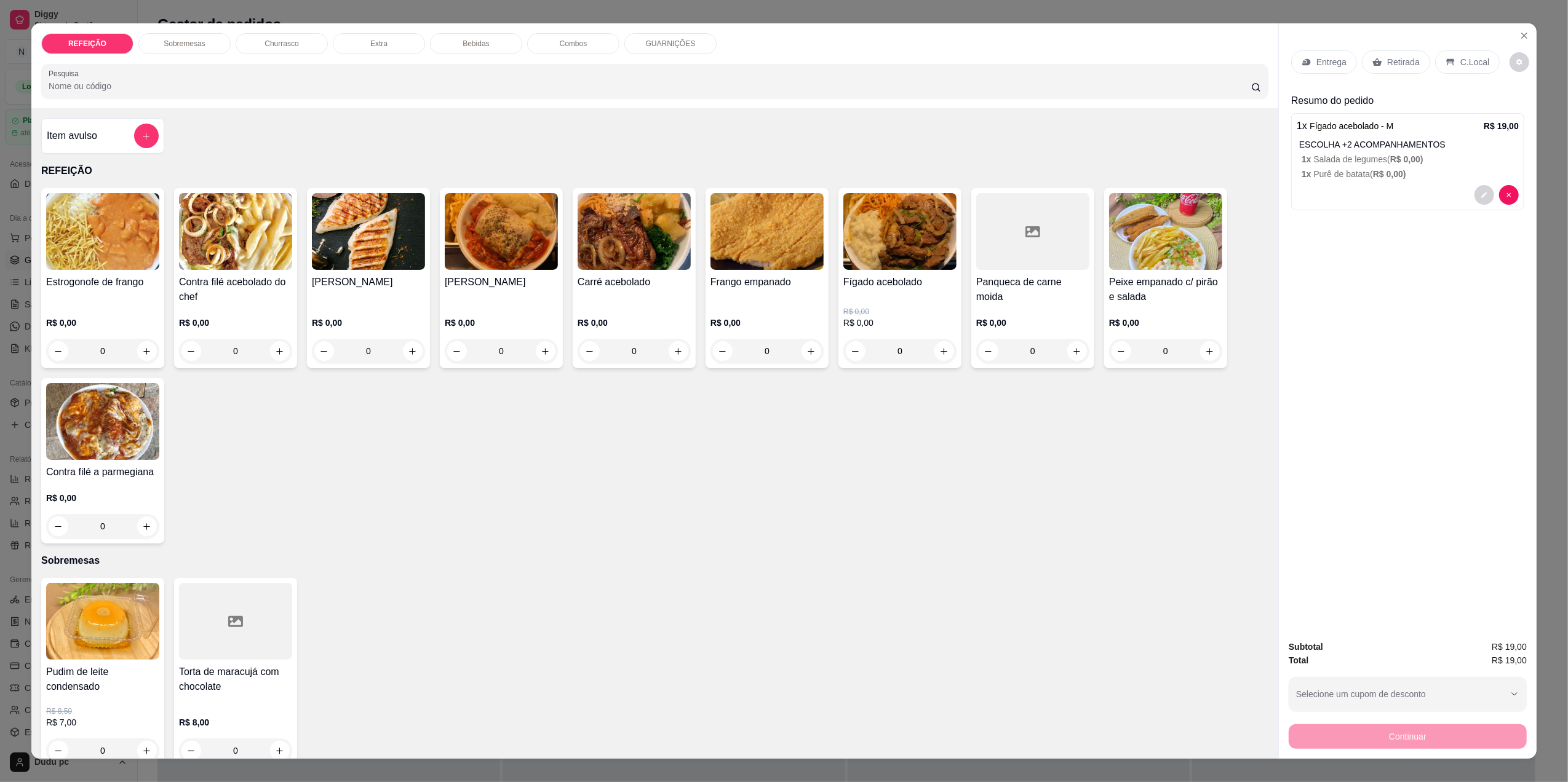
click at [1302, 61] on icon at bounding box center [1306, 62] width 8 height 7
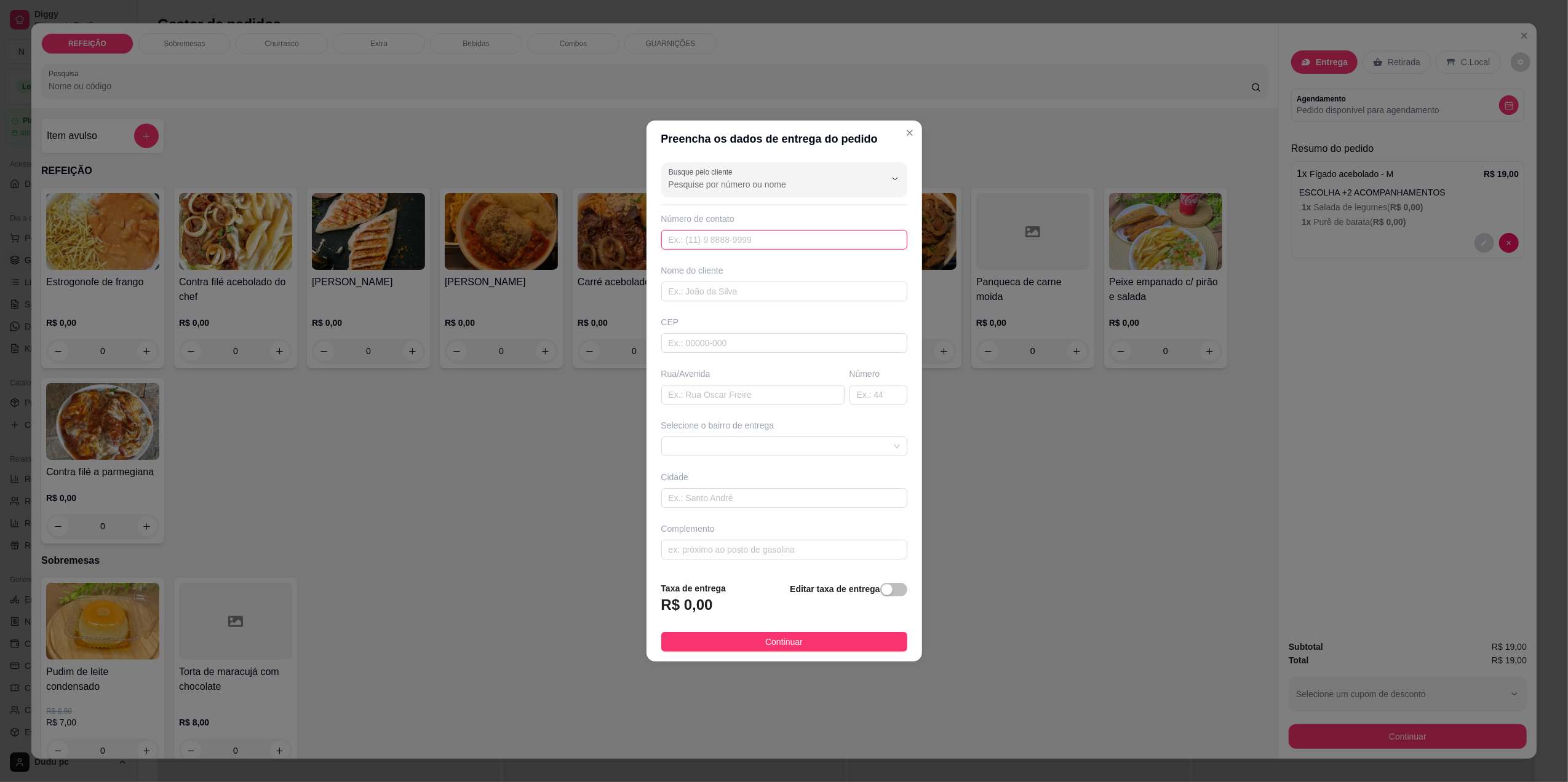
click at [837, 245] on input "text" at bounding box center [785, 239] width 246 height 19
type input "(21) 99821-9398"
click at [837, 286] on input "text" at bounding box center [785, 291] width 246 height 19
type input "[PERSON_NAME]"
click at [806, 399] on input "text" at bounding box center [753, 395] width 183 height 19
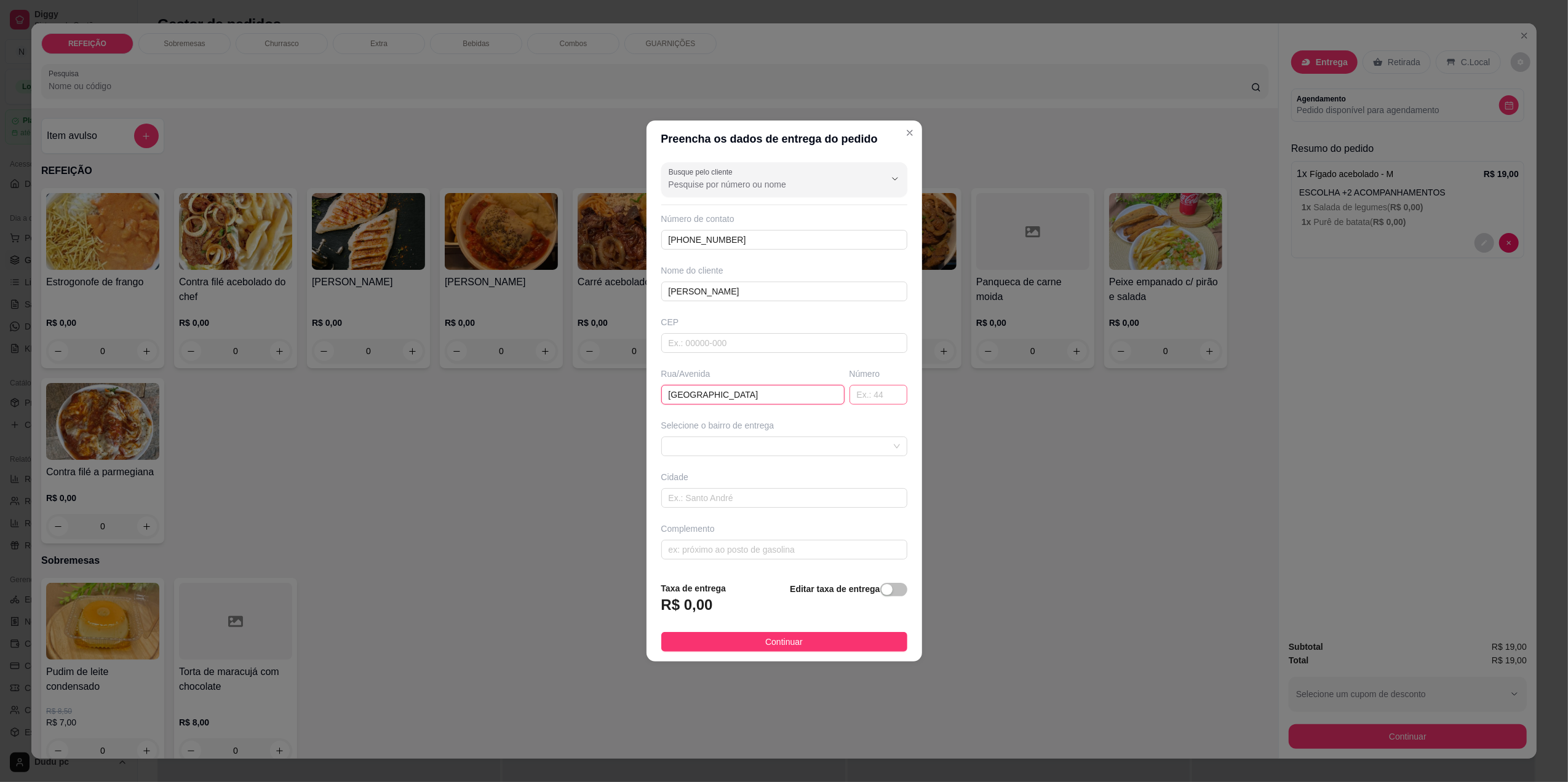
type input "RUA MARANHAO"
click at [883, 404] on input "text" at bounding box center [879, 395] width 58 height 19
click at [893, 455] on div at bounding box center [785, 446] width 246 height 19
type input "53"
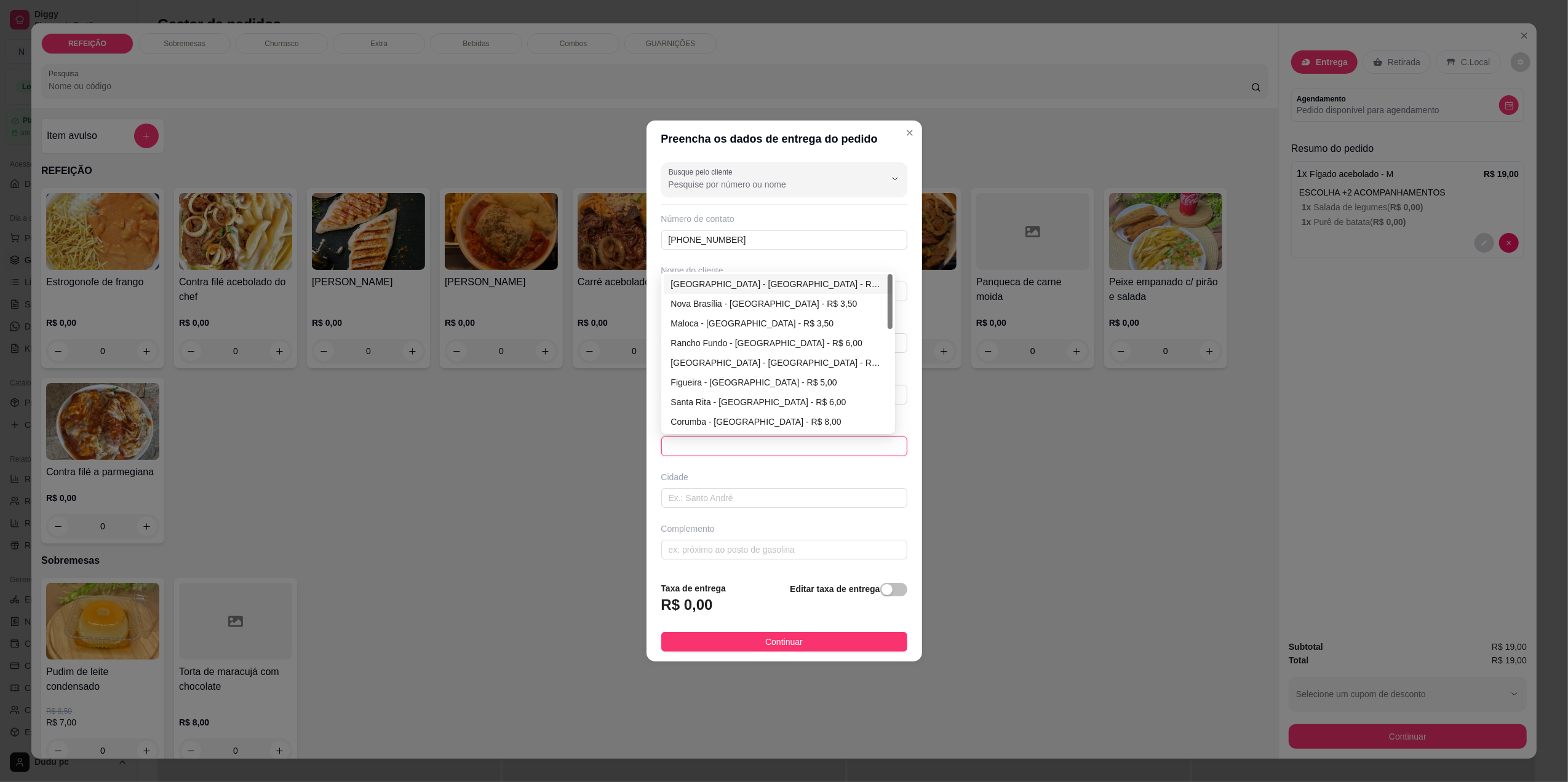
click at [760, 281] on div "Vila de Cava - Nova Iguaçu - R$ 3,00" at bounding box center [778, 283] width 214 height 13
type input "[GEOGRAPHIC_DATA]"
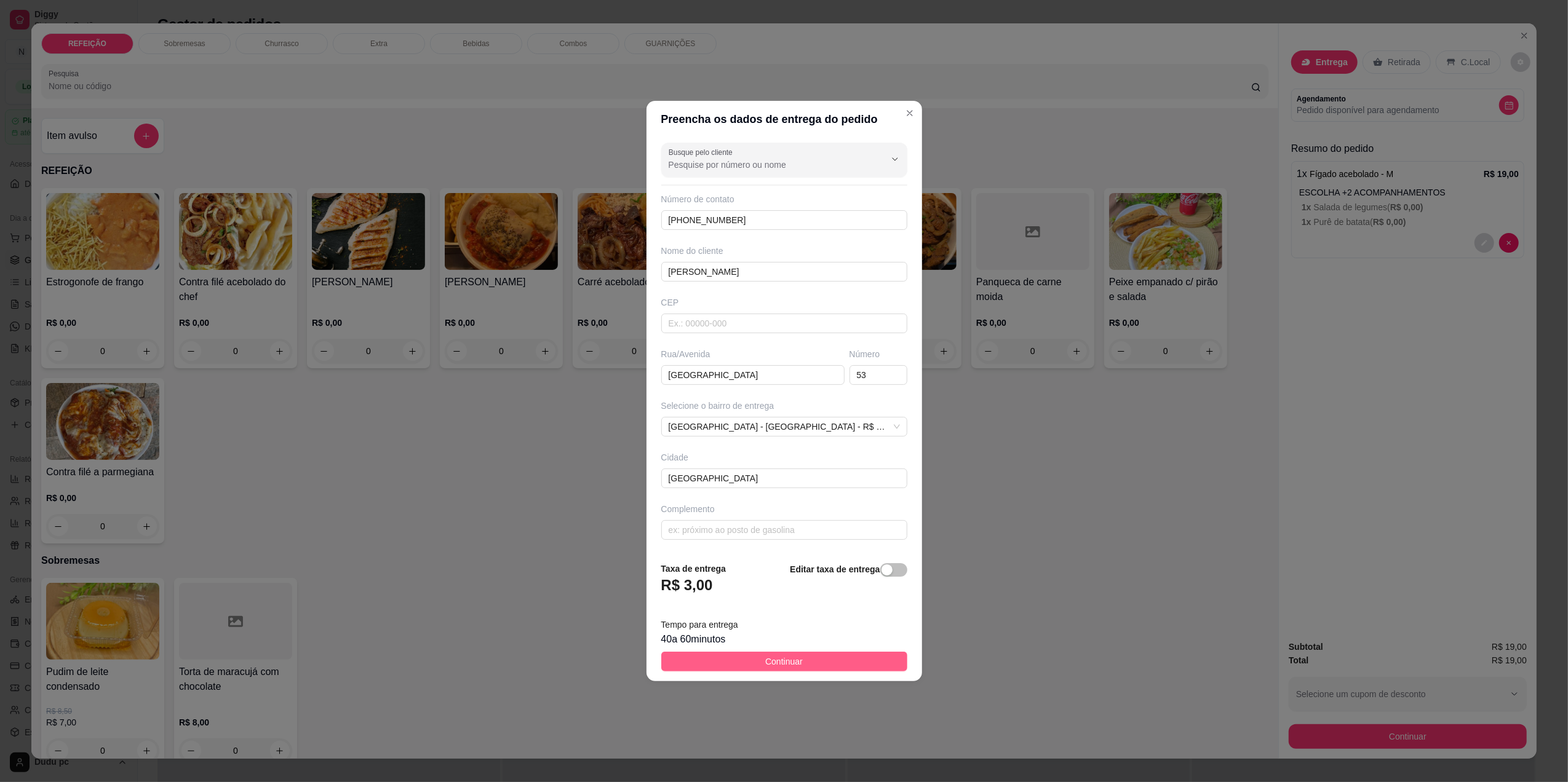
click at [795, 668] on span "Continuar" at bounding box center [784, 661] width 38 height 13
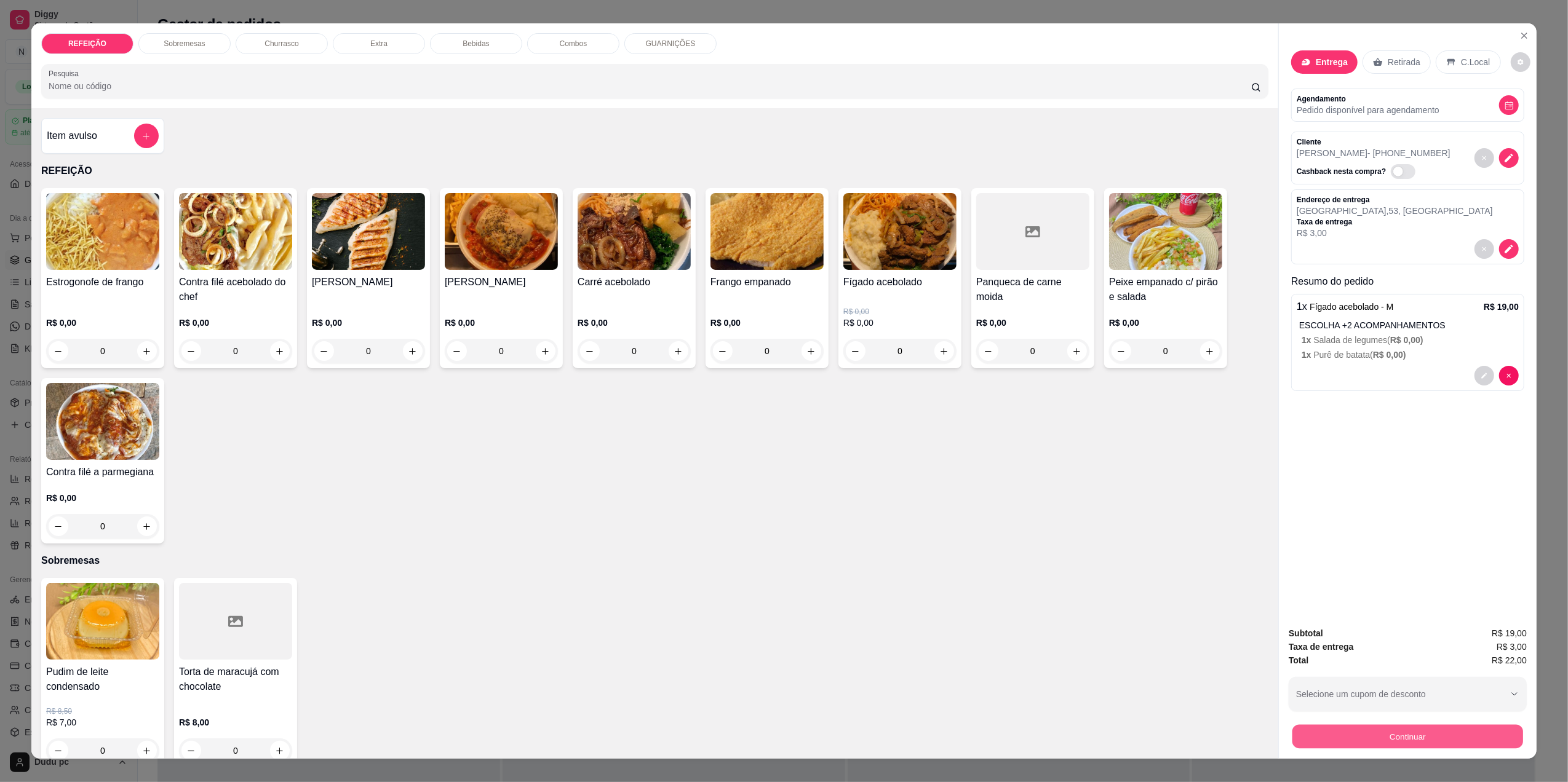
click at [1384, 728] on button "Continuar" at bounding box center [1408, 736] width 231 height 24
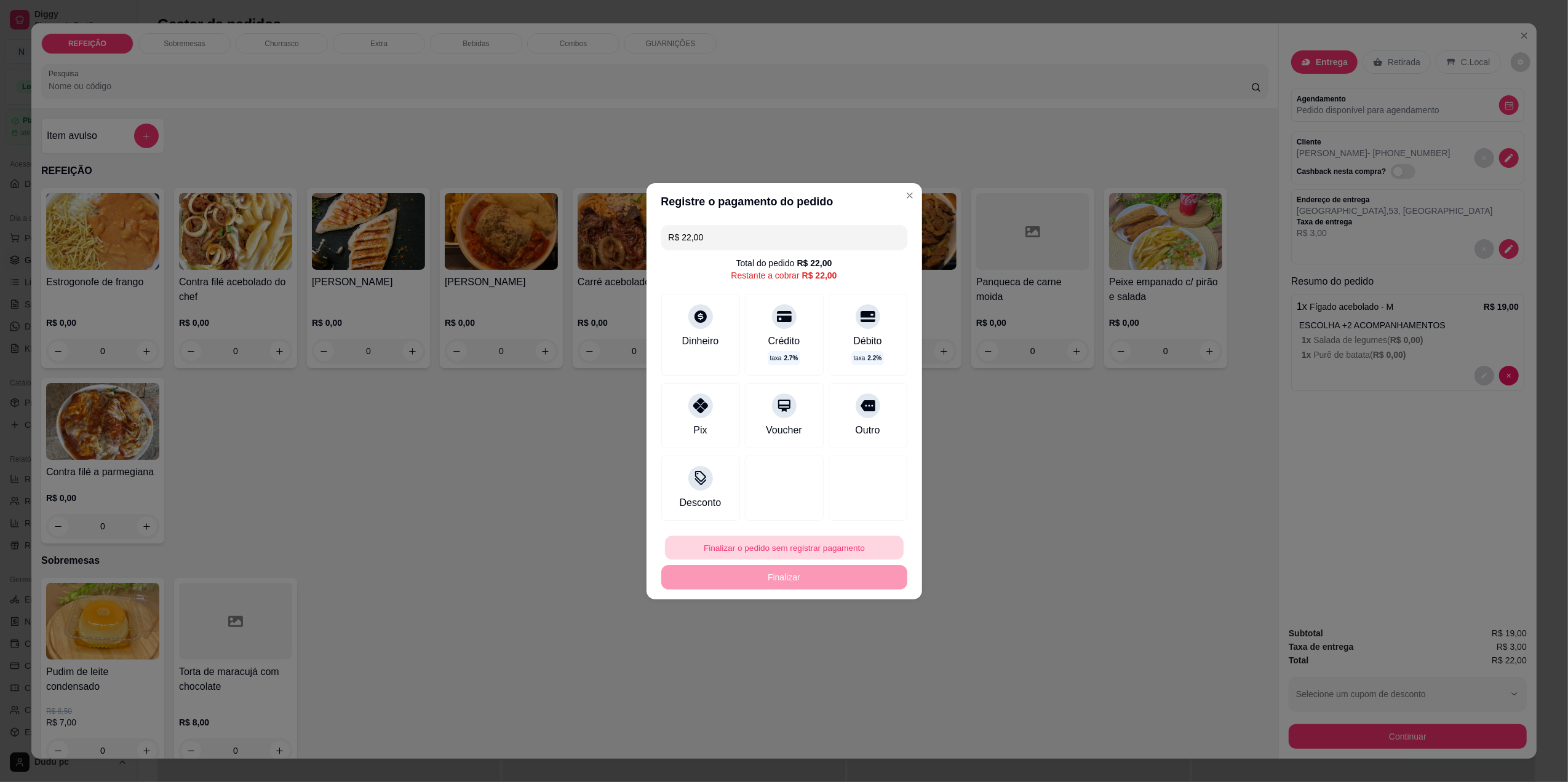
click at [801, 538] on button "Finalizar o pedido sem registrar pagamento" at bounding box center [784, 547] width 238 height 24
click at [844, 648] on button "Confirmar" at bounding box center [860, 648] width 44 height 18
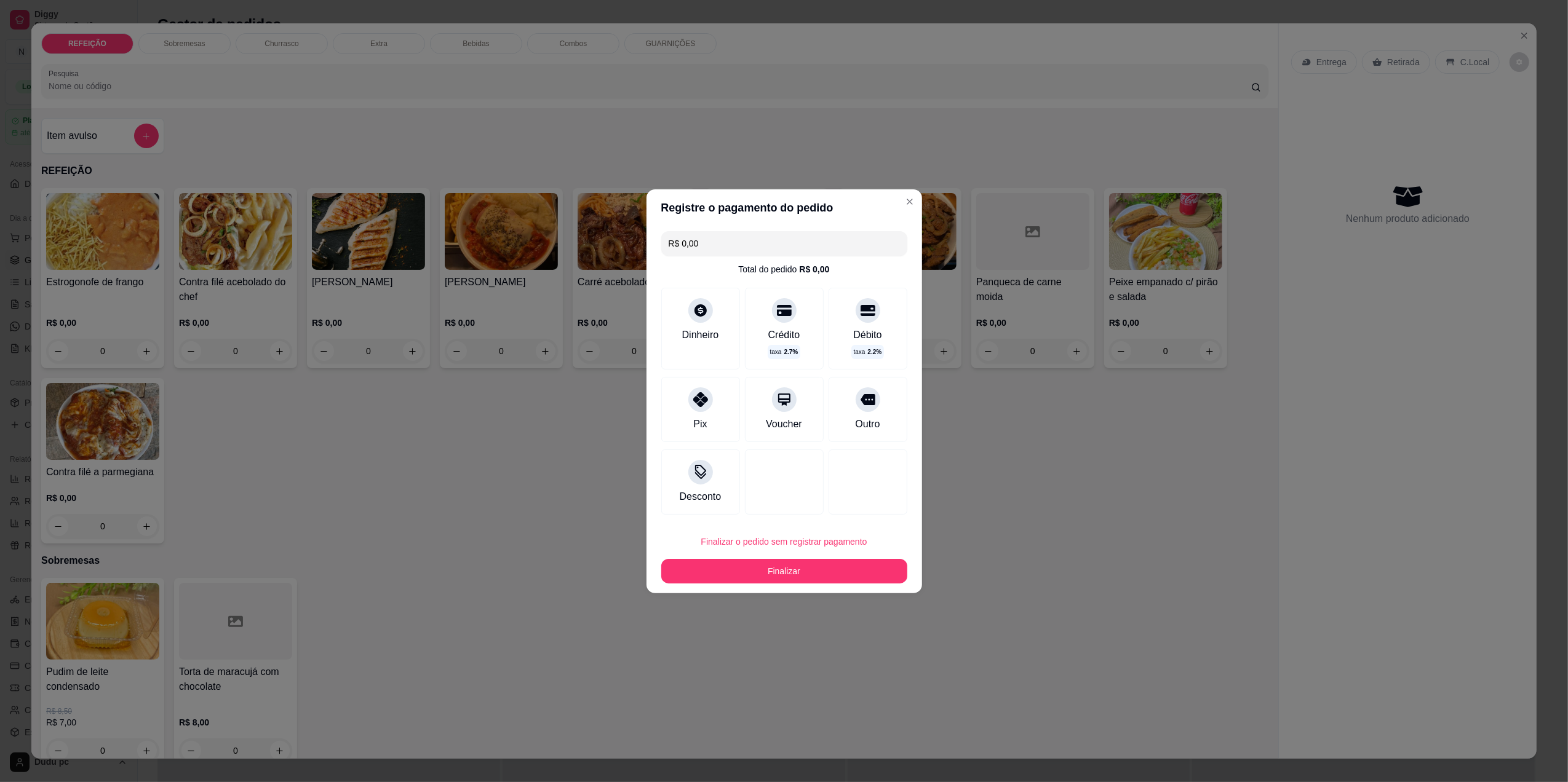
type input "R$ 0,00"
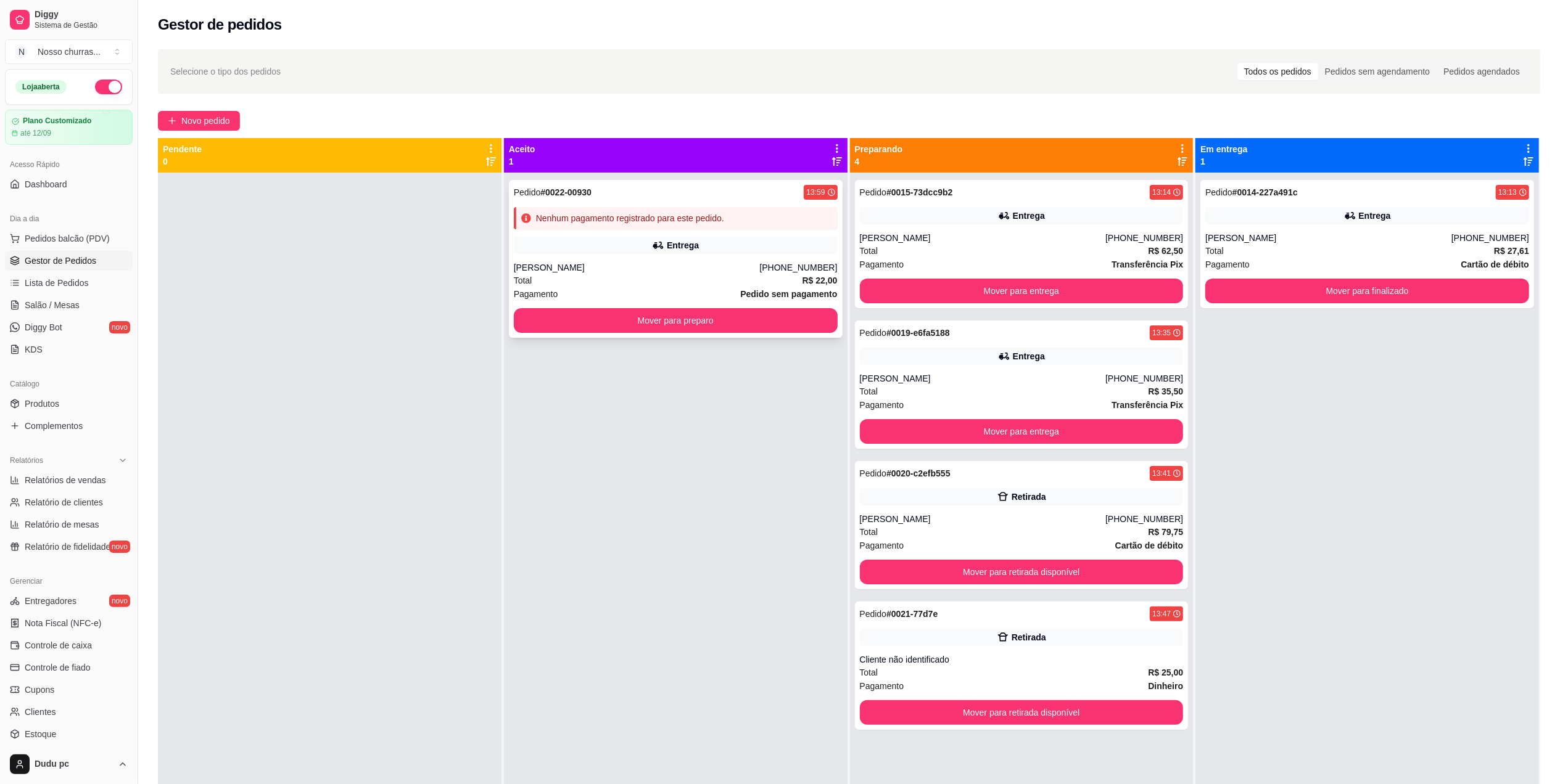
click at [622, 251] on div "Entrega" at bounding box center [675, 245] width 324 height 18
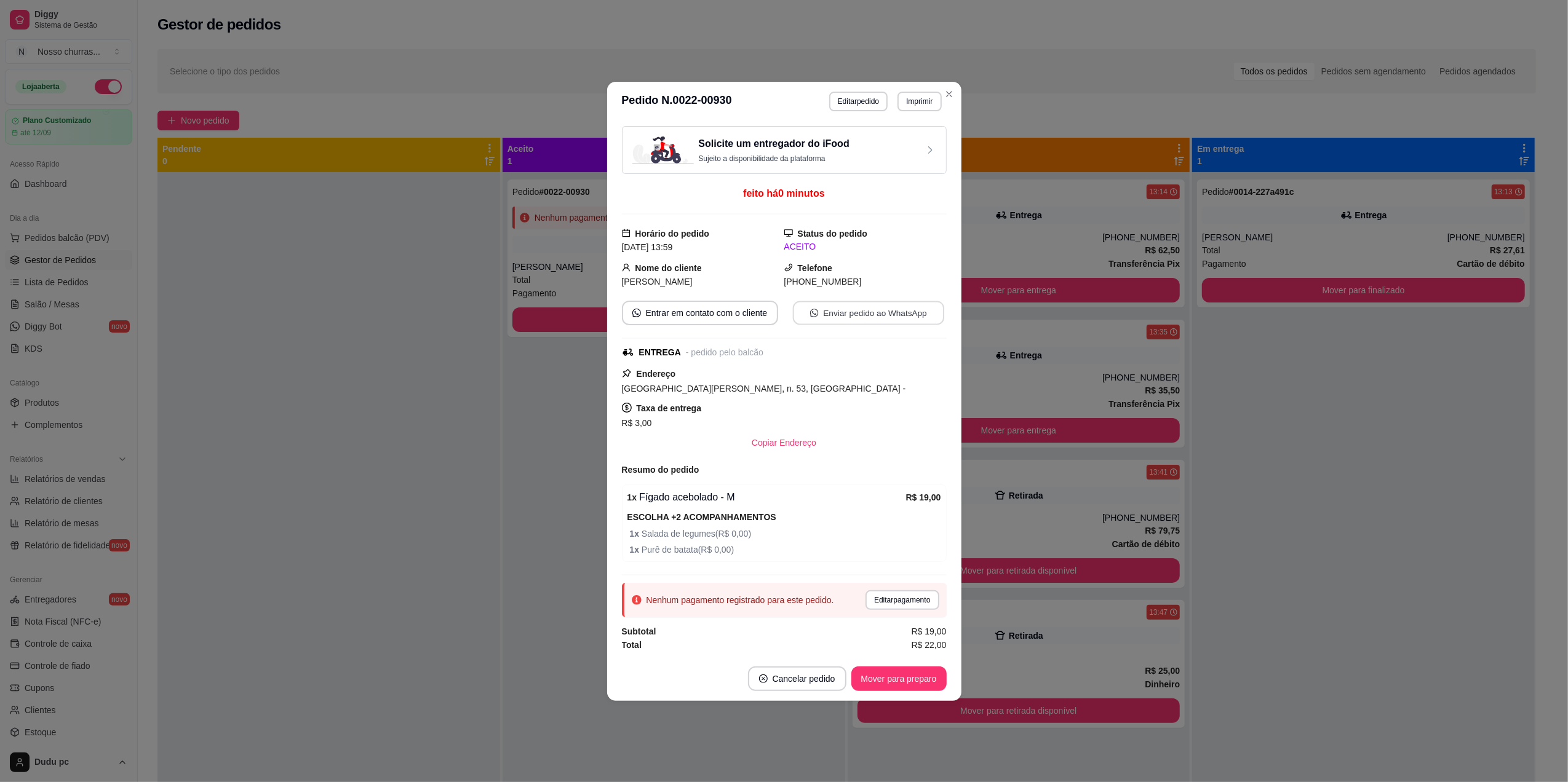
click at [825, 306] on button "Enviar pedido ao WhatsApp" at bounding box center [868, 312] width 151 height 24
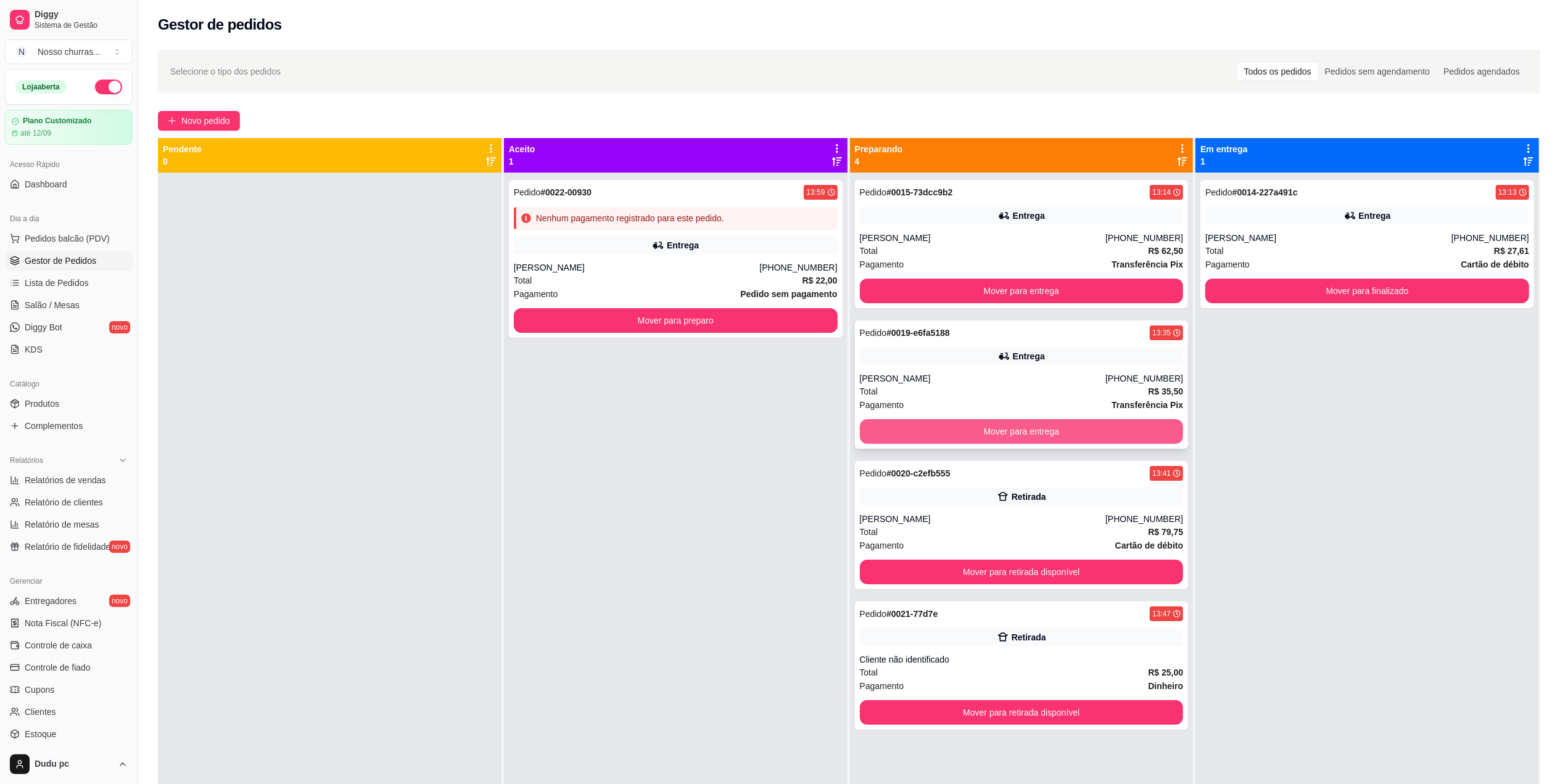
click at [889, 425] on button "Mover para entrega" at bounding box center [1022, 431] width 324 height 25
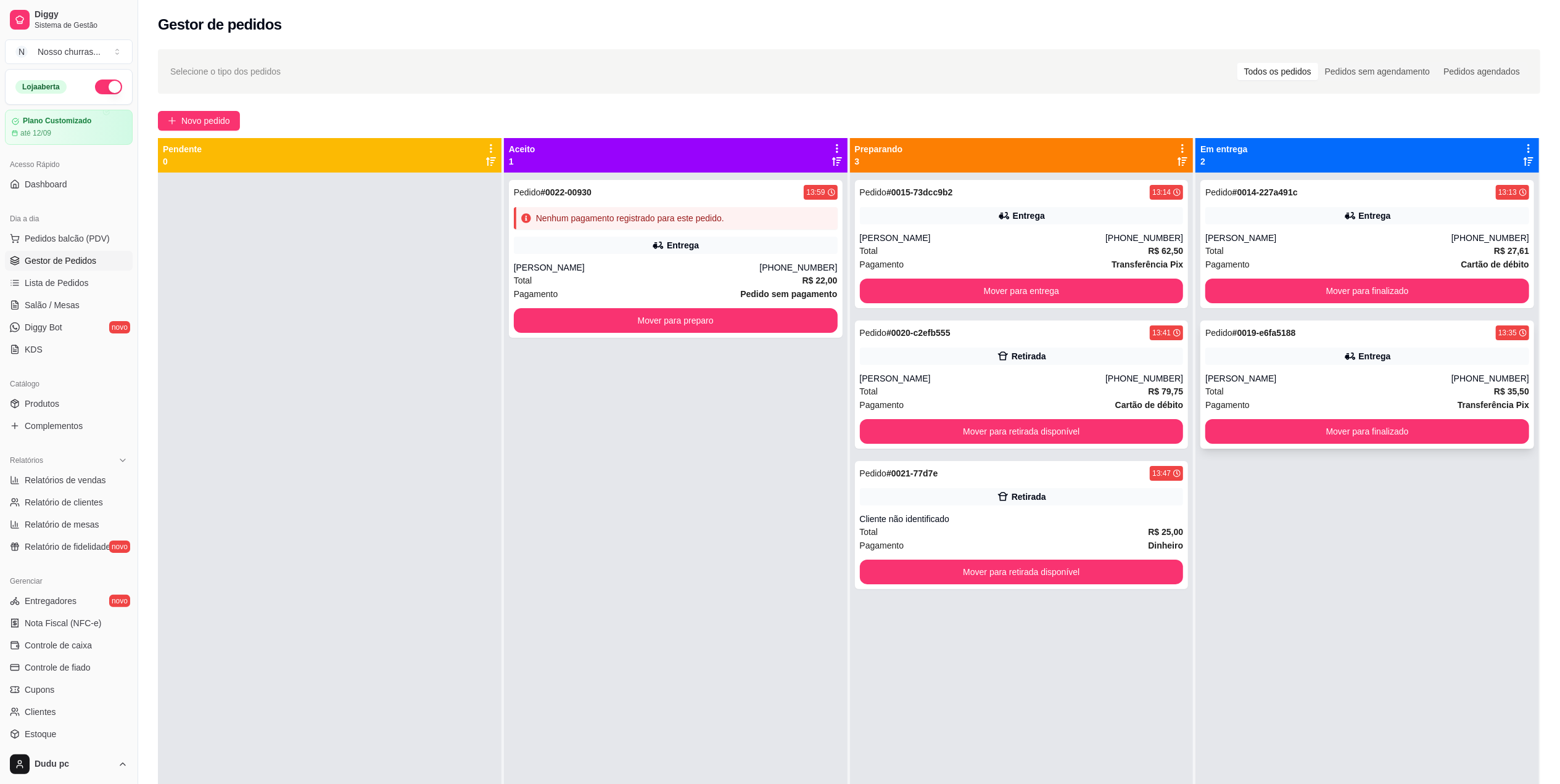
click at [1348, 337] on div "Pedido # 0019-e6fa5188 13:35" at bounding box center [1367, 332] width 324 height 15
click at [1067, 561] on div "Mover para retirada disponível" at bounding box center [1022, 572] width 324 height 25
click at [1328, 295] on button "Mover para finalizado" at bounding box center [1368, 291] width 314 height 24
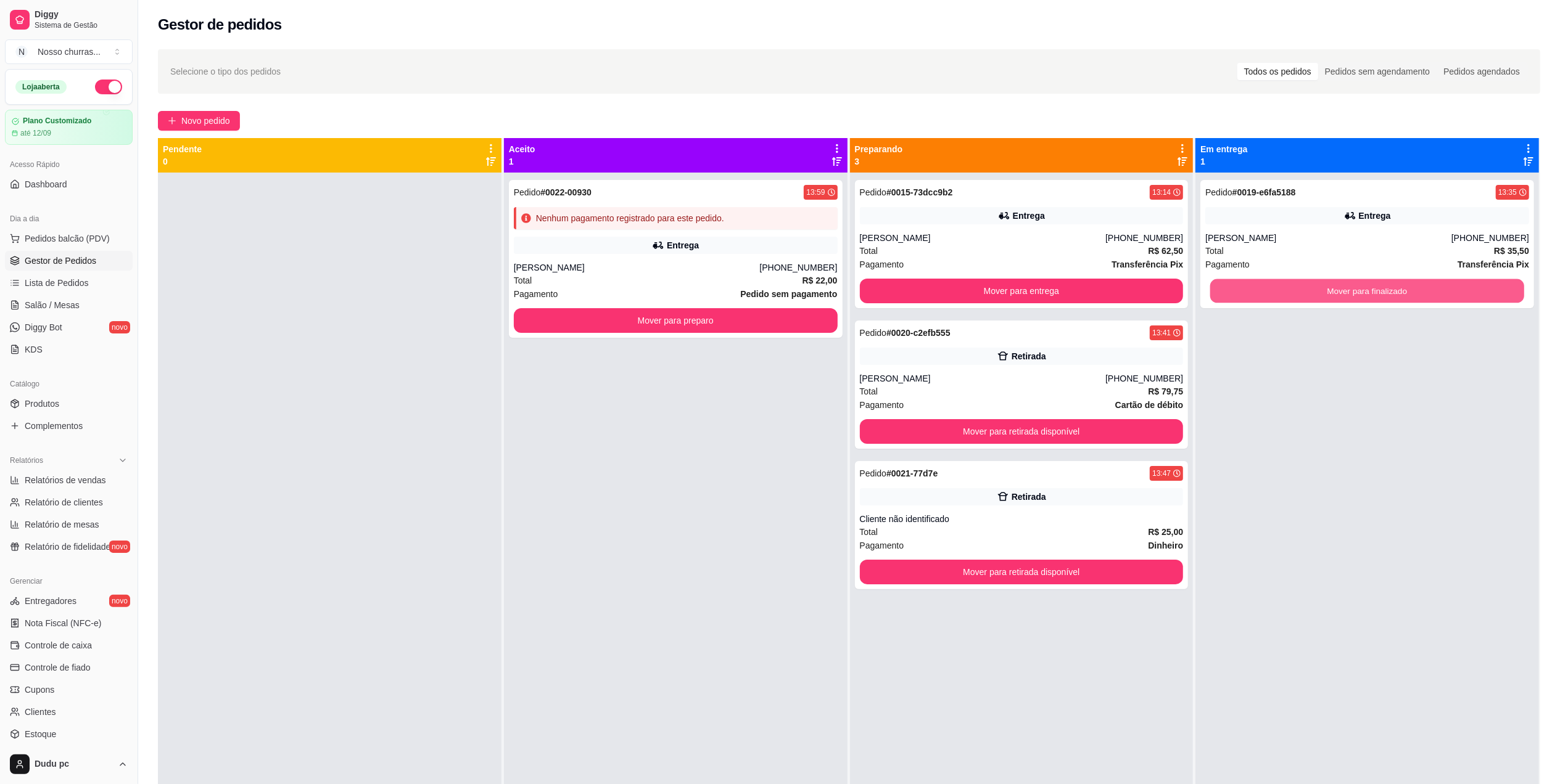
click at [1328, 295] on button "Mover para finalizado" at bounding box center [1368, 291] width 314 height 24
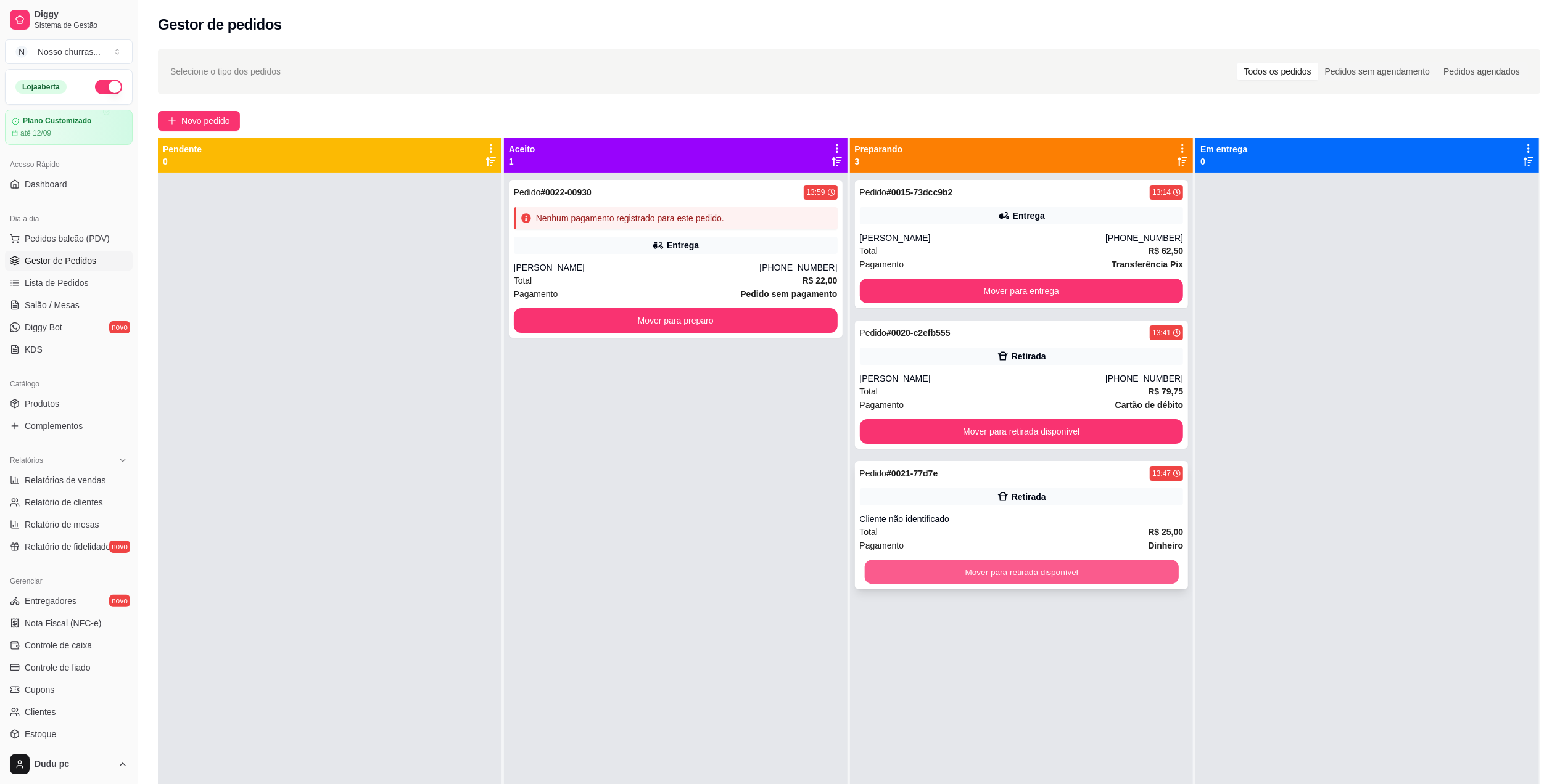
click at [1093, 578] on button "Mover para retirada disponível" at bounding box center [1022, 572] width 314 height 24
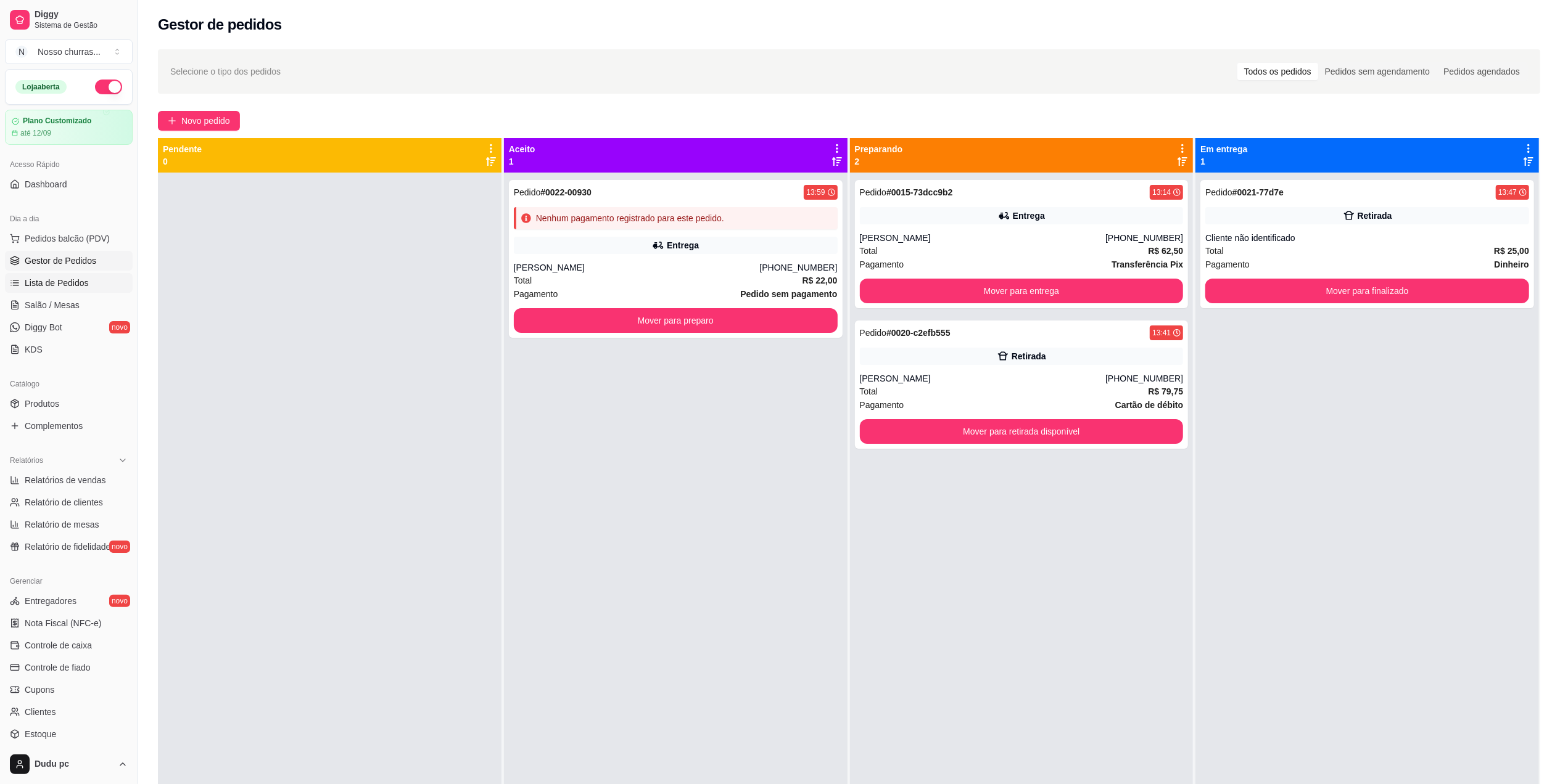
click at [96, 281] on link "Lista de Pedidos" at bounding box center [69, 283] width 128 height 19
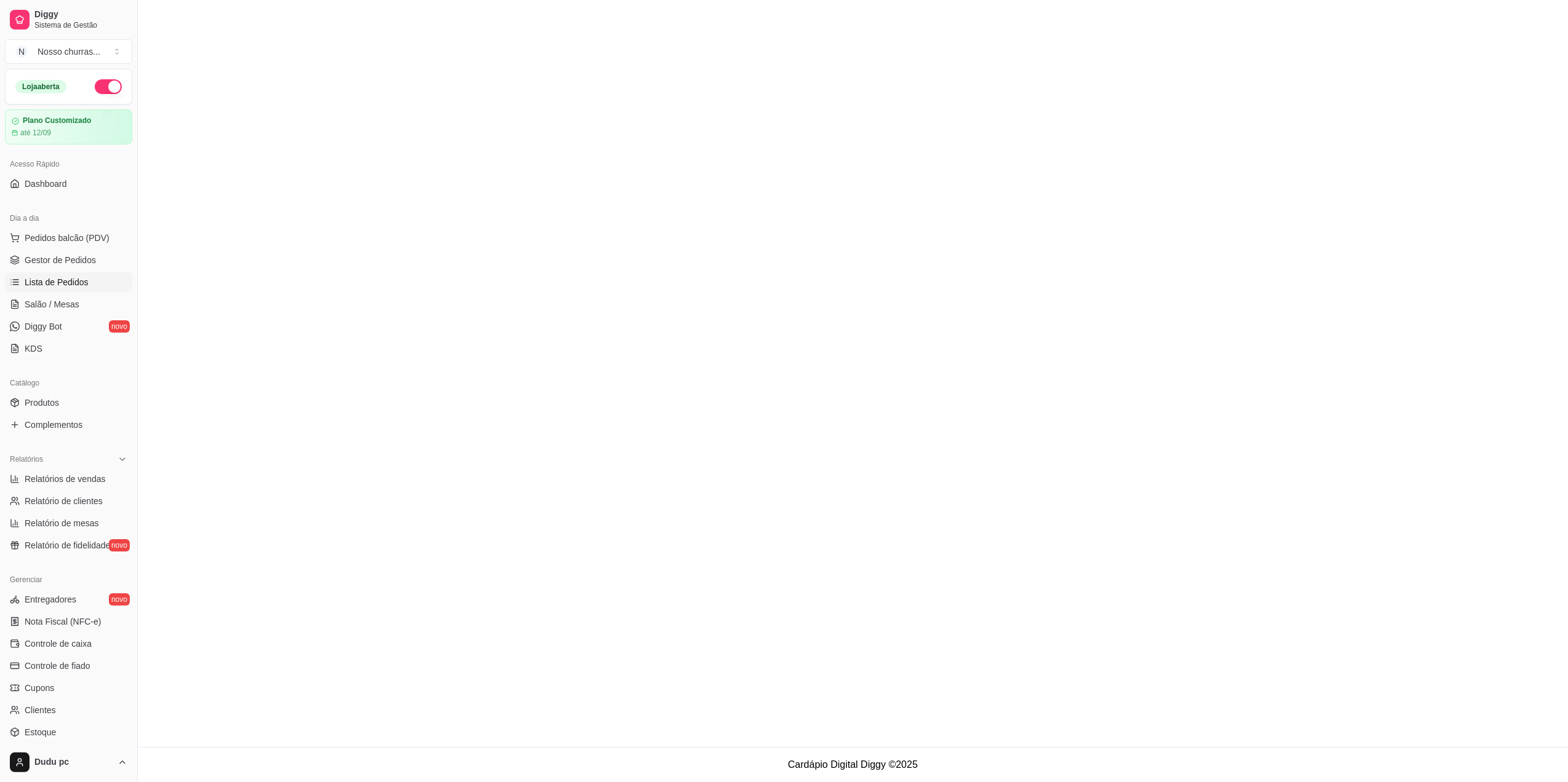
click at [96, 281] on link "Lista de Pedidos" at bounding box center [69, 282] width 128 height 19
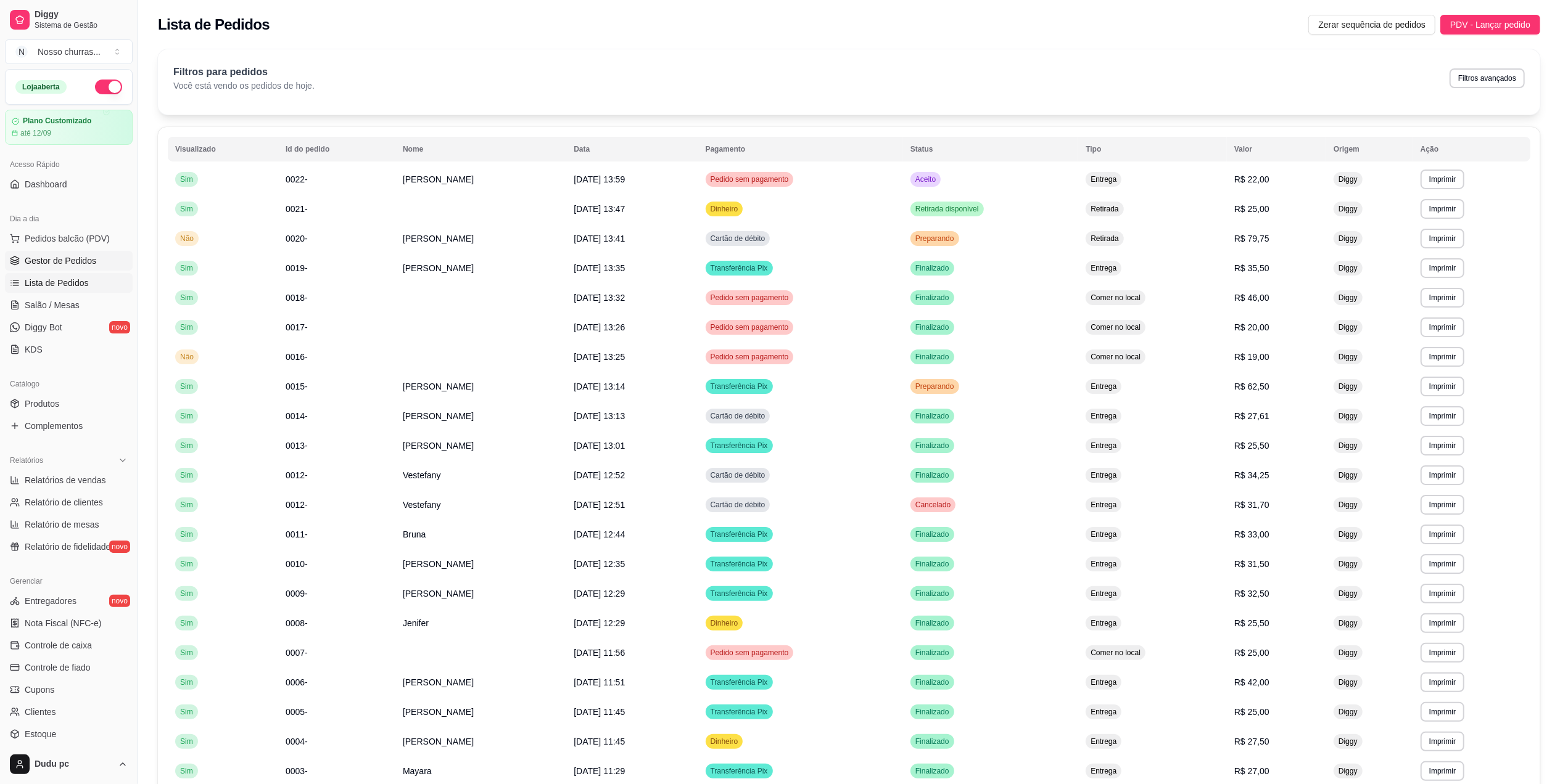
click at [109, 266] on link "Gestor de Pedidos" at bounding box center [69, 261] width 128 height 19
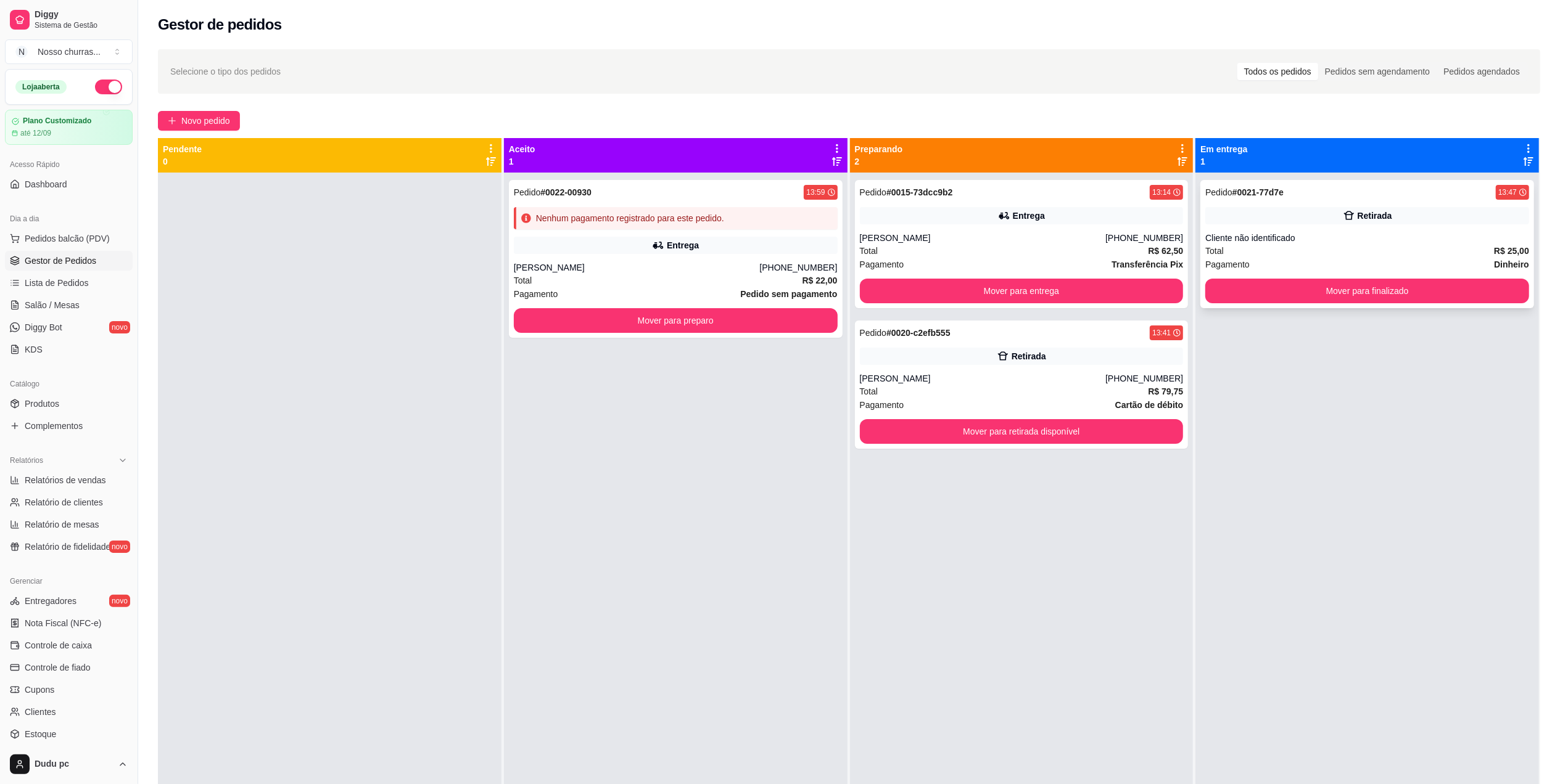
click at [1209, 306] on div "Pedido # 0021-77d7e 13:47 Retirada Cliente não identificado Total R$ 25,00 Paga…" at bounding box center [1368, 243] width 334 height 128
click at [1211, 299] on button "Mover para finalizado" at bounding box center [1368, 291] width 314 height 24
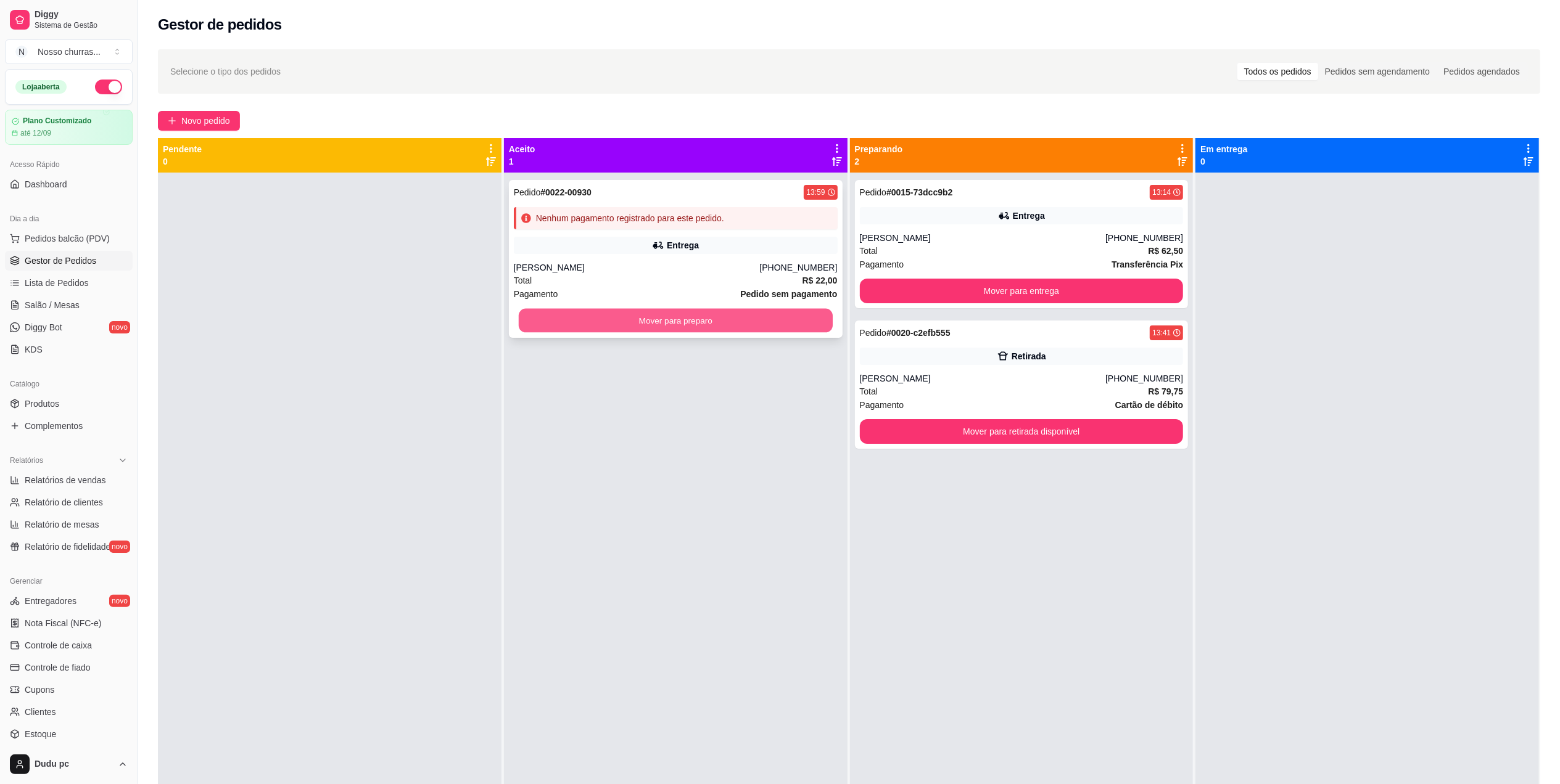
click at [770, 327] on button "Mover para preparo" at bounding box center [676, 320] width 314 height 24
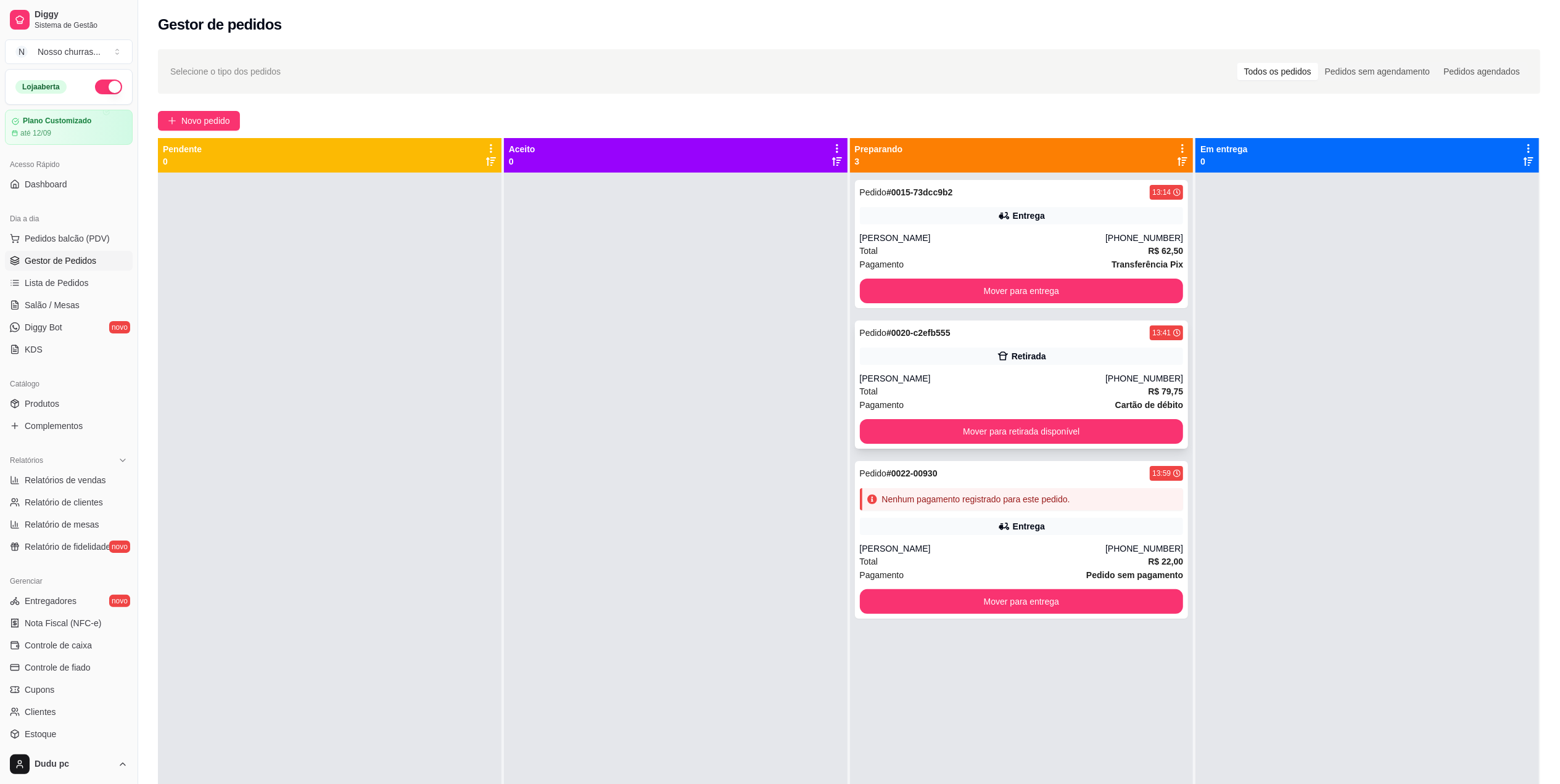
click at [1031, 346] on div "Pedido # 0020-c2efb555 13:41 Retirada Carol de farias (21) 98397-7068 Total R$ …" at bounding box center [1022, 385] width 334 height 128
click at [49, 479] on span "Relatórios de vendas" at bounding box center [65, 481] width 81 height 12
select select "ALL"
select select "0"
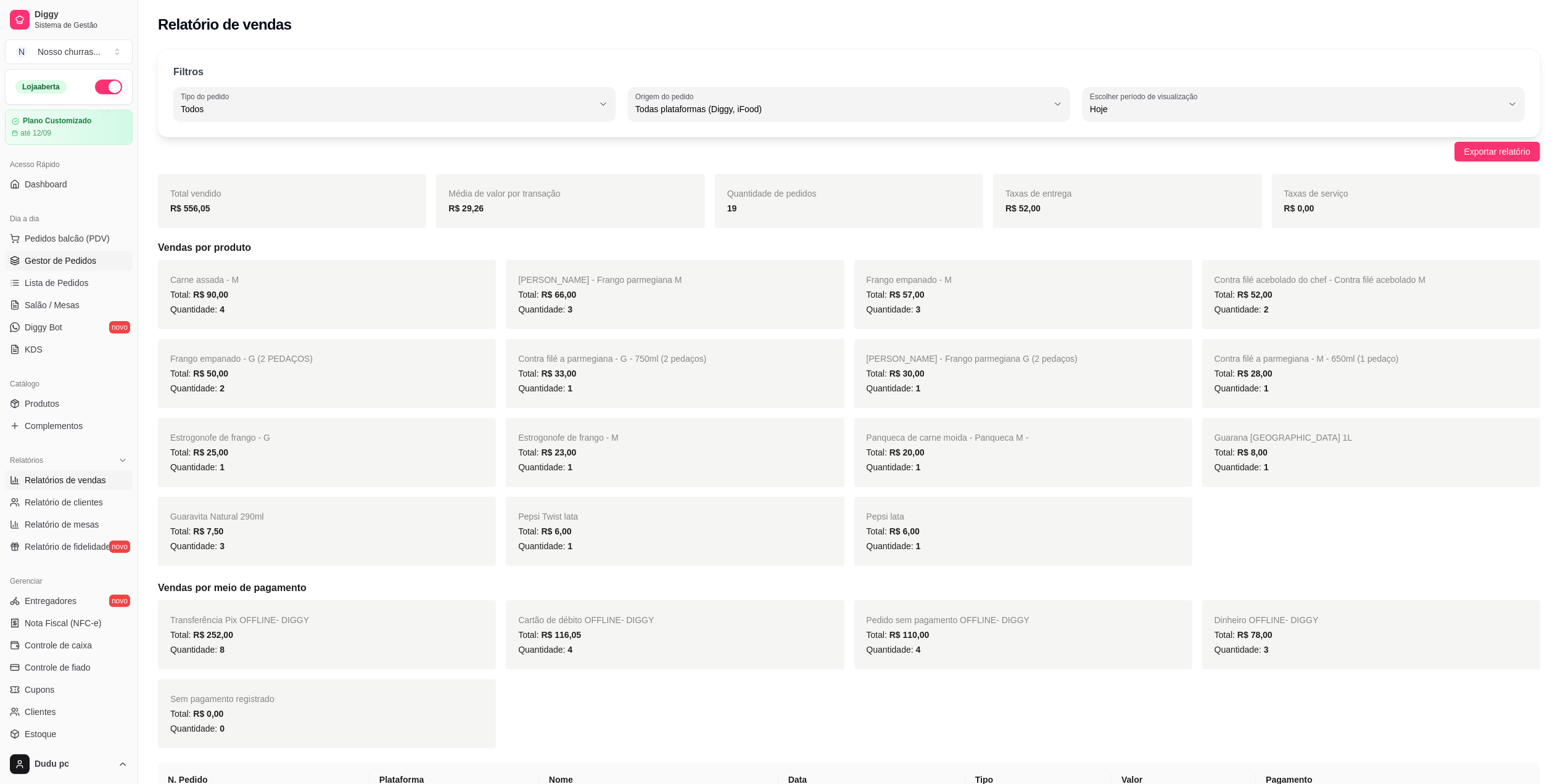
click at [73, 265] on span "Gestor de Pedidos" at bounding box center [60, 261] width 71 height 12
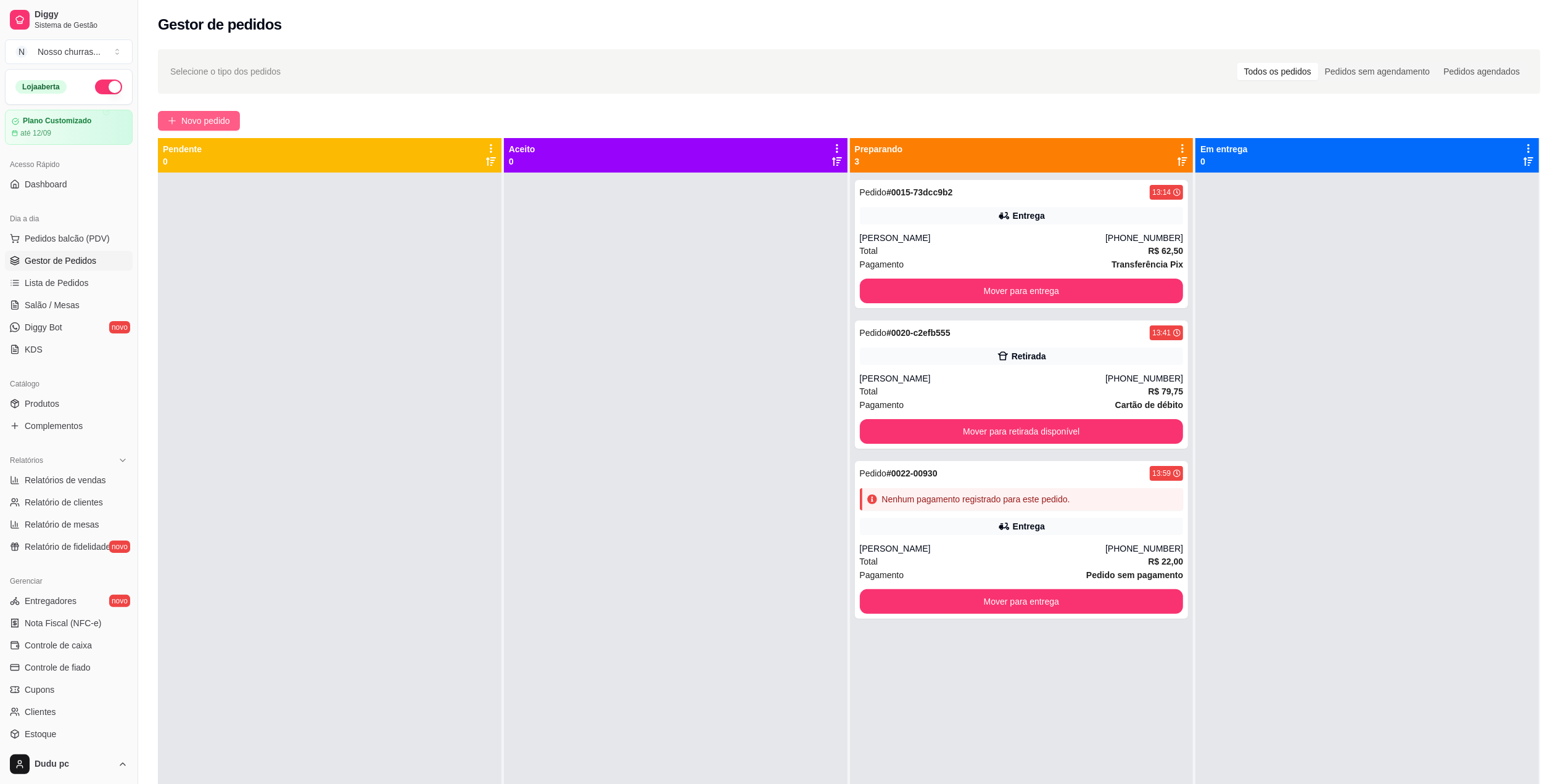
drag, startPoint x: 221, startPoint y: 106, endPoint x: 214, endPoint y: 122, distance: 17.5
click at [214, 122] on div "Selecione o tipo dos pedidos Todos os pedidos Pedidos sem agendamento Pedidos a…" at bounding box center [850, 489] width 1422 height 895
click at [907, 300] on button "Mover para entrega" at bounding box center [1022, 291] width 324 height 25
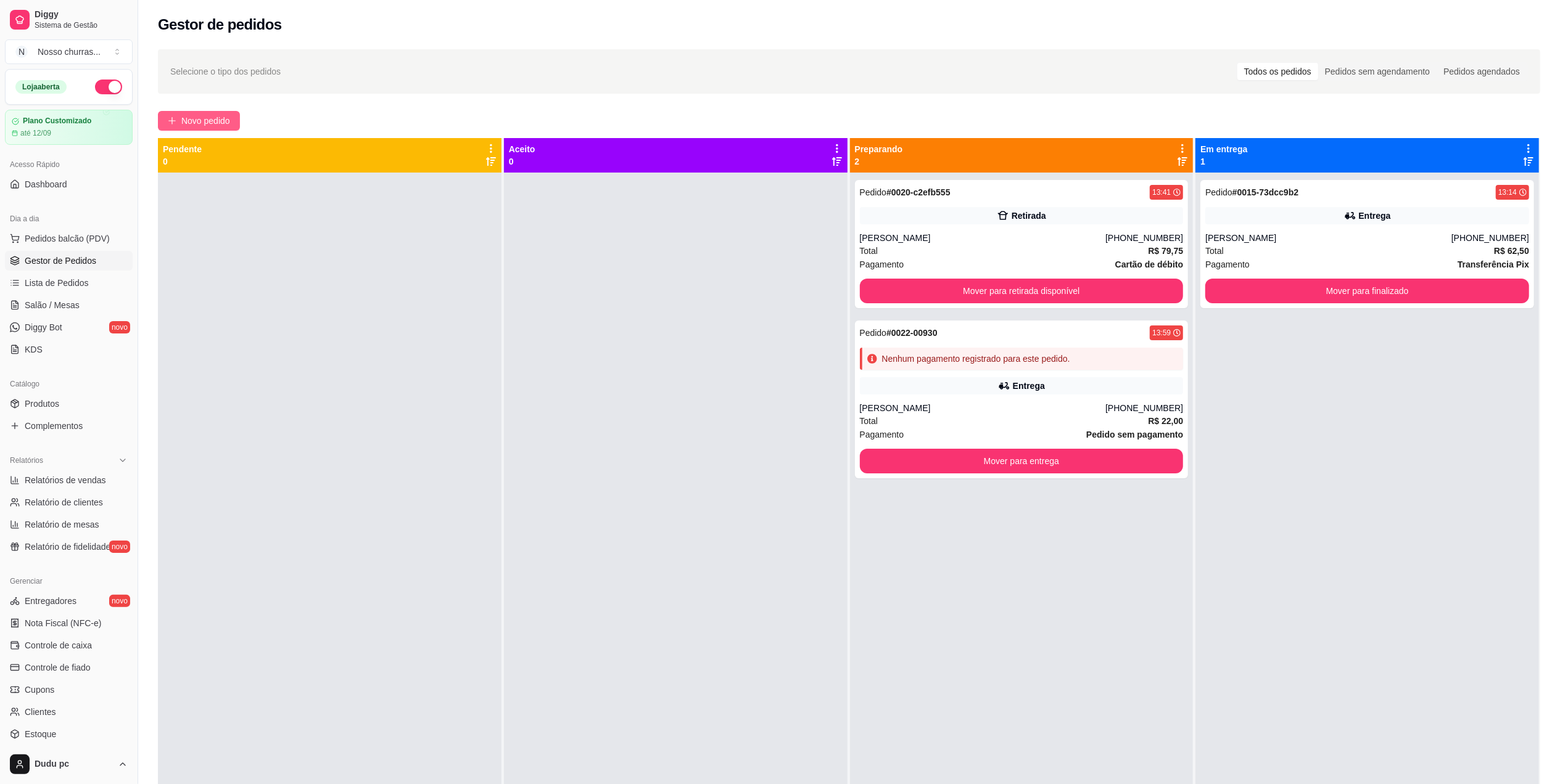
click at [208, 126] on span "Novo pedido" at bounding box center [206, 120] width 49 height 13
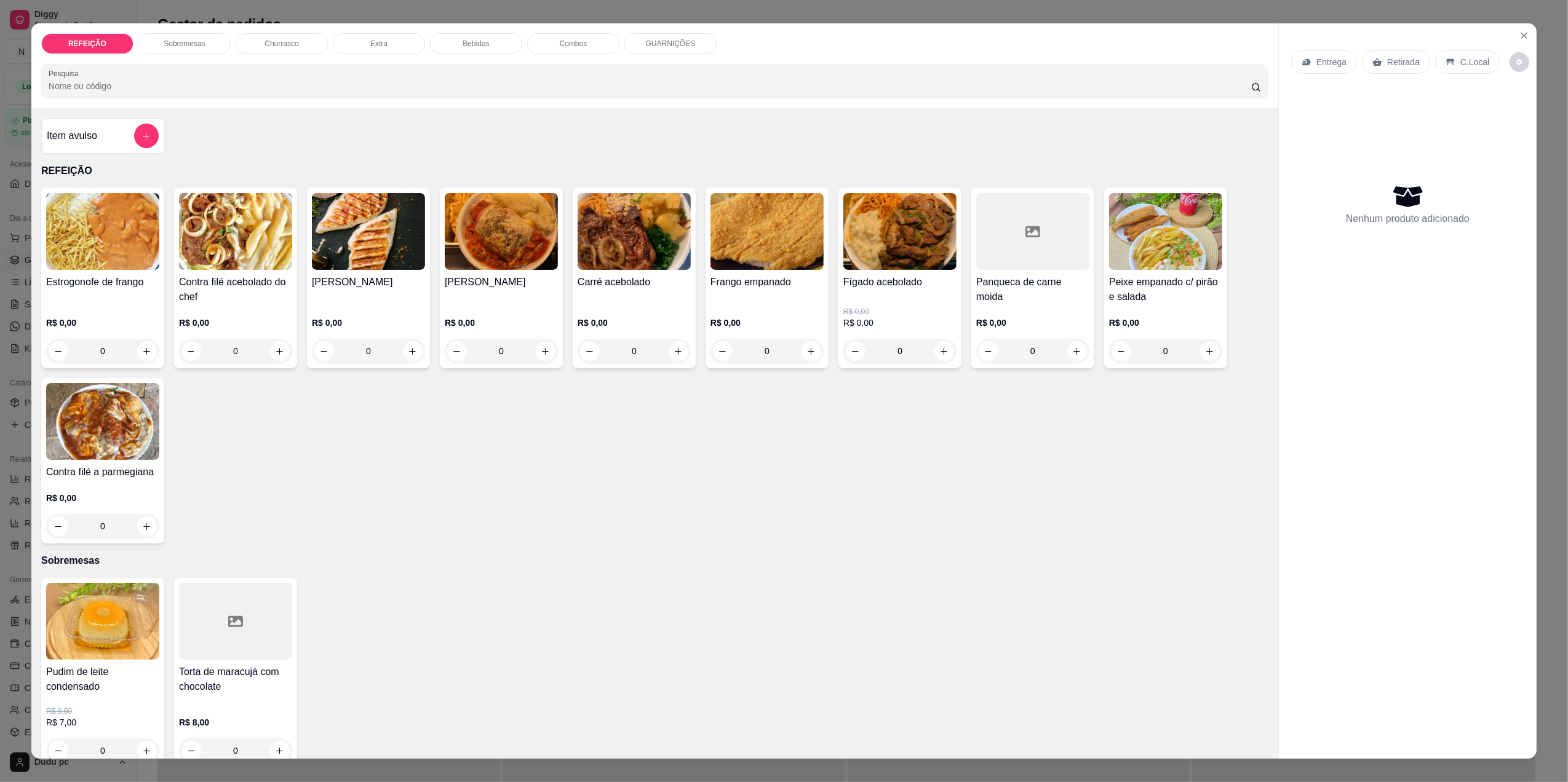
click at [271, 348] on div "0" at bounding box center [235, 351] width 114 height 25
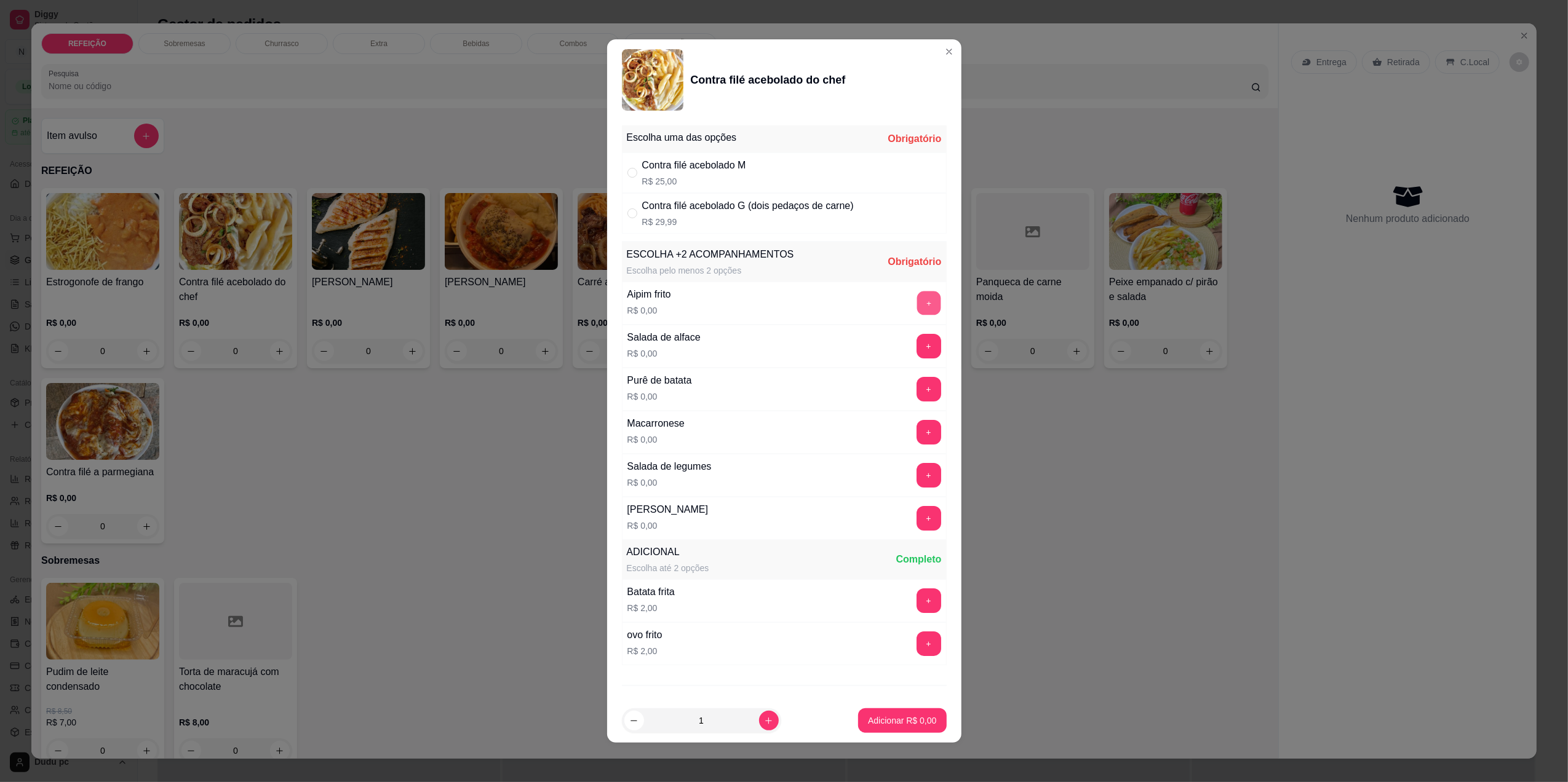
click at [917, 303] on button "+" at bounding box center [928, 303] width 24 height 24
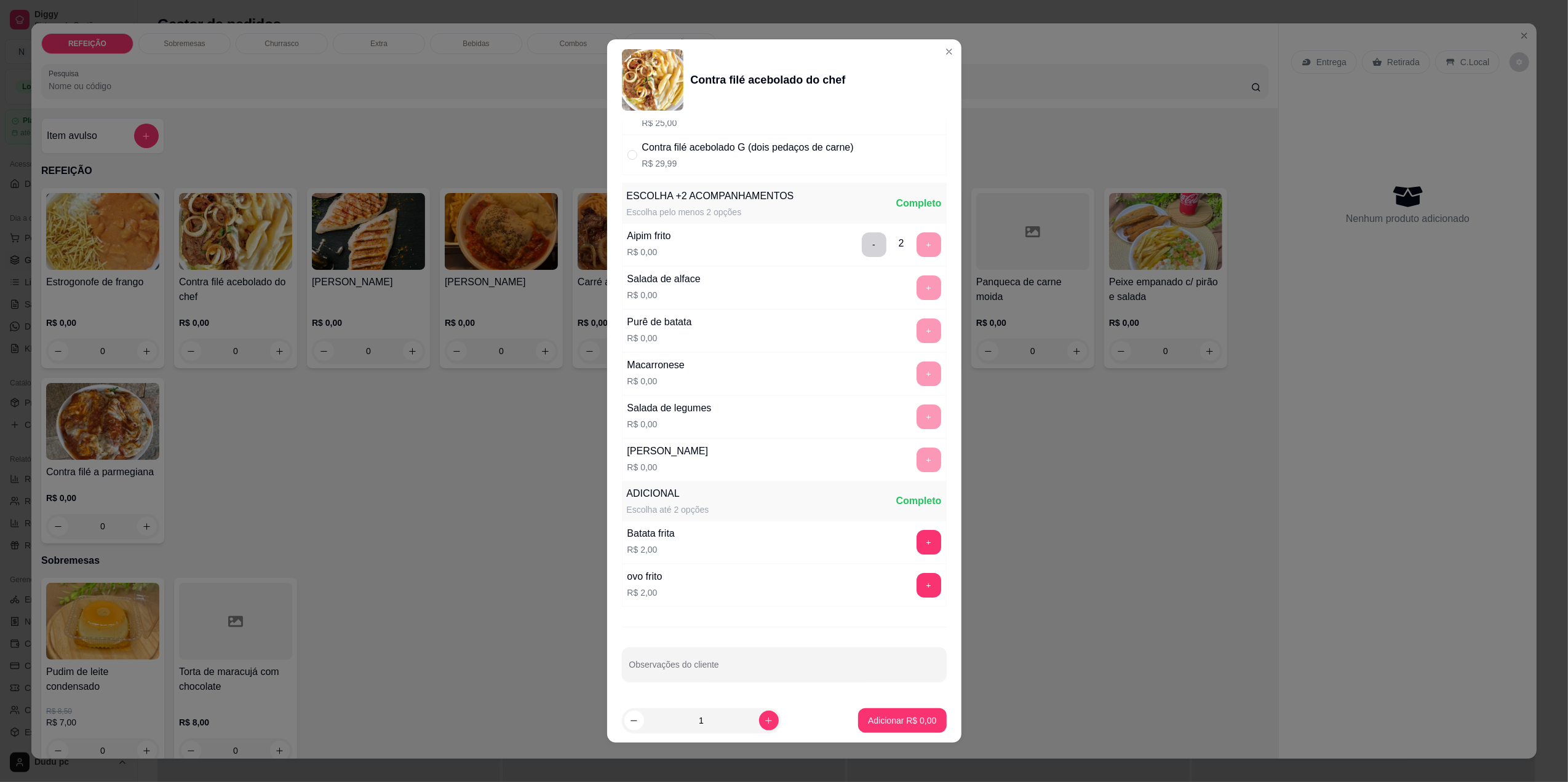
click at [667, 145] on div "Contra filé acebolado G (dois pedaços de carne)" at bounding box center [748, 147] width 212 height 15
radio input "true"
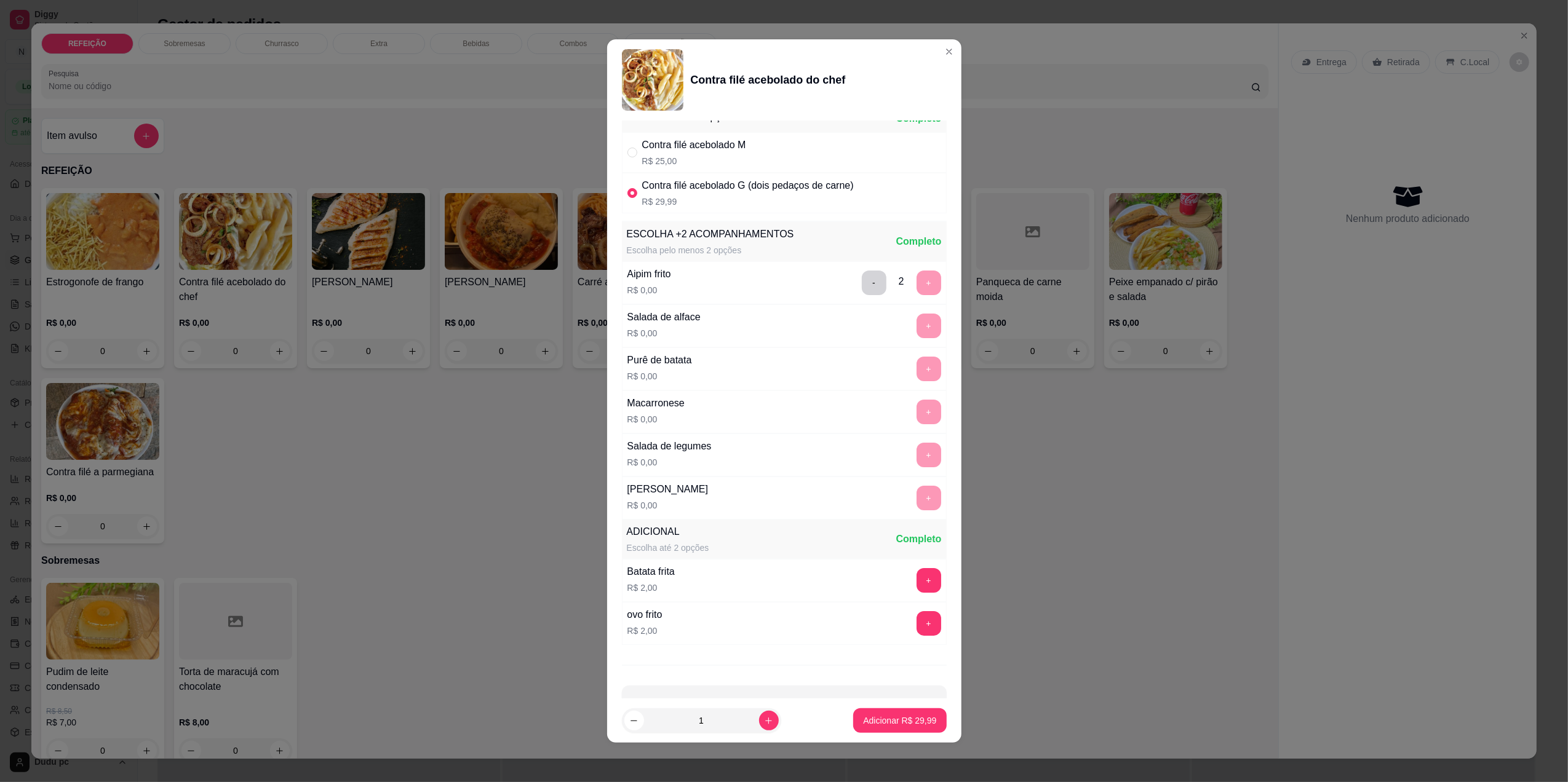
scroll to position [0, 0]
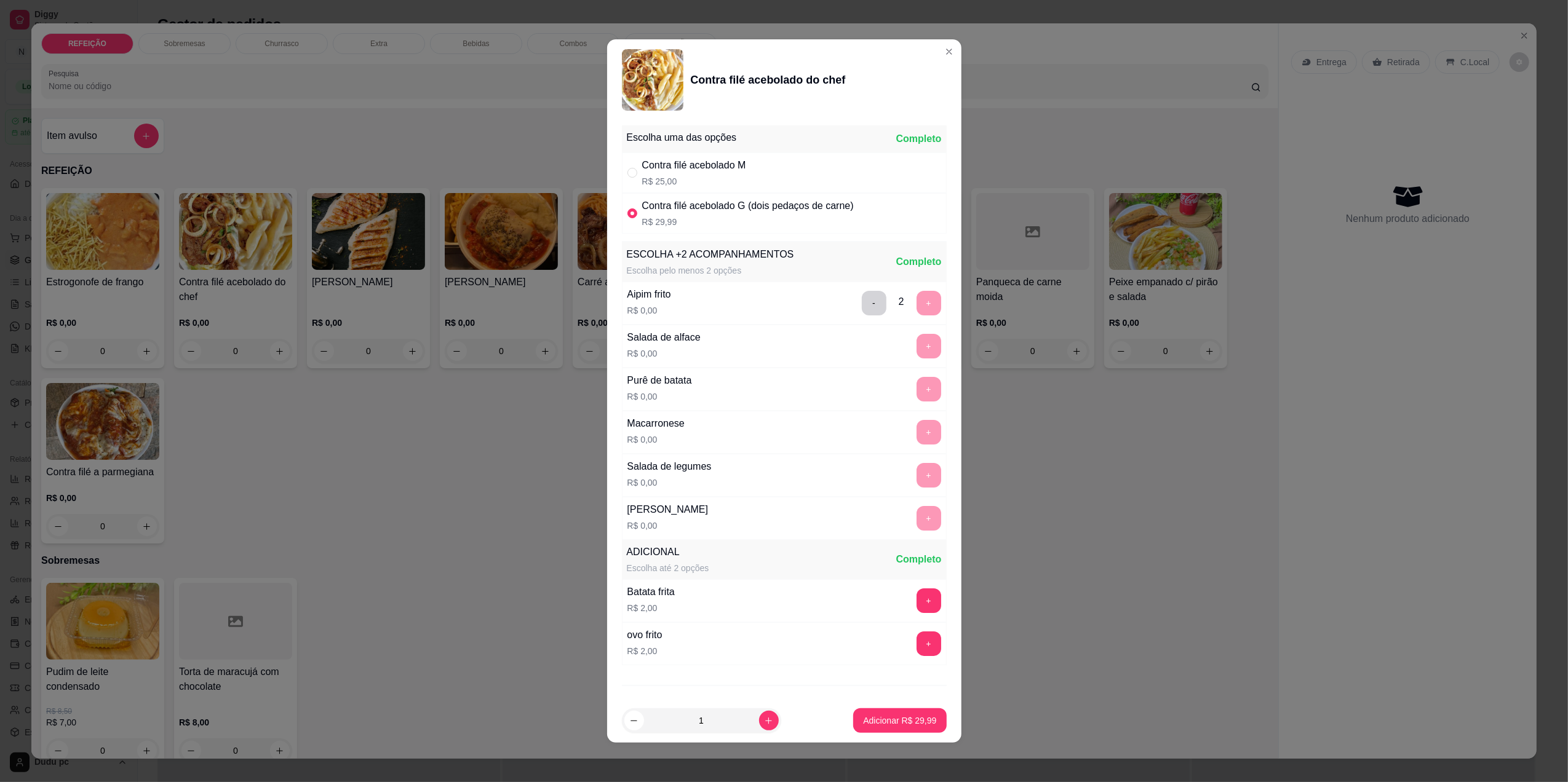
click at [726, 160] on div "Contra filé acebolado M" at bounding box center [694, 165] width 104 height 15
radio input "true"
radio input "false"
click at [901, 717] on p "Adicionar R$ 25,00" at bounding box center [899, 720] width 71 height 11
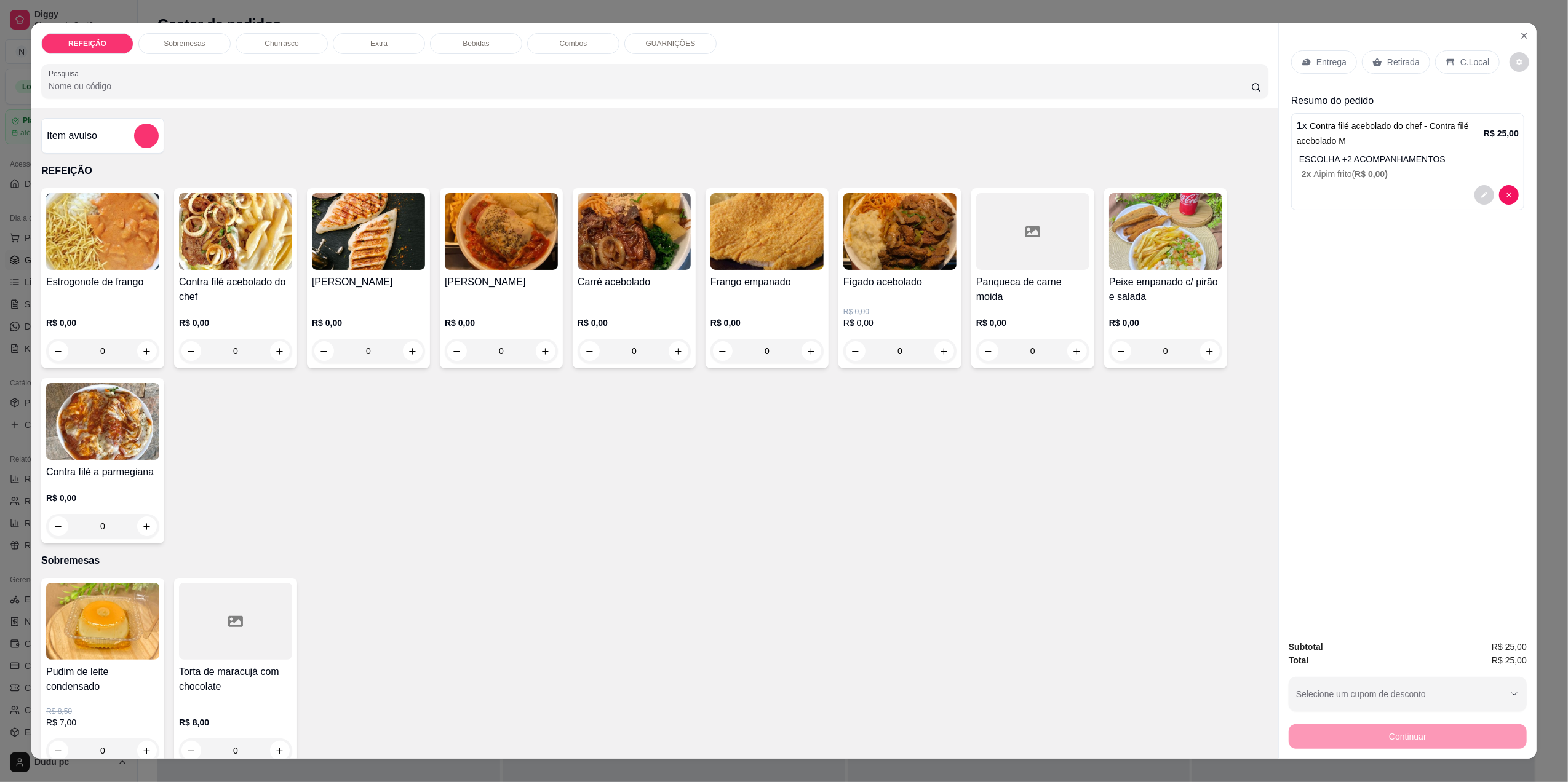
click at [901, 717] on div "Pudim de leite condensado R$ 8,50 R$ 7,00 0 Torta de maracujá com chocolate R$ …" at bounding box center [655, 673] width 1227 height 190
click at [451, 48] on div "Bebidas" at bounding box center [476, 44] width 92 height 21
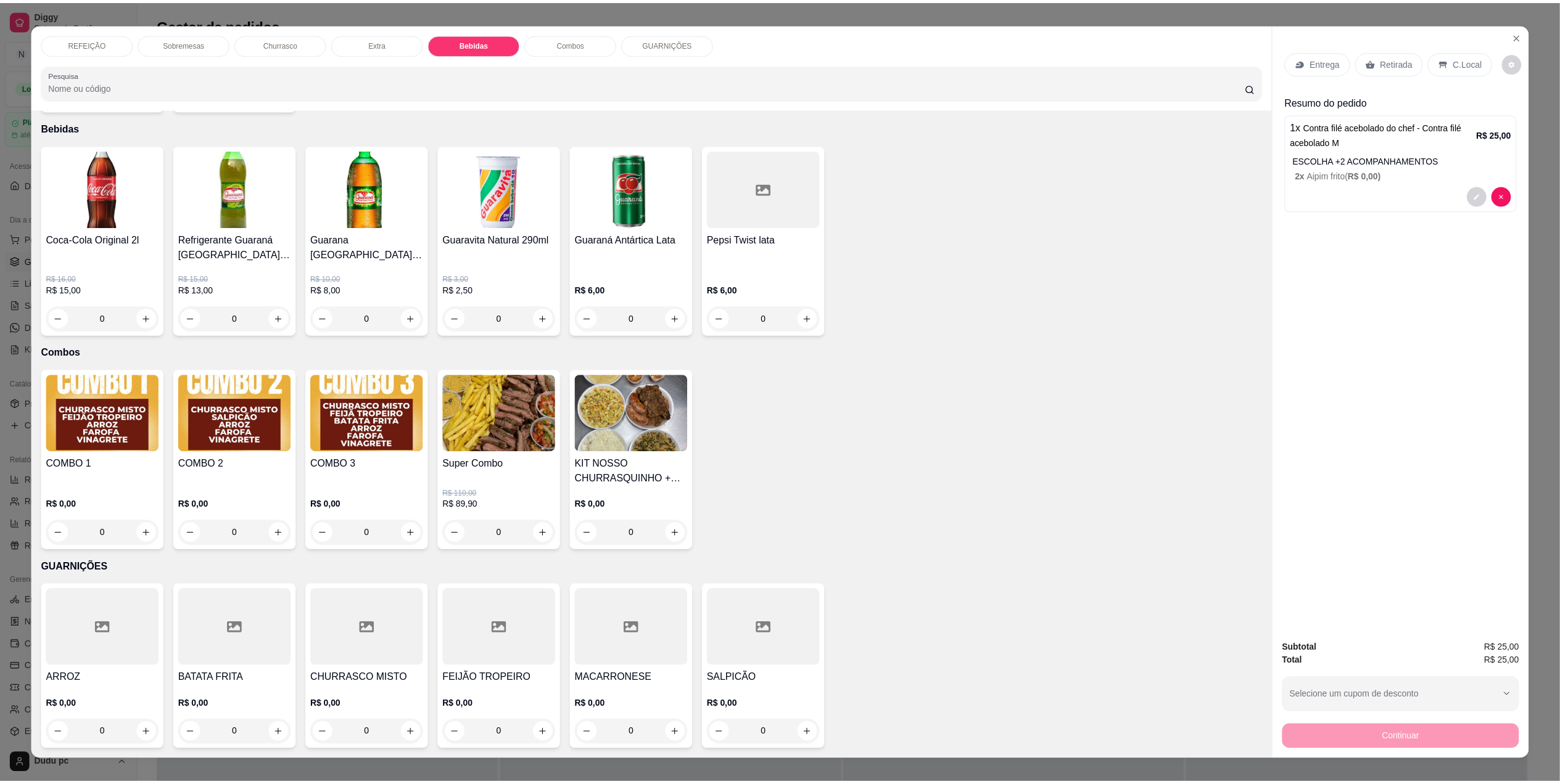
scroll to position [15, 0]
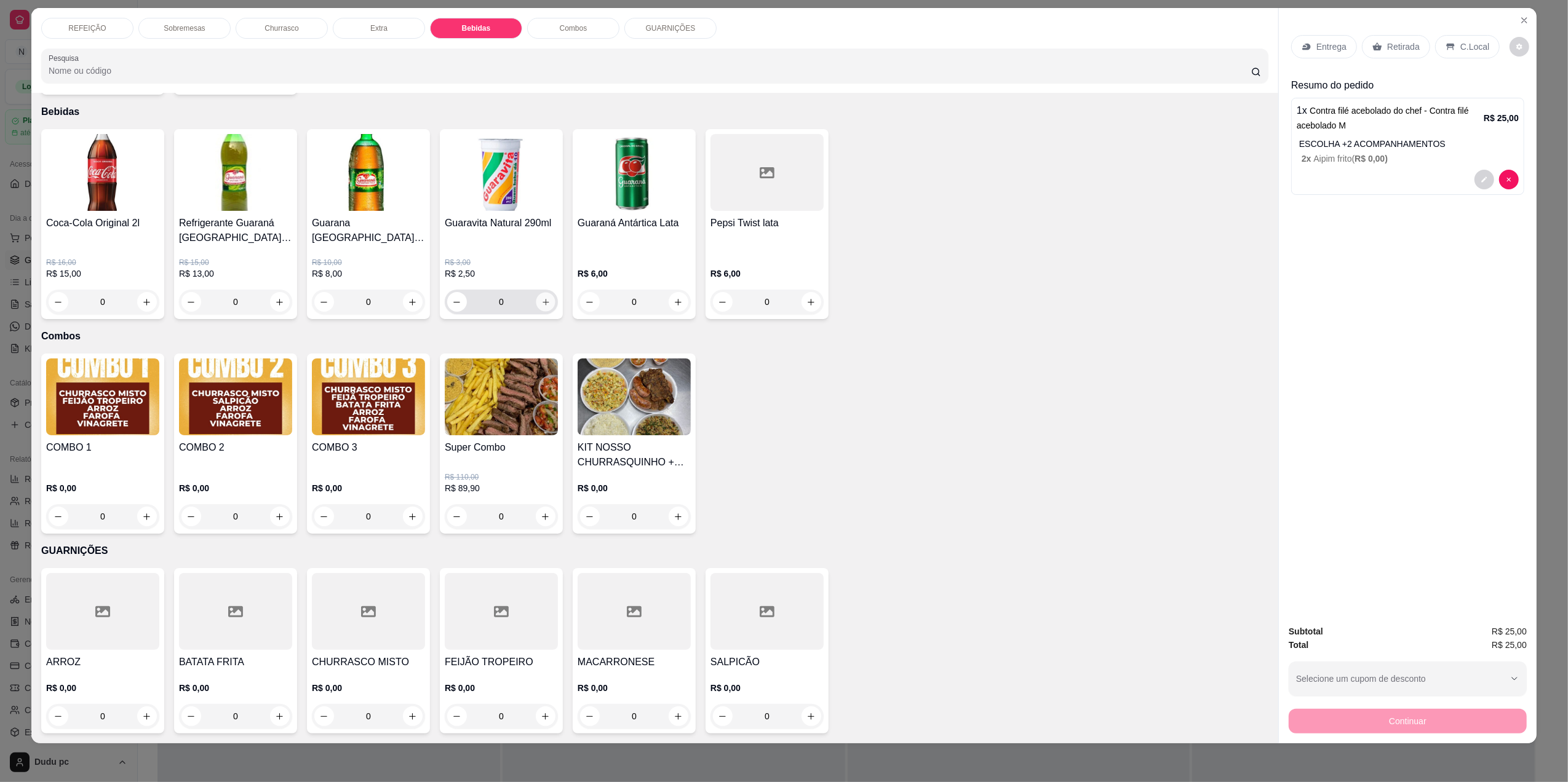
click at [545, 305] on button "increase-product-quantity" at bounding box center [546, 303] width 19 height 19
click at [1461, 44] on p "C.Local" at bounding box center [1475, 47] width 29 height 12
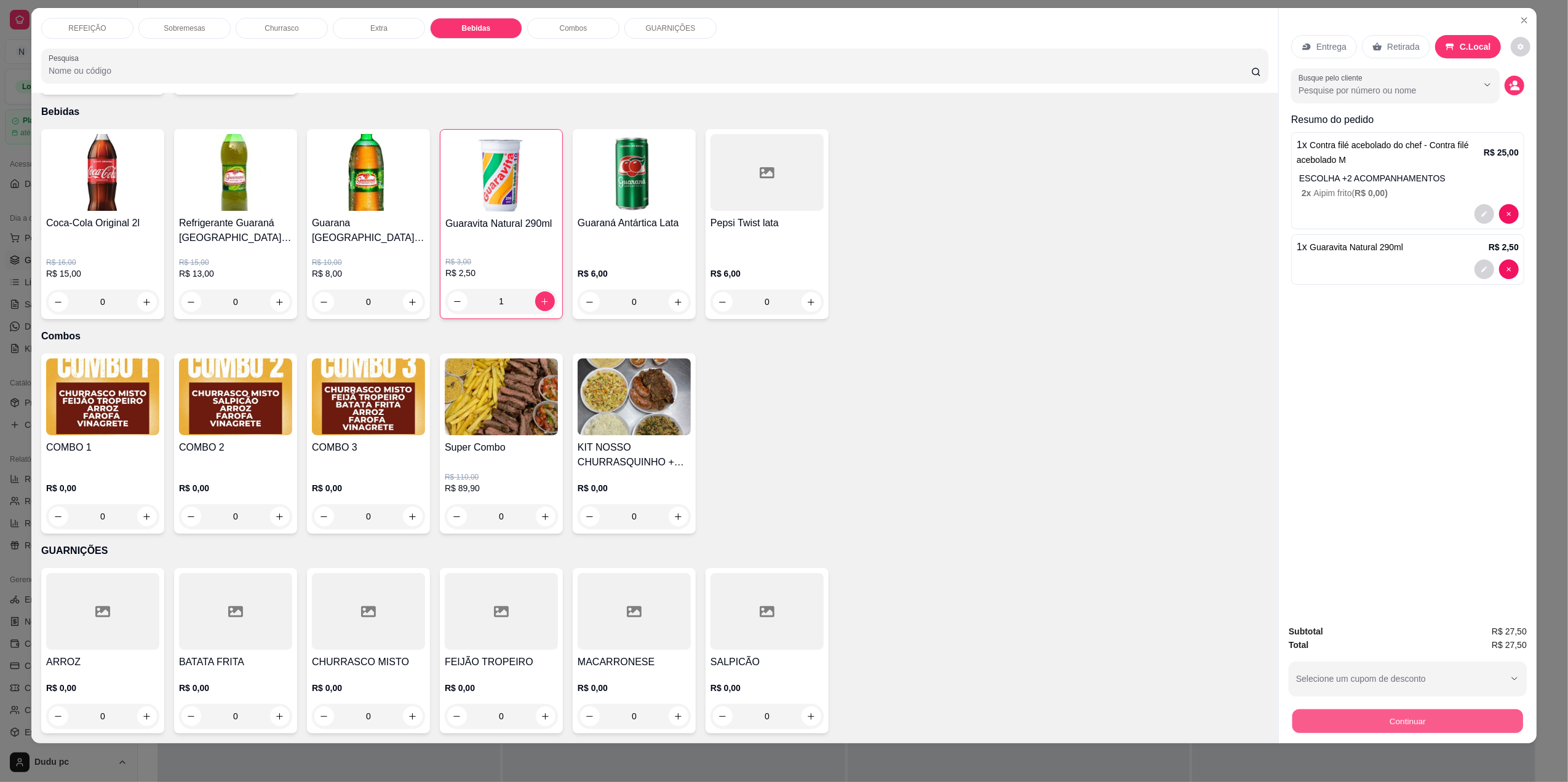
click at [1323, 717] on button "Continuar" at bounding box center [1408, 720] width 231 height 24
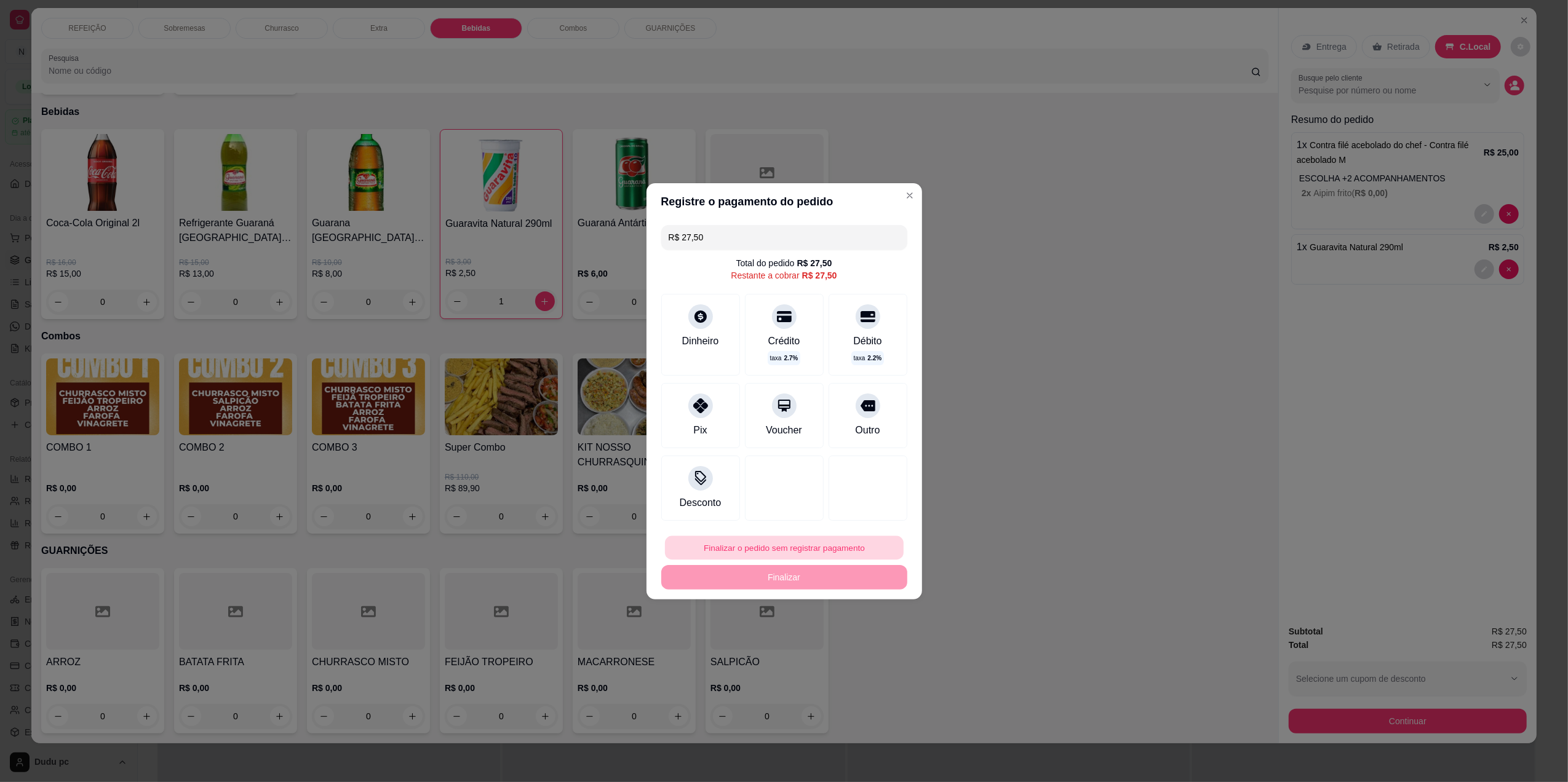
click at [820, 552] on button "Finalizar o pedido sem registrar pagamento" at bounding box center [784, 547] width 238 height 24
click at [852, 647] on button "Confirmar" at bounding box center [860, 648] width 44 height 18
type input "0"
type input "R$ 0,00"
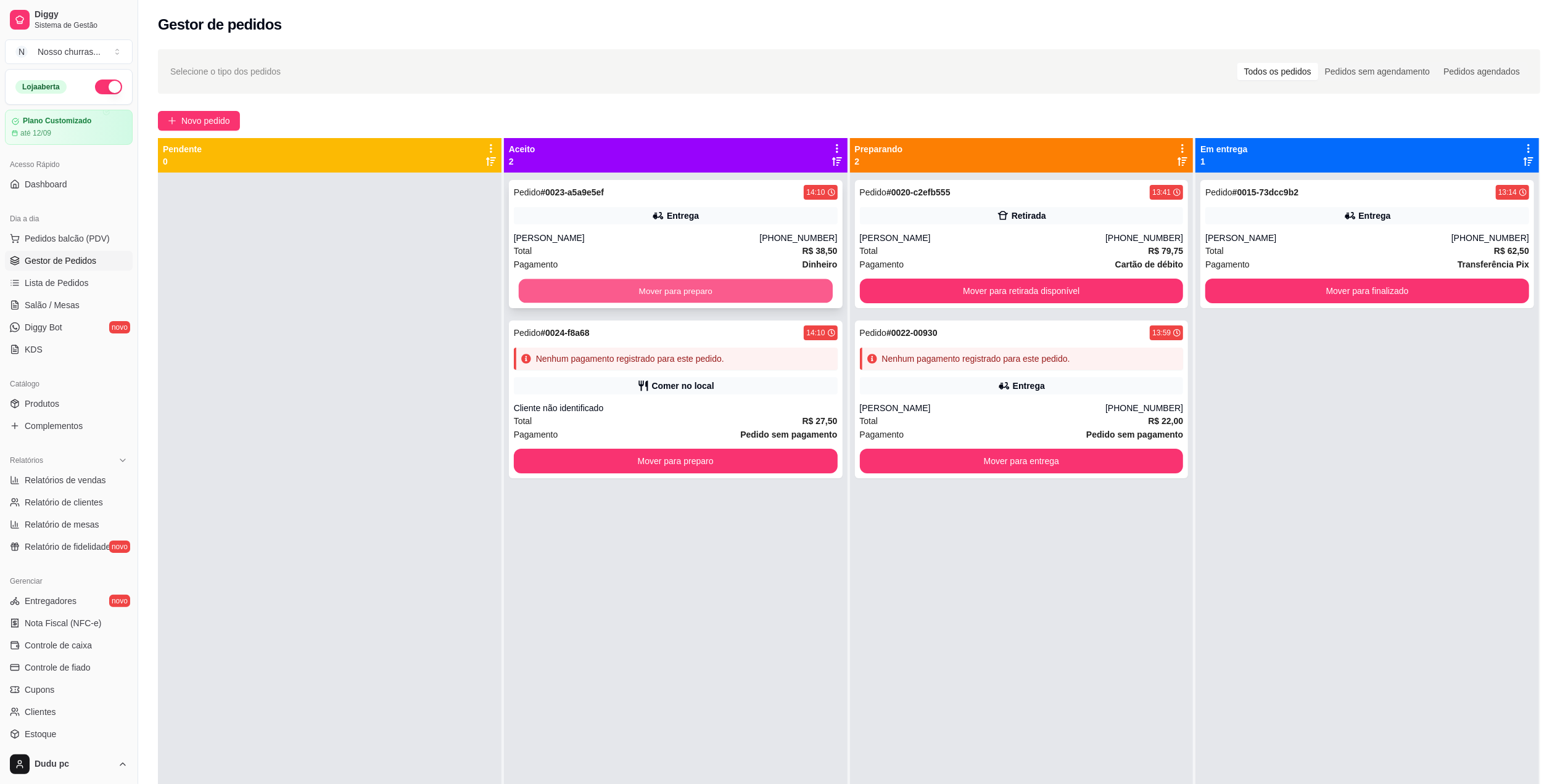
click at [753, 284] on button "Mover para preparo" at bounding box center [676, 291] width 314 height 24
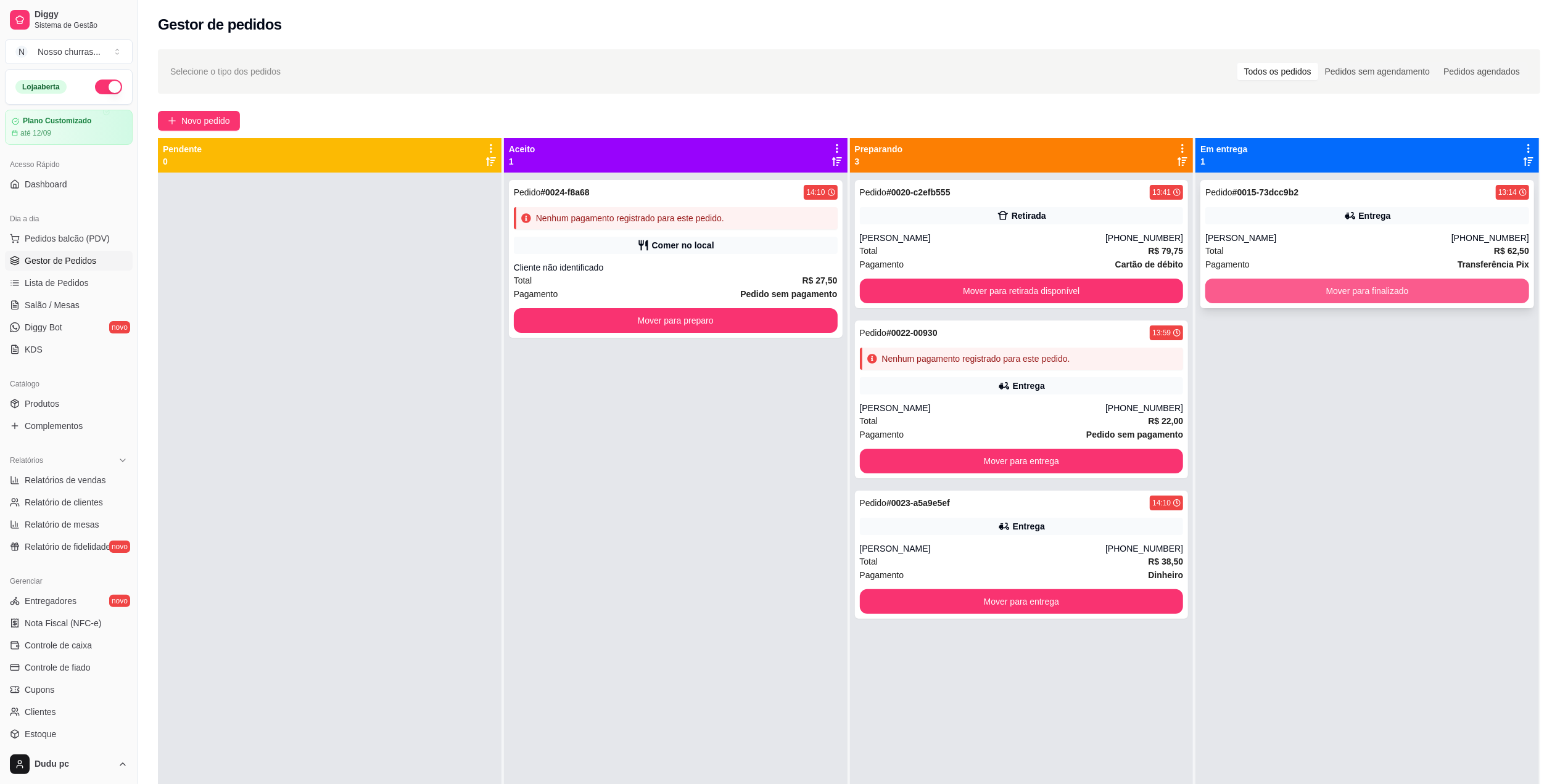
click at [1329, 295] on button "Mover para finalizado" at bounding box center [1367, 291] width 324 height 25
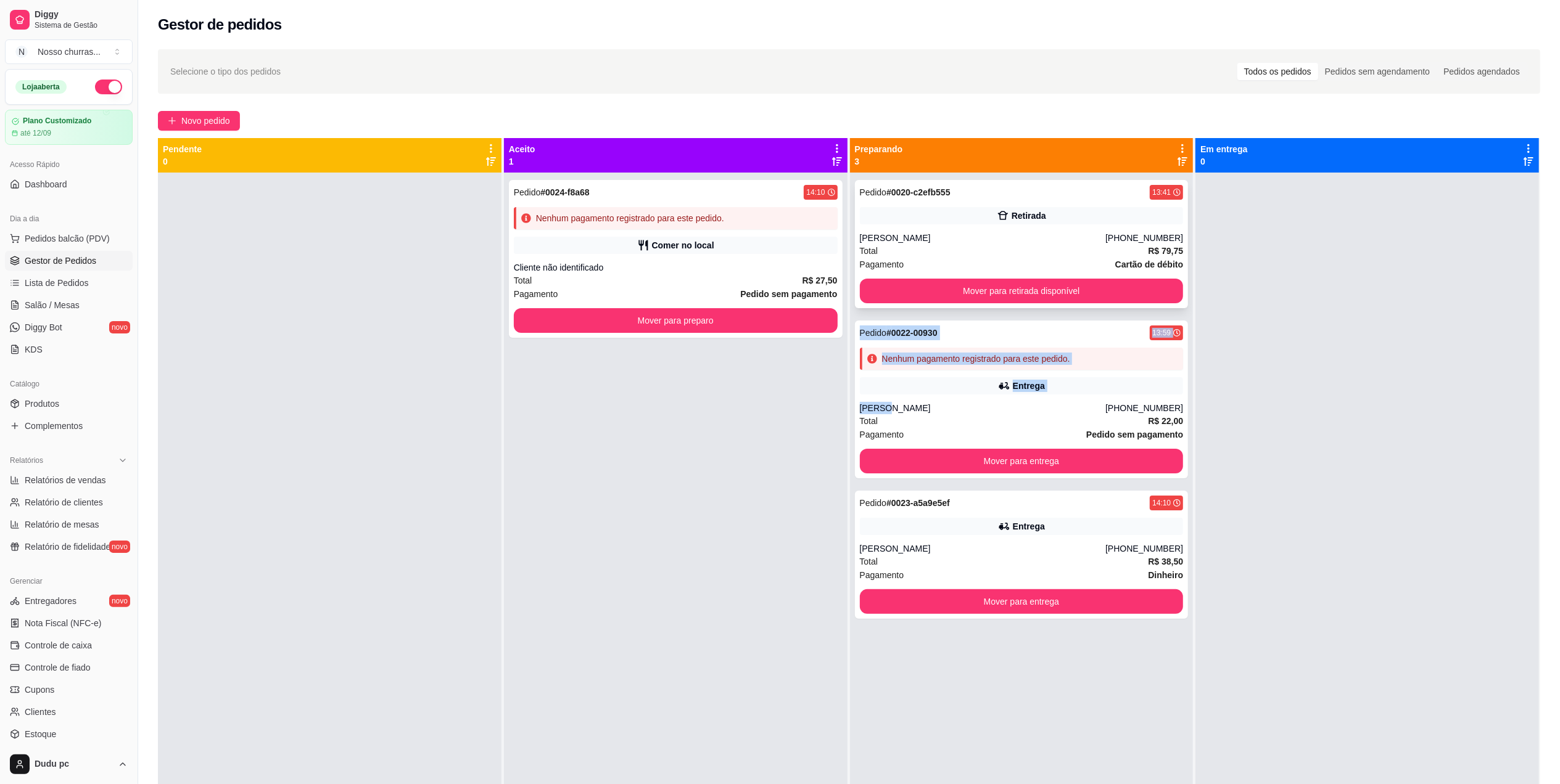
drag, startPoint x: 1057, startPoint y: 405, endPoint x: 1178, endPoint y: 281, distance: 173.3
click at [1178, 281] on div "Pedido # 0020-c2efb555 13:41 Retirada Carol de farias (21) 98397-7068 Total R$ …" at bounding box center [1021, 564] width 343 height 784
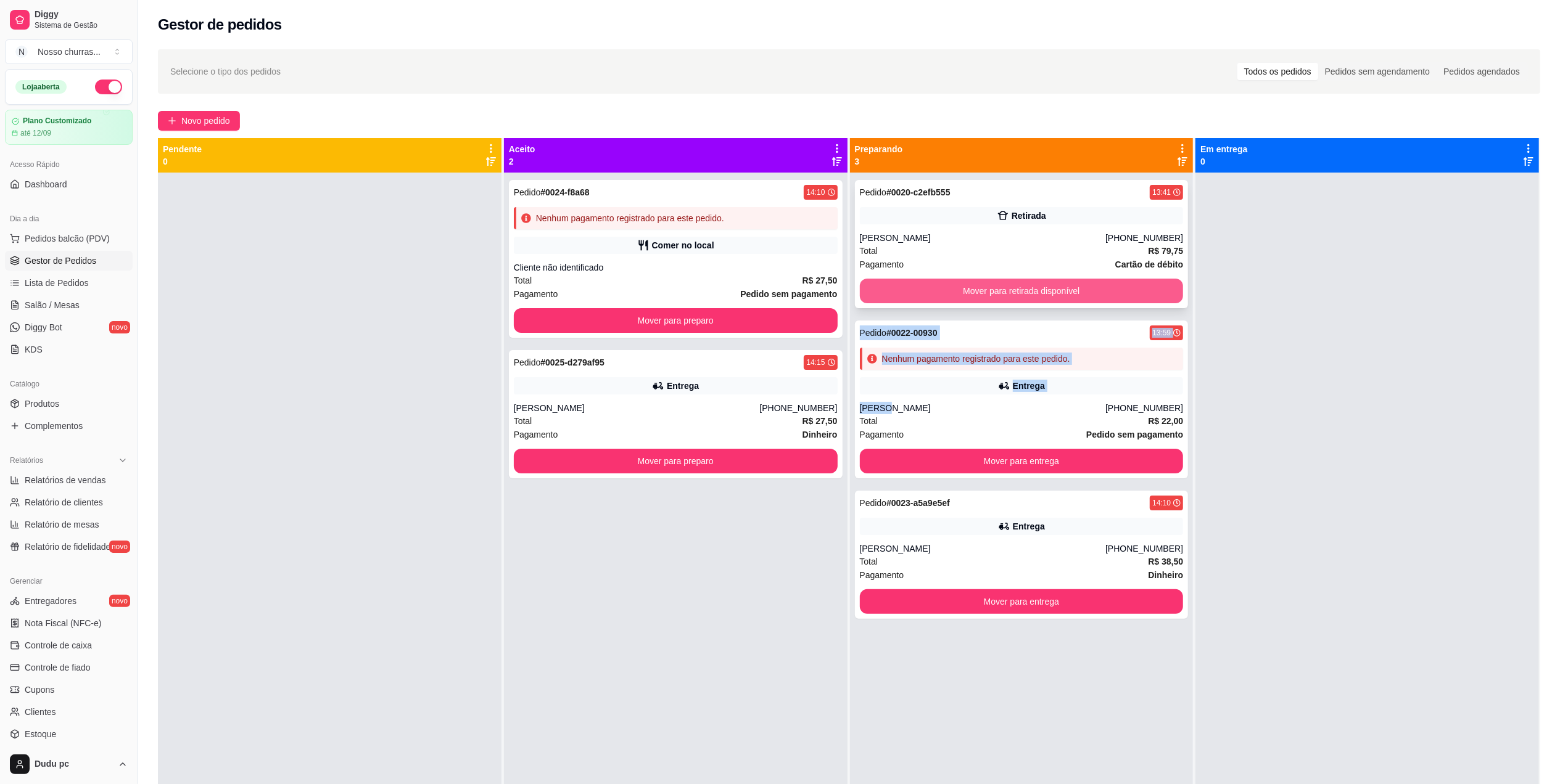
click at [1054, 300] on button "Mover para retirada disponível" at bounding box center [1022, 291] width 324 height 25
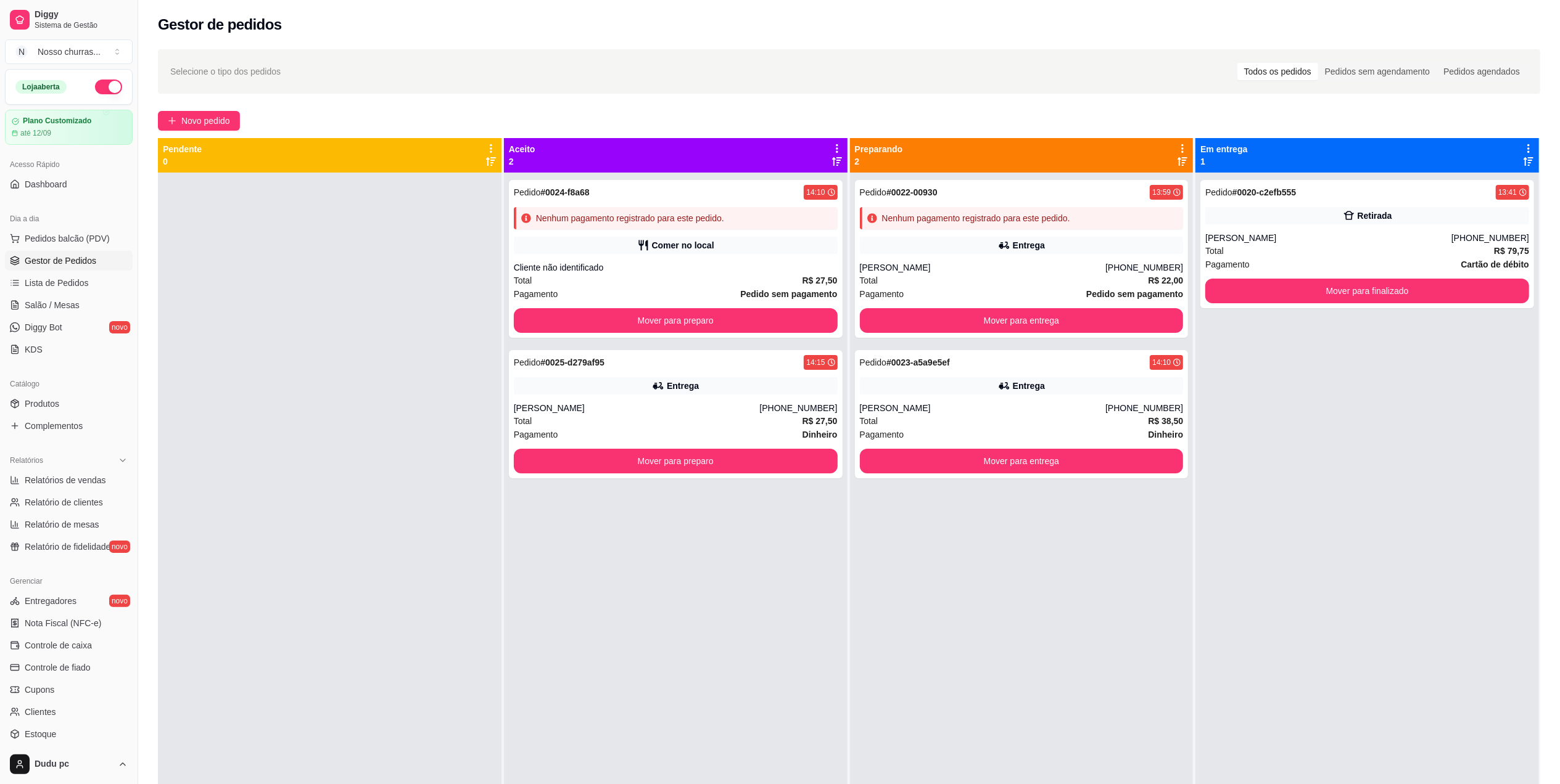
click at [1061, 627] on div "Pedido # 0022-00930 13:59 Nenhum pagamento registrado para este pedido. Entrega…" at bounding box center [1021, 564] width 343 height 784
click at [776, 458] on button "Mover para preparo" at bounding box center [675, 461] width 324 height 25
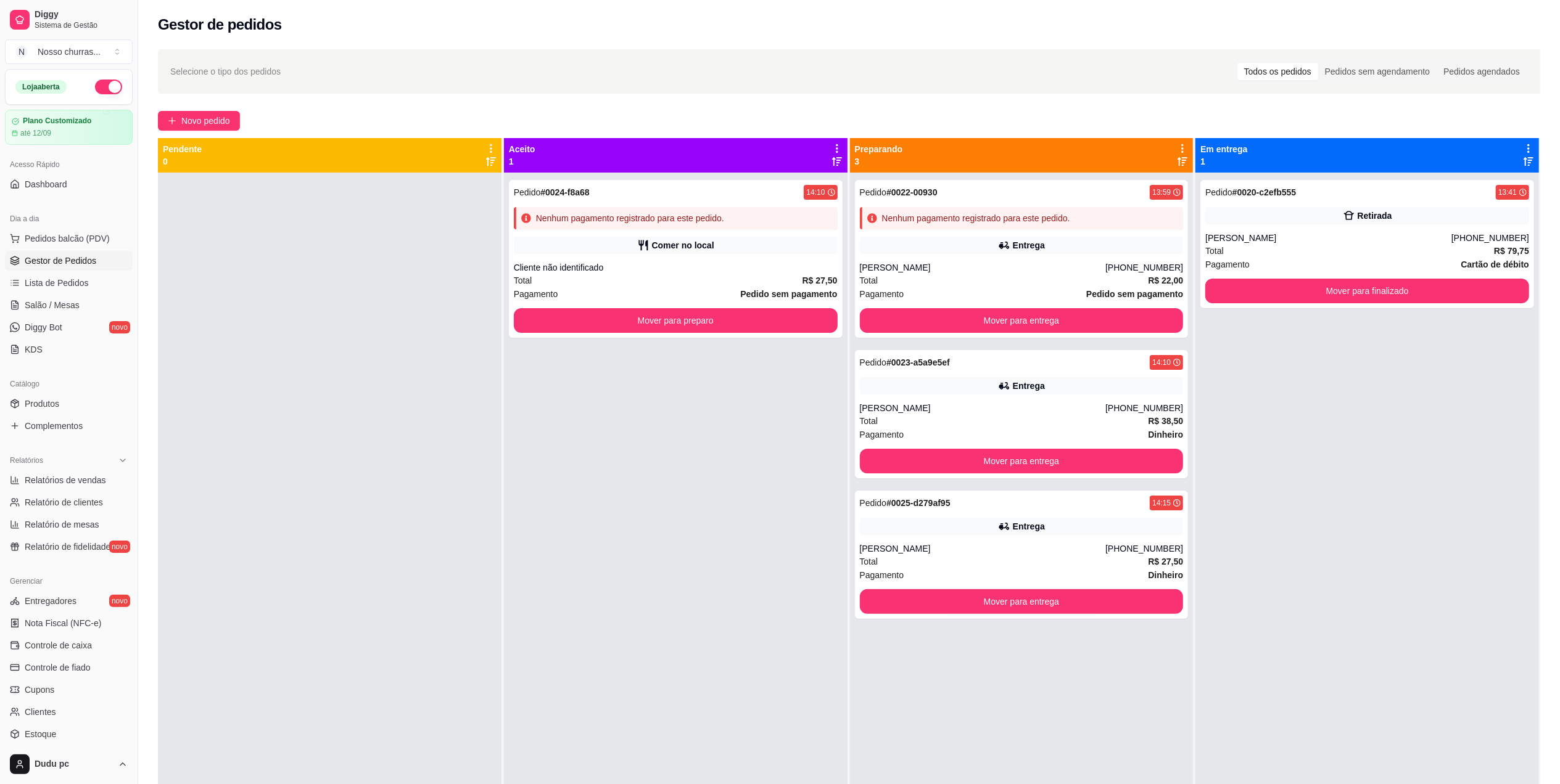
click at [77, 262] on span "Gestor de Pedidos" at bounding box center [60, 261] width 71 height 12
click at [65, 489] on link "Relatórios de vendas" at bounding box center [69, 480] width 128 height 19
select select "ALL"
select select "0"
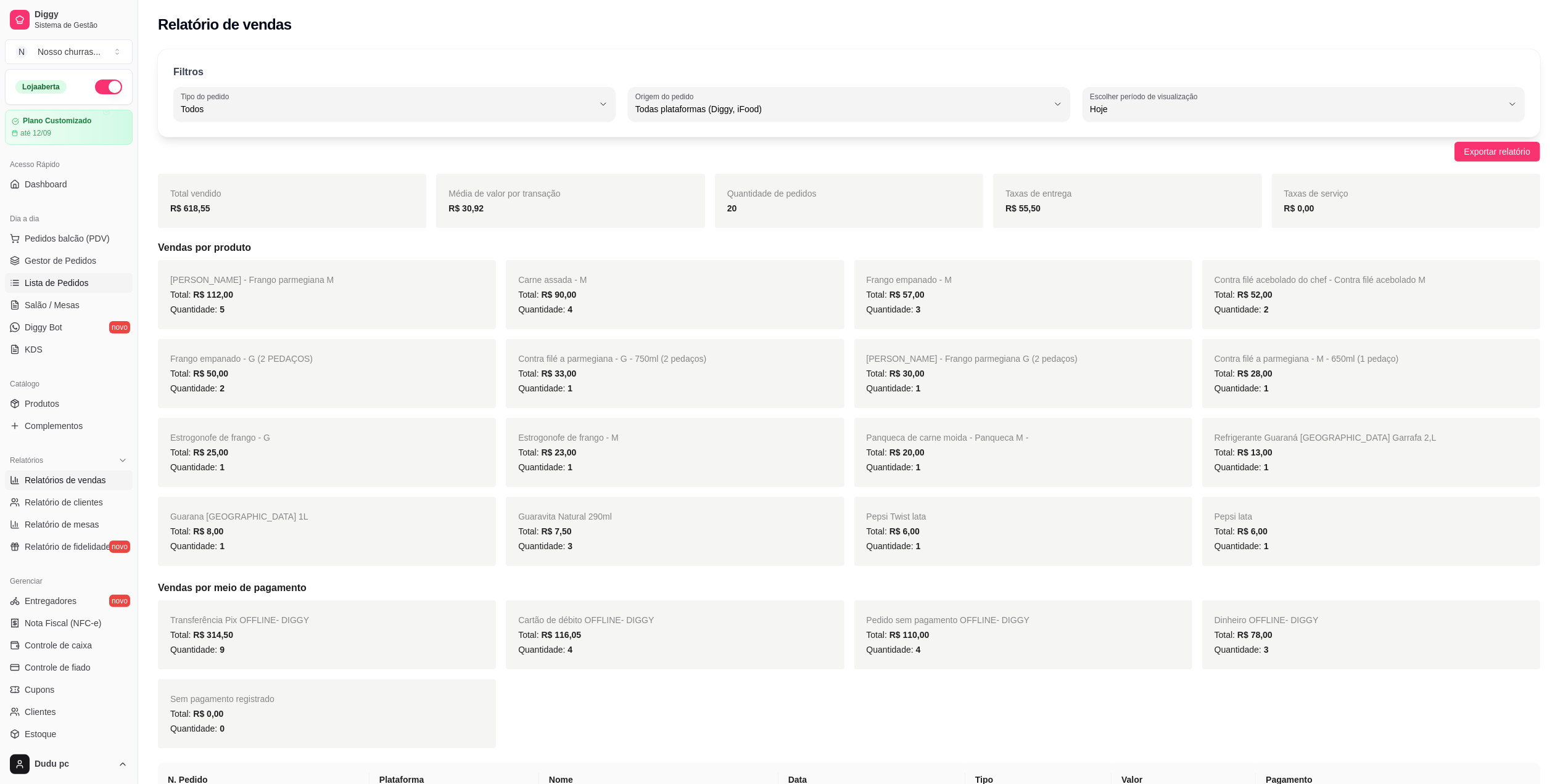
click at [97, 292] on link "Lista de Pedidos" at bounding box center [69, 283] width 128 height 19
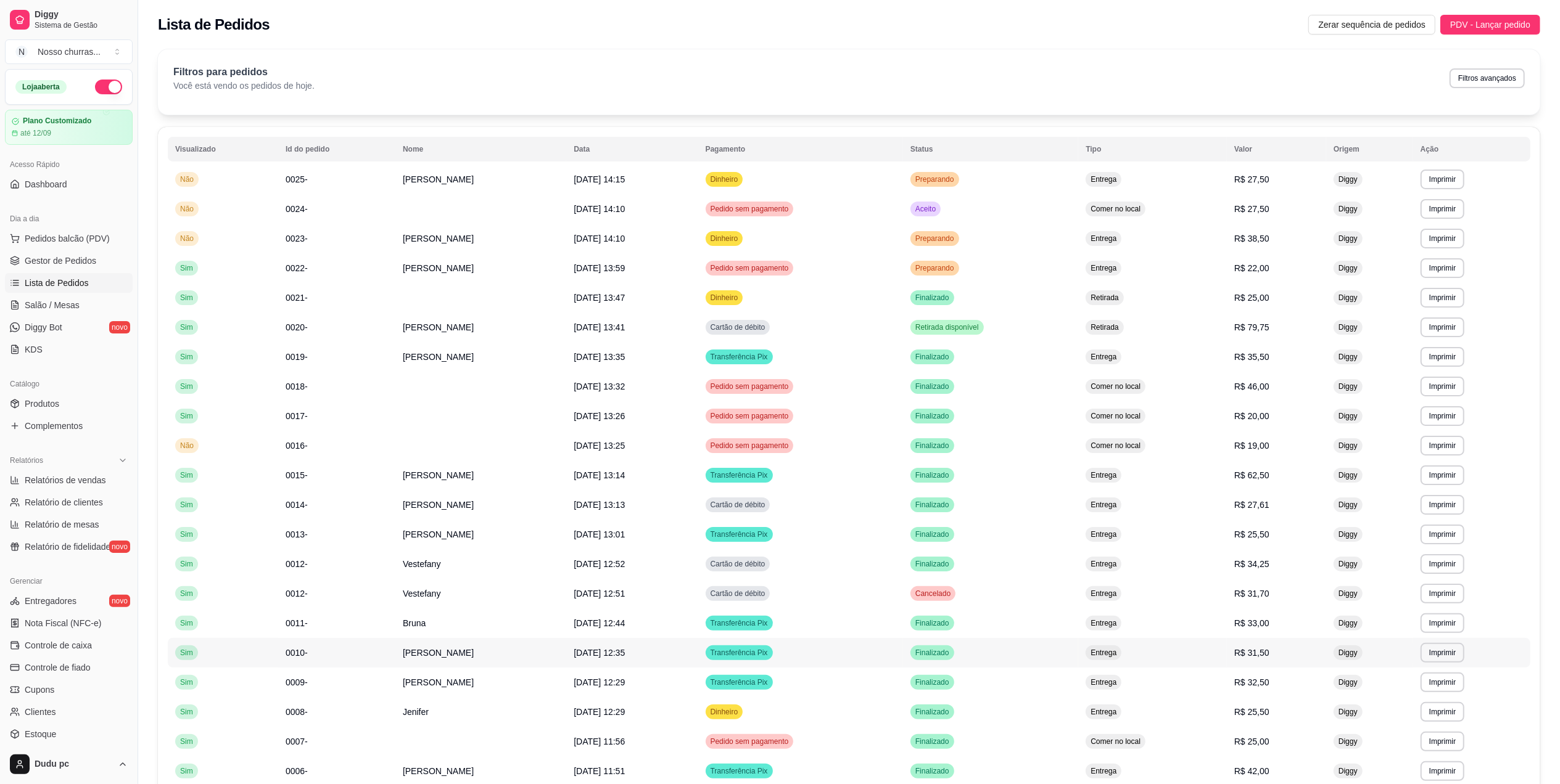
click at [417, 653] on span "[PERSON_NAME]" at bounding box center [439, 653] width 71 height 10
click at [77, 259] on span "Gestor de Pedidos" at bounding box center [60, 261] width 71 height 12
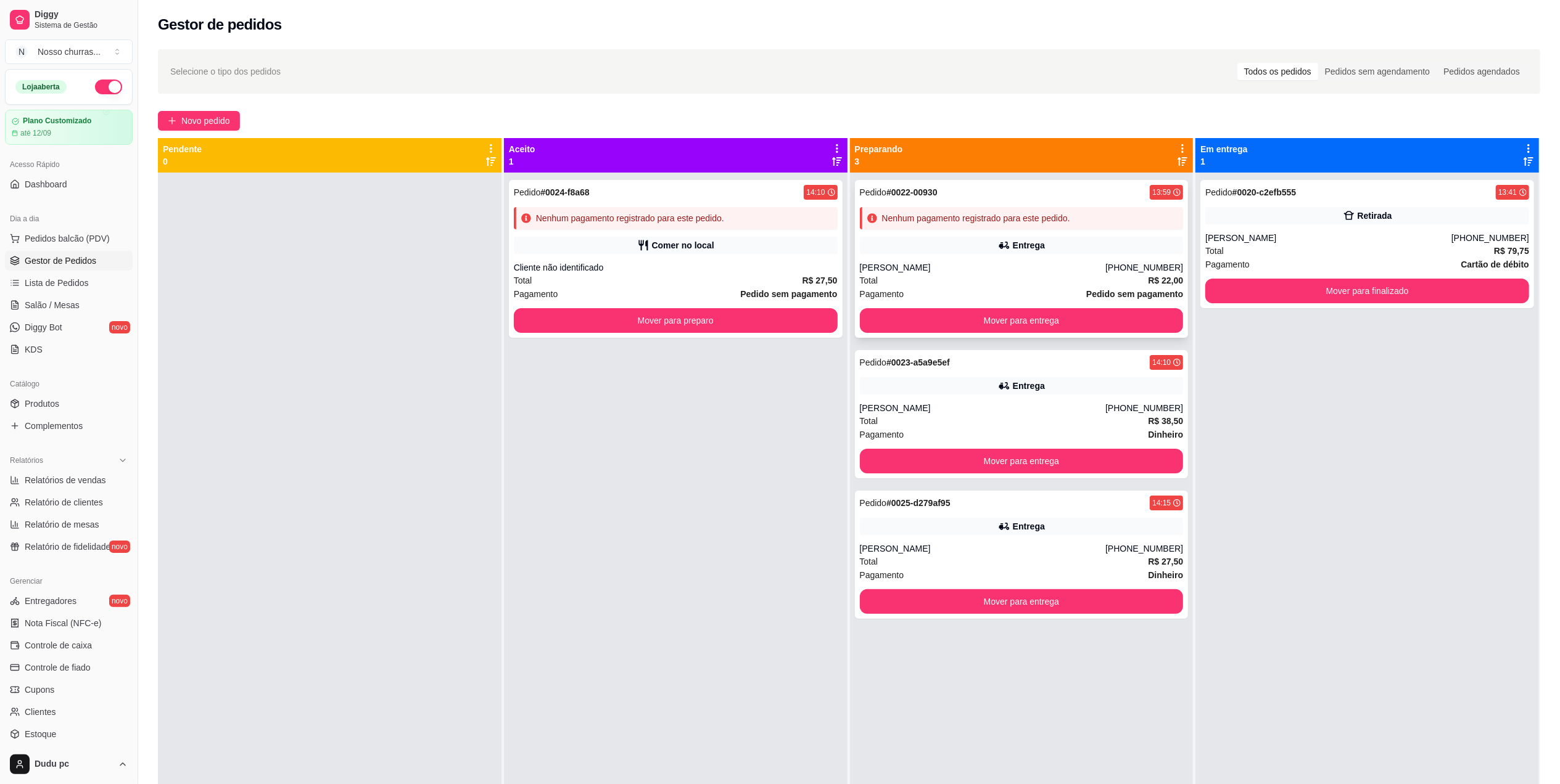
click at [887, 243] on div "Entrega" at bounding box center [1022, 245] width 324 height 18
click at [55, 417] on link "Complementos" at bounding box center [69, 426] width 128 height 19
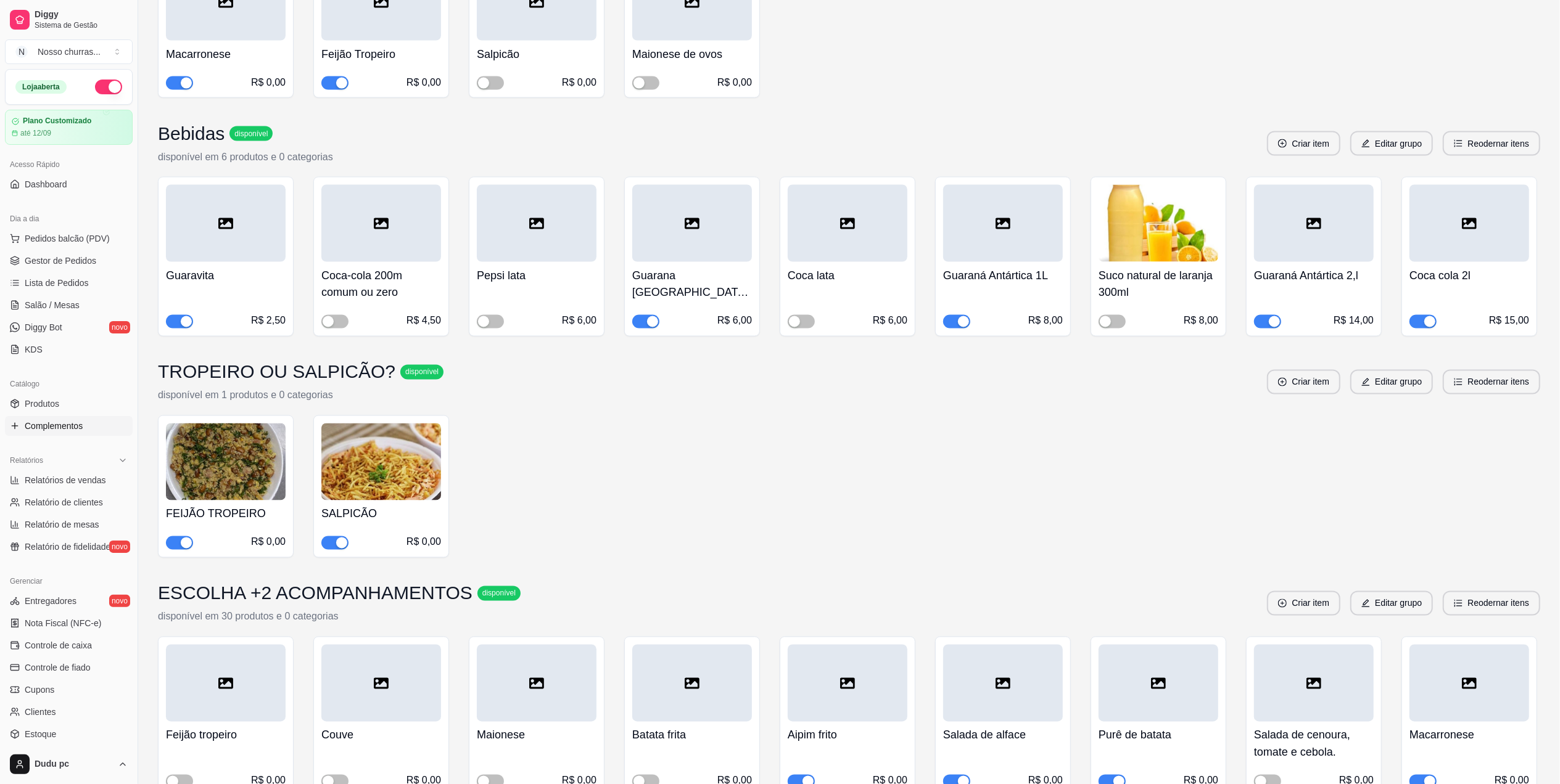
scroll to position [2743, 0]
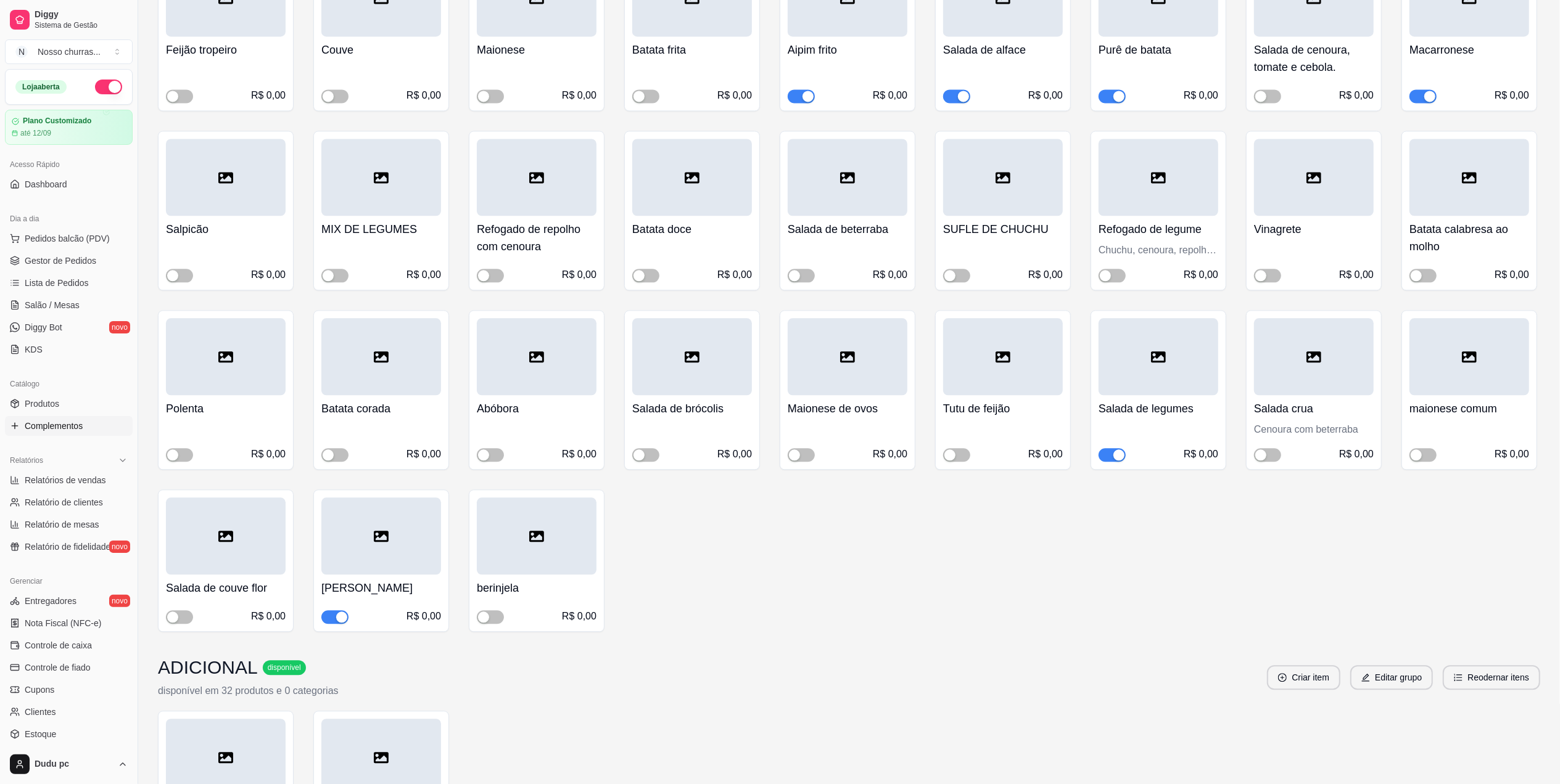
click at [1111, 89] on button "button" at bounding box center [1112, 95] width 27 height 13
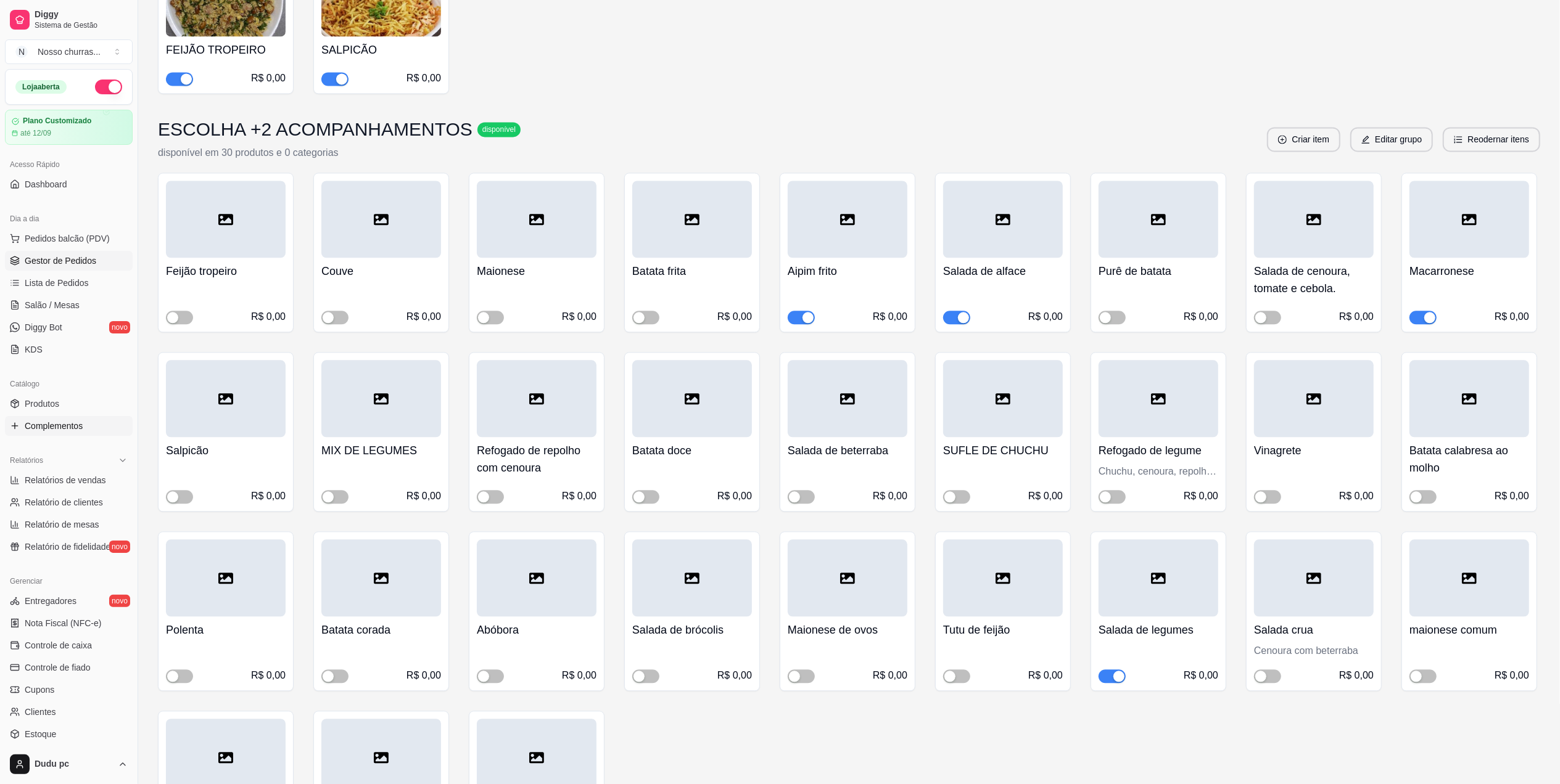
click at [42, 267] on link "Gestor de Pedidos" at bounding box center [69, 261] width 128 height 19
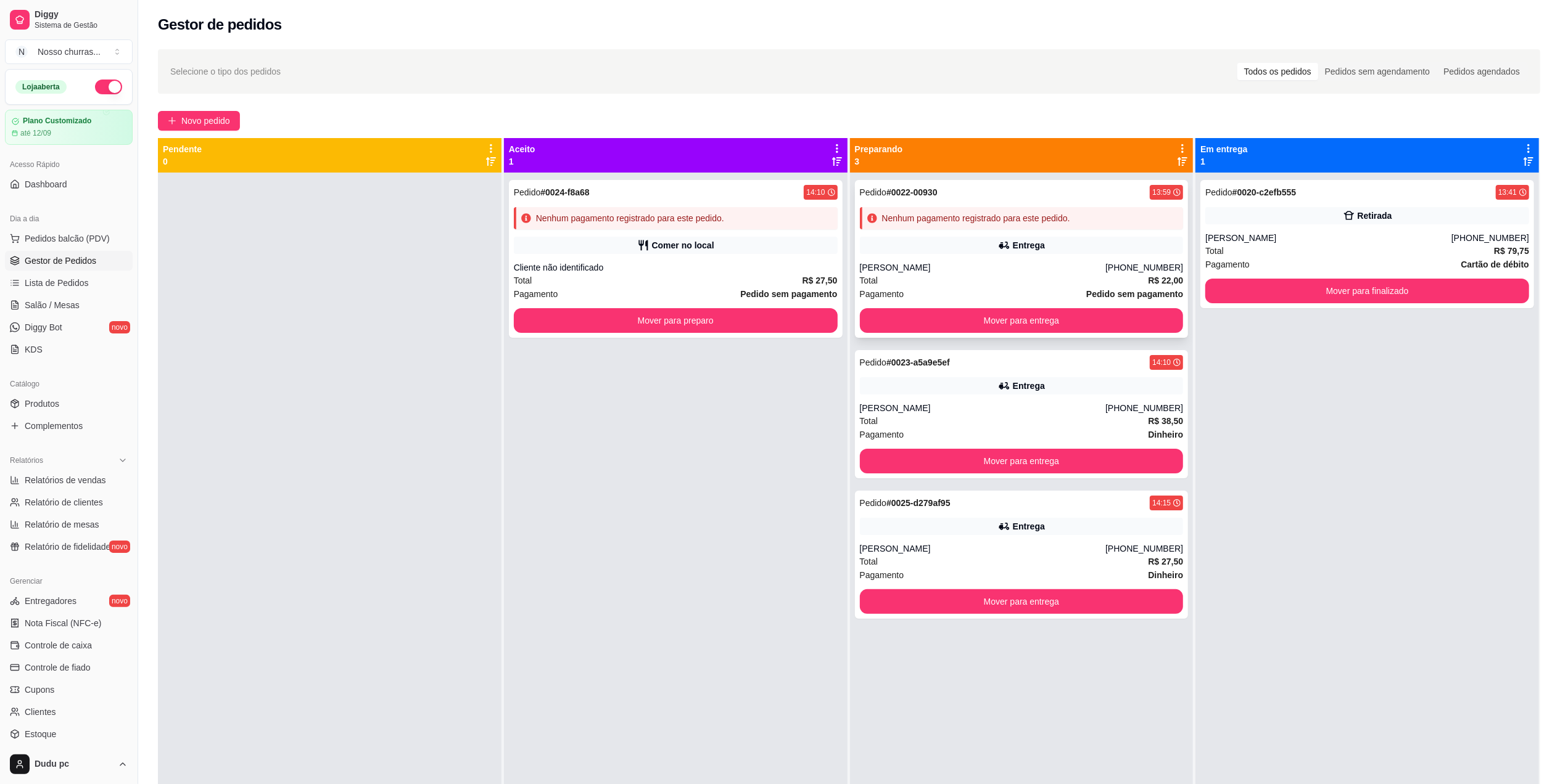
click at [1001, 238] on div "Entrega" at bounding box center [1022, 245] width 324 height 18
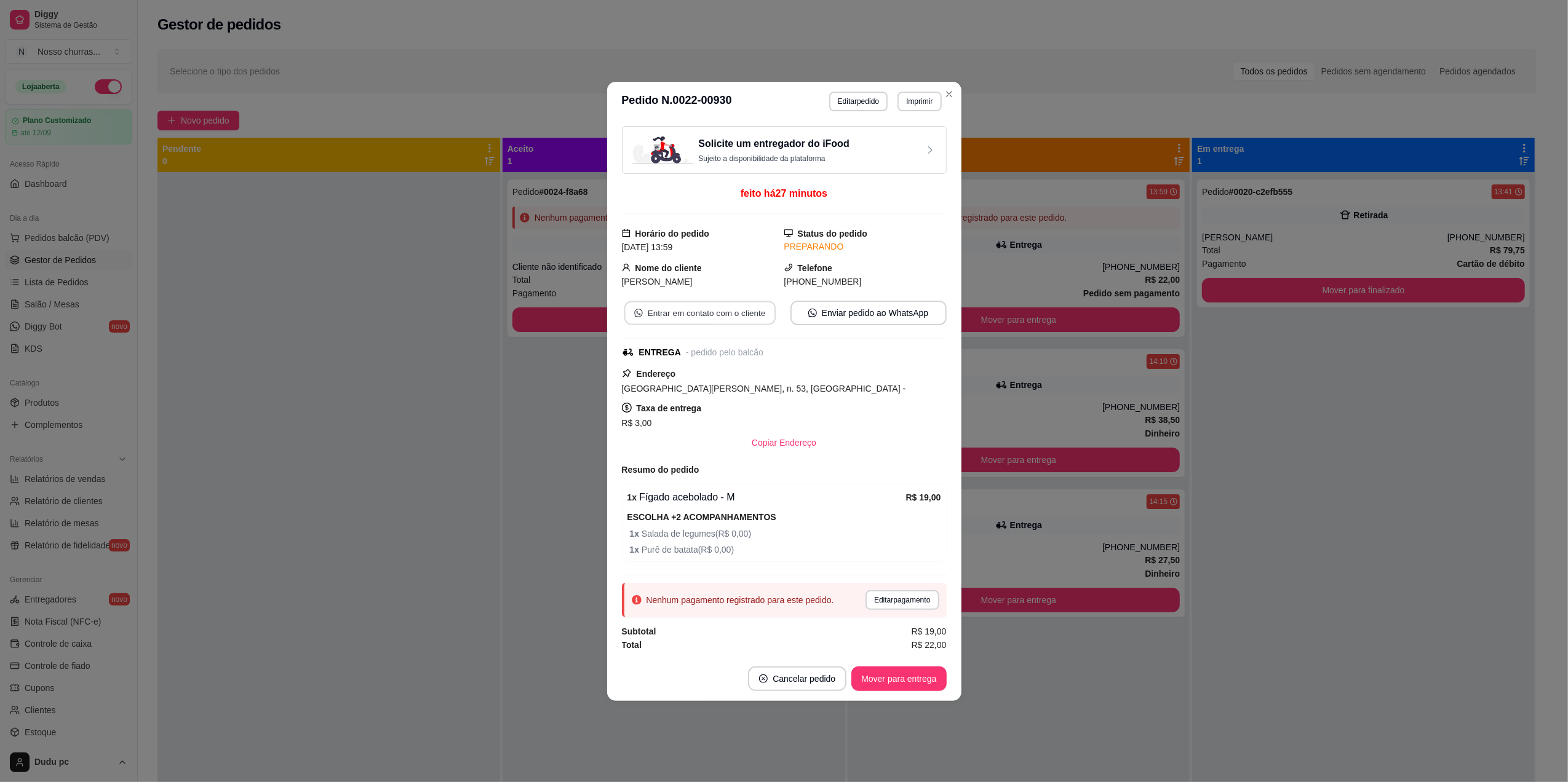
click at [708, 309] on button "Entrar em contato com o cliente" at bounding box center [700, 312] width 151 height 24
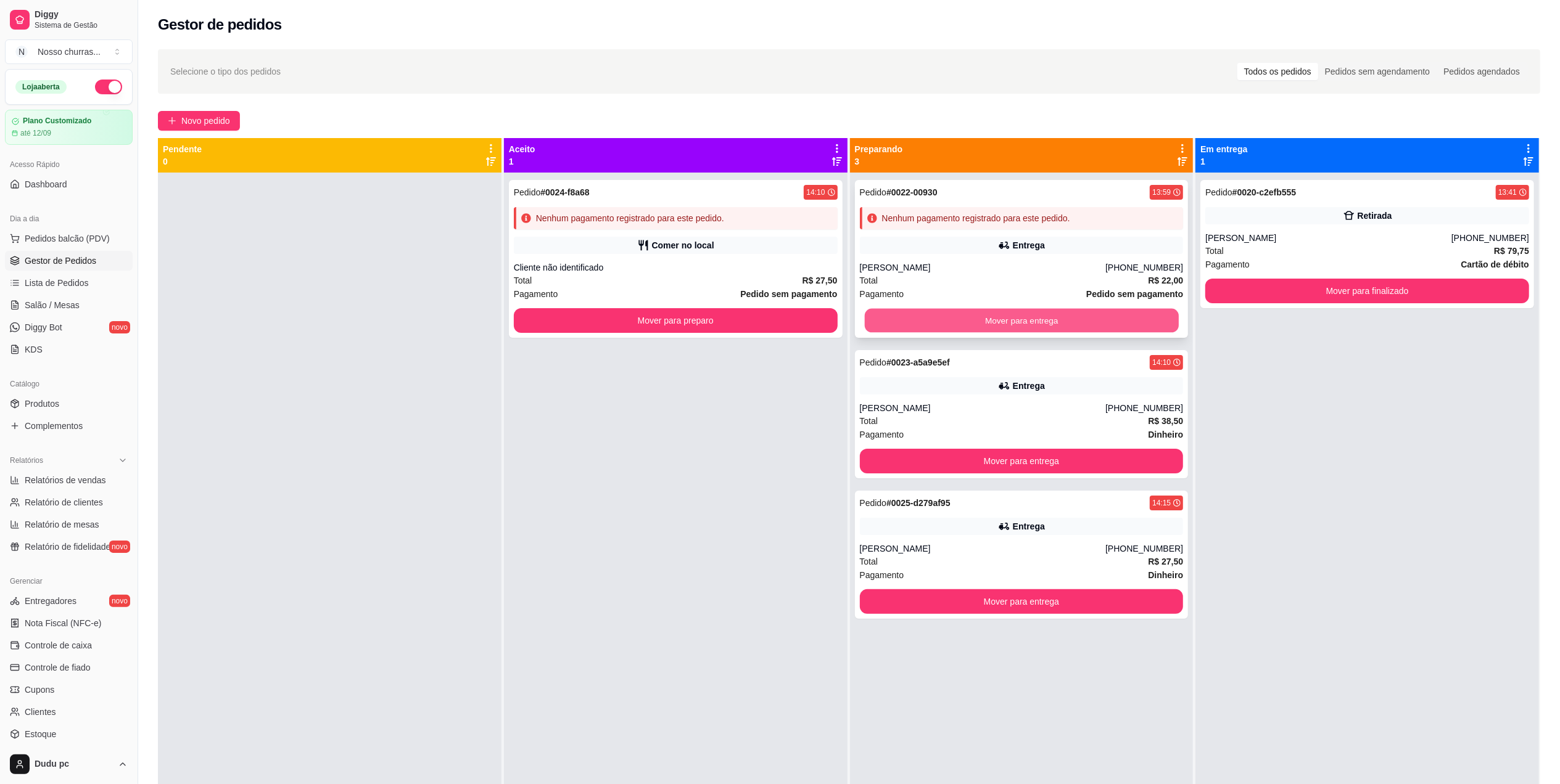
click at [933, 313] on button "Mover para entrega" at bounding box center [1022, 320] width 314 height 24
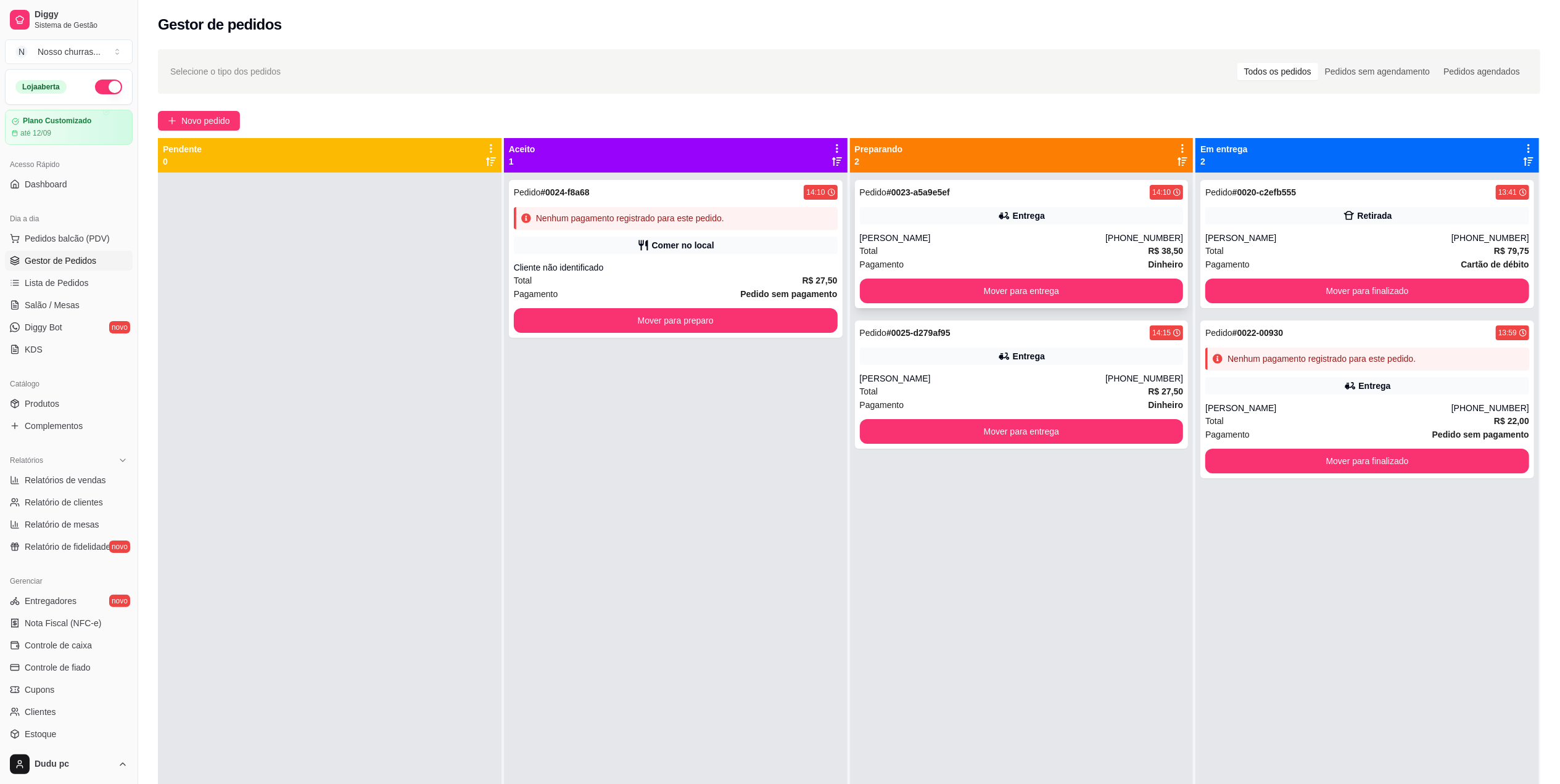
click at [1027, 255] on div "Total R$ 38,50" at bounding box center [1022, 250] width 324 height 13
click at [1026, 355] on div "Entrega" at bounding box center [1029, 356] width 32 height 12
click at [86, 479] on span "Relatórios de vendas" at bounding box center [65, 481] width 81 height 12
select select "ALL"
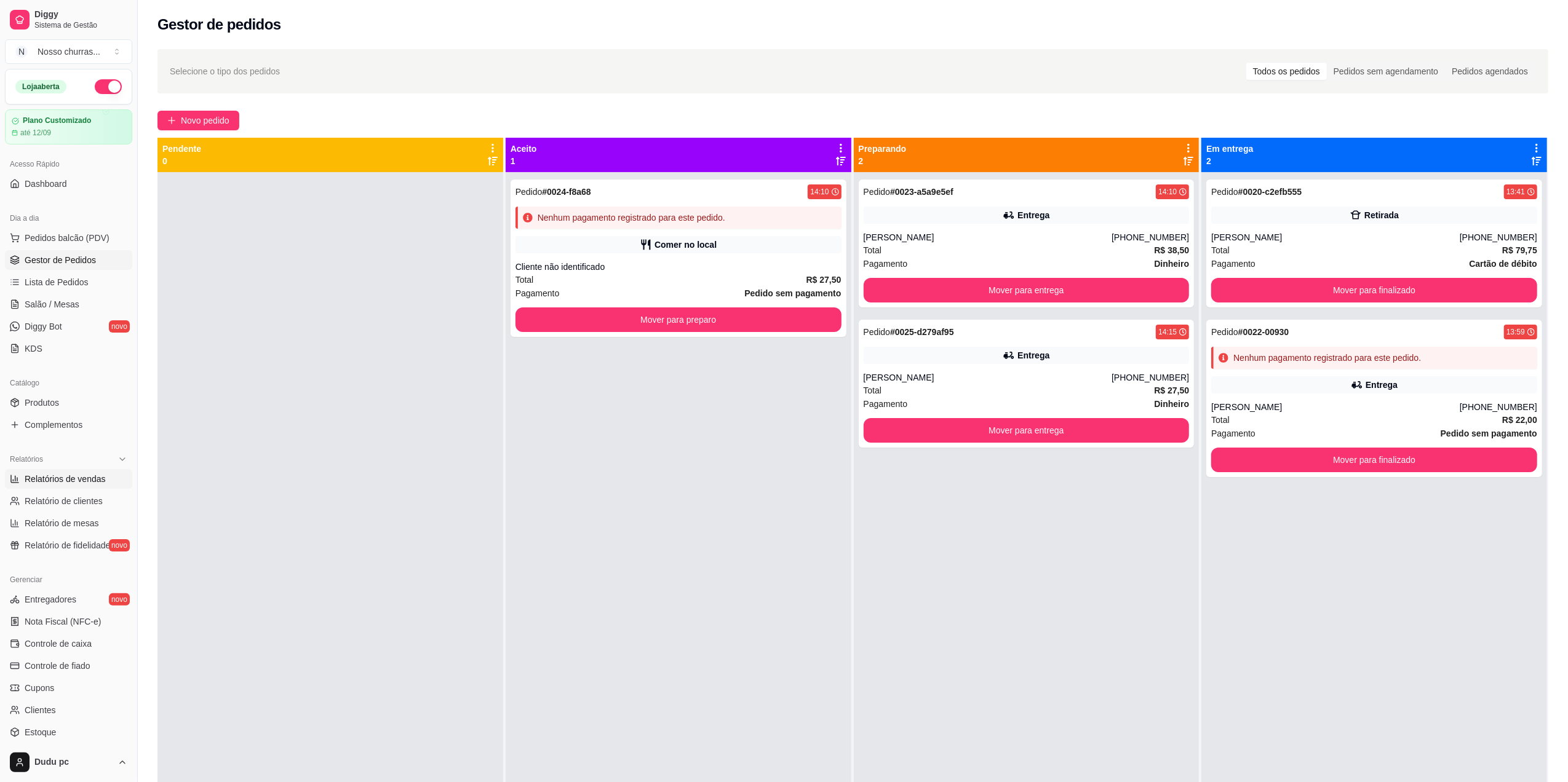
select select "0"
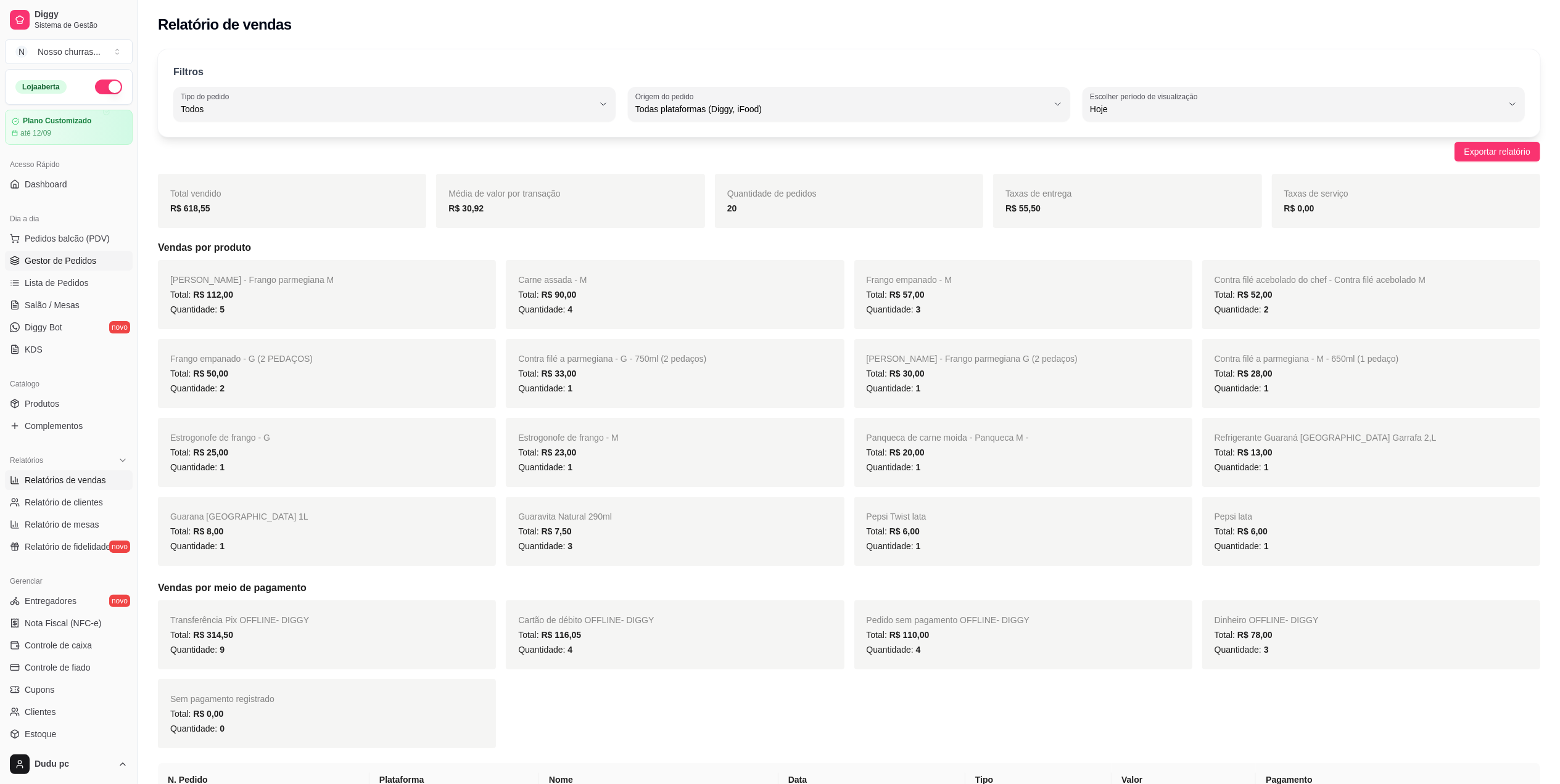
click at [64, 265] on span "Gestor de Pedidos" at bounding box center [60, 261] width 71 height 12
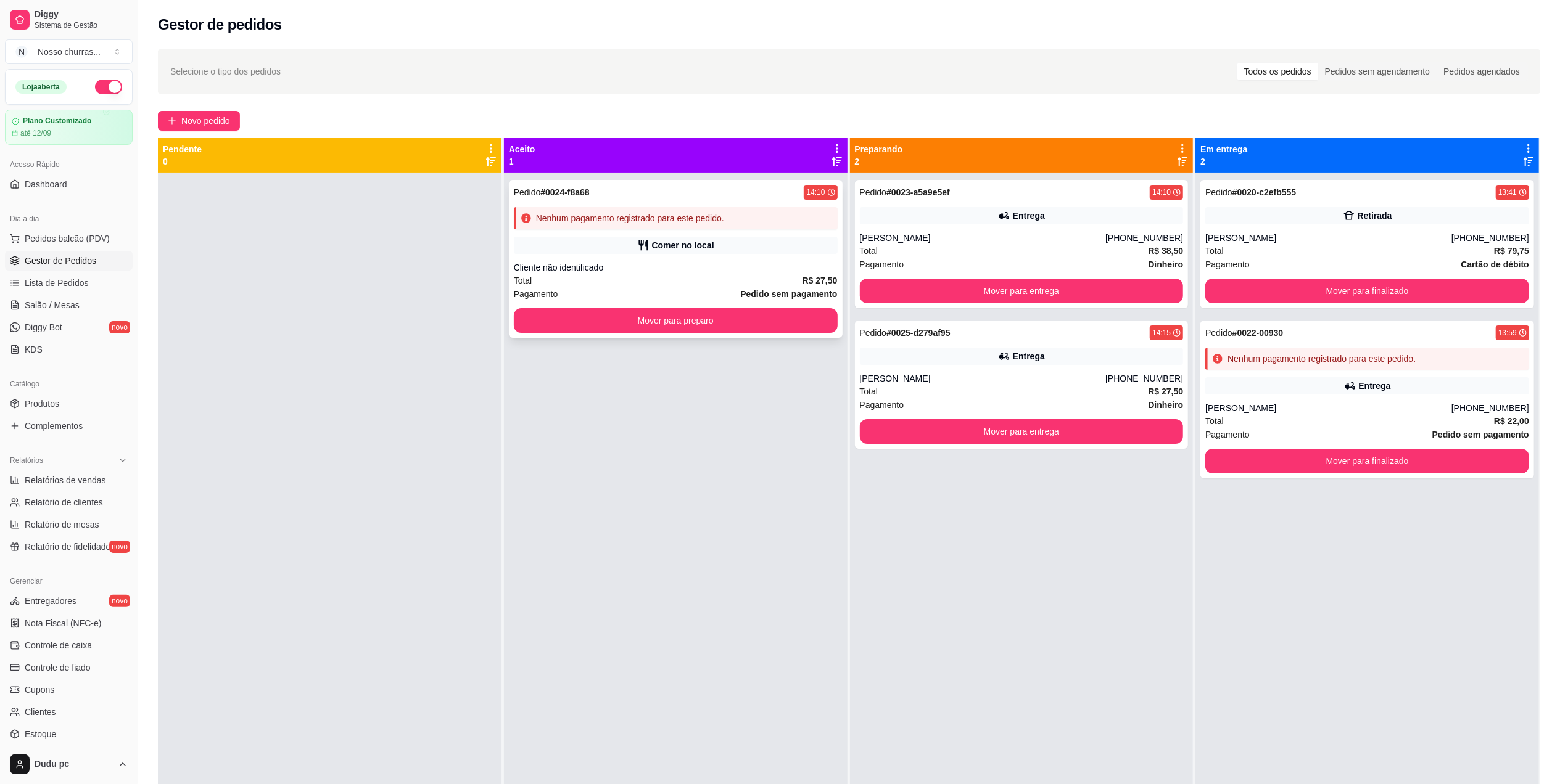
click at [724, 267] on div "Cliente não identificado" at bounding box center [675, 267] width 324 height 12
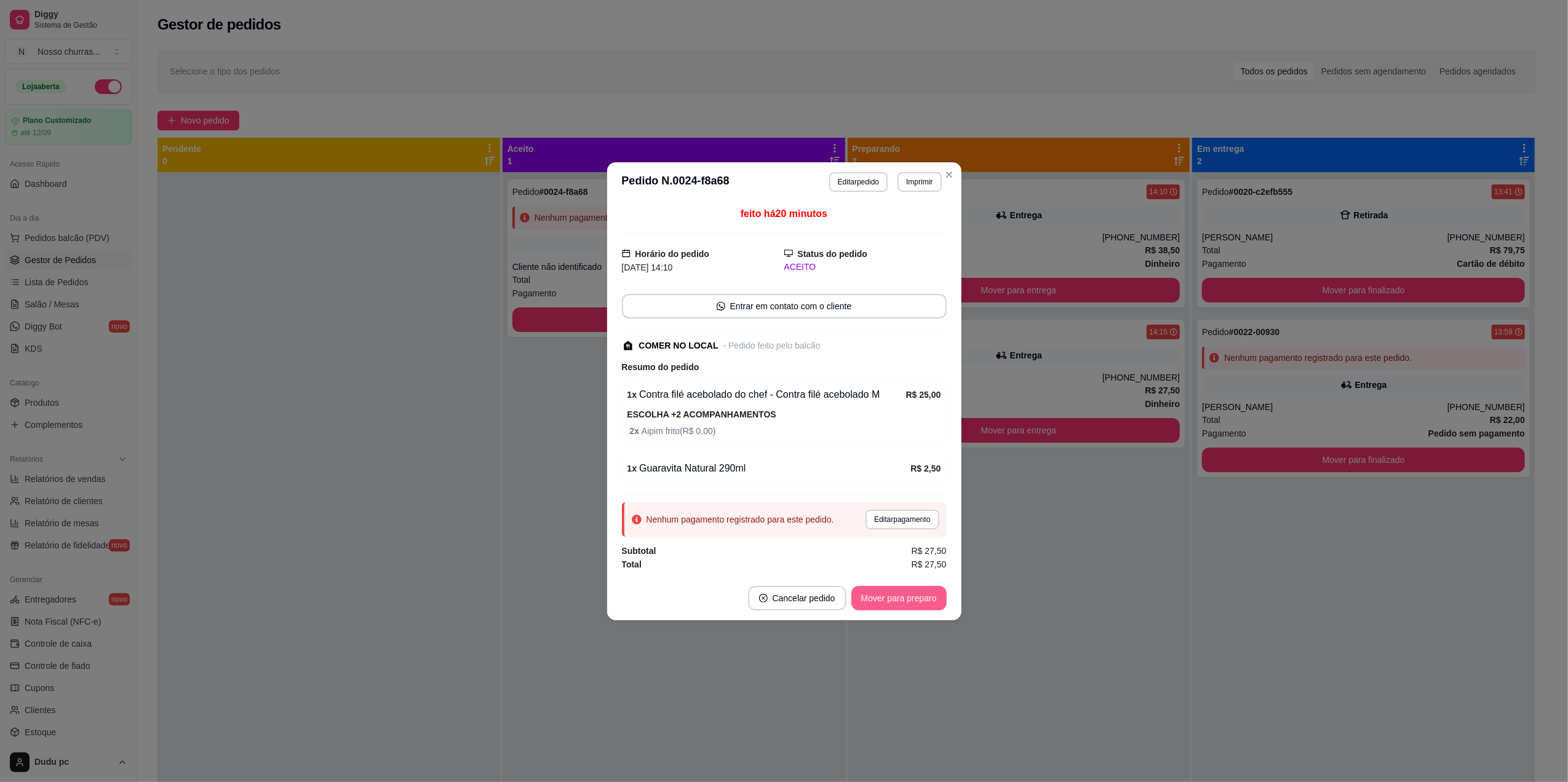
click at [882, 603] on button "Mover para preparo" at bounding box center [899, 598] width 95 height 25
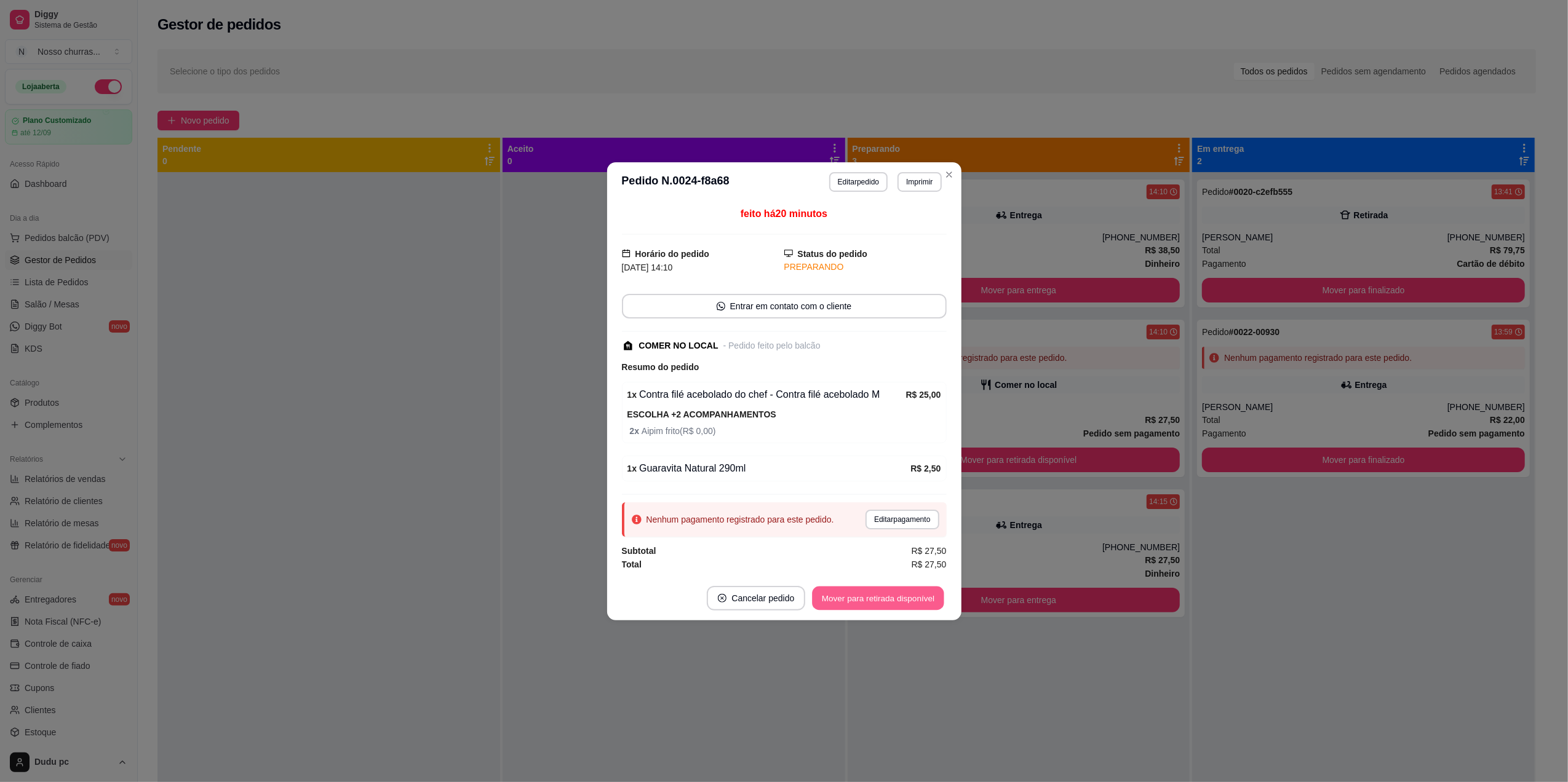
click at [901, 603] on button "Mover para retirada disponível" at bounding box center [879, 597] width 132 height 24
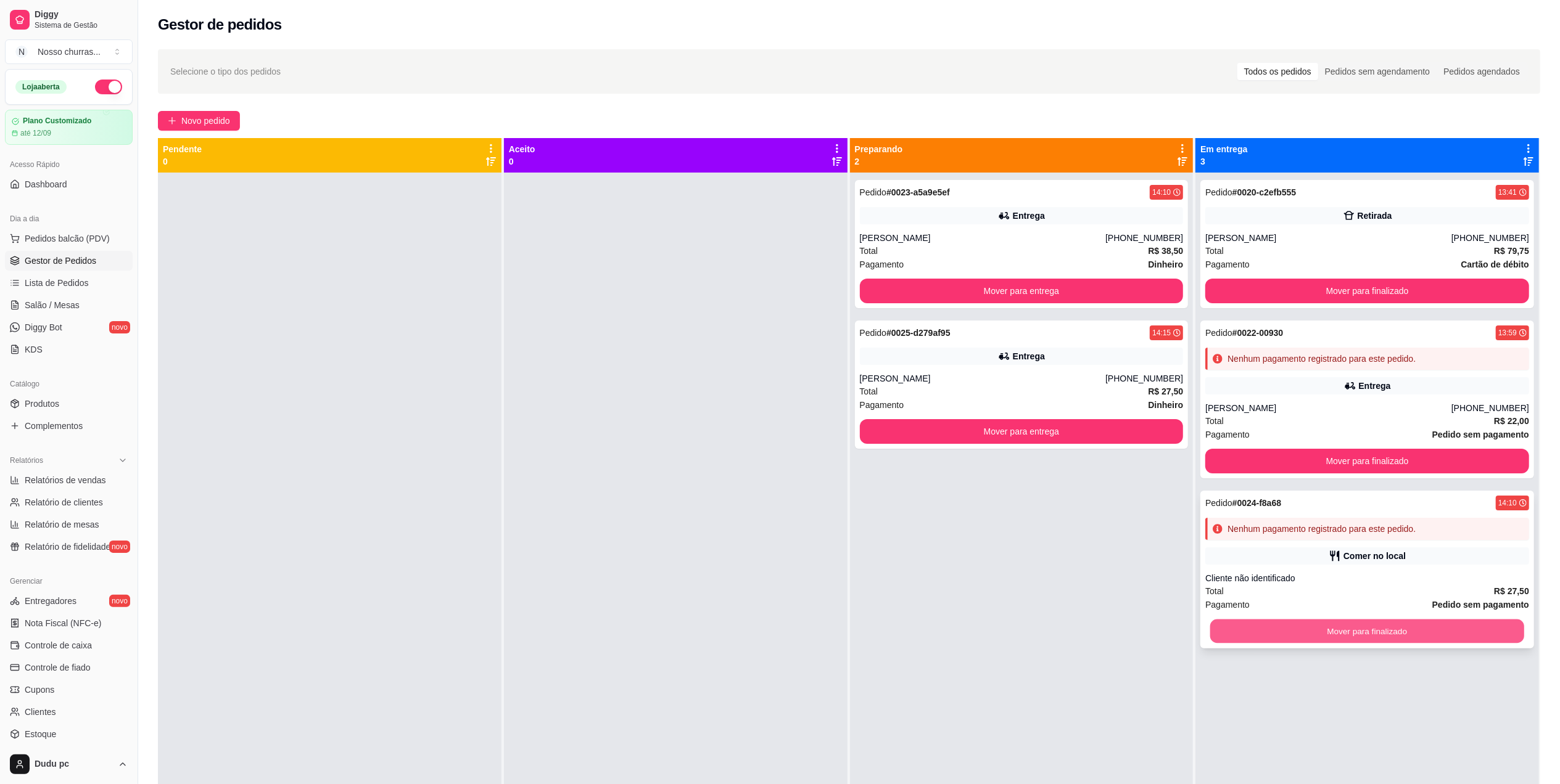
click at [1266, 631] on button "Mover para finalizado" at bounding box center [1368, 631] width 314 height 24
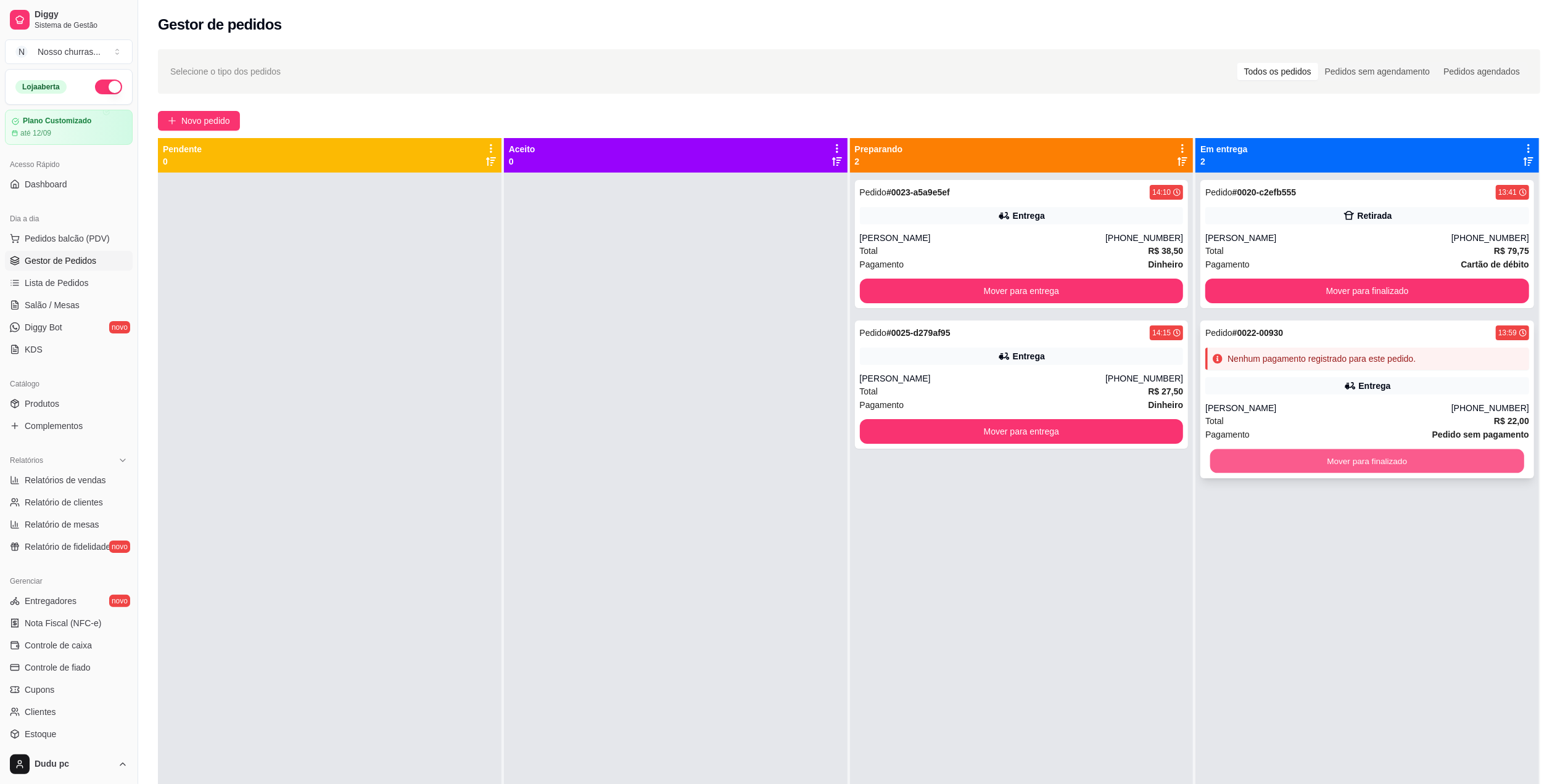
click at [1288, 459] on button "Mover para finalizado" at bounding box center [1368, 461] width 314 height 24
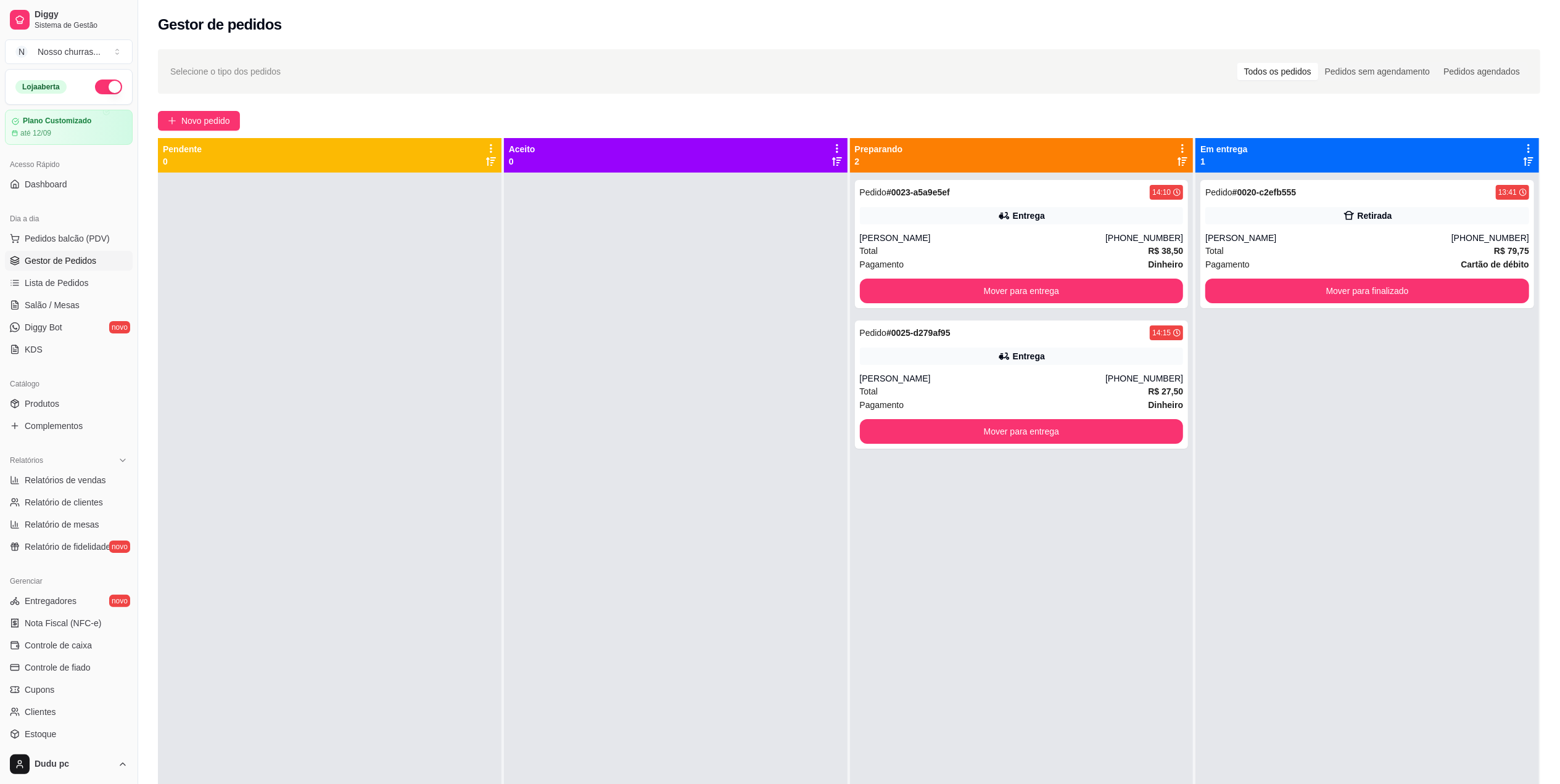
click at [774, 304] on div at bounding box center [675, 564] width 343 height 784
click at [950, 250] on div "Total R$ 38,50" at bounding box center [1022, 250] width 324 height 13
click at [926, 247] on div "Total R$ 38,50" at bounding box center [1022, 250] width 324 height 13
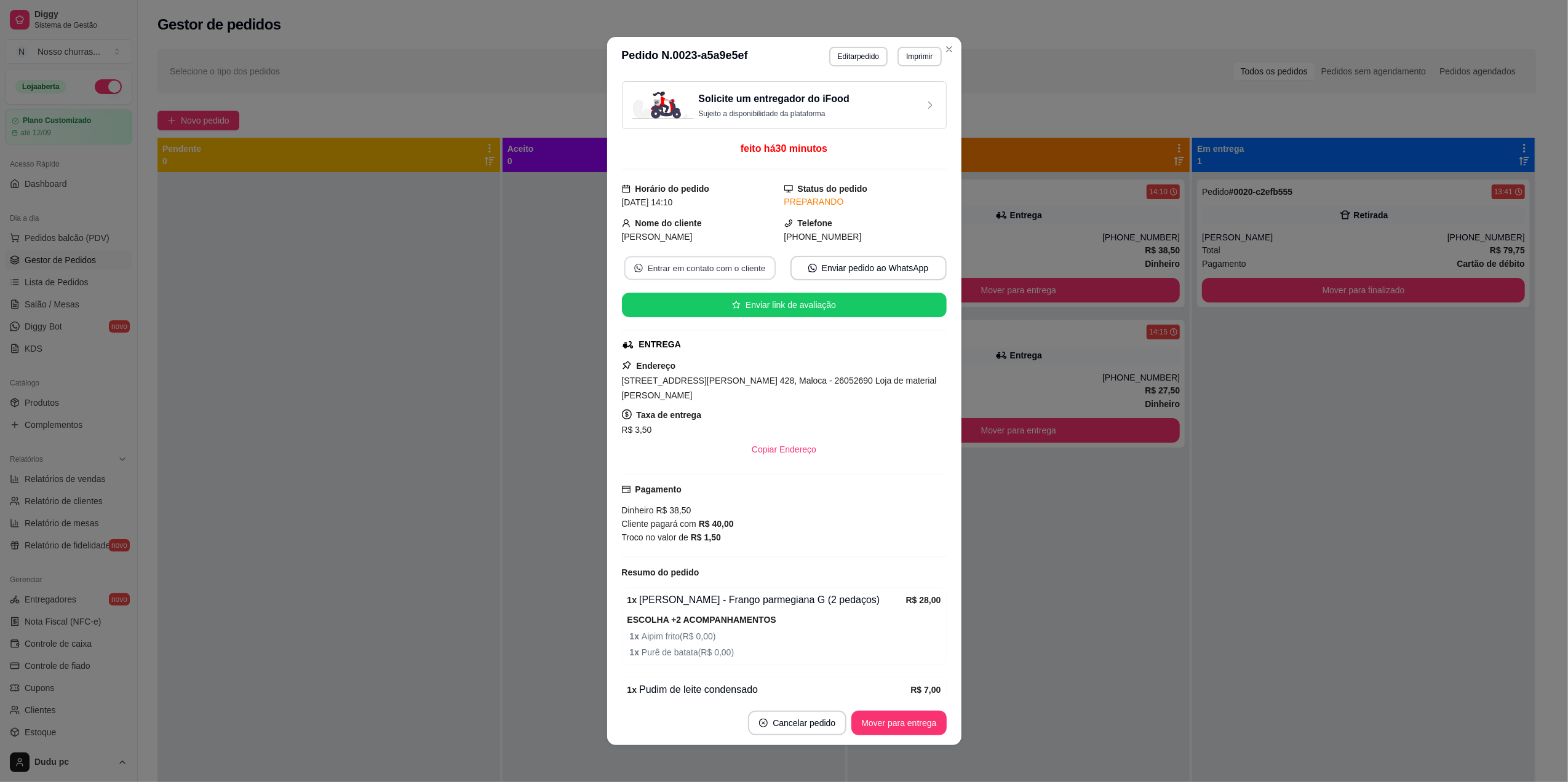
click at [711, 263] on button "Entrar em contato com o cliente" at bounding box center [700, 268] width 151 height 24
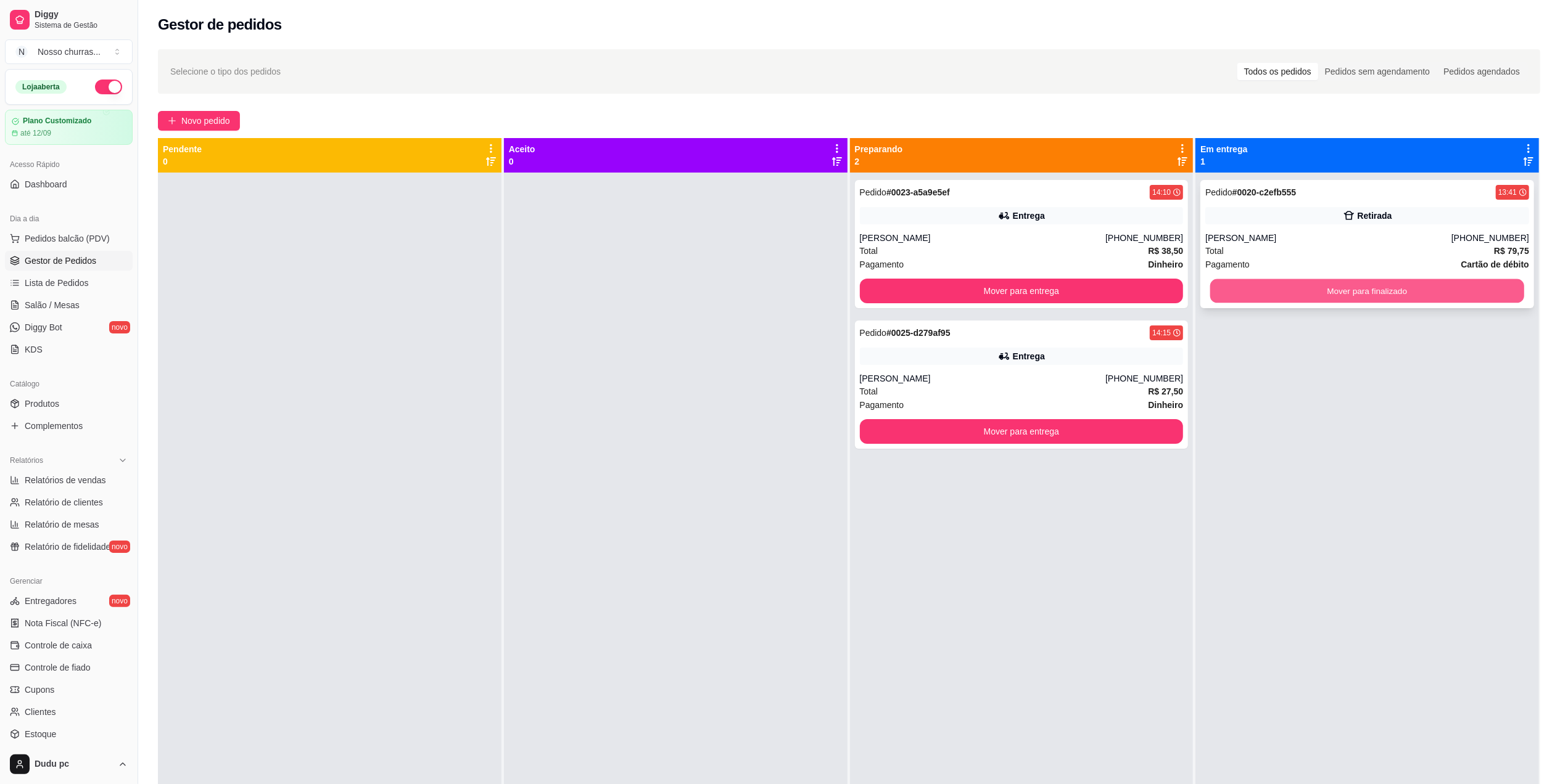
click at [1288, 289] on button "Mover para finalizado" at bounding box center [1368, 291] width 314 height 24
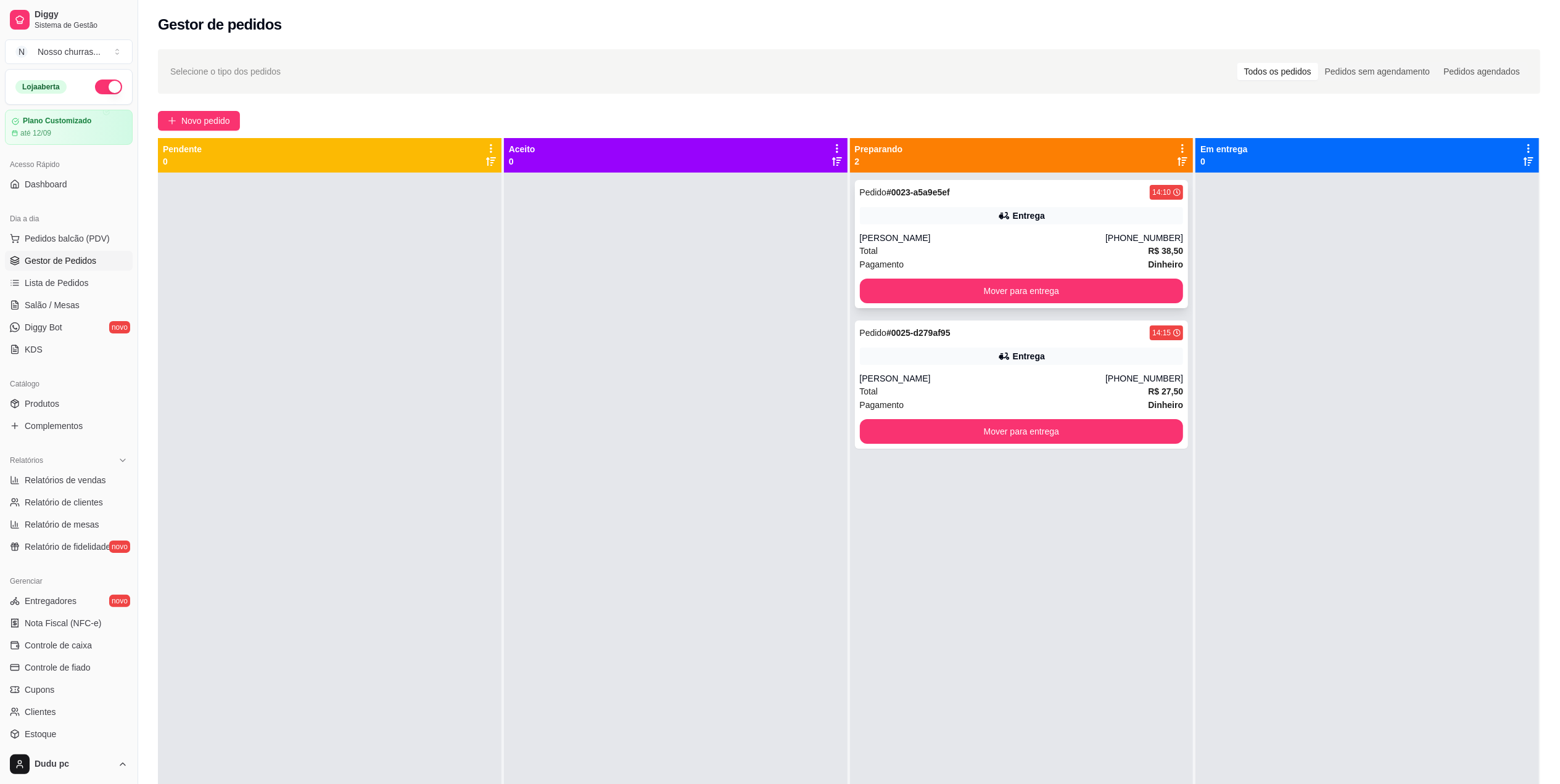
click at [1111, 245] on div "Total R$ 38,50" at bounding box center [1022, 250] width 324 height 13
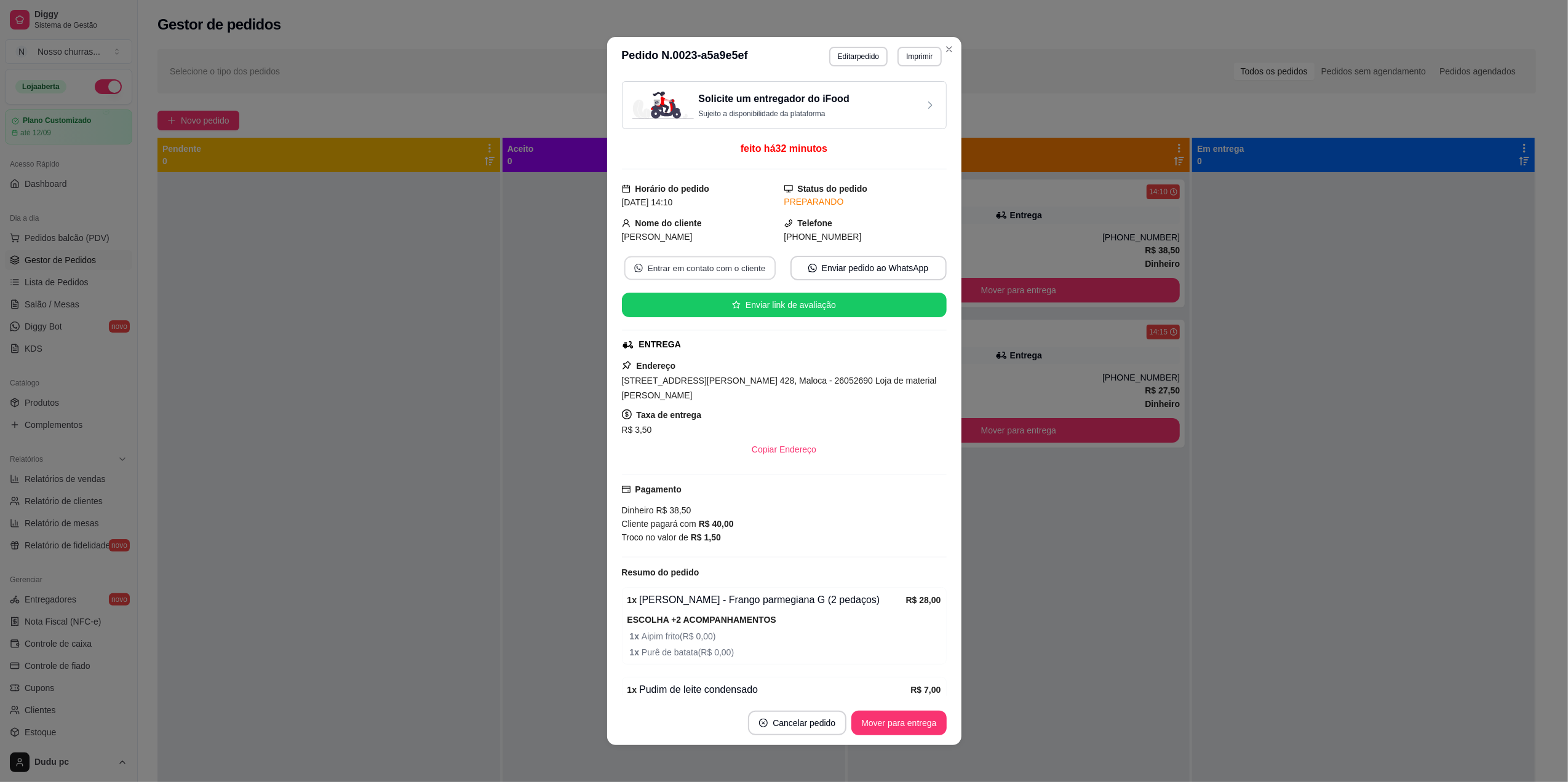
click at [729, 269] on button "Entrar em contato com o cliente" at bounding box center [700, 268] width 151 height 24
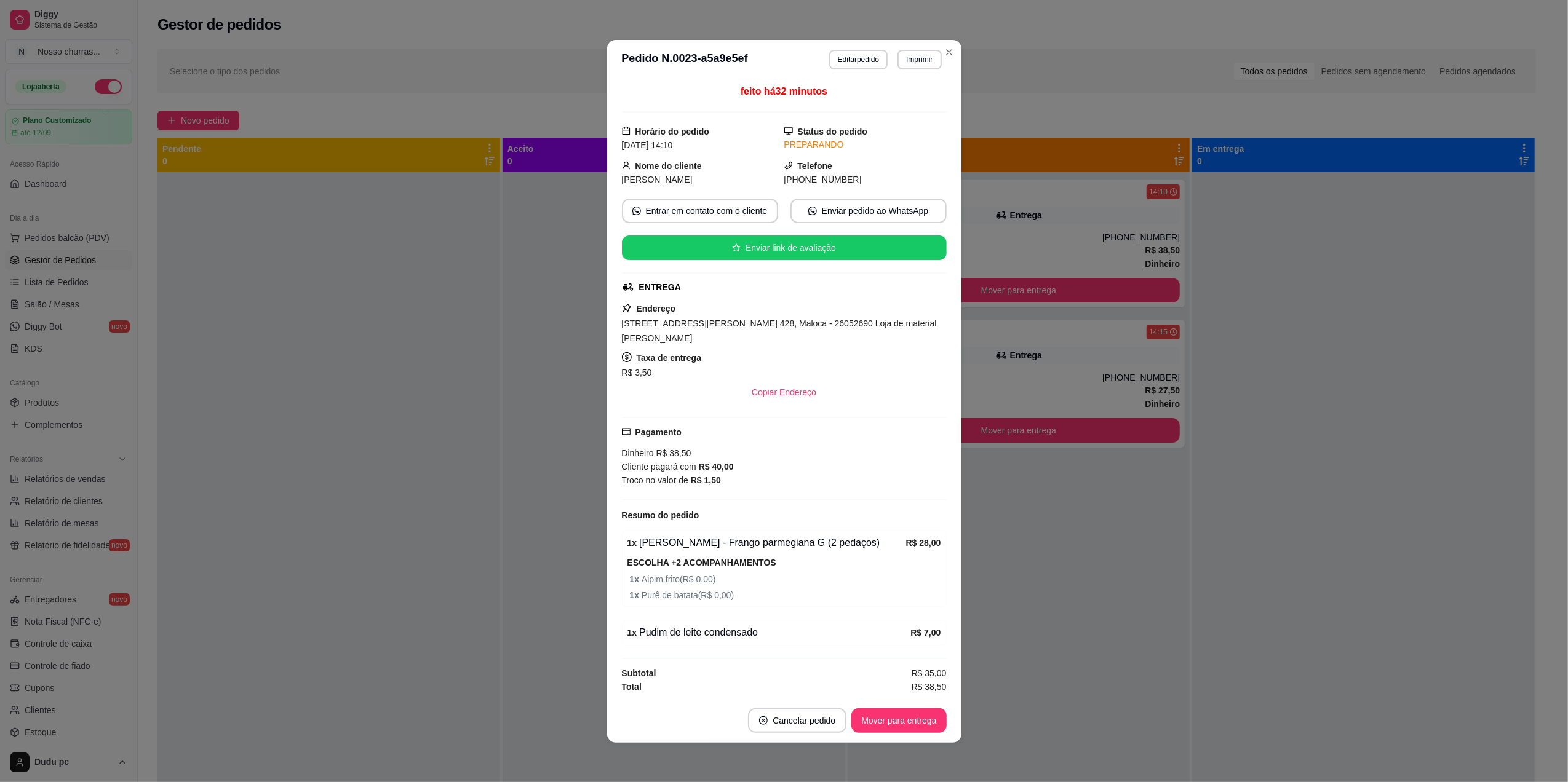
drag, startPoint x: 620, startPoint y: 294, endPoint x: 753, endPoint y: 328, distance: 137.3
click at [753, 328] on div "feito há 32 minutos Horário do pedido 20/08/2025 14:10 Status do pedido PREPARA…" at bounding box center [784, 389] width 355 height 619
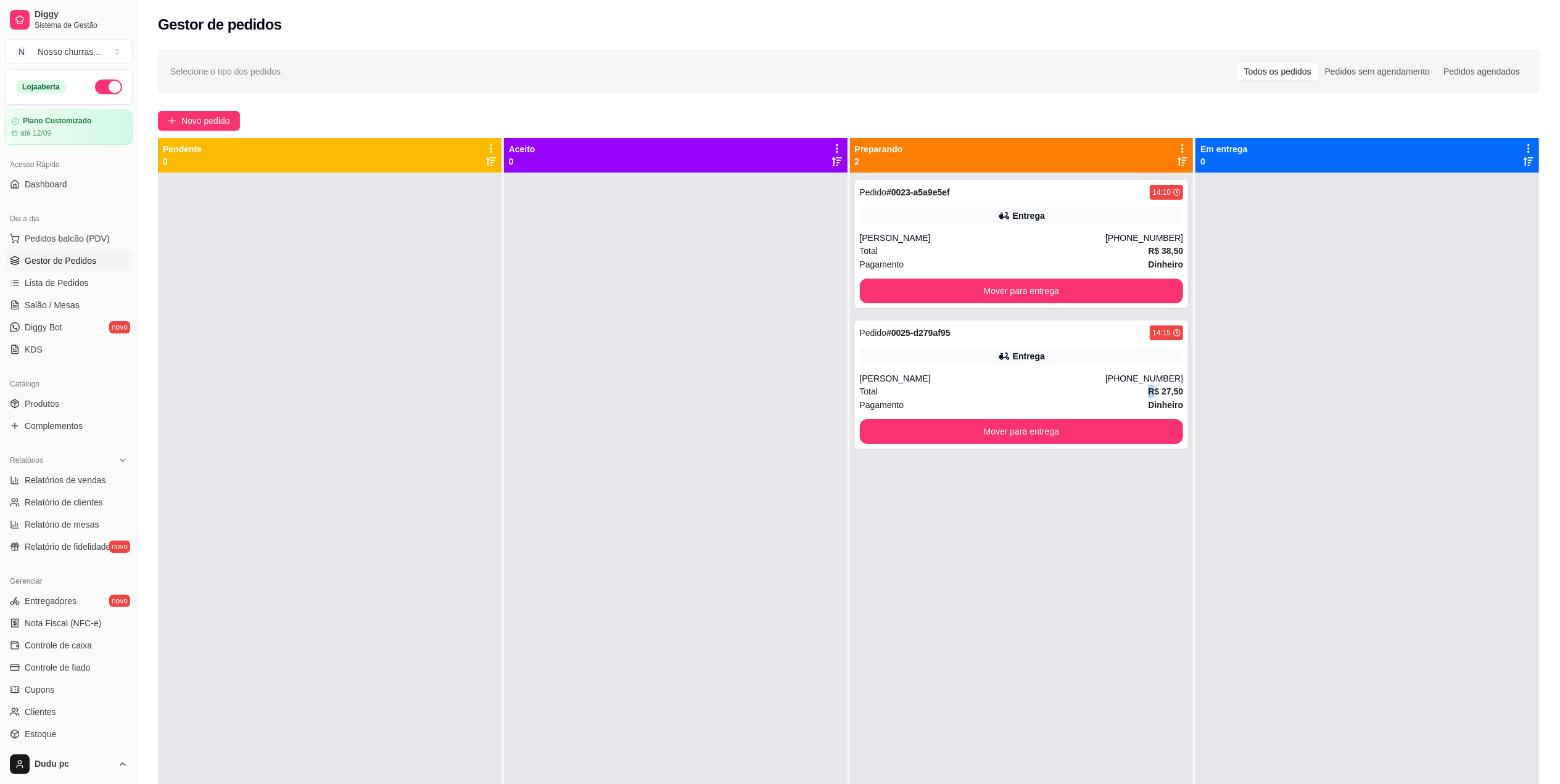
click at [1008, 385] on div "Total R$ 27,50" at bounding box center [1022, 391] width 324 height 13
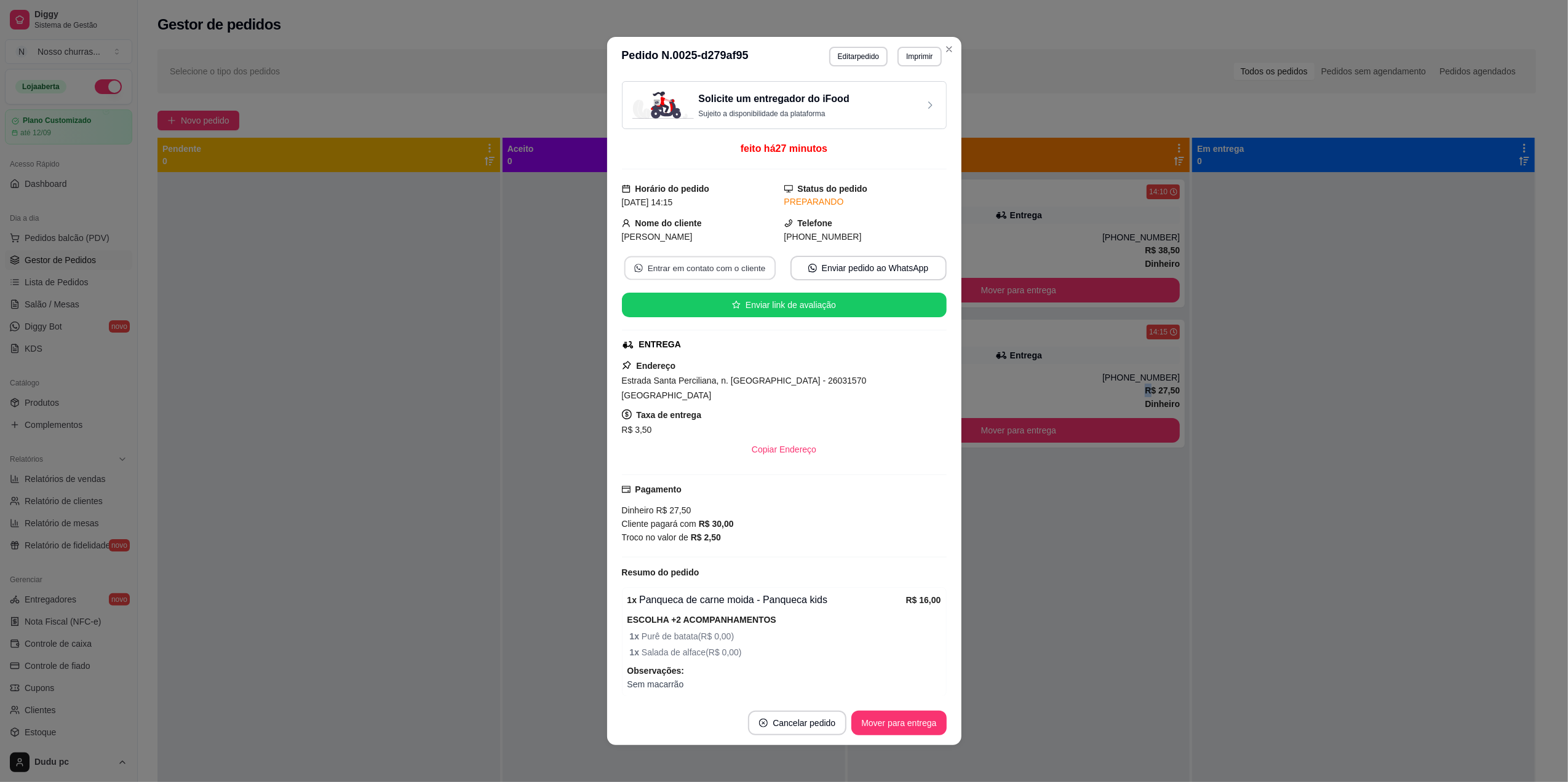
click at [702, 276] on button "Entrar em contato com o cliente" at bounding box center [700, 268] width 151 height 24
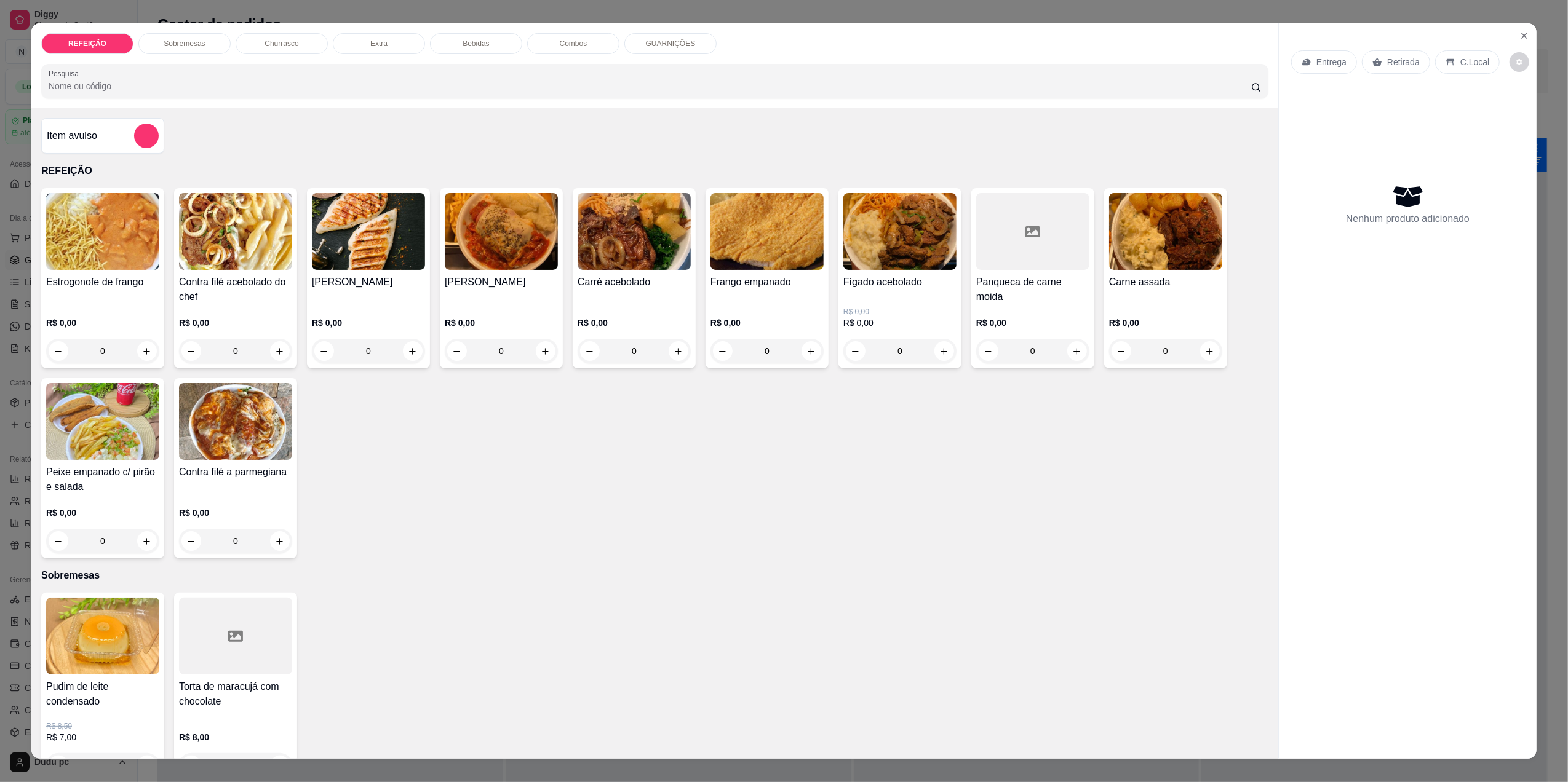
click at [8, 586] on div "REFEIÇÃO Sobremesas Churrasco Extra Bebidas Combos GUARNIÇÕES Pesquisa Item avu…" at bounding box center [784, 391] width 1568 height 782
click at [1521, 33] on icon "Close" at bounding box center [1524, 35] width 10 height 10
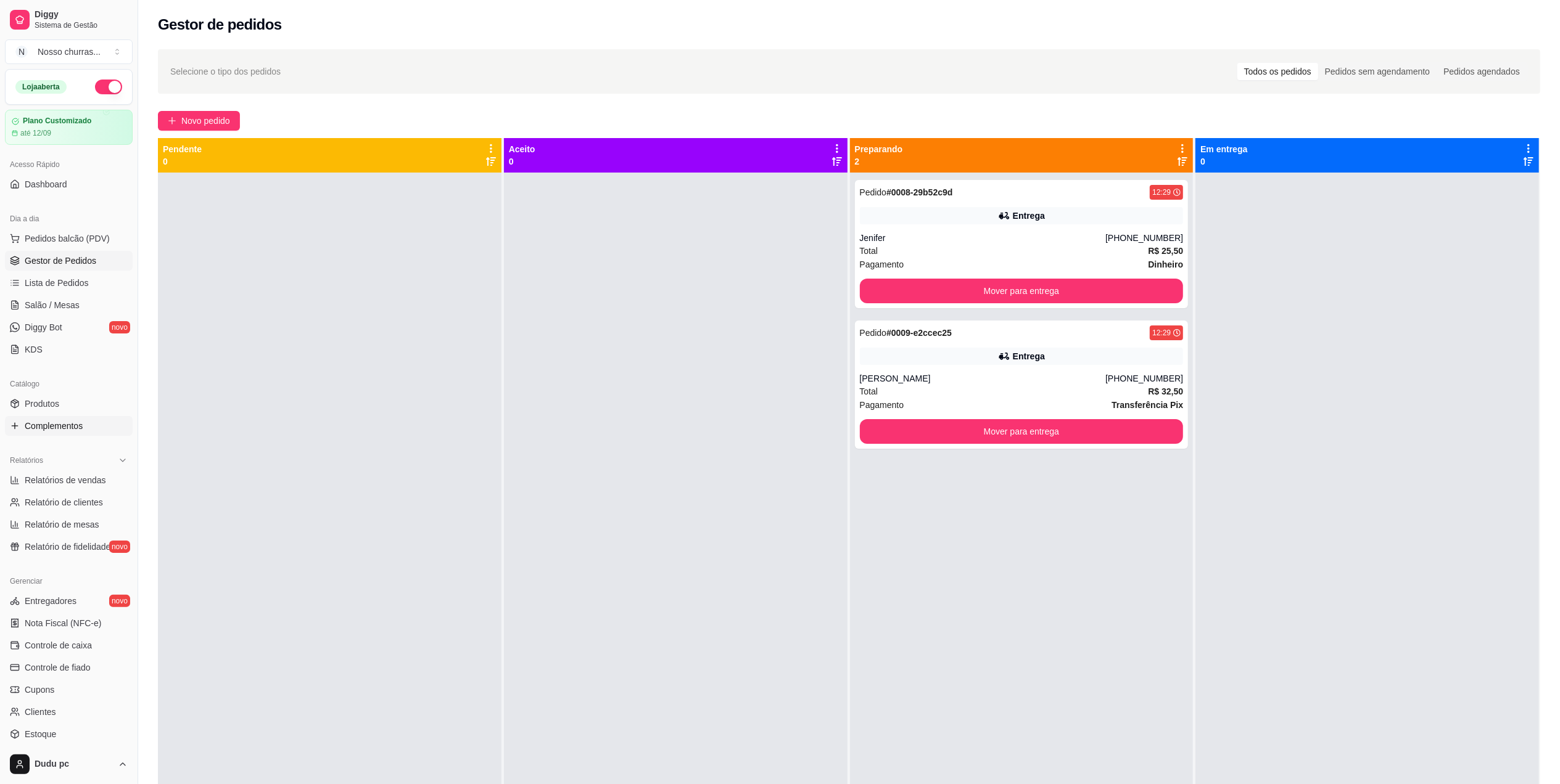
click at [49, 430] on span "Complementos" at bounding box center [54, 426] width 58 height 12
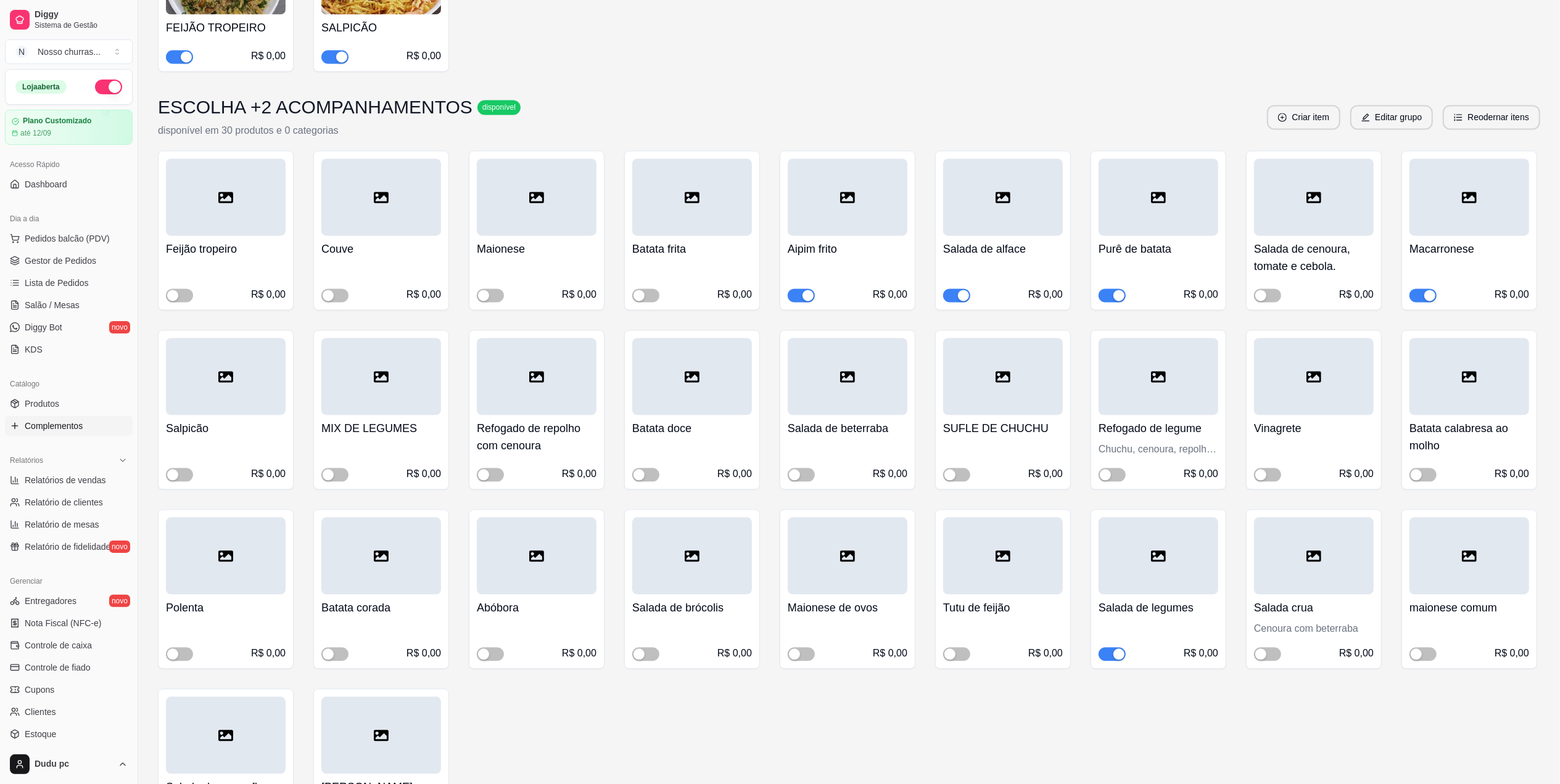
scroll to position [2513, 0]
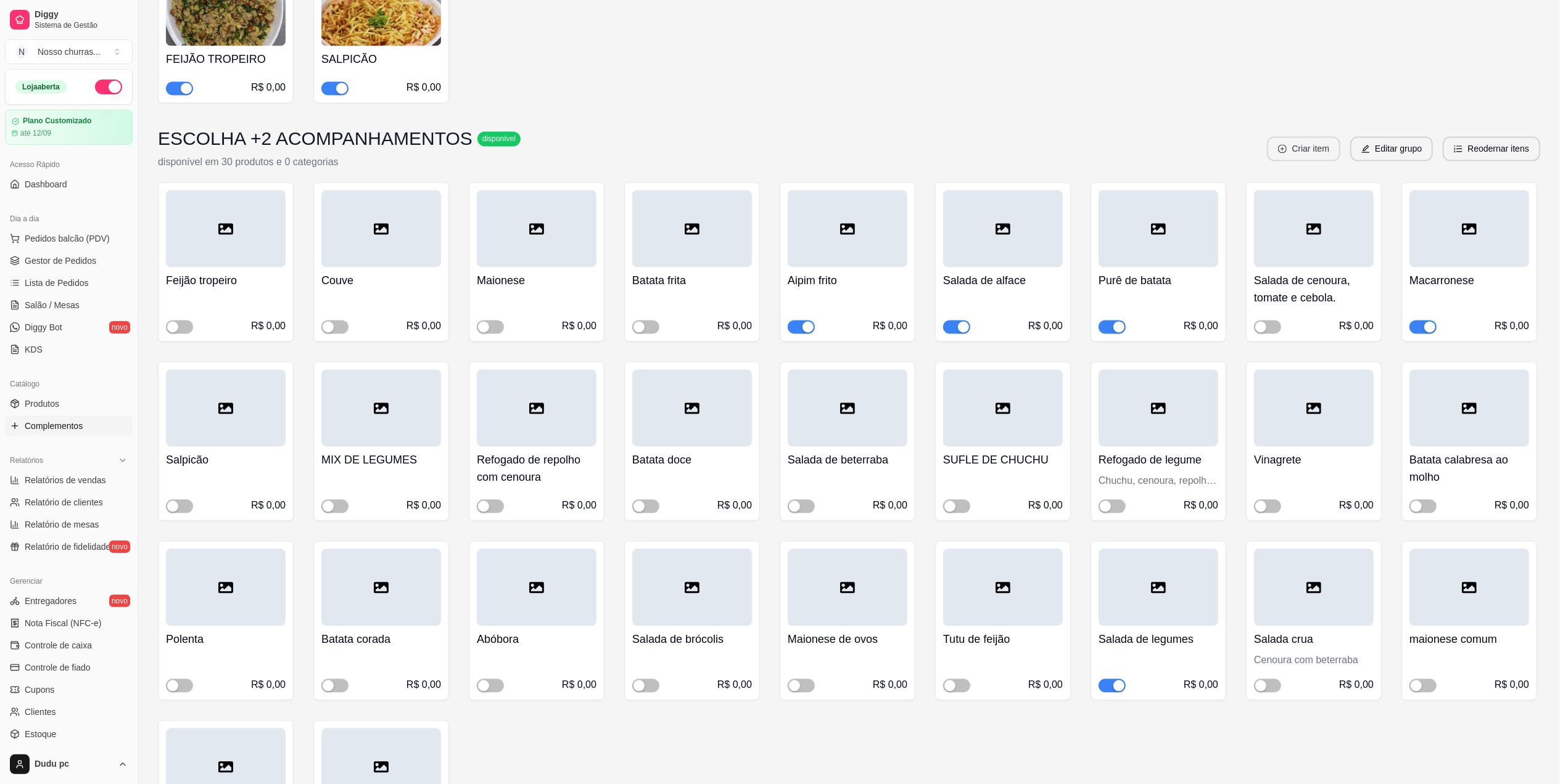
click at [1323, 137] on button "Criar item" at bounding box center [1303, 149] width 73 height 25
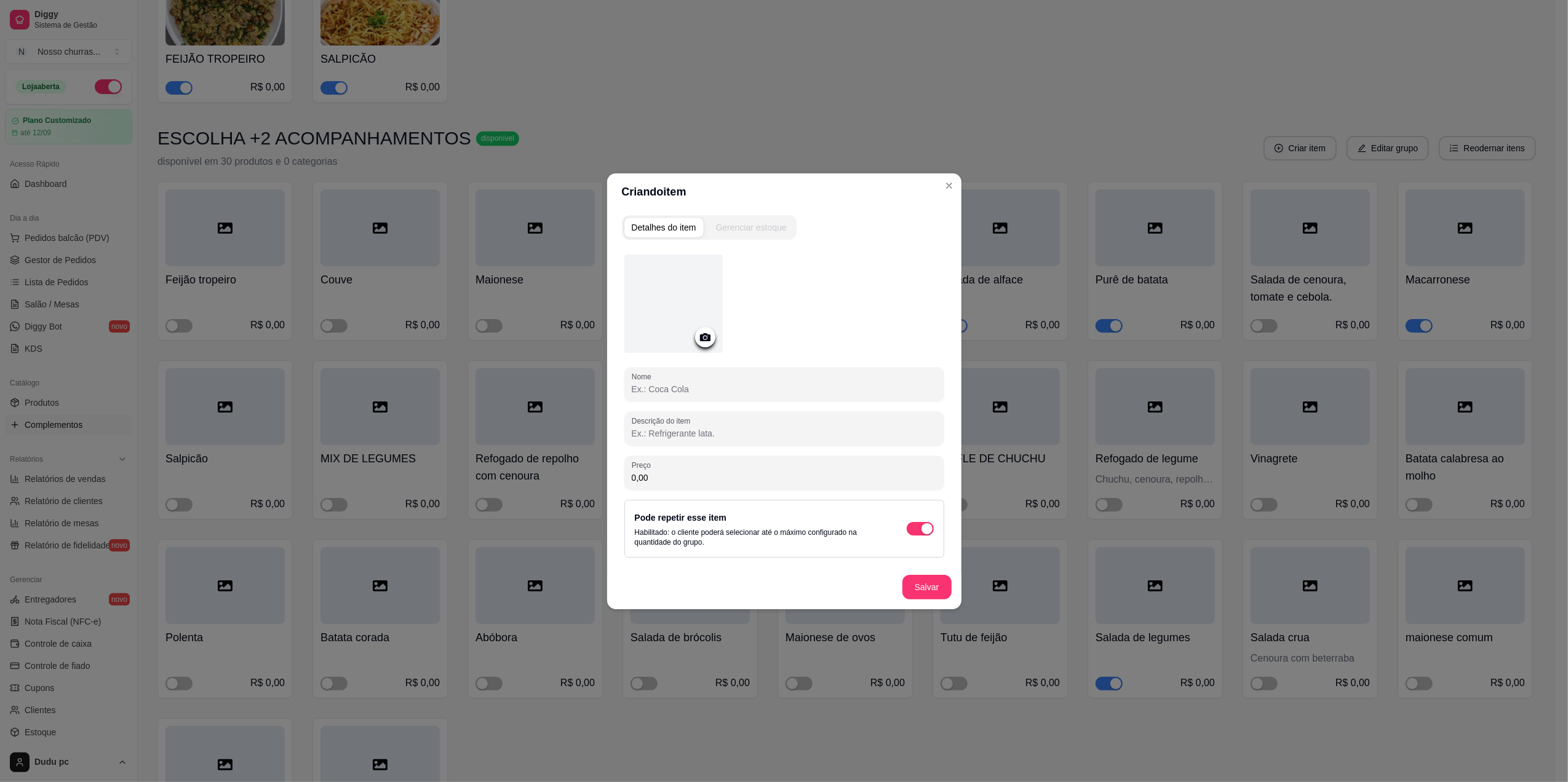
drag, startPoint x: 849, startPoint y: 362, endPoint x: 849, endPoint y: 374, distance: 12.0
click at [849, 374] on div "Nome Descrição do item Preço 0,00 Pode repetir esse item Habilitado: o cliente …" at bounding box center [785, 406] width 320 height 303
click at [849, 374] on div at bounding box center [784, 384] width 305 height 25
type input "berinjela"
click at [915, 588] on button "Salvar" at bounding box center [927, 587] width 48 height 24
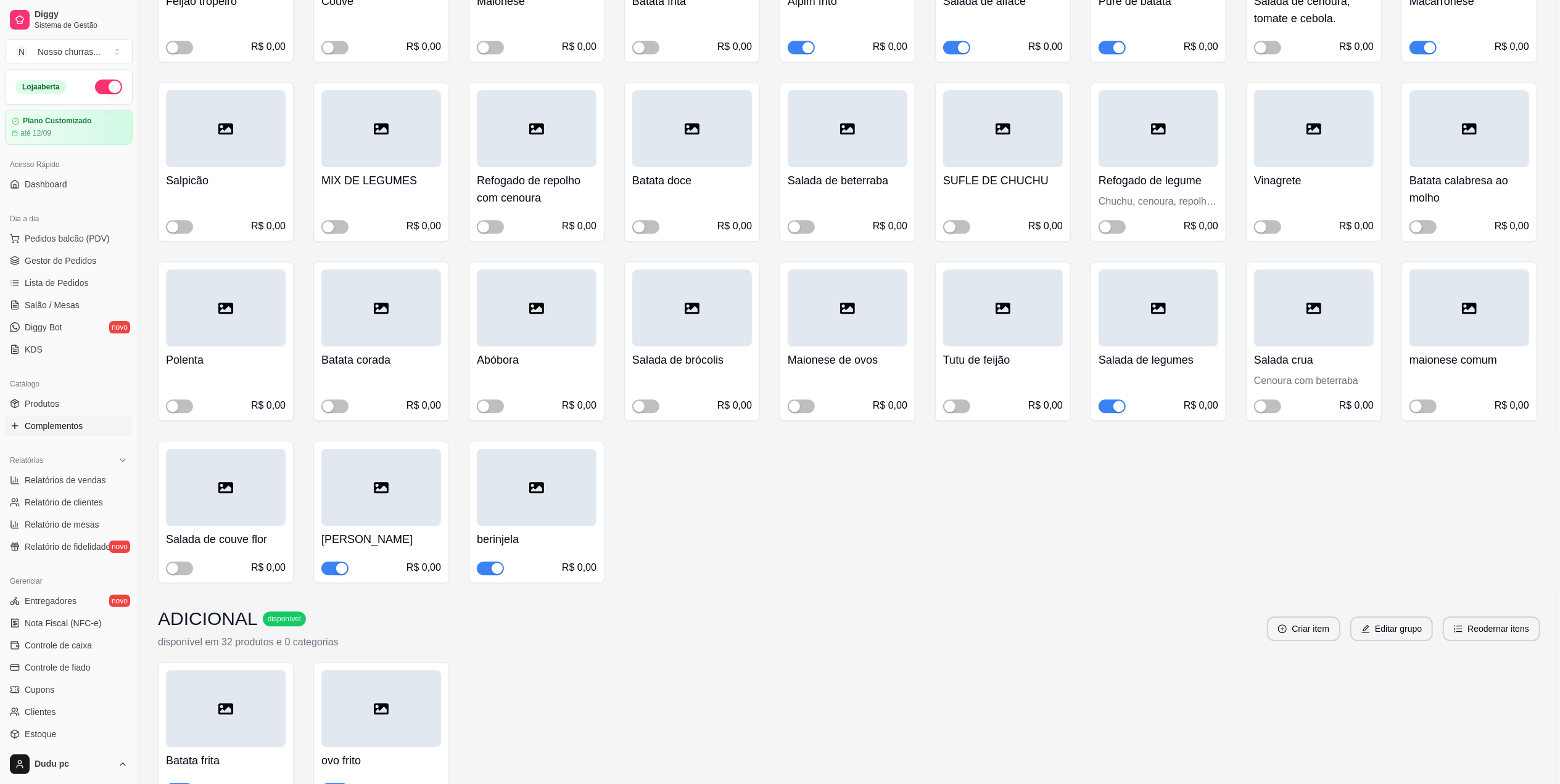
scroll to position [3098, 0]
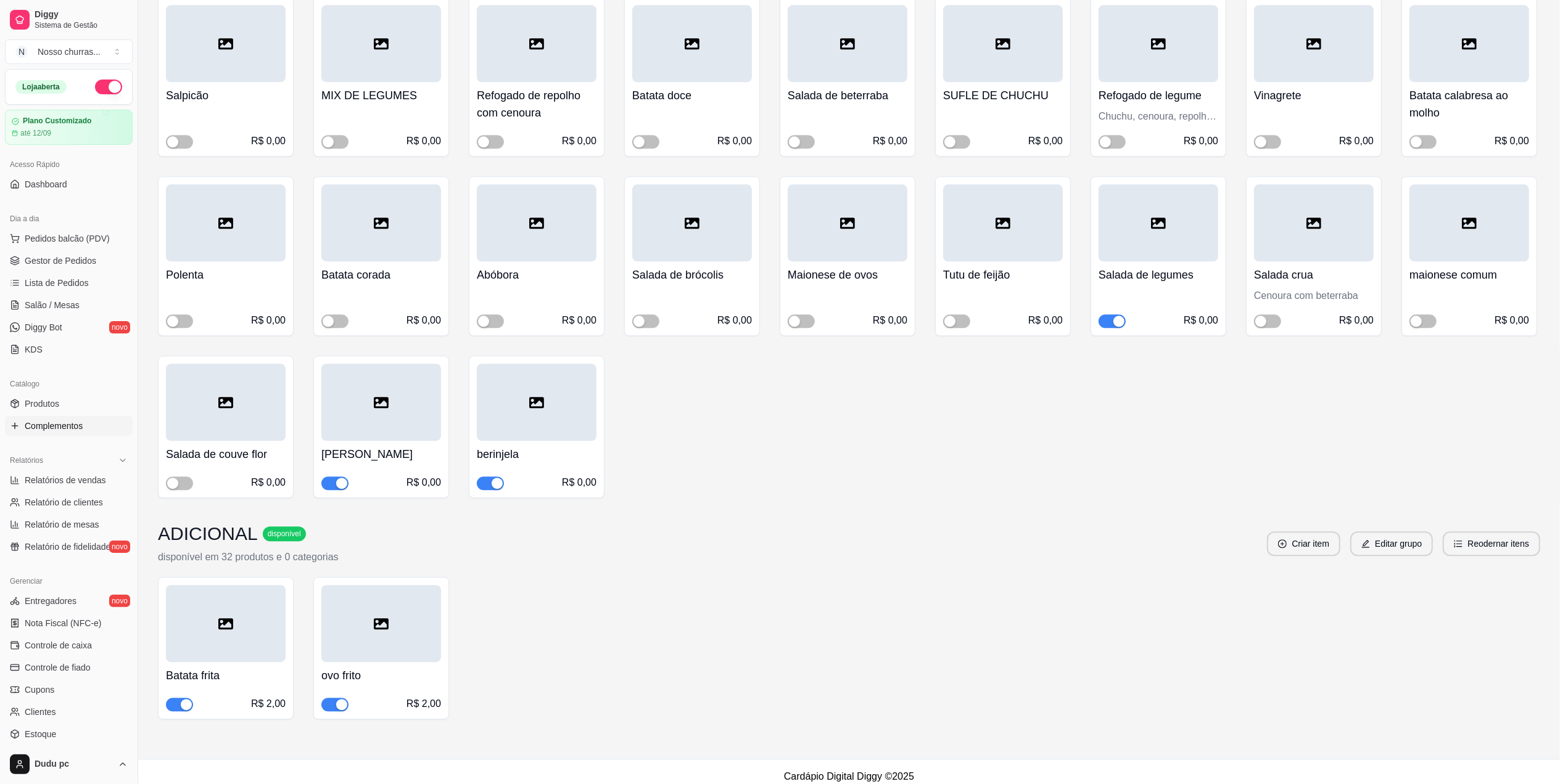
click at [495, 478] on div "button" at bounding box center [497, 483] width 11 height 11
click at [26, 270] on link "Gestor de Pedidos" at bounding box center [69, 261] width 128 height 19
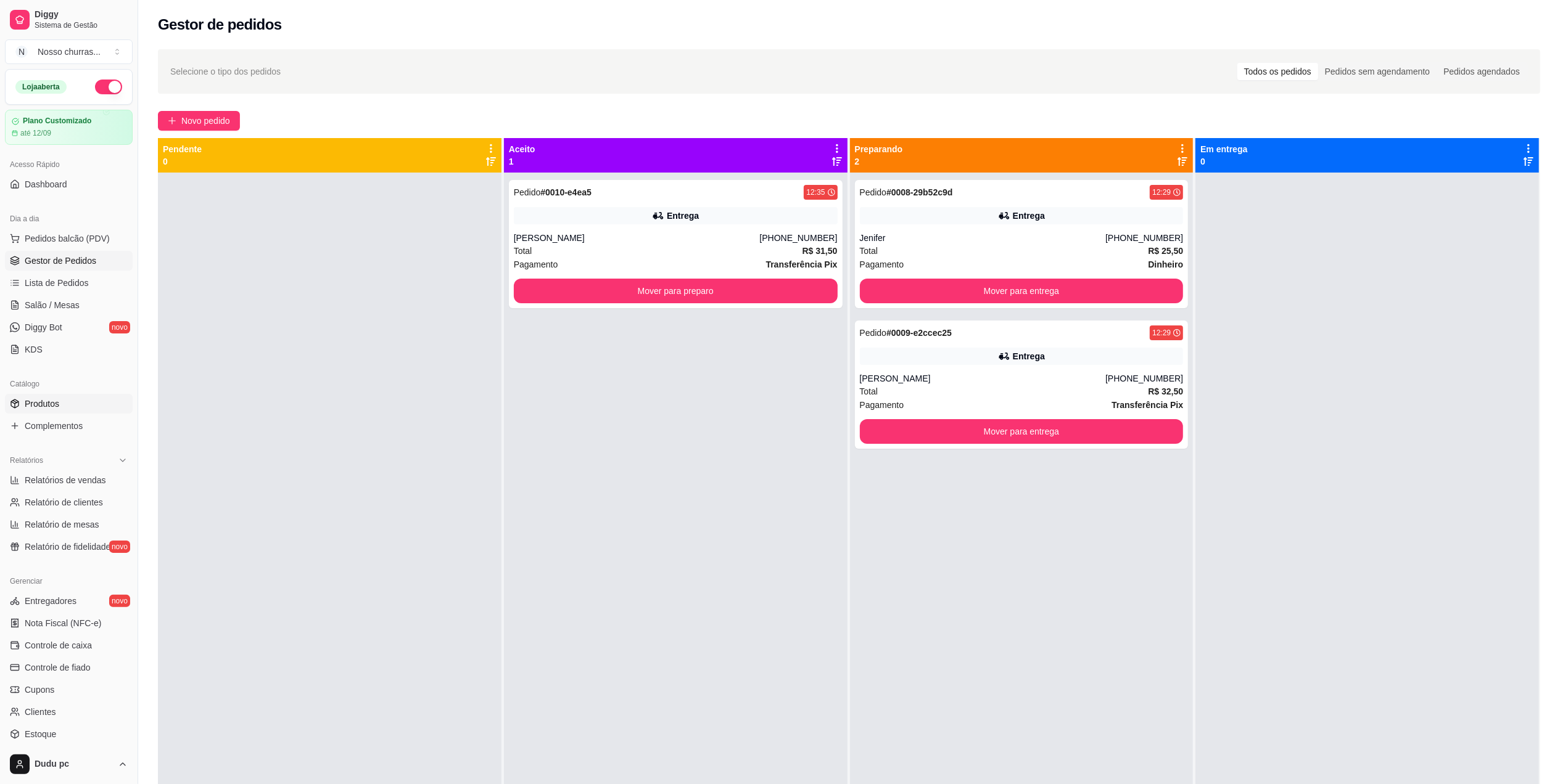
click at [22, 405] on link "Produtos" at bounding box center [69, 404] width 128 height 19
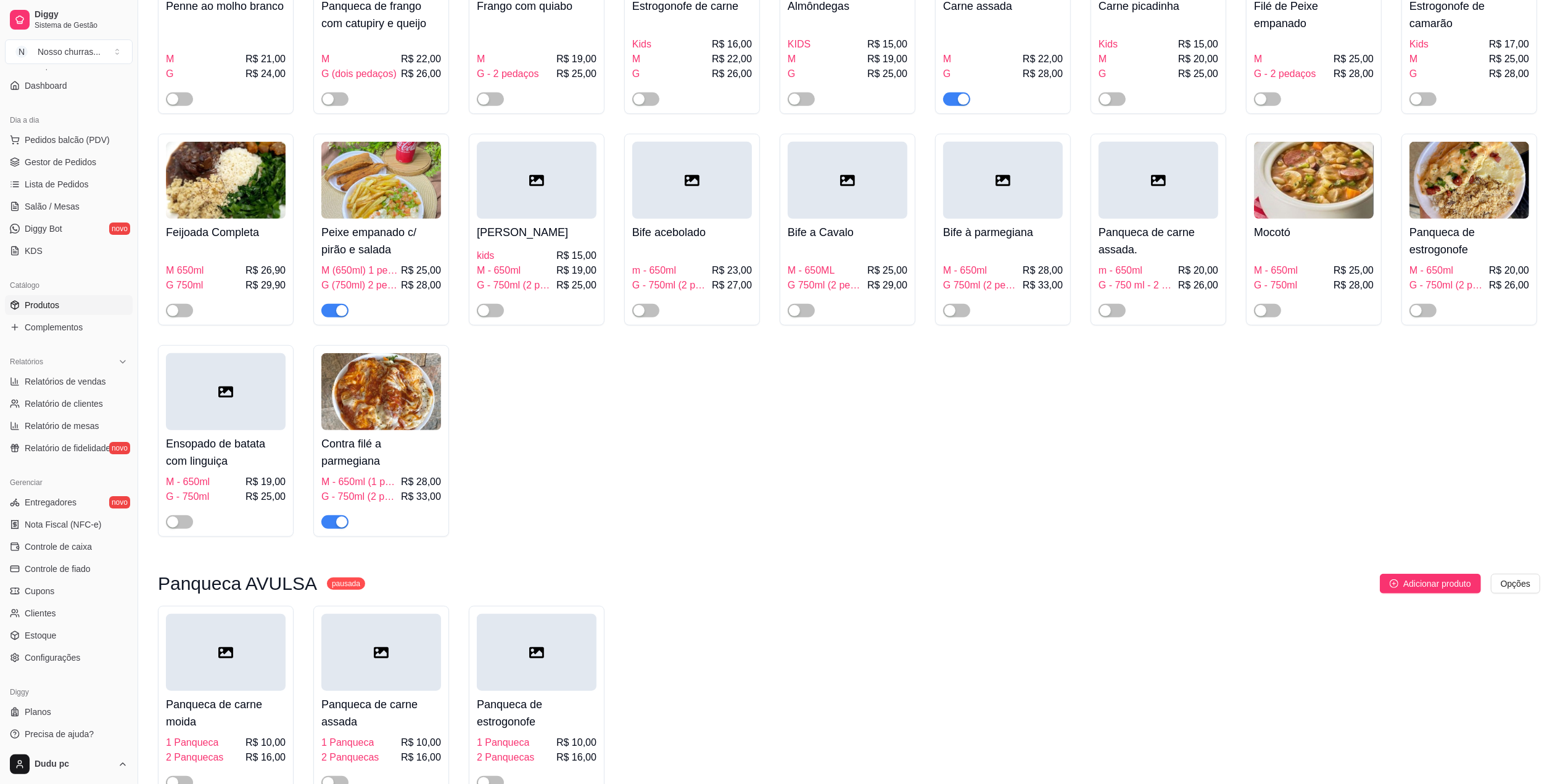
scroll to position [616, 0]
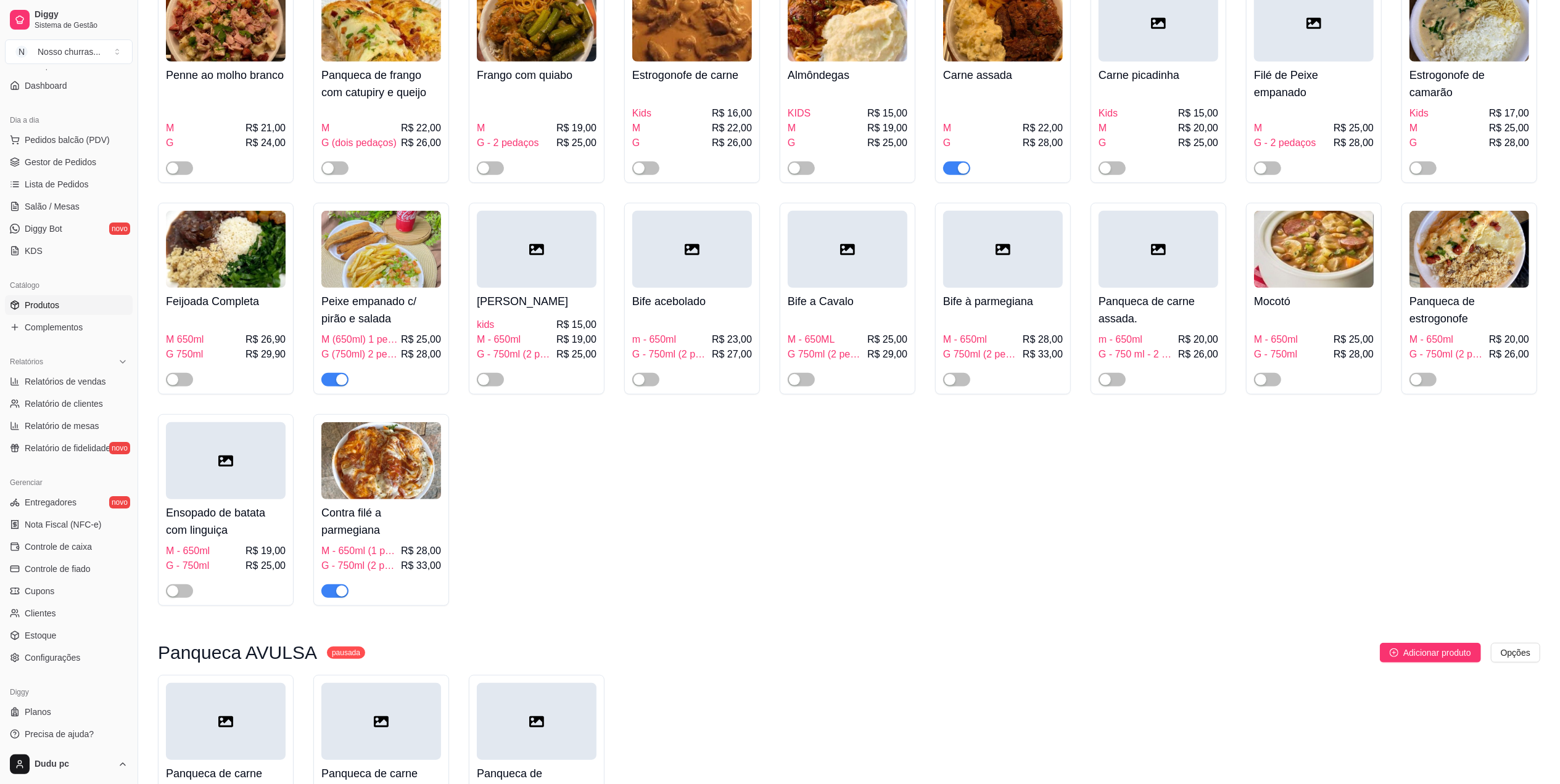
click at [963, 168] on div "button" at bounding box center [964, 168] width 11 height 11
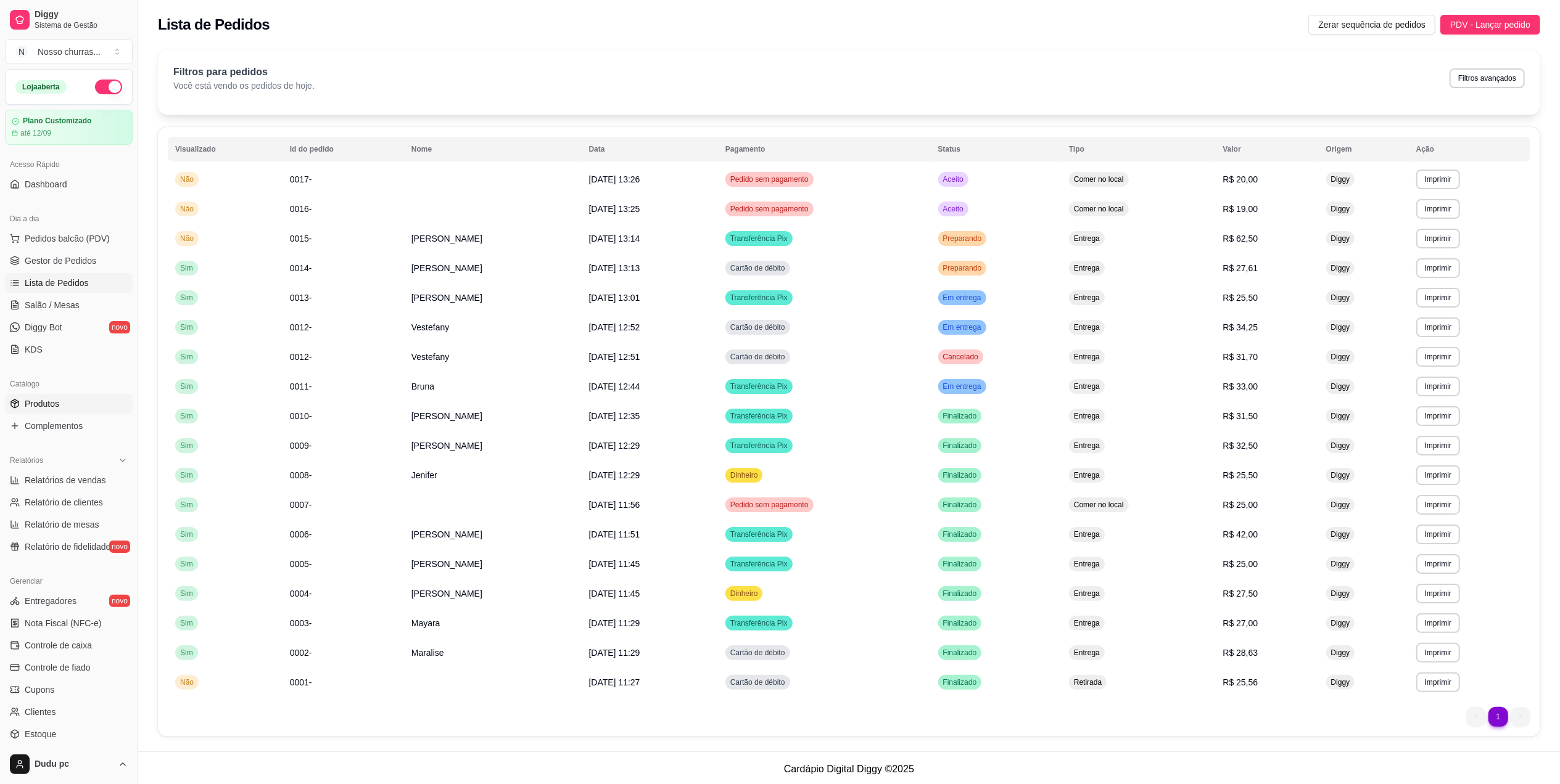
click at [73, 413] on link "Produtos" at bounding box center [69, 404] width 128 height 19
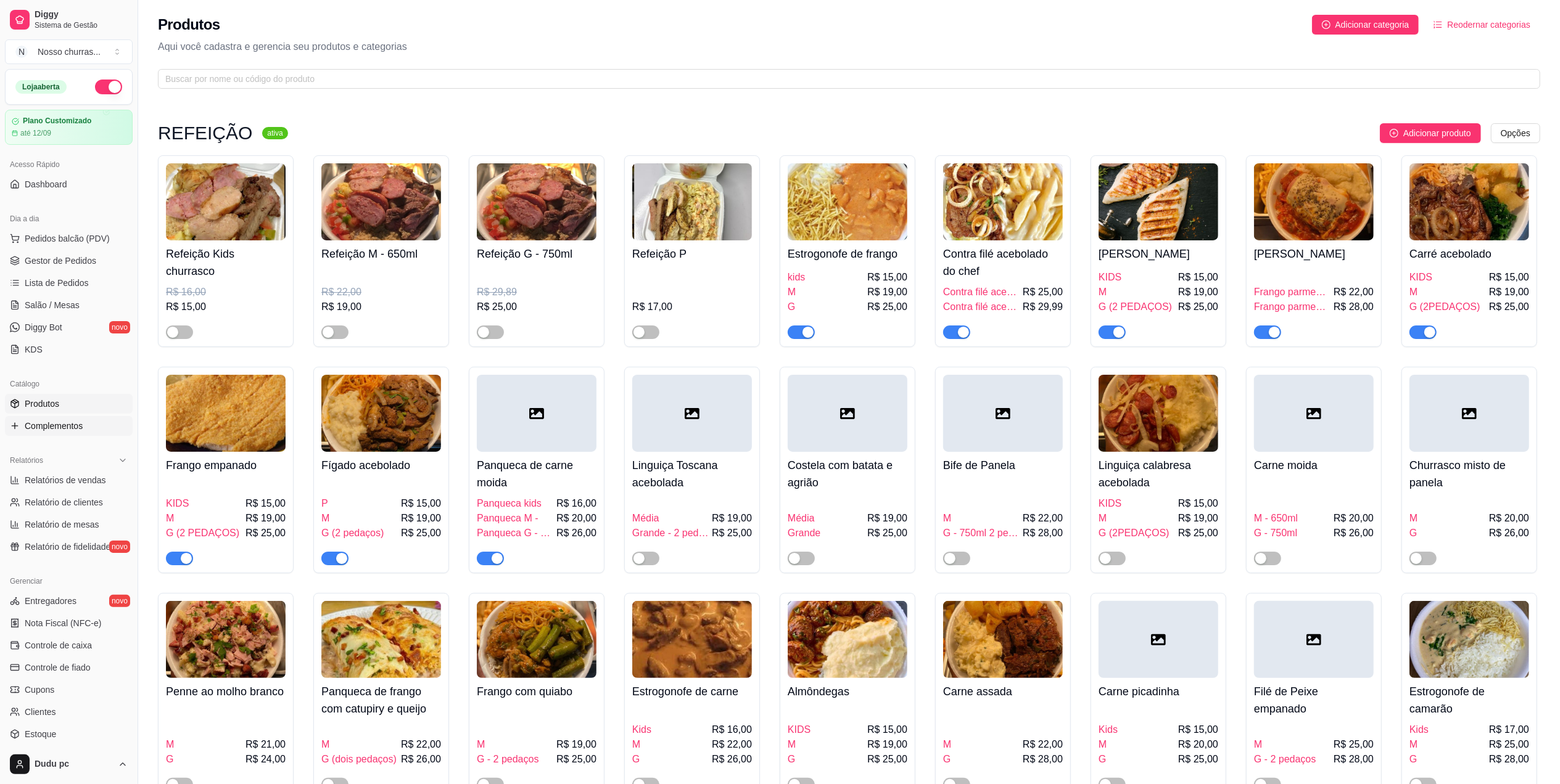
click at [74, 422] on span "Complementos" at bounding box center [54, 426] width 58 height 12
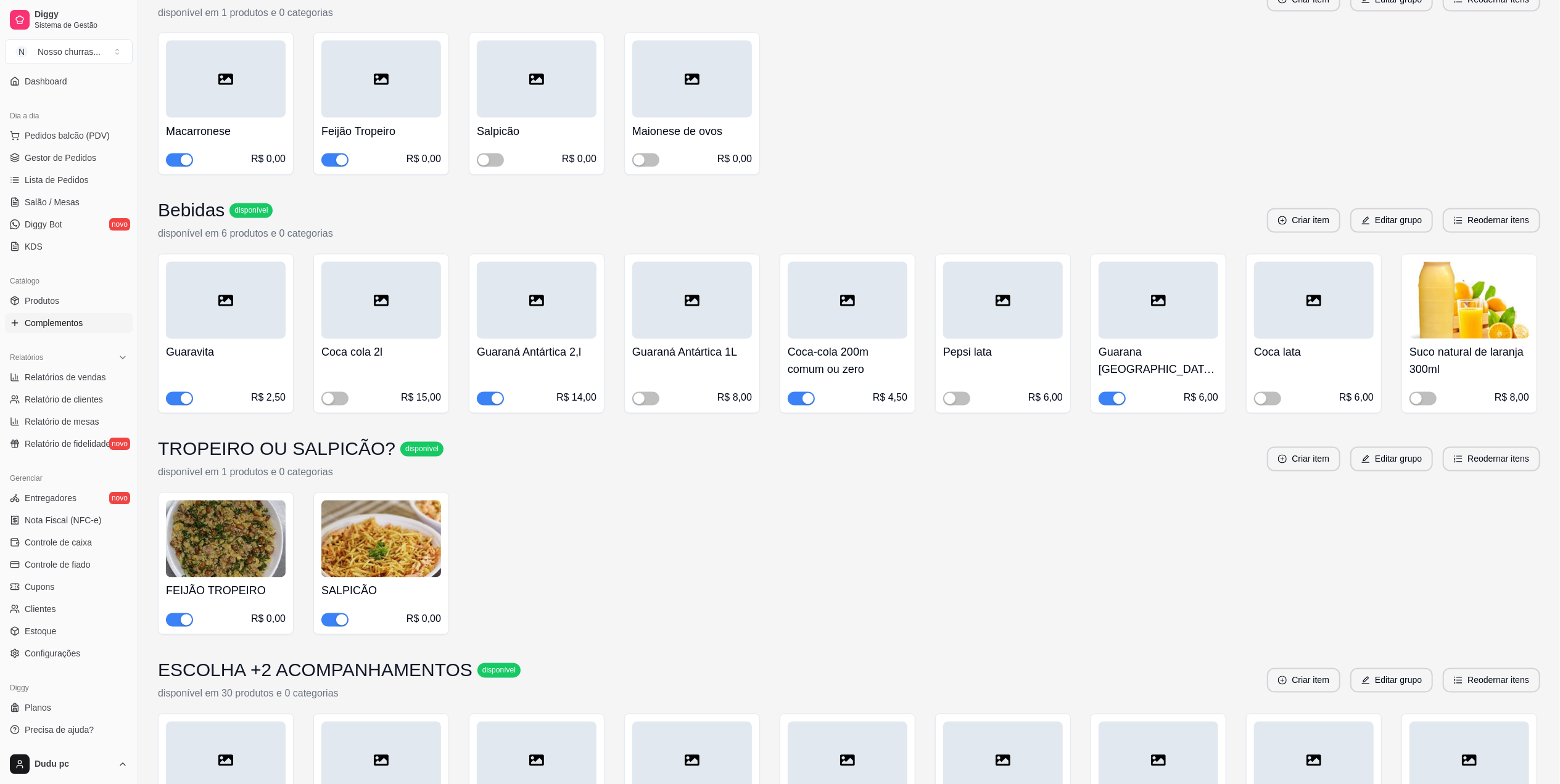
scroll to position [2203, 0]
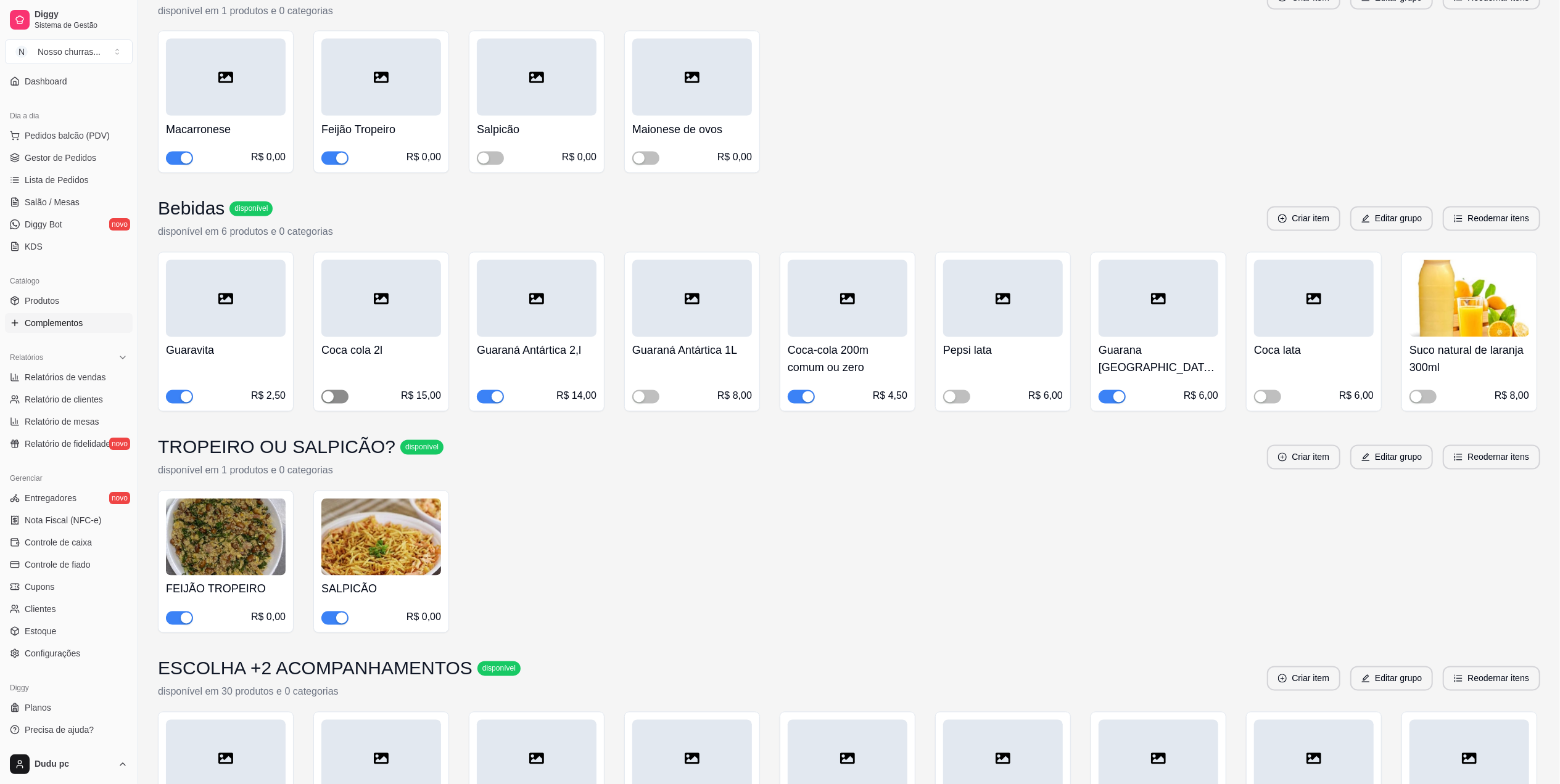
click at [331, 391] on span "button" at bounding box center [334, 397] width 27 height 13
click at [642, 392] on div "button" at bounding box center [639, 397] width 11 height 11
click at [67, 297] on link "Produtos" at bounding box center [69, 301] width 128 height 19
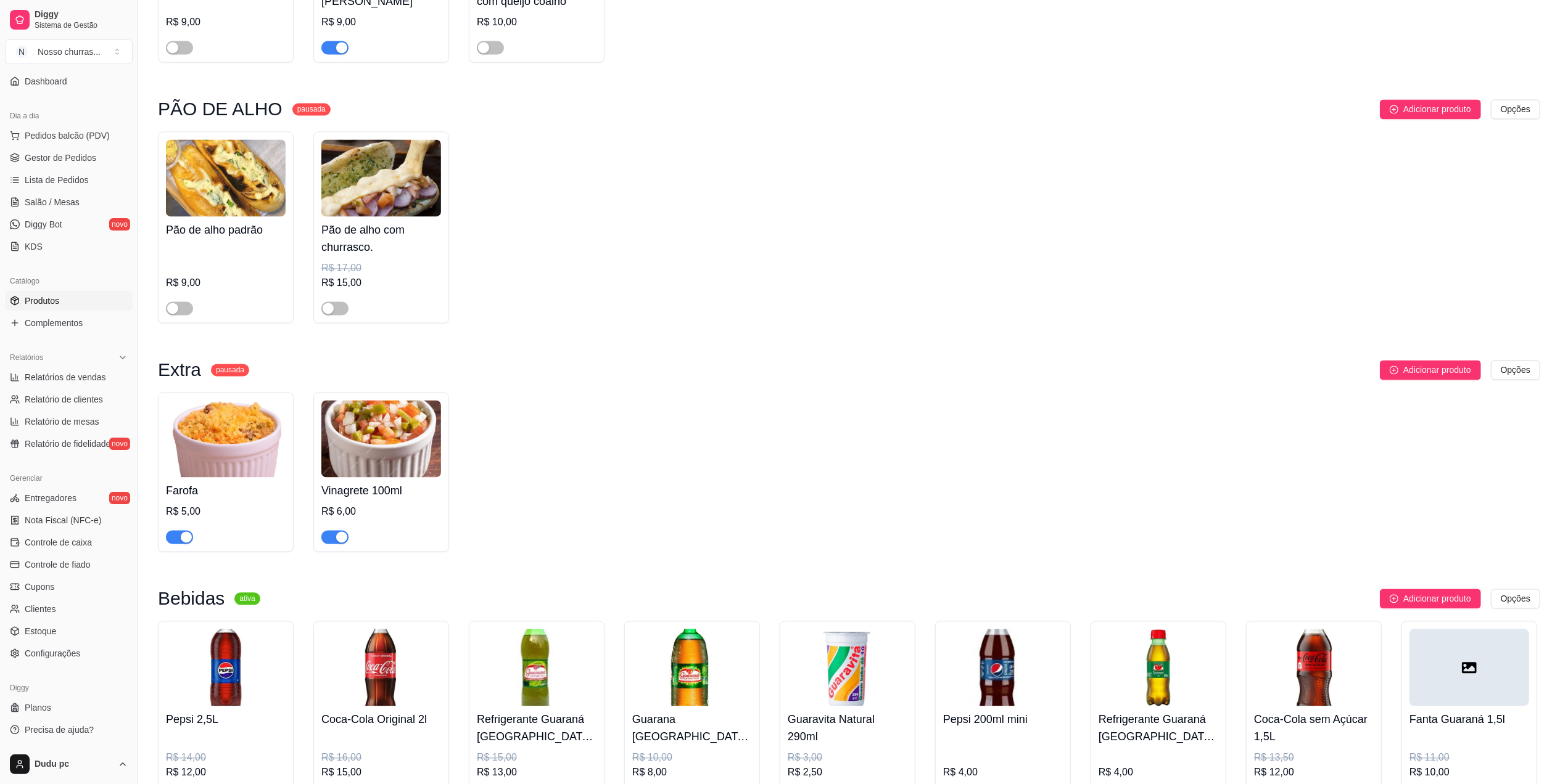
scroll to position [2420, 0]
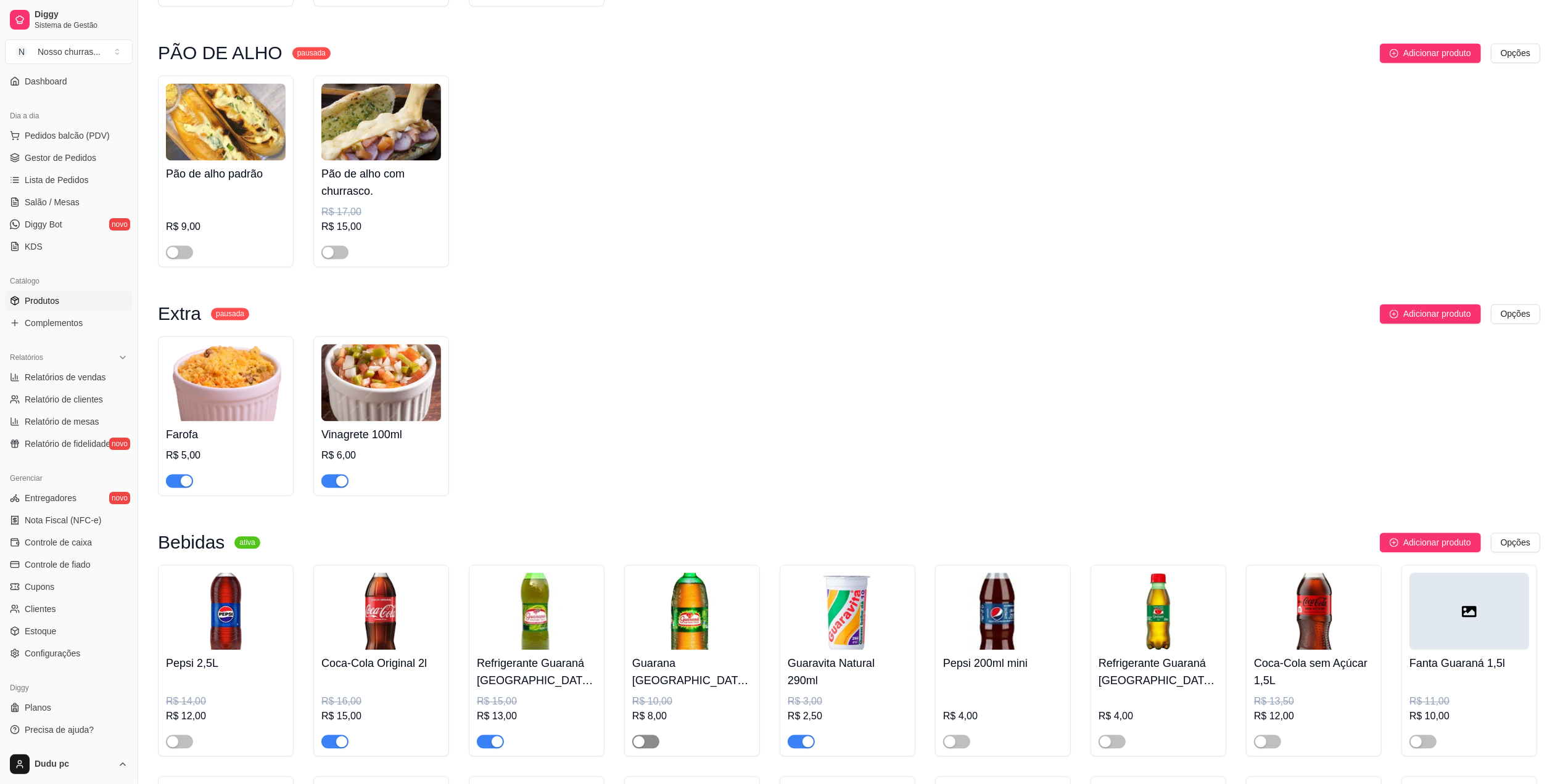
click at [649, 749] on span "button" at bounding box center [646, 741] width 27 height 13
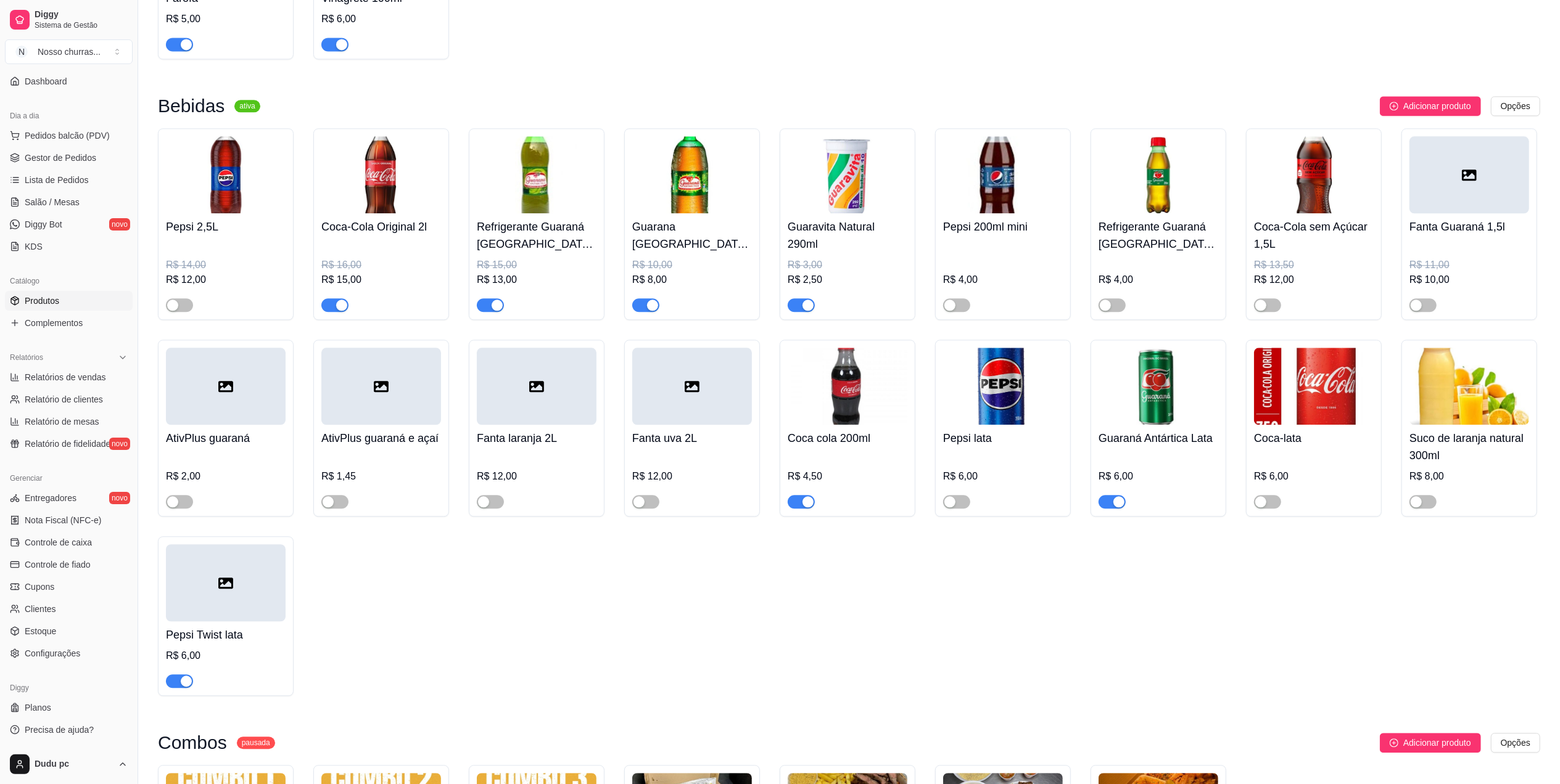
scroll to position [2870, 0]
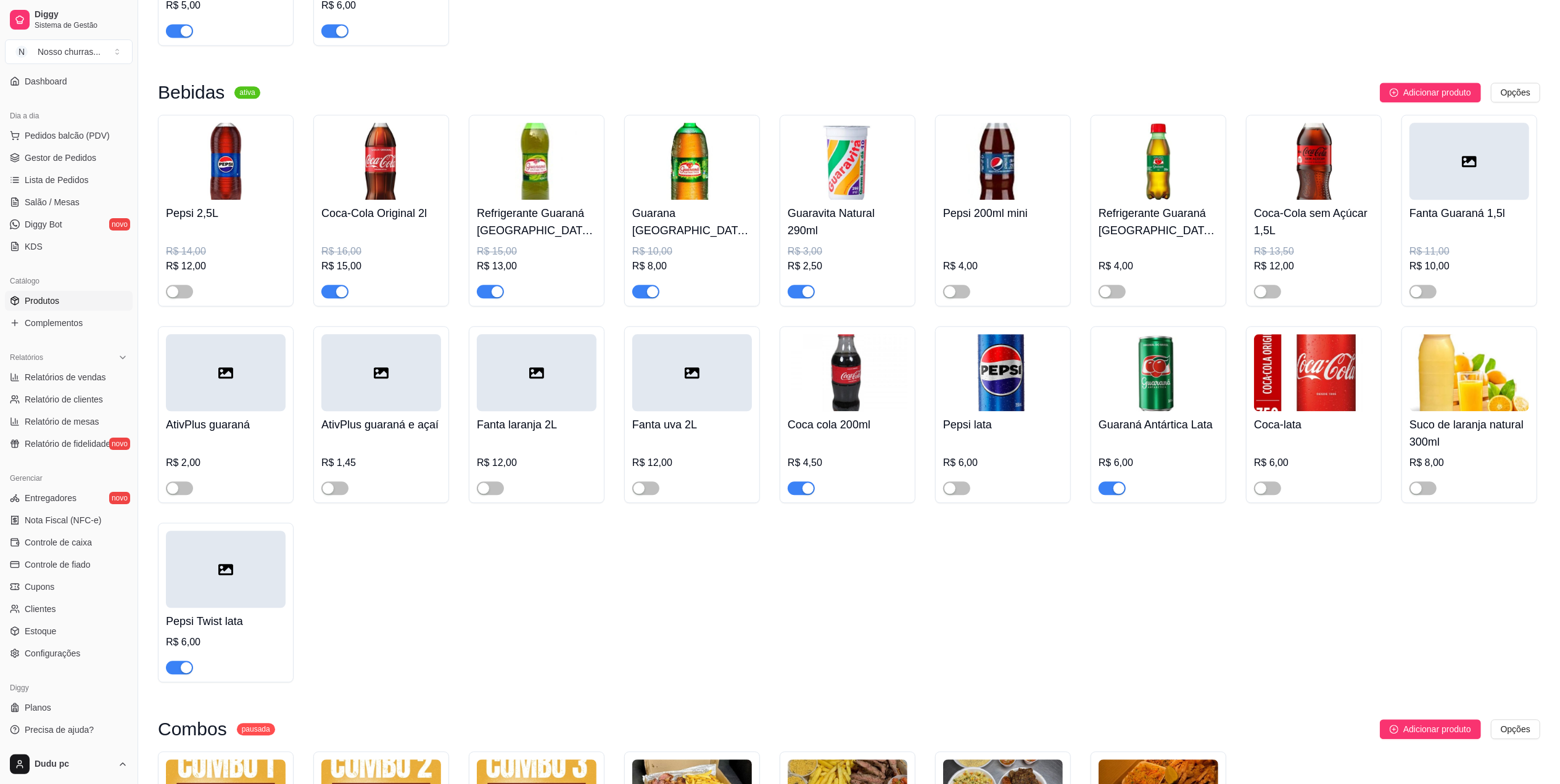
click at [795, 495] on span "button" at bounding box center [801, 488] width 27 height 13
click at [64, 321] on span "Complementos" at bounding box center [54, 323] width 58 height 12
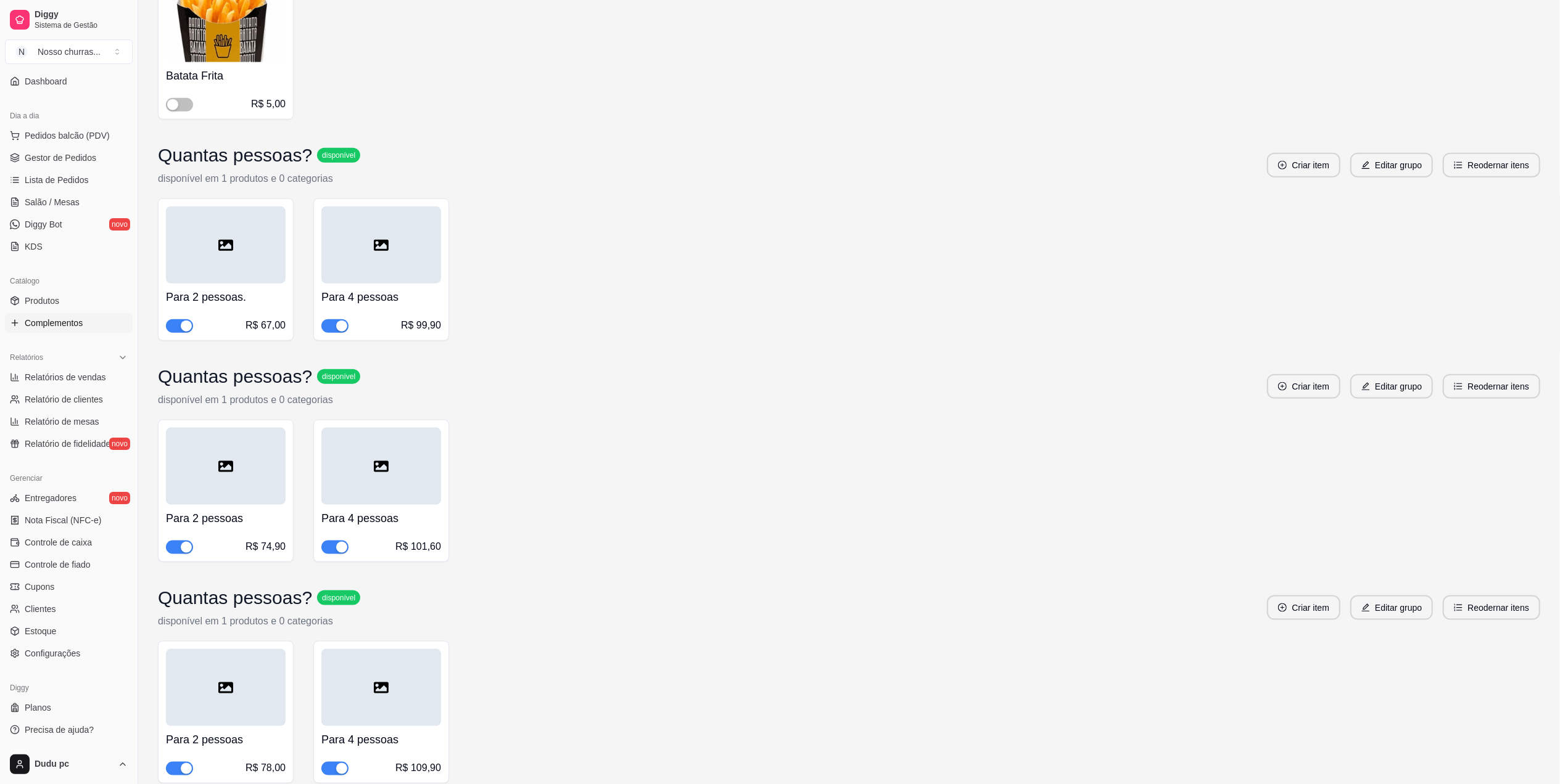
scroll to position [2057, 0]
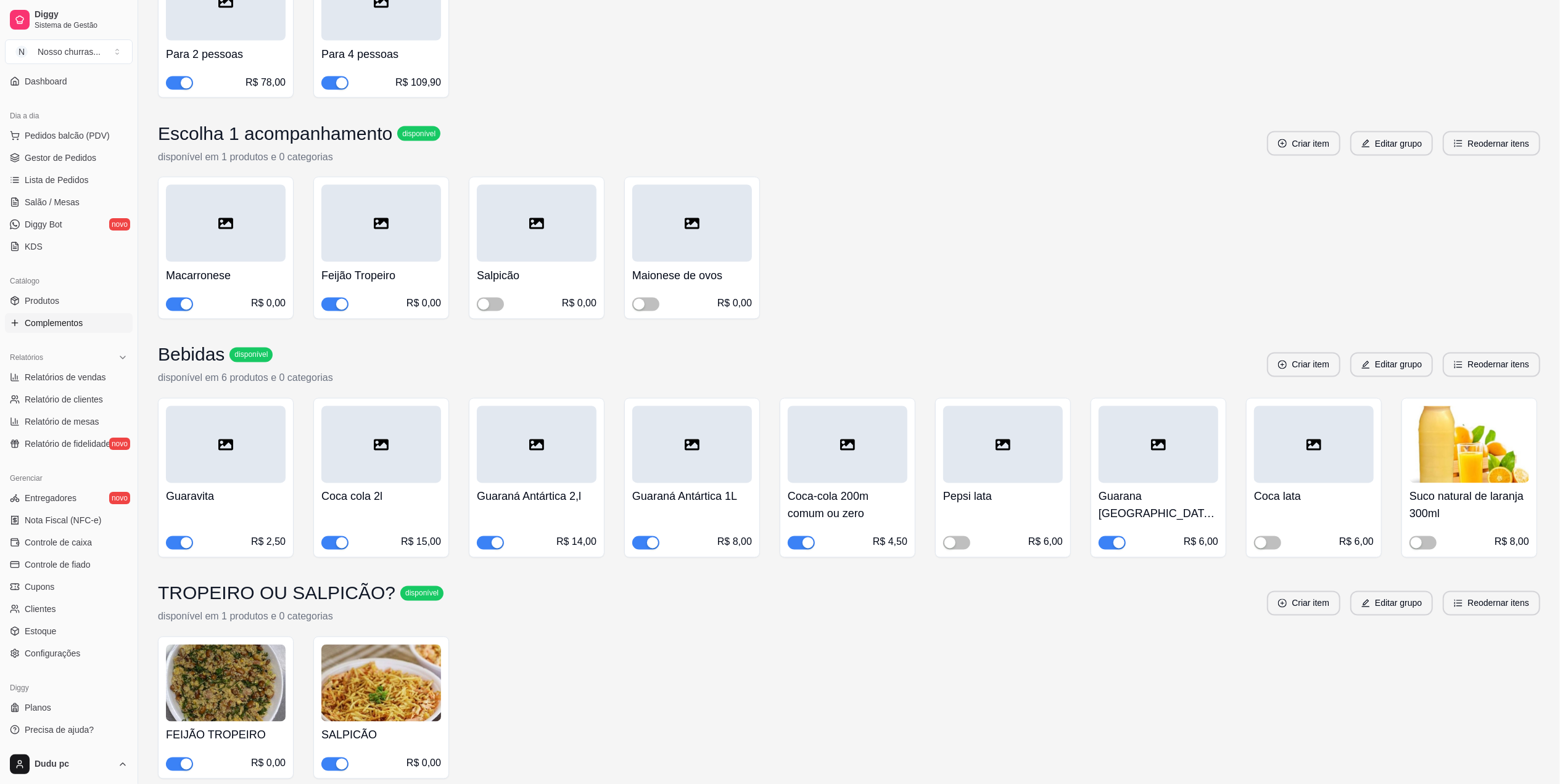
click at [805, 538] on div "button" at bounding box center [808, 543] width 11 height 11
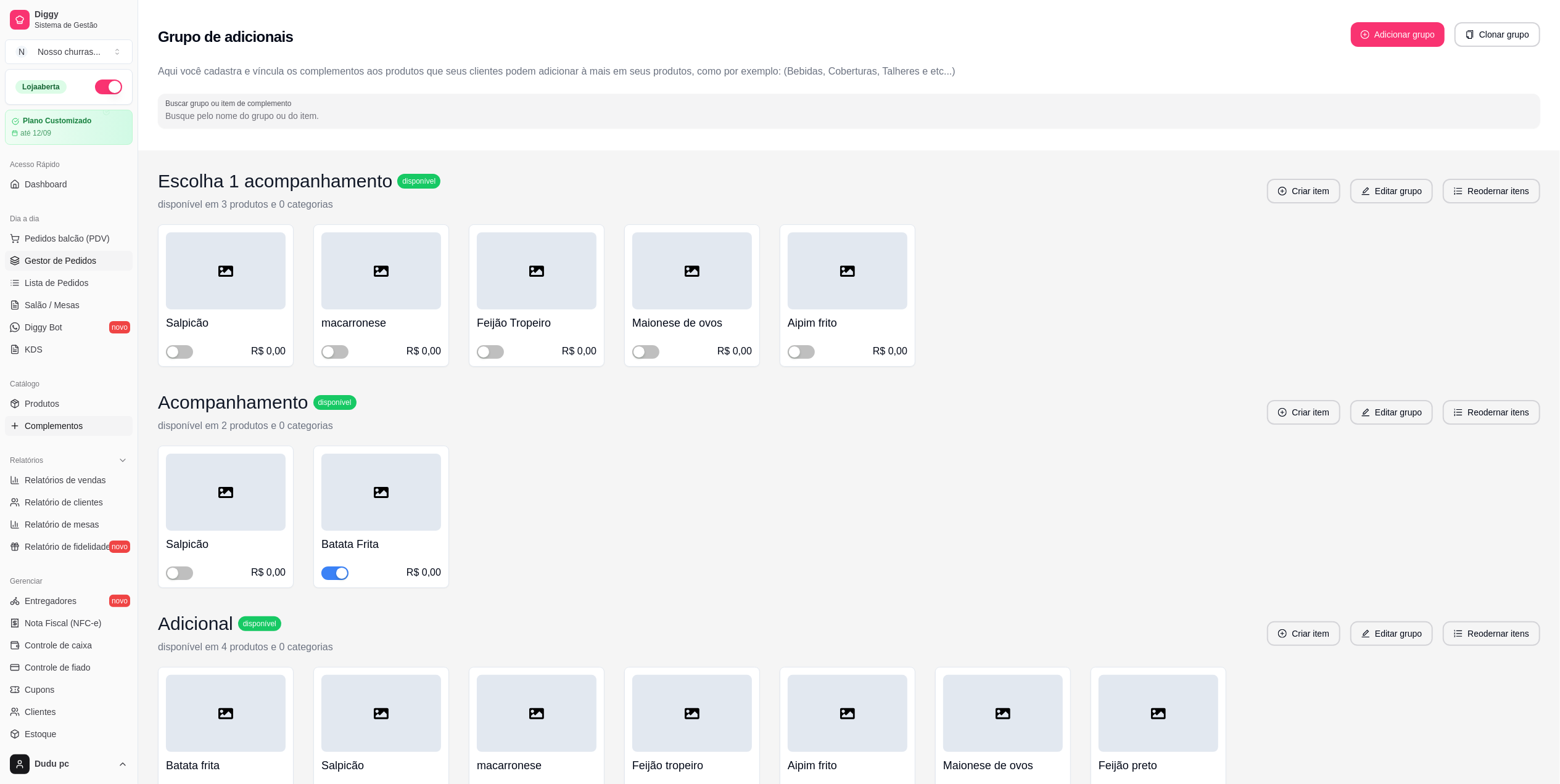
click at [48, 267] on span "Gestor de Pedidos" at bounding box center [60, 261] width 71 height 12
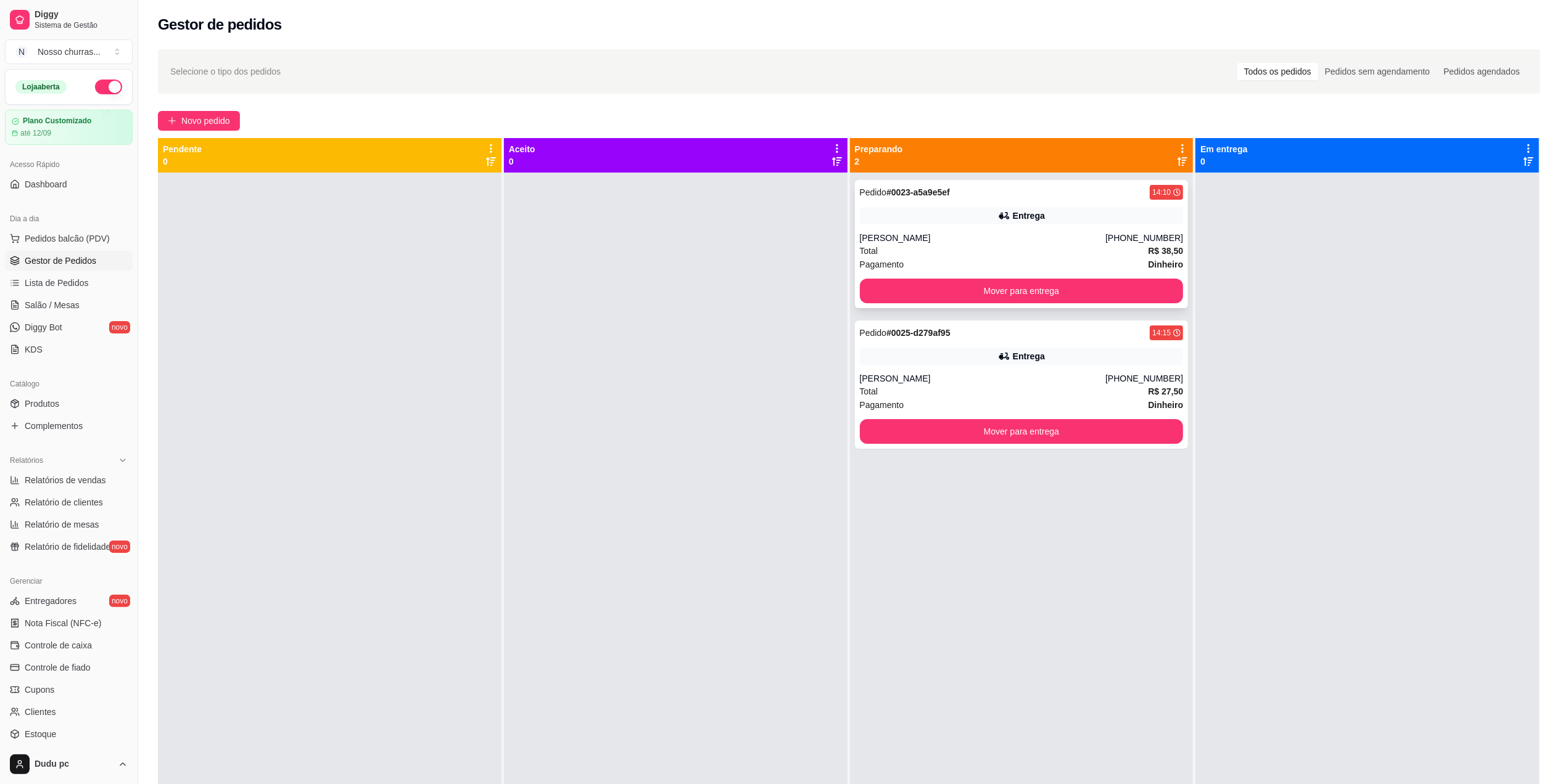
click at [1005, 233] on div "[PERSON_NAME]" at bounding box center [983, 238] width 246 height 12
click at [1030, 369] on div "Pedido # 0025-d279af95 14:15 Entrega Mariana [PHONE_NUMBER] Total R$ 27,50 Paga…" at bounding box center [1022, 385] width 334 height 128
click at [1061, 440] on button "Mover para entrega" at bounding box center [1022, 431] width 314 height 24
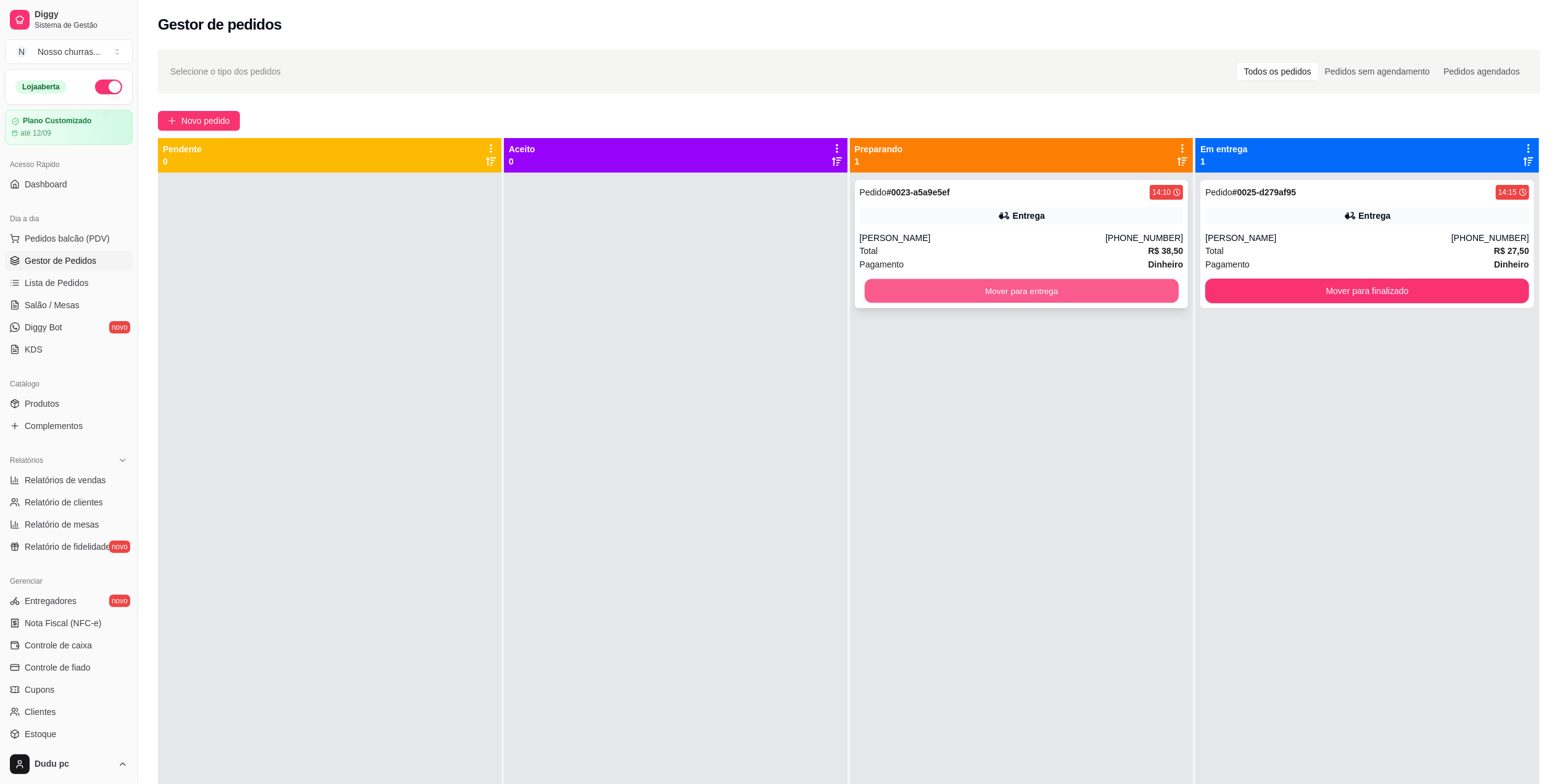
click at [1094, 288] on button "Mover para entrega" at bounding box center [1022, 291] width 314 height 24
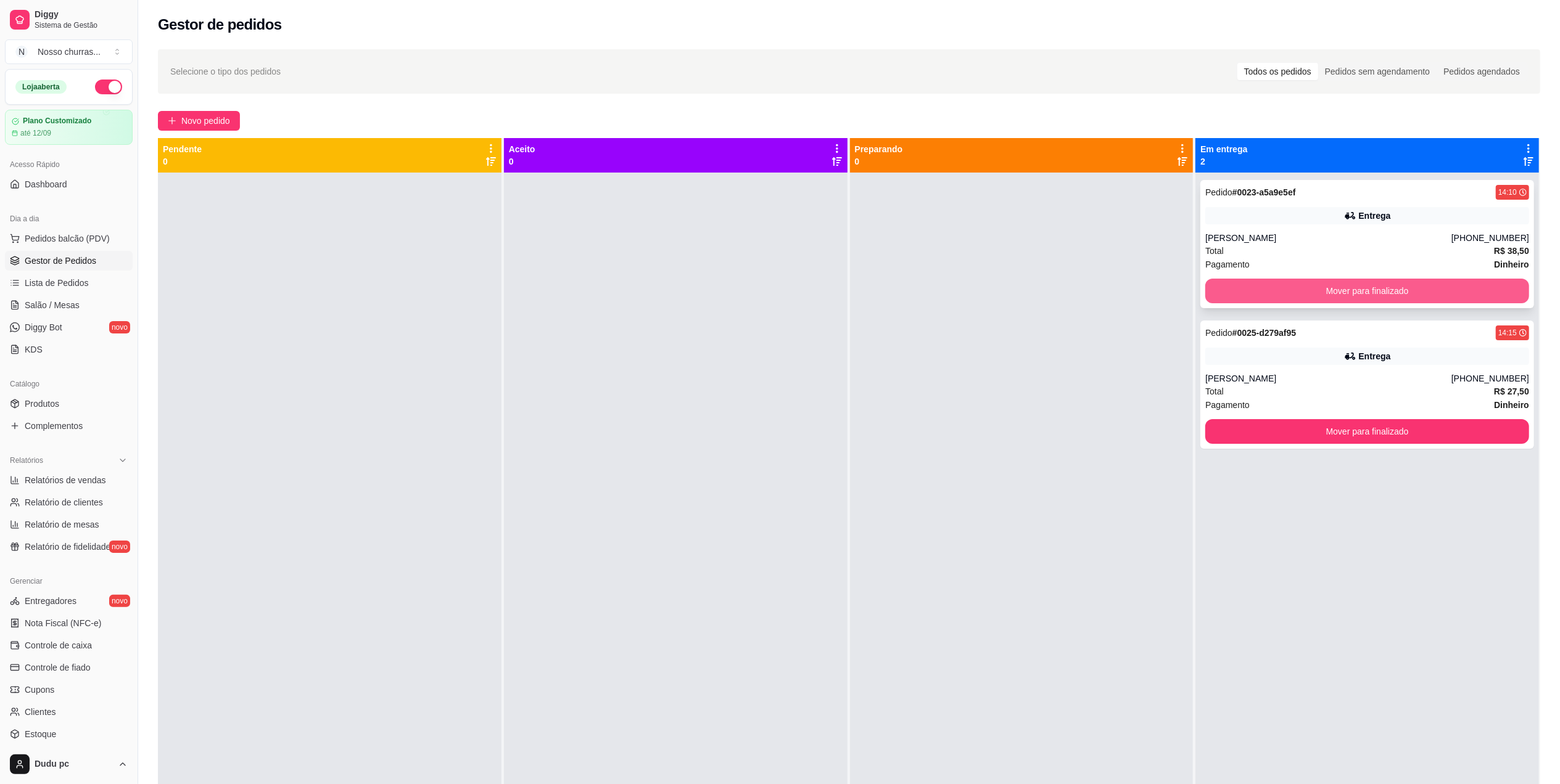
click at [1313, 280] on button "Mover para finalizado" at bounding box center [1367, 291] width 324 height 25
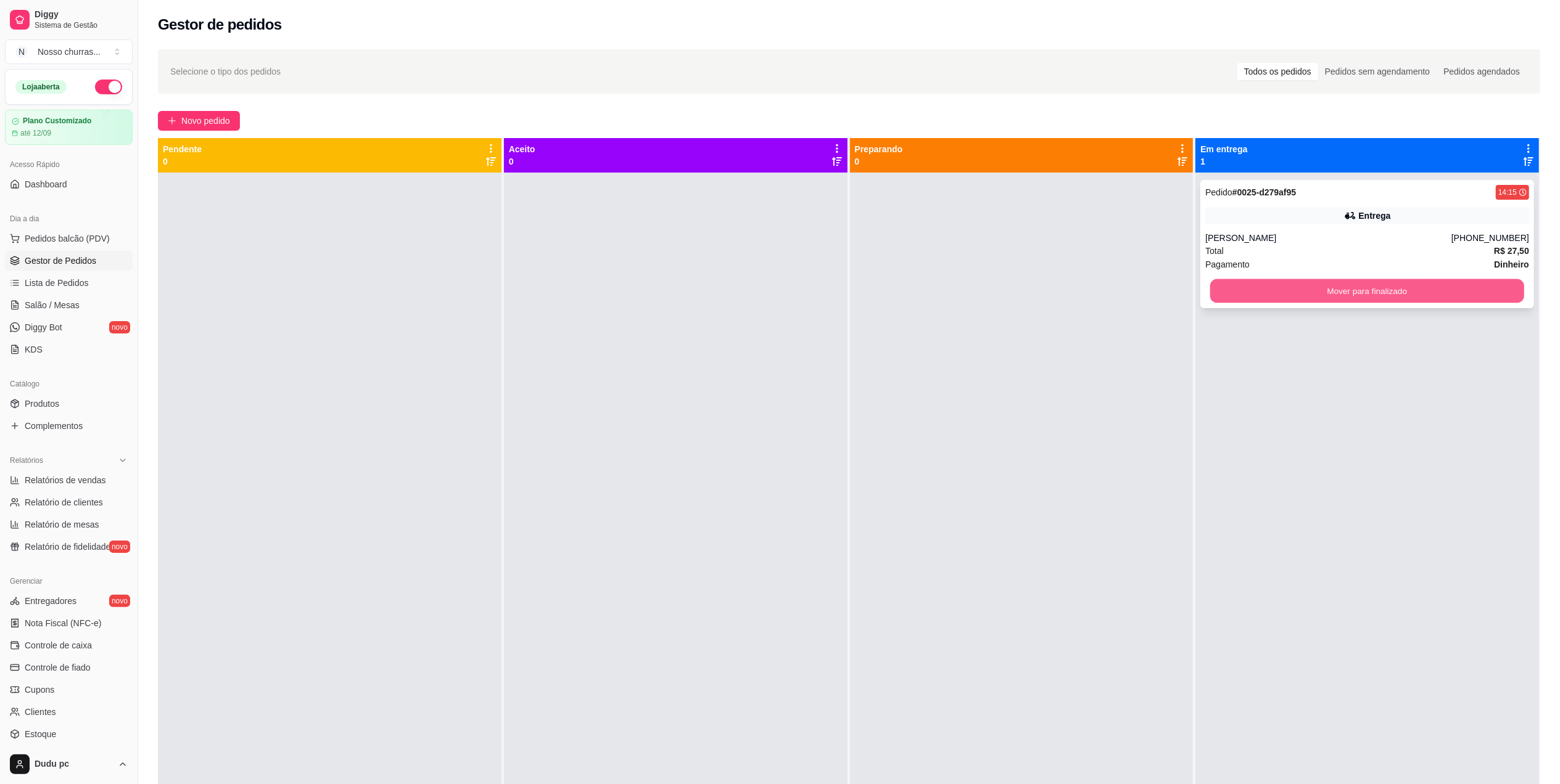
click at [1309, 298] on button "Mover para finalizado" at bounding box center [1368, 291] width 314 height 24
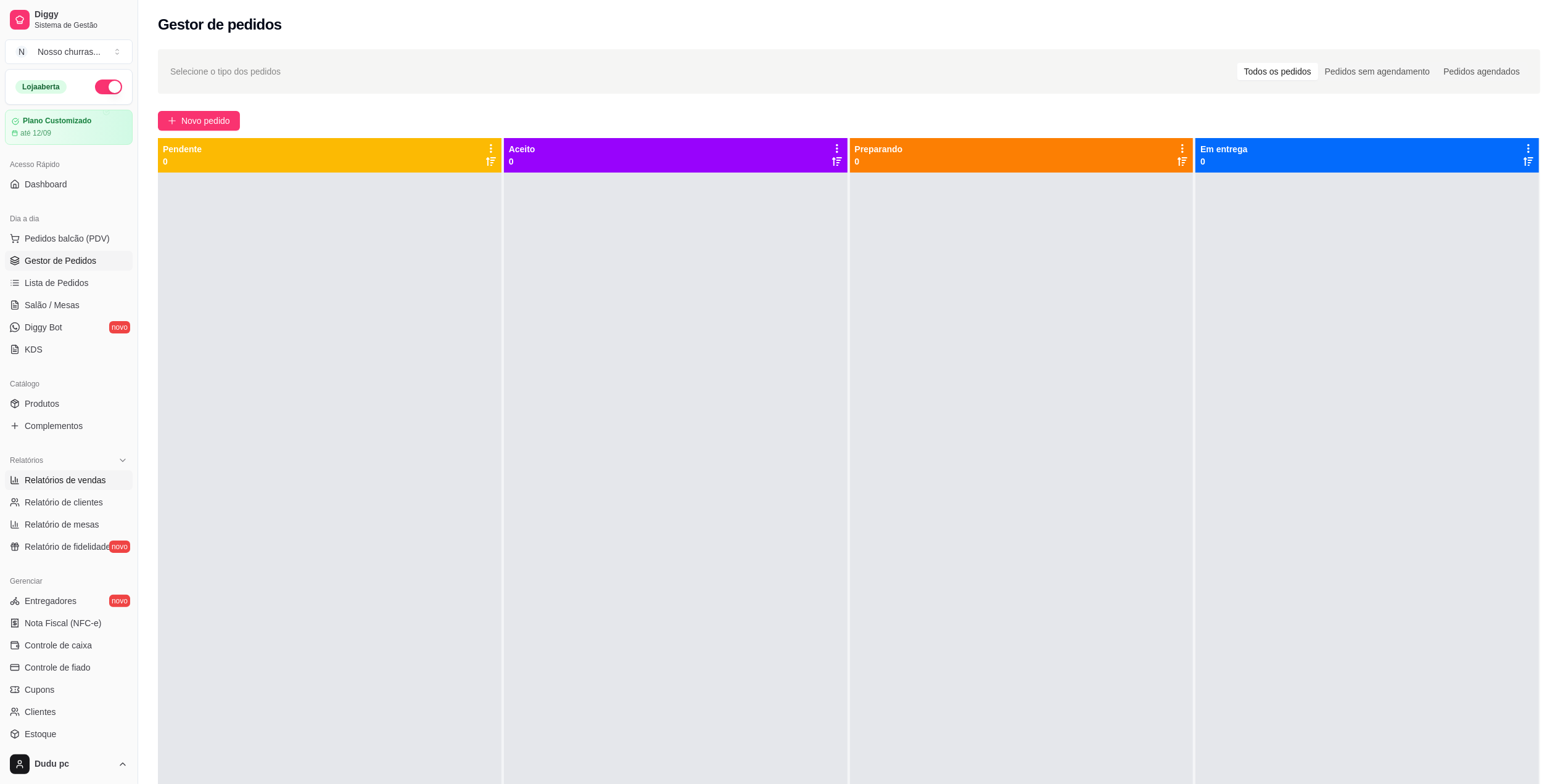
click at [92, 482] on span "Relatórios de vendas" at bounding box center [65, 481] width 81 height 12
select select "ALL"
select select "0"
